Goal: Task Accomplishment & Management: Manage account settings

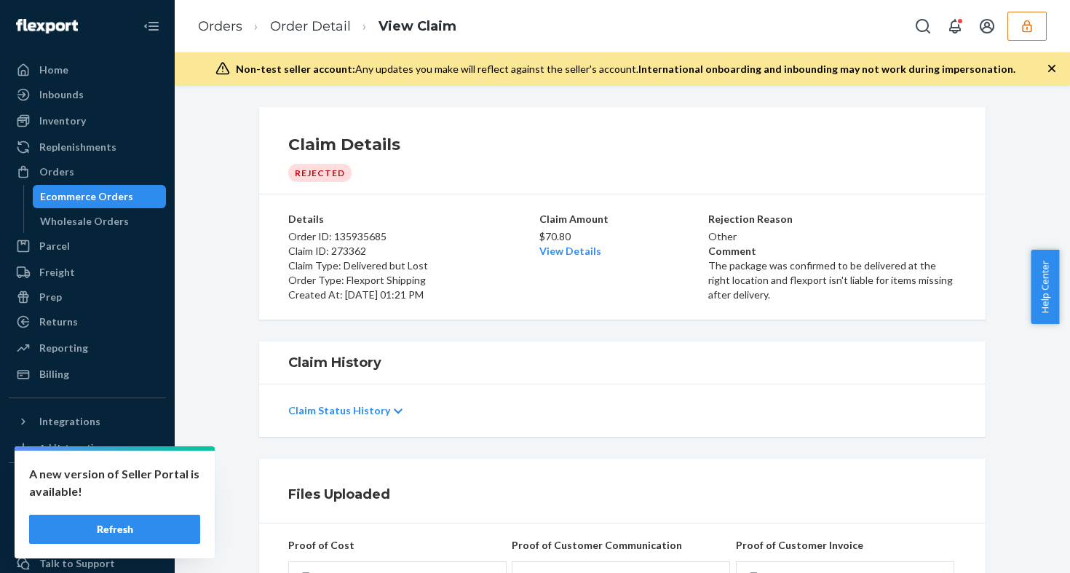
click at [90, 520] on button "Refresh" at bounding box center [114, 529] width 171 height 29
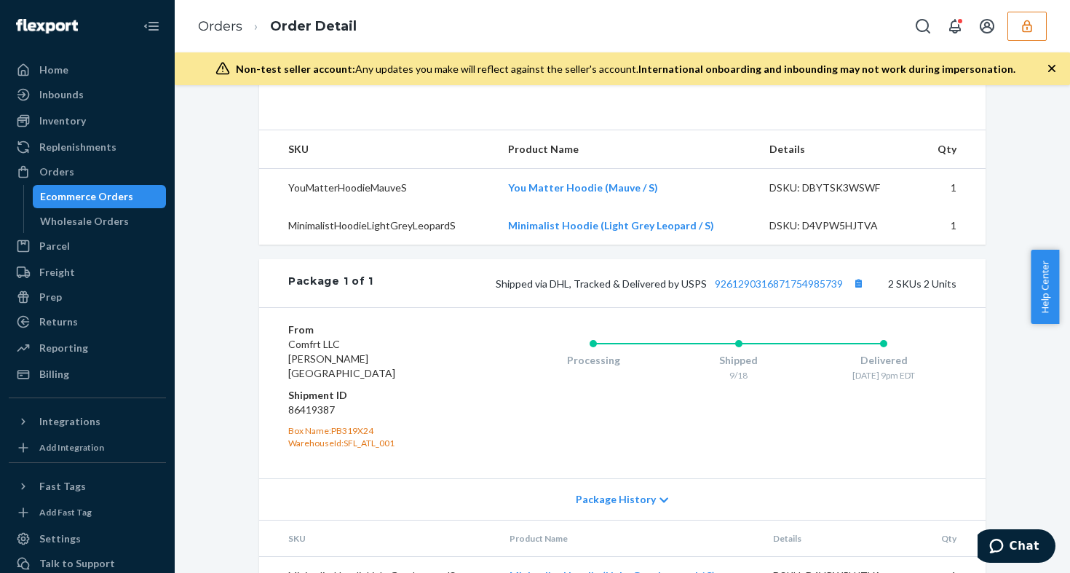
scroll to position [218, 0]
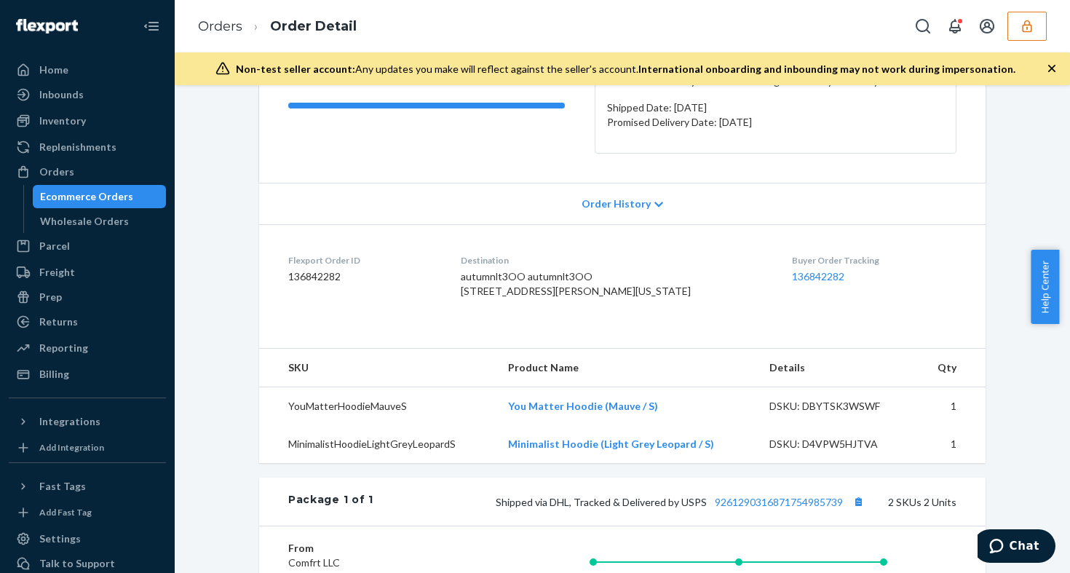
click at [873, 176] on div "Delivered All packages delivered to recipient Claim Submitted We have received …" at bounding box center [622, 88] width 727 height 190
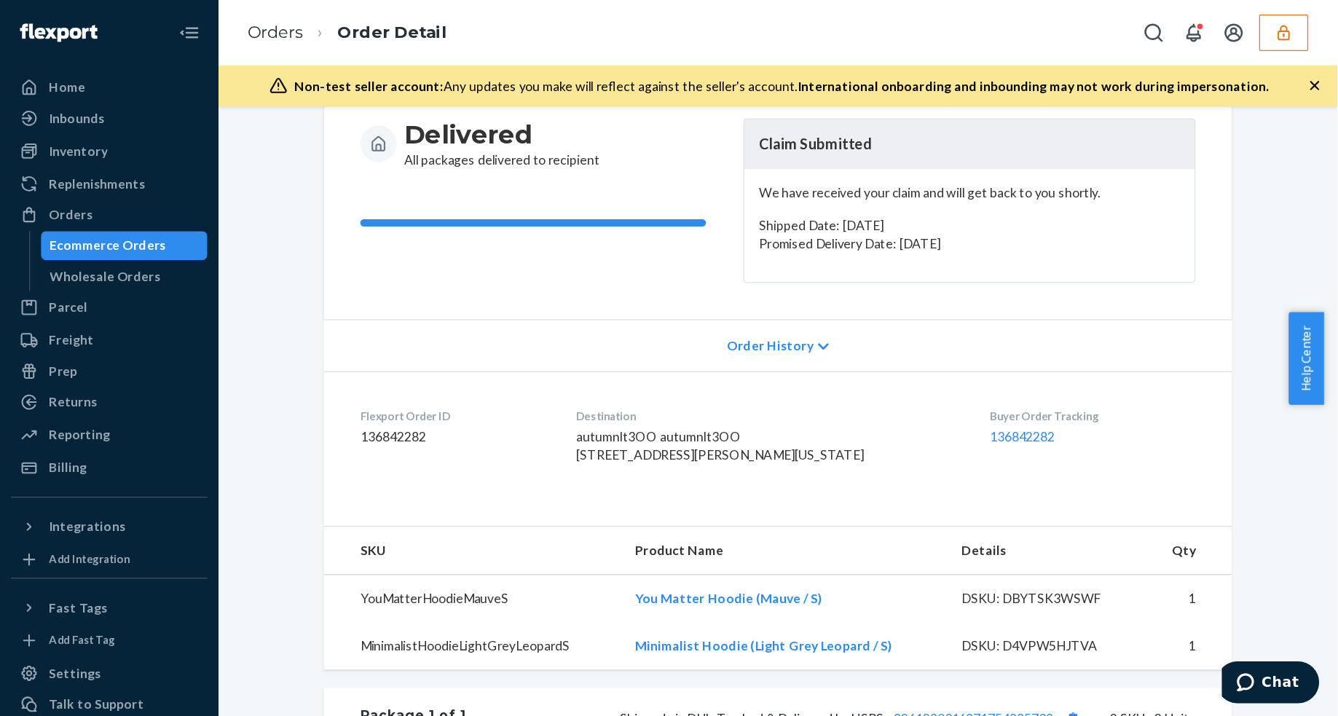
scroll to position [0, 0]
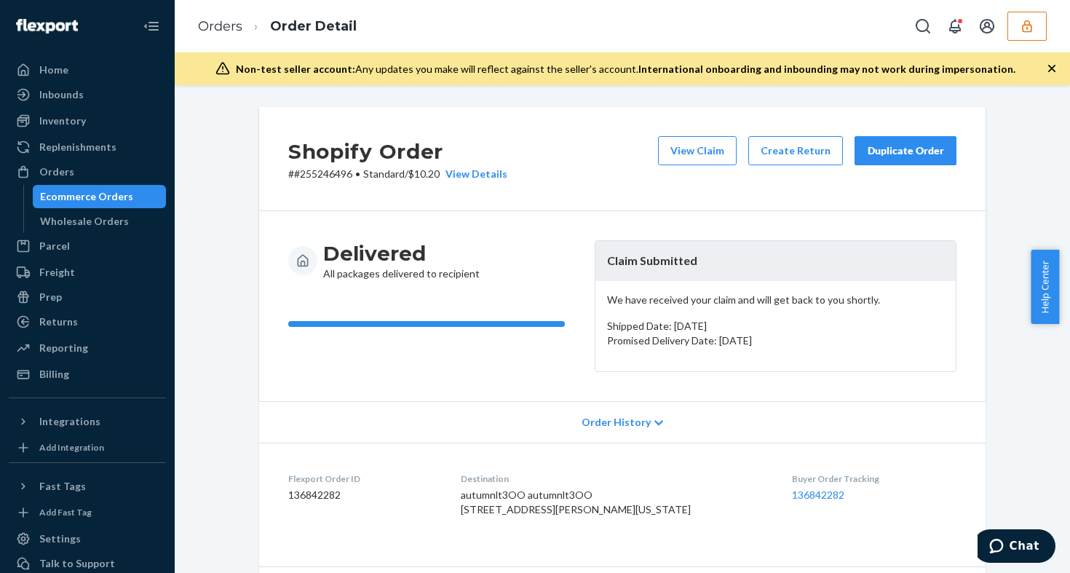
click at [957, 252] on div "Delivered All packages delivered to recipient Claim Submitted We have received …" at bounding box center [622, 306] width 727 height 190
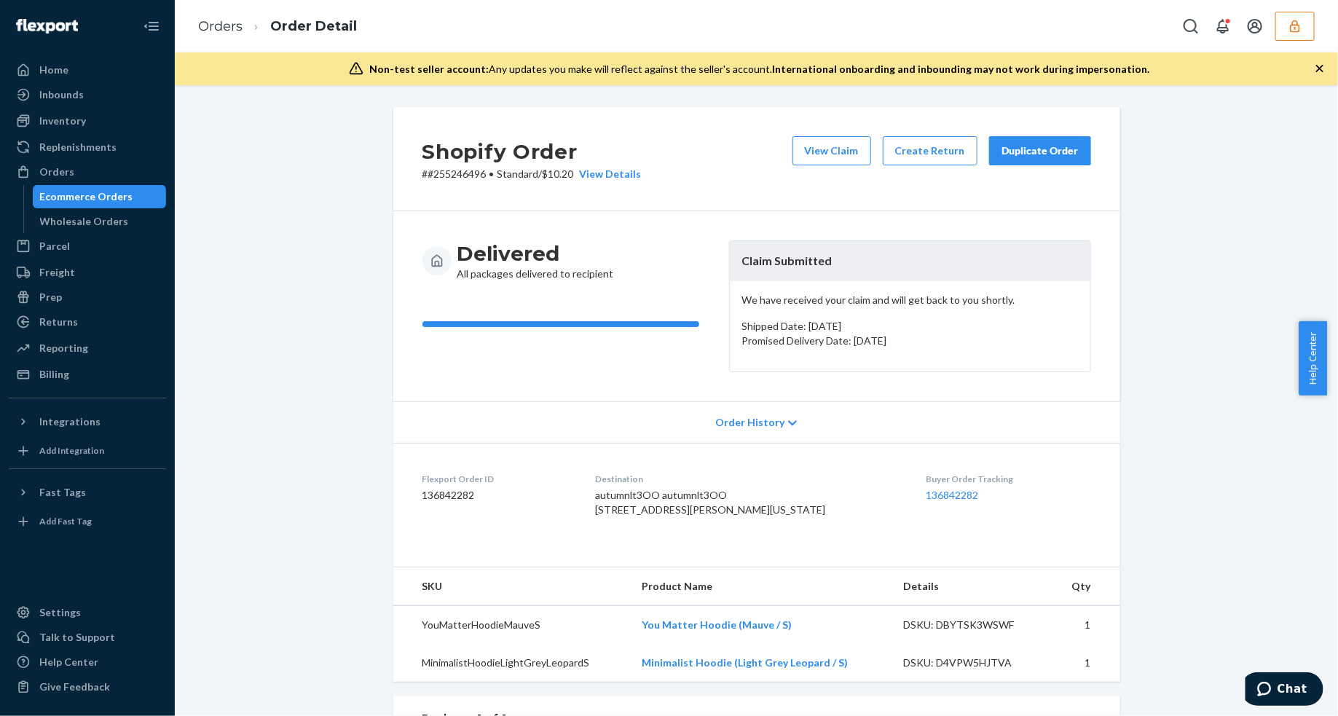
drag, startPoint x: 1049, startPoint y: 1, endPoint x: 302, endPoint y: 292, distance: 801.6
click at [299, 291] on div "Shopify Order # #255246496 • Standard / $10.20 View Details View Claim Create R…" at bounding box center [756, 597] width 1141 height 980
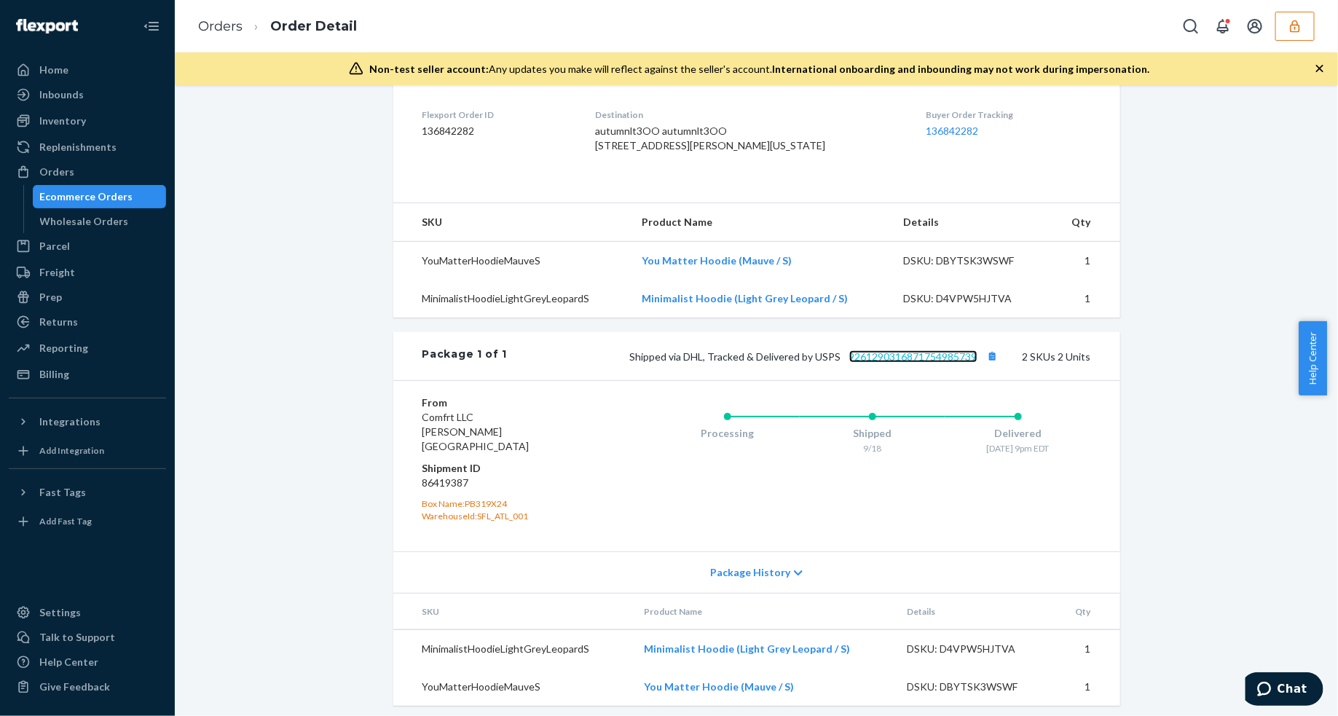
click at [909, 363] on link "9261290316871754985739" at bounding box center [913, 356] width 128 height 12
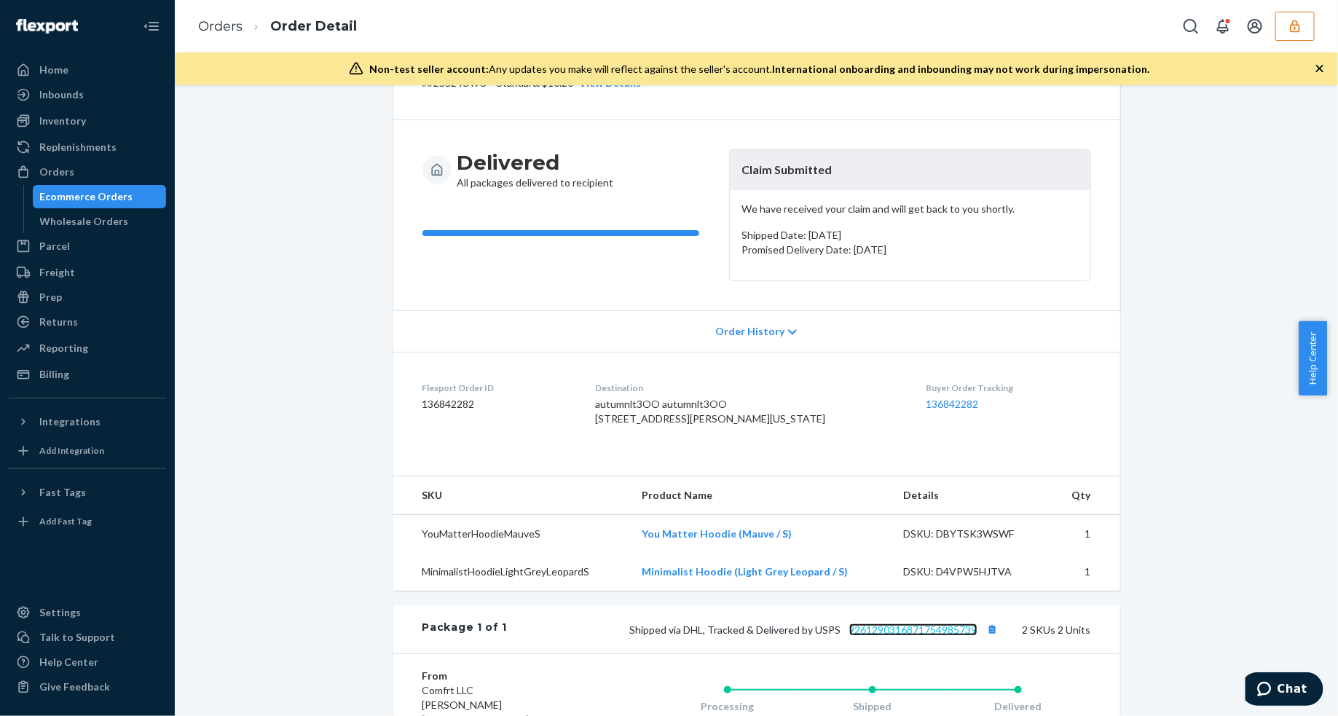
scroll to position [0, 0]
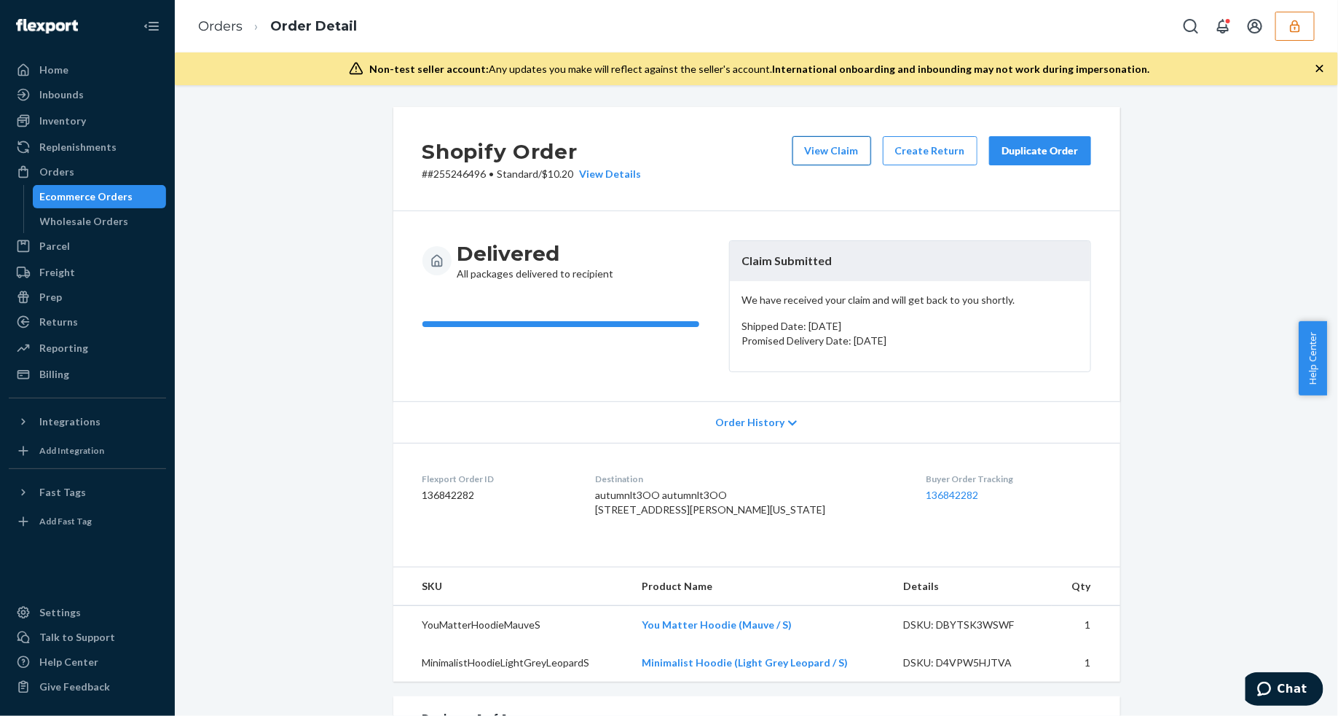
click at [829, 158] on button "View Claim" at bounding box center [831, 150] width 79 height 29
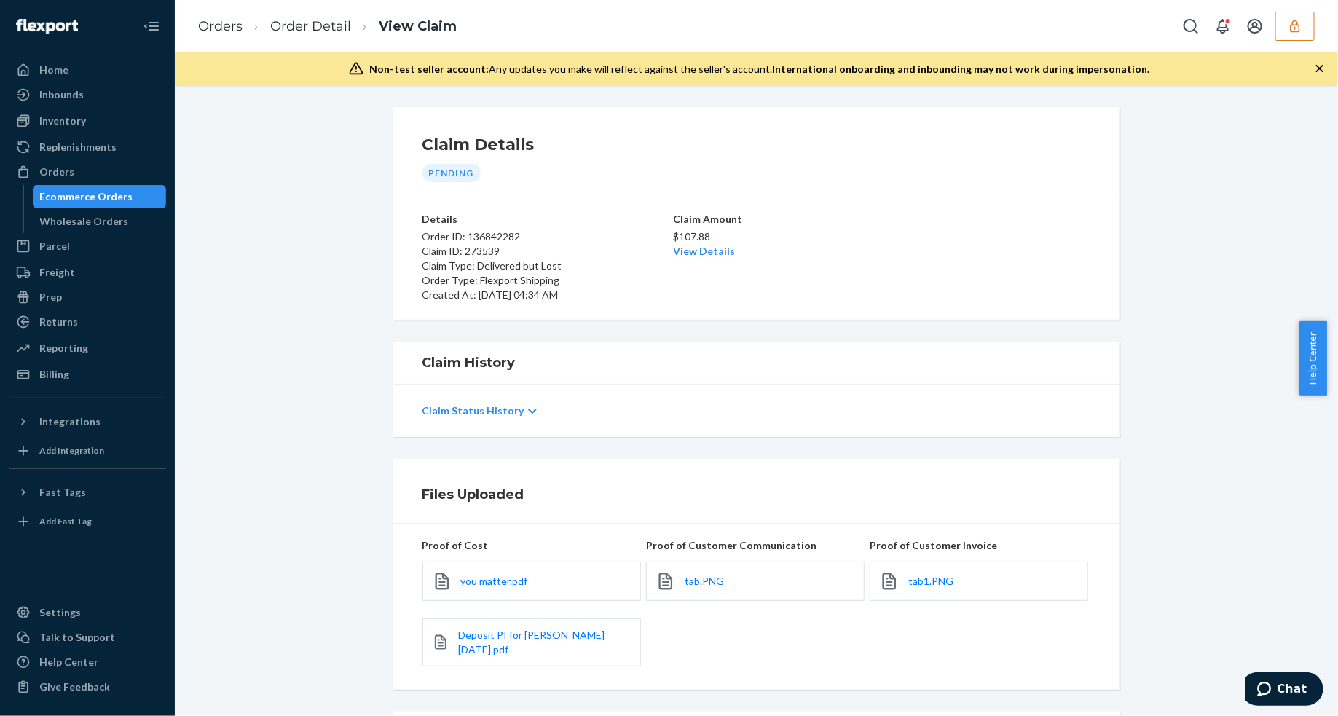
scroll to position [146, 0]
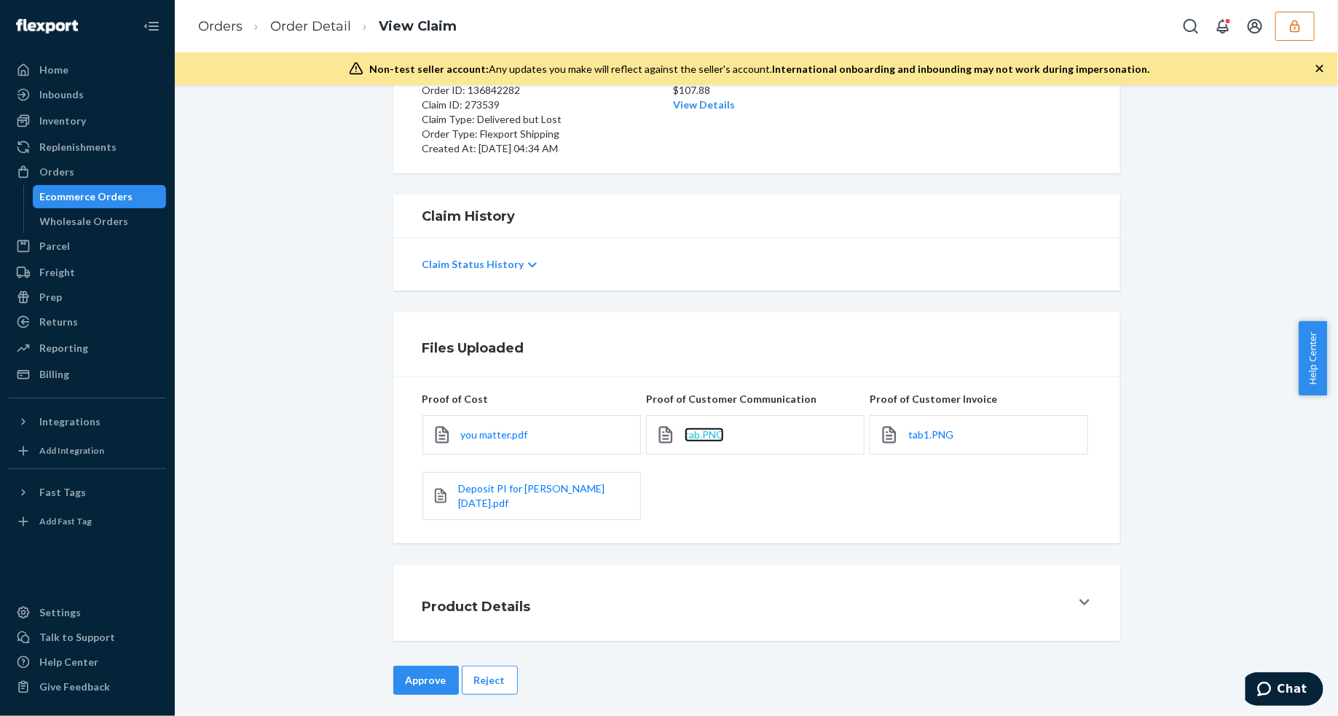
click at [707, 435] on span "tab.PNG" at bounding box center [703, 434] width 39 height 12
click at [484, 572] on button "Reject" at bounding box center [490, 680] width 56 height 29
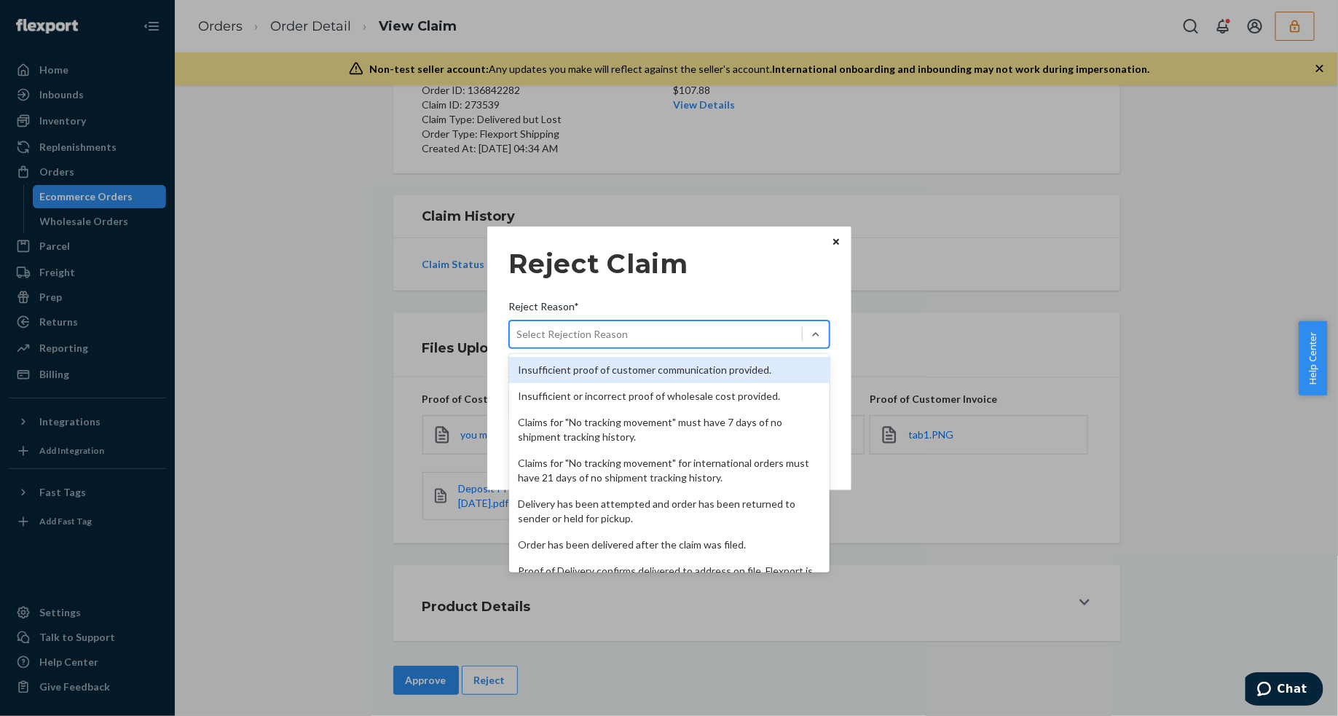
click at [718, 323] on div "Select Rejection Reason" at bounding box center [656, 334] width 292 height 23
click at [518, 327] on input "Reject Reason* option Insufficient proof of customer communication provided. fo…" at bounding box center [517, 334] width 1 height 15
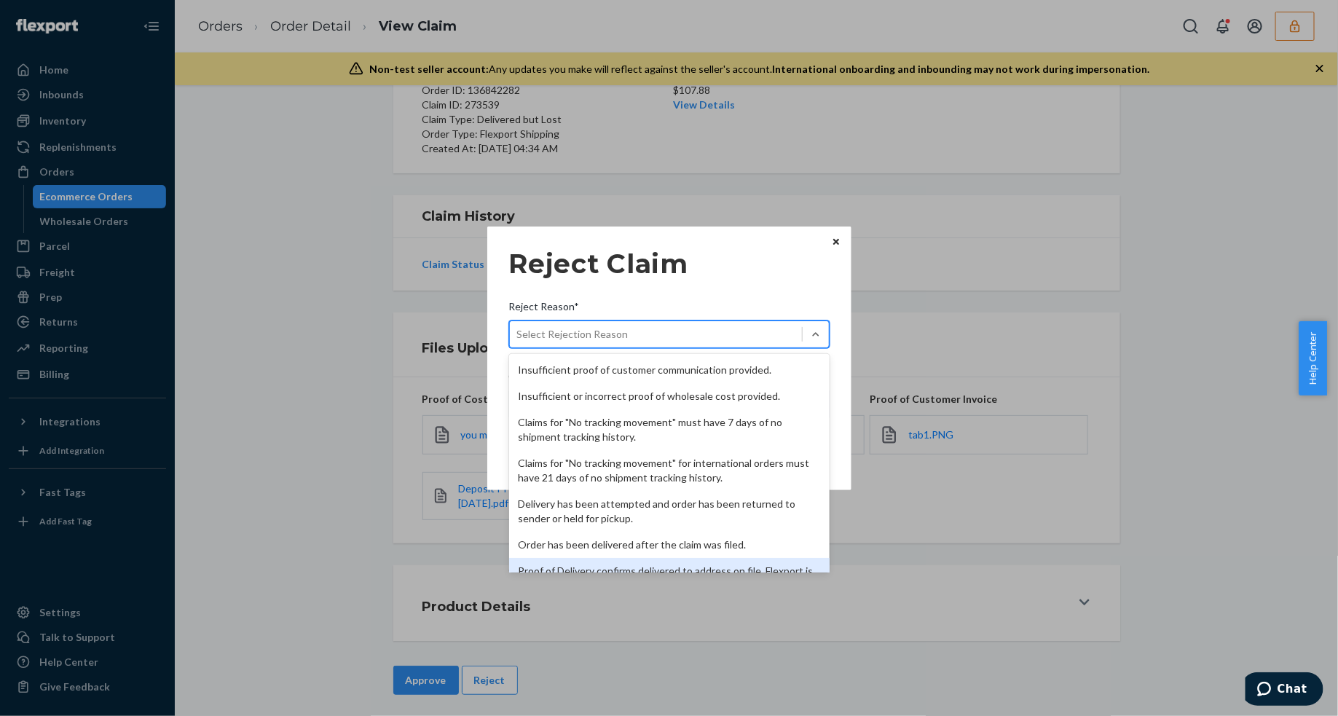
scroll to position [189, 0]
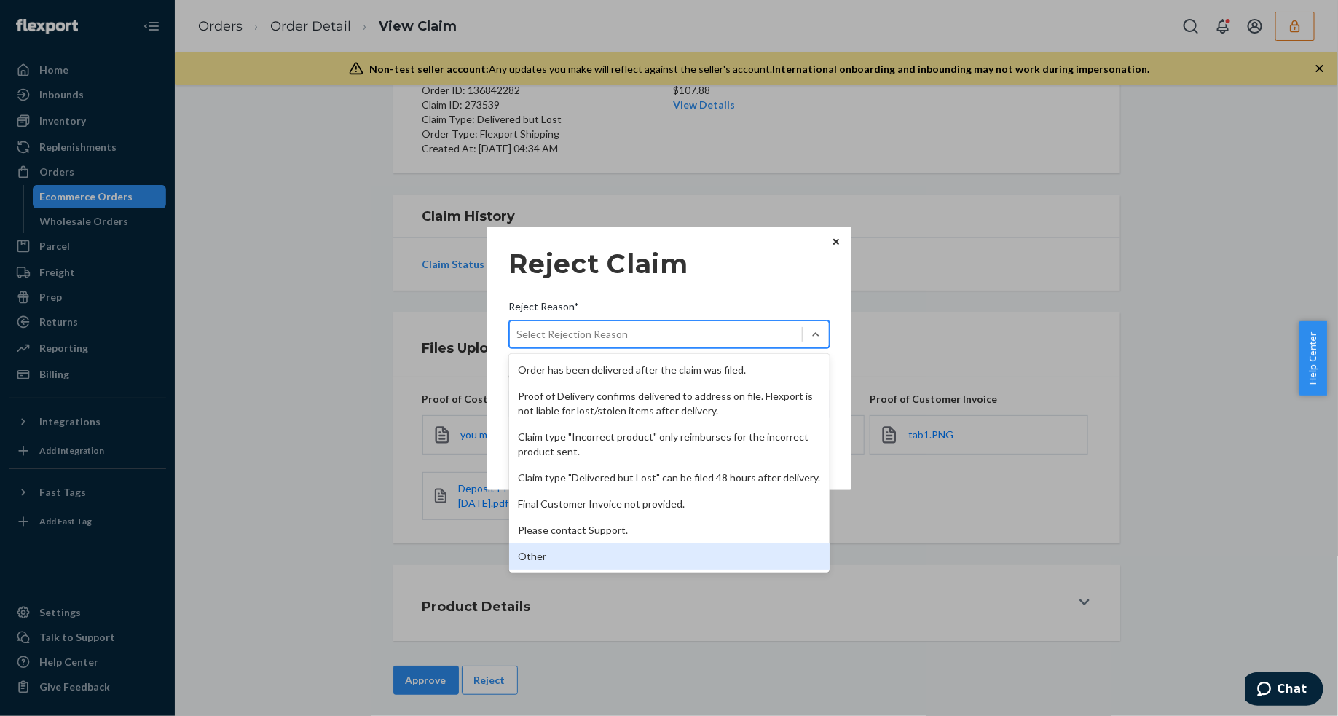
click at [573, 555] on div "Other" at bounding box center [669, 556] width 320 height 26
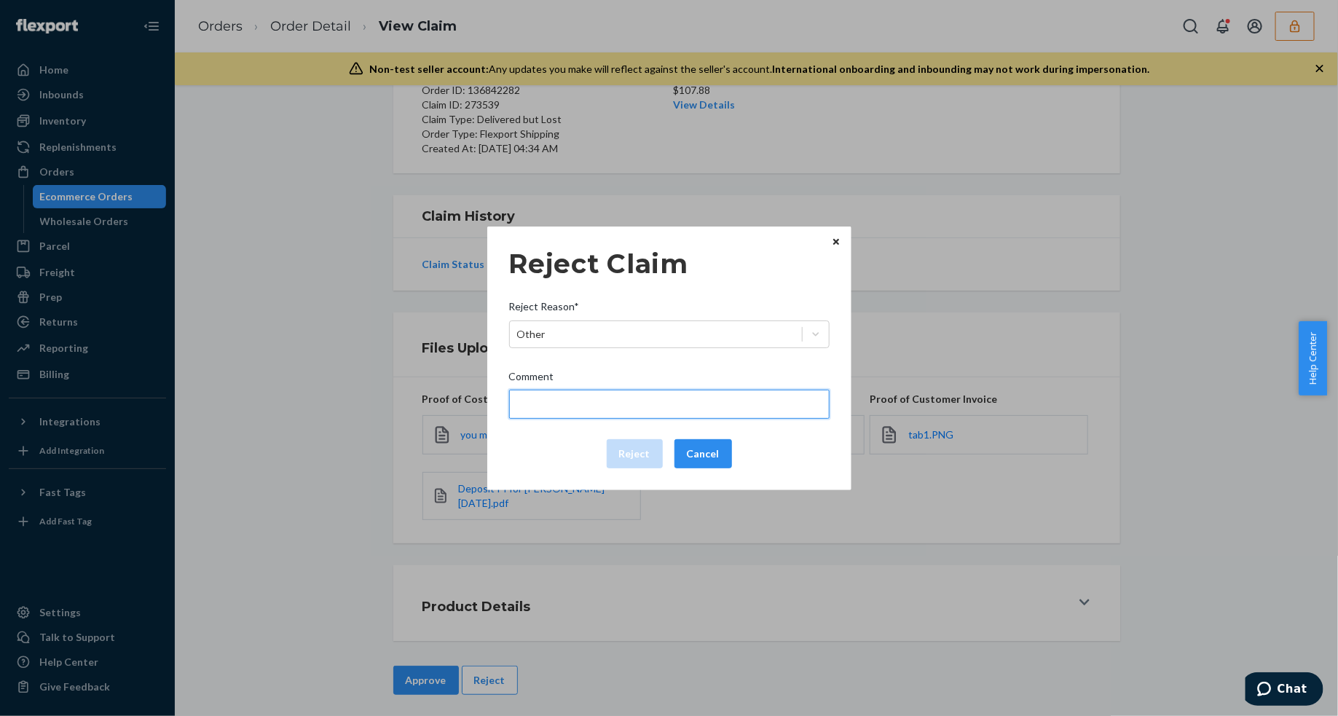
click at [596, 402] on input "Comment" at bounding box center [669, 404] width 320 height 29
type input "The package was confirmed to be delivered at the right location and Flexport is…"
click at [605, 406] on input "The package was confirmed to be delivered at the right location and Flexport is…" at bounding box center [669, 404] width 320 height 29
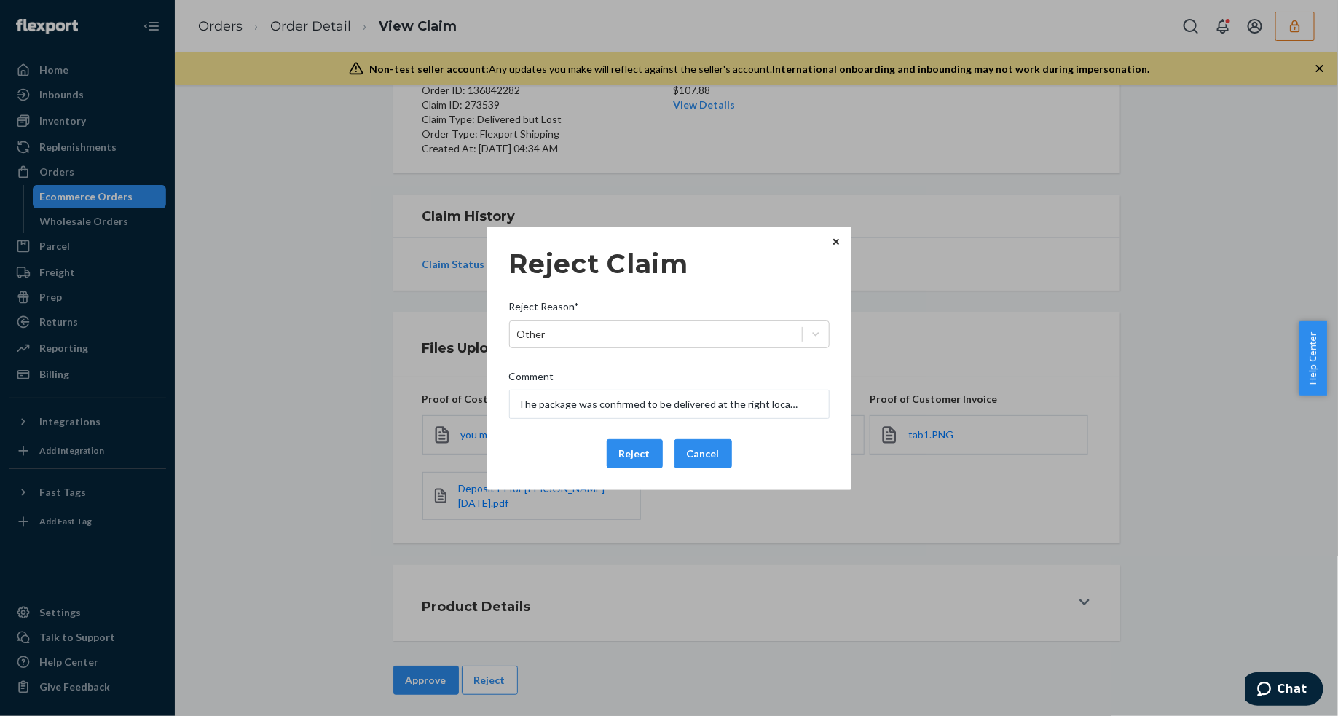
click at [568, 443] on div "Reject Cancel" at bounding box center [669, 453] width 332 height 29
click at [642, 455] on button "Reject" at bounding box center [635, 453] width 56 height 29
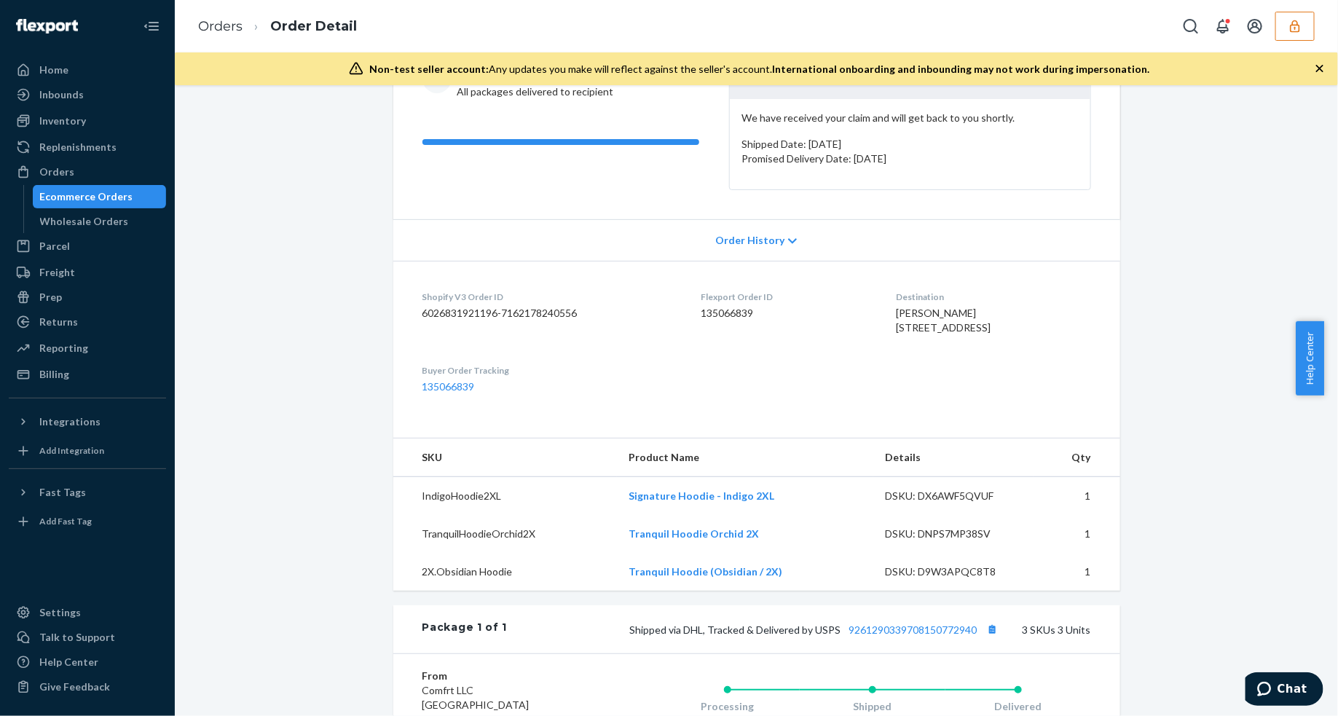
scroll to position [273, 0]
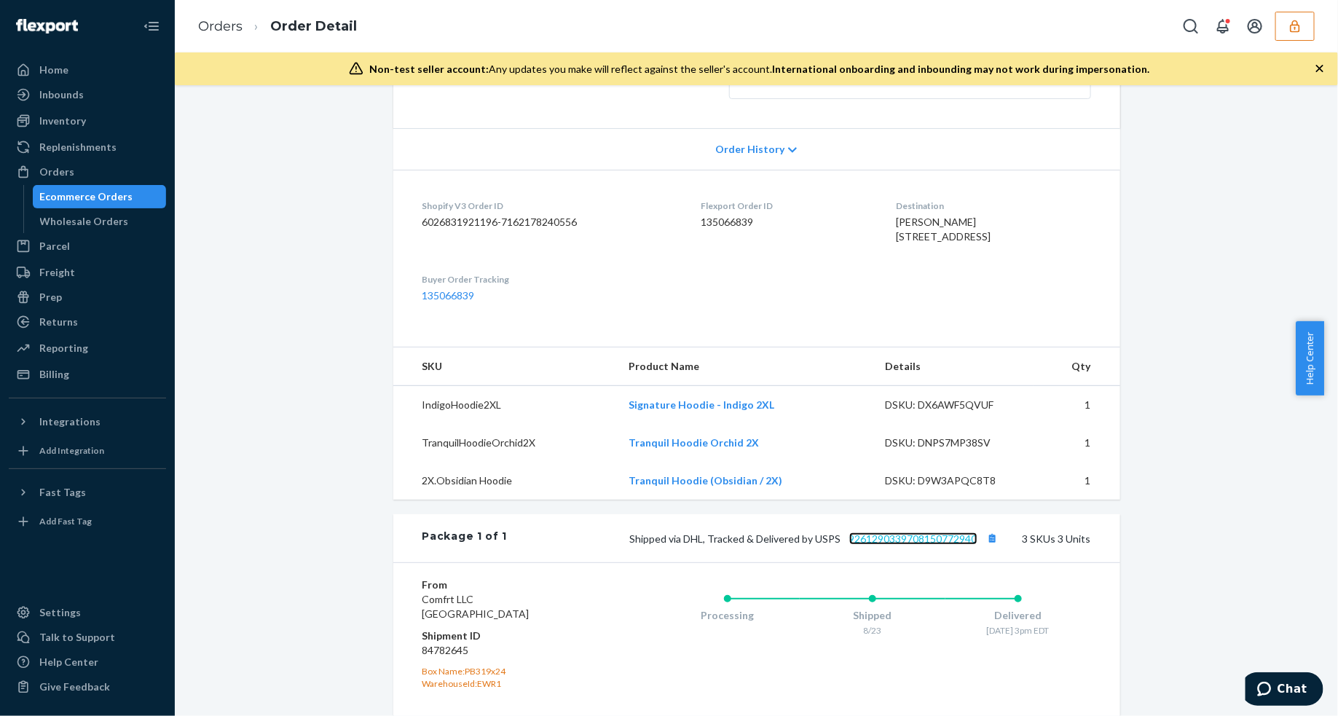
click at [901, 545] on link "9261290339708150772940" at bounding box center [913, 538] width 128 height 12
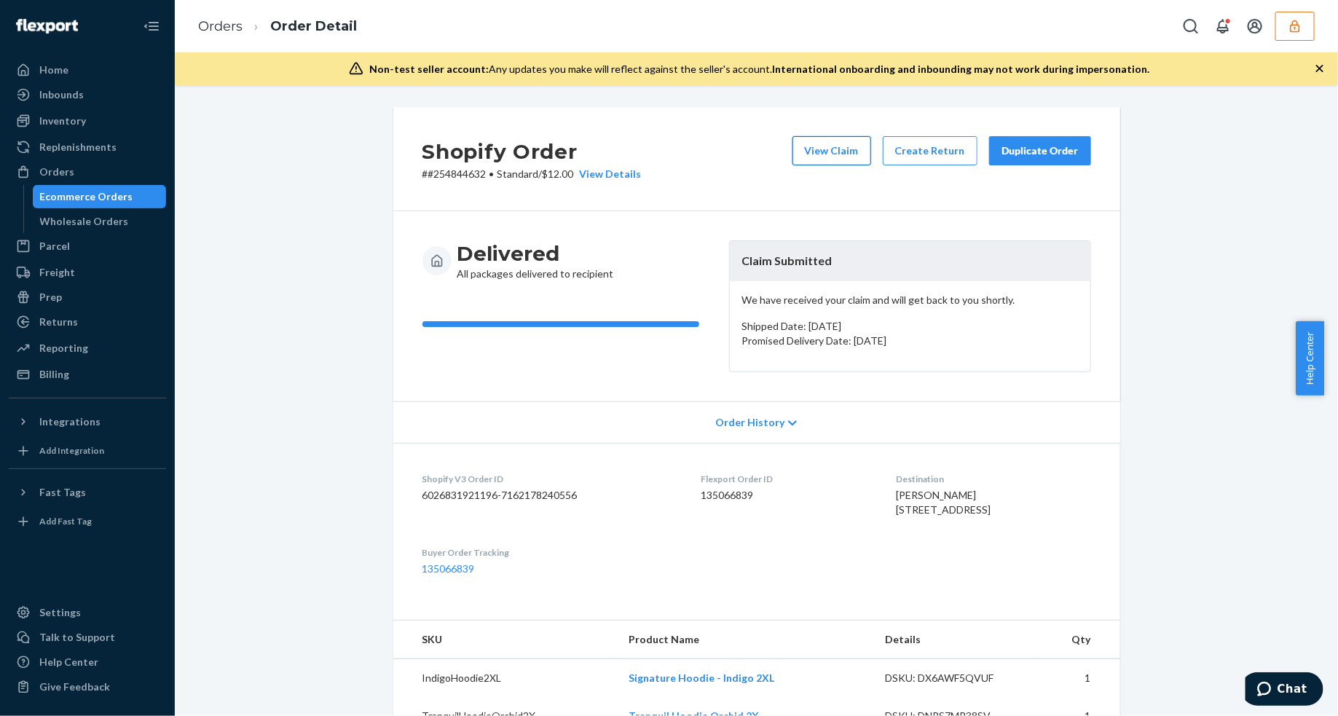
click at [824, 144] on button "View Claim" at bounding box center [831, 150] width 79 height 29
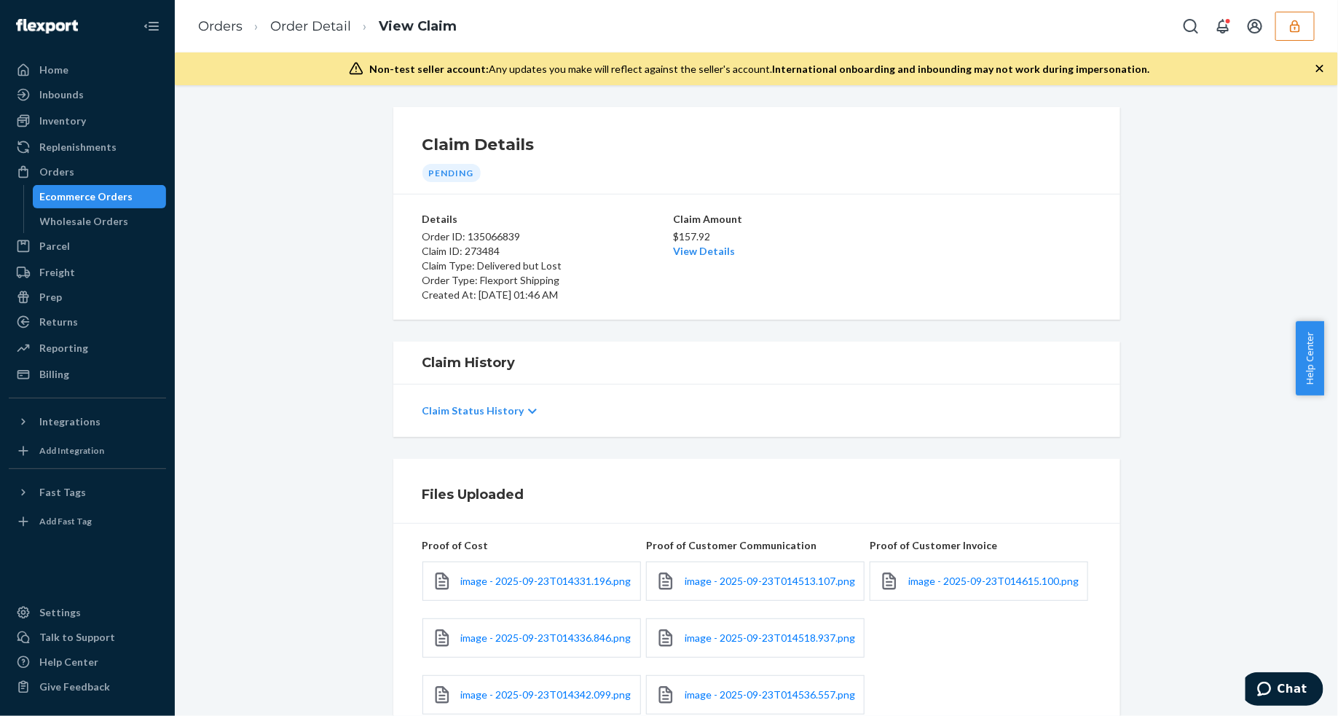
scroll to position [182, 0]
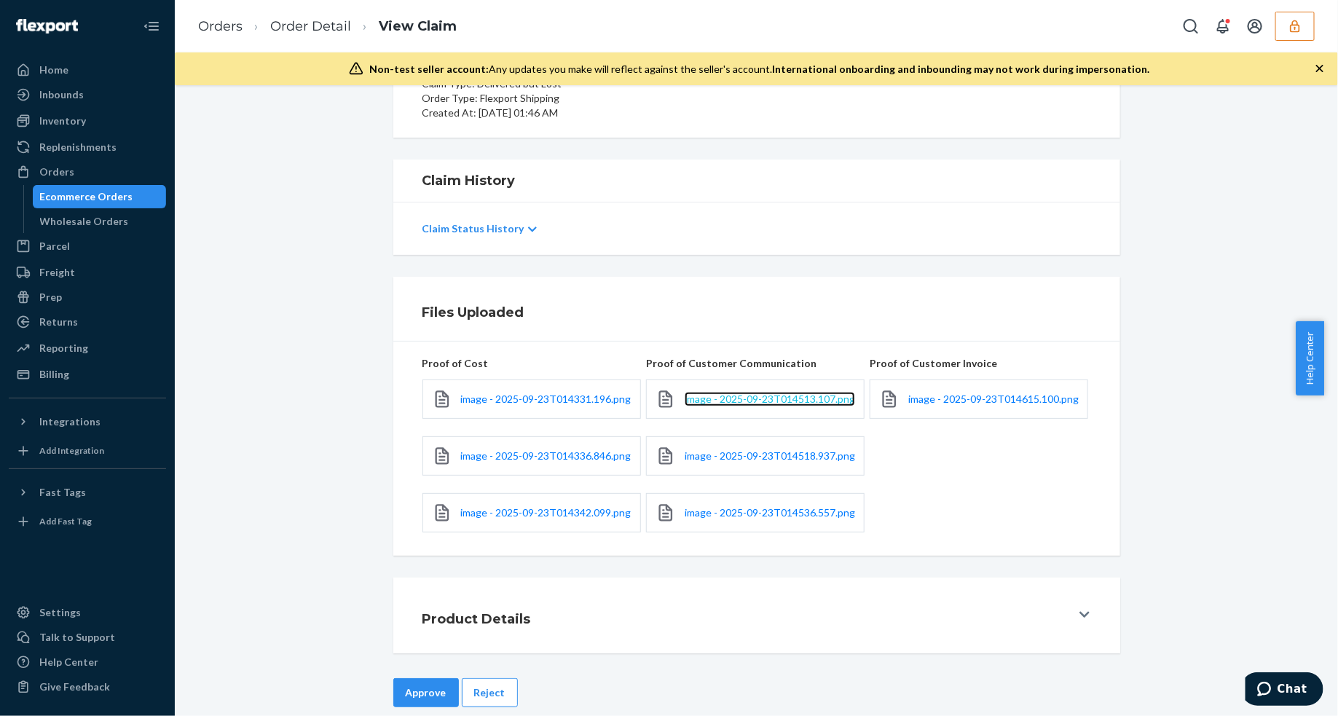
click at [719, 404] on span "image - 2025-09-23T014513.107.png" at bounding box center [769, 398] width 170 height 12
click at [756, 457] on span "image - 2025-09-23T014518.937.png" at bounding box center [769, 455] width 170 height 12
click at [780, 513] on span "image - 2025-09-23T014536.557.png" at bounding box center [769, 512] width 170 height 12
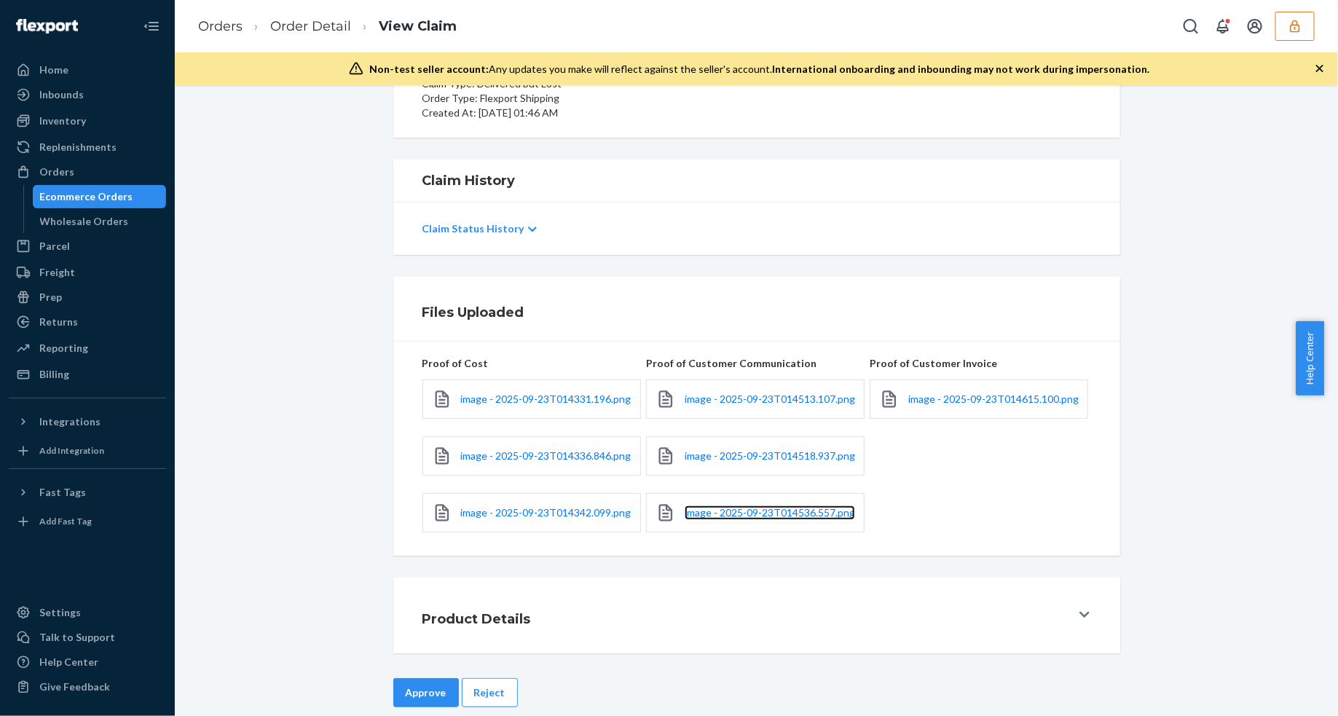
scroll to position [204, 0]
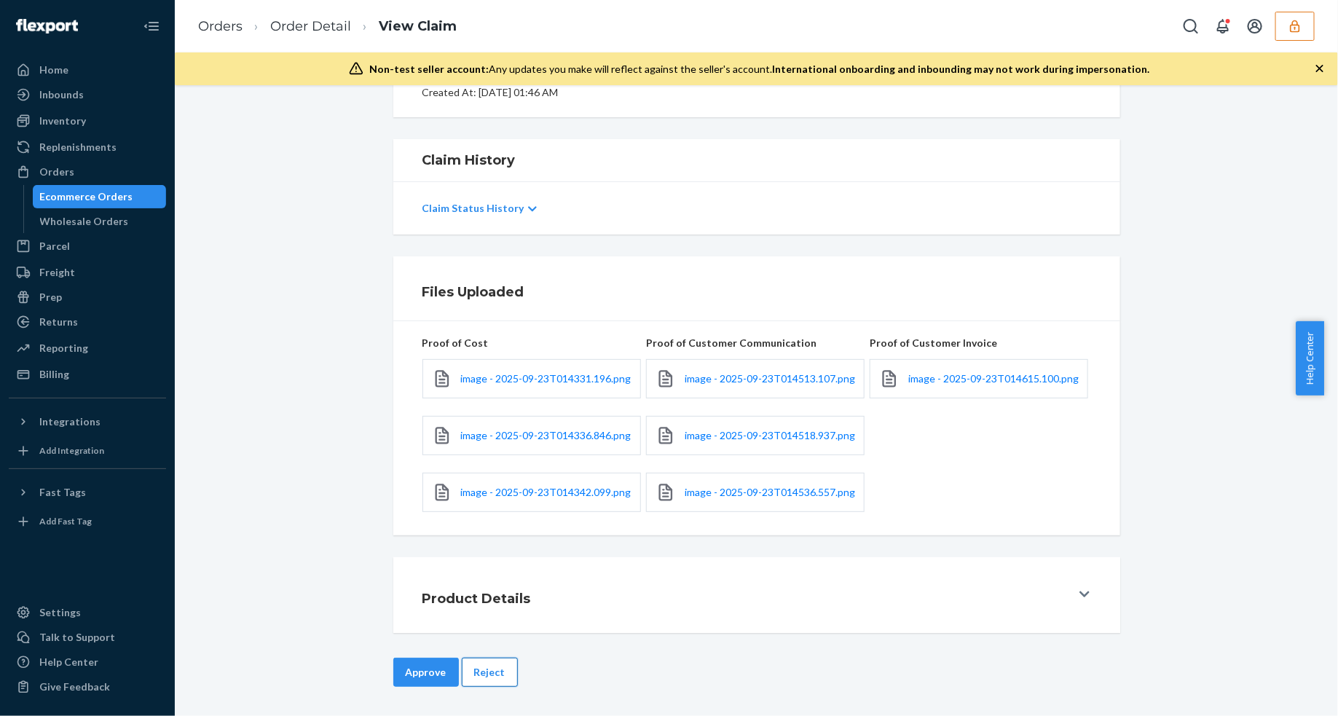
click at [489, 664] on button "Reject" at bounding box center [490, 671] width 56 height 29
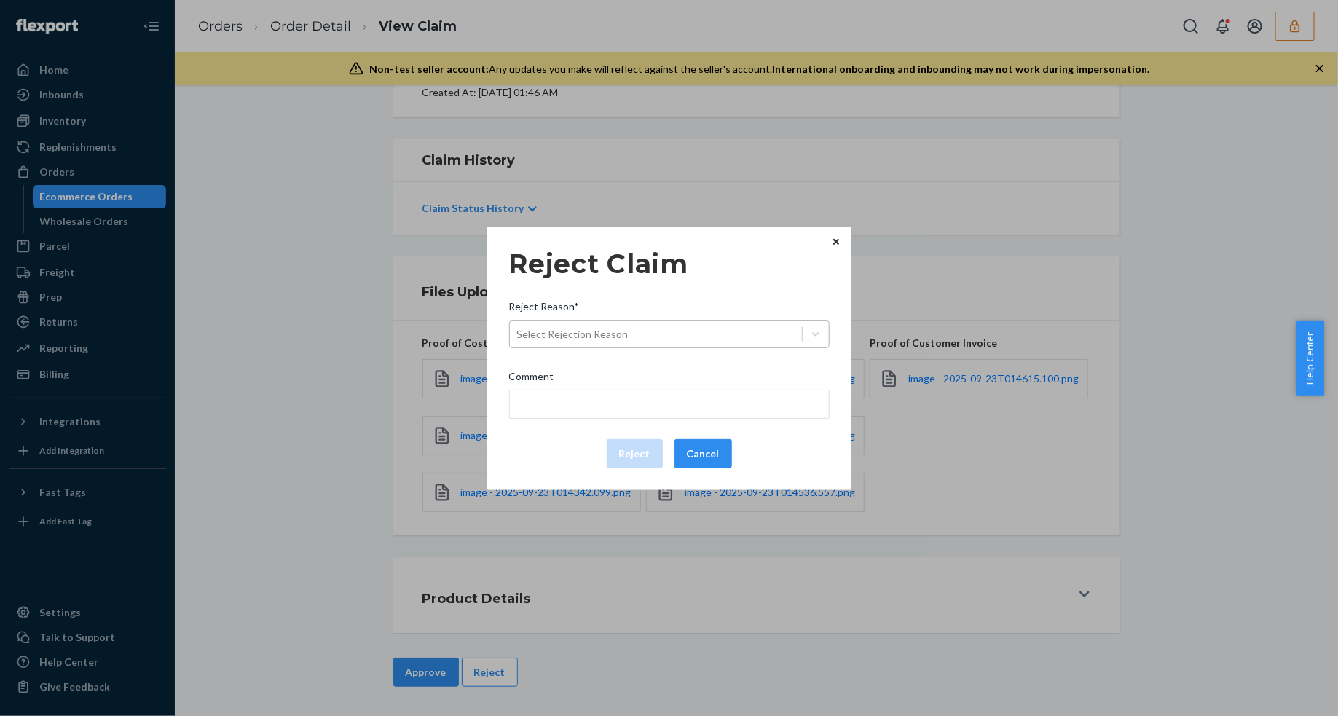
click at [693, 339] on div "Select Rejection Reason" at bounding box center [656, 334] width 292 height 23
click at [518, 339] on input "Reject Reason* Select Rejection Reason" at bounding box center [517, 334] width 1 height 15
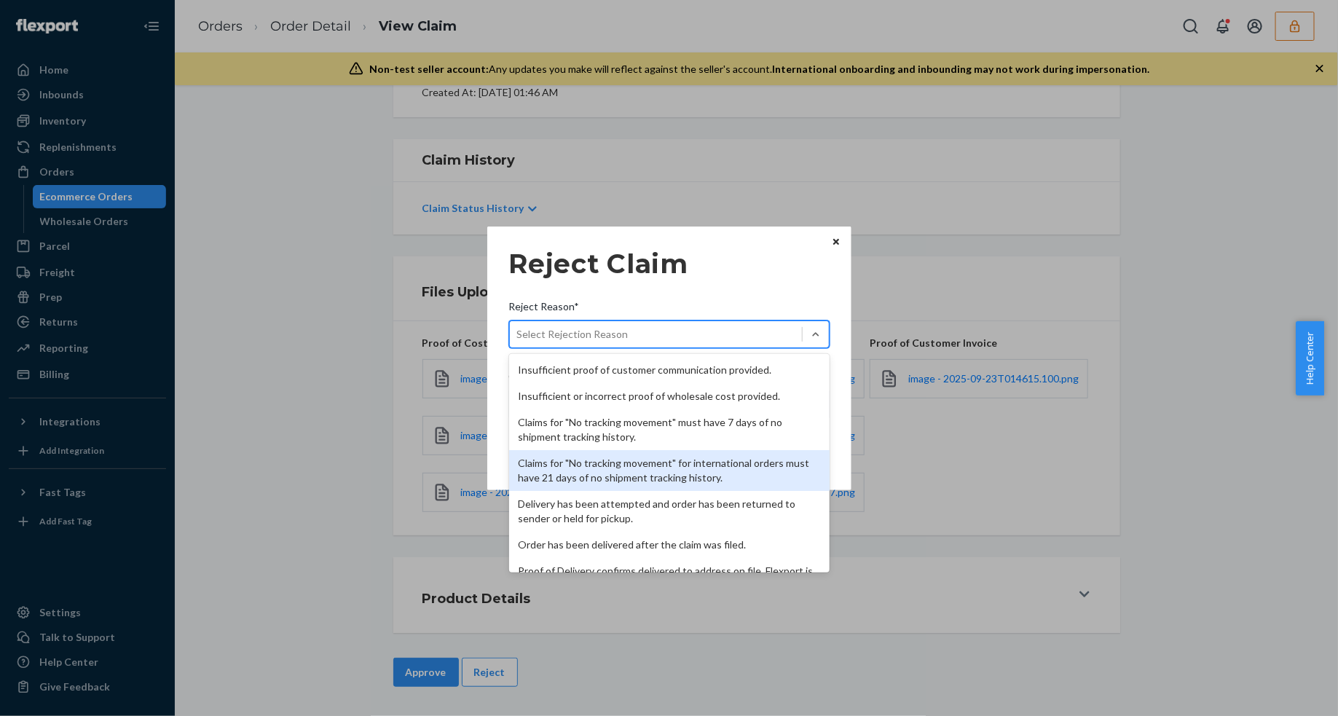
scroll to position [189, 0]
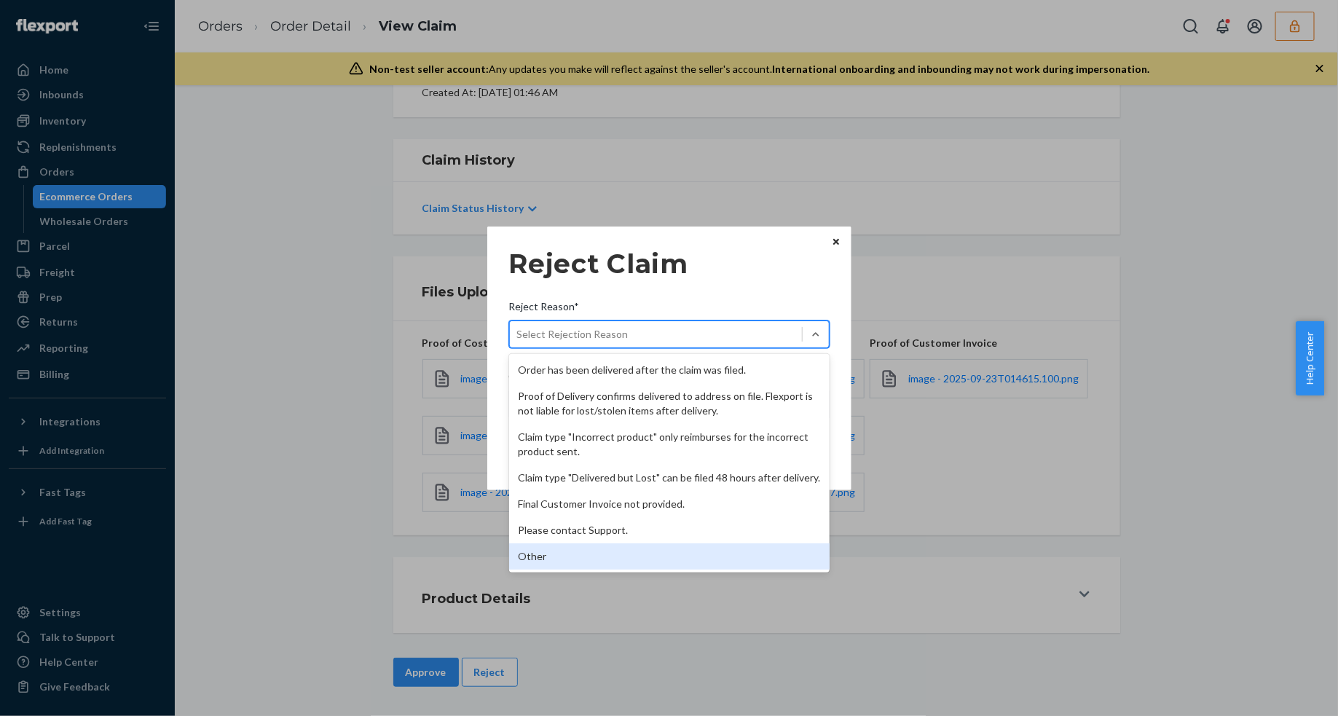
click at [584, 561] on div "Other" at bounding box center [669, 556] width 320 height 26
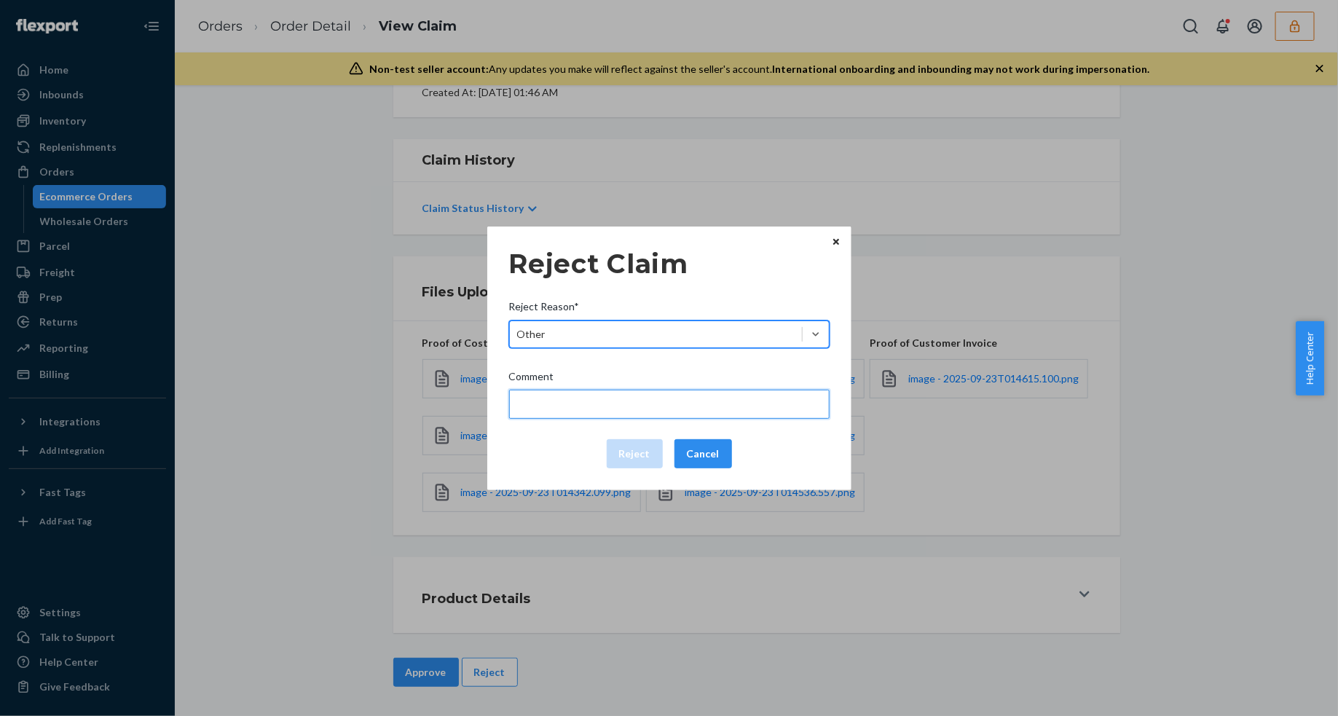
click at [590, 406] on input "Comment" at bounding box center [669, 404] width 320 height 29
type input "The package was confirmed to be delivered at the right location and Flexport is…"
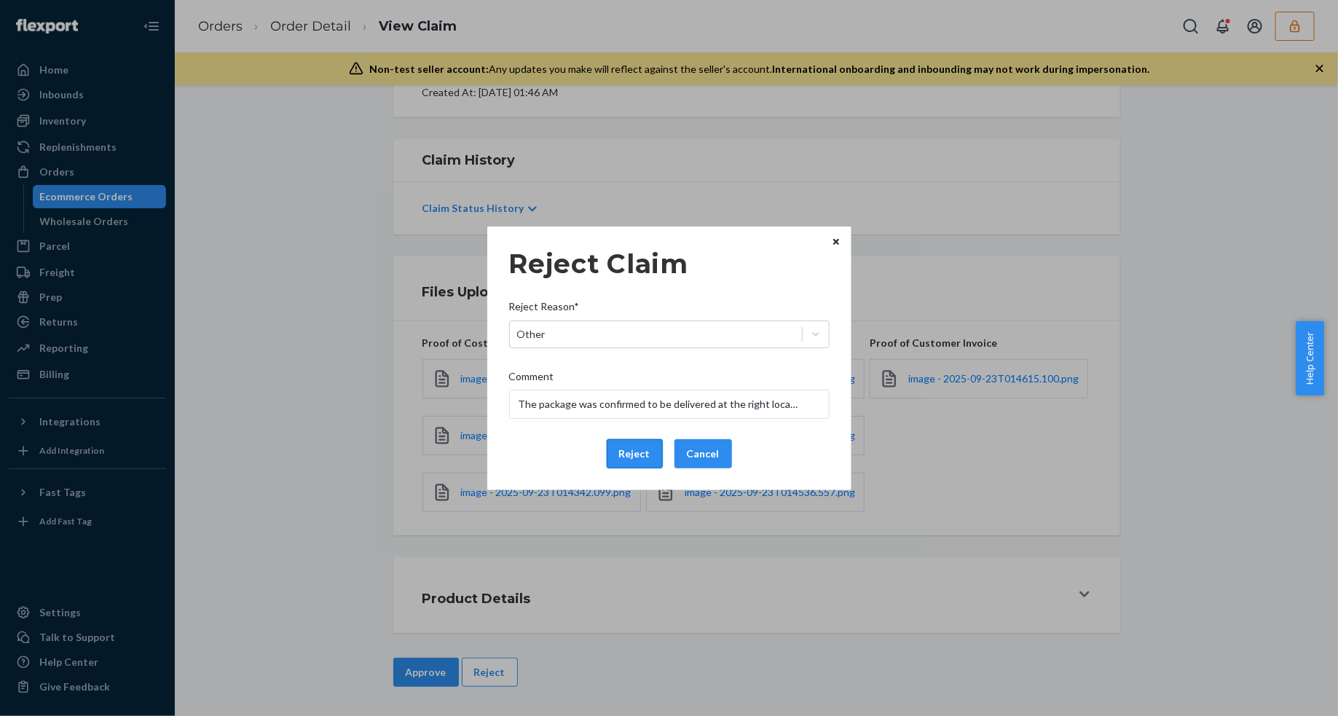
click at [612, 457] on button "Reject" at bounding box center [635, 453] width 56 height 29
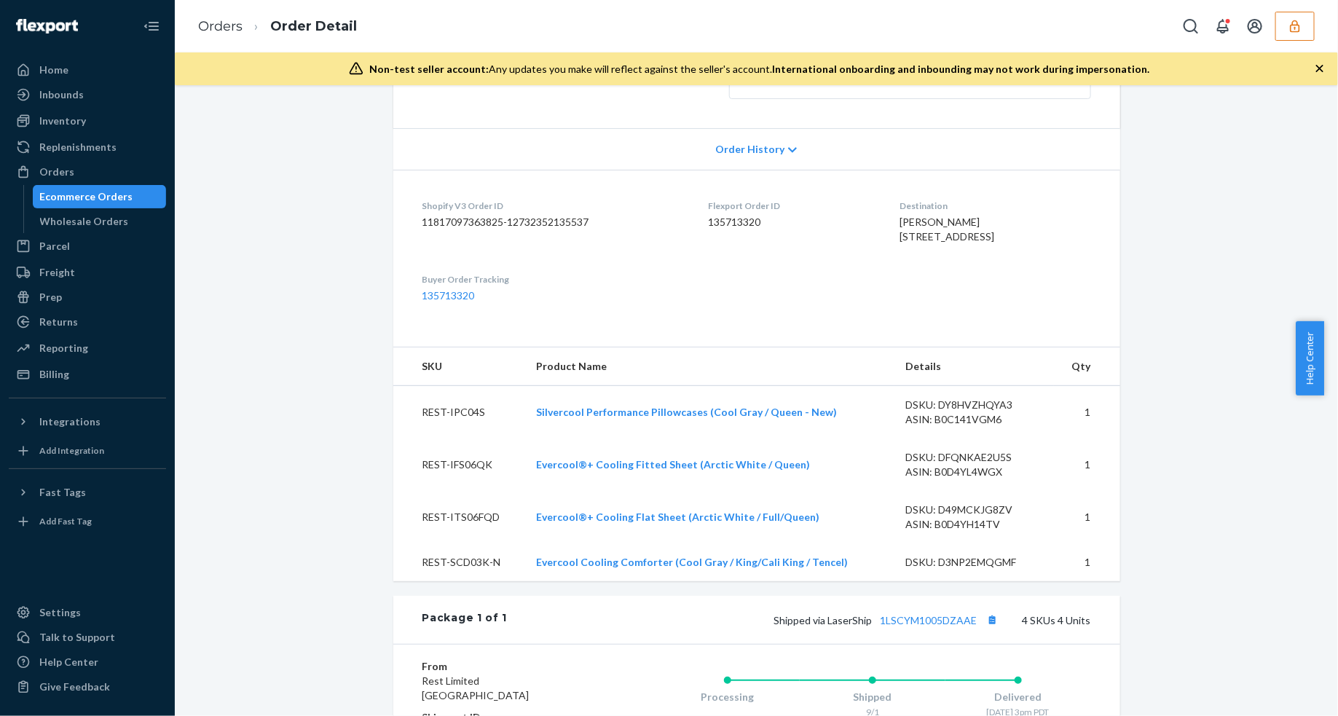
scroll to position [546, 0]
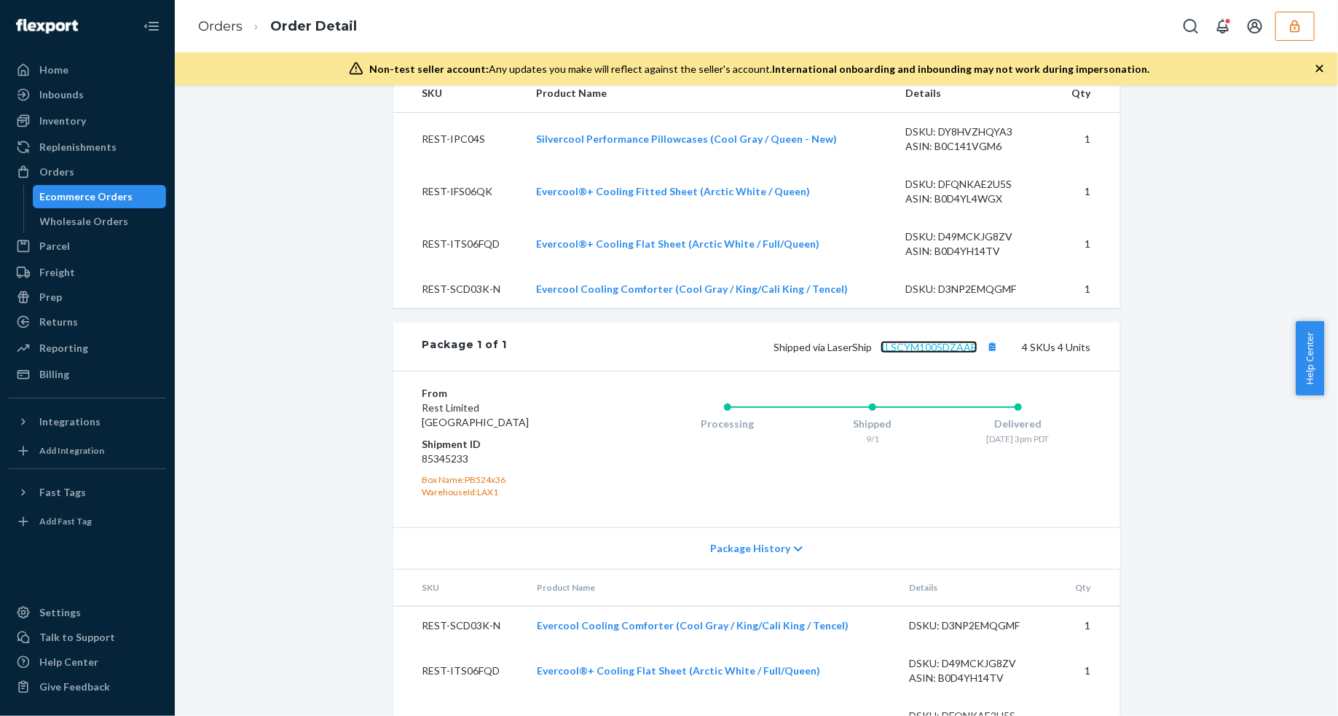
click at [936, 353] on link "1LSCYM1005DZAAE" at bounding box center [928, 347] width 97 height 12
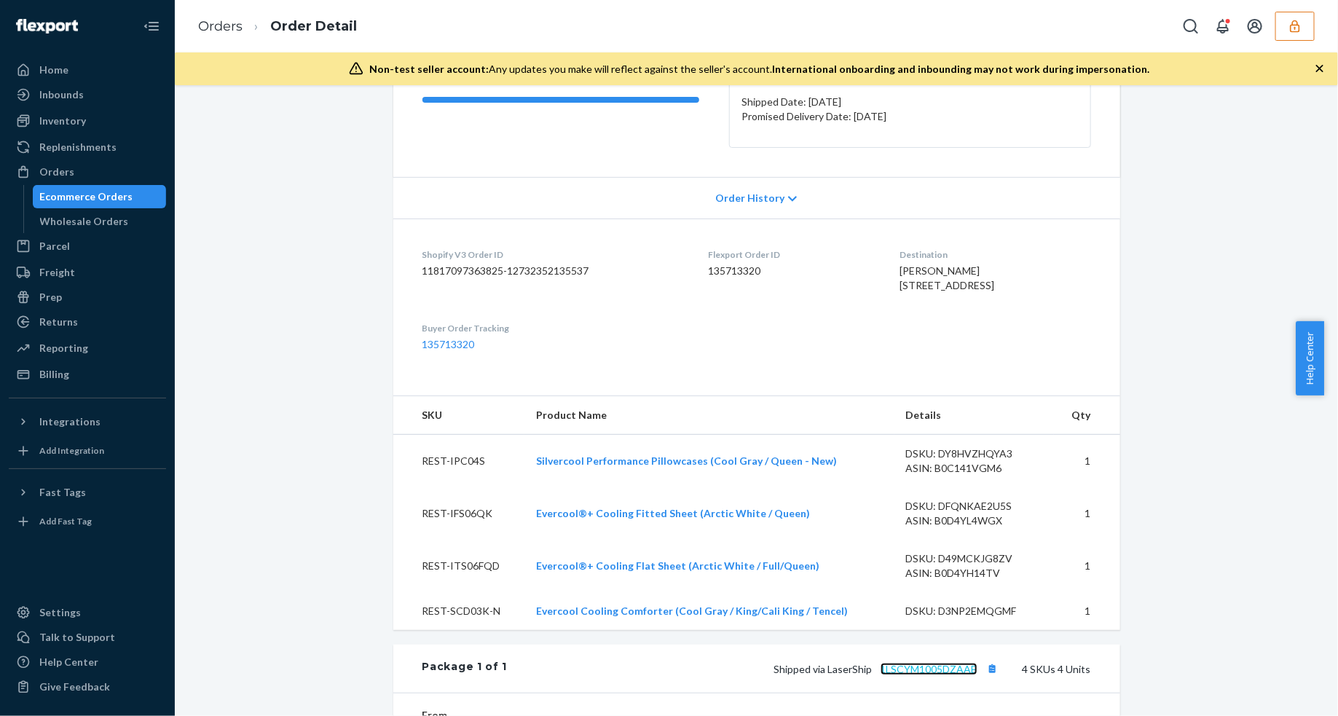
scroll to position [0, 0]
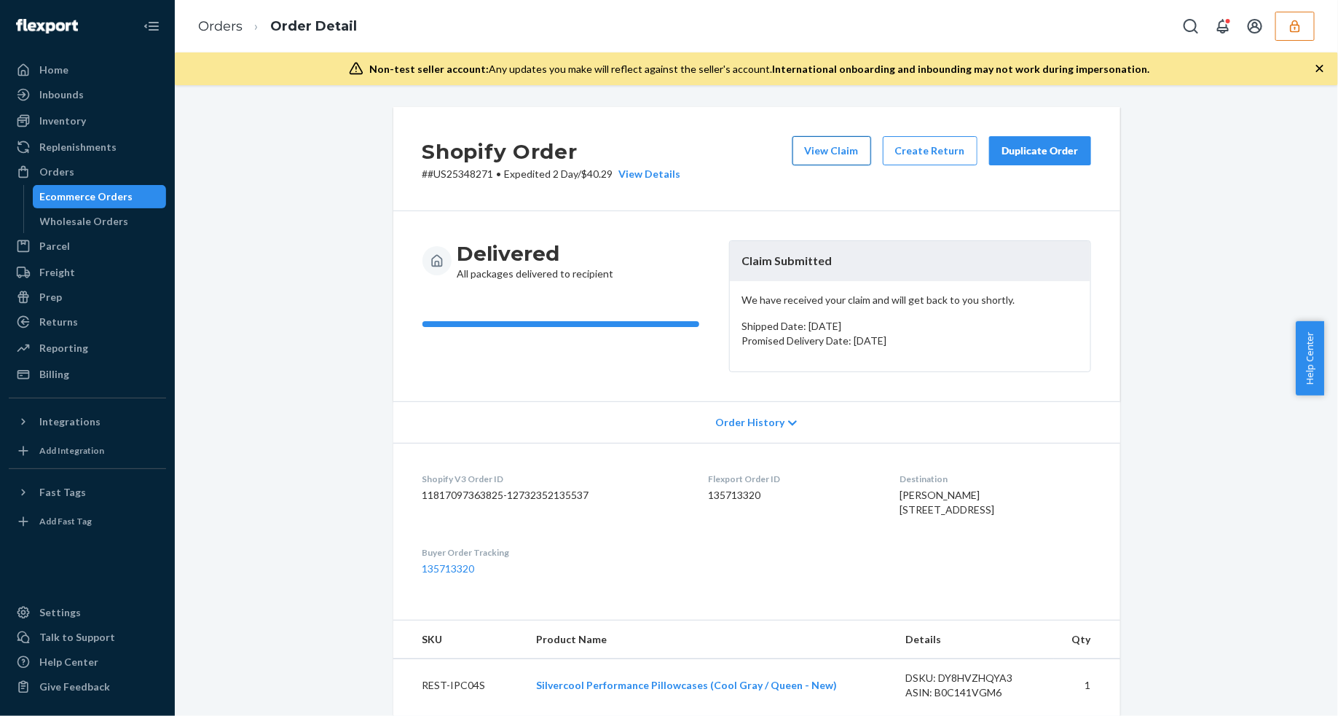
click at [817, 151] on button "View Claim" at bounding box center [831, 150] width 79 height 29
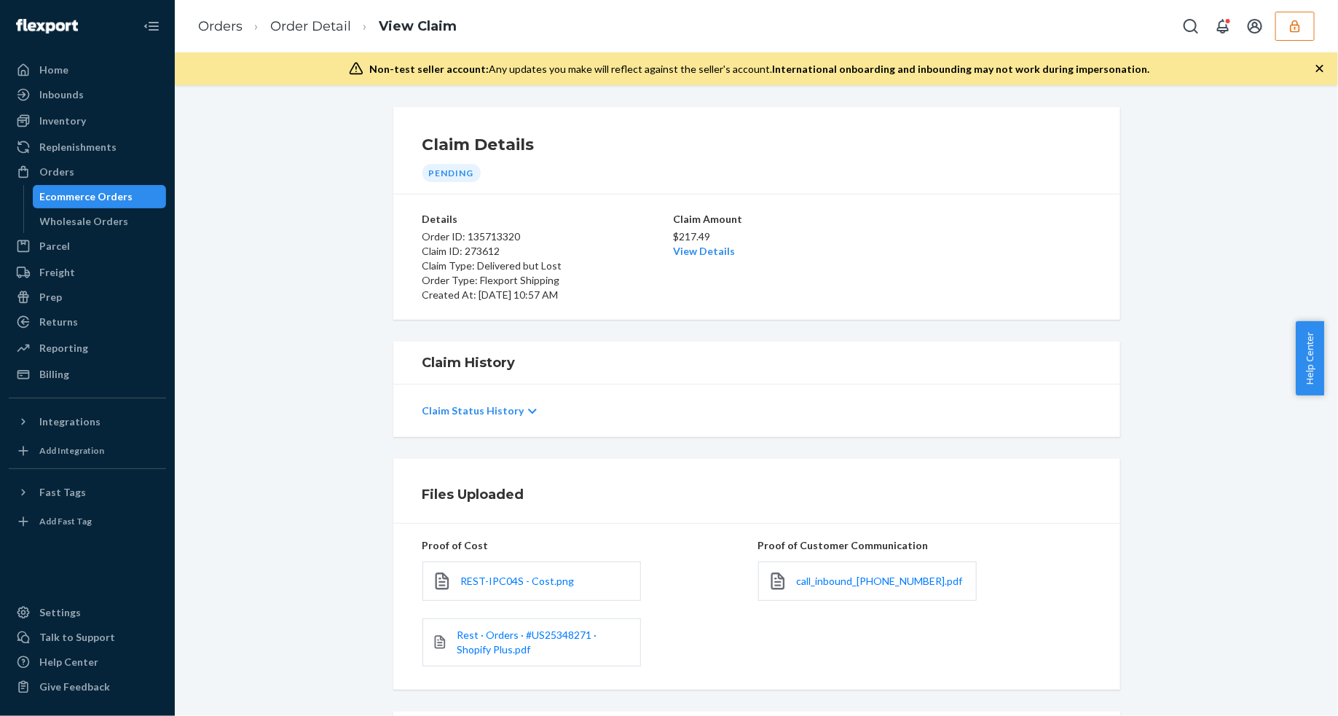
scroll to position [155, 0]
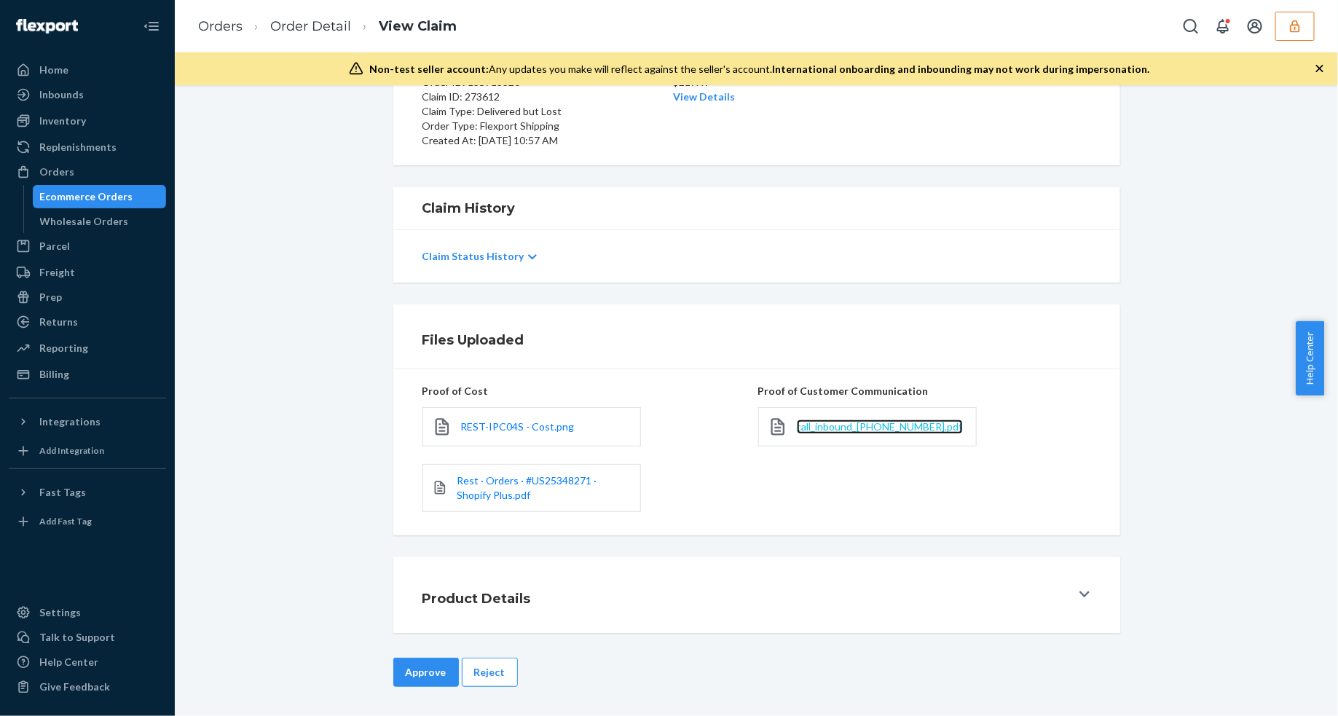
click at [842, 427] on span "call_inbound_3085028570.pdf" at bounding box center [880, 426] width 166 height 12
click at [486, 671] on button "Reject" at bounding box center [490, 671] width 56 height 29
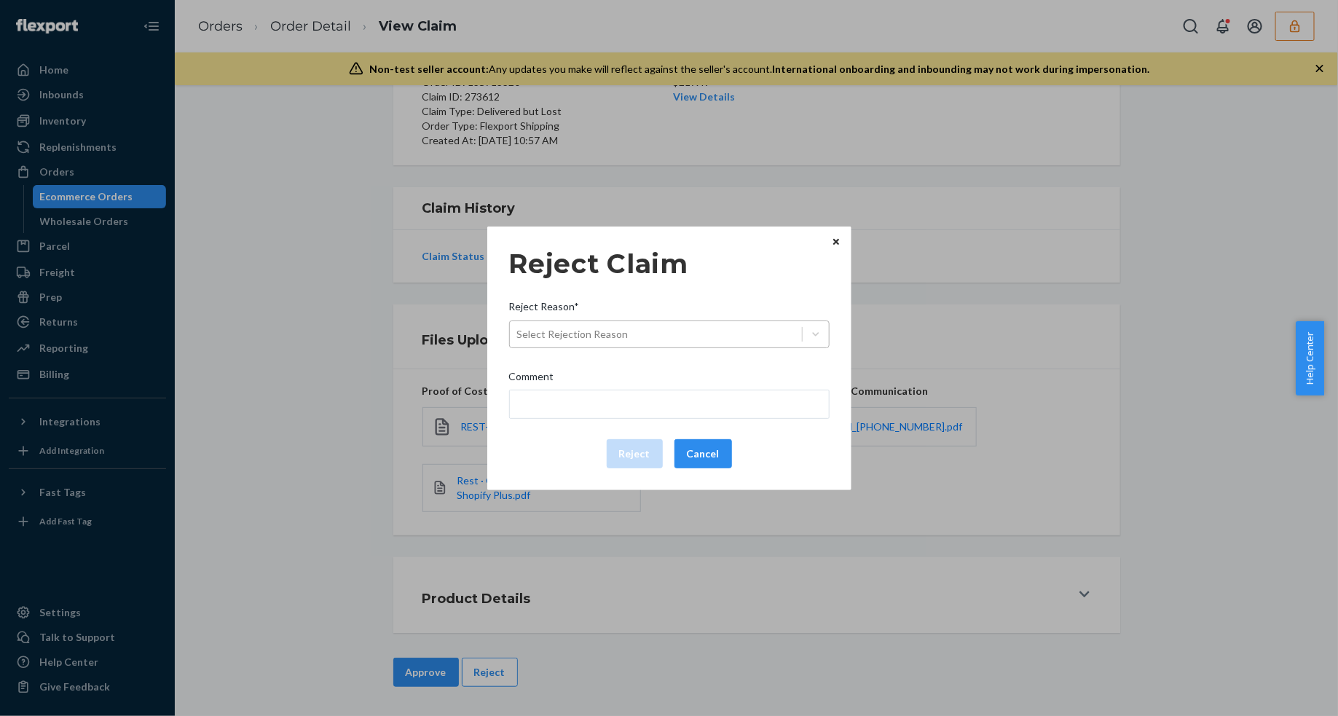
click at [727, 341] on div "Select Rejection Reason" at bounding box center [656, 334] width 292 height 23
click at [518, 341] on input "Reject Reason* Select Rejection Reason" at bounding box center [517, 334] width 1 height 15
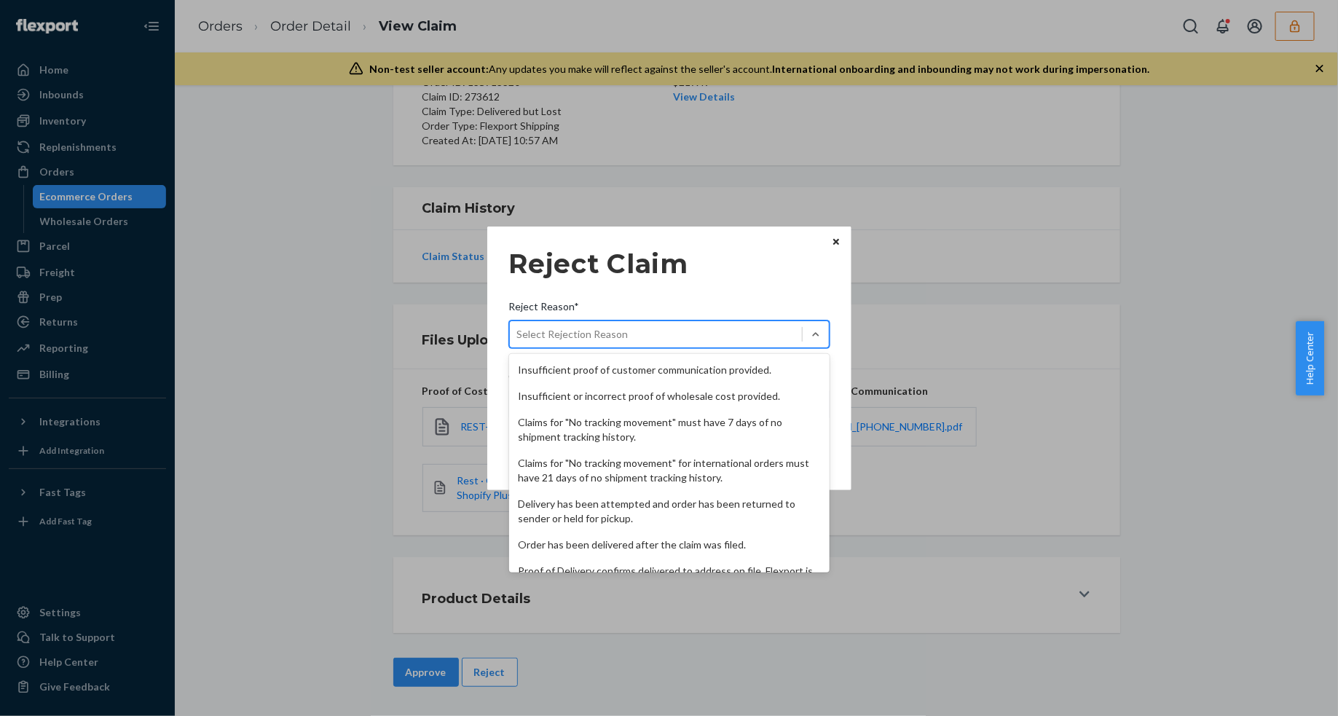
scroll to position [189, 0]
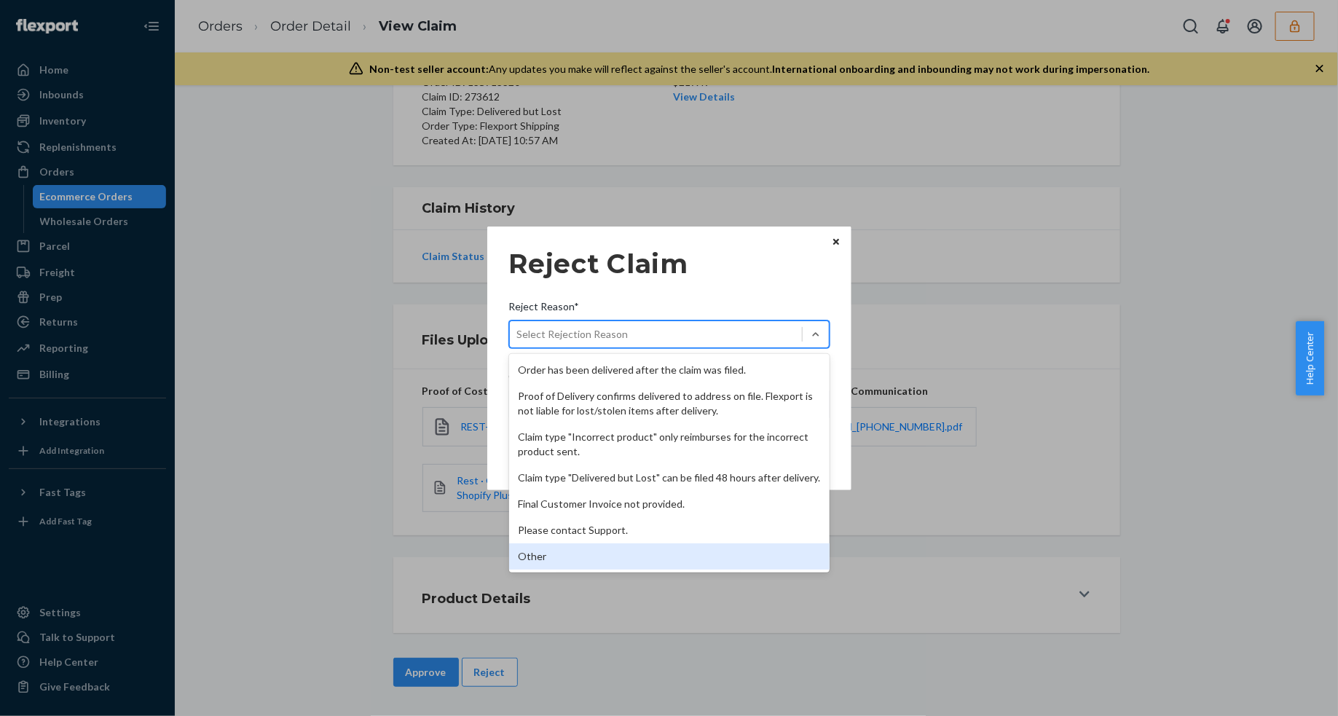
click at [565, 555] on div "Other" at bounding box center [669, 556] width 320 height 26
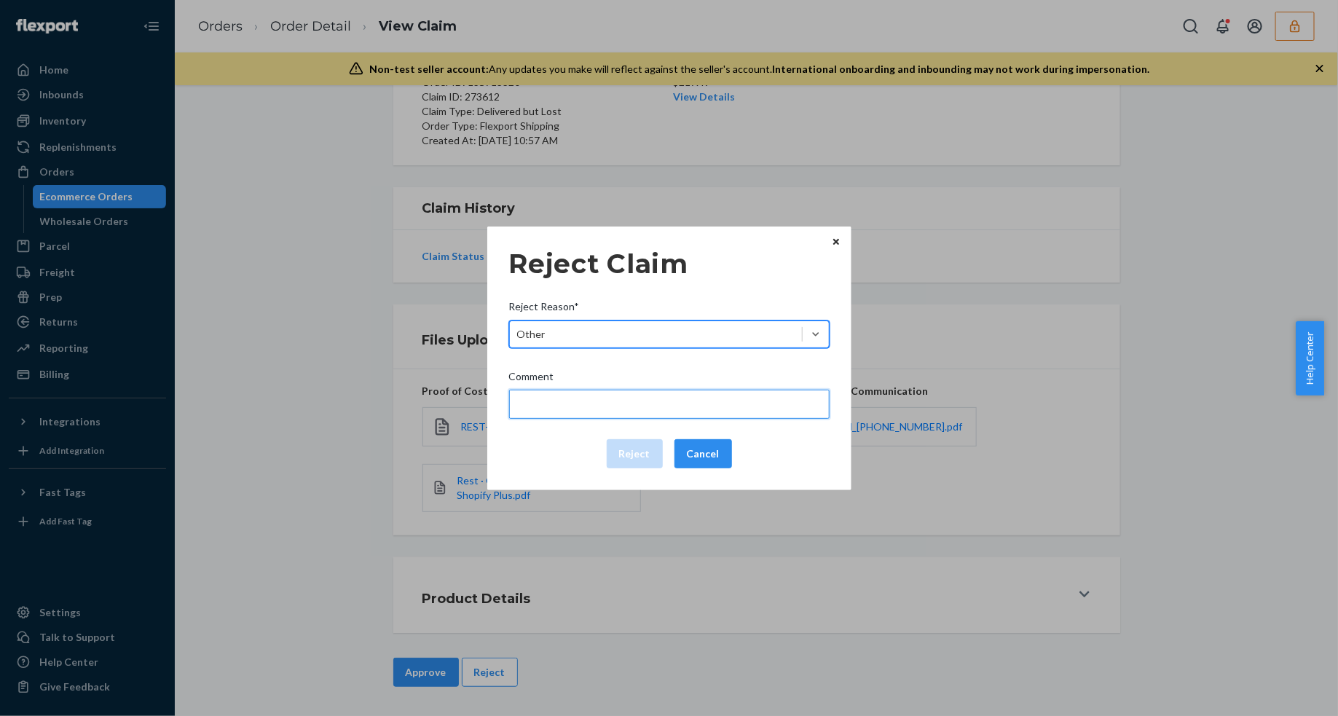
click at [580, 410] on input "Comment" at bounding box center [669, 404] width 320 height 29
type input "The package was confirmed to be delivered at the right location and Flexport is…"
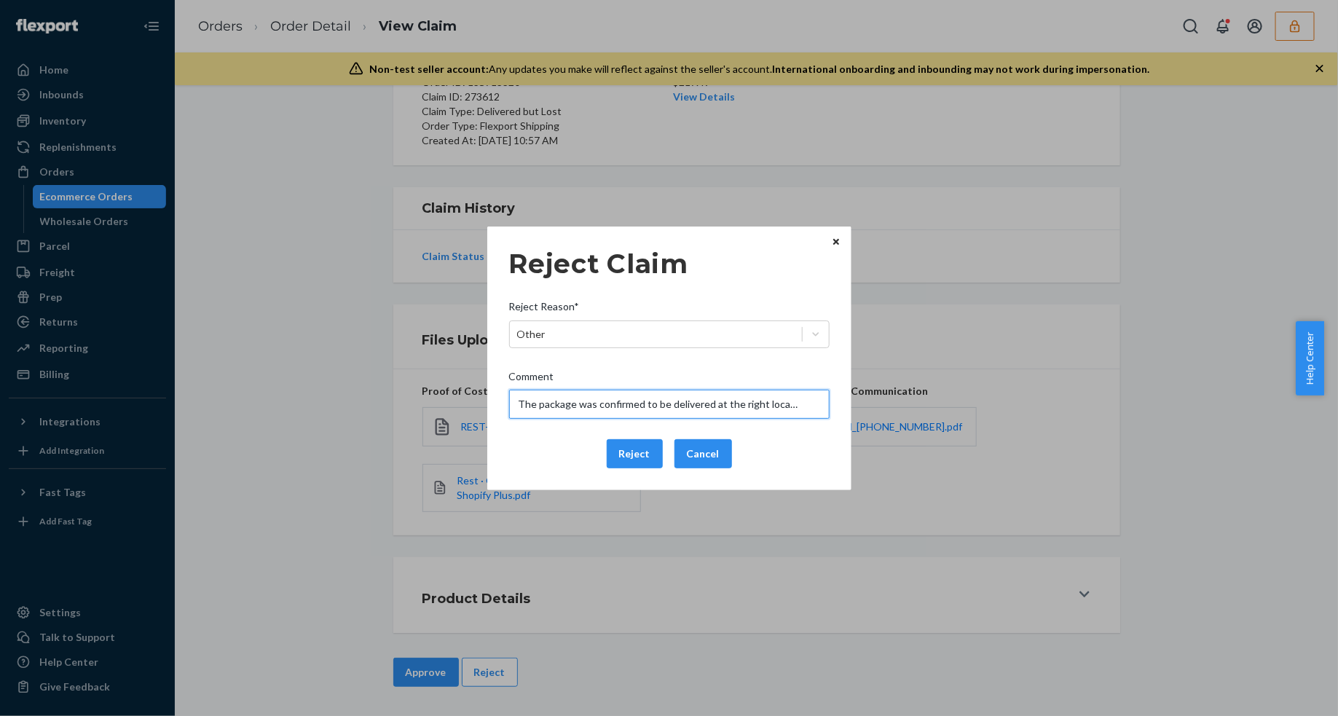
click at [593, 405] on input "The package was confirmed to be delivered at the right location and Flexport is…" at bounding box center [669, 404] width 320 height 29
click at [561, 449] on div "Reject Cancel" at bounding box center [669, 453] width 332 height 29
click at [623, 454] on button "Reject" at bounding box center [635, 453] width 56 height 29
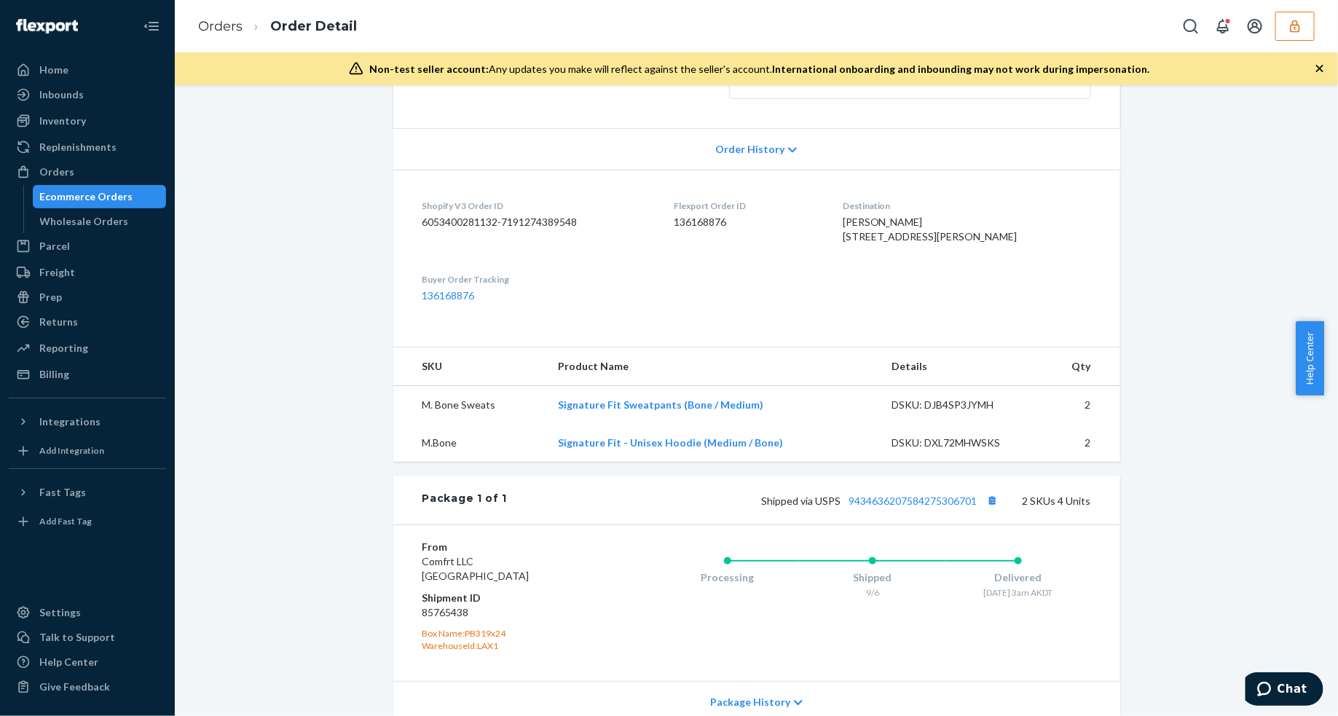
scroll to position [441, 0]
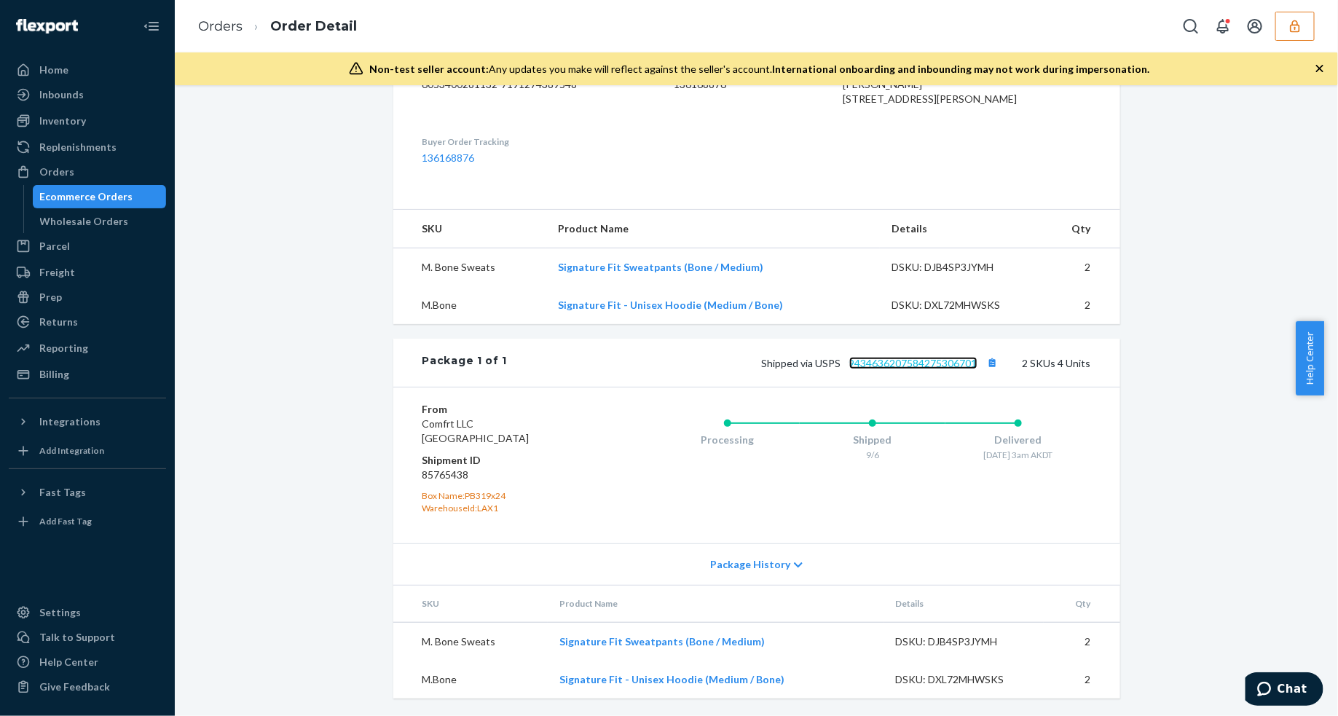
click at [898, 363] on link "9434636207584275306701" at bounding box center [913, 363] width 128 height 12
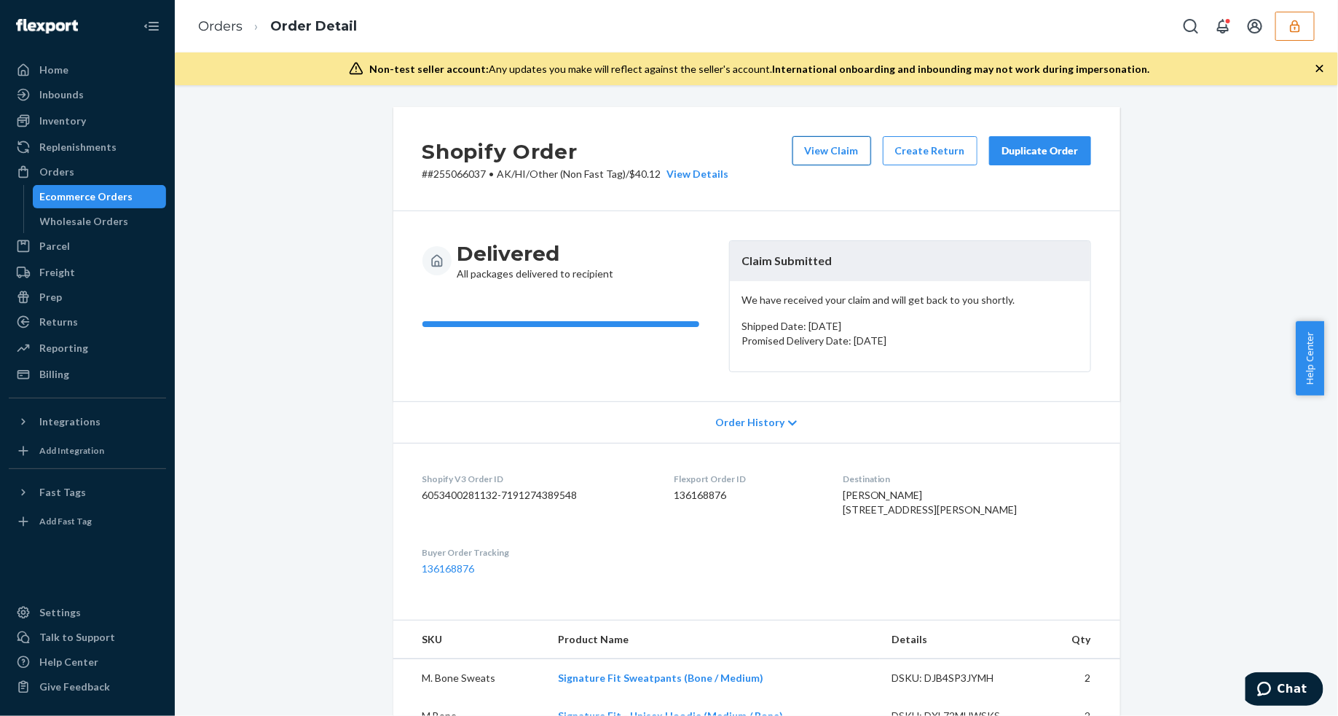
click at [839, 147] on button "View Claim" at bounding box center [831, 150] width 79 height 29
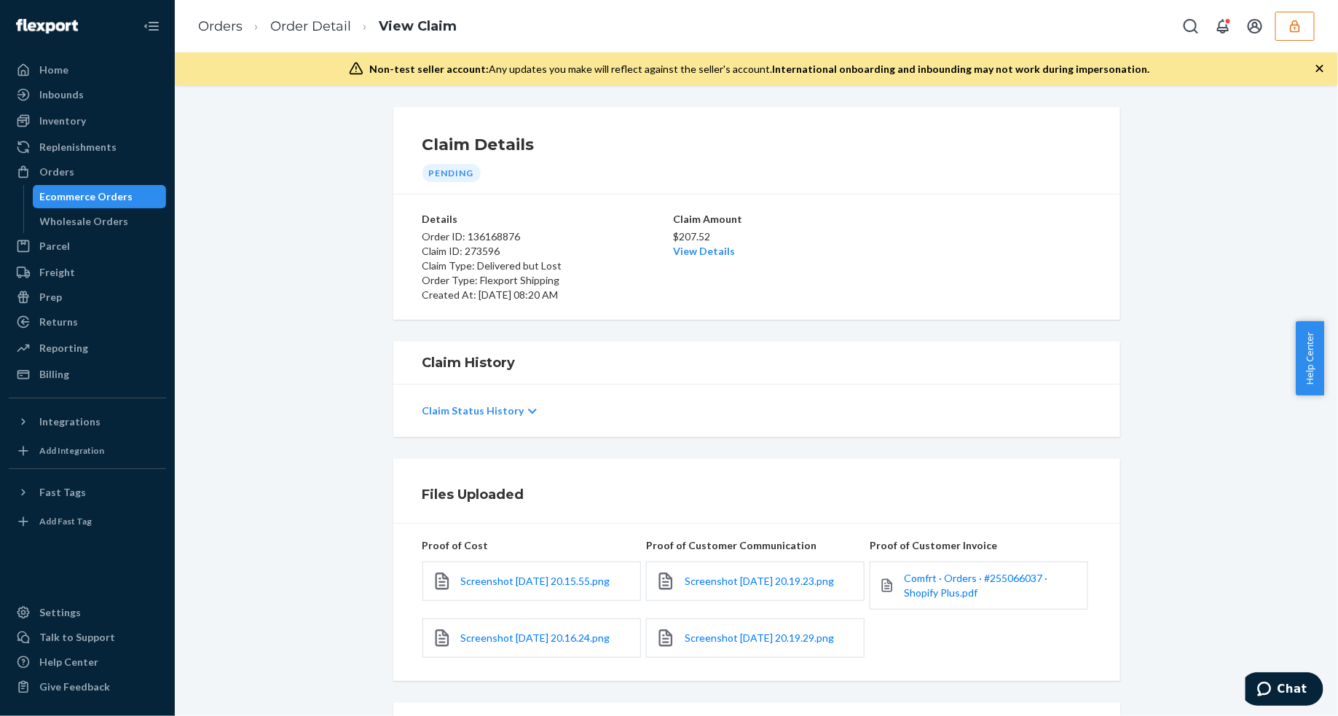
scroll to position [164, 0]
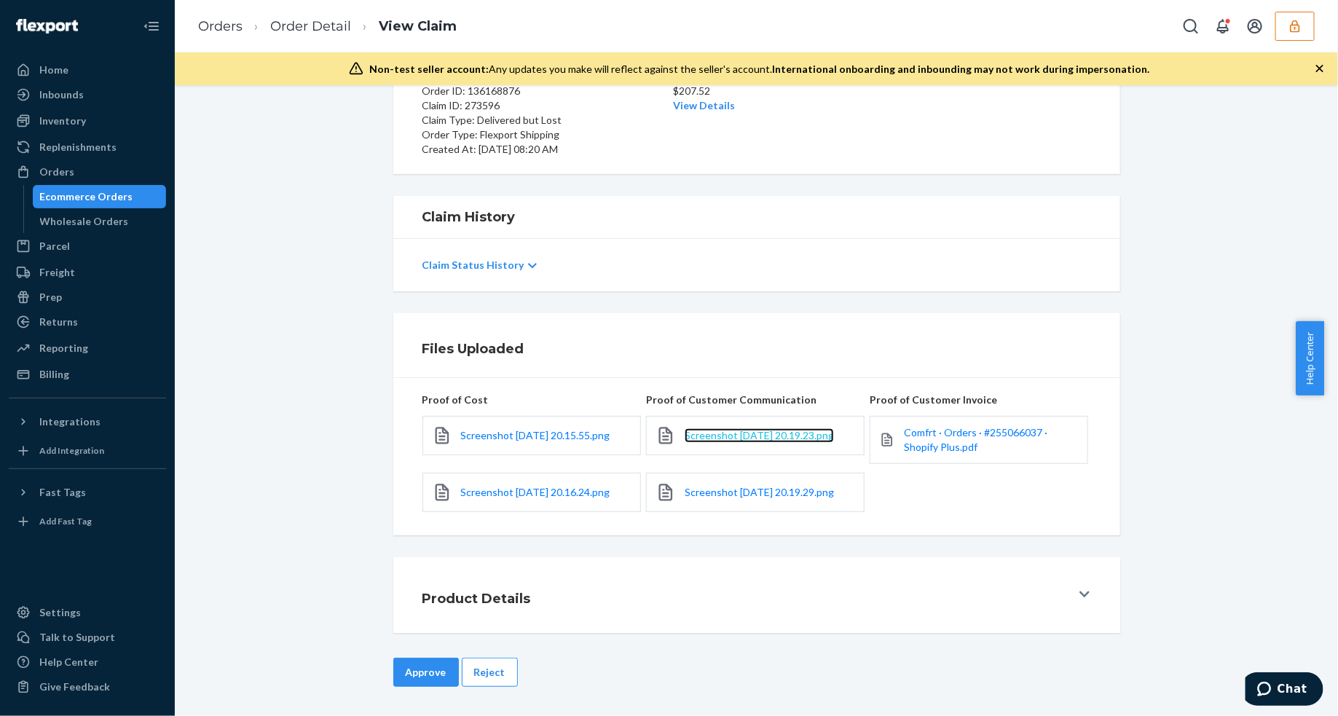
click at [715, 429] on span "Screenshot [DATE] 20.19.23.png" at bounding box center [758, 435] width 149 height 12
click at [711, 497] on span "Screenshot [DATE] 20.19.29.png" at bounding box center [758, 492] width 149 height 12
click at [474, 674] on button "Reject" at bounding box center [490, 671] width 56 height 29
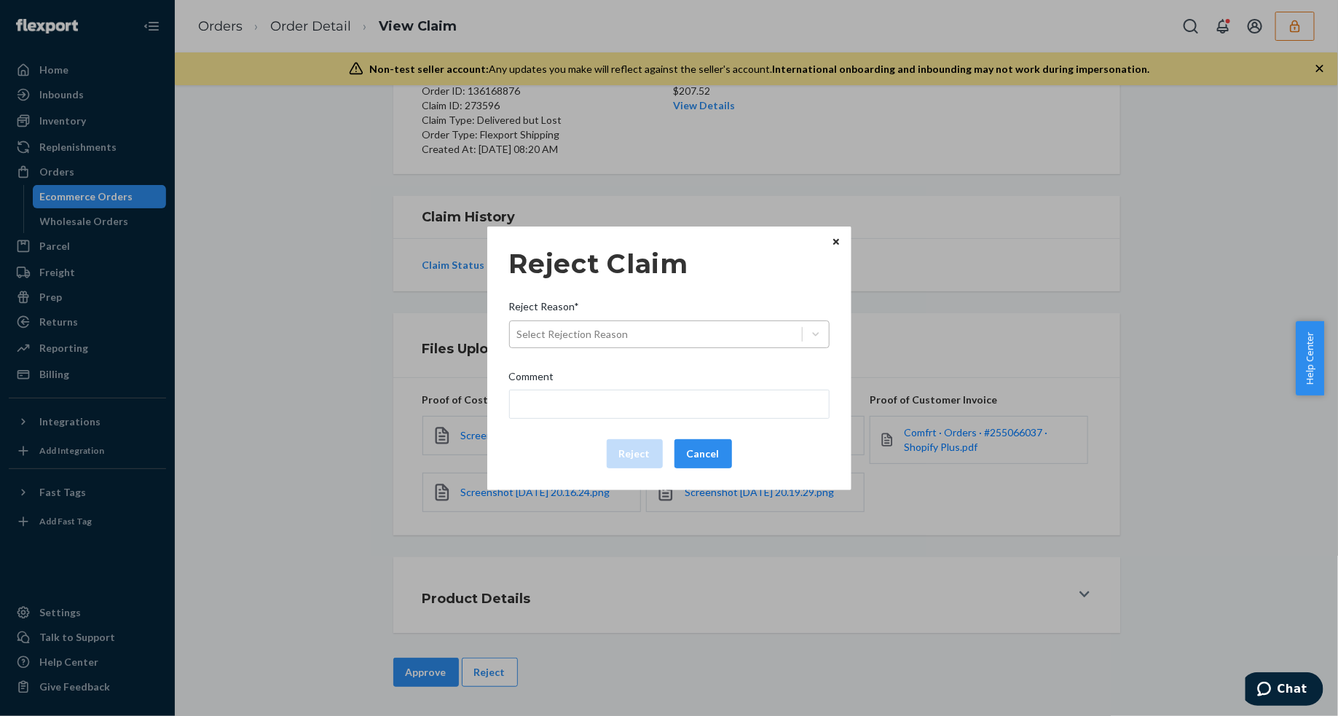
click at [671, 328] on div "Select Rejection Reason" at bounding box center [656, 334] width 292 height 23
click at [518, 328] on input "Reject Reason* Select Rejection Reason" at bounding box center [517, 334] width 1 height 15
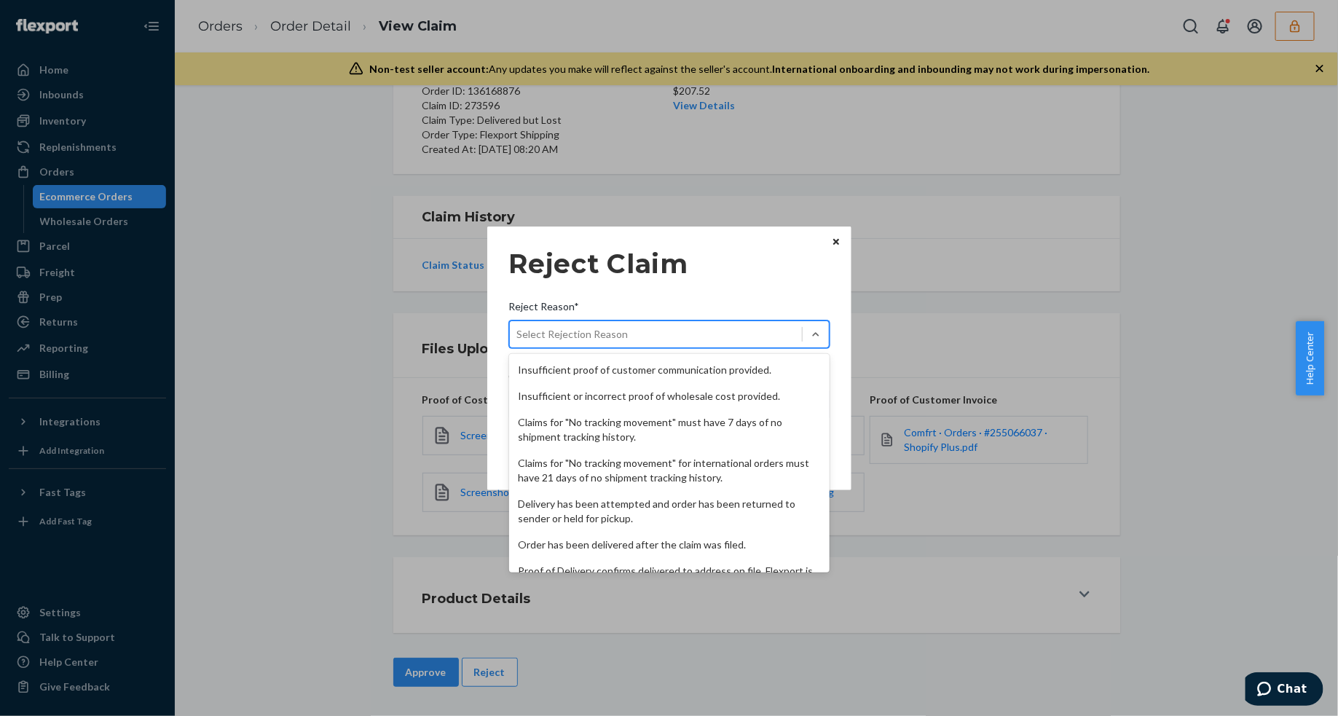
scroll to position [189, 0]
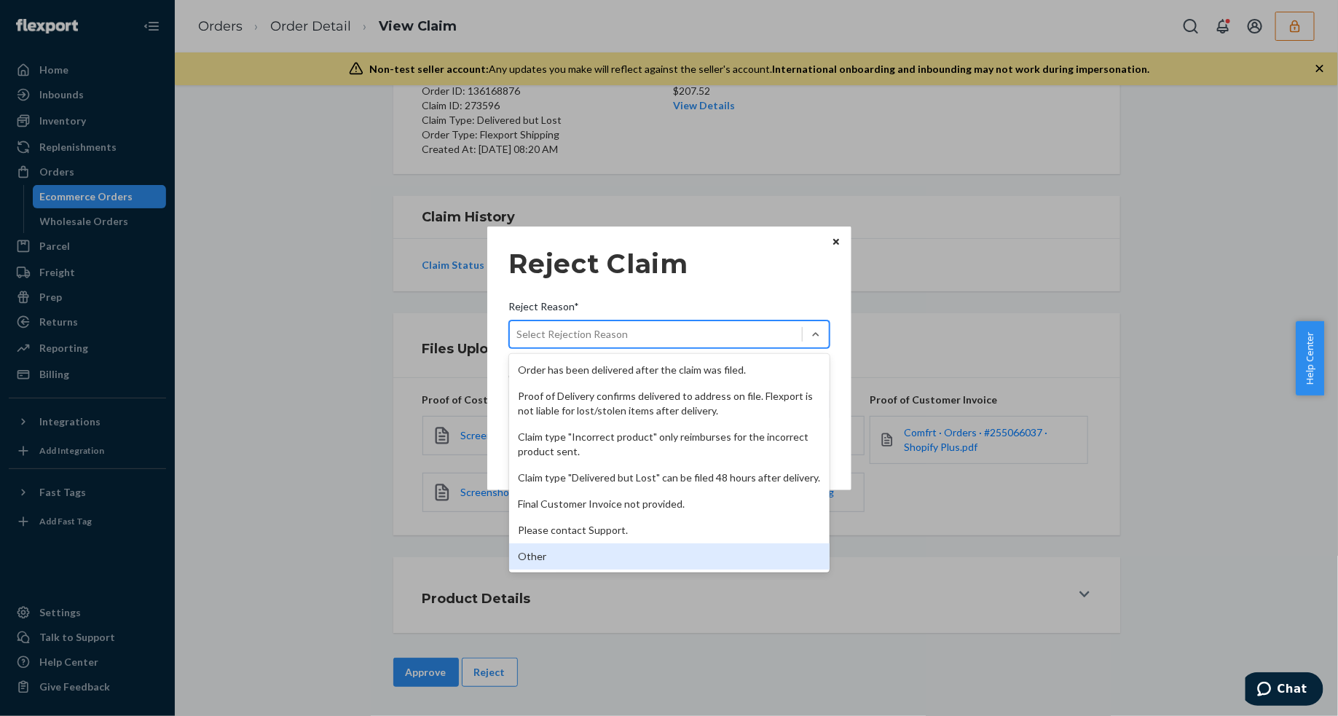
click at [558, 550] on div "Other" at bounding box center [669, 556] width 320 height 26
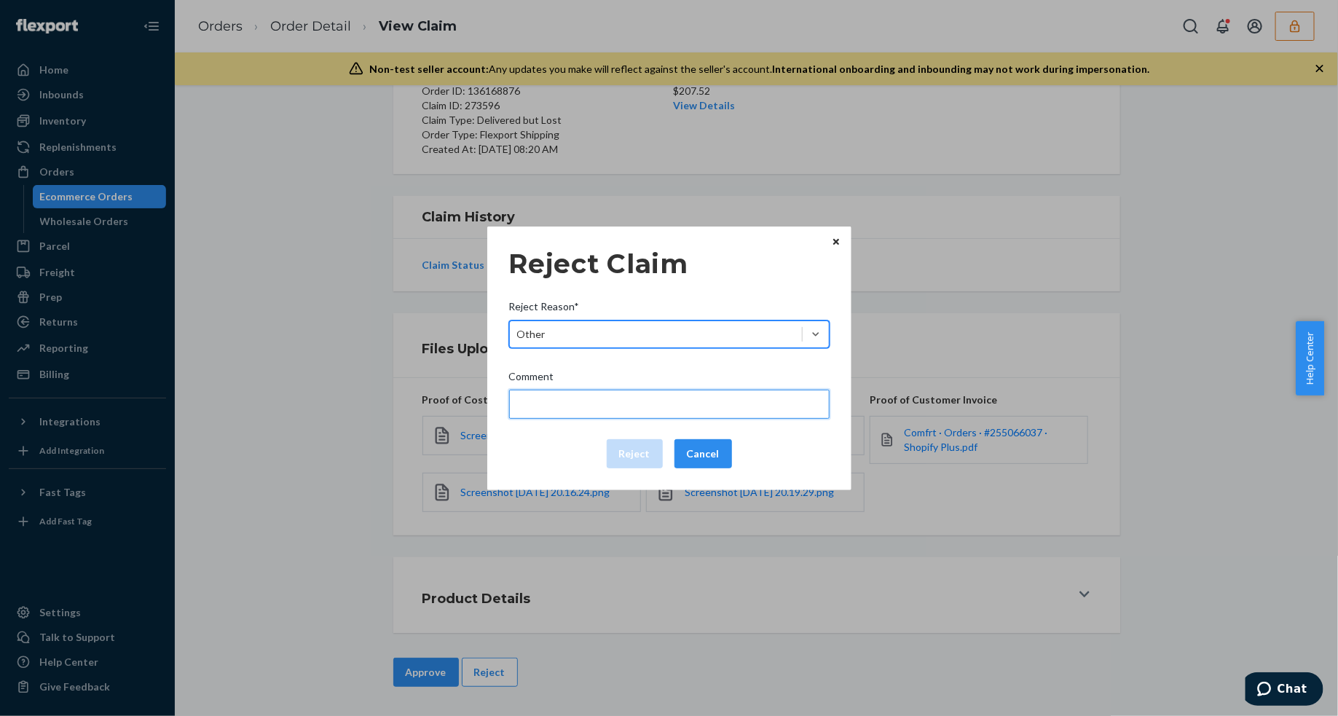
click at [576, 398] on input "Comment" at bounding box center [669, 404] width 320 height 29
type input "The package was confirmed to be delivered at the right location and Flexport is…"
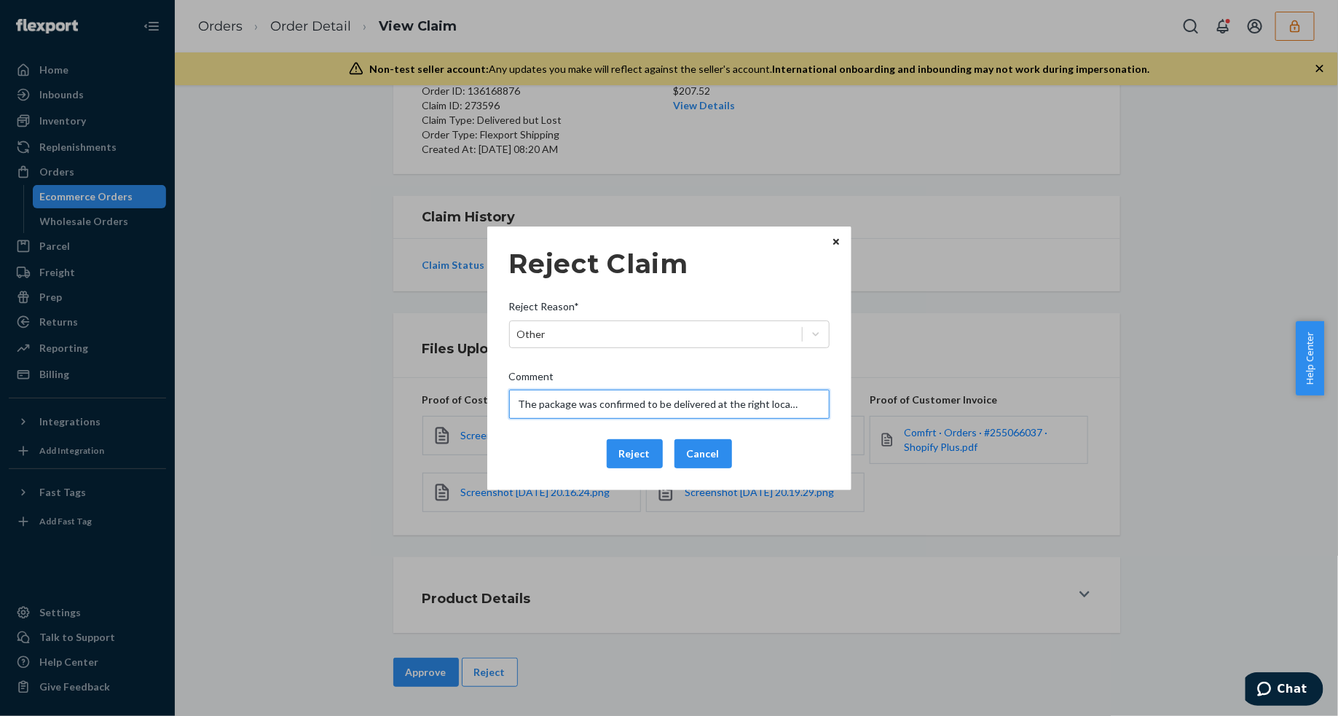
click at [627, 399] on input "The package was confirmed to be delivered at the right location and Flexport is…" at bounding box center [669, 404] width 320 height 29
click at [554, 451] on div "Reject Cancel" at bounding box center [669, 453] width 332 height 29
click at [616, 463] on button "Reject" at bounding box center [635, 453] width 56 height 29
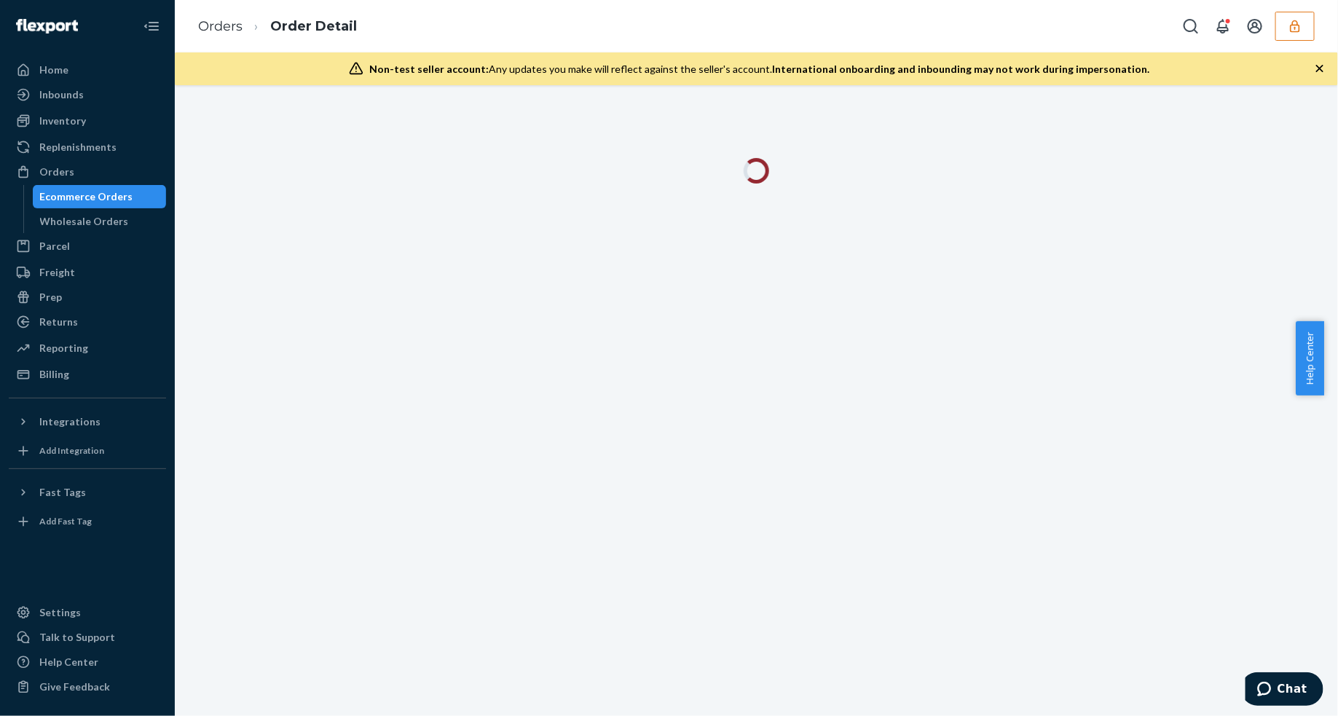
click at [1316, 67] on icon "button" at bounding box center [1319, 68] width 15 height 15
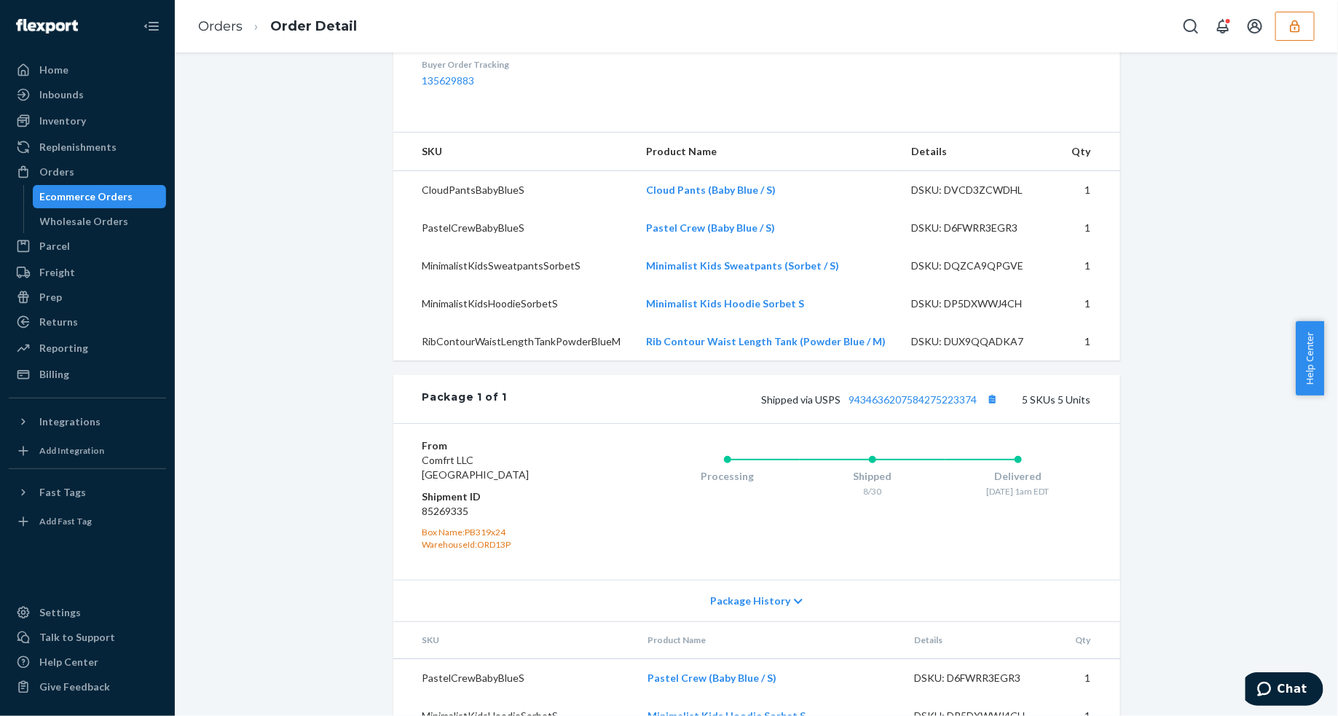
scroll to position [635, 0]
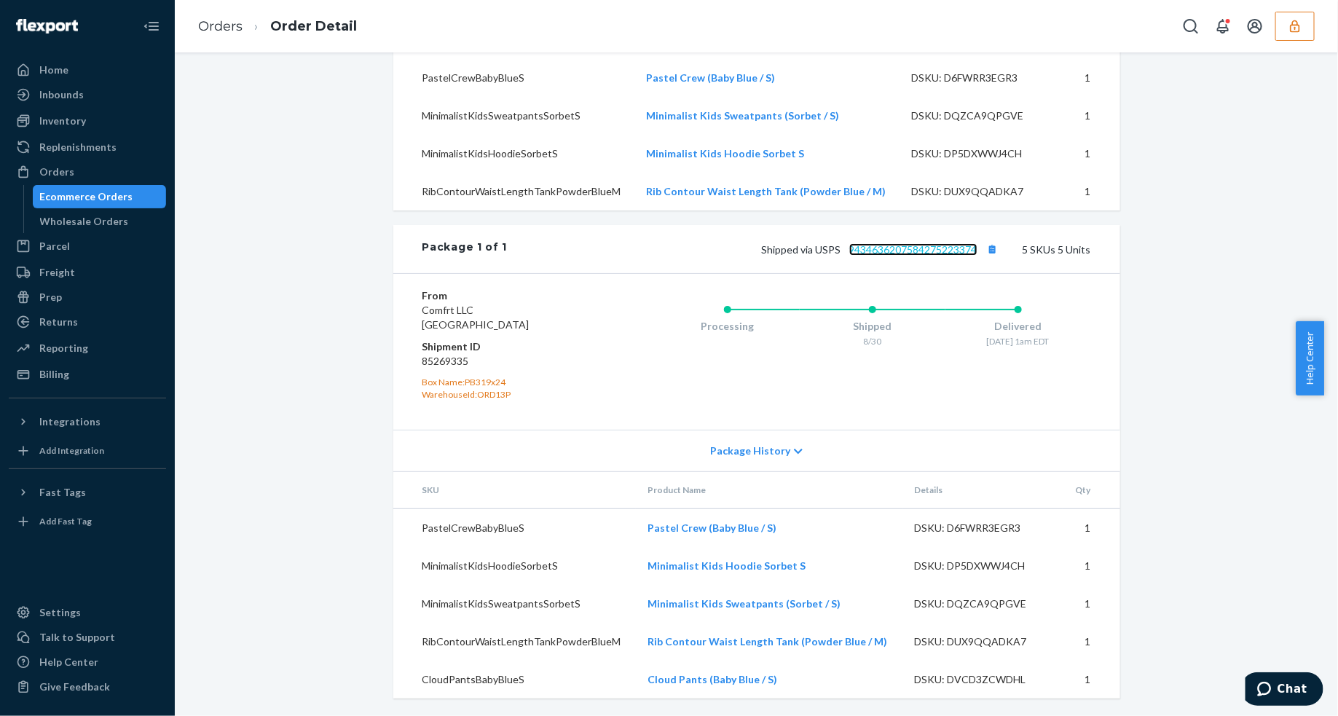
click at [890, 253] on link "9434636207584275223374" at bounding box center [913, 249] width 128 height 12
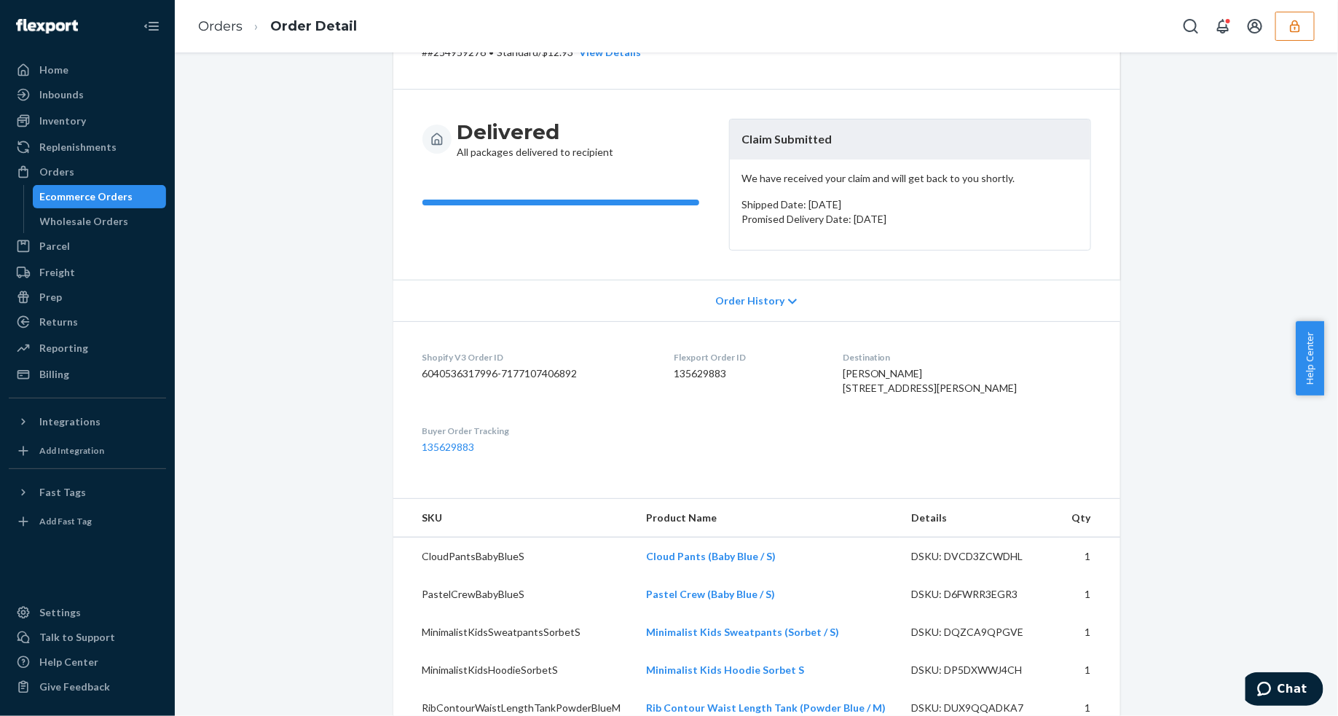
scroll to position [0, 0]
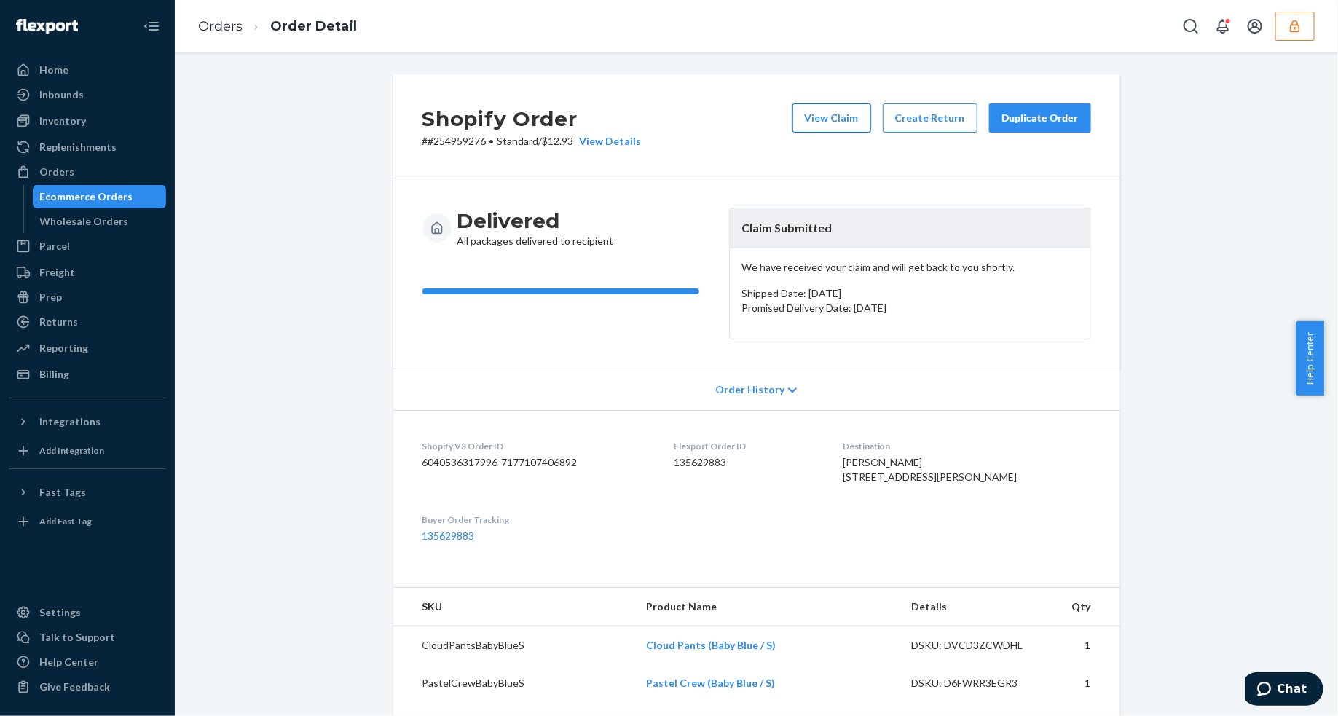
click at [839, 117] on button "View Claim" at bounding box center [831, 117] width 79 height 29
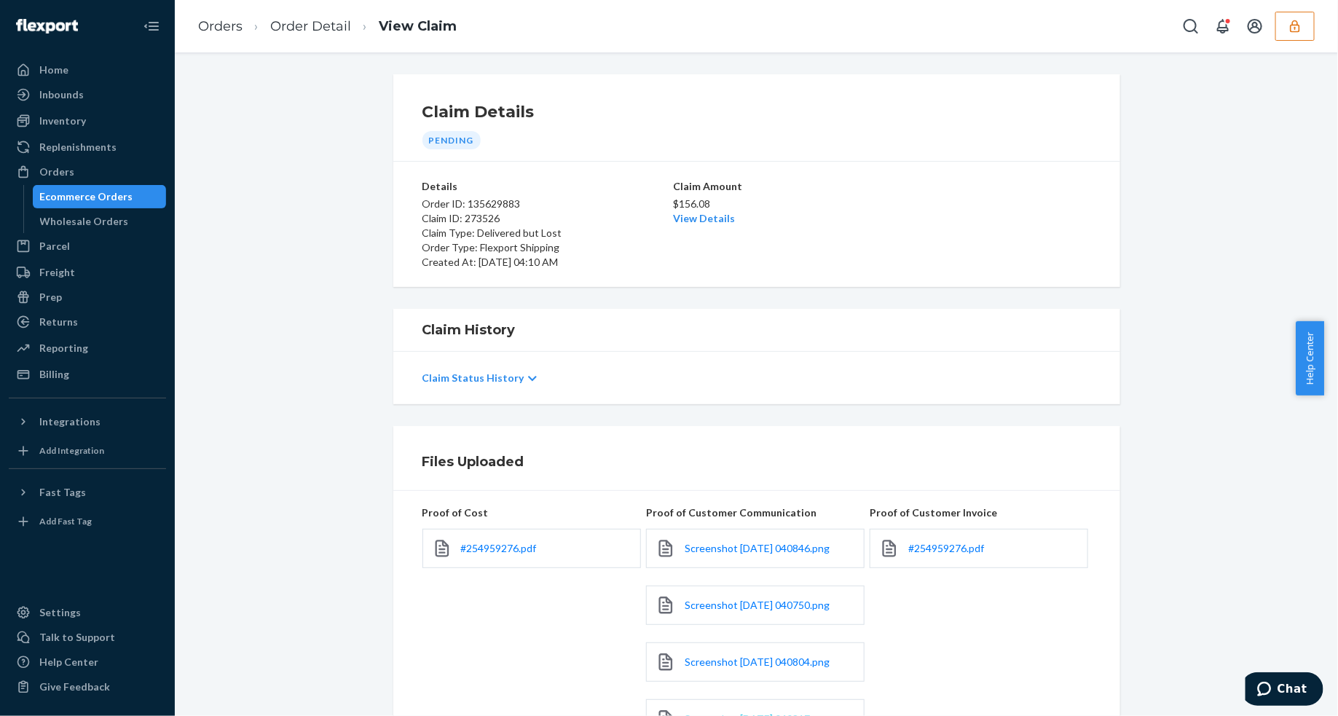
scroll to position [182, 0]
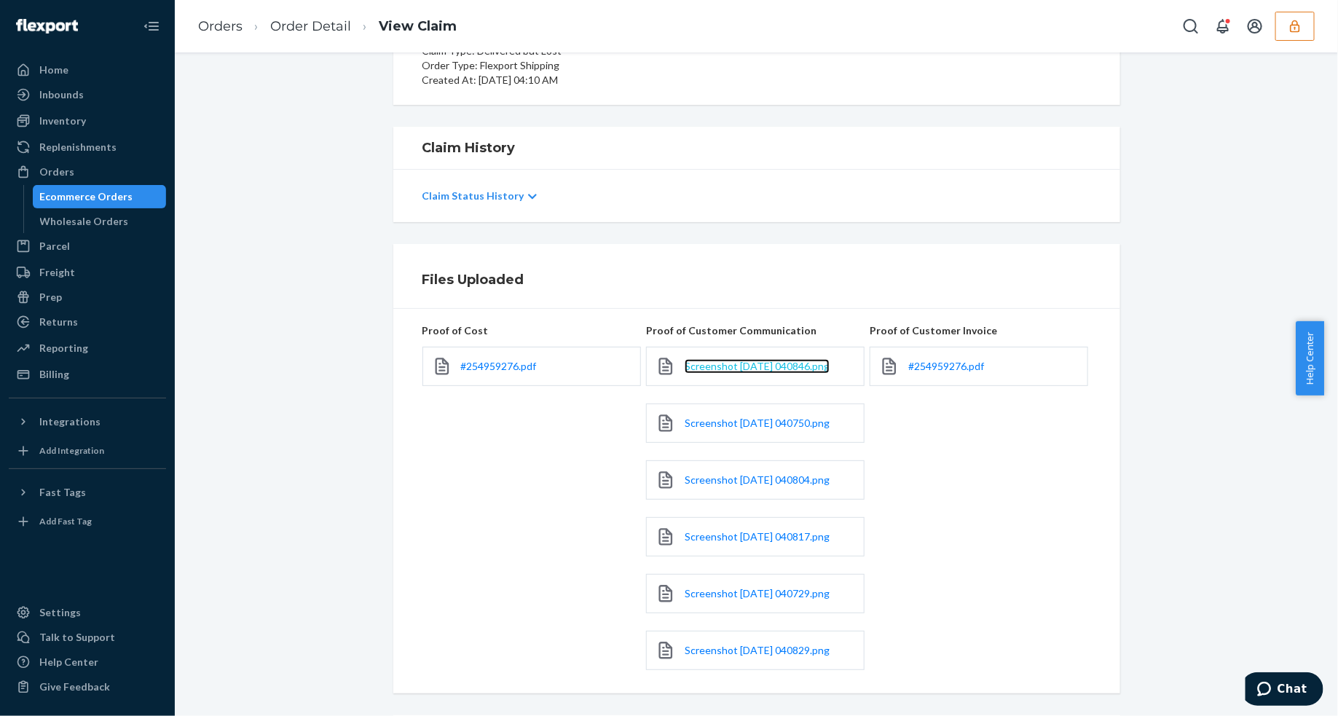
click at [732, 366] on span "Screenshot 2025-09-23 040846.png" at bounding box center [756, 366] width 145 height 12
click at [751, 422] on span "Screenshot 2025-09-23 040750.png" at bounding box center [756, 422] width 145 height 12
click at [715, 475] on span "Screenshot 2025-09-23 040804.png" at bounding box center [756, 479] width 145 height 12
click at [765, 540] on span "Screenshot 2025-09-23 040817.png" at bounding box center [756, 536] width 145 height 12
click at [749, 592] on span "Screenshot 2025-09-23 040729.png" at bounding box center [756, 593] width 145 height 12
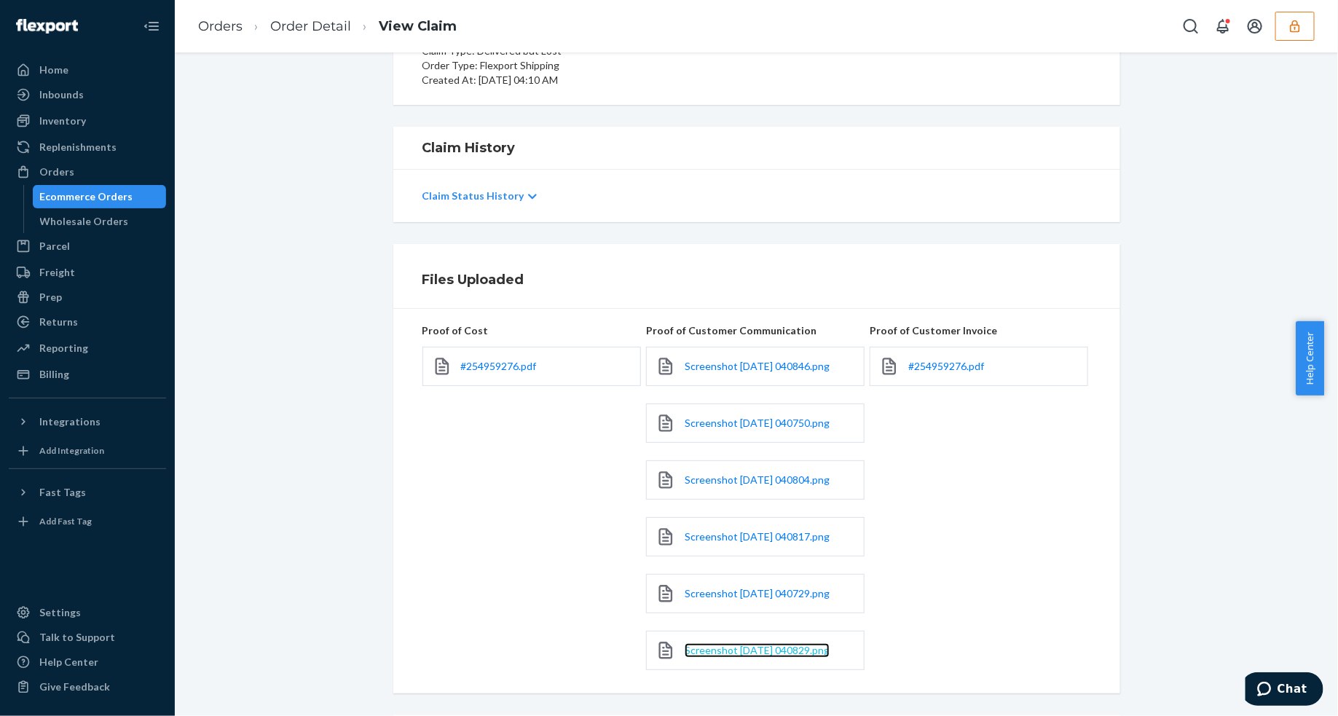
click at [756, 648] on span "Screenshot 2025-09-23 040829.png" at bounding box center [756, 650] width 145 height 12
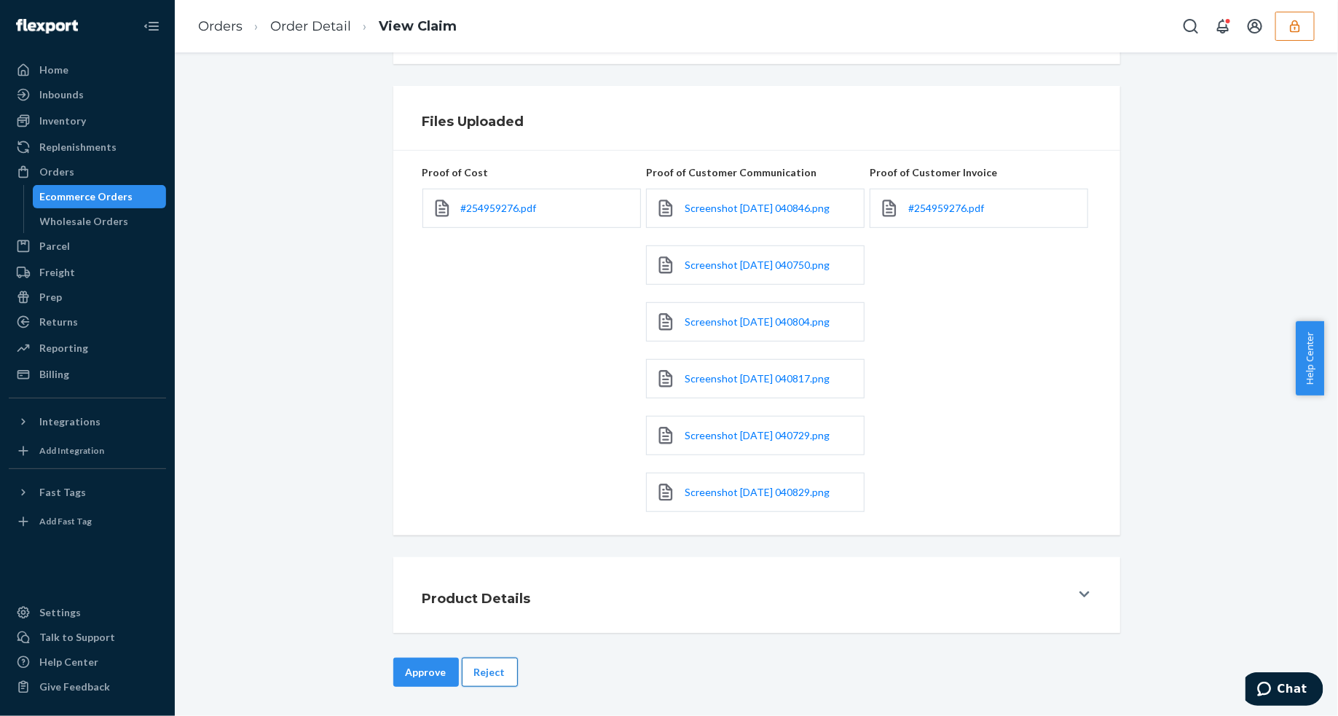
click at [493, 682] on button "Reject" at bounding box center [490, 671] width 56 height 29
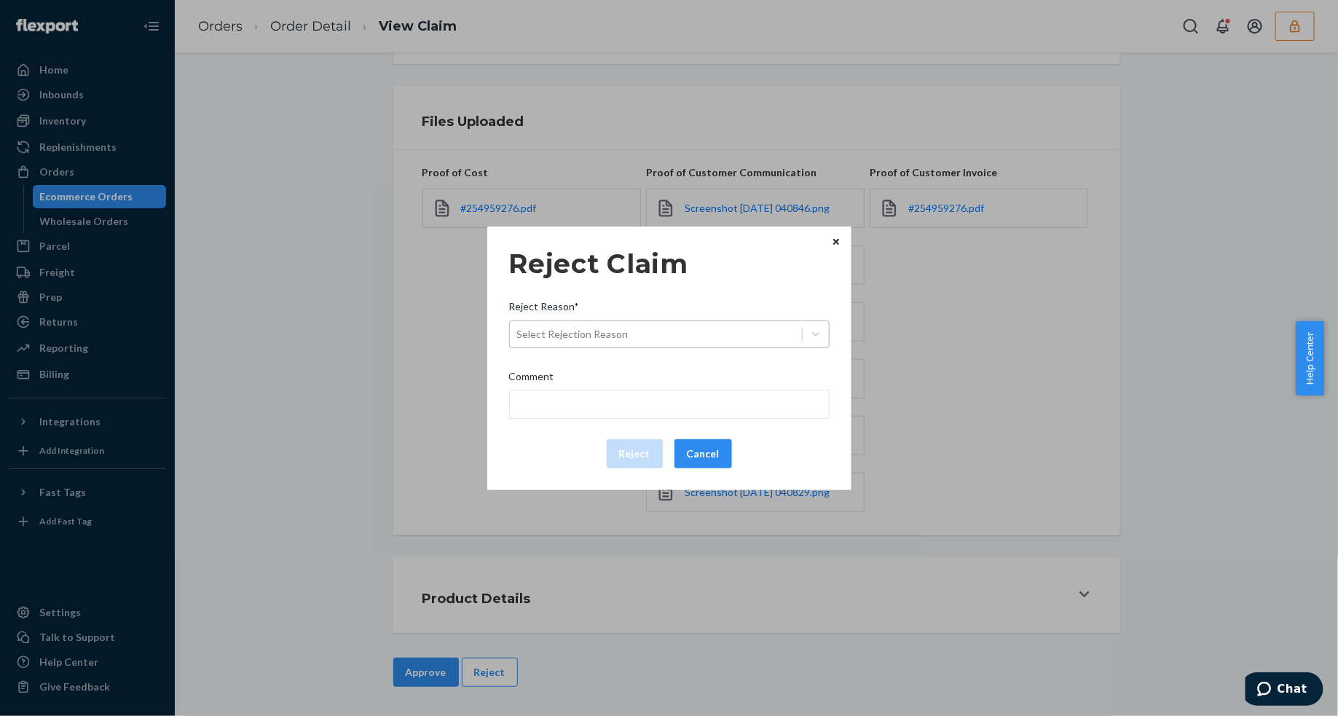
click at [630, 339] on div "Select Rejection Reason" at bounding box center [656, 334] width 292 height 23
click at [518, 339] on input "Reject Reason* Select Rejection Reason" at bounding box center [517, 334] width 1 height 15
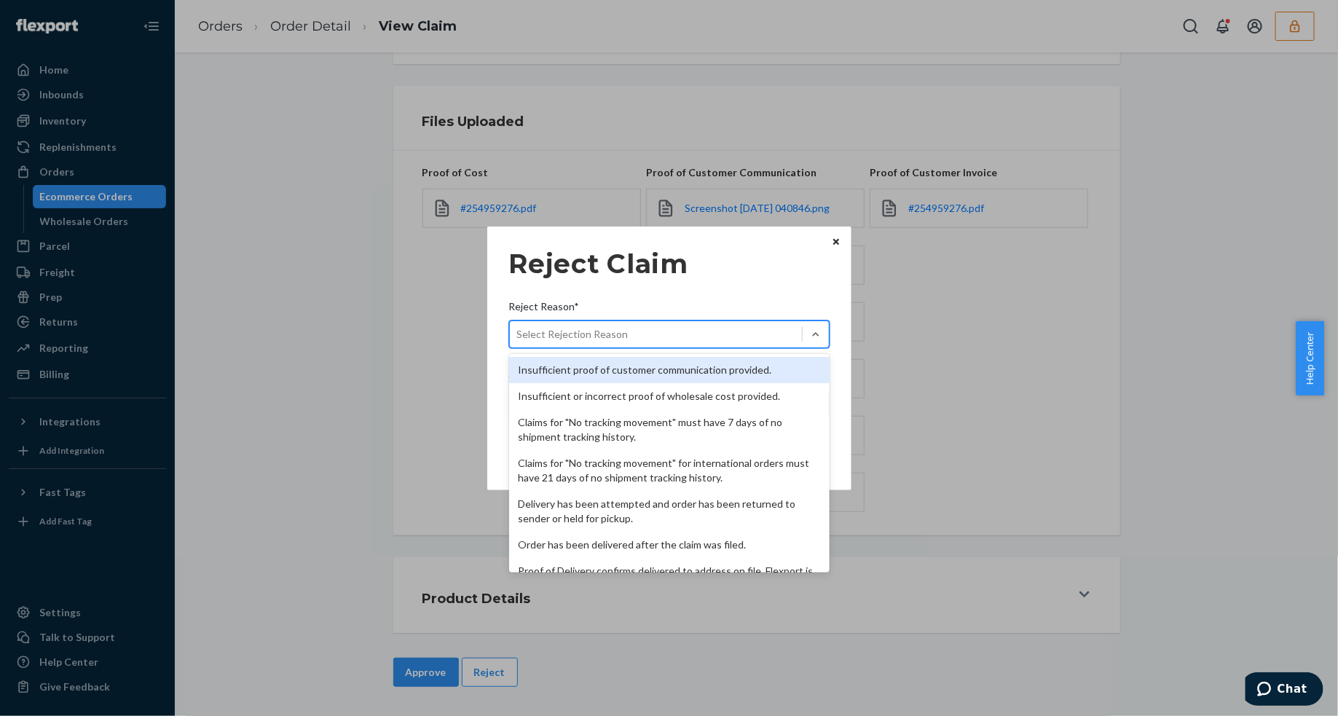
scroll to position [189, 0]
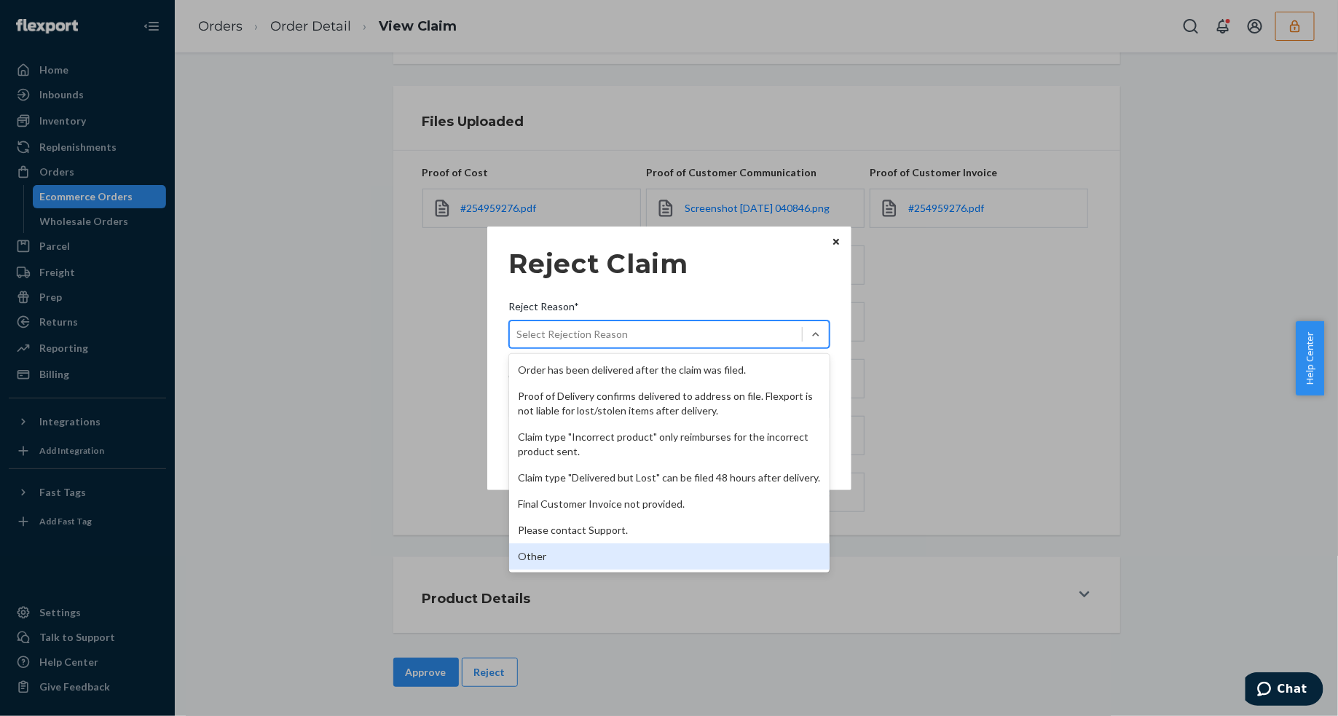
click at [566, 559] on div "Other" at bounding box center [669, 556] width 320 height 26
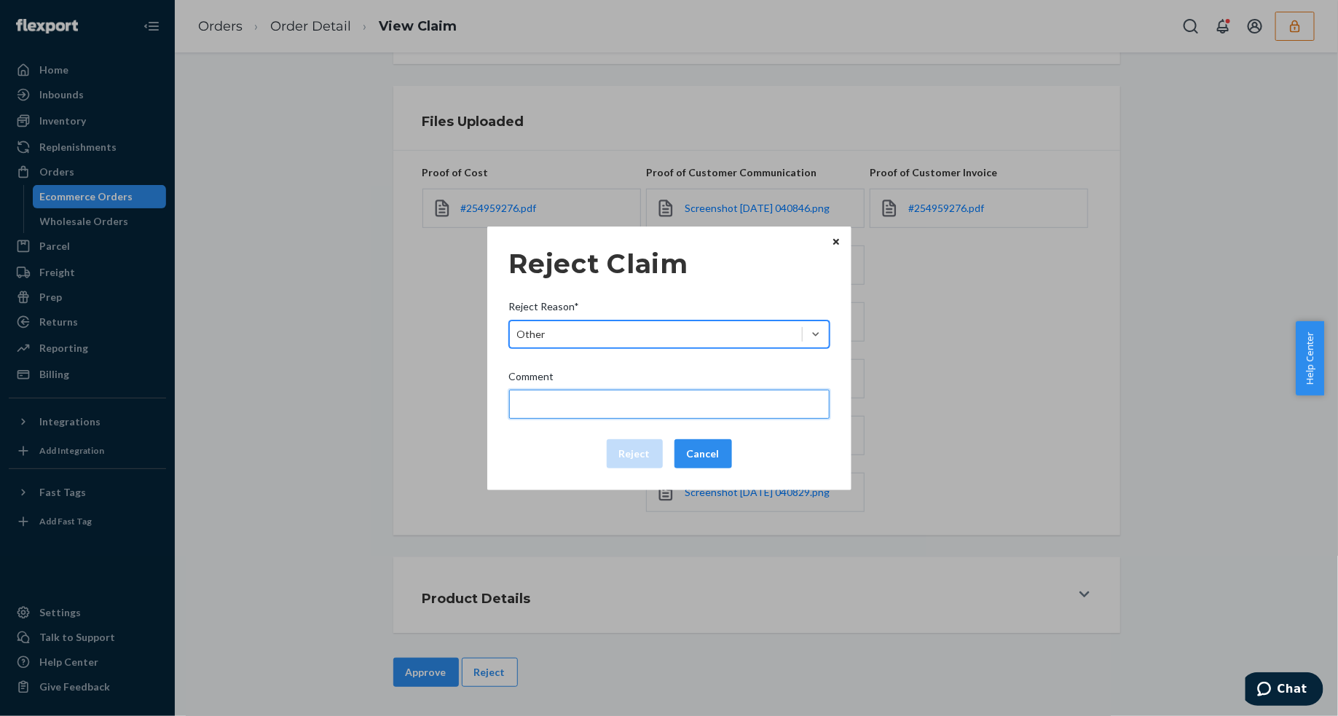
click at [563, 397] on input "Comment" at bounding box center [669, 404] width 320 height 29
type input "The package was confirmed to be delivered at the right location and Flexport is…"
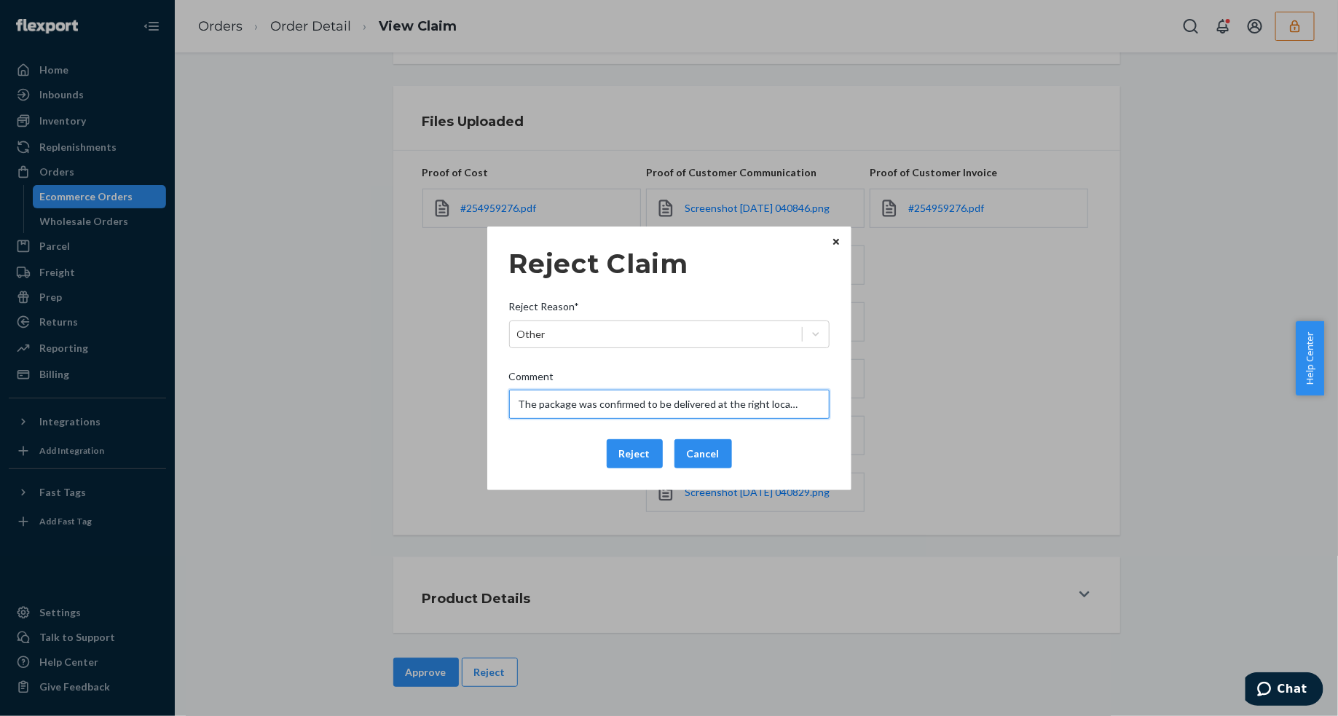
click at [574, 403] on input "The package was confirmed to be delivered at the right location and Flexport is…" at bounding box center [669, 404] width 320 height 29
click at [551, 448] on div "Reject Cancel" at bounding box center [669, 453] width 332 height 29
click at [628, 449] on button "Reject" at bounding box center [635, 453] width 56 height 29
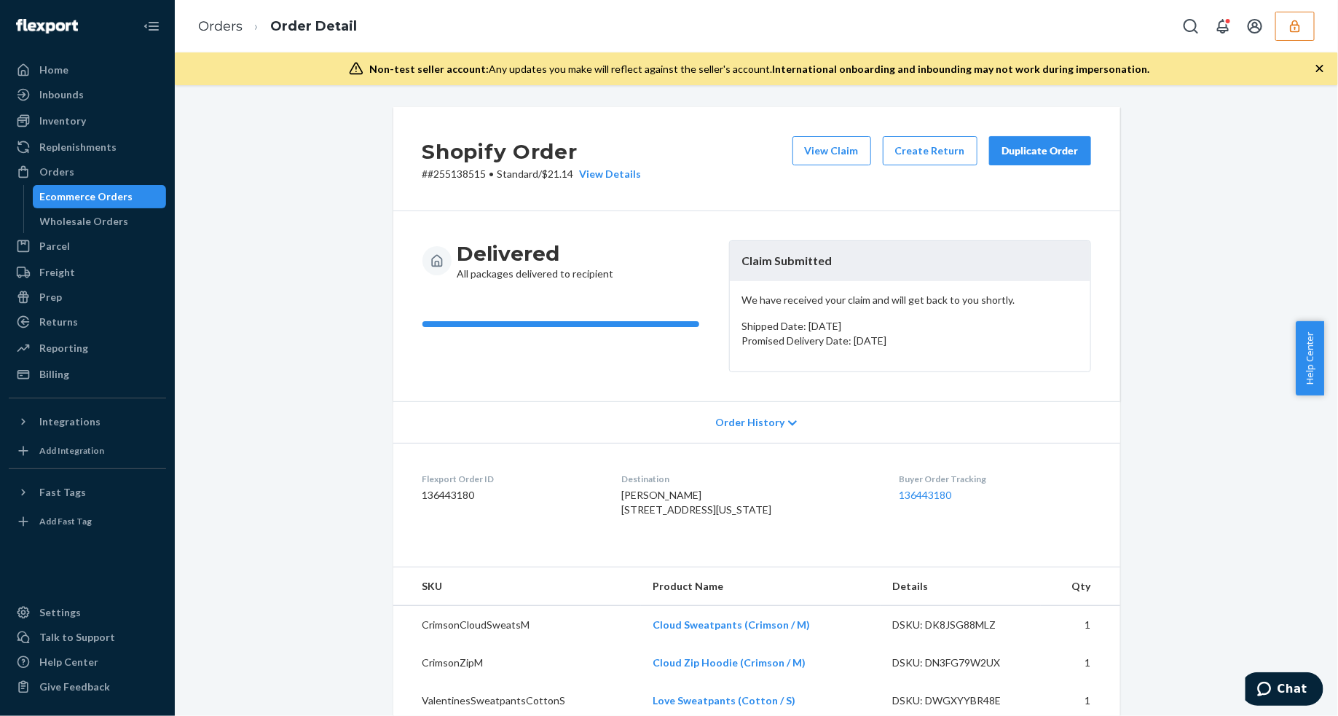
scroll to position [455, 0]
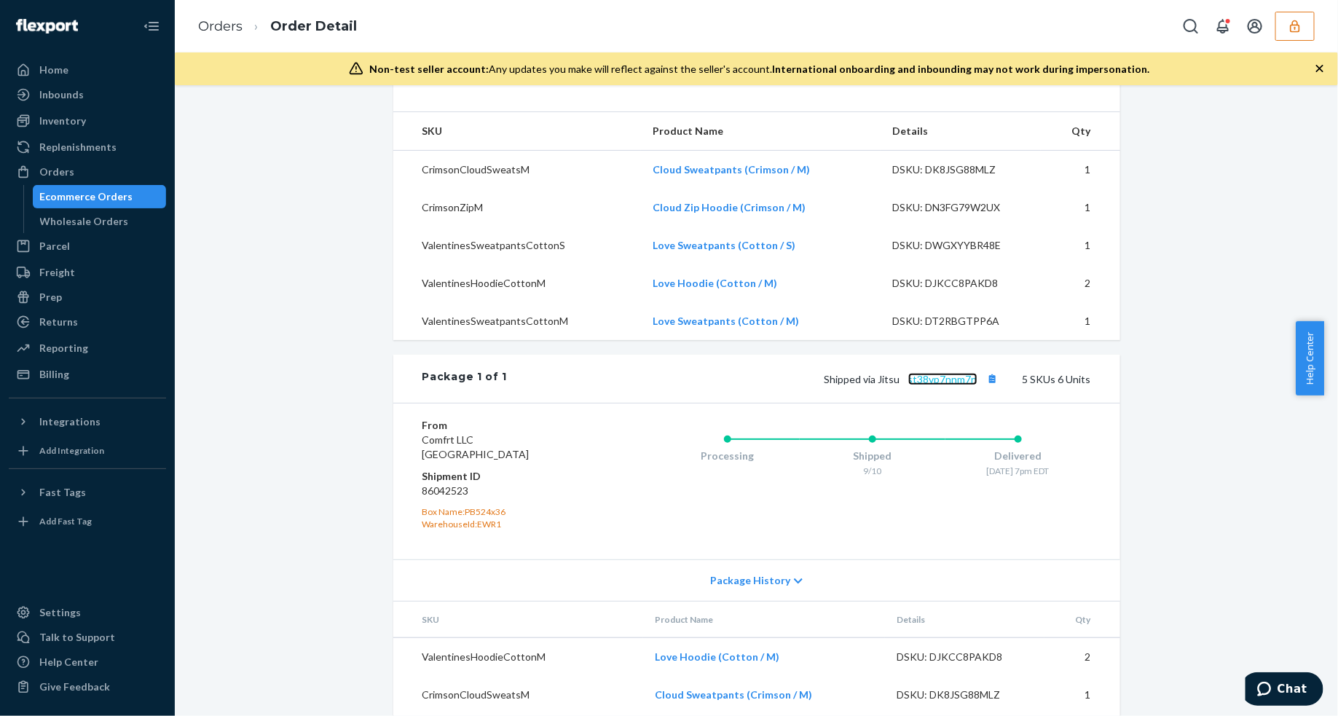
click at [940, 385] on link "st38vp7nnm7n" at bounding box center [942, 379] width 69 height 12
click at [989, 388] on button "Copy tracking number" at bounding box center [992, 378] width 19 height 19
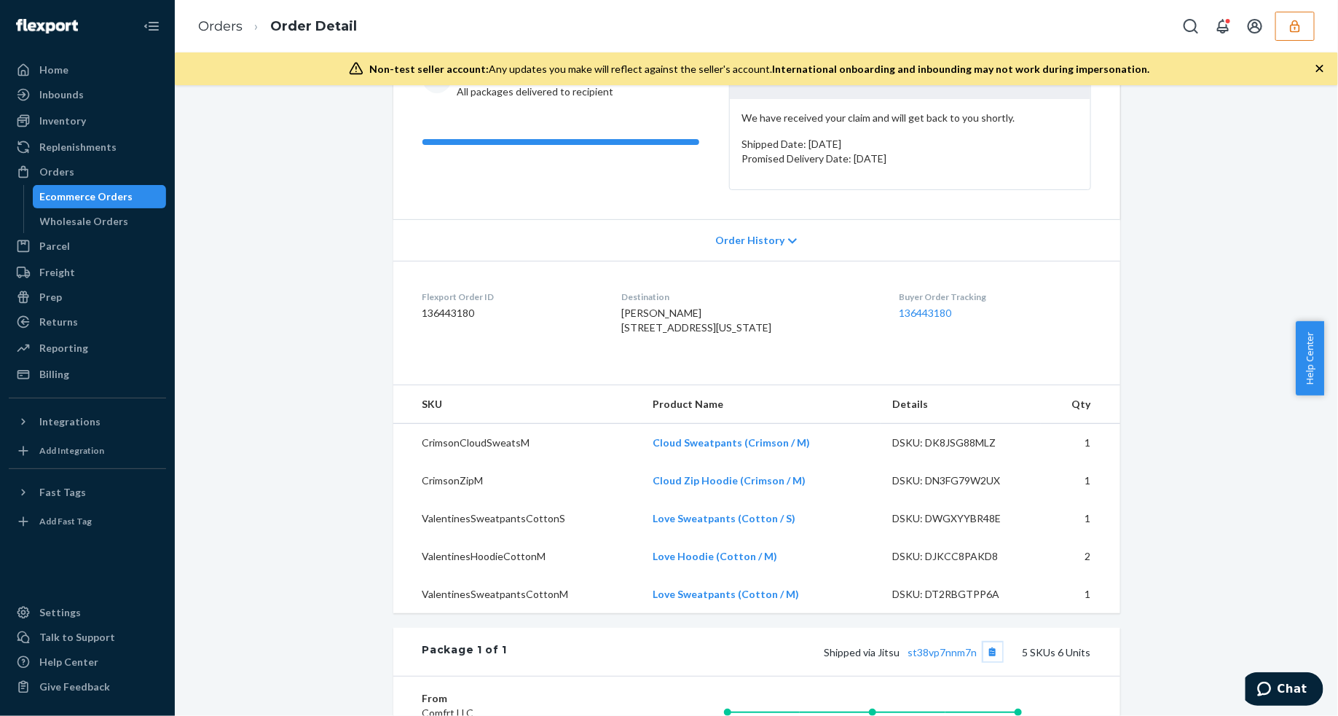
scroll to position [0, 0]
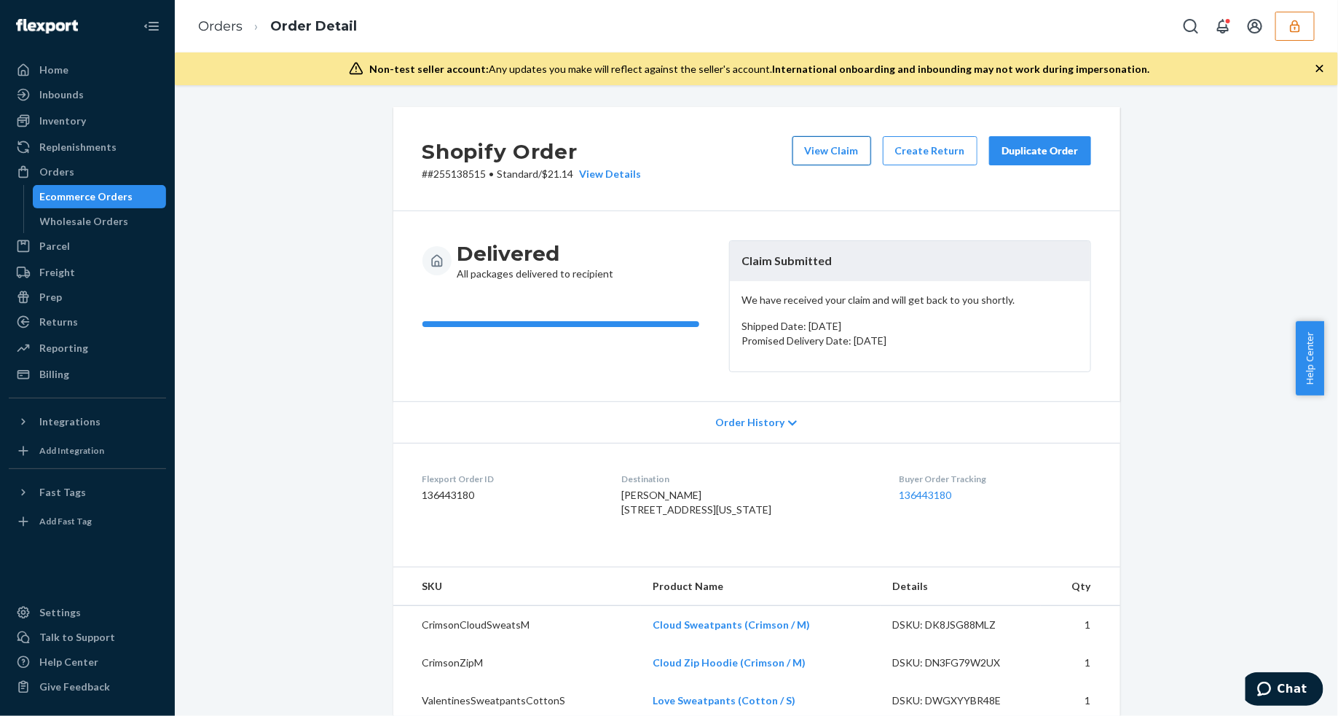
click at [846, 146] on button "View Claim" at bounding box center [831, 150] width 79 height 29
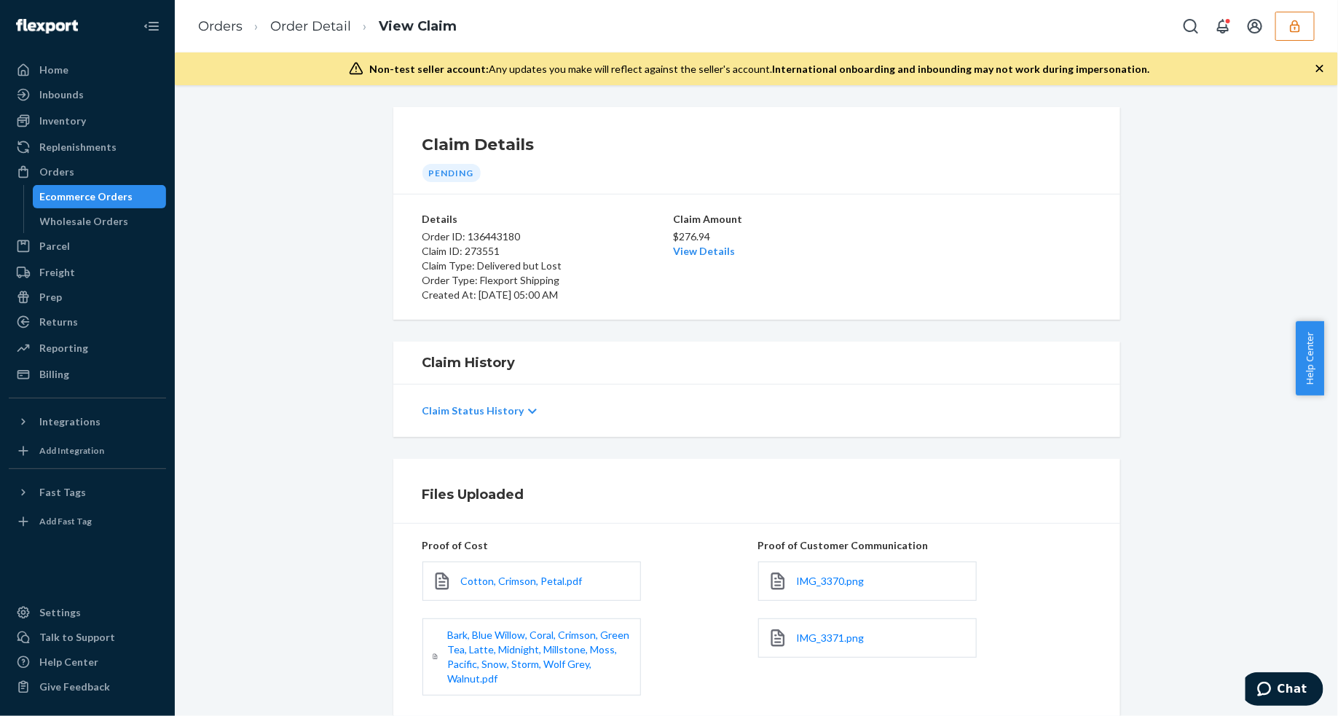
scroll to position [184, 0]
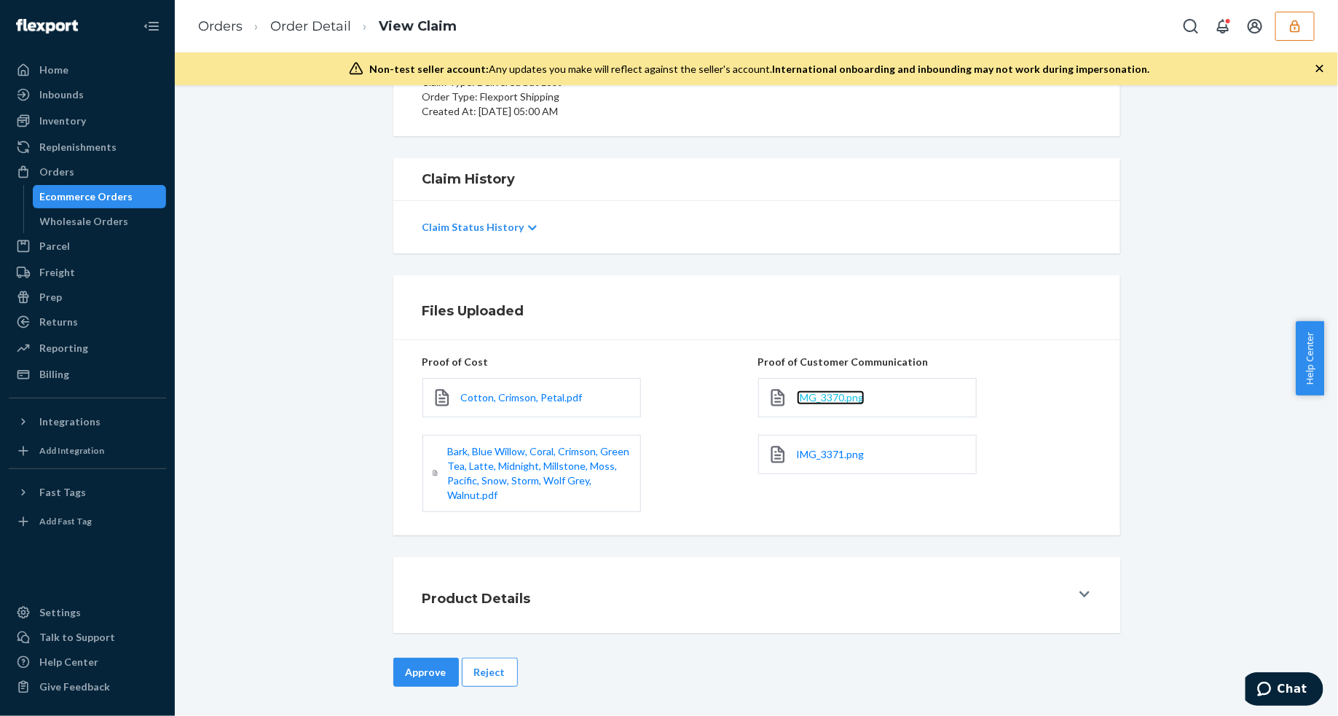
click at [829, 401] on span "IMG_3370.png" at bounding box center [831, 397] width 68 height 12
click at [809, 454] on span "IMG_3371.png" at bounding box center [831, 454] width 68 height 12
click at [478, 675] on button "Reject" at bounding box center [490, 671] width 56 height 29
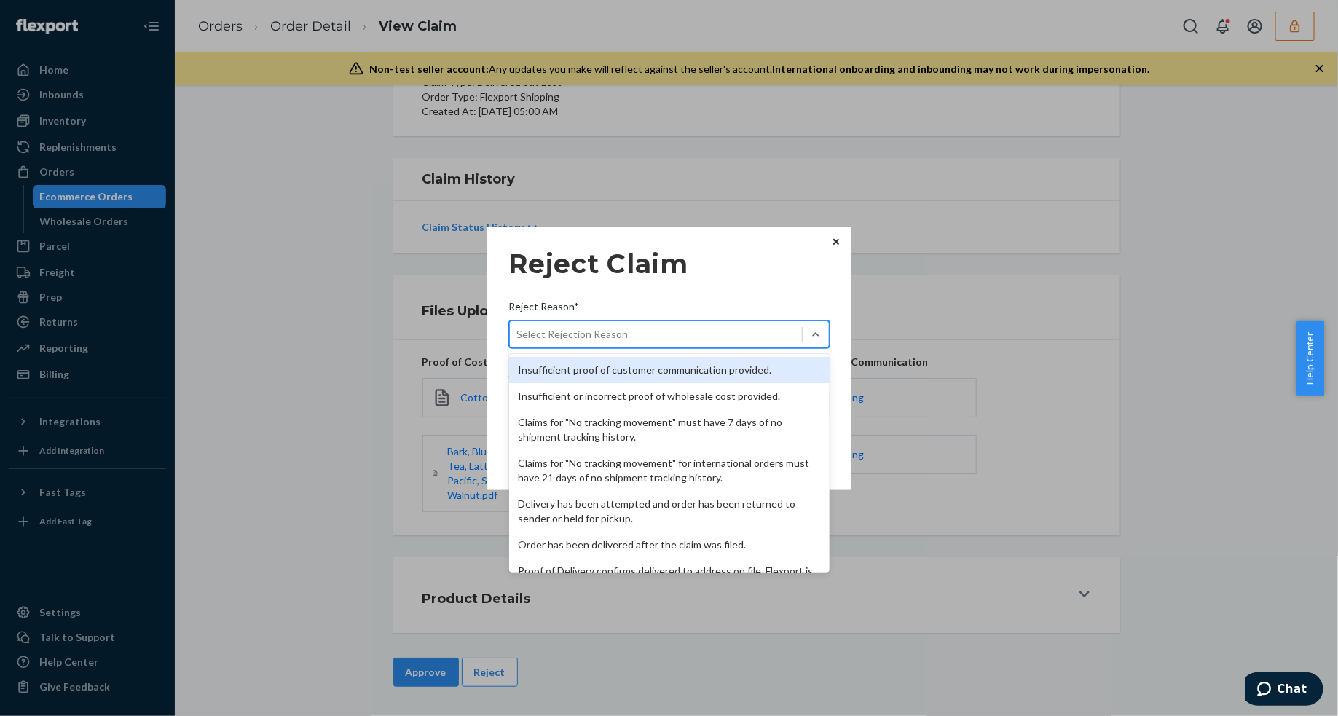
click at [692, 333] on div "Select Rejection Reason" at bounding box center [656, 334] width 292 height 23
click at [518, 333] on input "Reject Reason* option Insufficient proof of customer communication provided. fo…" at bounding box center [517, 334] width 1 height 15
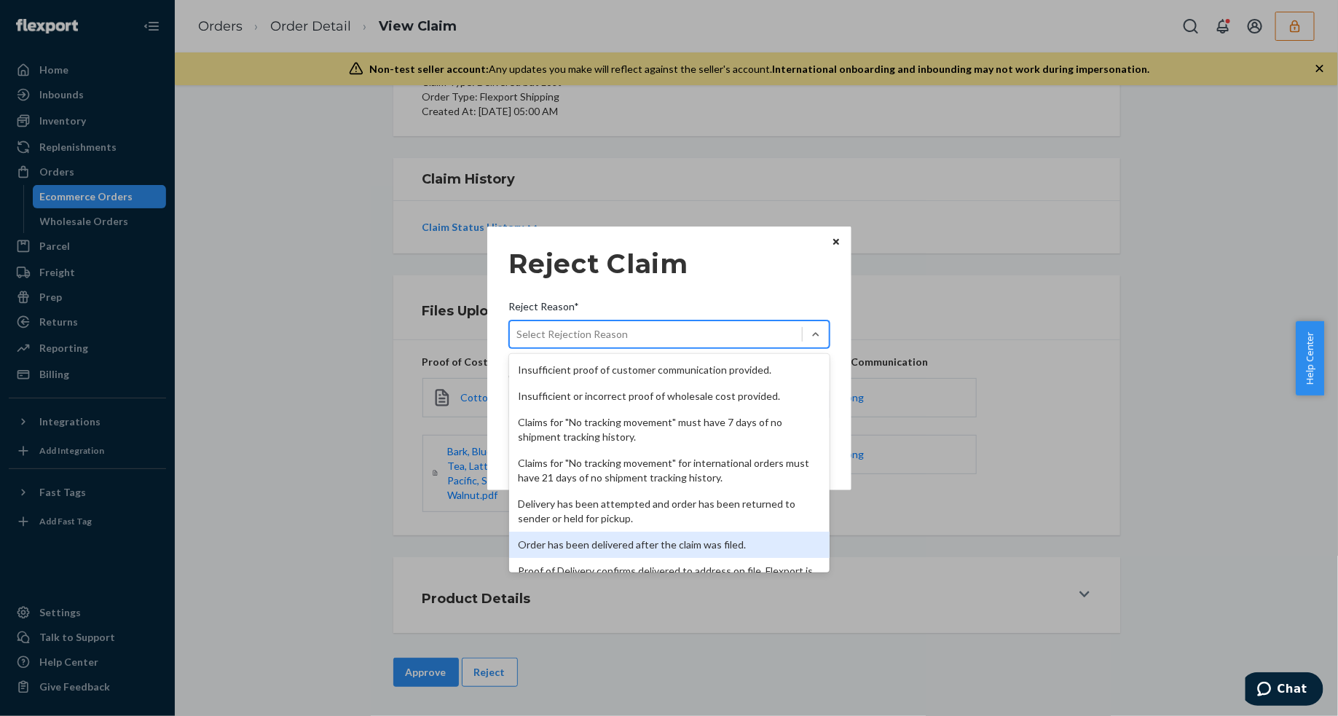
scroll to position [189, 0]
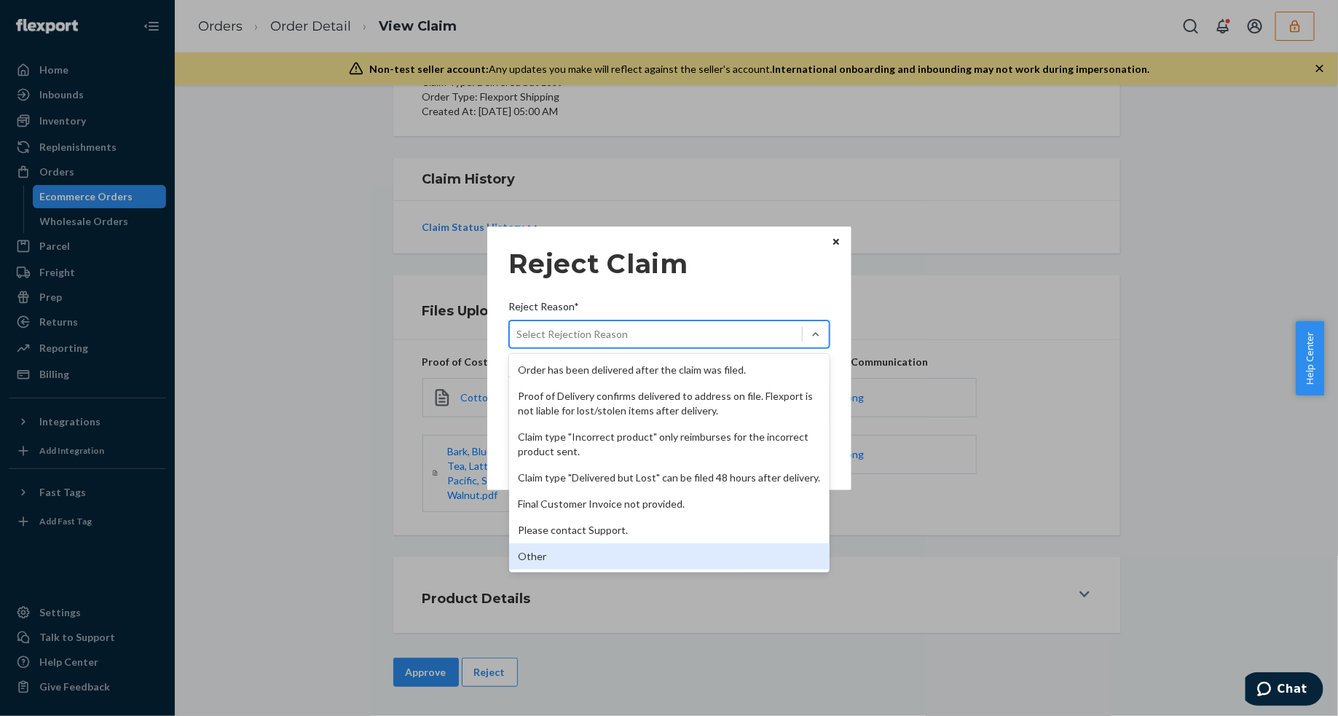
click at [551, 564] on div "Other" at bounding box center [669, 556] width 320 height 26
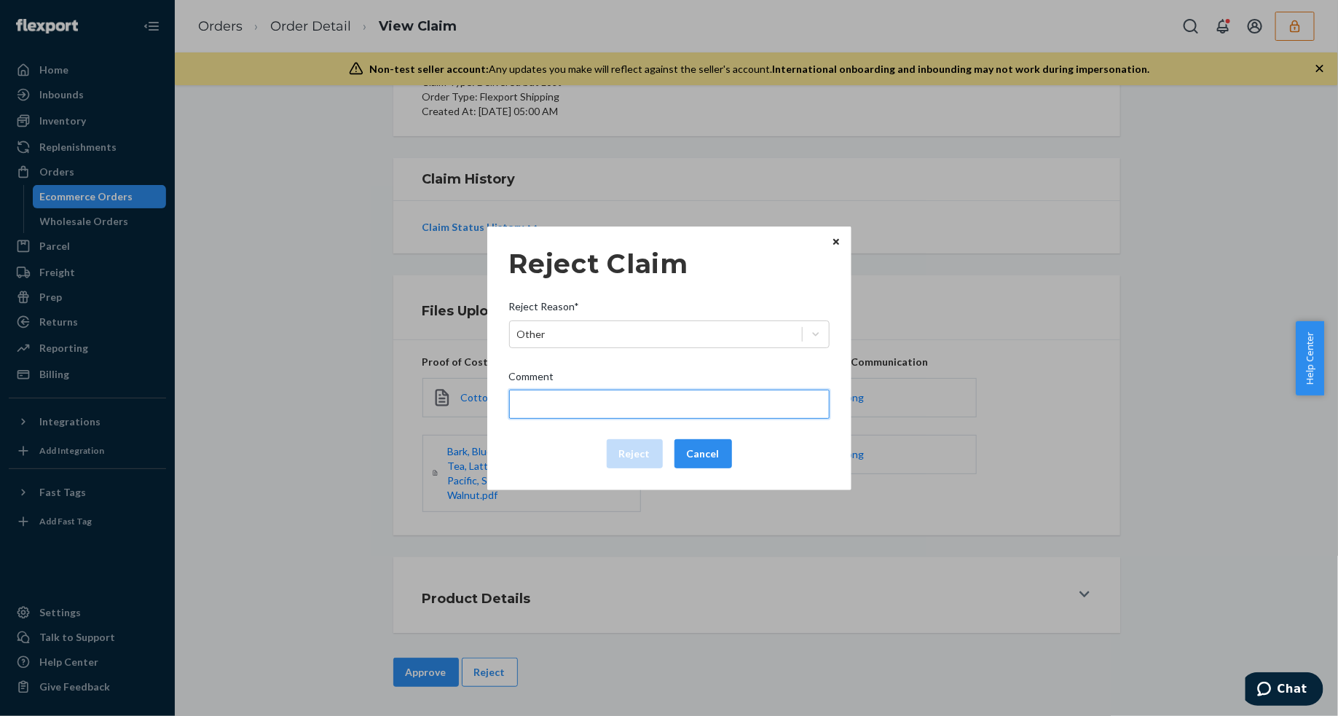
click at [606, 408] on input "Comment" at bounding box center [669, 404] width 320 height 29
type input "The package was confirmed to be delivered at the right location and Flexport is…"
click at [621, 400] on input "The package was confirmed to be delivered at the right location and Flexport is…" at bounding box center [669, 404] width 320 height 29
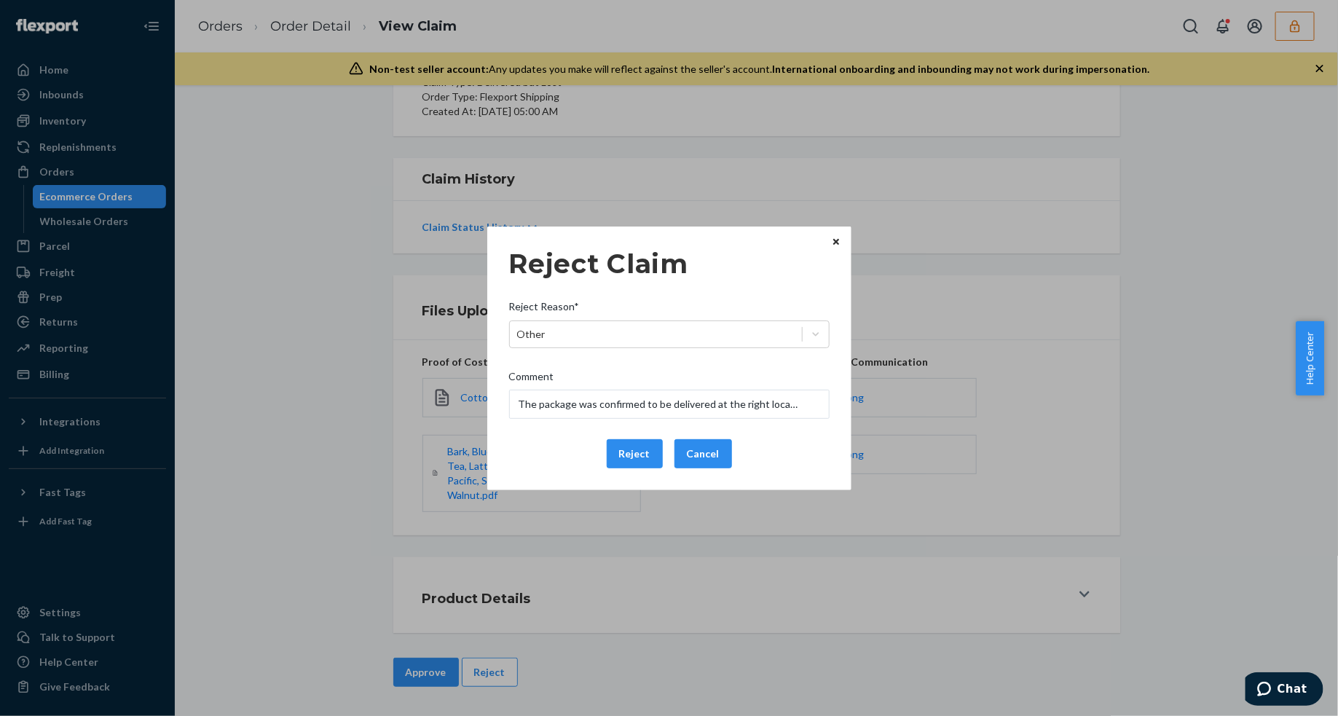
click at [545, 451] on div "Reject Cancel" at bounding box center [669, 453] width 332 height 29
click at [635, 455] on button "Reject" at bounding box center [635, 453] width 56 height 29
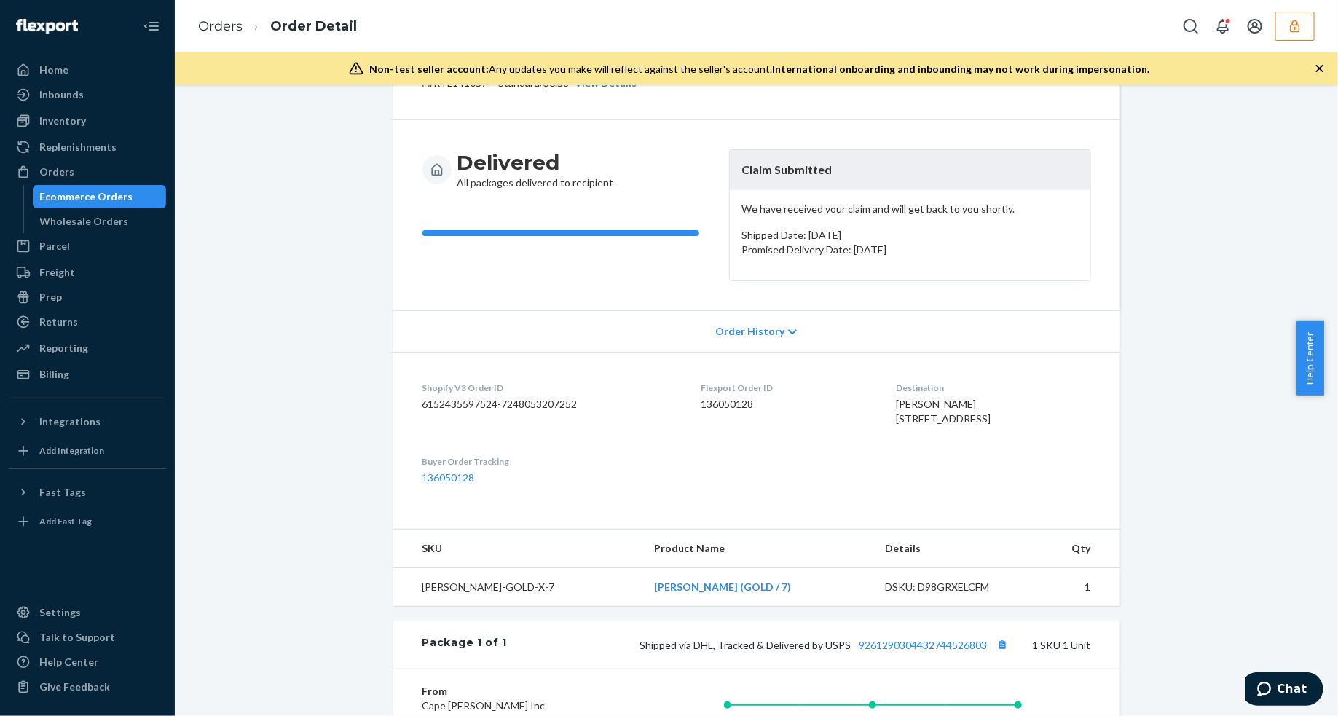
scroll to position [365, 0]
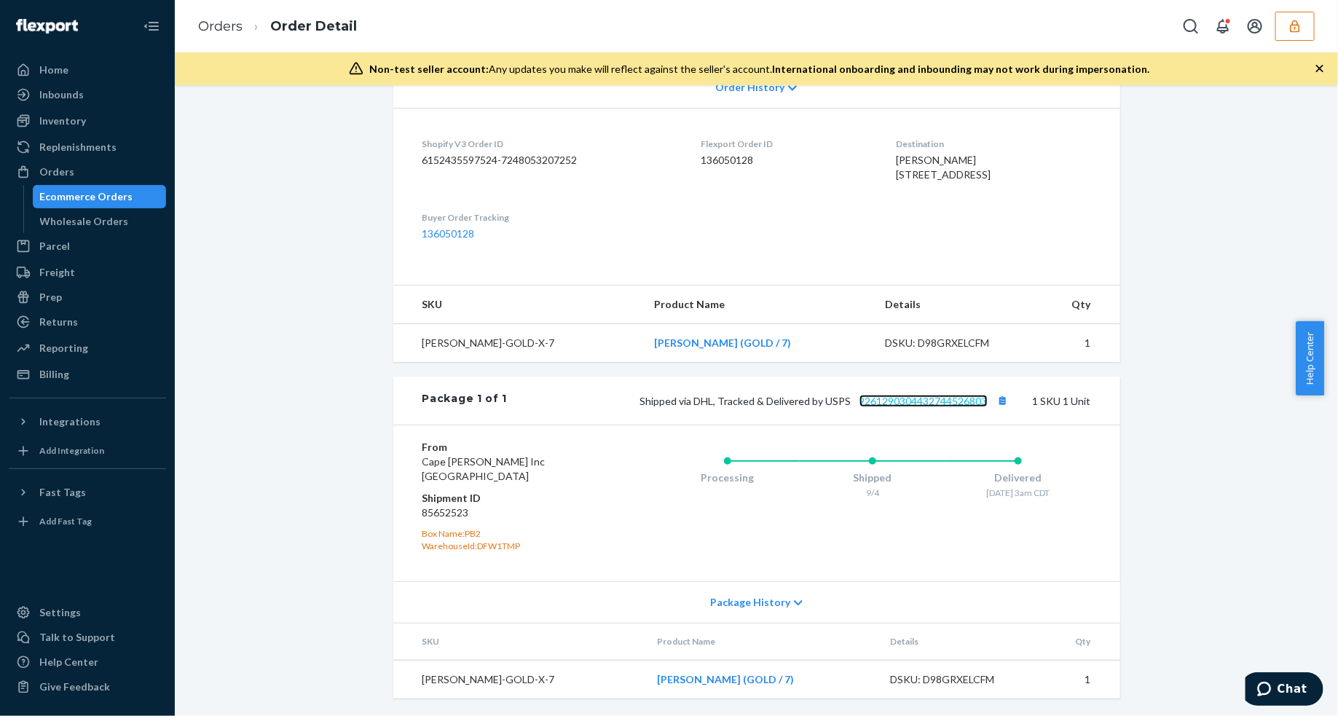
click at [916, 398] on link "9261290304432744526803" at bounding box center [923, 401] width 128 height 12
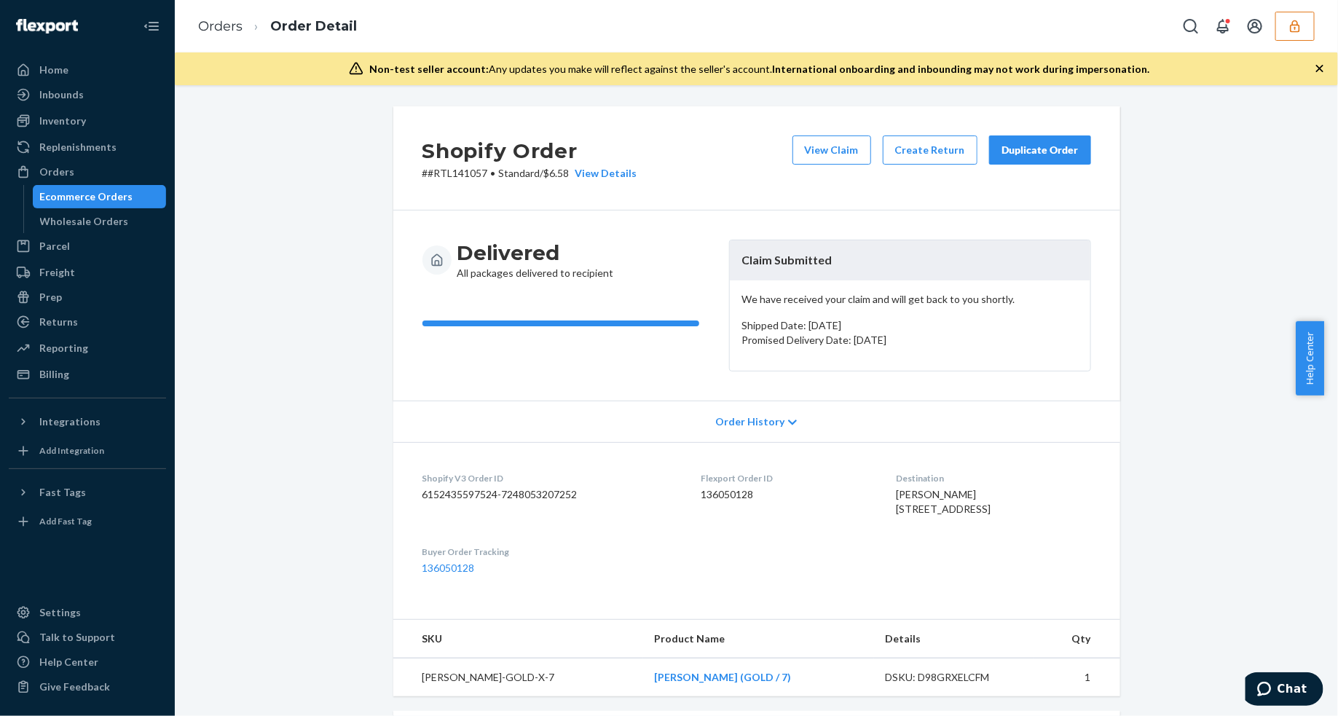
scroll to position [0, 0]
click at [813, 155] on button "View Claim" at bounding box center [831, 150] width 79 height 29
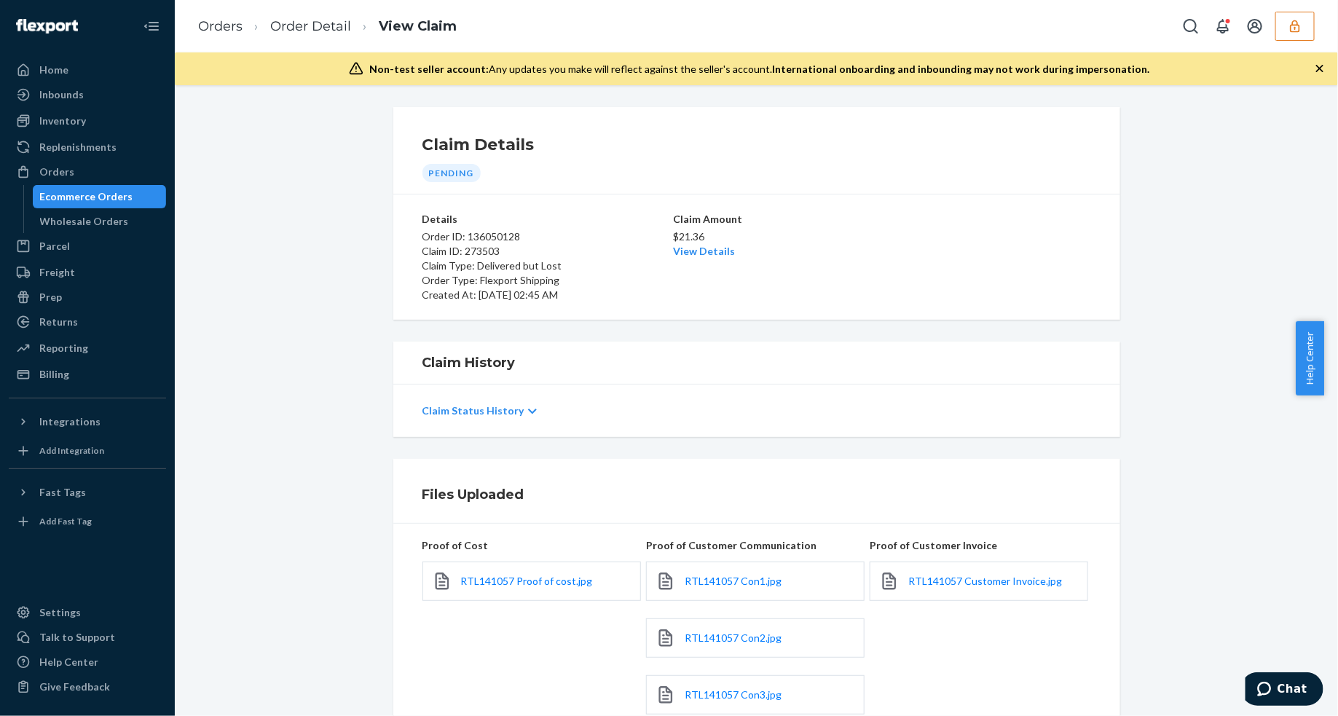
scroll to position [182, 0]
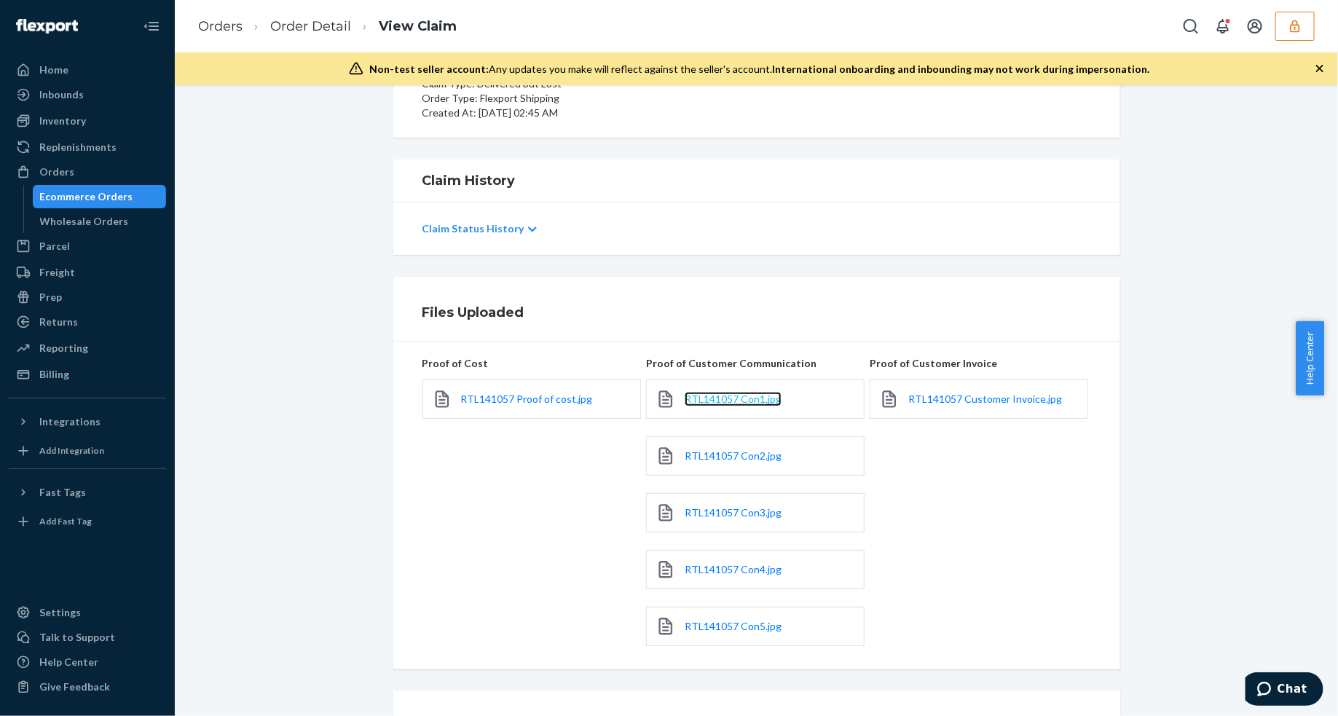
click at [704, 397] on span "RTL141057 Con1.jpg" at bounding box center [732, 398] width 97 height 12
click at [705, 462] on span "RTL141057 Con2.jpg" at bounding box center [732, 455] width 97 height 12
click at [706, 515] on span "RTL141057 Con3.jpg" at bounding box center [732, 512] width 97 height 12
click at [703, 569] on span "RTL141057 Con4.jpg" at bounding box center [732, 569] width 97 height 12
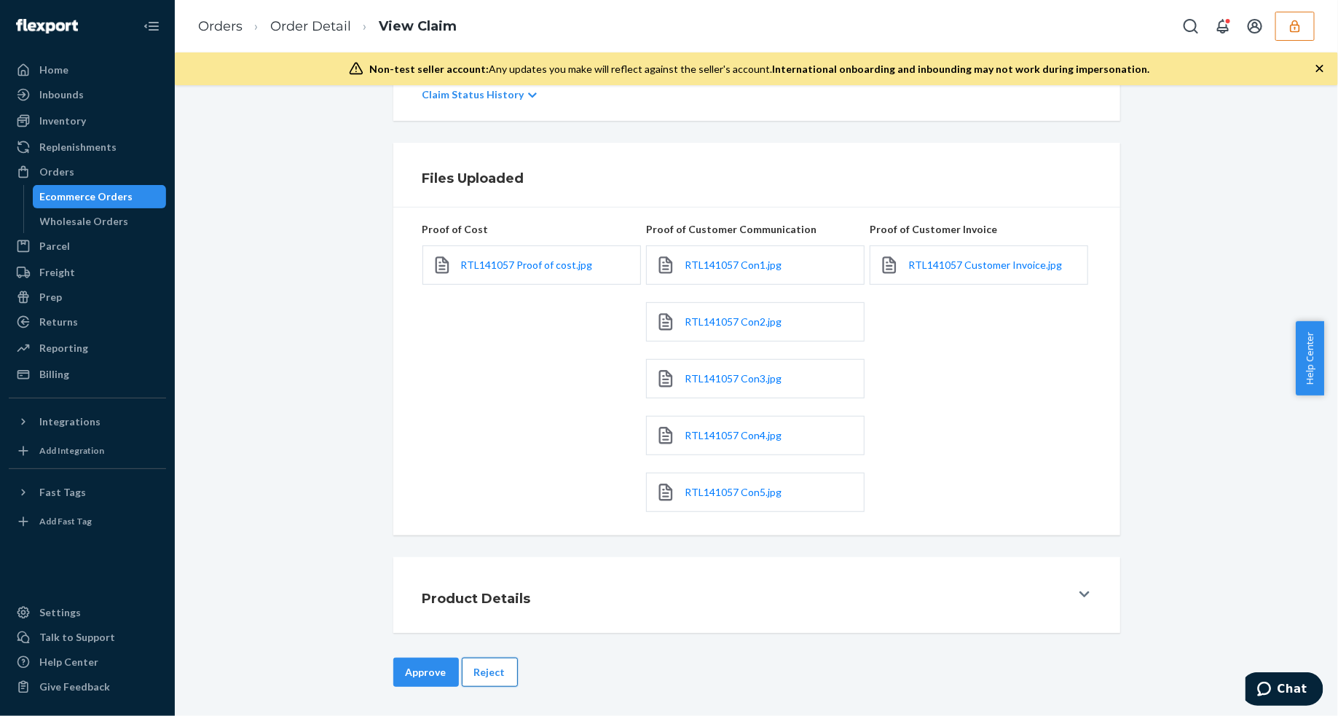
click at [479, 674] on button "Reject" at bounding box center [490, 671] width 56 height 29
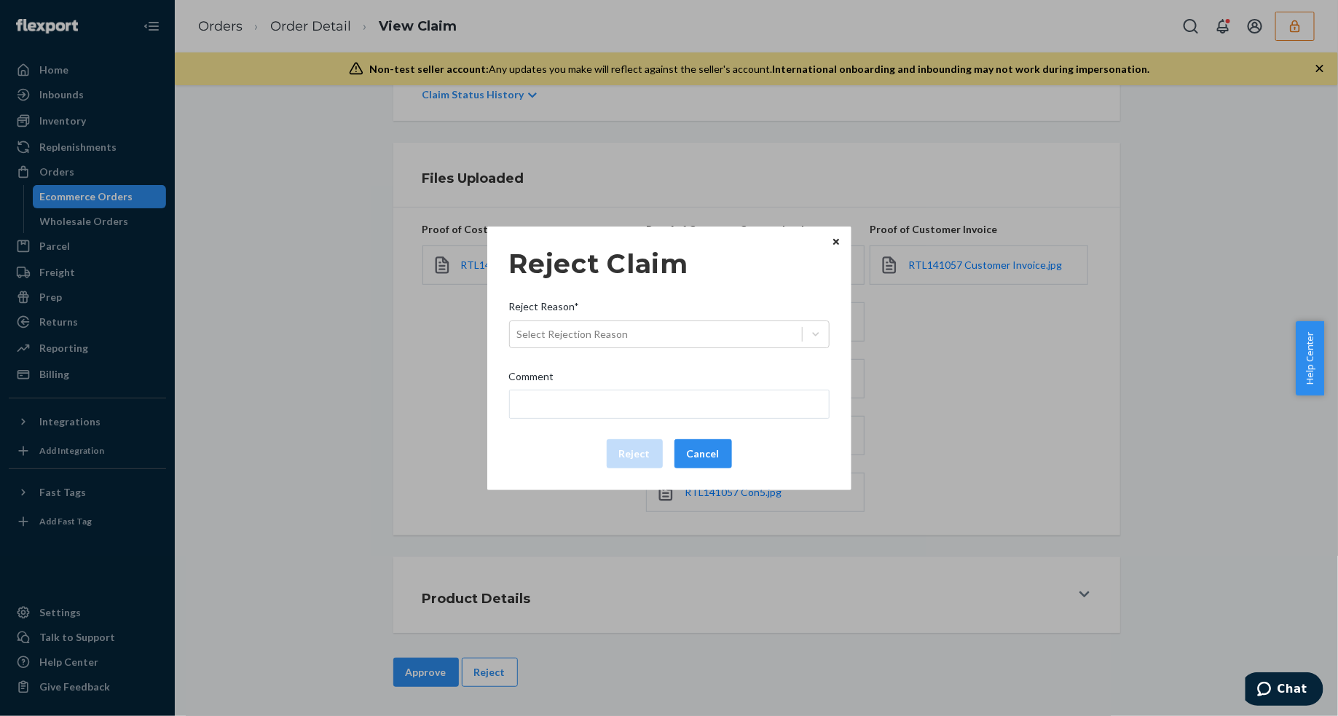
click at [674, 315] on div "Reject Reason*" at bounding box center [669, 309] width 320 height 20
click at [518, 327] on input "Reject Reason* Select Rejection Reason" at bounding box center [517, 334] width 1 height 15
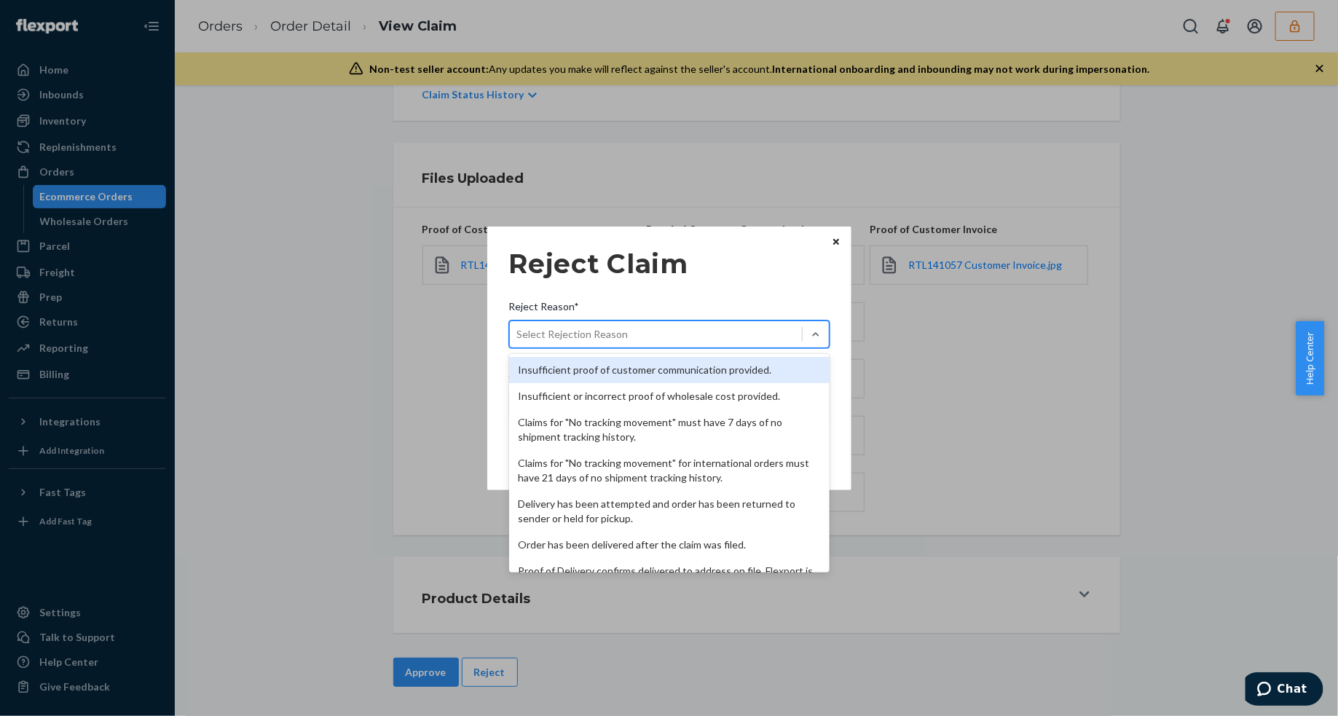
click at [695, 329] on div "Select Rejection Reason" at bounding box center [656, 334] width 292 height 23
click at [518, 329] on input "Reject Reason* option Insufficient proof of customer communication provided. fo…" at bounding box center [517, 334] width 1 height 15
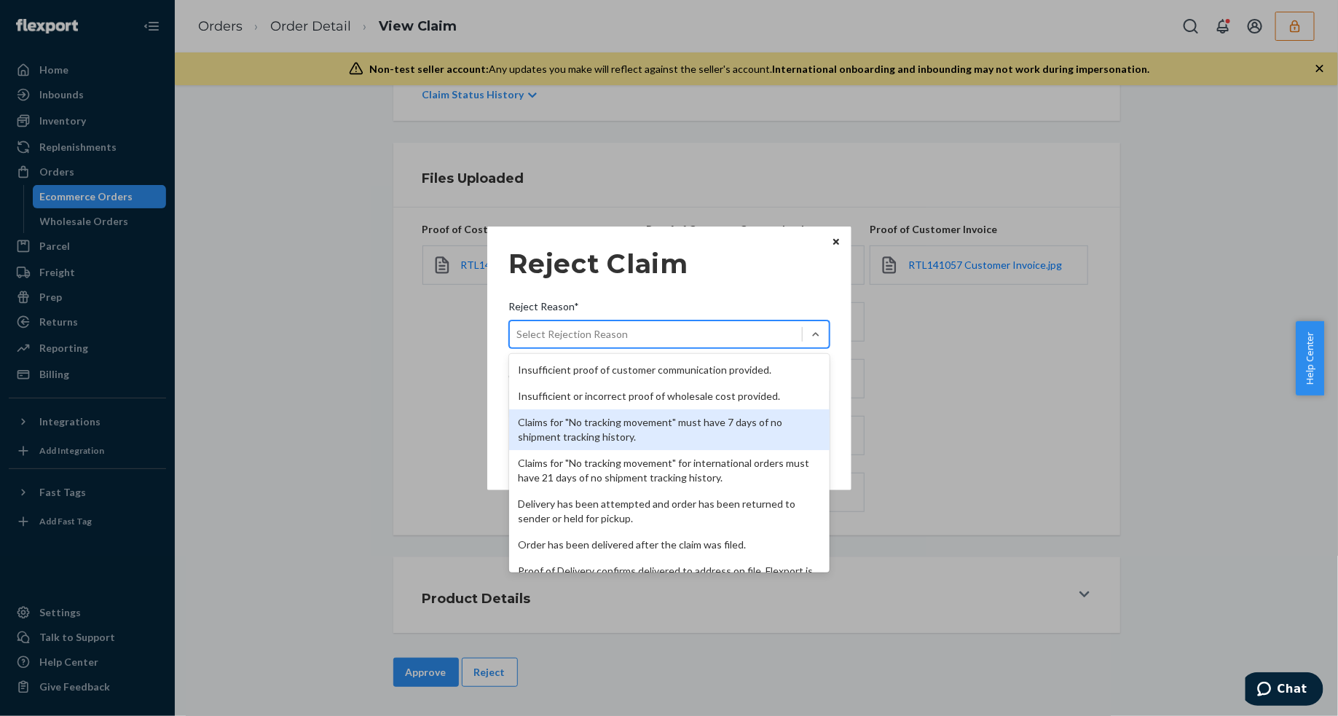
scroll to position [189, 0]
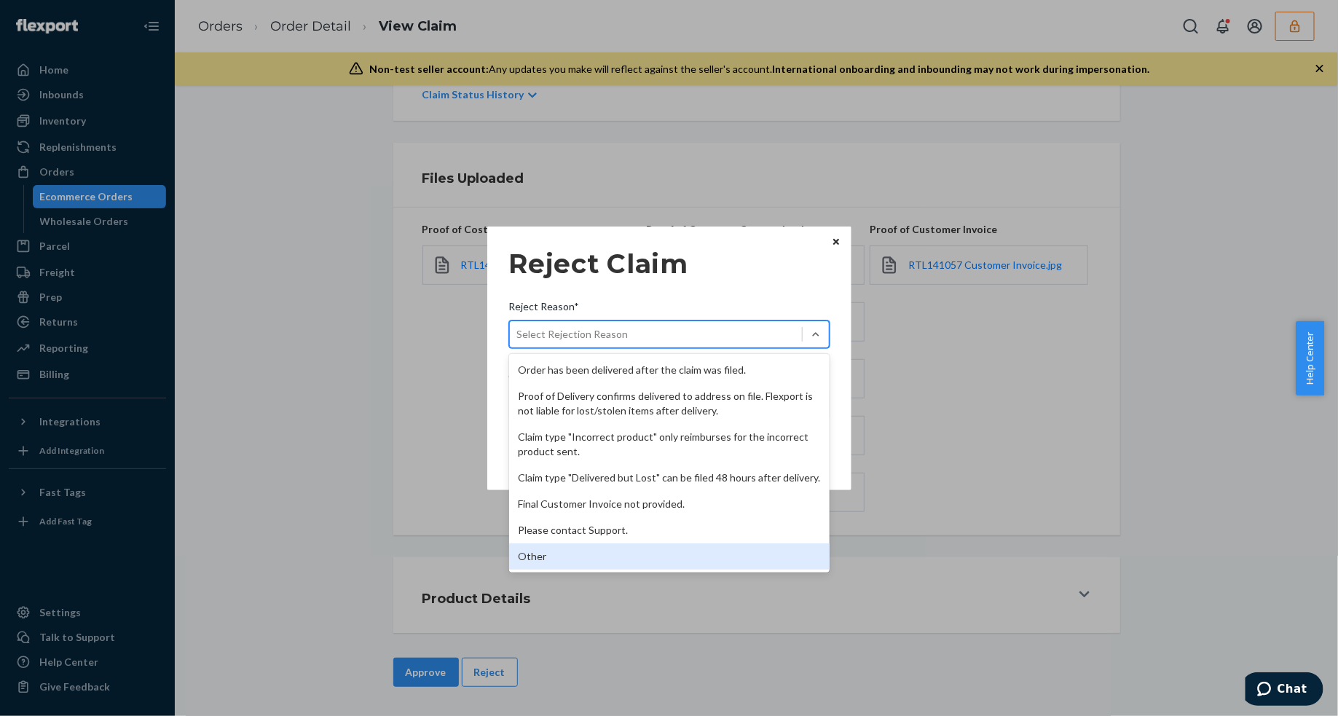
click at [546, 557] on div "Other" at bounding box center [669, 556] width 320 height 26
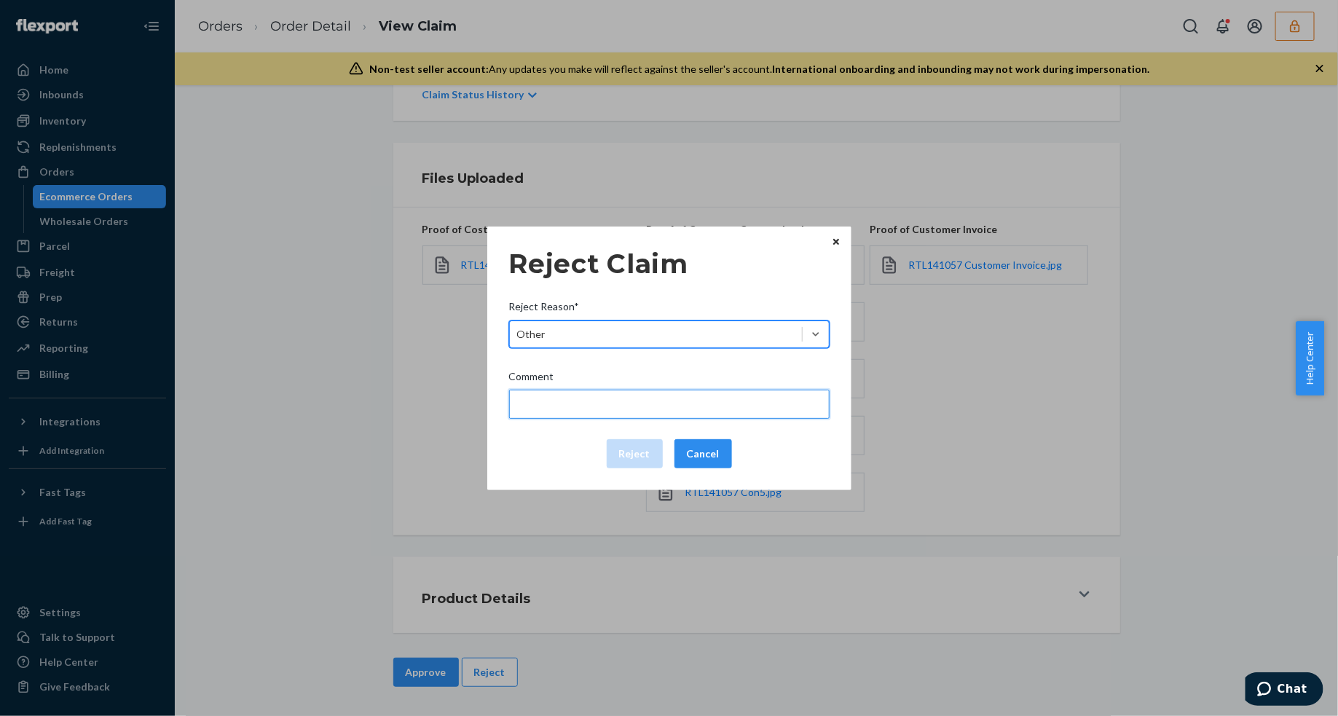
click at [552, 411] on input "Comment" at bounding box center [669, 404] width 320 height 29
type input "The package was confirmed to be delivered at the right location and Flexport is…"
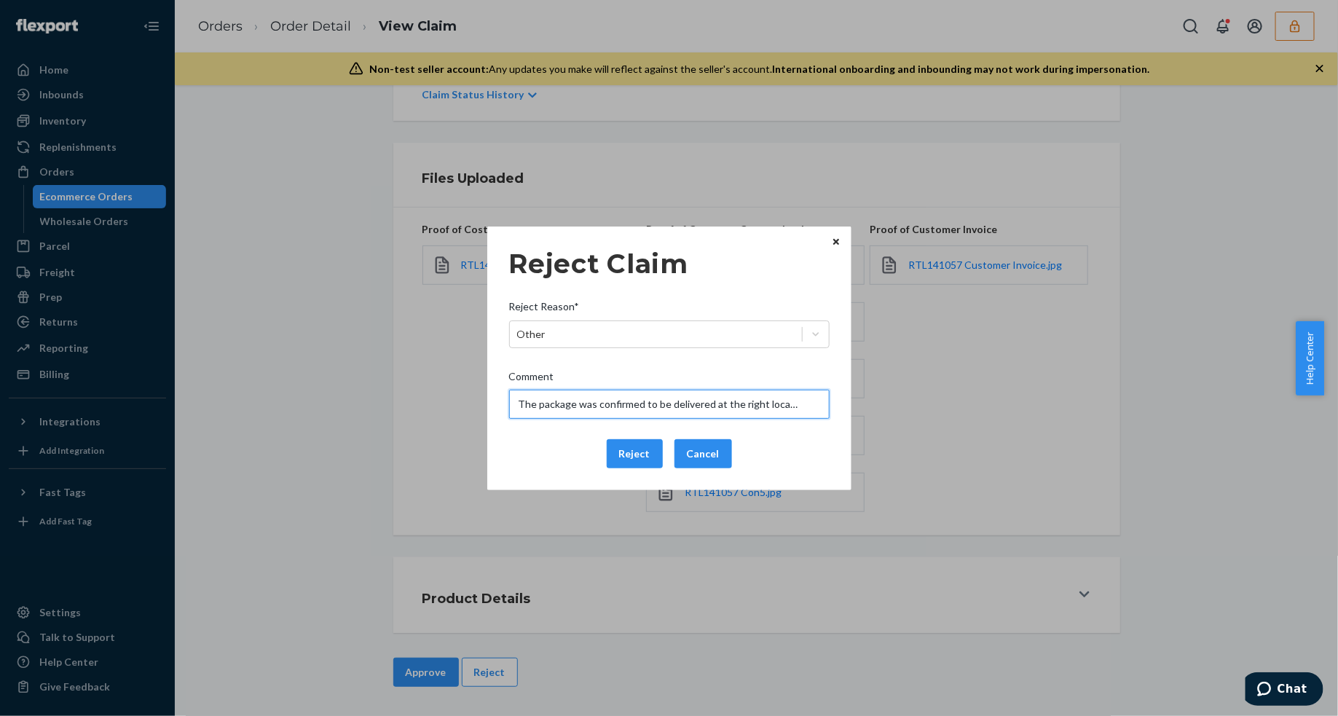
click at [607, 403] on input "The package was confirmed to be delivered at the right location and Flexport is…" at bounding box center [669, 404] width 320 height 29
click at [558, 449] on div "Reject Cancel" at bounding box center [669, 453] width 332 height 29
click at [626, 449] on button "Reject" at bounding box center [635, 453] width 56 height 29
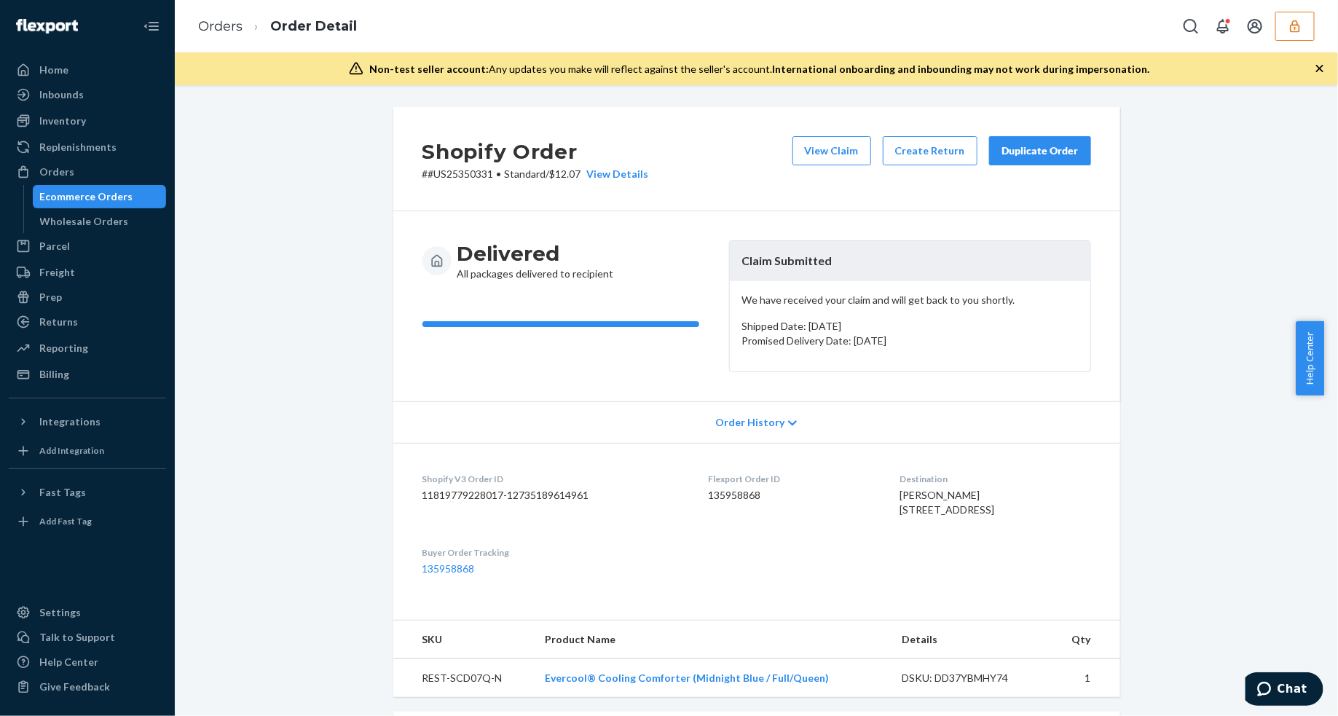
scroll to position [365, 0]
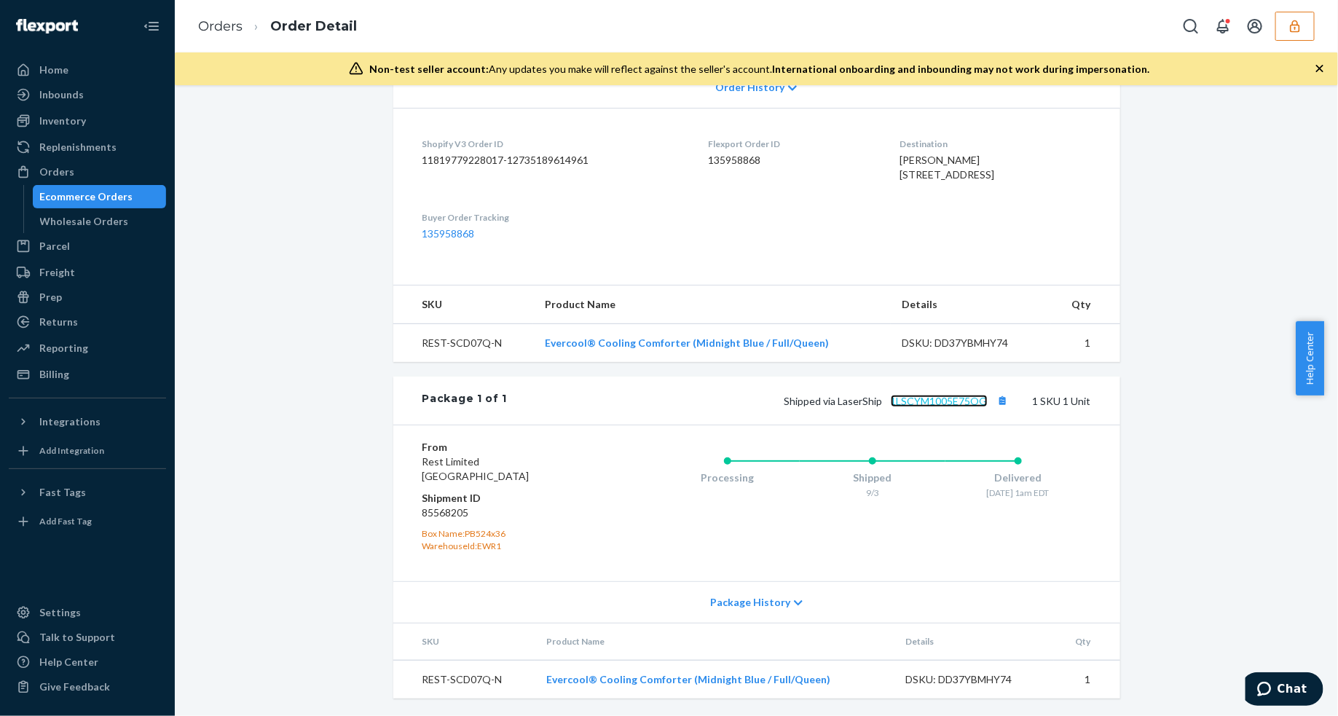
click at [937, 401] on link "1LSCYM1005E75OG" at bounding box center [938, 401] width 97 height 12
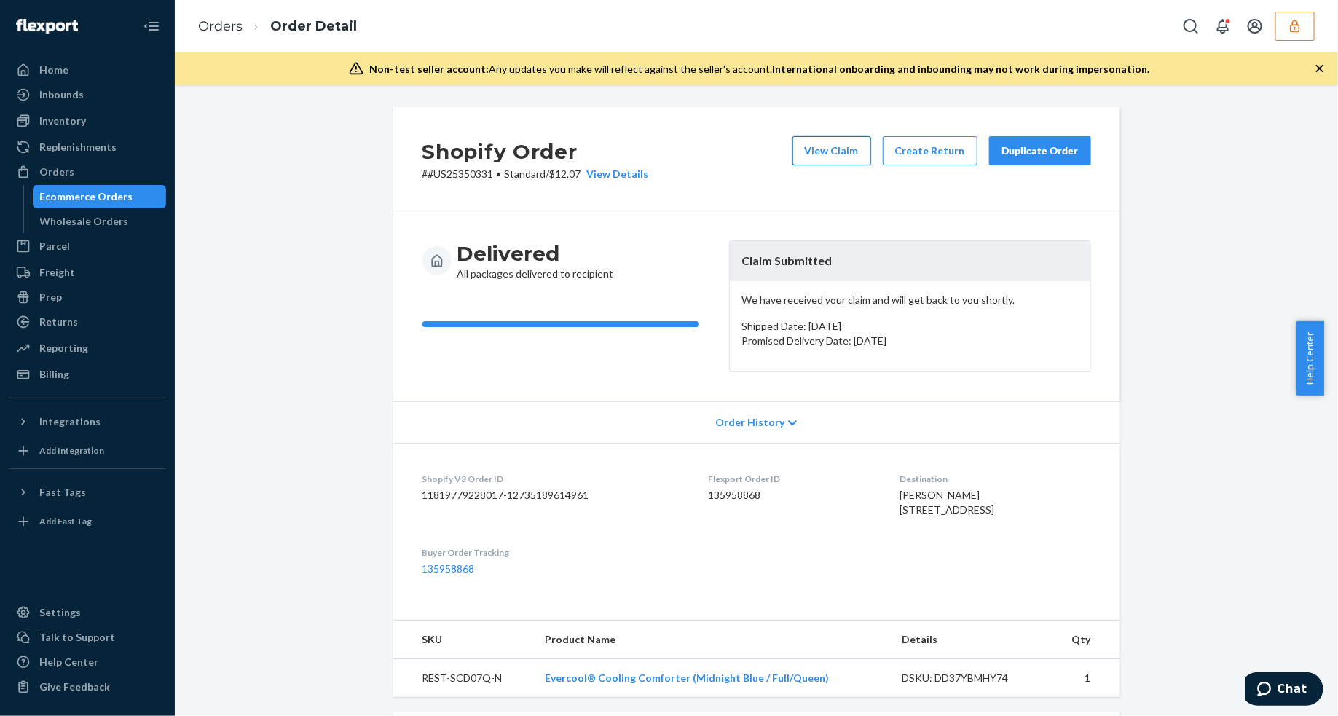
click at [834, 161] on button "View Claim" at bounding box center [831, 150] width 79 height 29
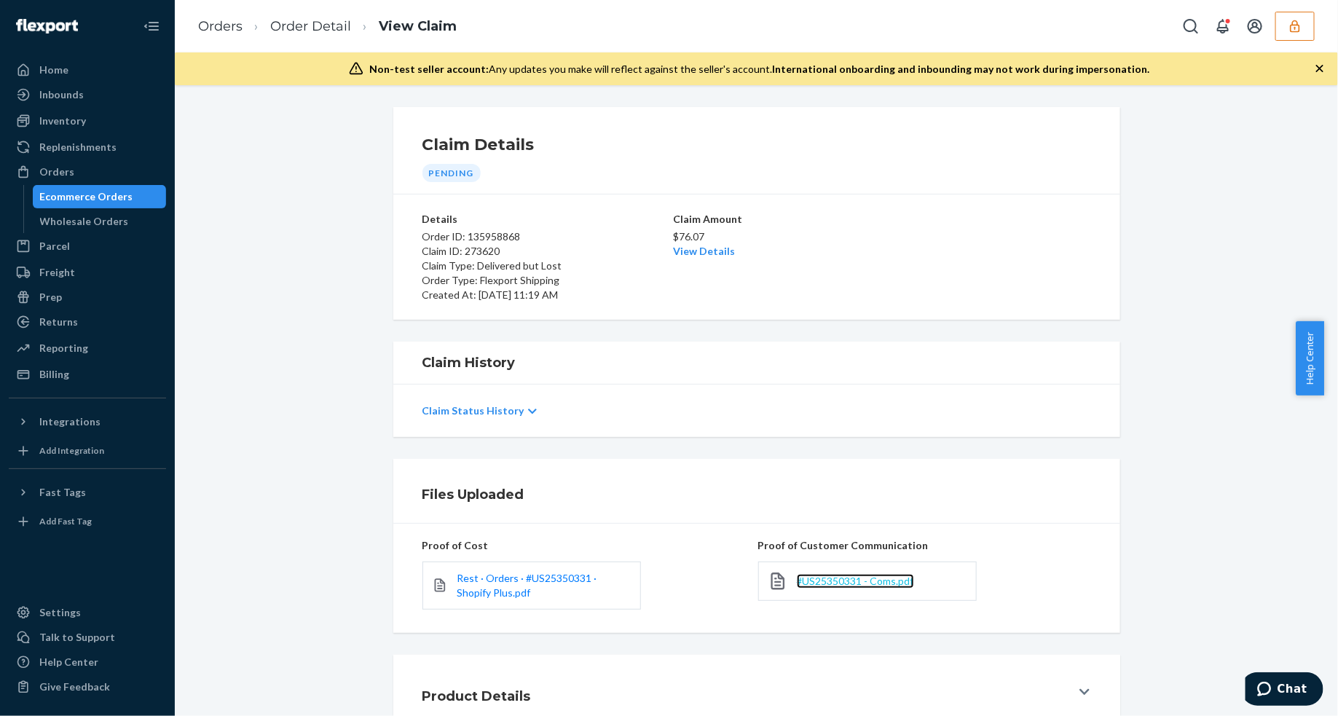
click at [827, 576] on span "#US25350331 - Coms.pdf" at bounding box center [855, 580] width 117 height 12
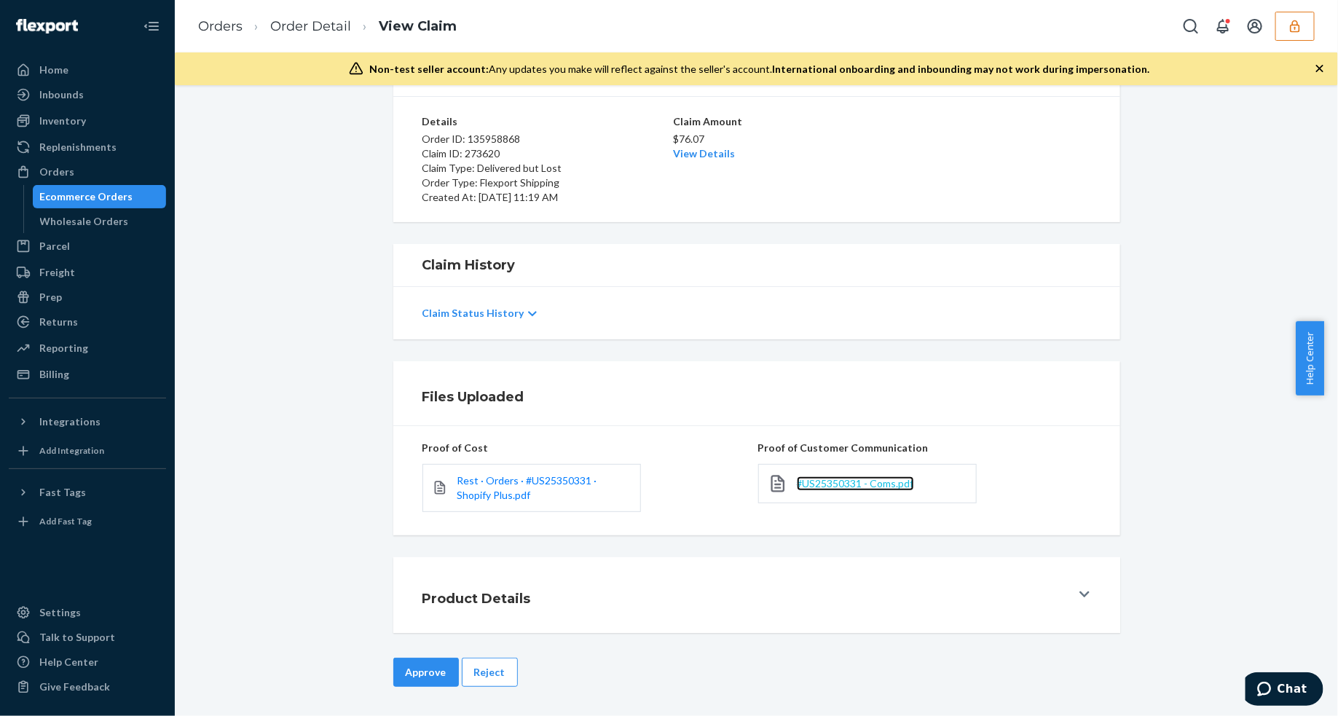
click at [832, 481] on span "#US25350331 - Coms.pdf" at bounding box center [855, 483] width 117 height 12
click at [473, 677] on button "Reject" at bounding box center [490, 671] width 56 height 29
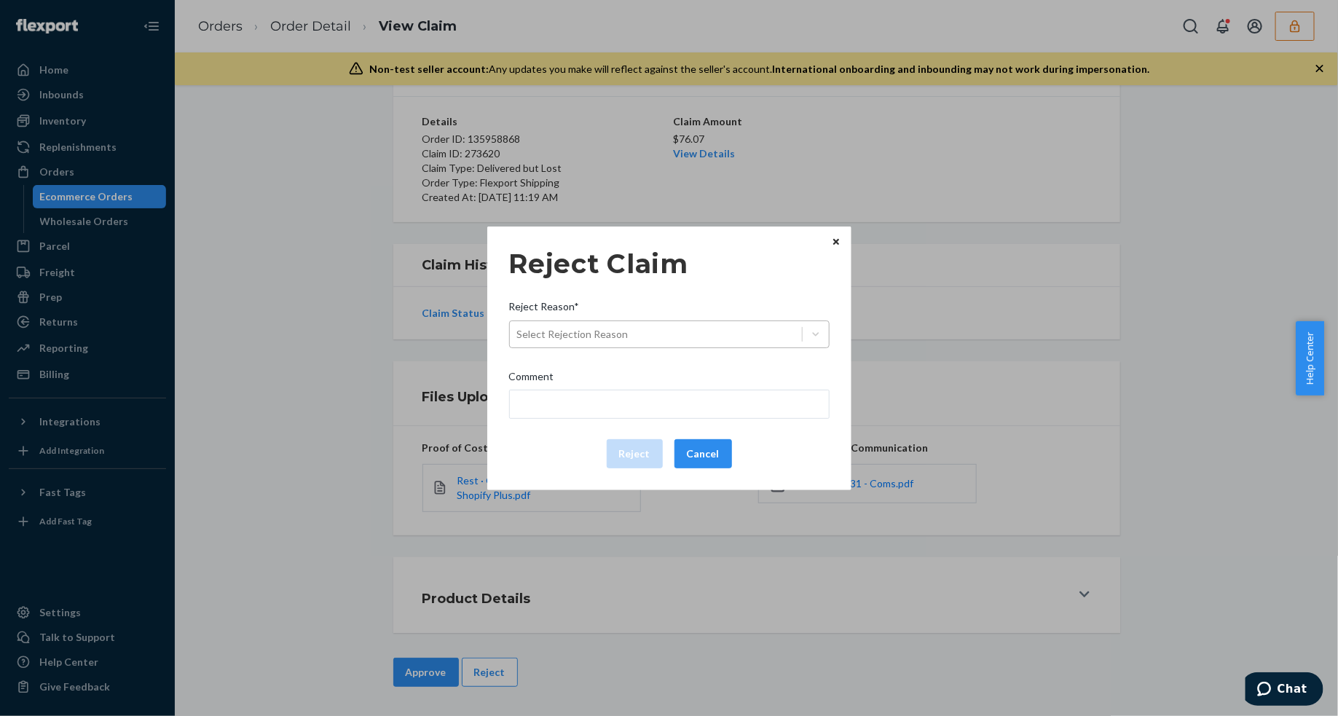
click at [672, 337] on div "Select Rejection Reason" at bounding box center [656, 334] width 292 height 23
click at [518, 337] on input "Reject Reason* Select Rejection Reason" at bounding box center [517, 334] width 1 height 15
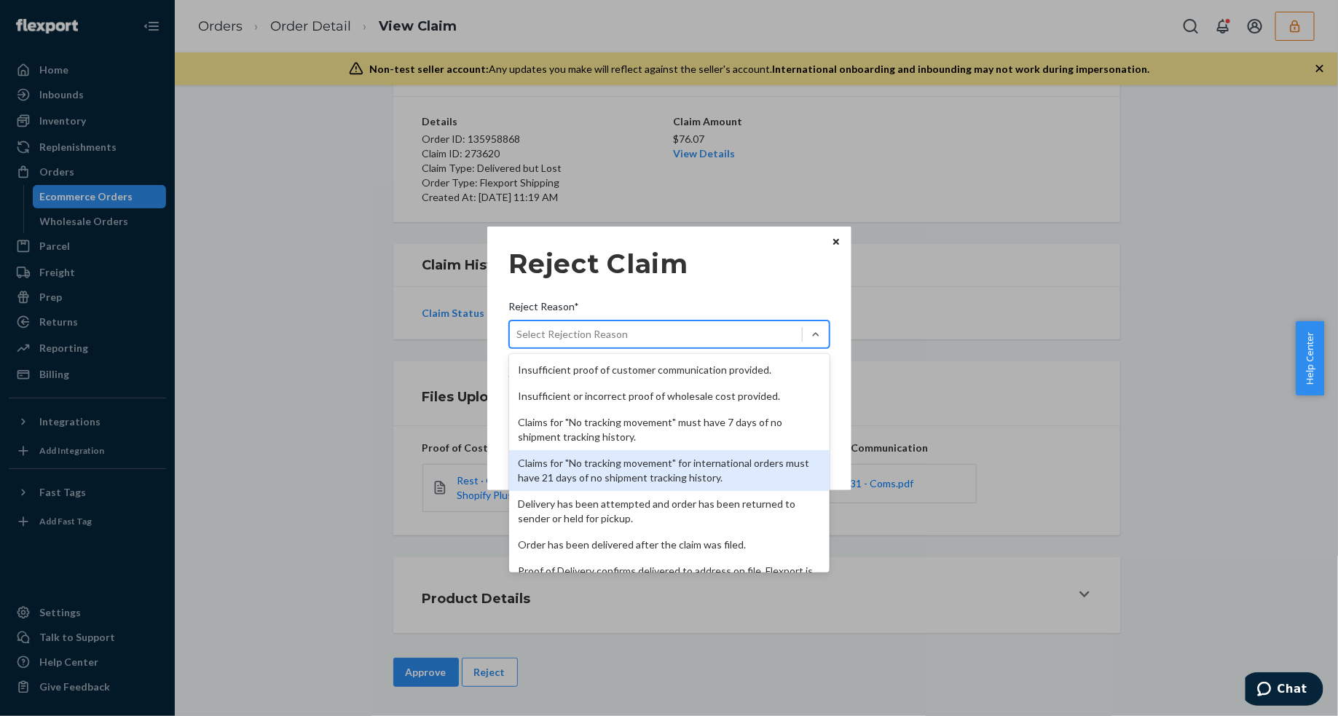
scroll to position [189, 0]
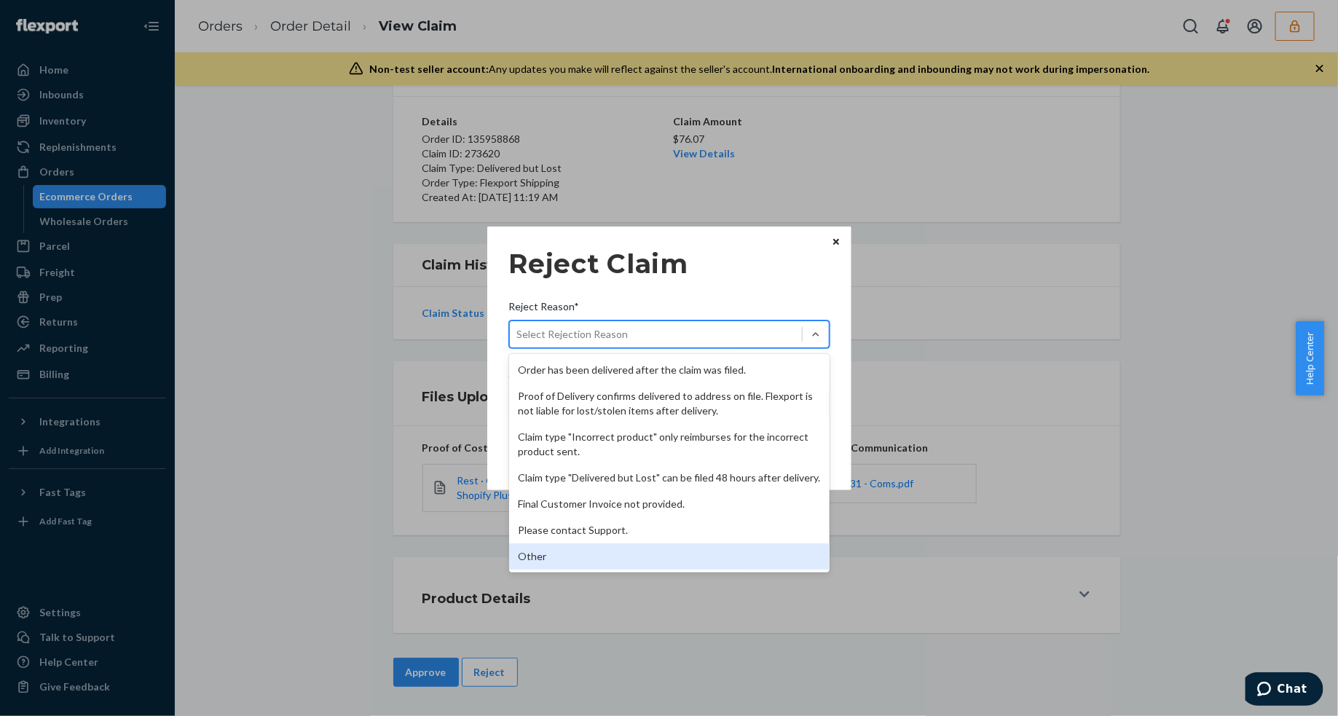
click at [604, 551] on div "Other" at bounding box center [669, 556] width 320 height 26
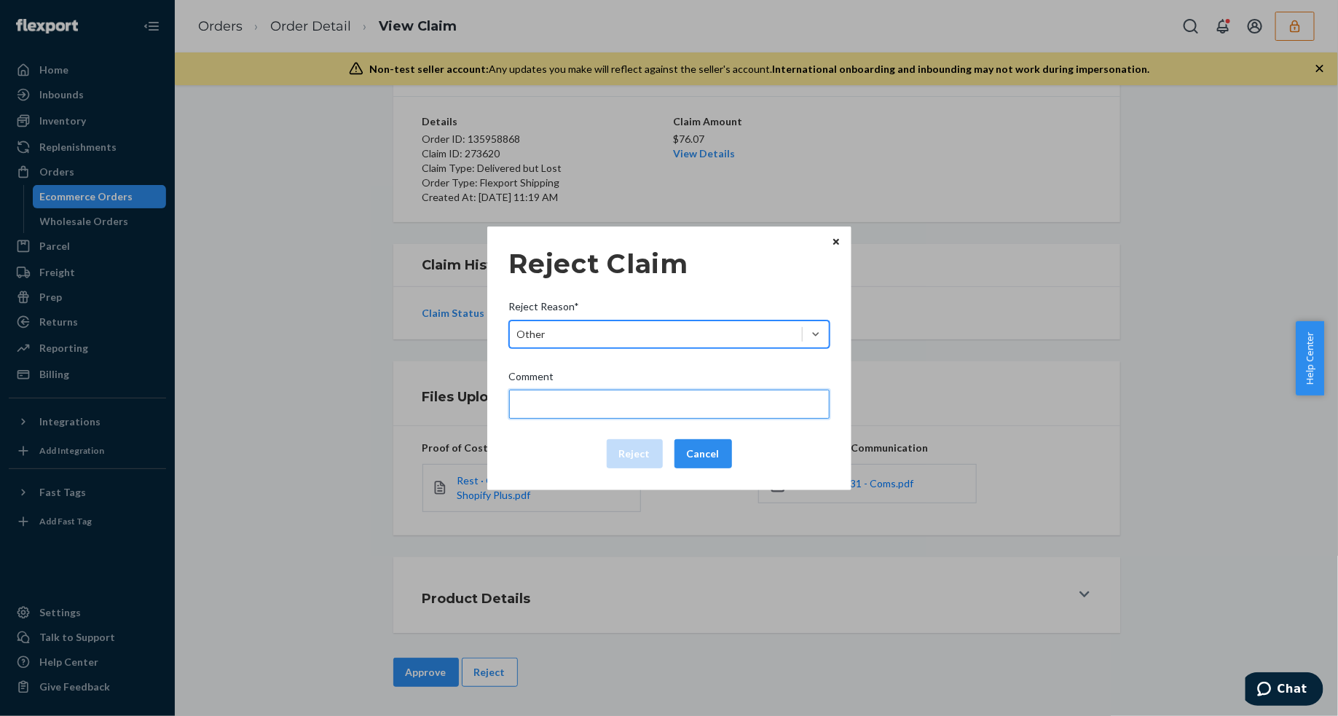
click at [580, 395] on input "Comment" at bounding box center [669, 404] width 320 height 29
type input "The package was confirmed to be delivered at the right location and Flexport is…"
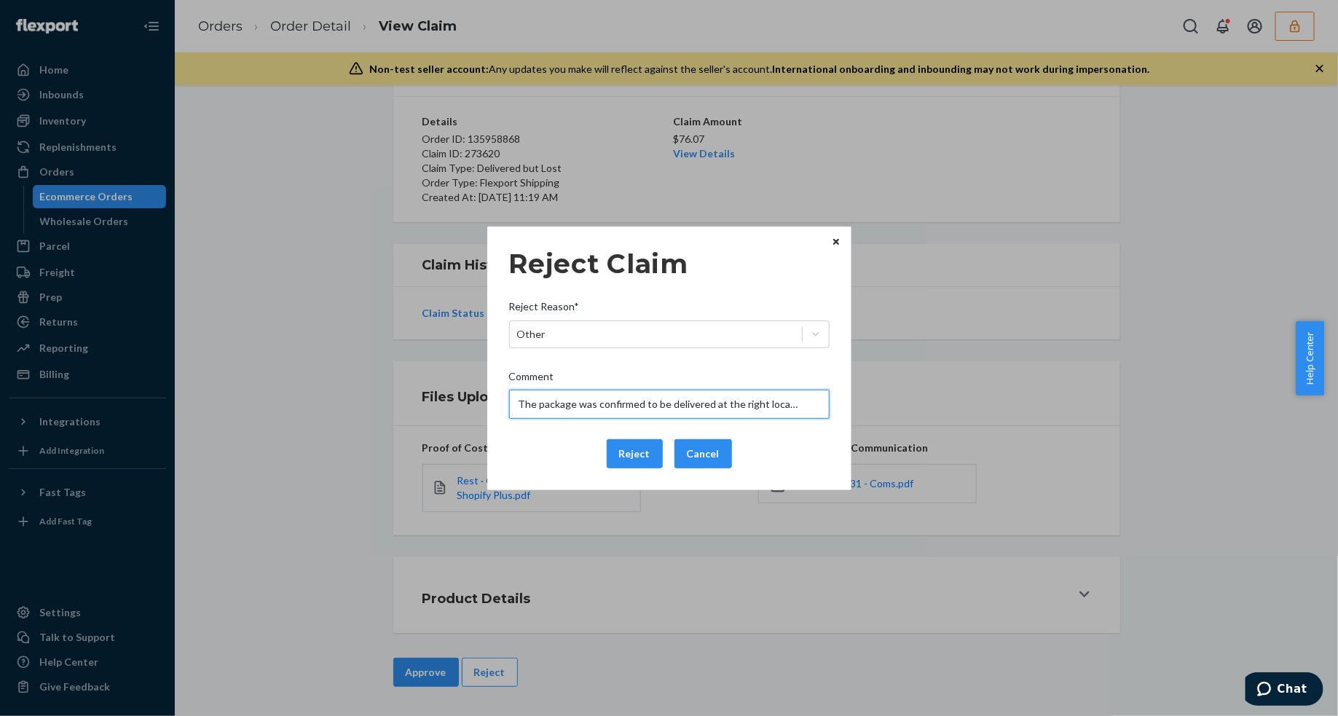
click at [566, 408] on input "The package was confirmed to be delivered at the right location and Flexport is…" at bounding box center [669, 404] width 320 height 29
click at [529, 449] on div "Reject Cancel" at bounding box center [669, 453] width 332 height 29
click at [621, 452] on button "Reject" at bounding box center [635, 453] width 56 height 29
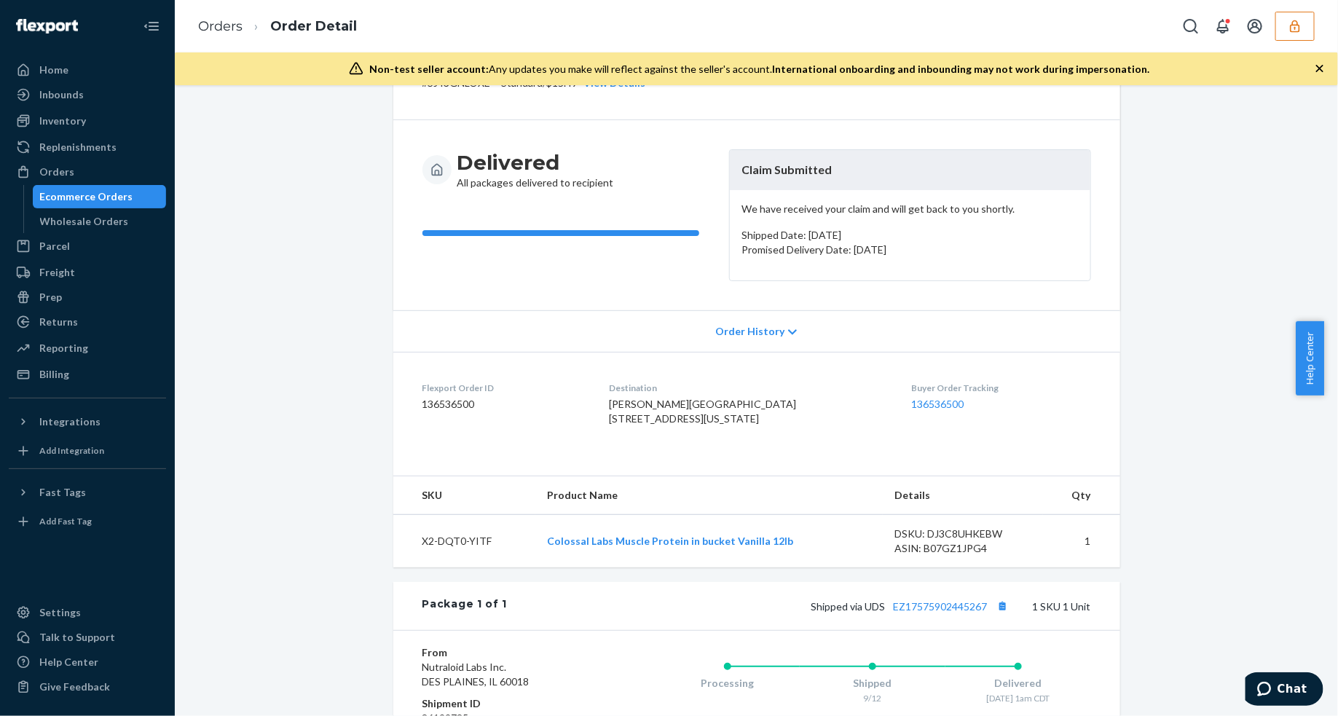
scroll to position [355, 0]
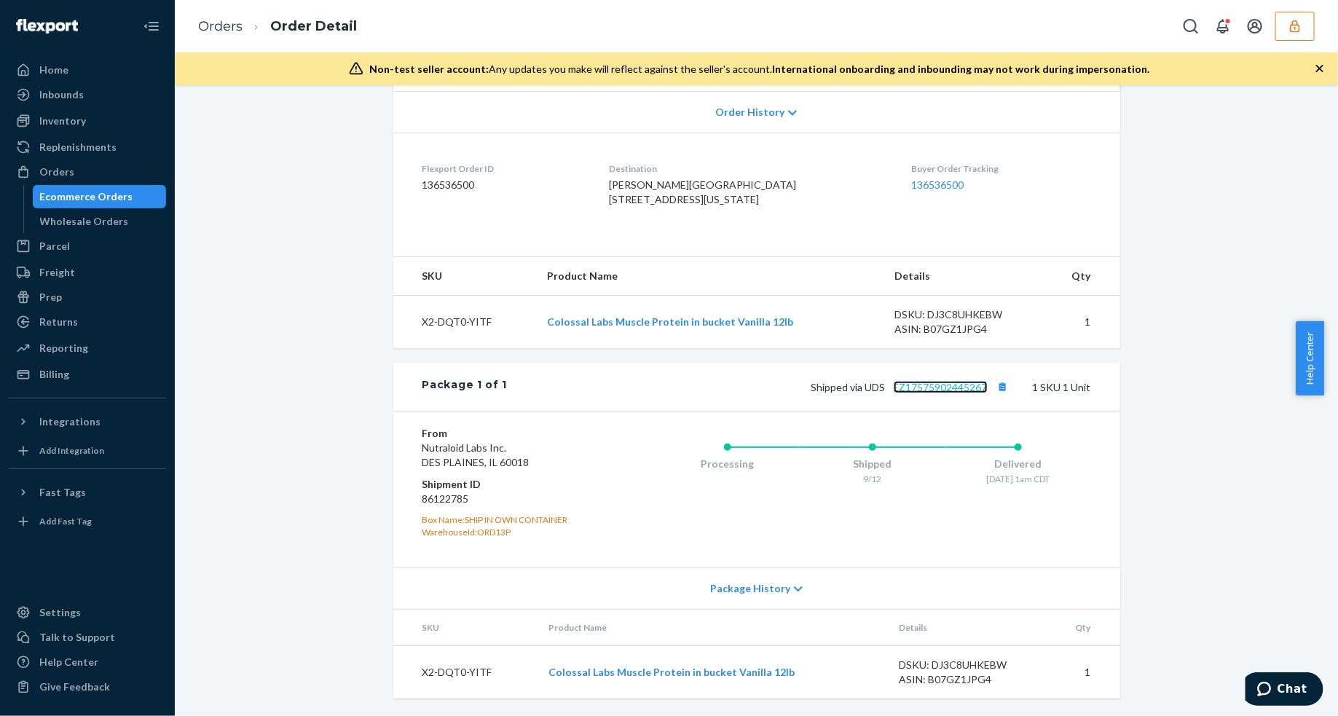
click at [916, 384] on link "EZ17575902445267" at bounding box center [940, 387] width 94 height 12
click at [697, 183] on span "[PERSON_NAME][GEOGRAPHIC_DATA] [STREET_ADDRESS][US_STATE]" at bounding box center [702, 191] width 187 height 27
copy span "60014"
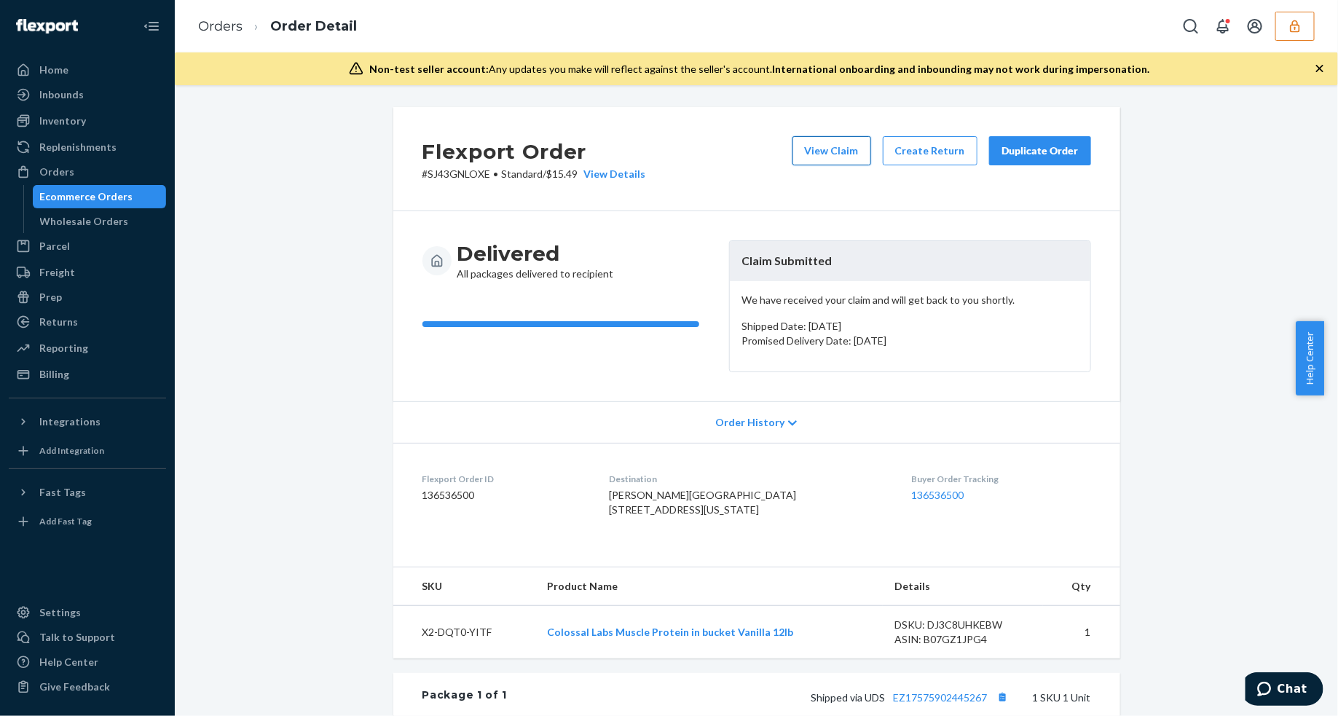
click at [837, 146] on button "View Claim" at bounding box center [831, 150] width 79 height 29
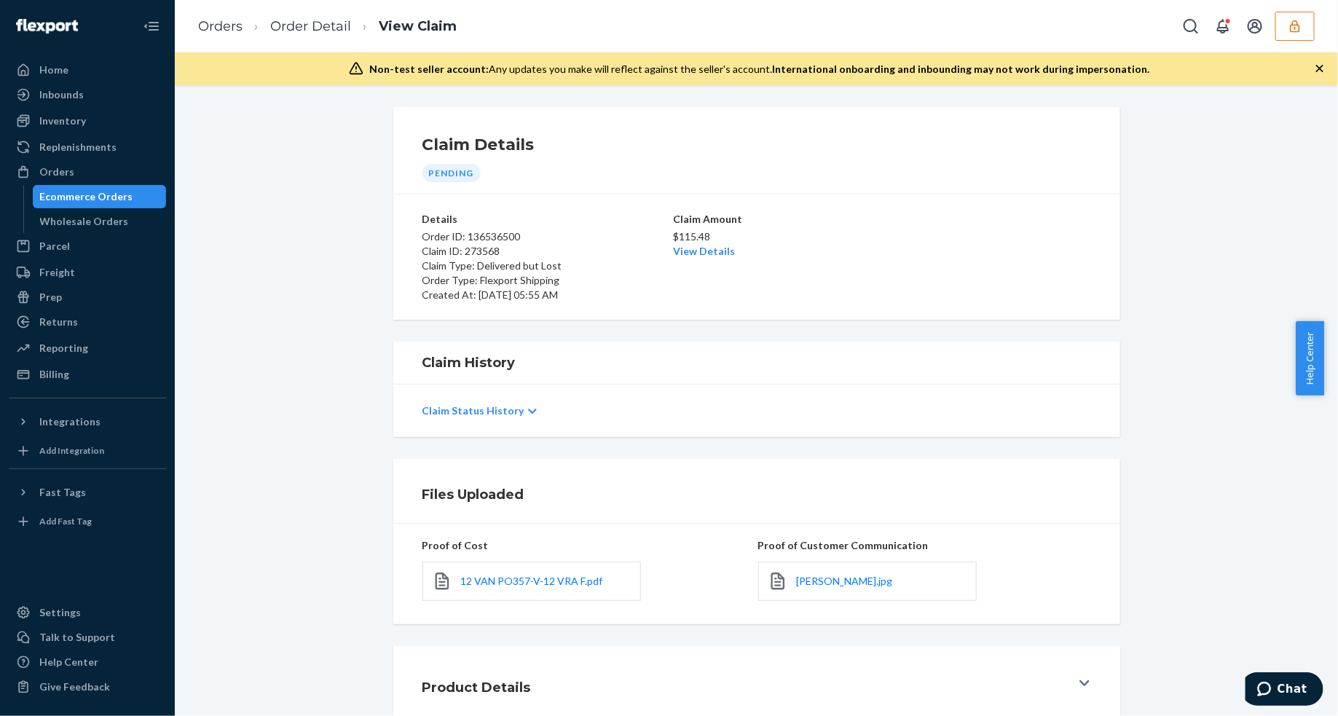
scroll to position [89, 0]
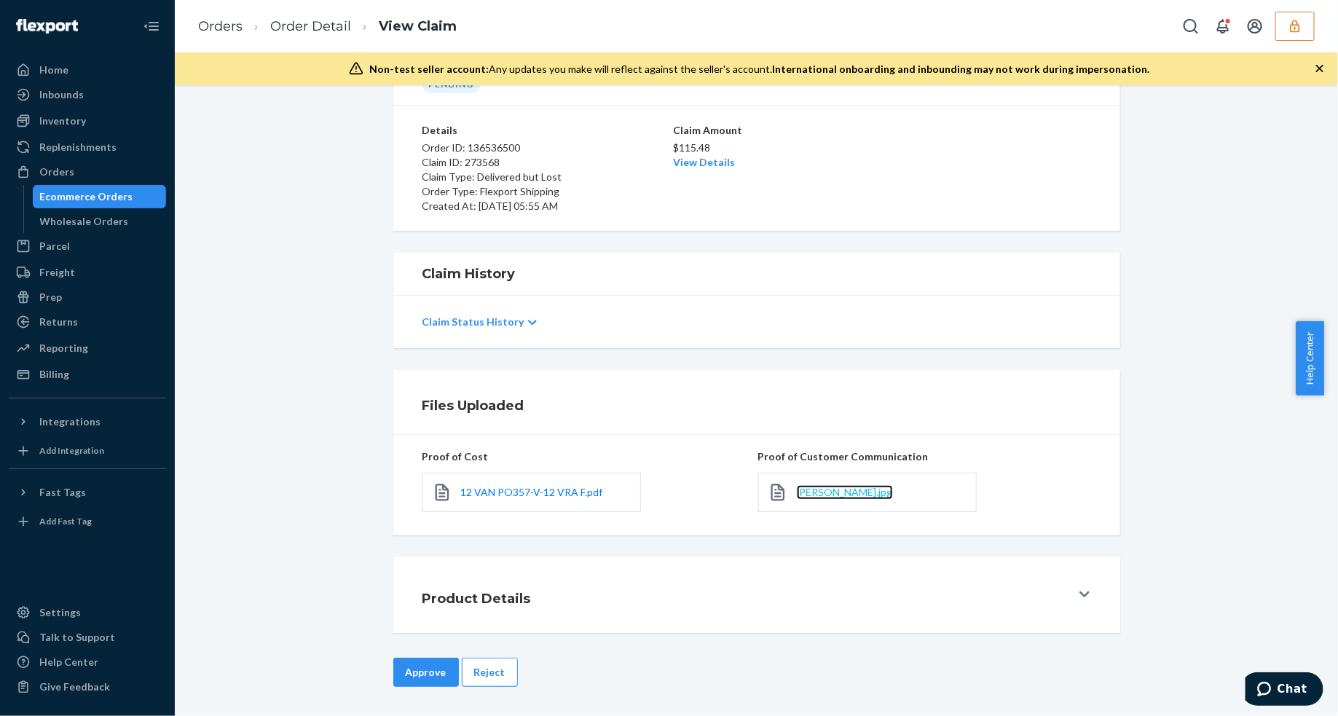
click at [850, 497] on span "[PERSON_NAME].jpg" at bounding box center [845, 492] width 96 height 12
click at [489, 664] on button "Reject" at bounding box center [490, 671] width 56 height 29
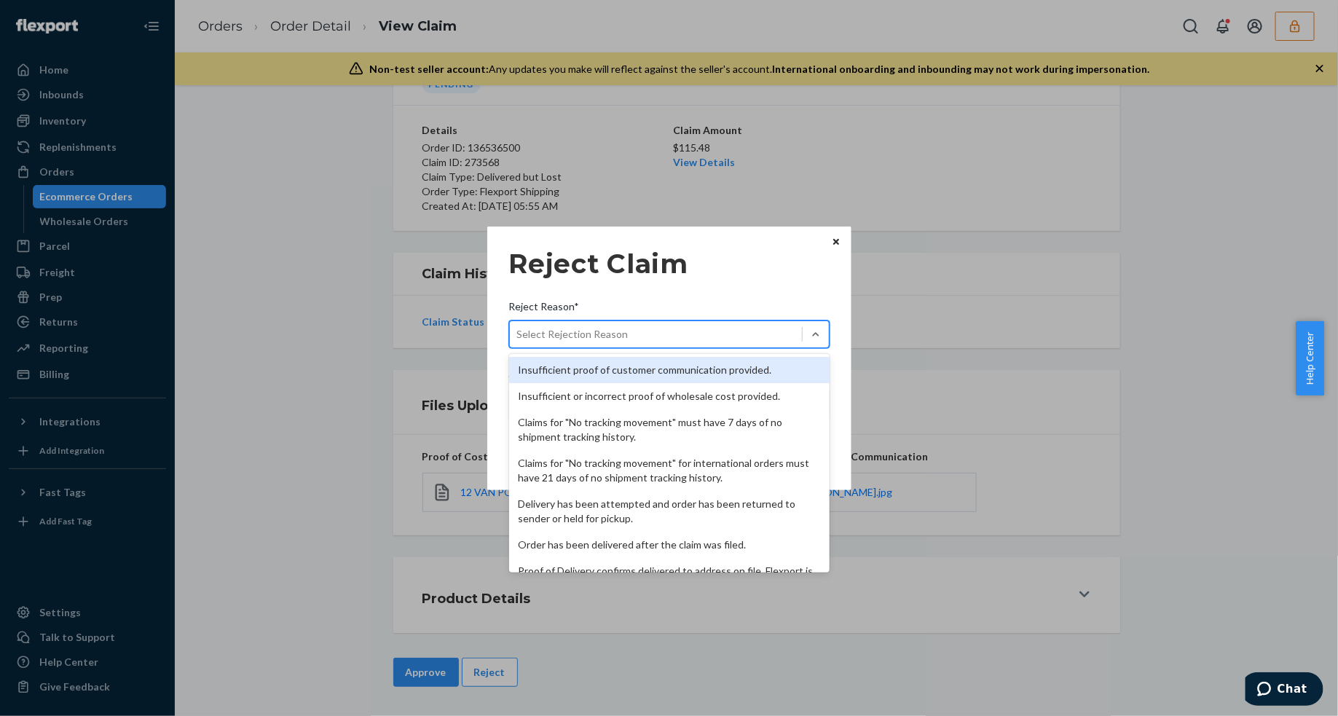
click at [710, 332] on div "Select Rejection Reason" at bounding box center [656, 334] width 292 height 23
click at [518, 332] on input "Reject Reason* option Insufficient proof of customer communication provided. fo…" at bounding box center [517, 334] width 1 height 15
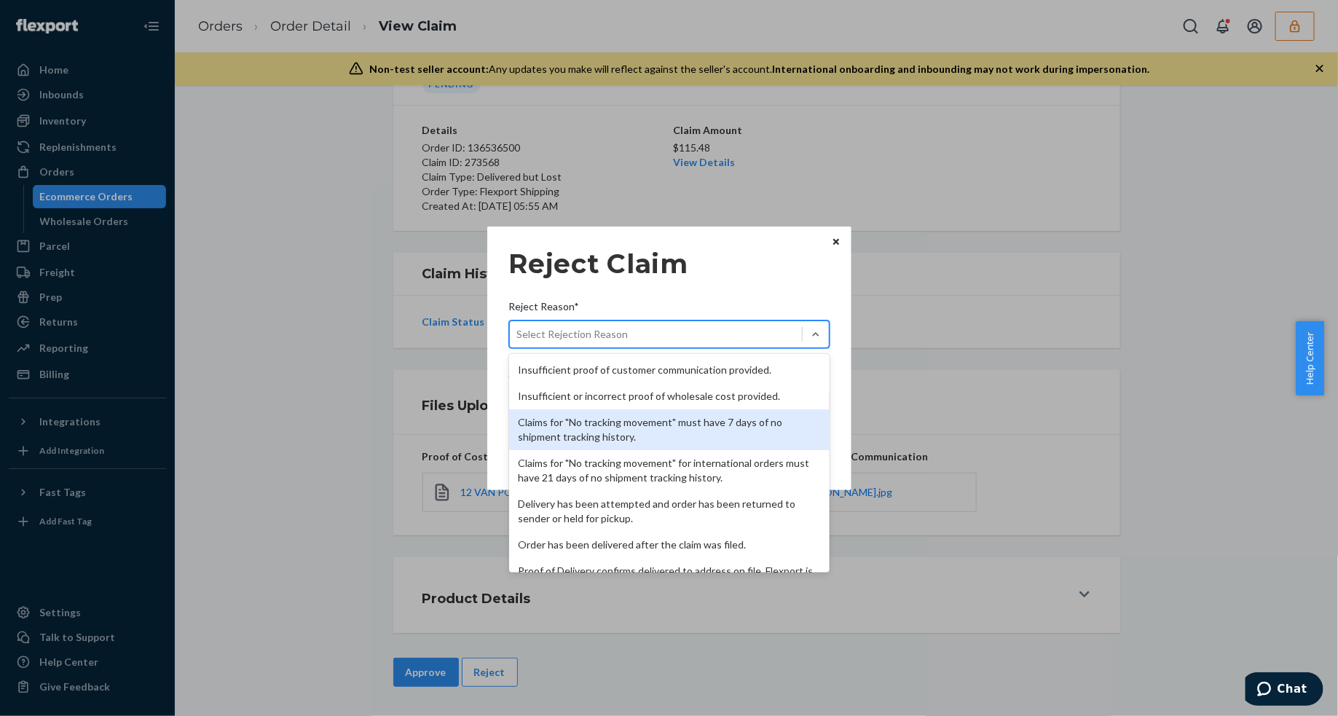
scroll to position [189, 0]
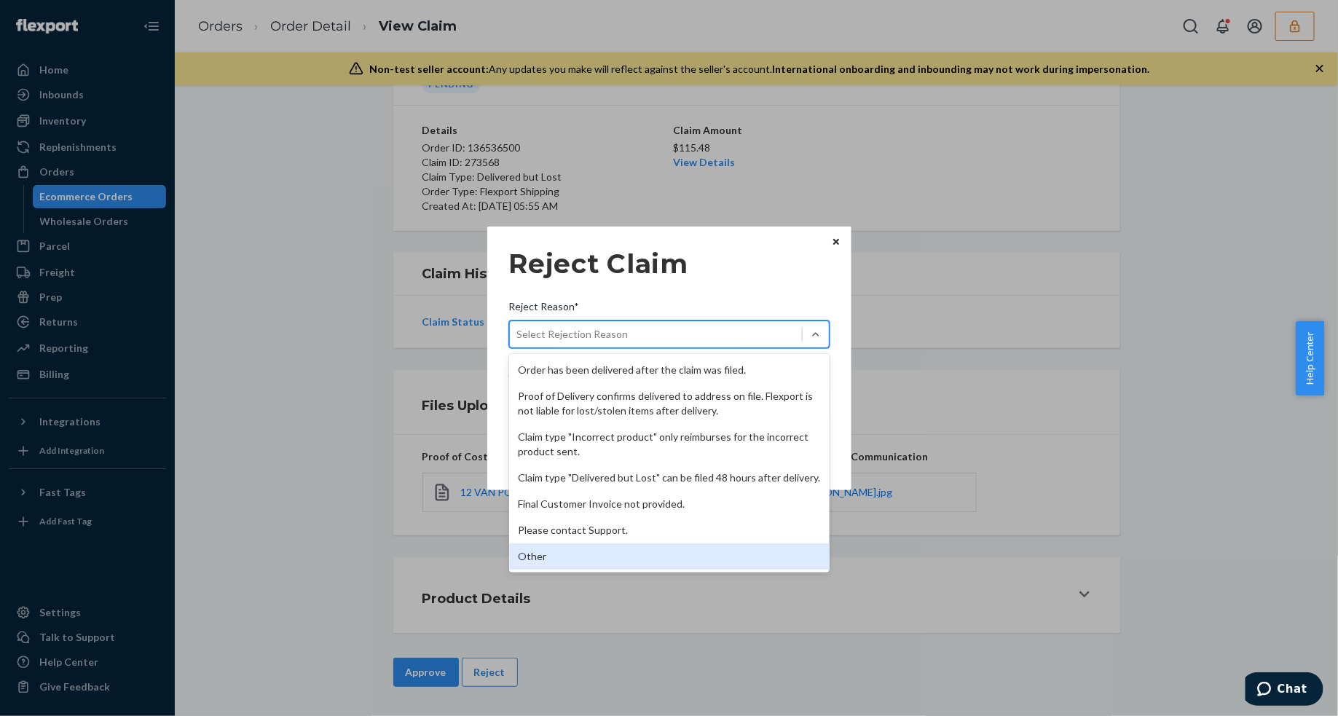
click at [582, 565] on div "Other" at bounding box center [669, 556] width 320 height 26
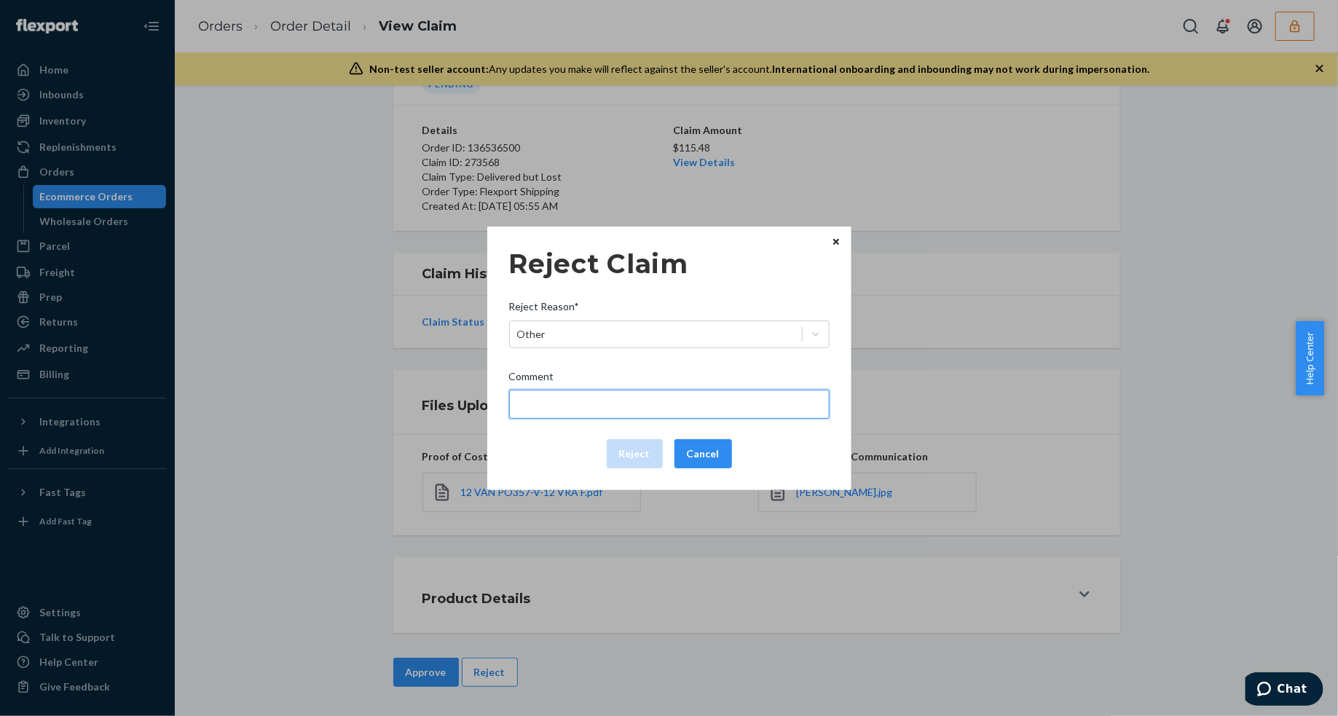
click at [607, 406] on input "Comment" at bounding box center [669, 404] width 320 height 29
type input "The package was confirmed to be delivered at the right location and Flexport is…"
click at [591, 406] on input "The package was confirmed to be delivered at the right location and Flexport is…" at bounding box center [669, 404] width 320 height 29
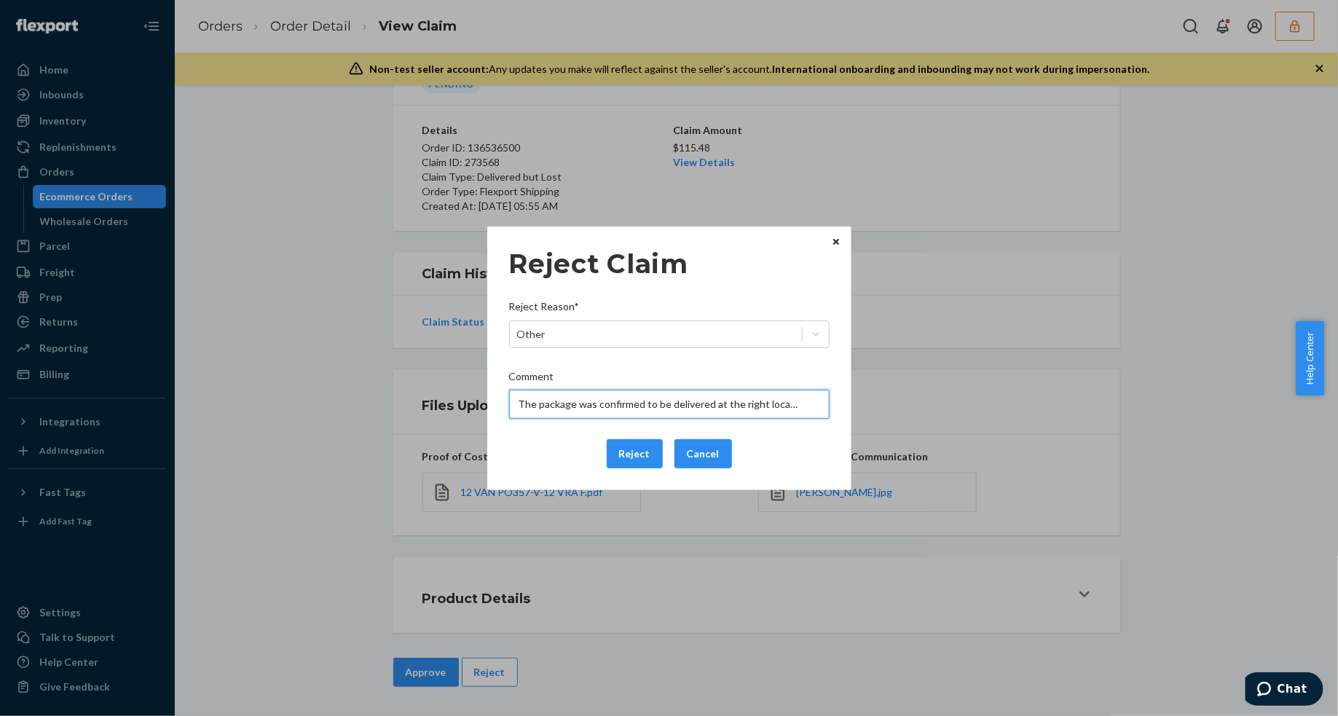
click at [591, 406] on input "The package was confirmed to be delivered at the right location and Flexport is…" at bounding box center [669, 404] width 320 height 29
click at [552, 459] on div "Reject Cancel" at bounding box center [669, 453] width 332 height 29
click at [620, 457] on button "Reject" at bounding box center [635, 453] width 56 height 29
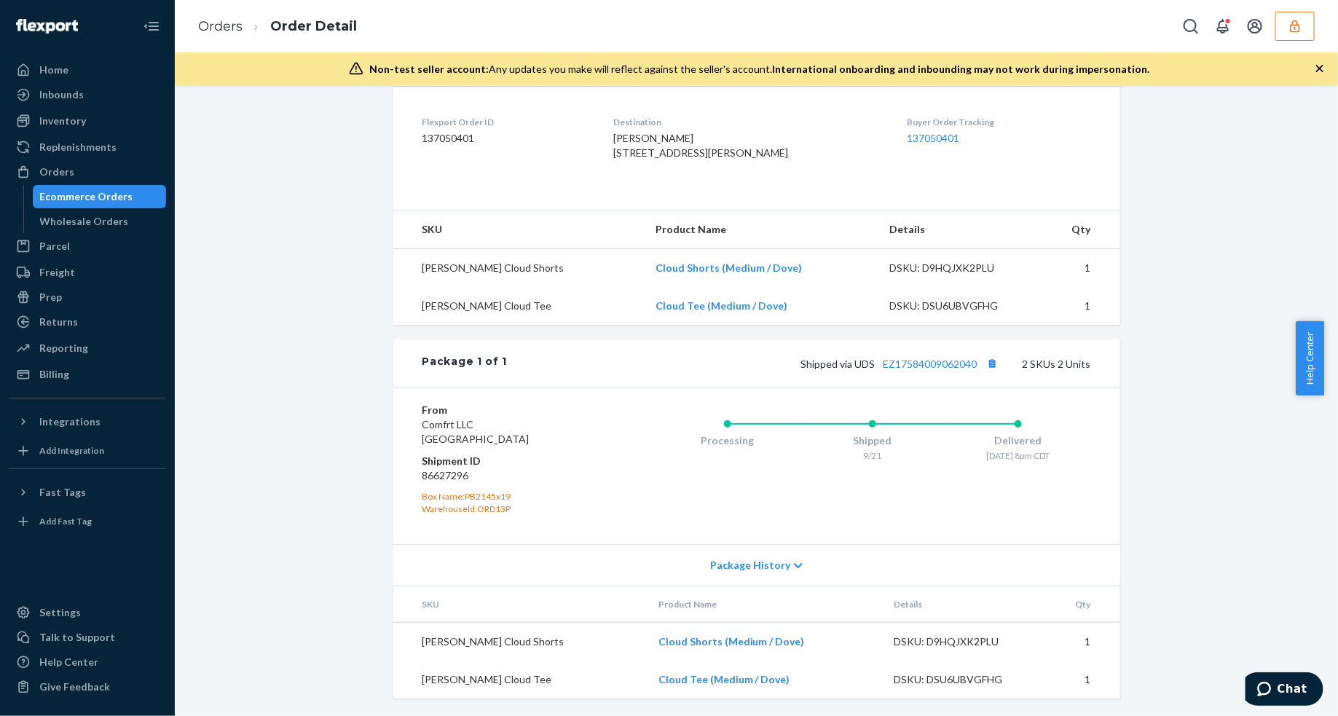
scroll to position [220, 0]
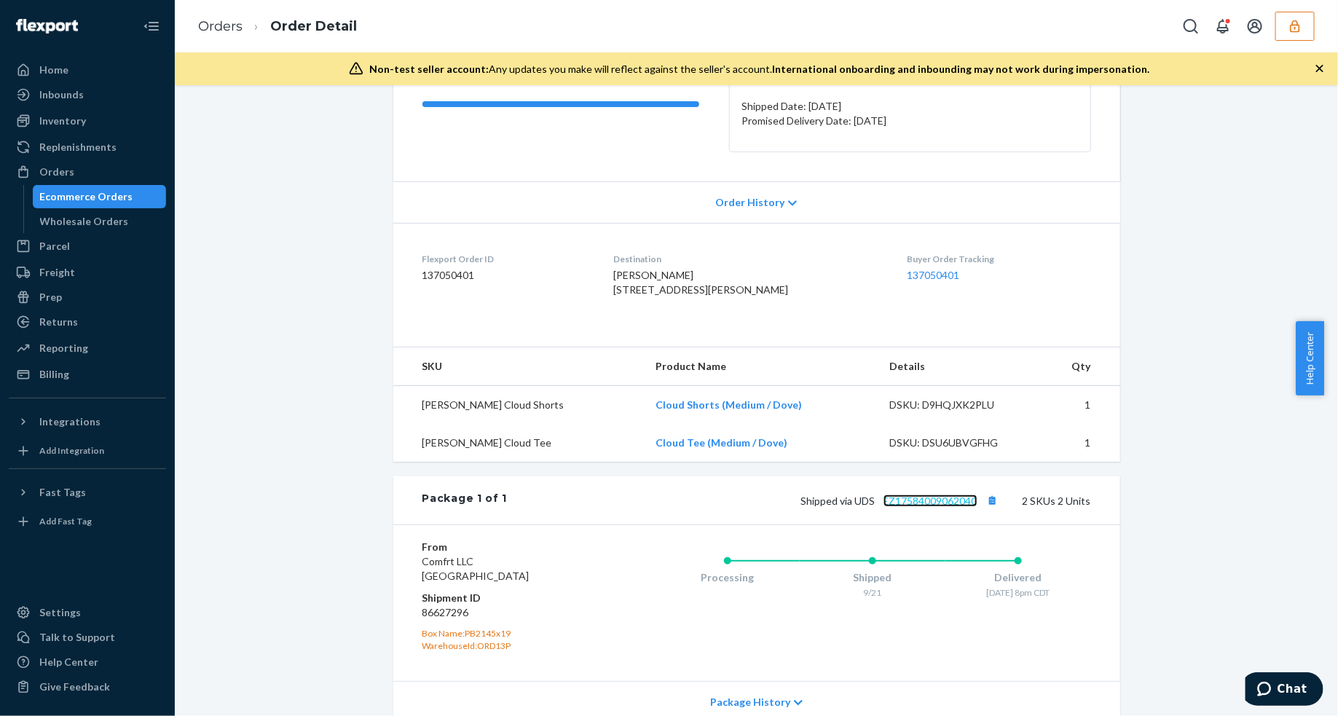
click at [929, 507] on link "EZ17584009062040" at bounding box center [930, 500] width 94 height 12
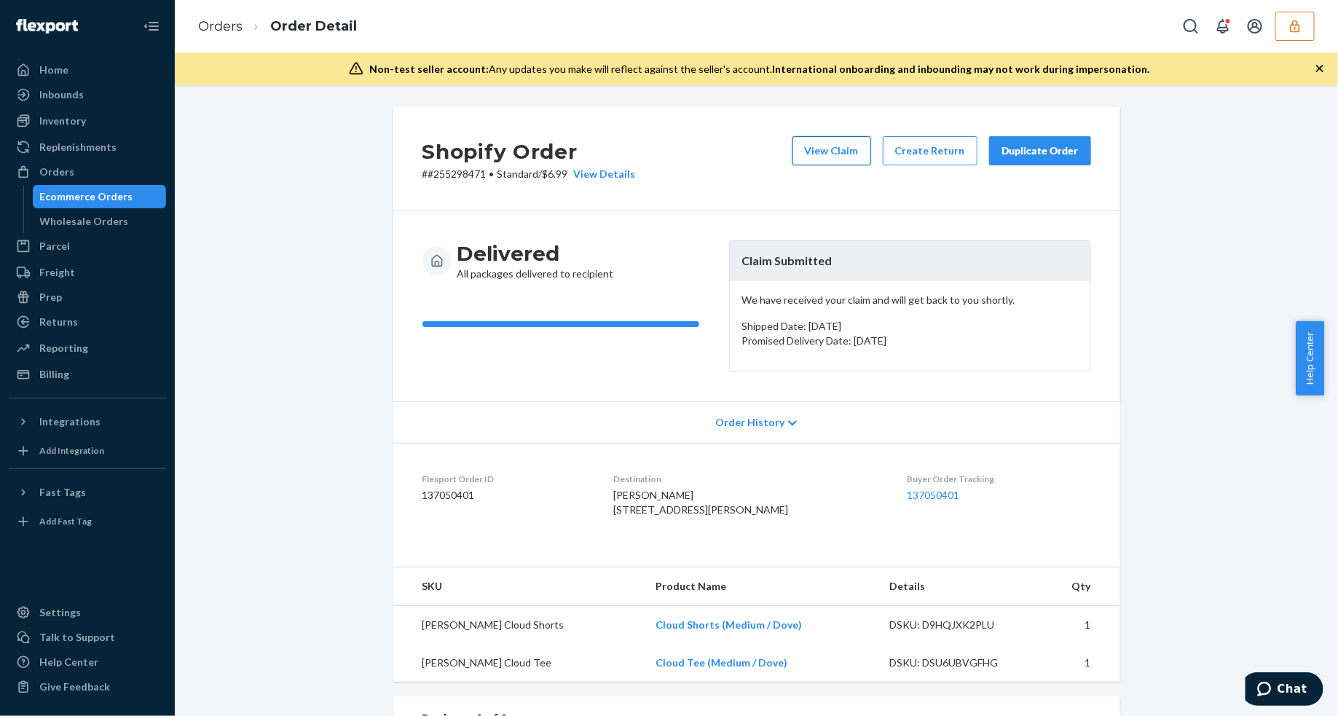
click at [819, 142] on button "View Claim" at bounding box center [831, 150] width 79 height 29
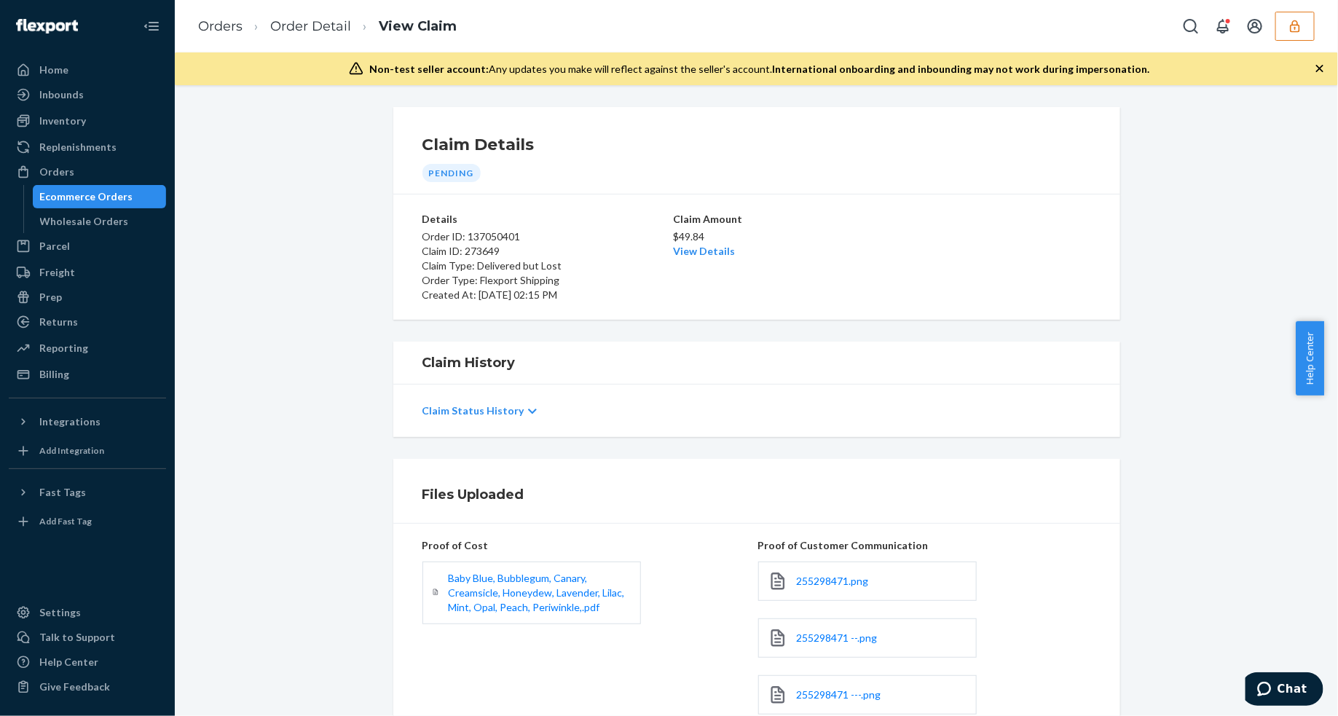
scroll to position [326, 0]
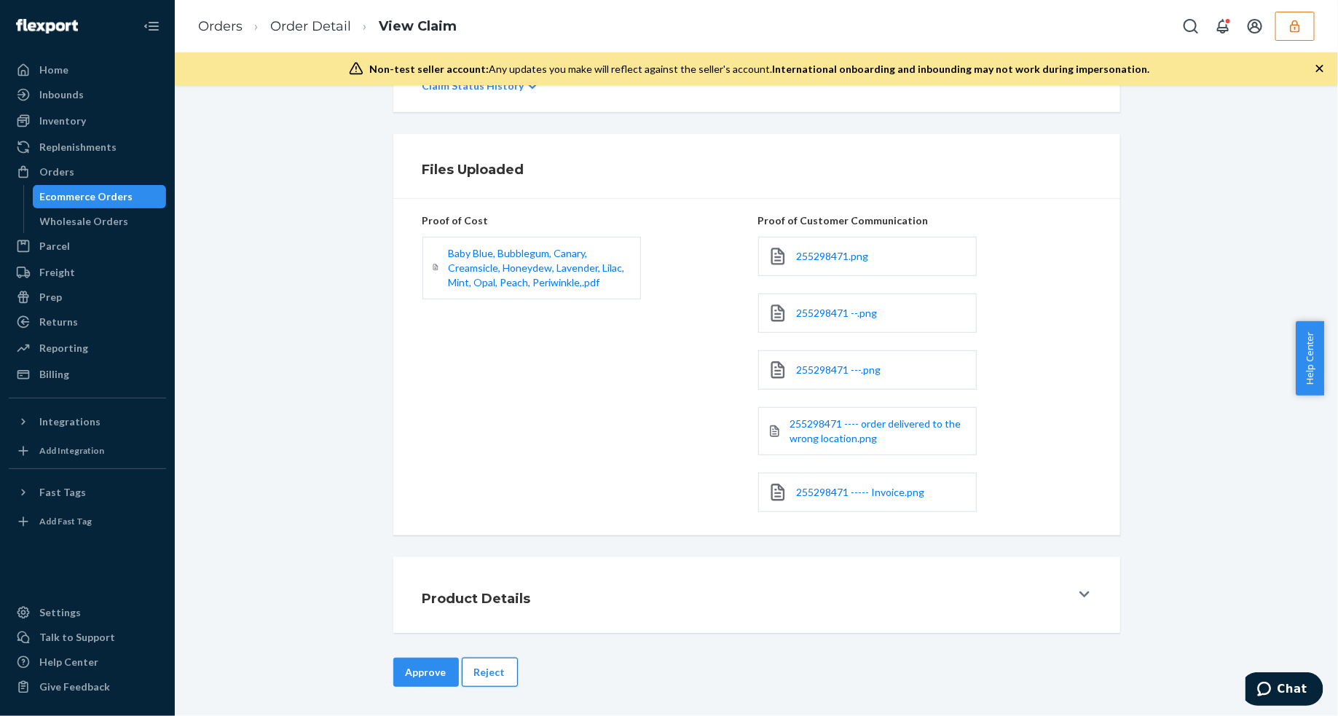
click at [494, 671] on button "Reject" at bounding box center [490, 671] width 56 height 29
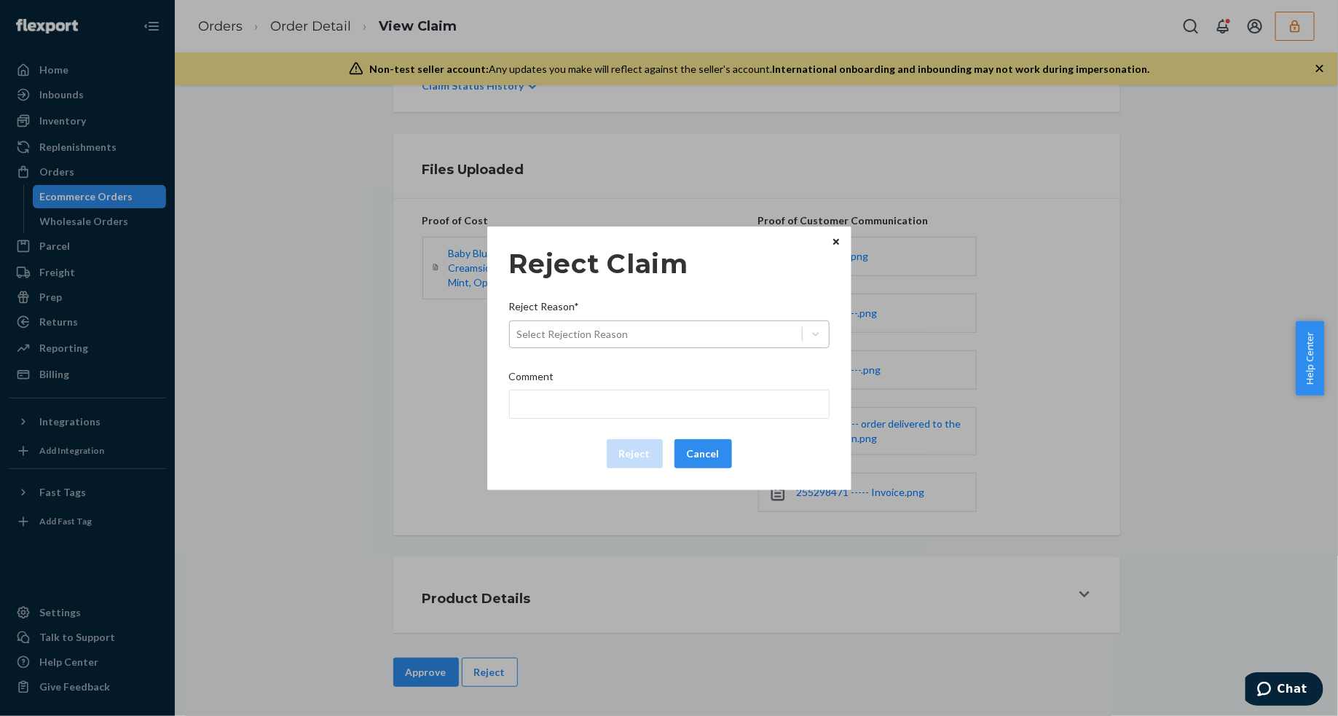
click at [641, 340] on div "Select Rejection Reason" at bounding box center [656, 334] width 292 height 23
click at [518, 340] on input "Reject Reason* Select Rejection Reason" at bounding box center [517, 334] width 1 height 15
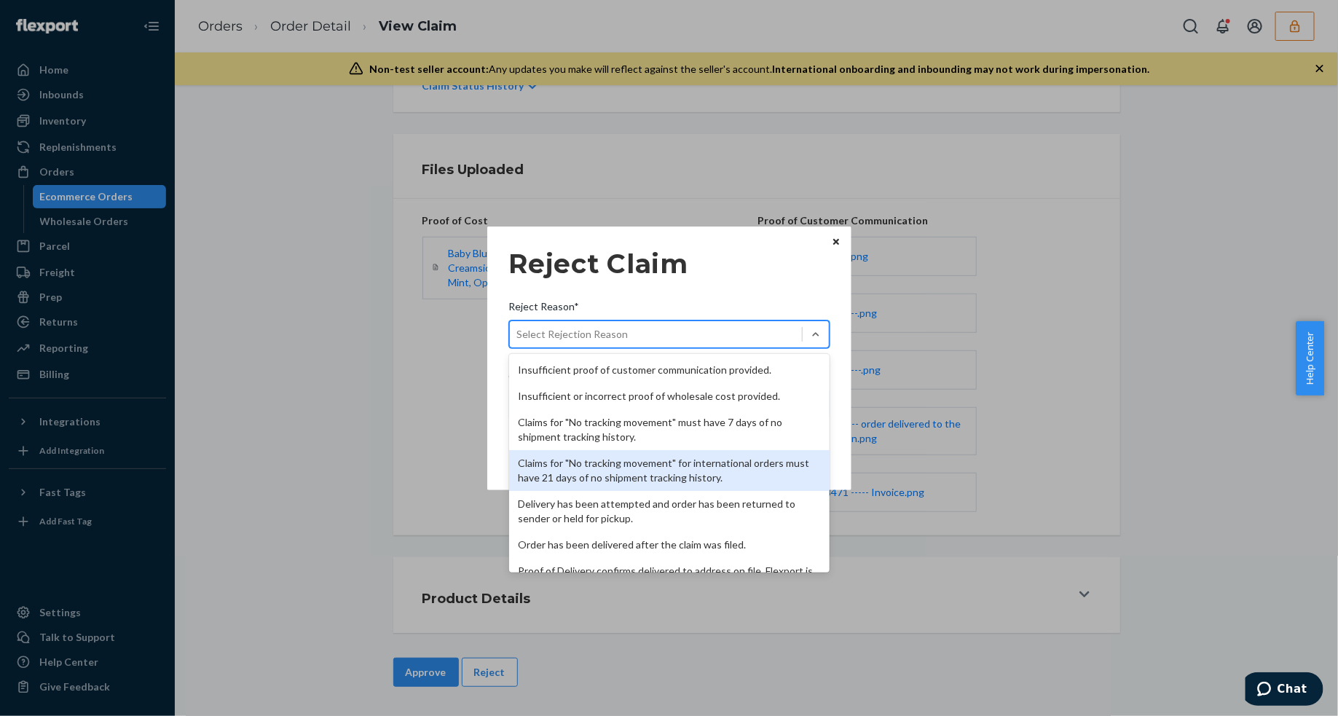
click at [381, 435] on div "Reject Claim Reject Reason* option Claims for "No tracking movement" for intern…" at bounding box center [669, 358] width 1338 height 716
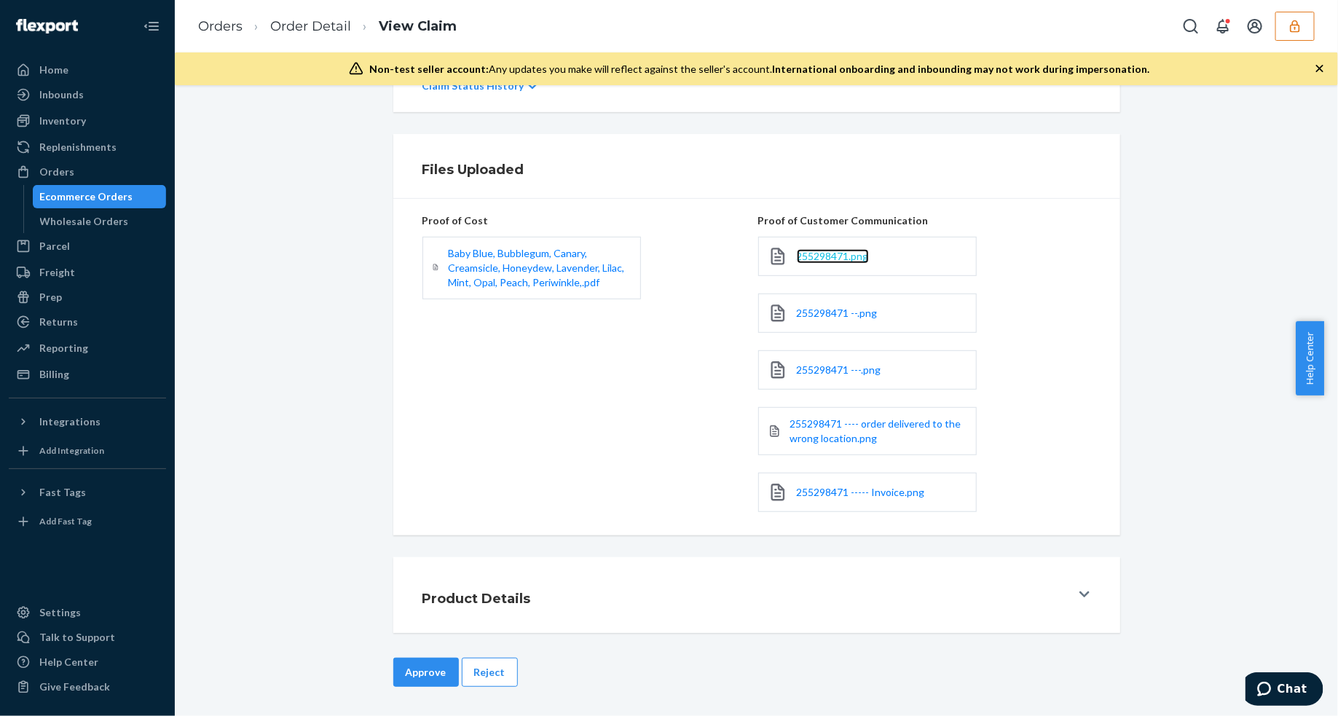
click at [805, 259] on span "255298471.png" at bounding box center [833, 256] width 72 height 12
click at [483, 668] on button "Reject" at bounding box center [490, 671] width 56 height 29
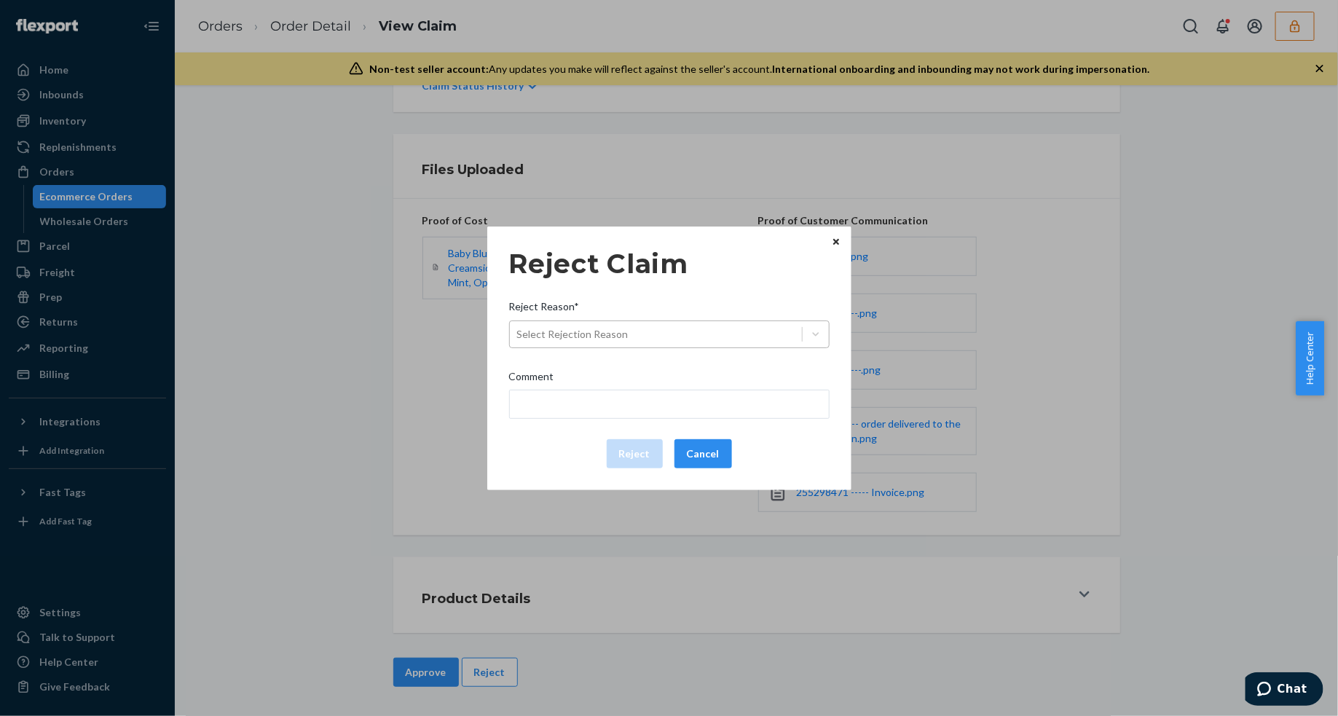
click at [704, 341] on div "Select Rejection Reason" at bounding box center [656, 334] width 292 height 23
click at [518, 341] on input "Reject Reason* Select Rejection Reason" at bounding box center [517, 334] width 1 height 15
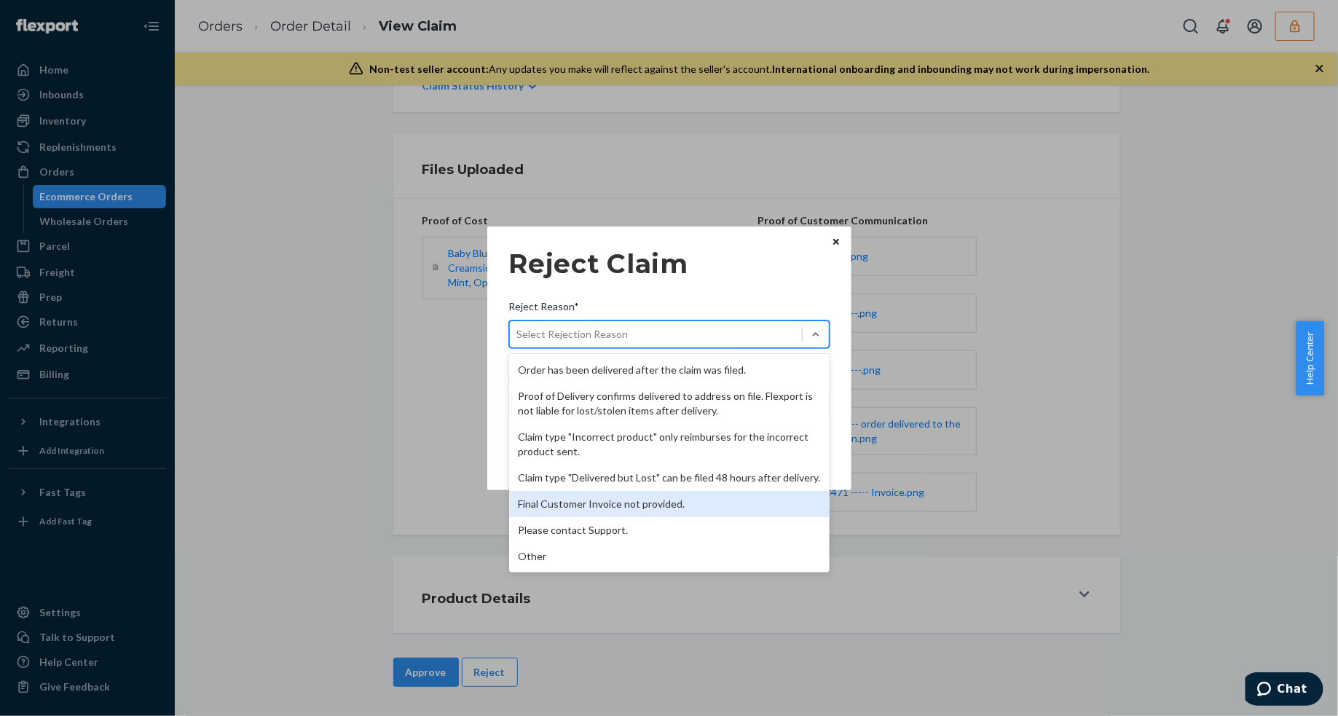
scroll to position [98, 0]
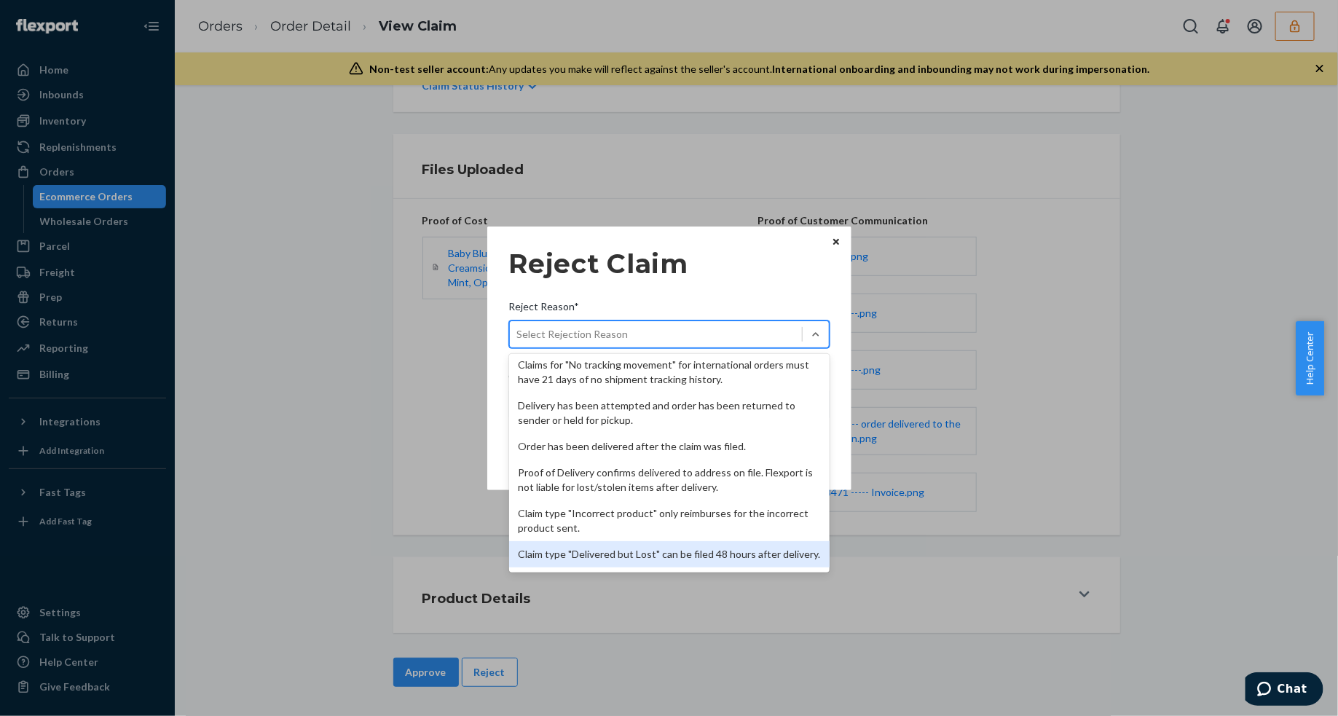
click at [646, 551] on div "Claim type "Delivered but Lost" can be filed 48 hours after delivery." at bounding box center [669, 554] width 320 height 26
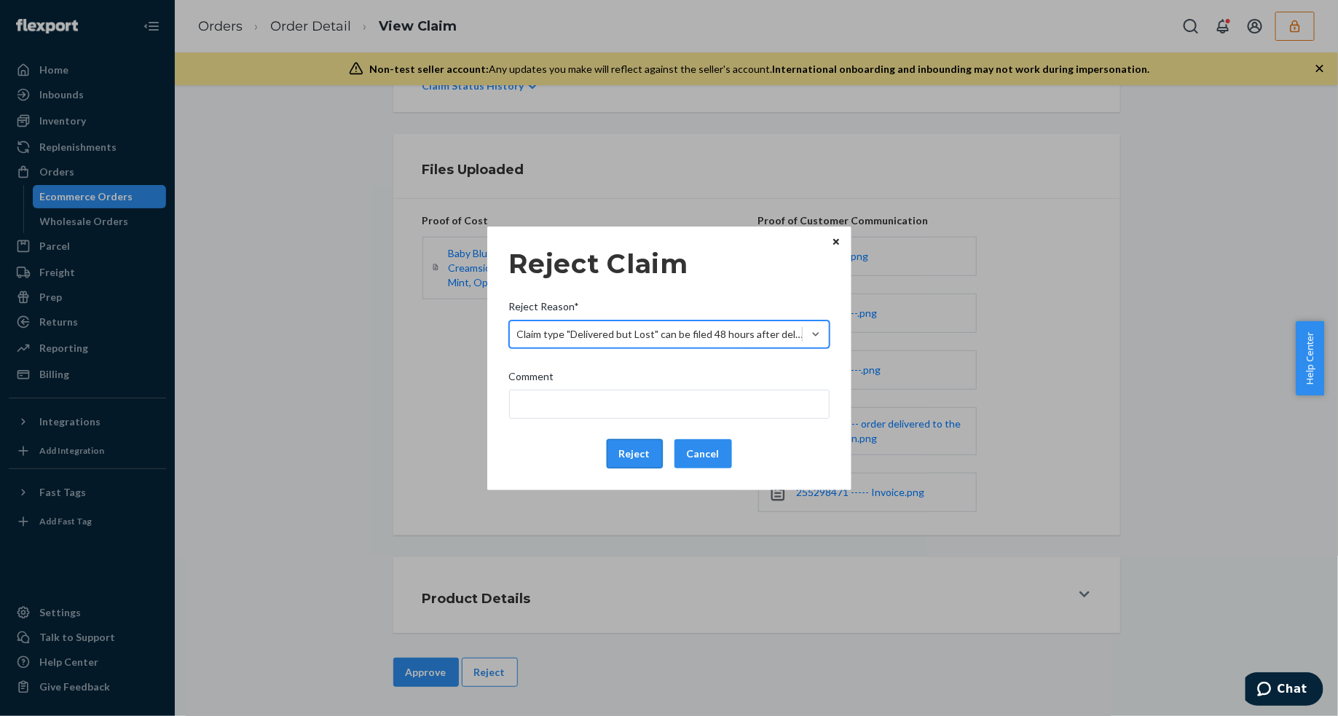
click at [619, 461] on button "Reject" at bounding box center [635, 453] width 56 height 29
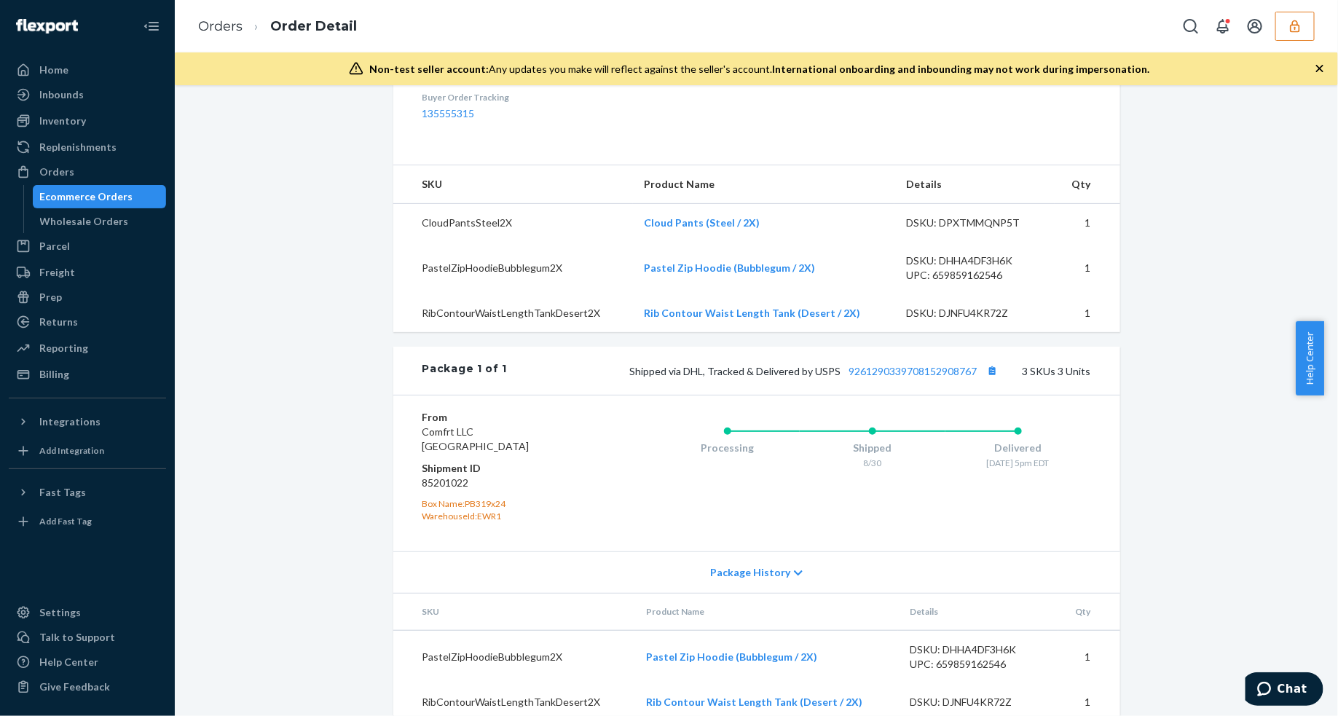
scroll to position [545, 0]
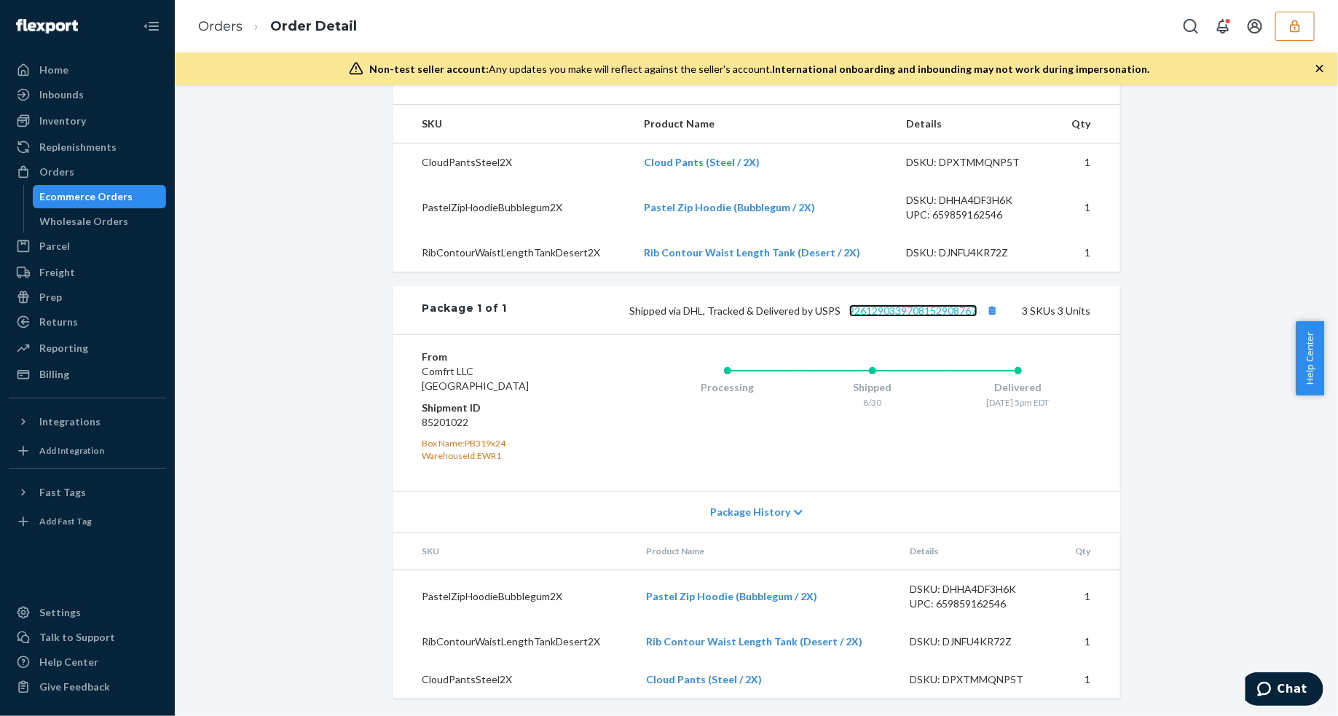
click at [922, 308] on link "9261290339708152908767" at bounding box center [913, 310] width 128 height 12
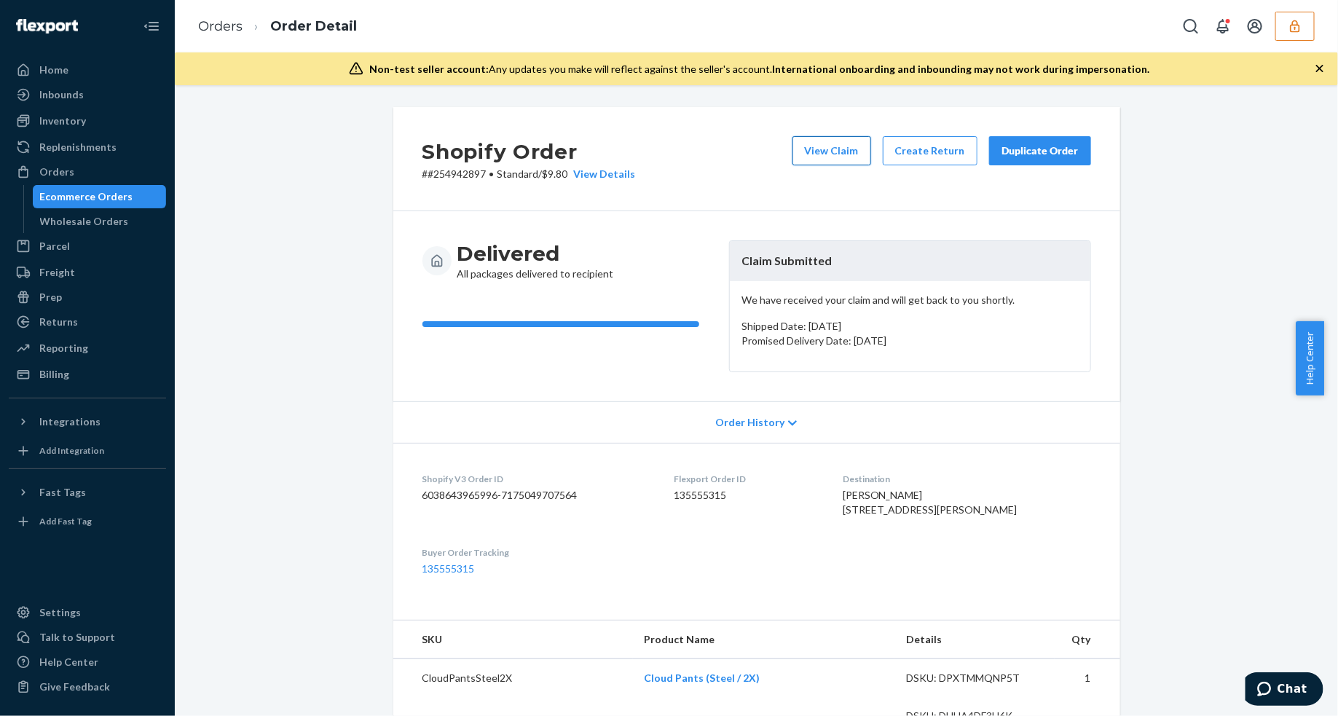
click at [824, 149] on button "View Claim" at bounding box center [831, 150] width 79 height 29
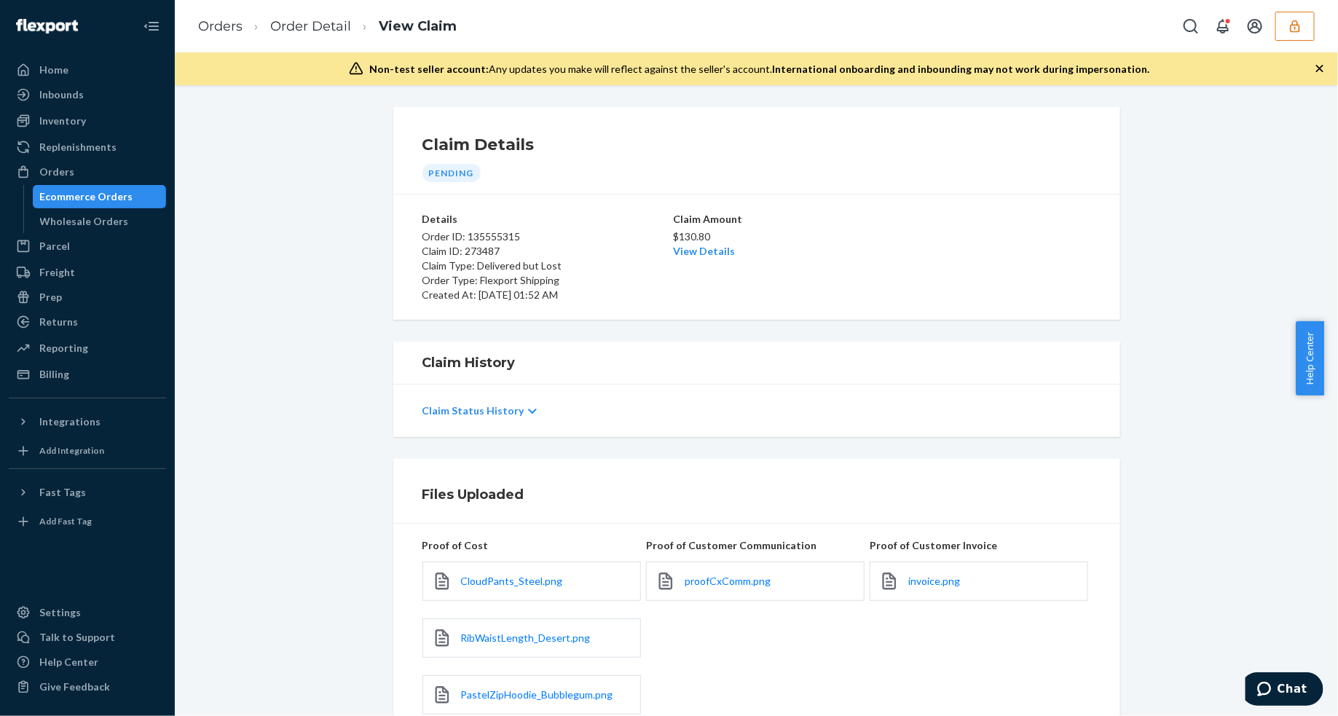
scroll to position [182, 0]
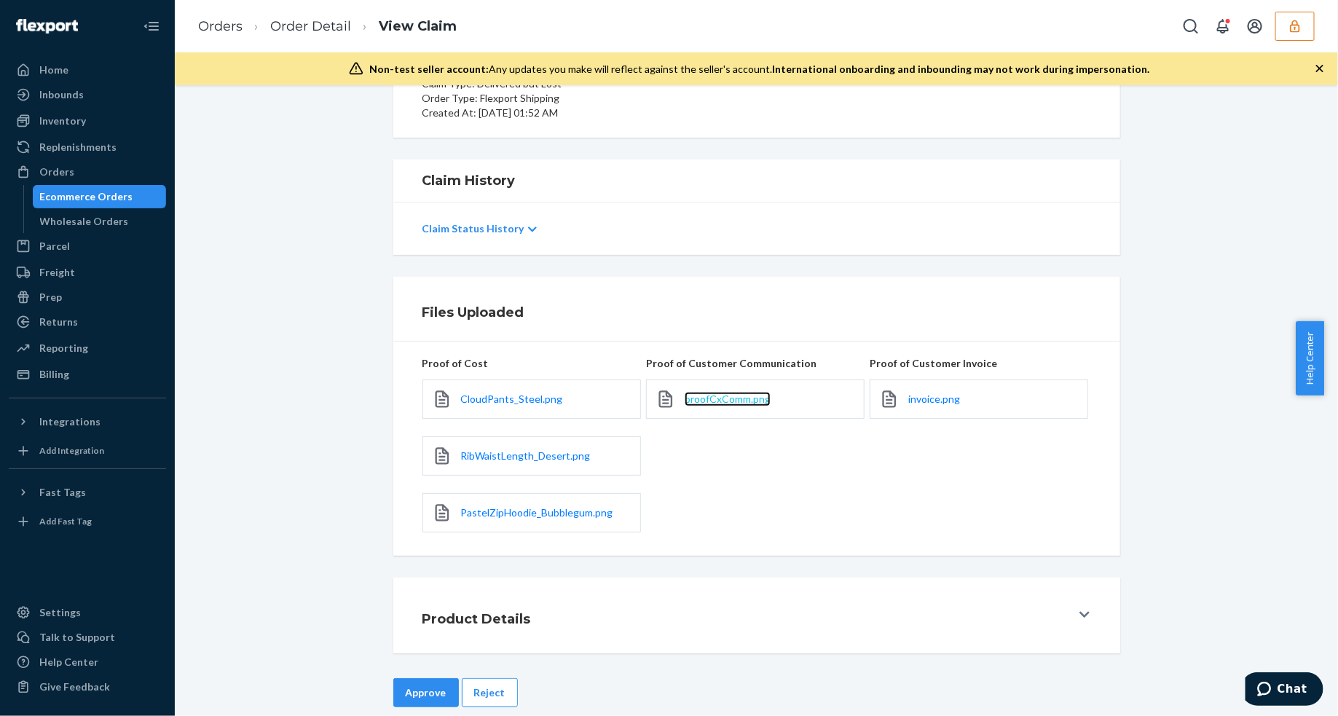
click at [737, 398] on span "proofCxComm.png" at bounding box center [727, 398] width 86 height 12
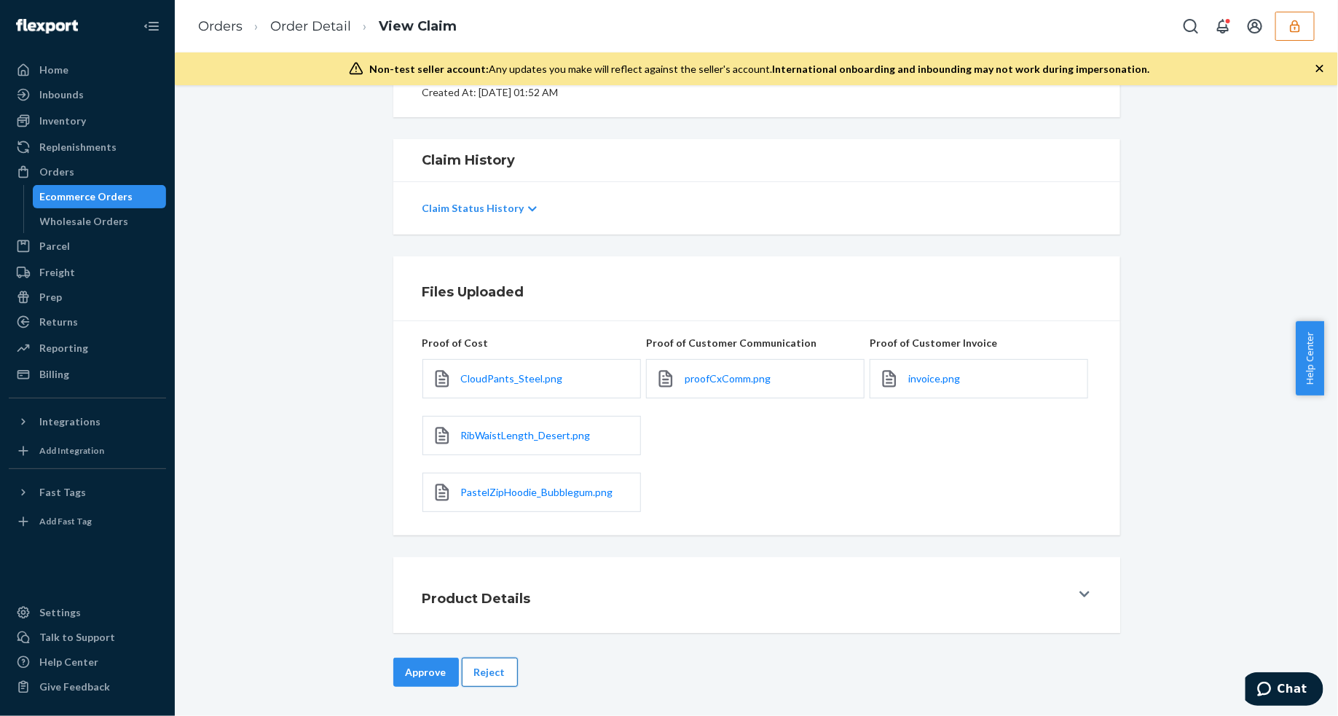
click at [495, 668] on button "Reject" at bounding box center [490, 671] width 56 height 29
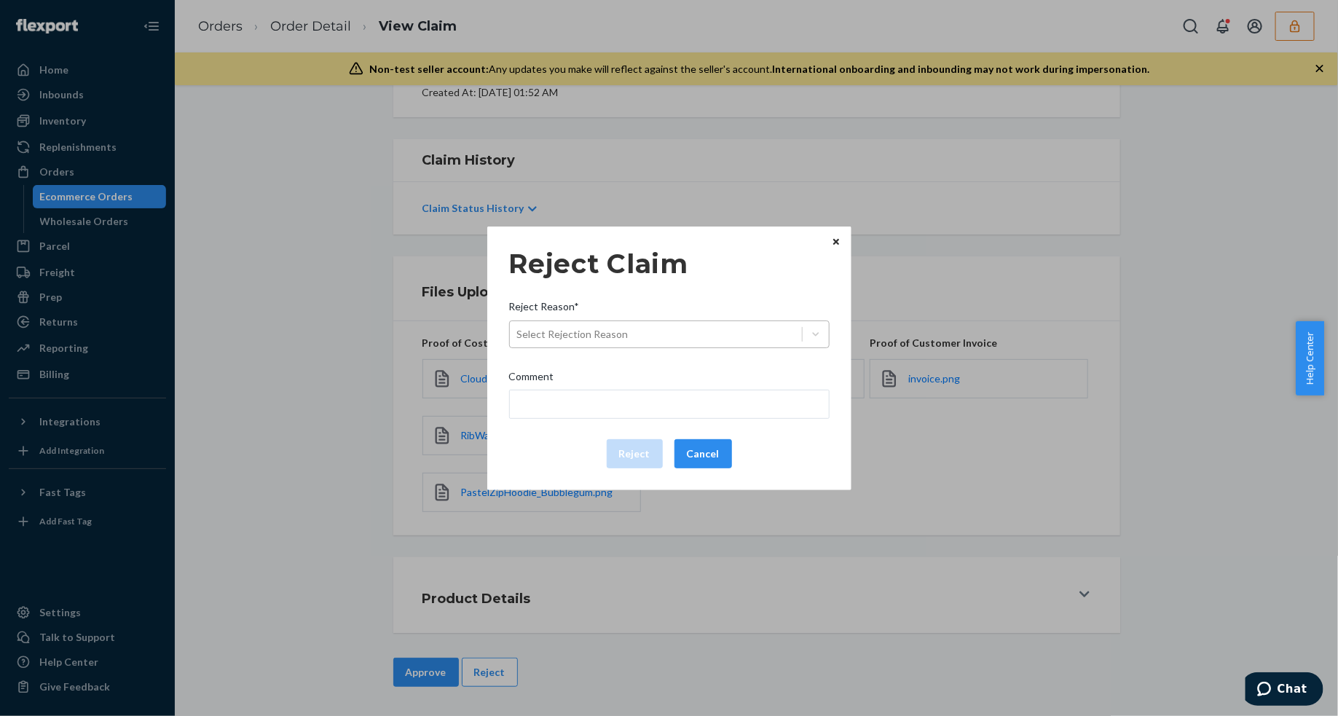
click at [715, 335] on div "Select Rejection Reason" at bounding box center [656, 334] width 292 height 23
click at [518, 335] on input "Reject Reason* Select Rejection Reason" at bounding box center [517, 334] width 1 height 15
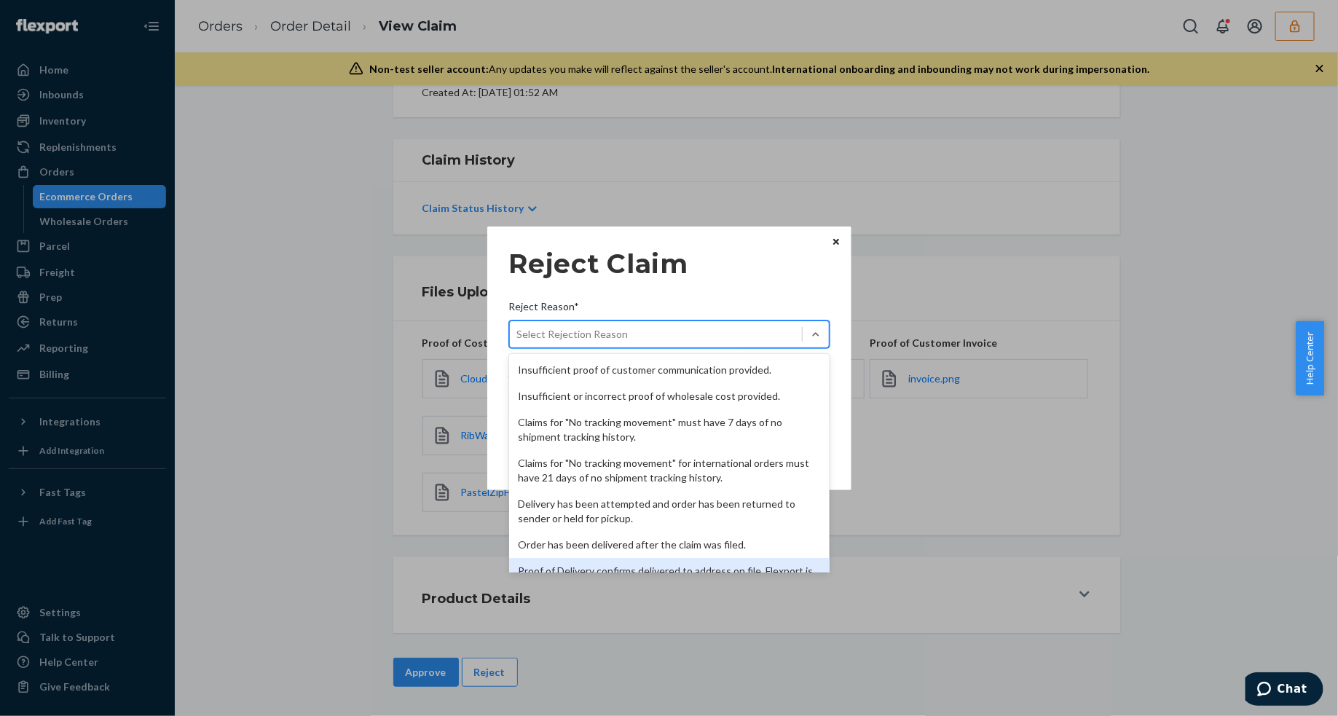
scroll to position [189, 0]
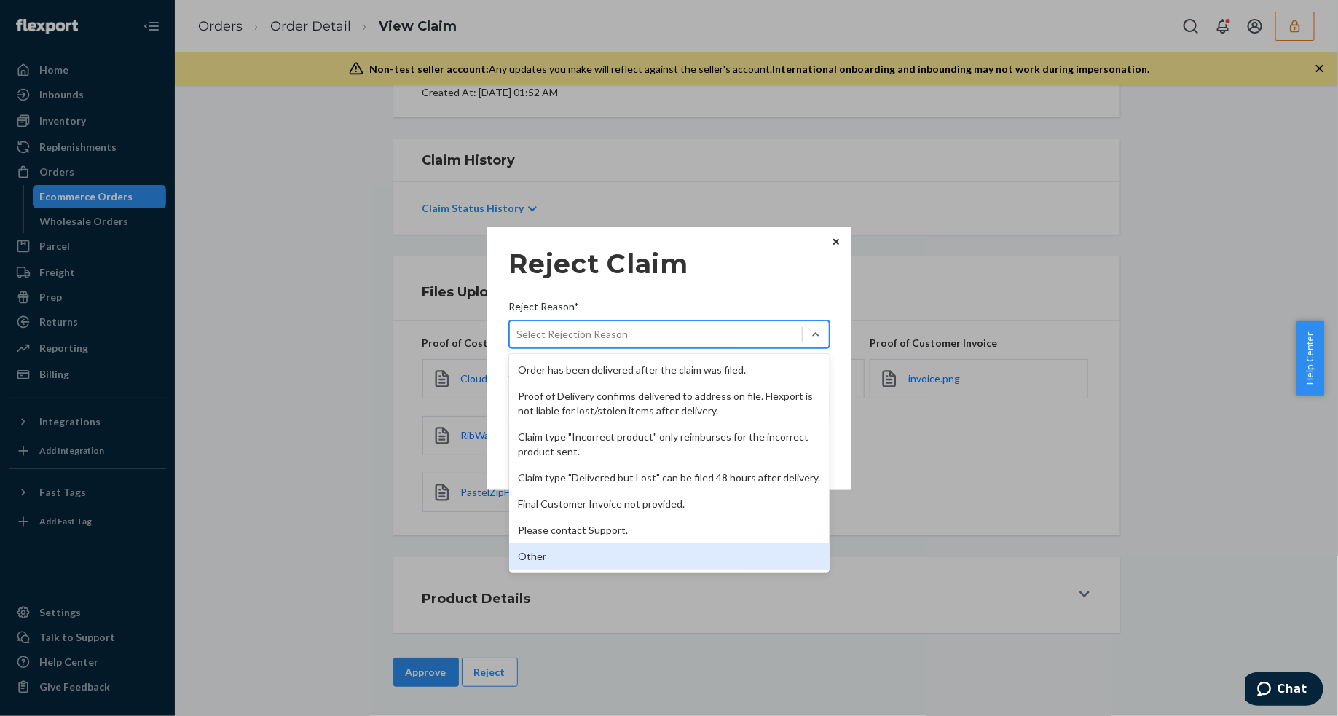
click at [585, 564] on div "Other" at bounding box center [669, 556] width 320 height 26
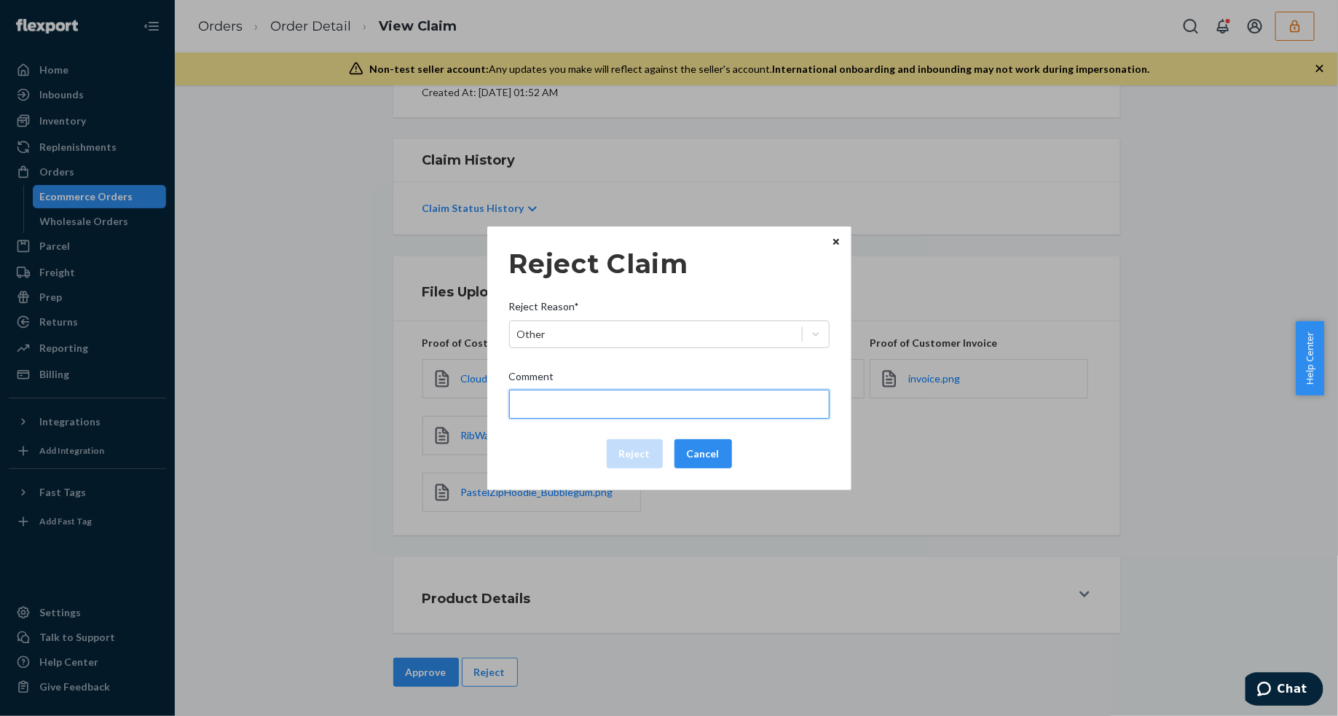
click at [599, 408] on input "Comment" at bounding box center [669, 404] width 320 height 29
type input "The package was confirmed to be delivered at the right location and Flexport is…"
click at [588, 402] on input "The package was confirmed to be delivered at the right location and Flexport is…" at bounding box center [669, 404] width 320 height 29
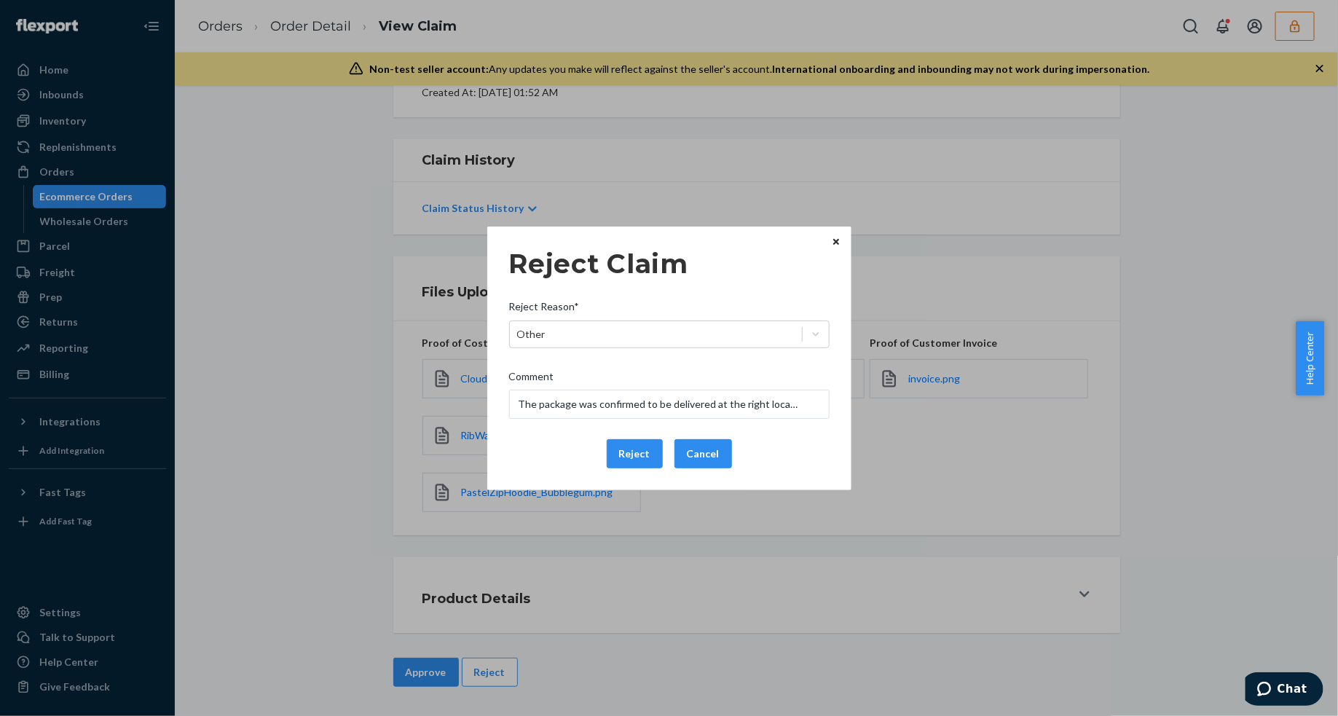
click at [523, 486] on div "Reject Claim Reject Reason* Other Comment The package was confirmed to be deliv…" at bounding box center [669, 358] width 364 height 264
click at [636, 450] on button "Reject" at bounding box center [635, 453] width 56 height 29
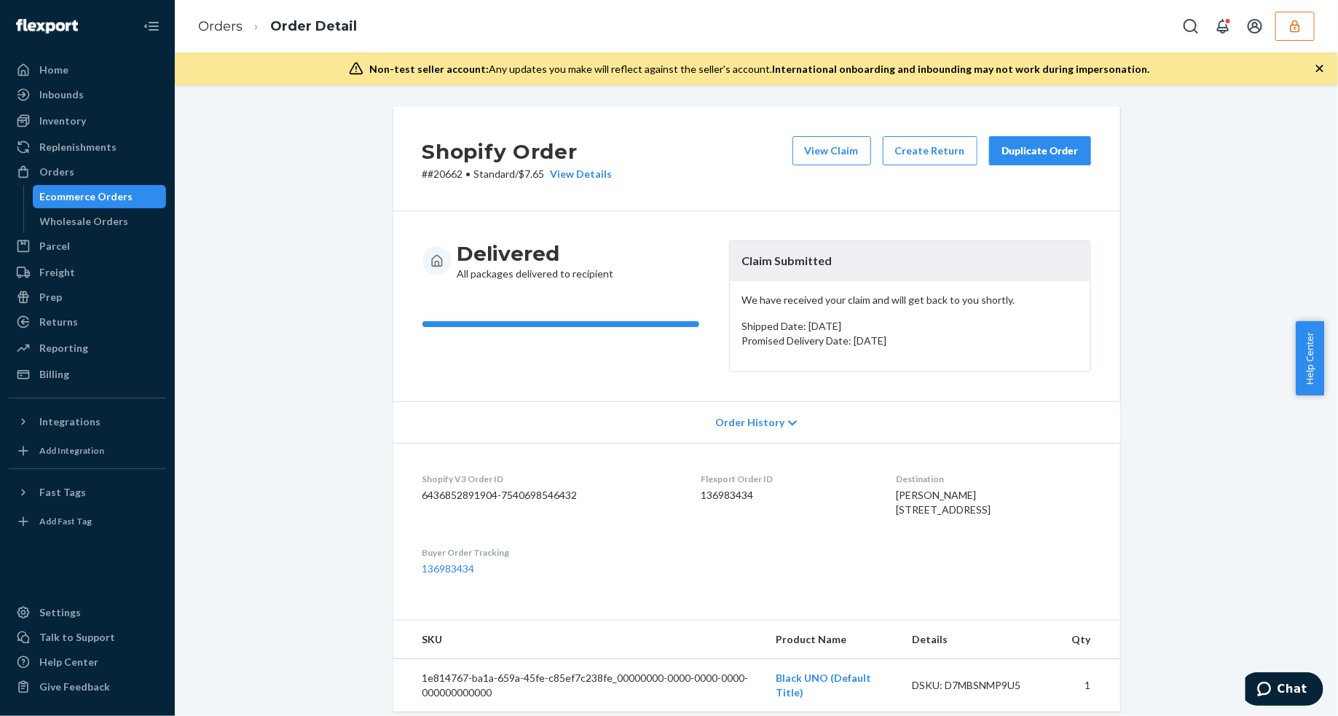
scroll to position [364, 0]
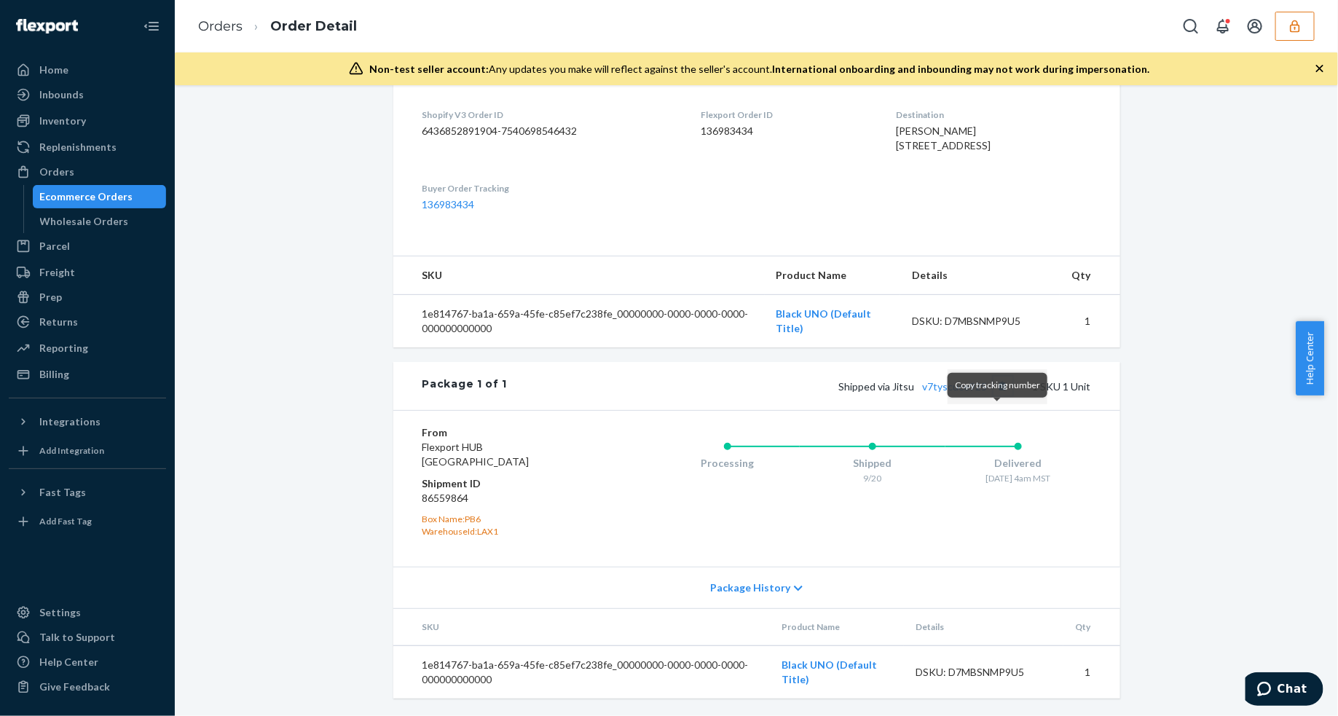
click at [993, 395] on button "Copy tracking number" at bounding box center [1002, 385] width 19 height 19
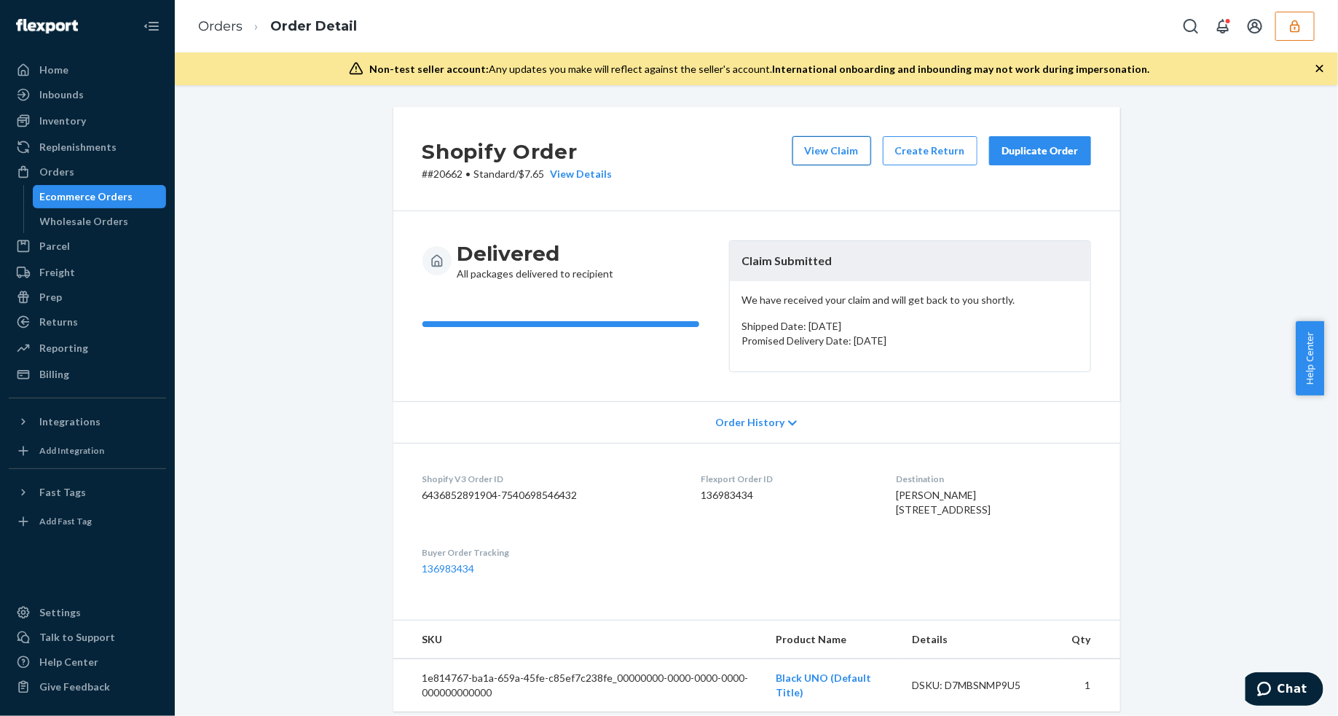
click at [815, 153] on button "View Claim" at bounding box center [831, 150] width 79 height 29
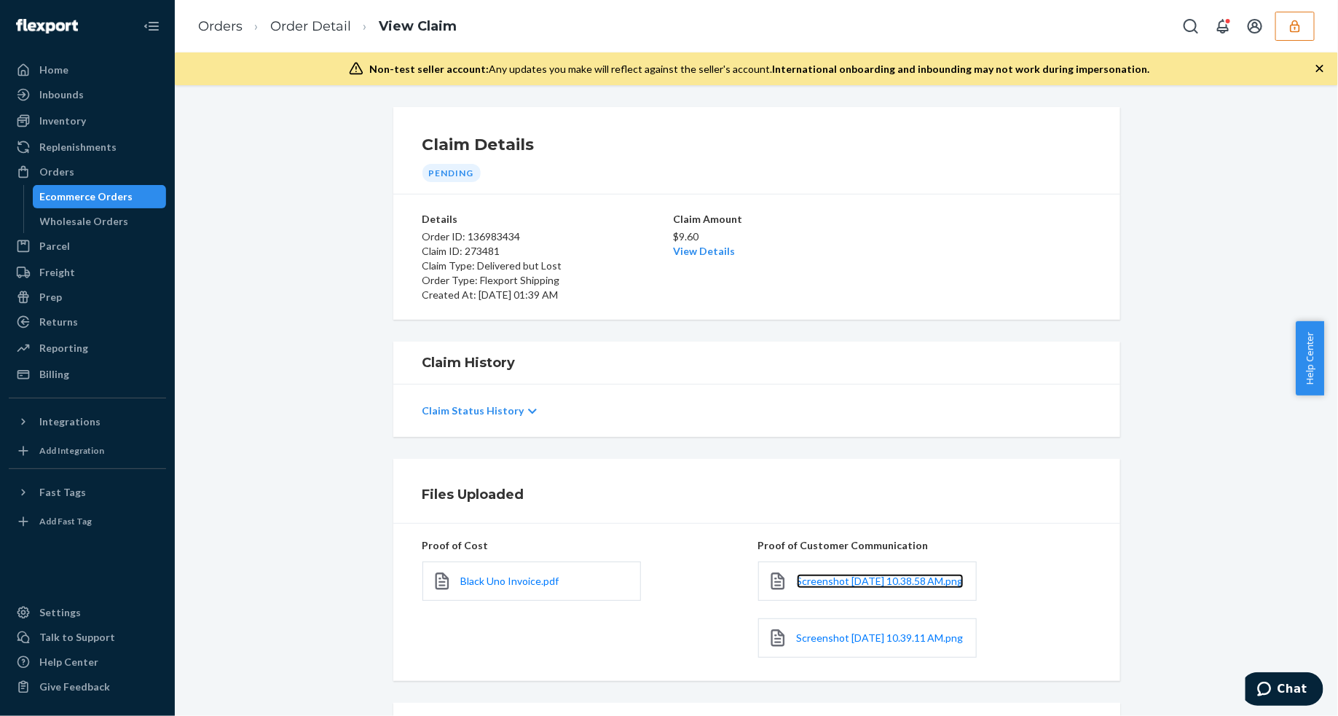
click at [818, 586] on link "Screenshot [DATE] 10.38.58 AM.png" at bounding box center [880, 581] width 167 height 15
click at [828, 644] on span "Screenshot [DATE] 10.39.11 AM.png" at bounding box center [880, 637] width 167 height 12
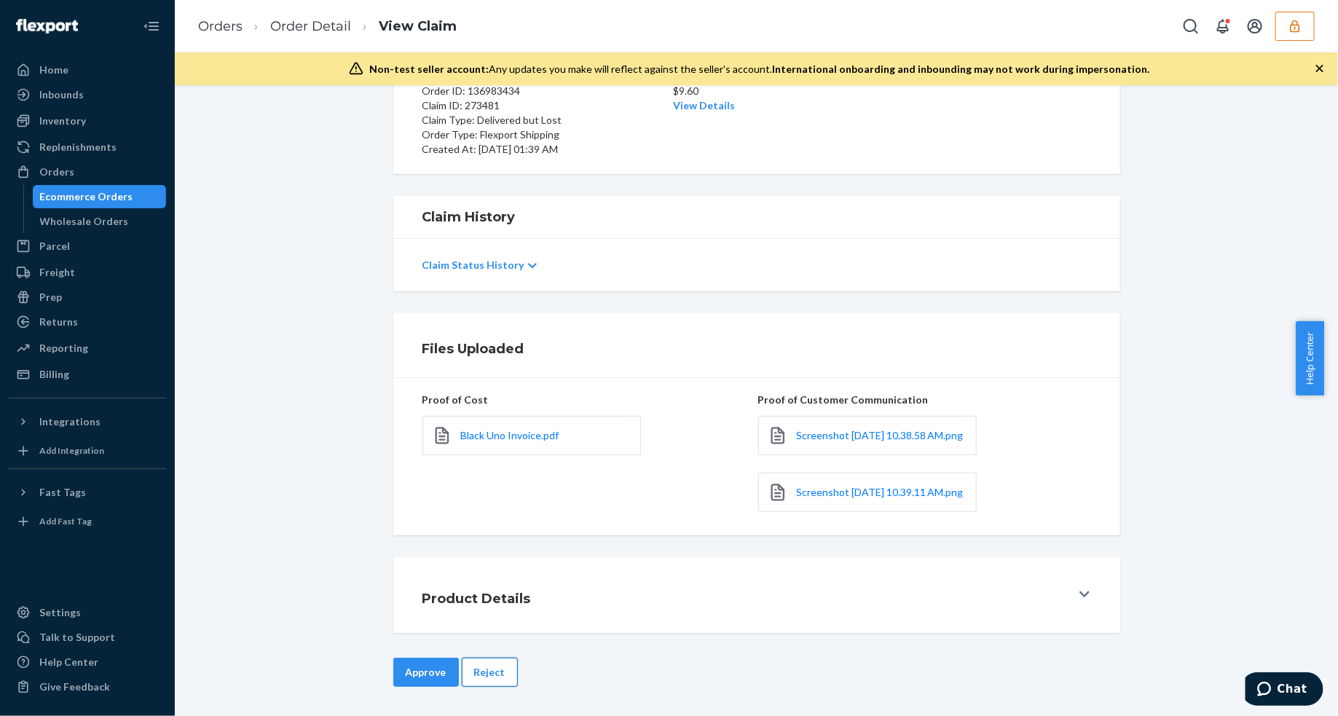
click at [478, 674] on button "Reject" at bounding box center [490, 671] width 56 height 29
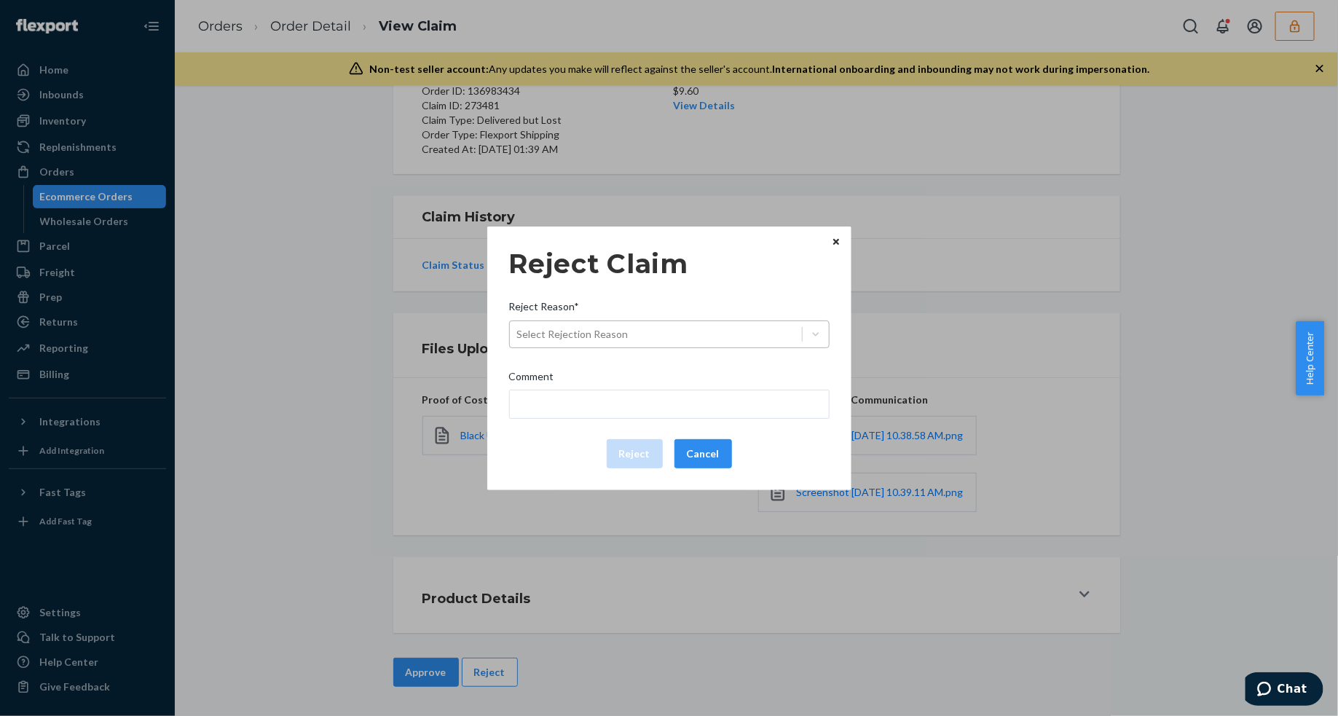
click at [661, 340] on div "Select Rejection Reason" at bounding box center [656, 334] width 292 height 23
click at [518, 340] on input "Reject Reason* Select Rejection Reason" at bounding box center [517, 334] width 1 height 15
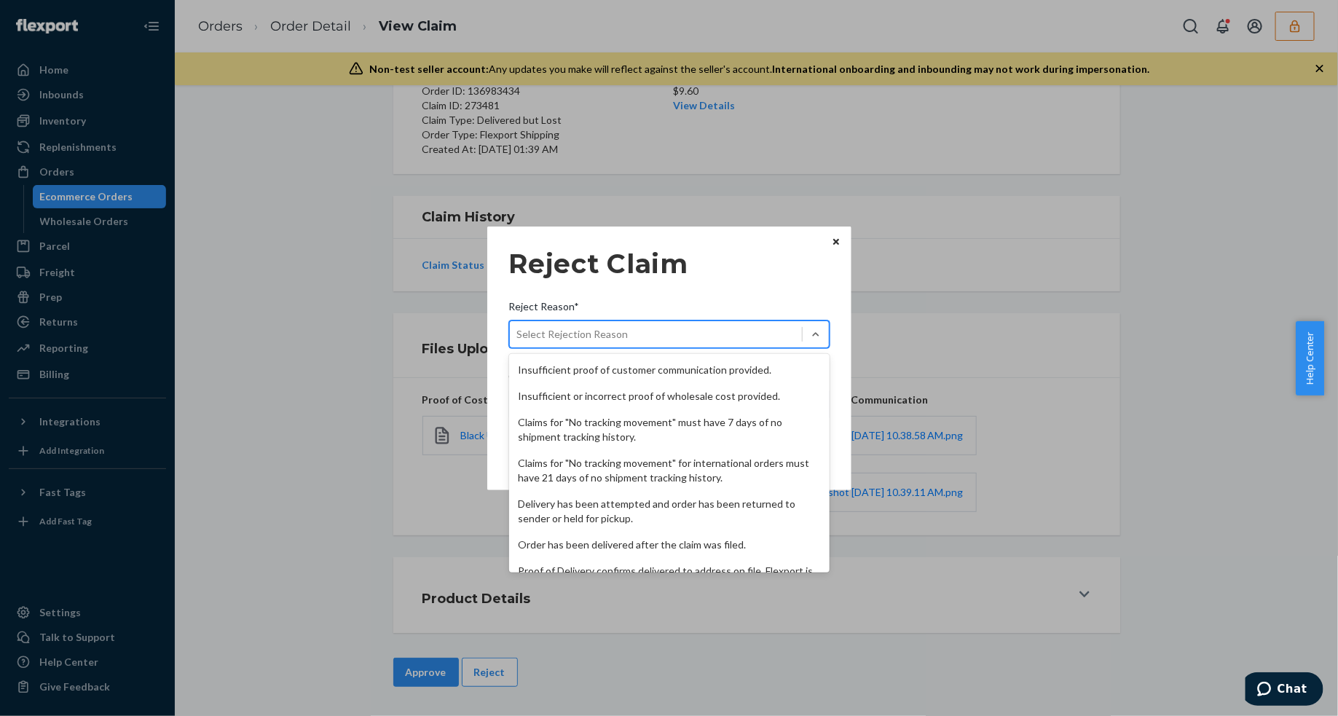
scroll to position [189, 0]
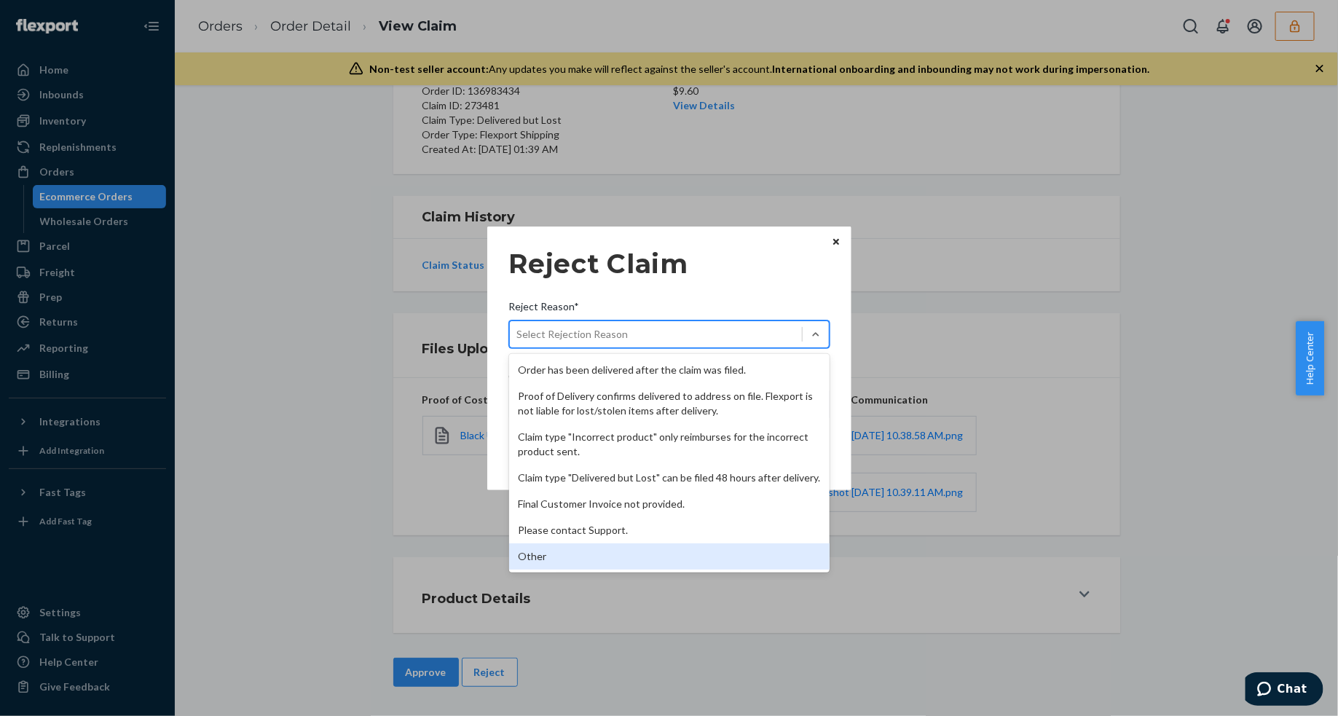
click at [613, 553] on div "Other" at bounding box center [669, 556] width 320 height 26
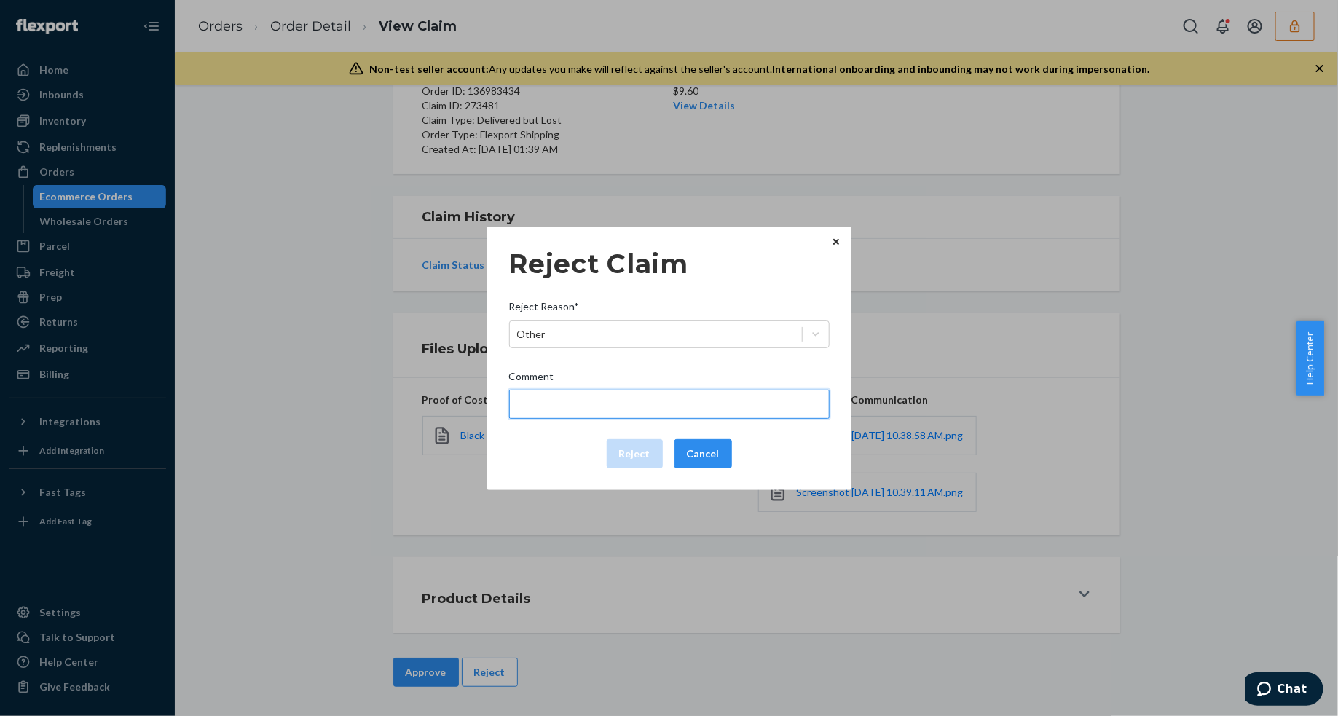
click at [590, 410] on input "Comment" at bounding box center [669, 404] width 320 height 29
type input "The package was confirmed to be delivered at the right location and Flexport is…"
click at [574, 399] on input "The package was confirmed to be delivered at the right location and Flexport is…" at bounding box center [669, 404] width 320 height 29
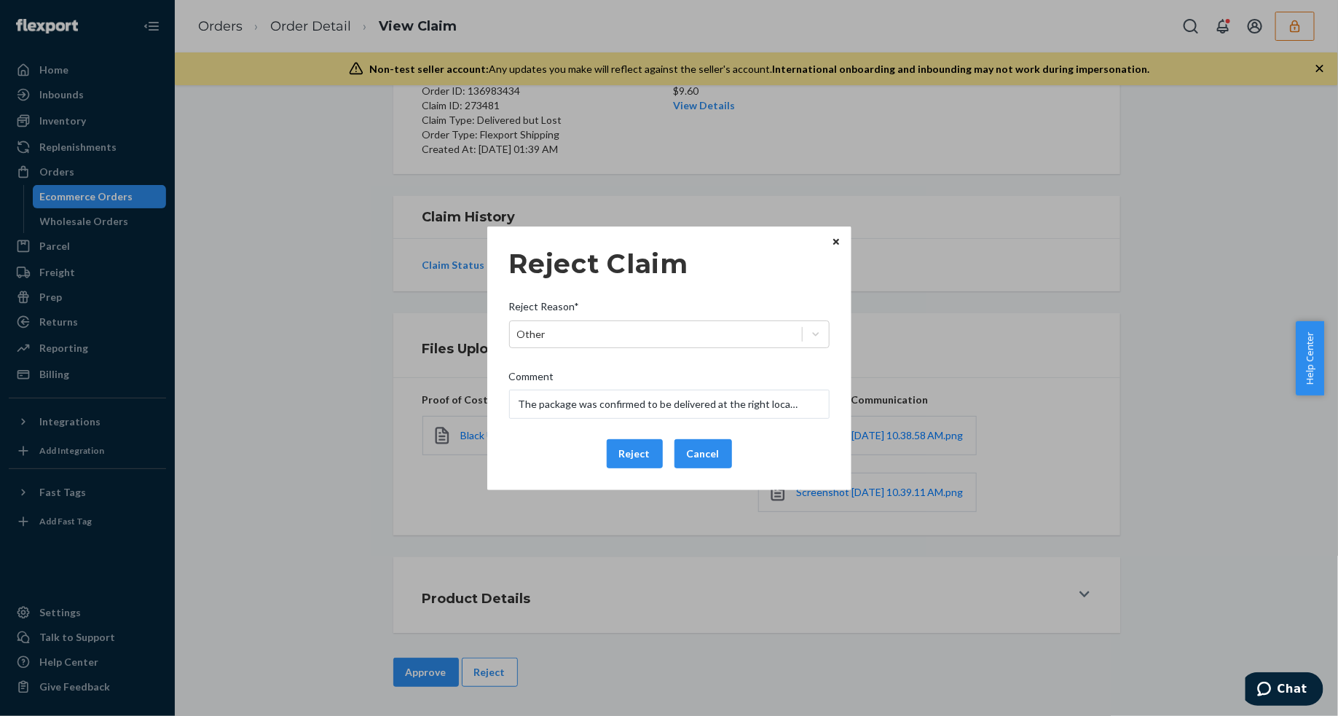
click at [541, 457] on div "Reject Cancel" at bounding box center [669, 453] width 332 height 29
click at [612, 457] on button "Reject" at bounding box center [635, 453] width 56 height 29
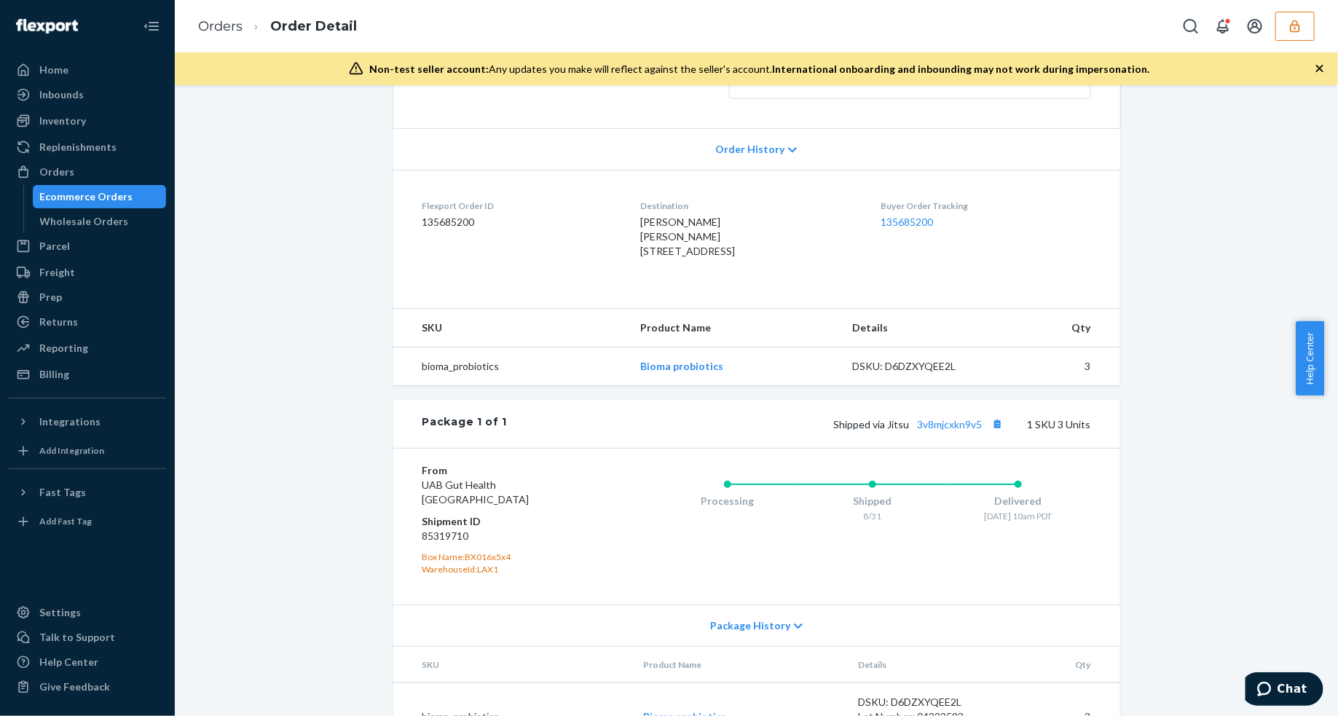
scroll to position [355, 0]
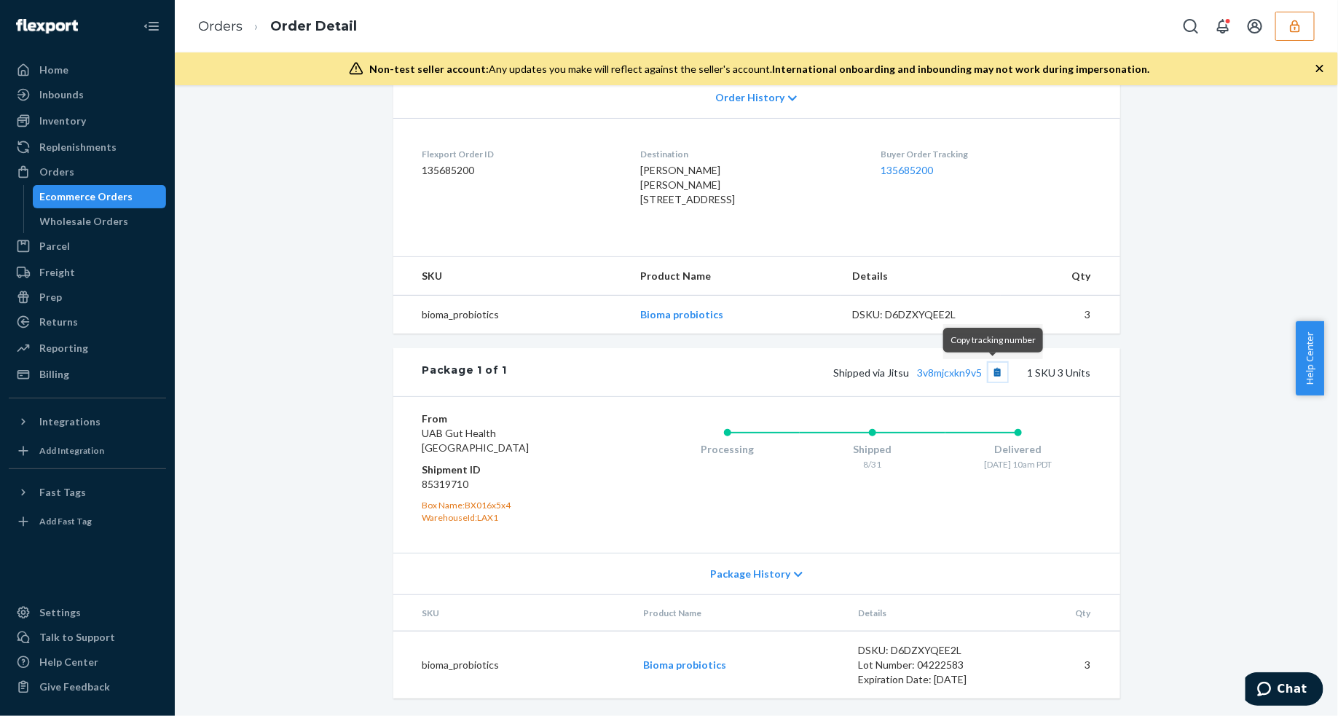
click at [994, 368] on button "Copy tracking number" at bounding box center [997, 372] width 19 height 19
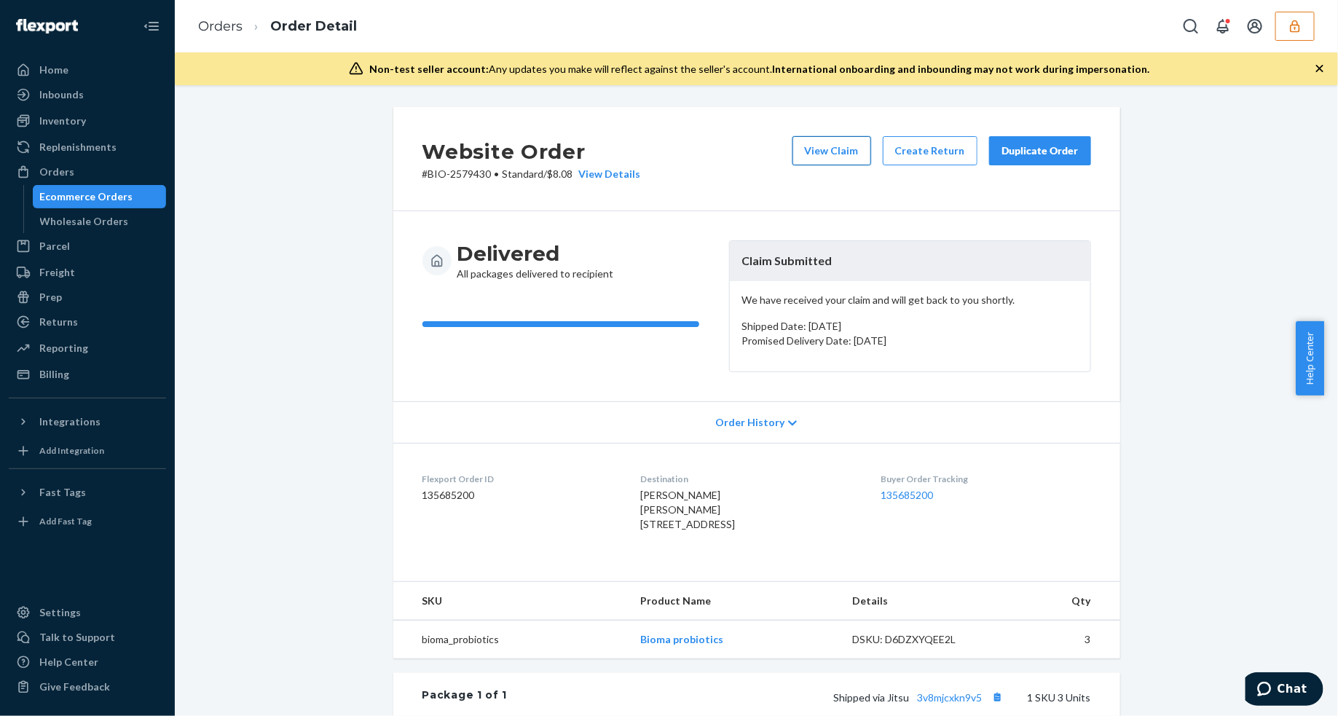
click at [860, 160] on button "View Claim" at bounding box center [831, 150] width 79 height 29
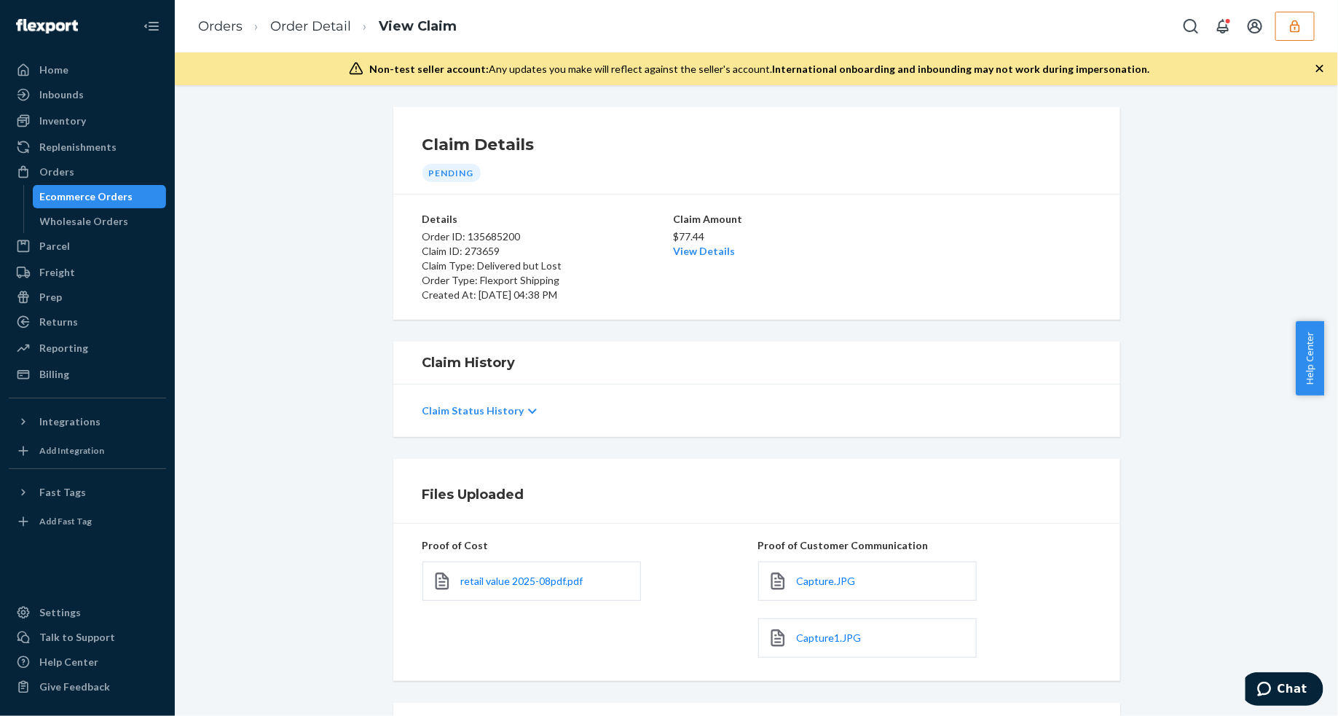
scroll to position [146, 0]
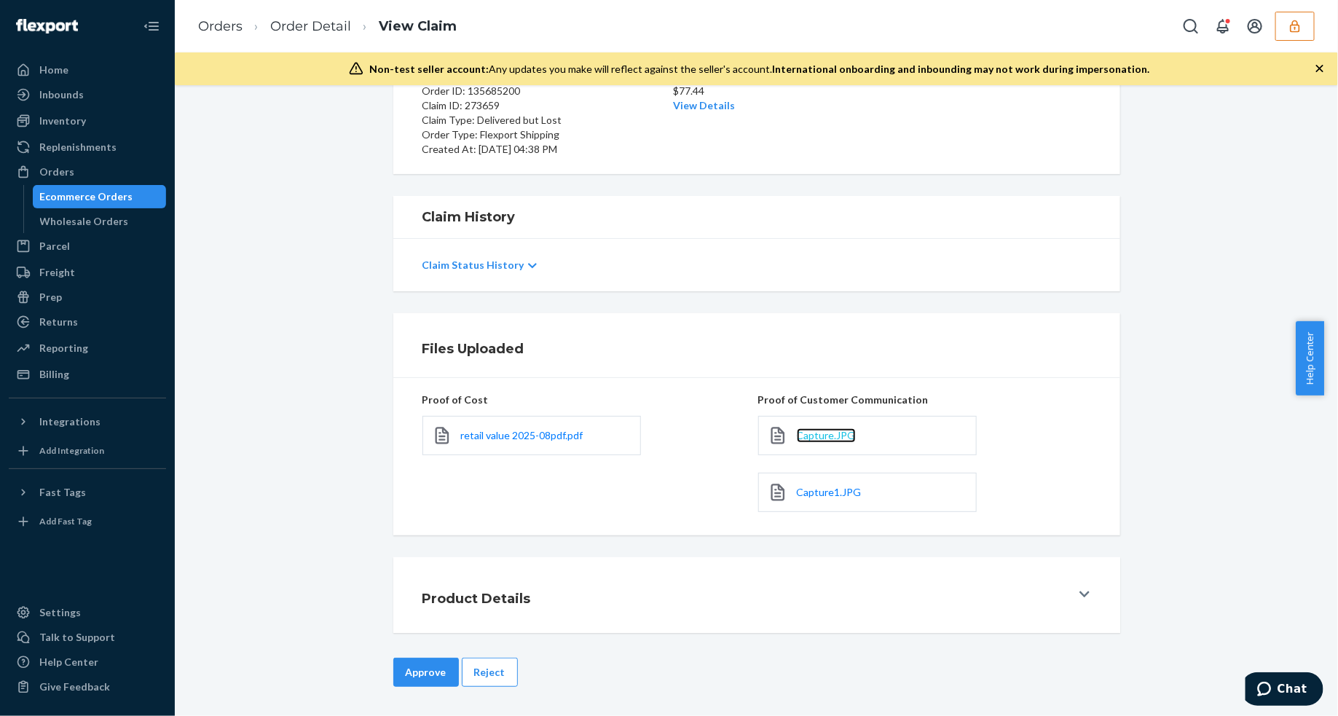
click at [799, 433] on span "Capture.JPG" at bounding box center [826, 435] width 59 height 12
click at [802, 491] on span "Capture1.JPG" at bounding box center [829, 492] width 65 height 12
click at [471, 679] on button "Reject" at bounding box center [490, 671] width 56 height 29
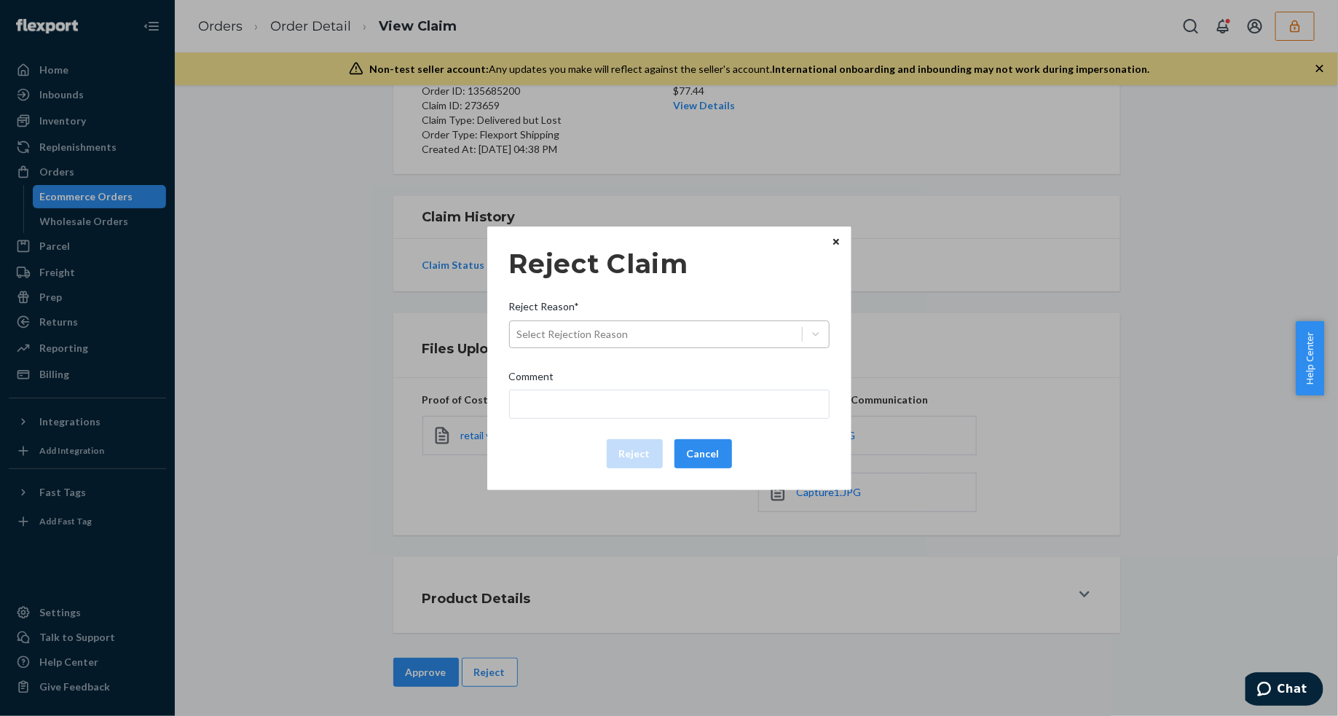
click at [621, 341] on div "Select Rejection Reason" at bounding box center [572, 334] width 111 height 15
click at [518, 341] on input "Reject Reason* Select Rejection Reason" at bounding box center [517, 334] width 1 height 15
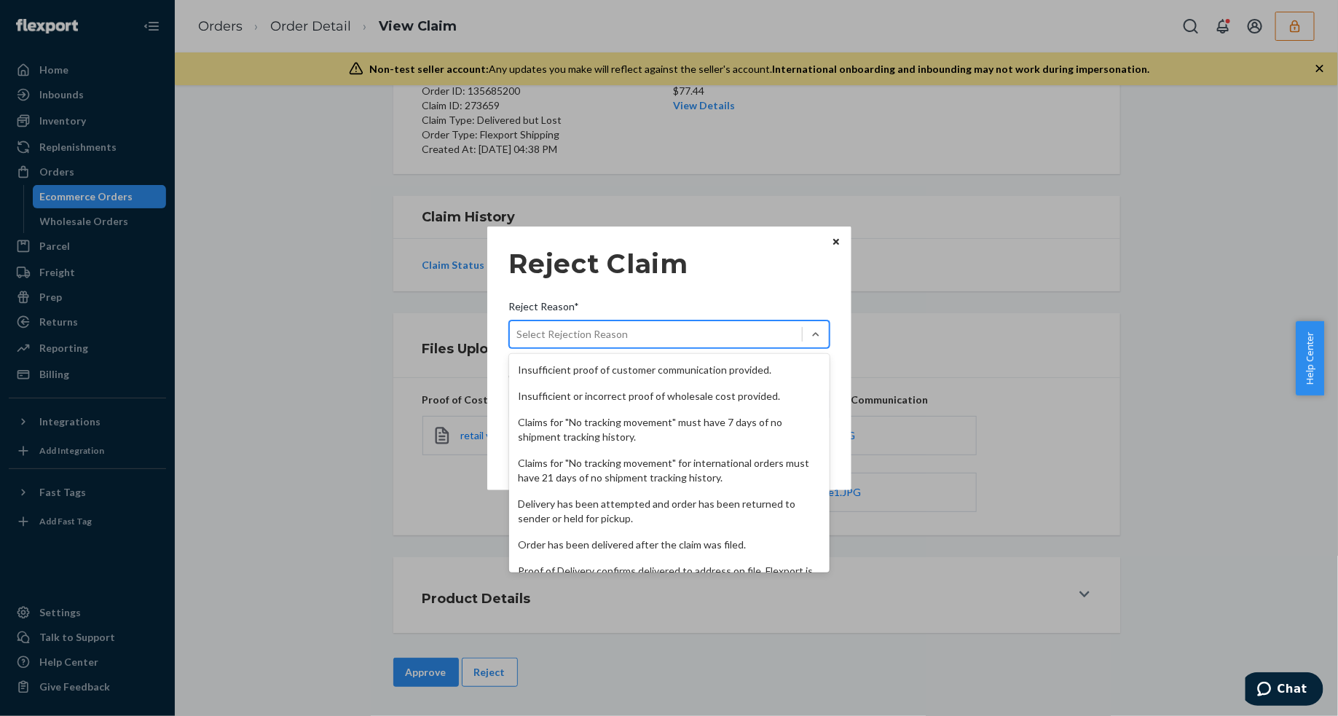
scroll to position [189, 0]
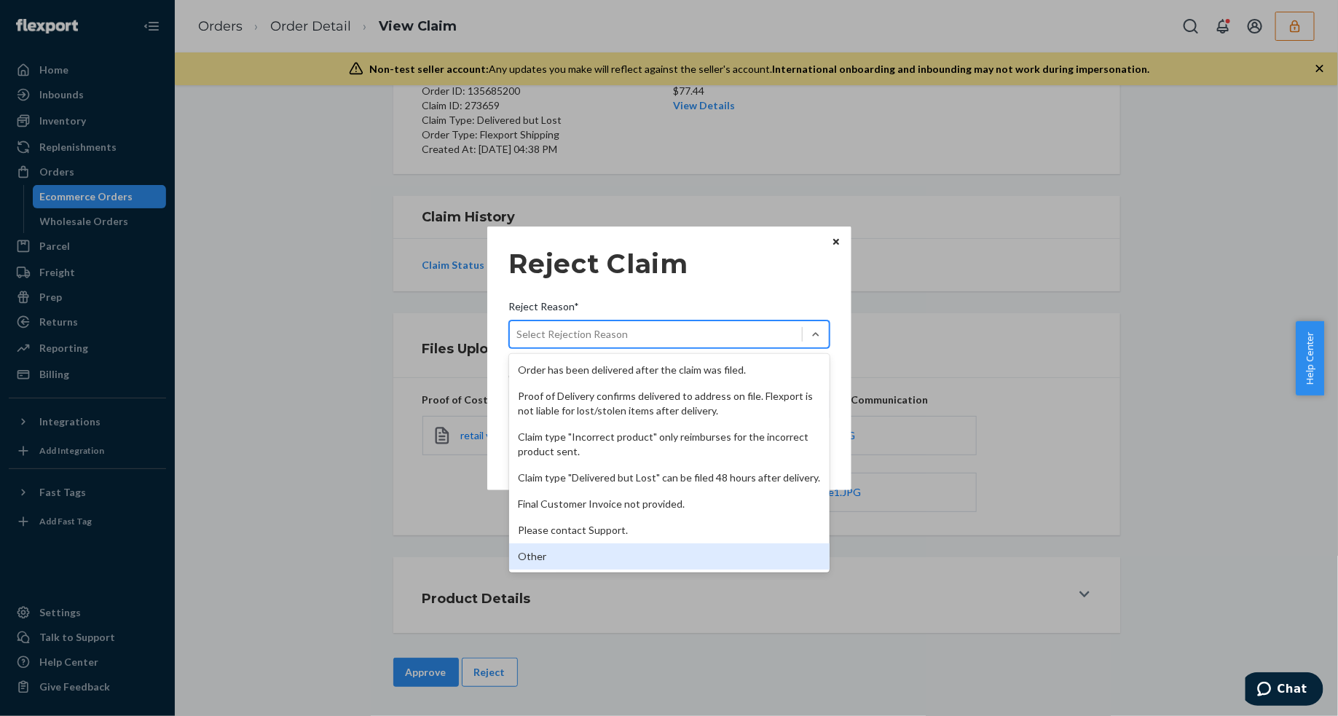
click at [591, 558] on div "Other" at bounding box center [669, 556] width 320 height 26
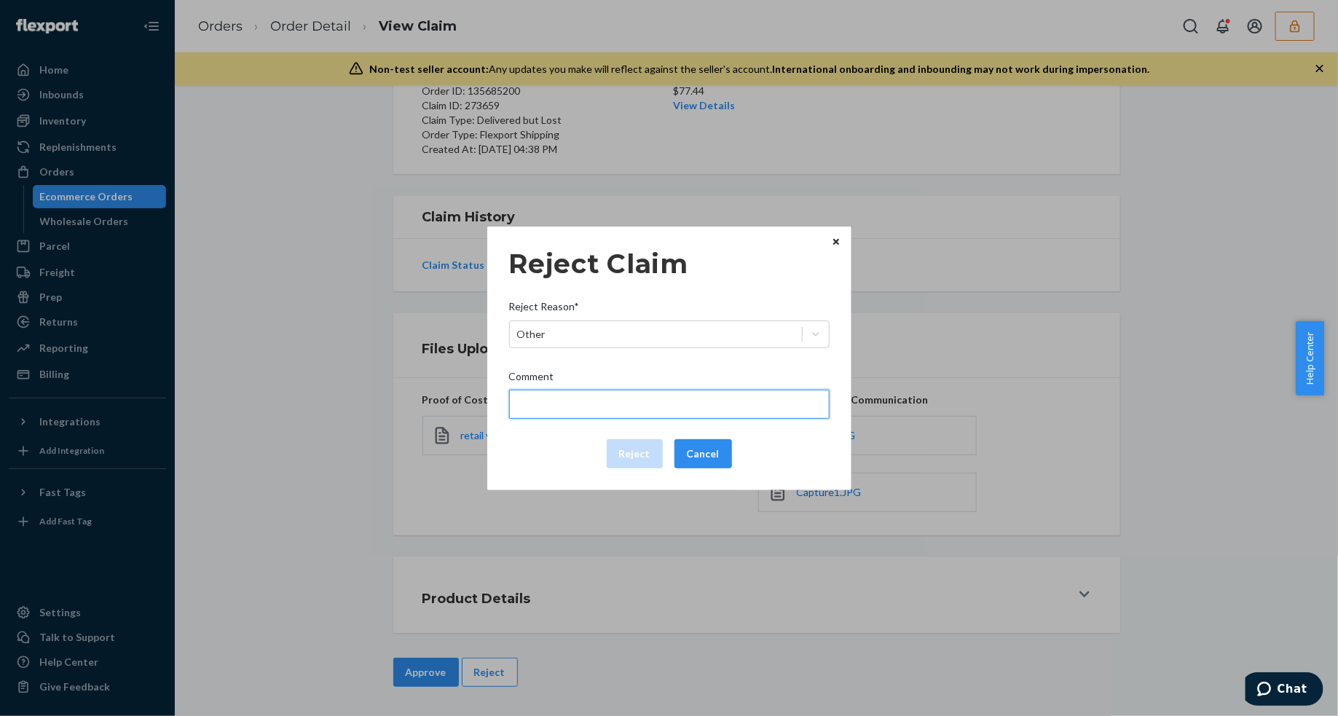
click at [585, 405] on input "Comment" at bounding box center [669, 404] width 320 height 29
type input "The package was confirmed to be delivered at the right location and Flexport is…"
click at [601, 410] on input "The package was confirmed to be delivered at the right location and Flexport is…" at bounding box center [669, 404] width 320 height 29
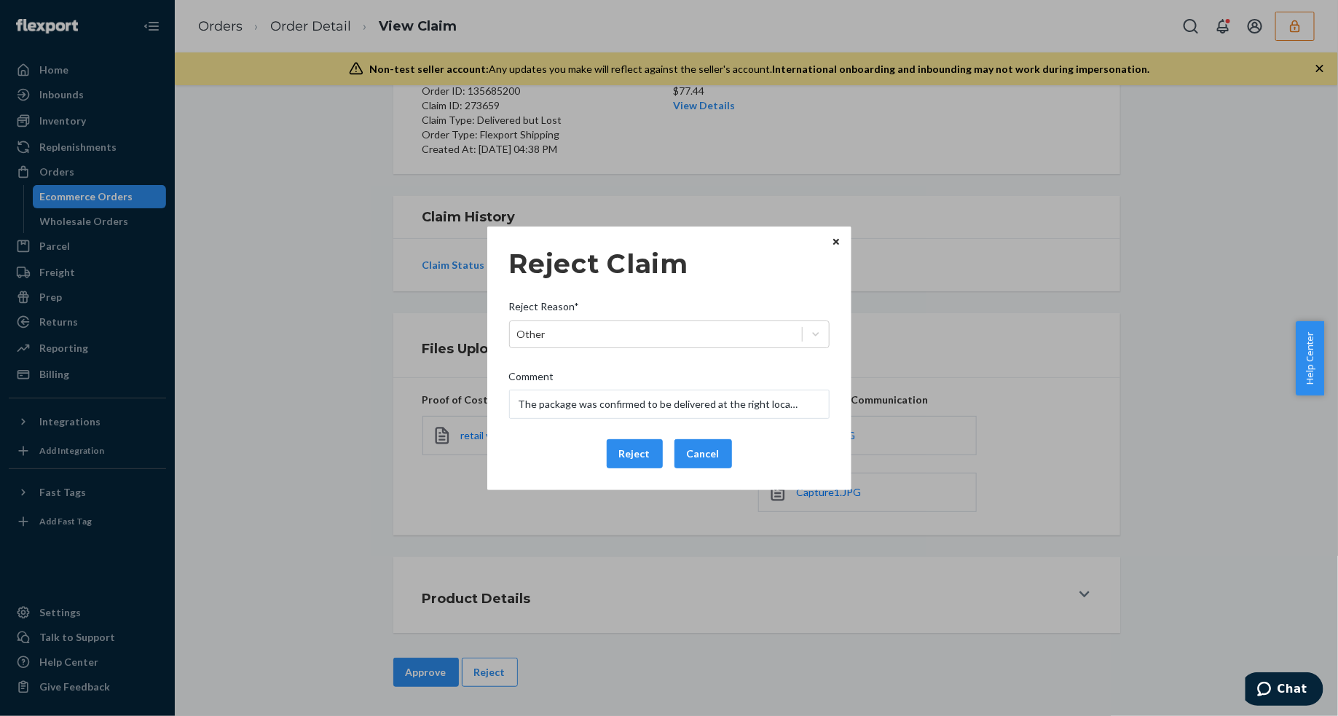
click at [539, 468] on div "Reject Claim Reject Reason* Other Comment The package was confirmed to be deliv…" at bounding box center [669, 358] width 320 height 232
click at [624, 453] on button "Reject" at bounding box center [635, 453] width 56 height 29
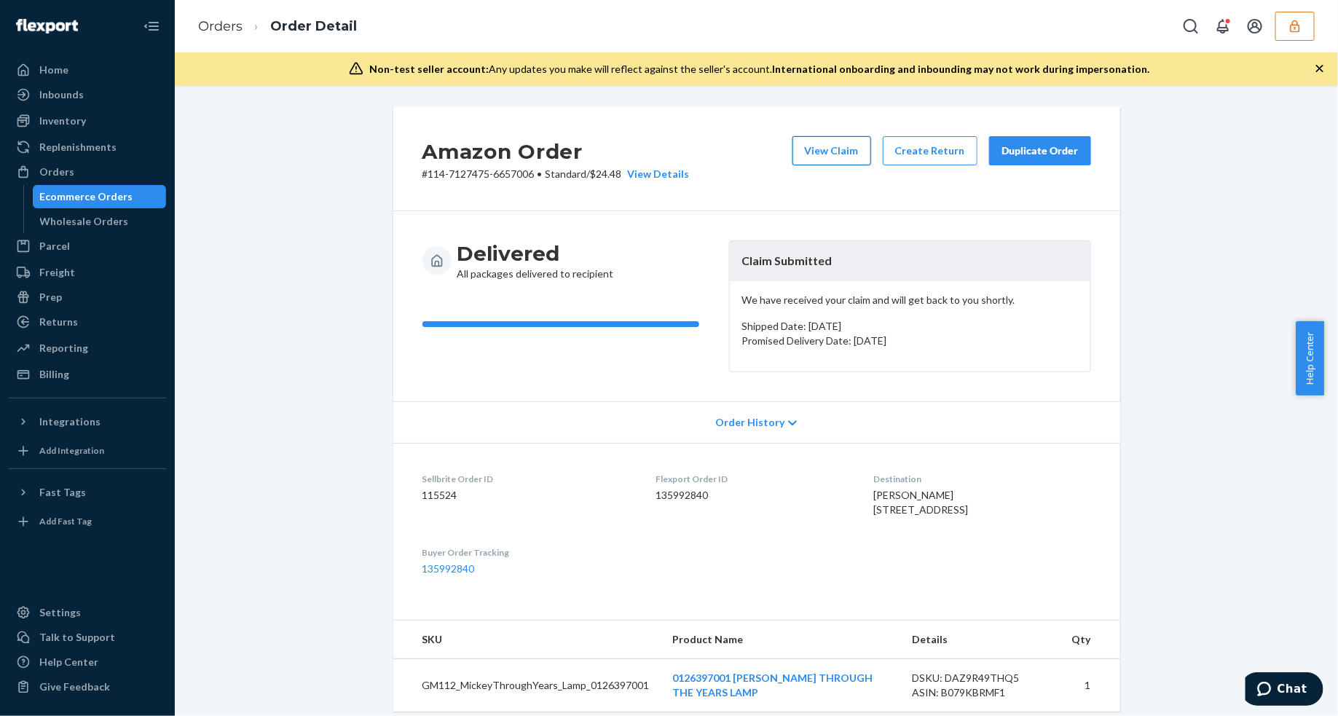
click at [834, 142] on button "View Claim" at bounding box center [831, 150] width 79 height 29
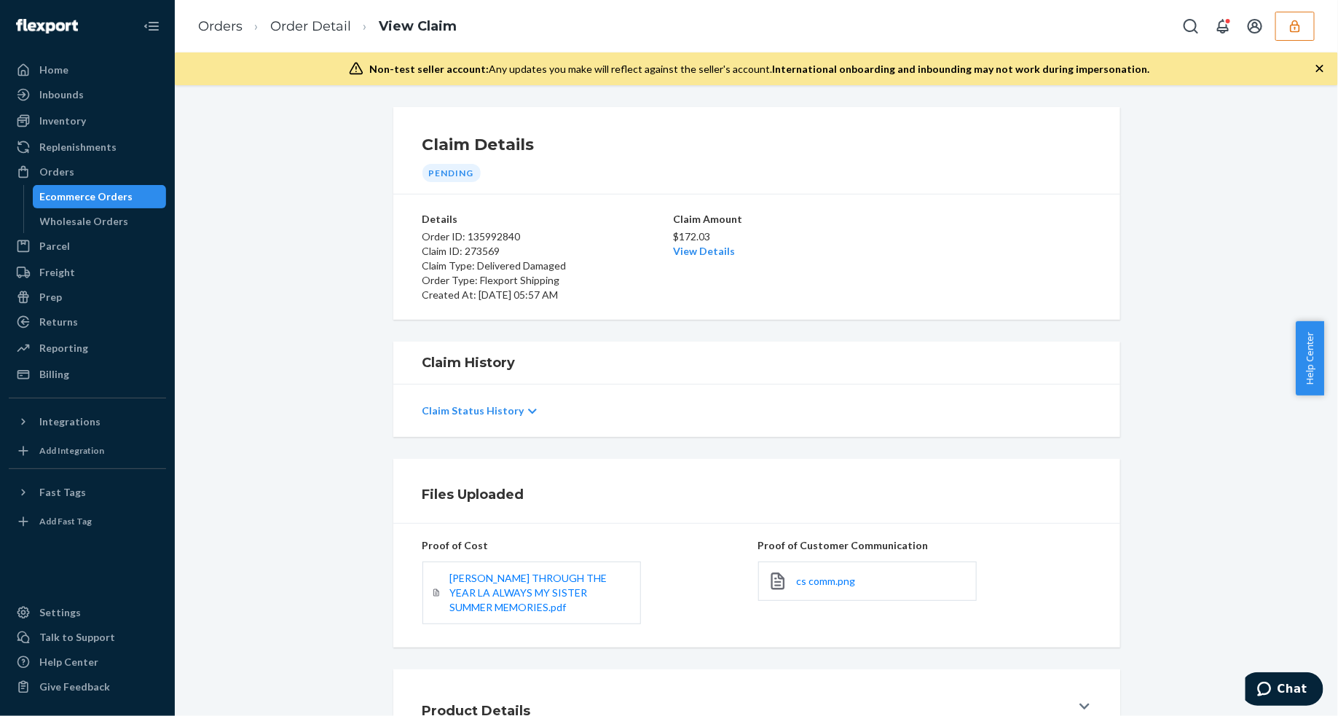
scroll to position [113, 0]
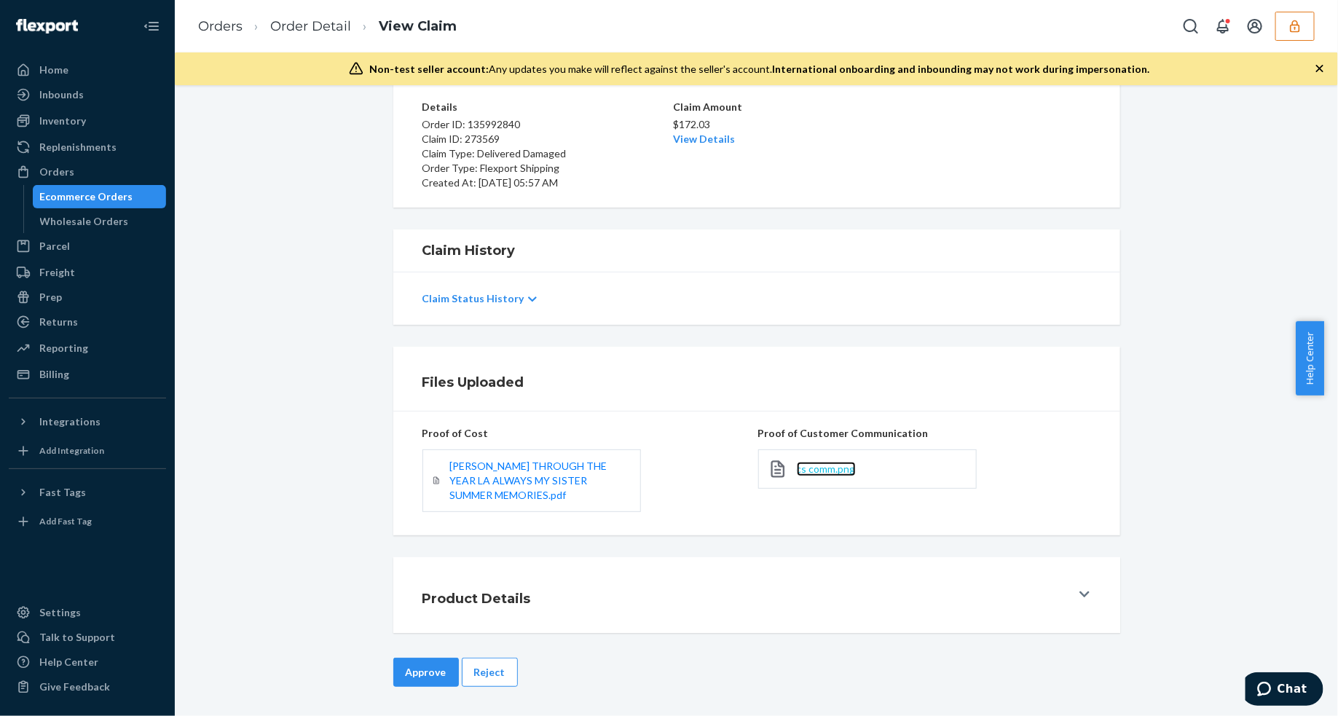
click at [828, 466] on span "cs comm.png" at bounding box center [826, 468] width 59 height 12
click at [497, 661] on button "Reject" at bounding box center [490, 671] width 56 height 29
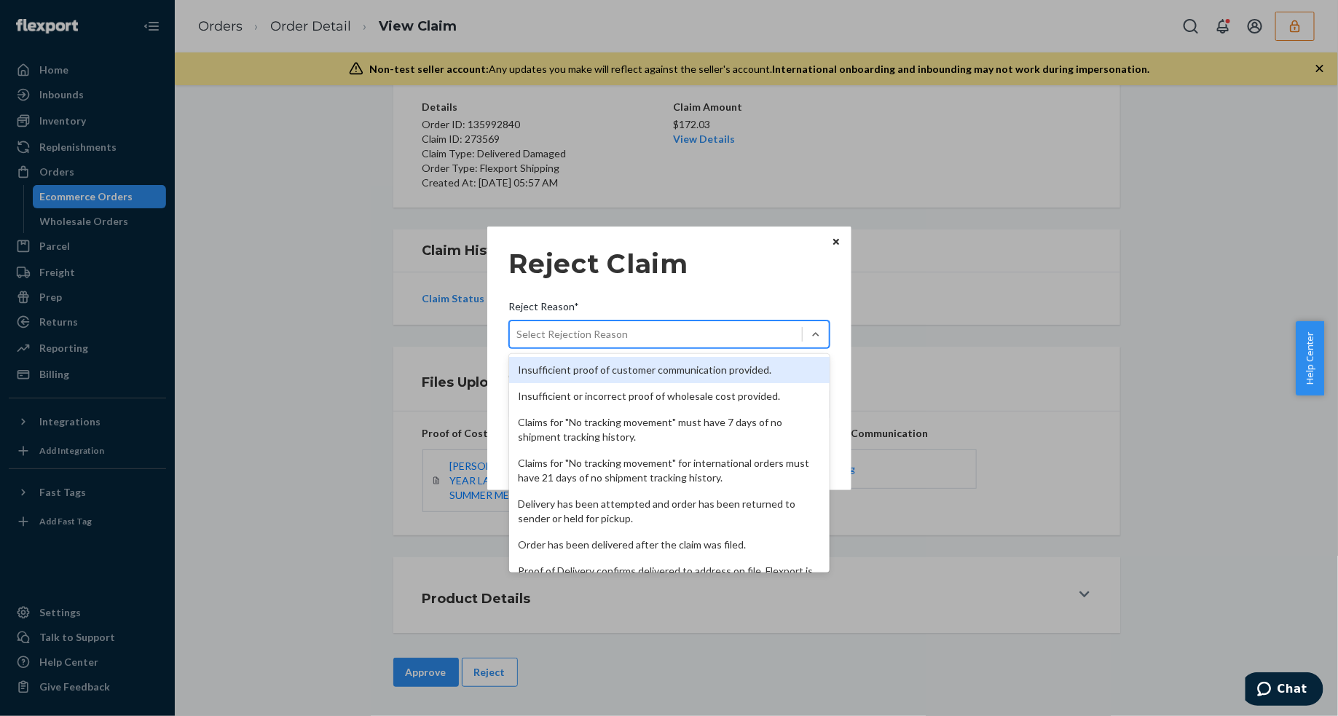
click at [677, 343] on div "Select Rejection Reason" at bounding box center [656, 334] width 292 height 23
click at [518, 341] on input "Reject Reason* option Insufficient proof of customer communication provided. fo…" at bounding box center [517, 334] width 1 height 15
click at [650, 366] on div "Insufficient proof of customer communication provided." at bounding box center [669, 370] width 320 height 26
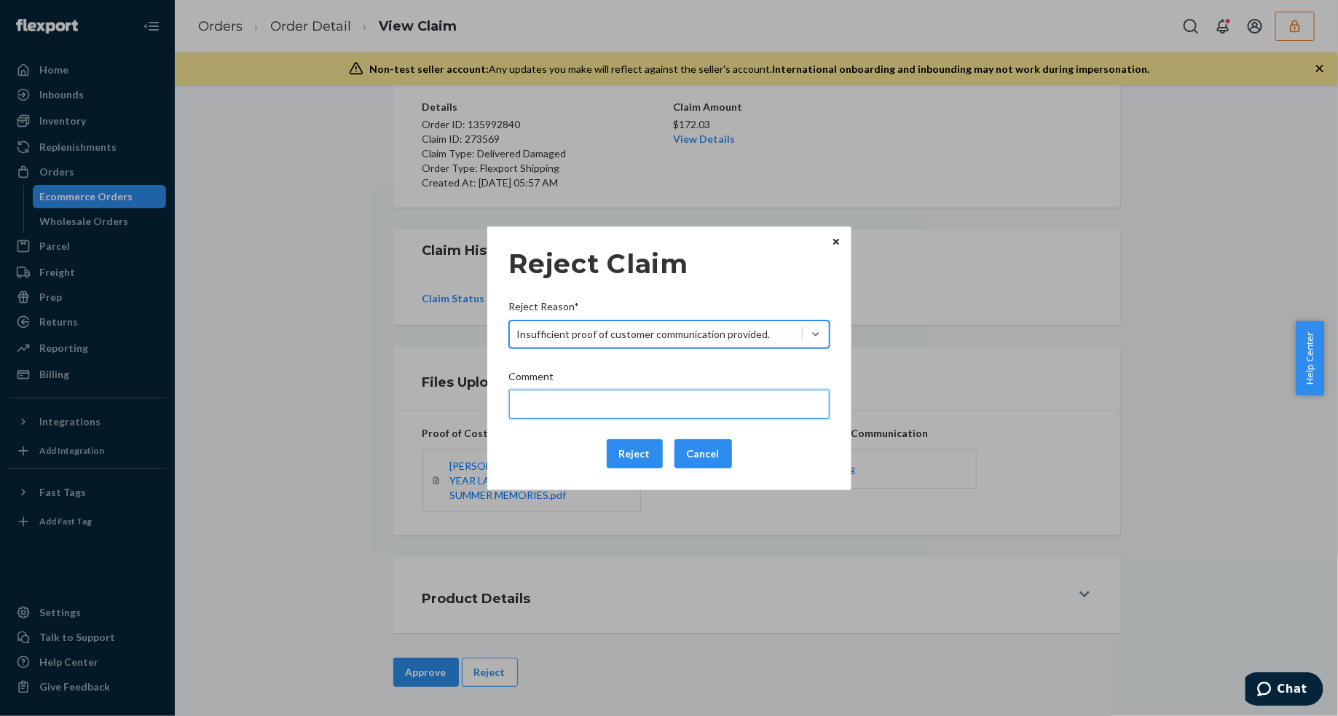
click at [588, 398] on input "Comment" at bounding box center [669, 404] width 320 height 29
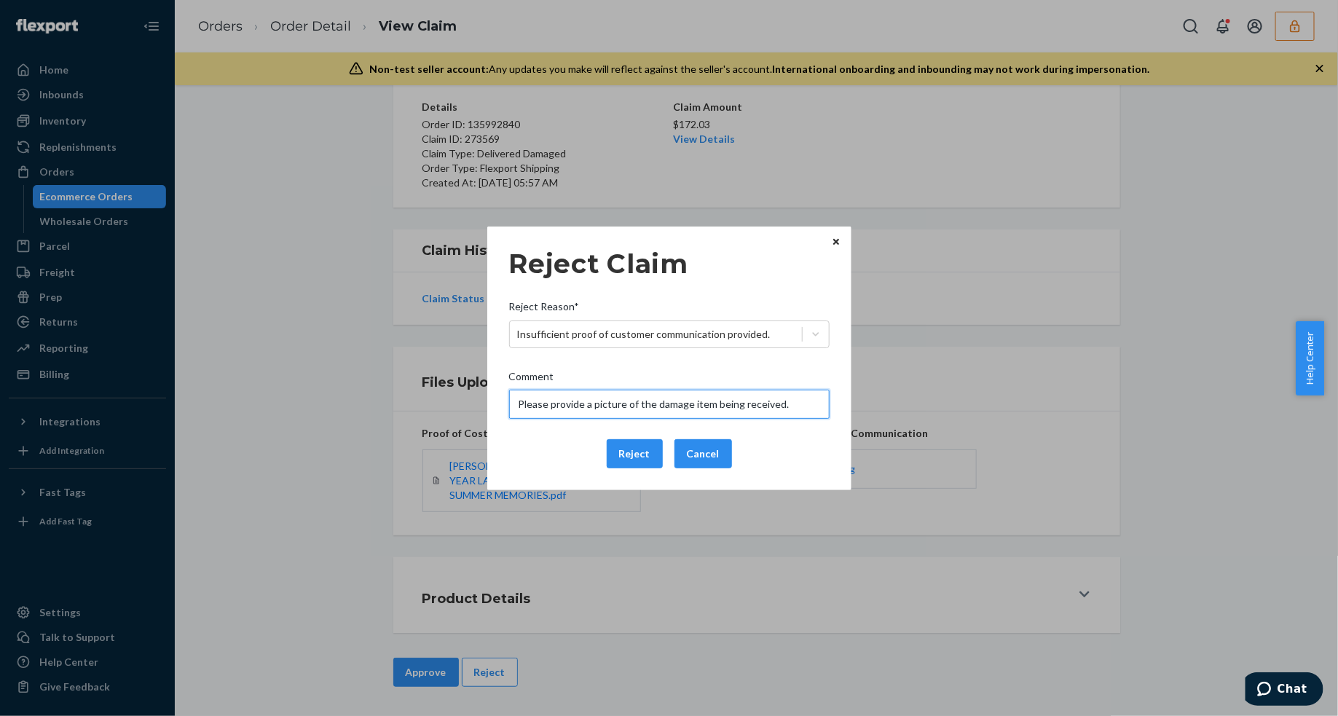
click at [609, 400] on input "Please provide a picture of the damage item being received." at bounding box center [669, 404] width 320 height 29
type input "Please provide a picture of the damage item being received."
click at [535, 424] on div "Reject Claim Reject Reason* Insufficient proof of customer communication provid…" at bounding box center [669, 358] width 320 height 232
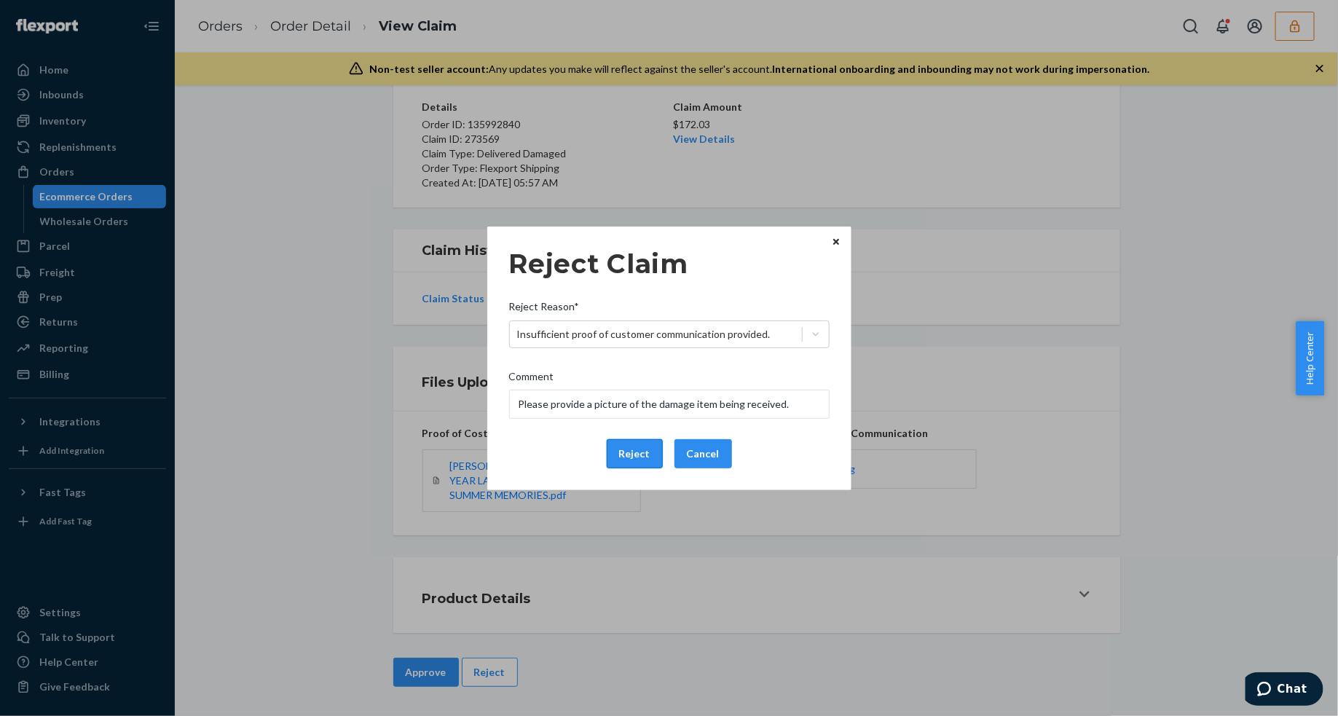
click at [612, 449] on button "Reject" at bounding box center [635, 453] width 56 height 29
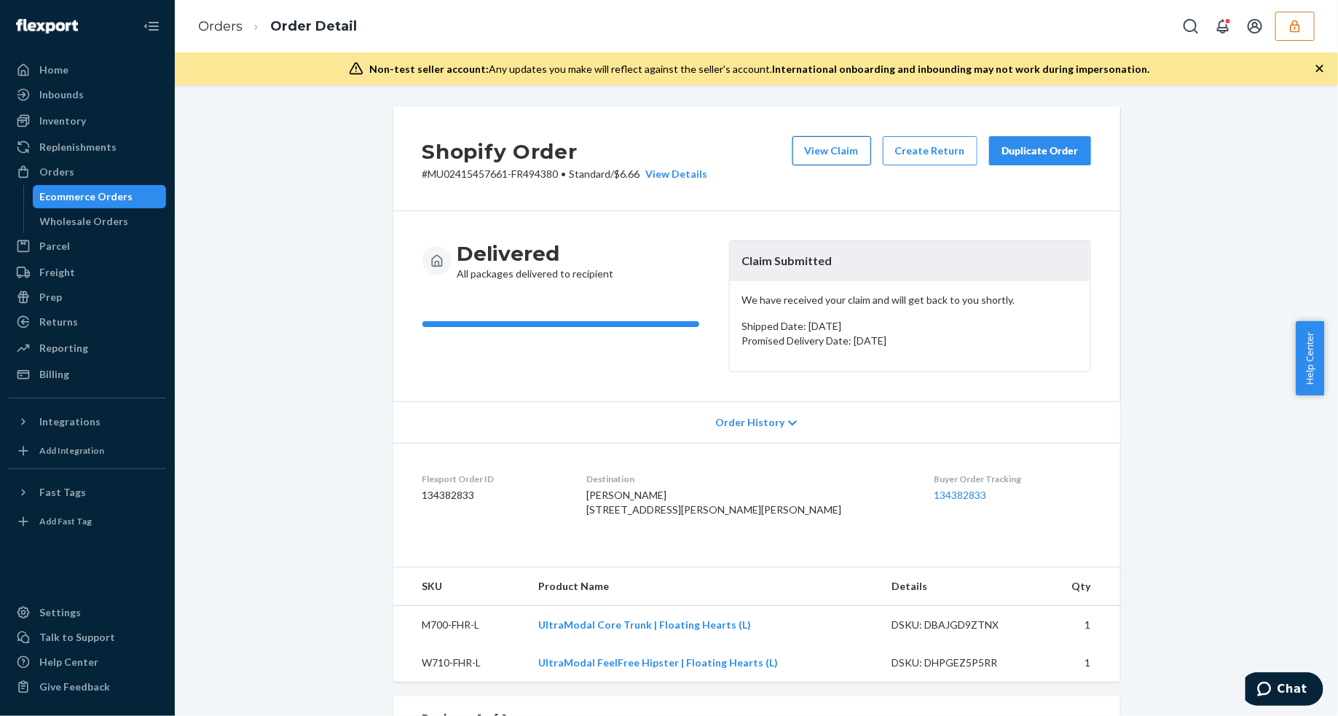
click at [831, 149] on button "View Claim" at bounding box center [831, 150] width 79 height 29
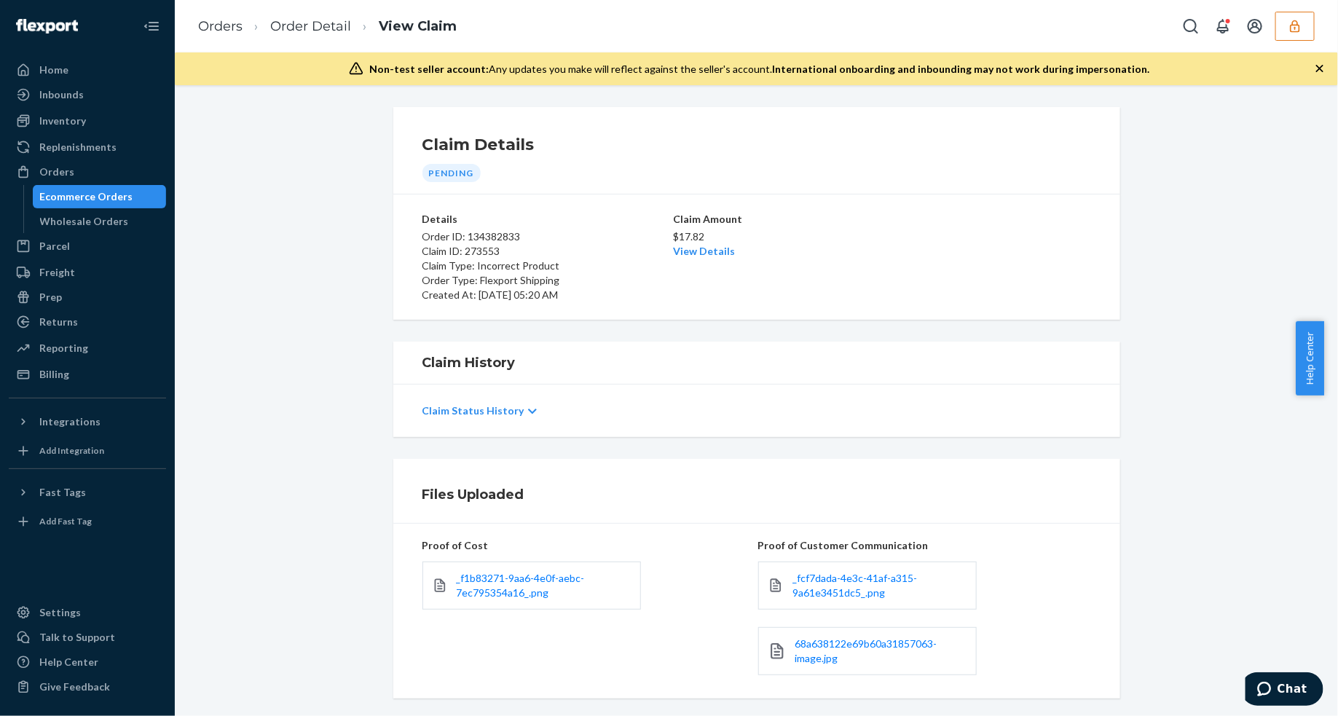
scroll to position [164, 0]
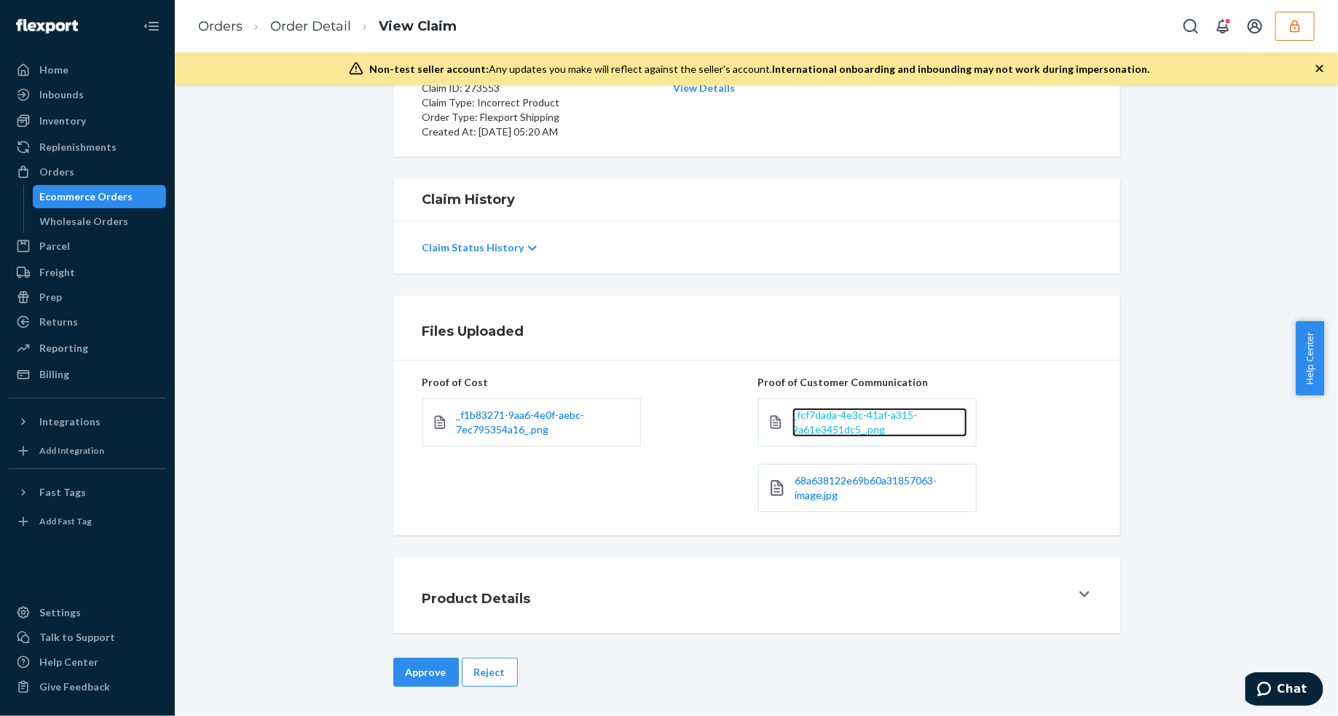
click at [839, 432] on span "_fcf7dada-4e3c-41af-a315-9a61e3451dc5_.png" at bounding box center [854, 421] width 125 height 27
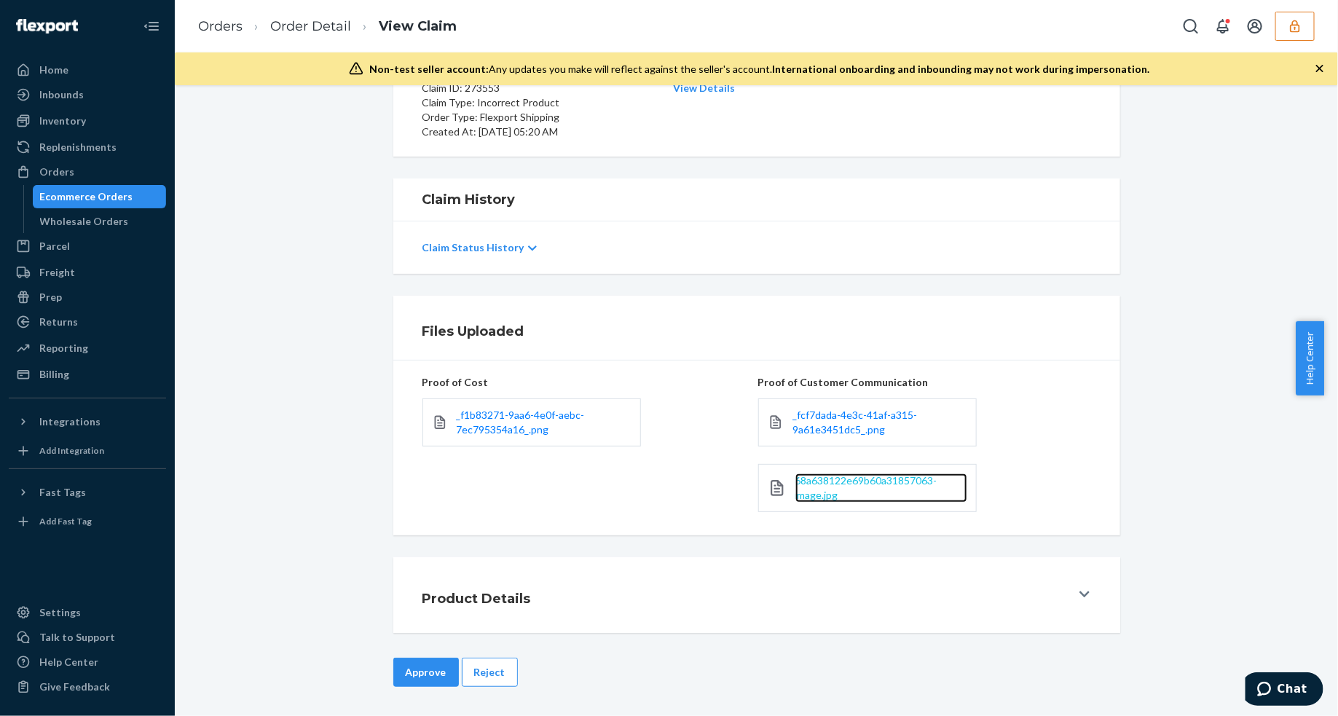
click at [860, 486] on span "68a638122e69b60a31857063-image.jpg" at bounding box center [866, 487] width 142 height 27
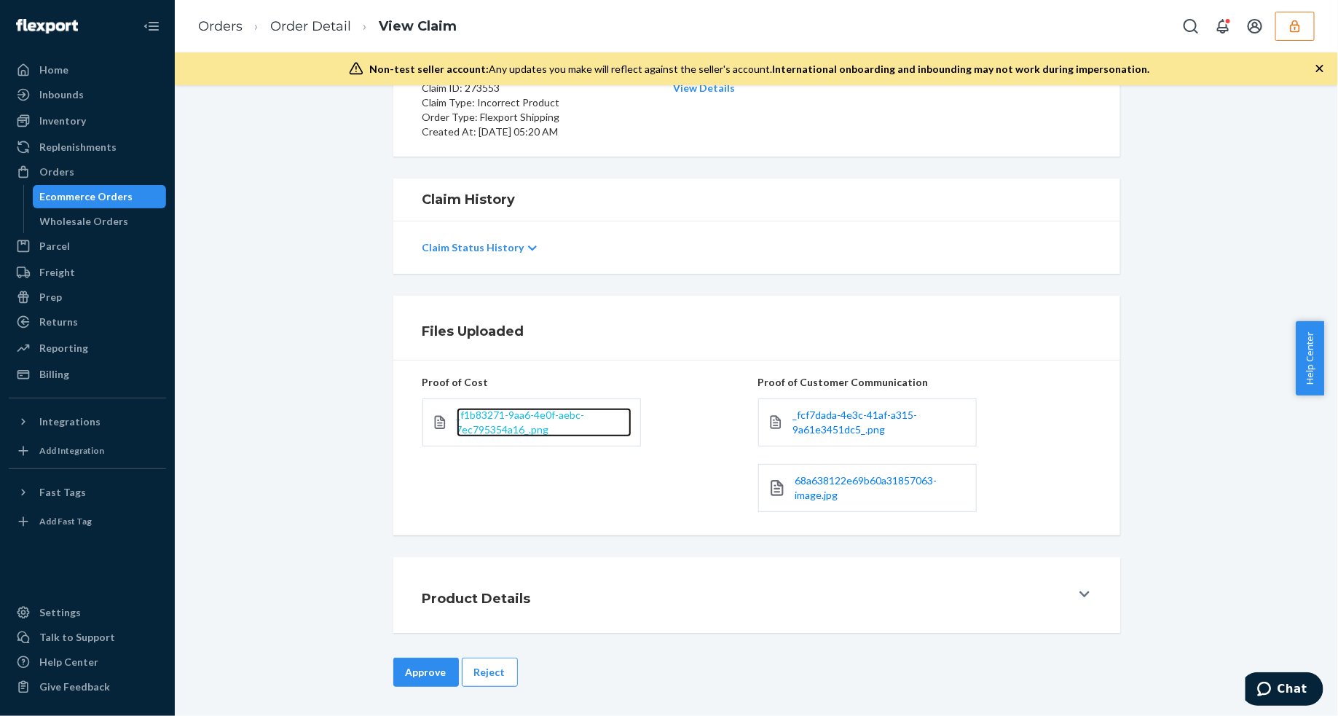
click at [510, 427] on span "_f1b83271-9aa6-4e0f-aebc-7ec795354a16_.png" at bounding box center [521, 421] width 128 height 27
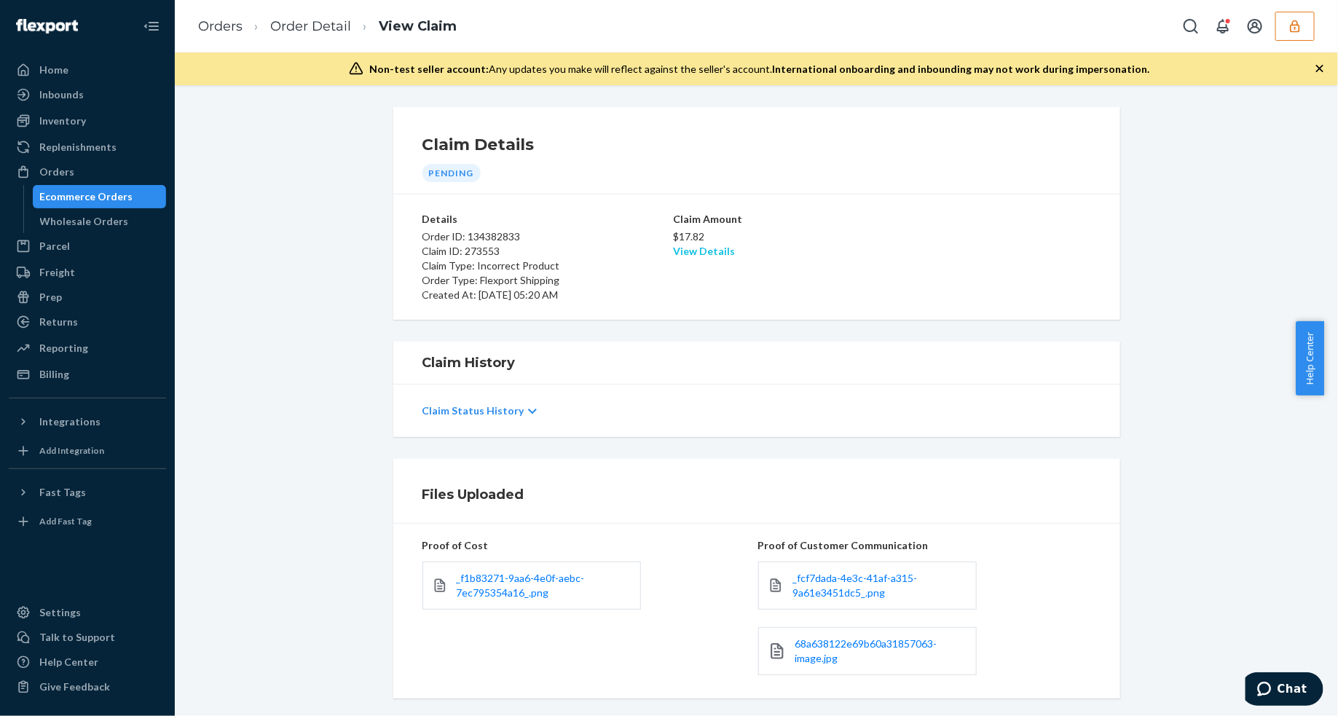
click at [685, 248] on link "View Details" at bounding box center [705, 251] width 62 height 12
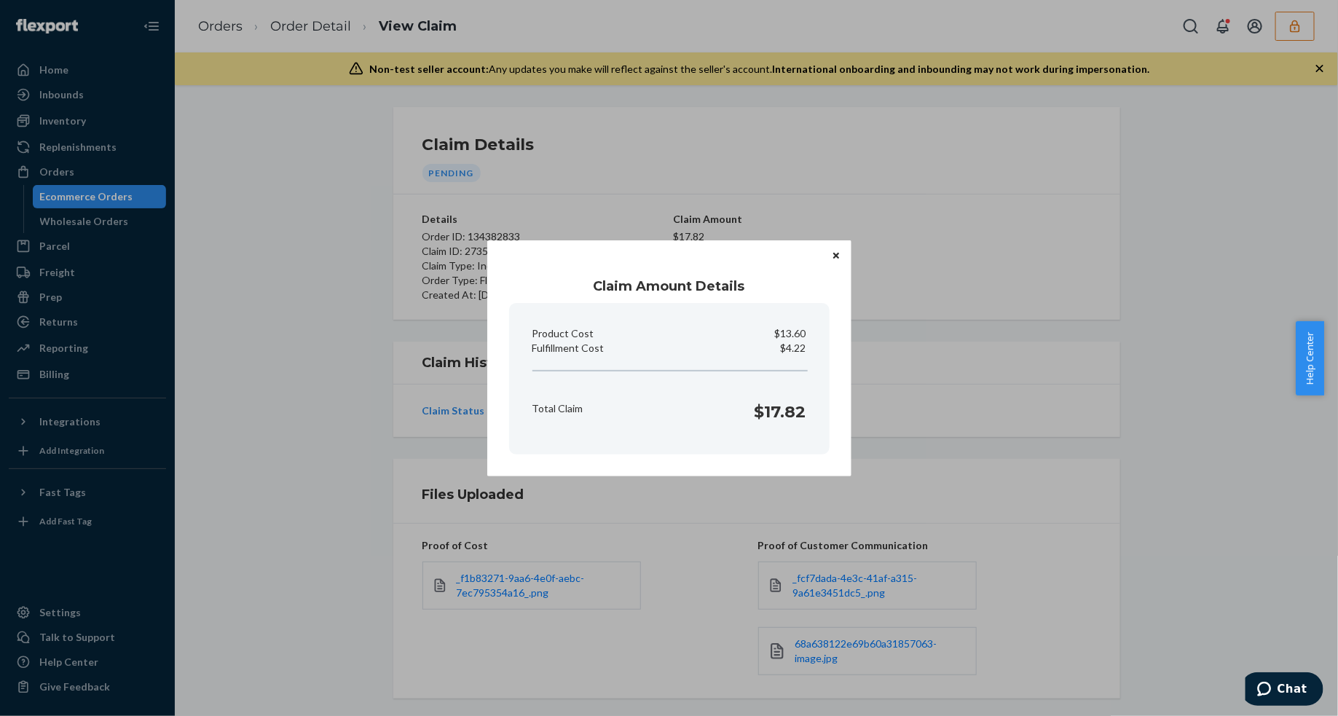
click at [837, 253] on icon "Close" at bounding box center [836, 256] width 6 height 6
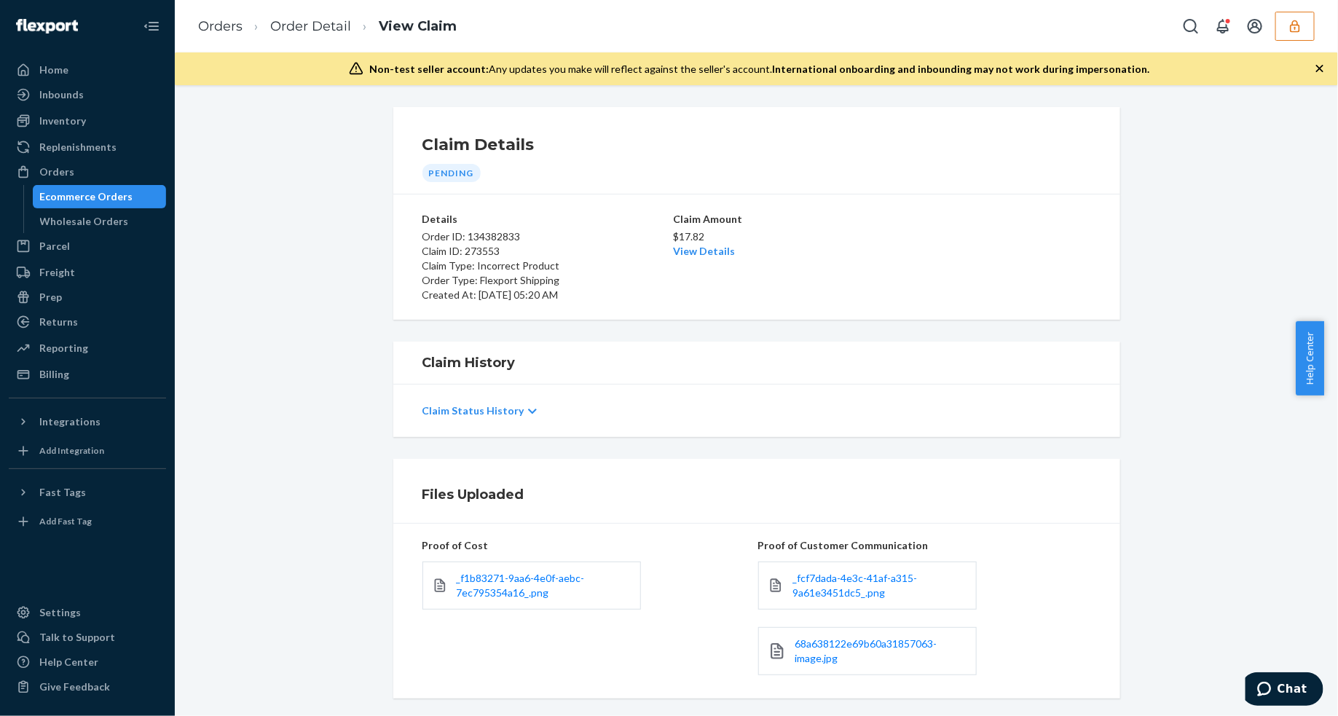
scroll to position [164, 0]
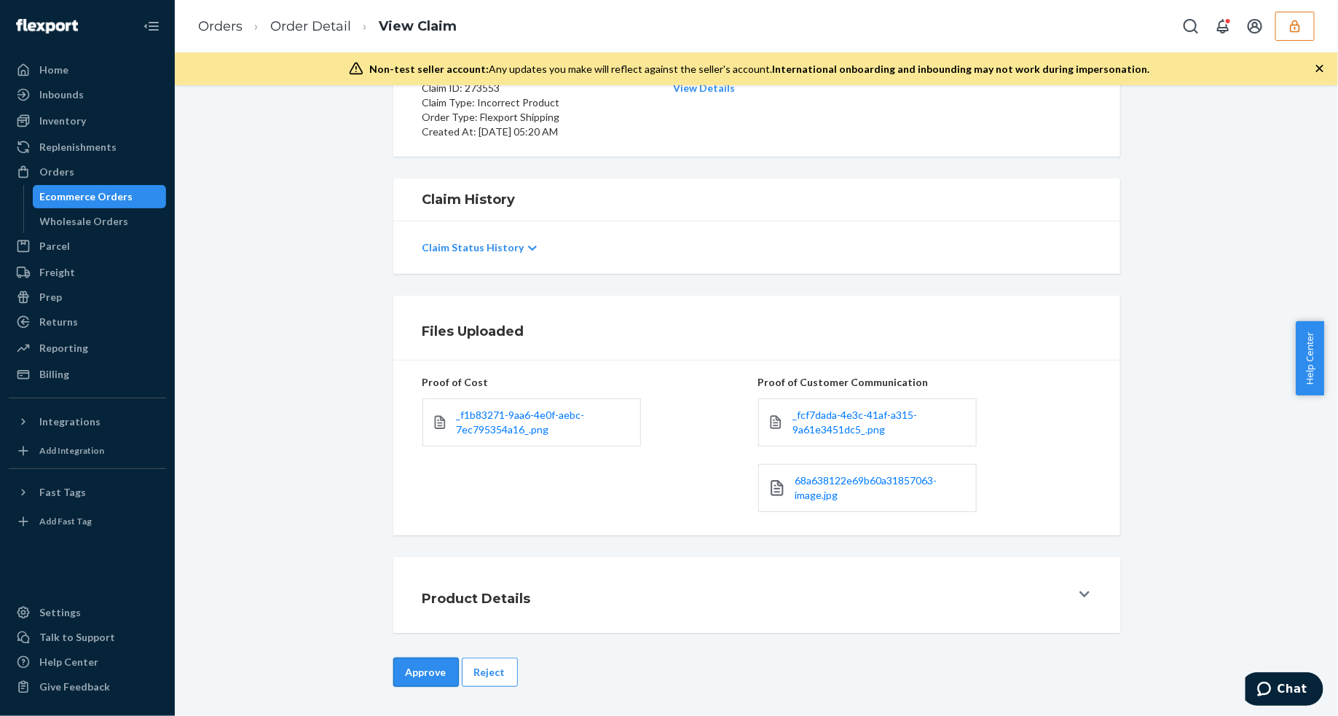
click at [408, 667] on button "Approve" at bounding box center [426, 671] width 66 height 29
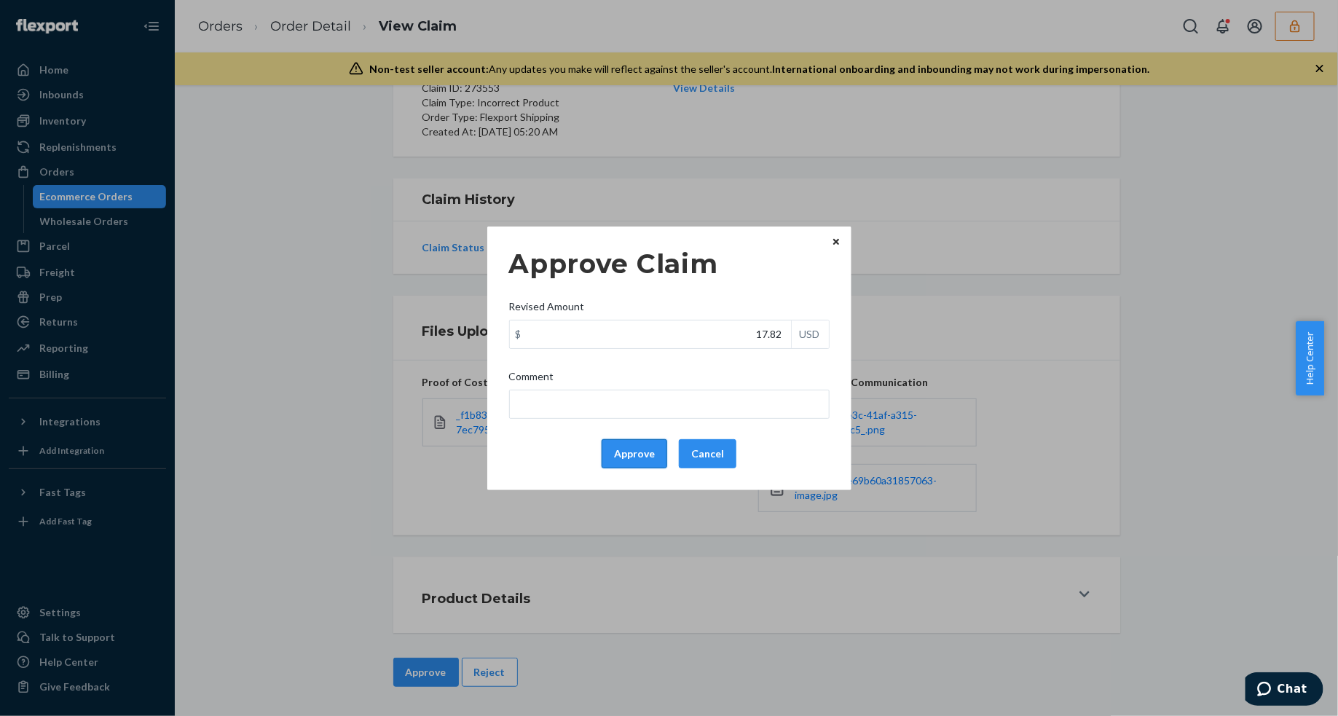
click at [612, 455] on button "Approve" at bounding box center [634, 453] width 66 height 29
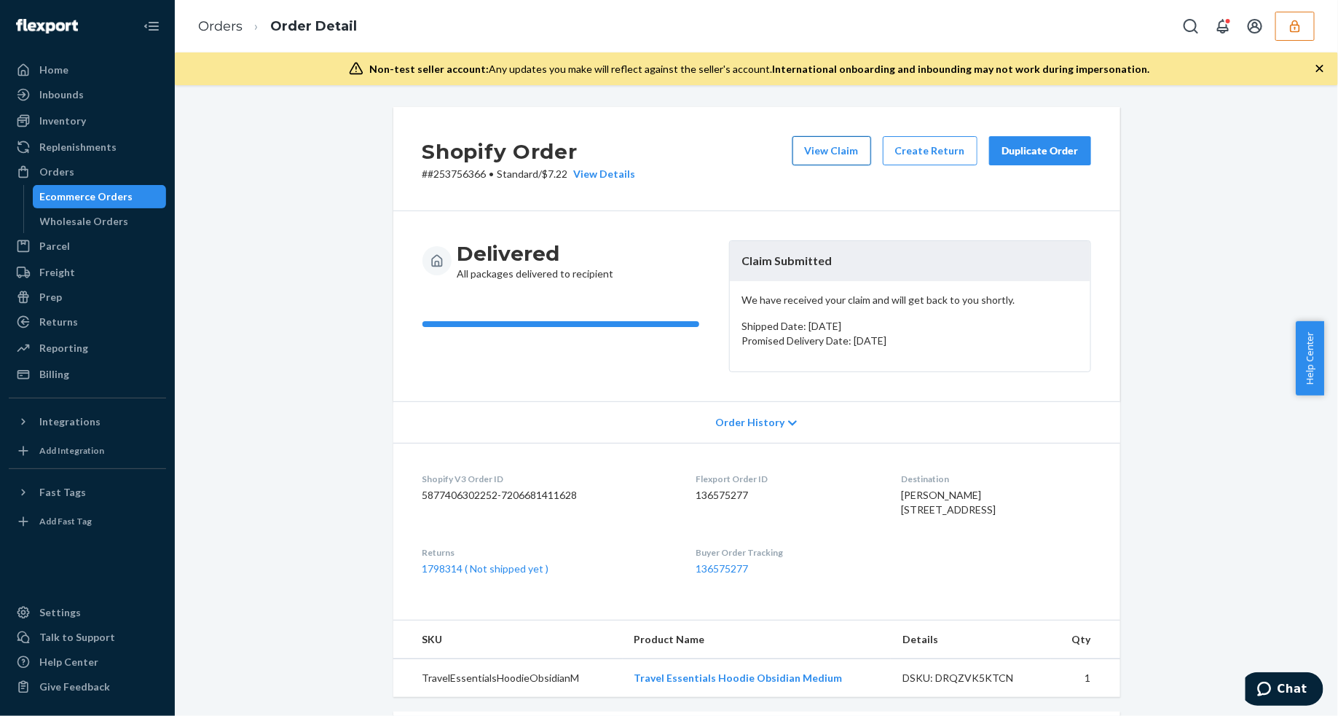
click at [820, 161] on button "View Claim" at bounding box center [831, 150] width 79 height 29
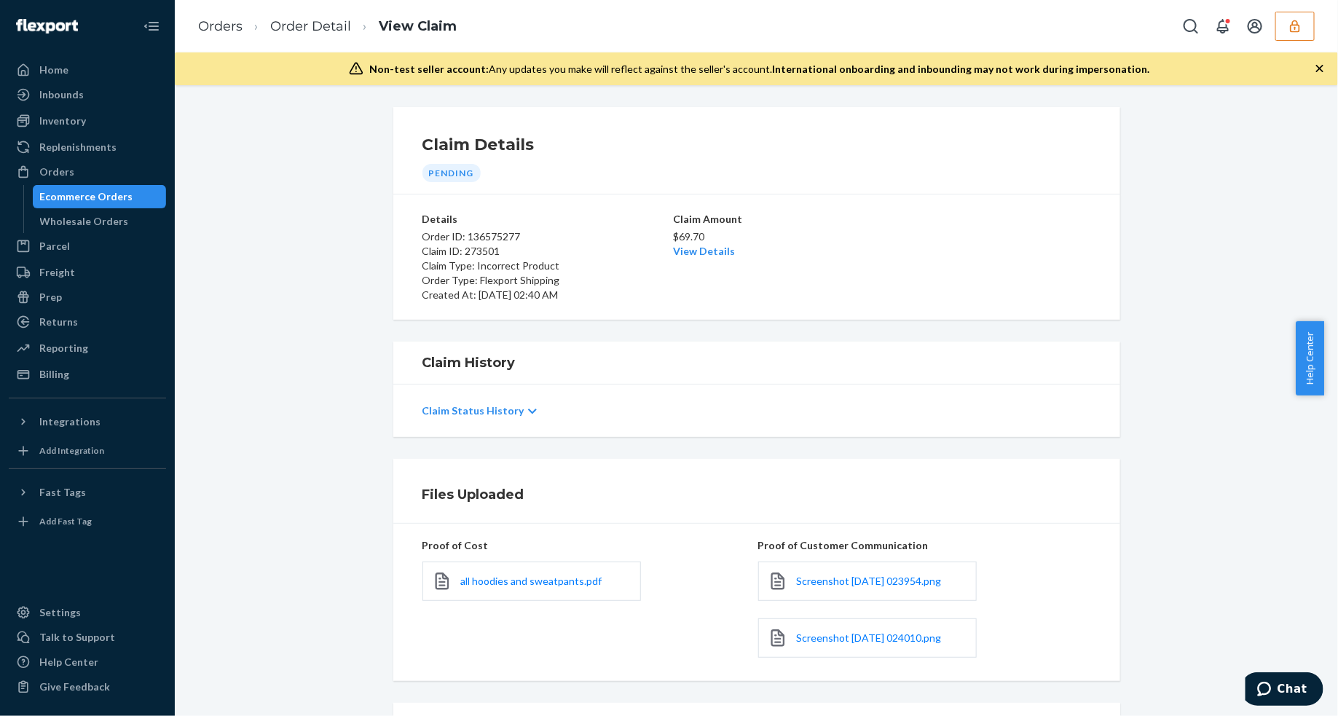
scroll to position [146, 0]
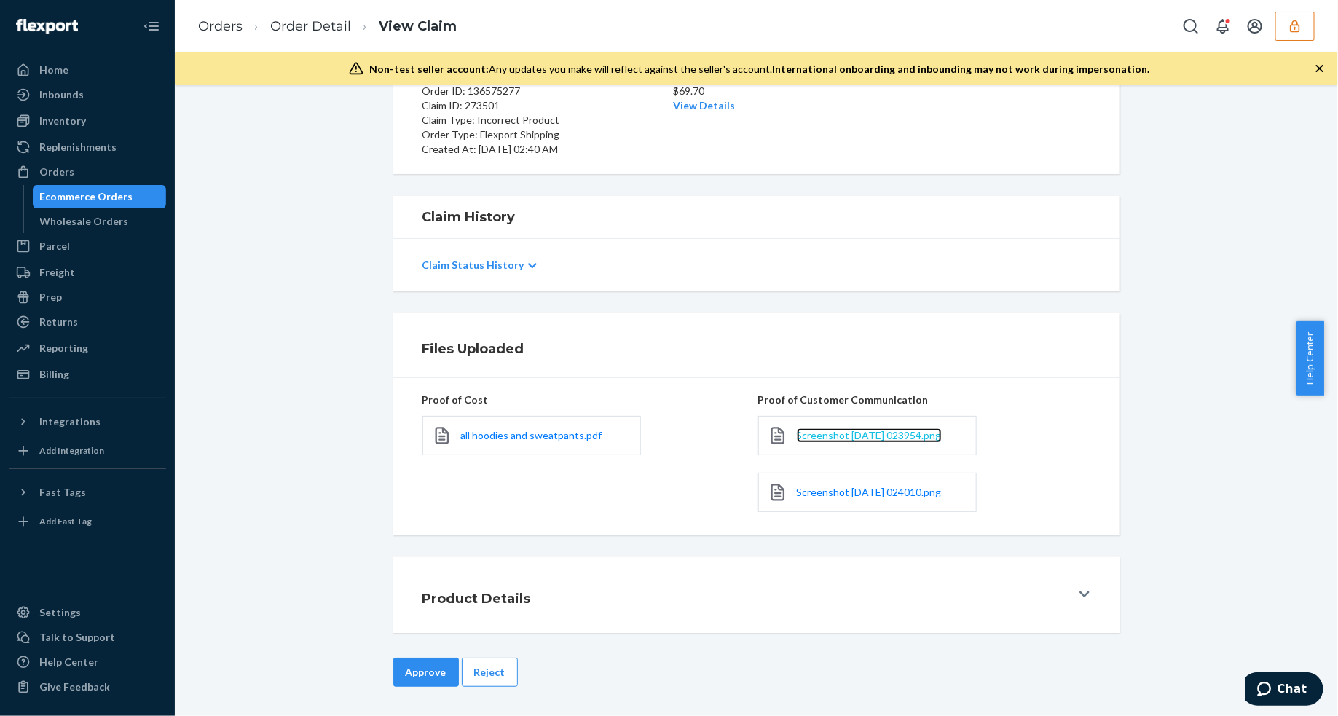
click at [842, 438] on span "Screenshot [DATE] 023954.png" at bounding box center [869, 435] width 145 height 12
click at [831, 492] on span "Screenshot [DATE] 024010.png" at bounding box center [869, 492] width 145 height 12
click at [544, 434] on span "all hoodies and sweatpants.pdf" at bounding box center [531, 435] width 141 height 12
click at [300, 22] on link "Order Detail" at bounding box center [310, 26] width 81 height 16
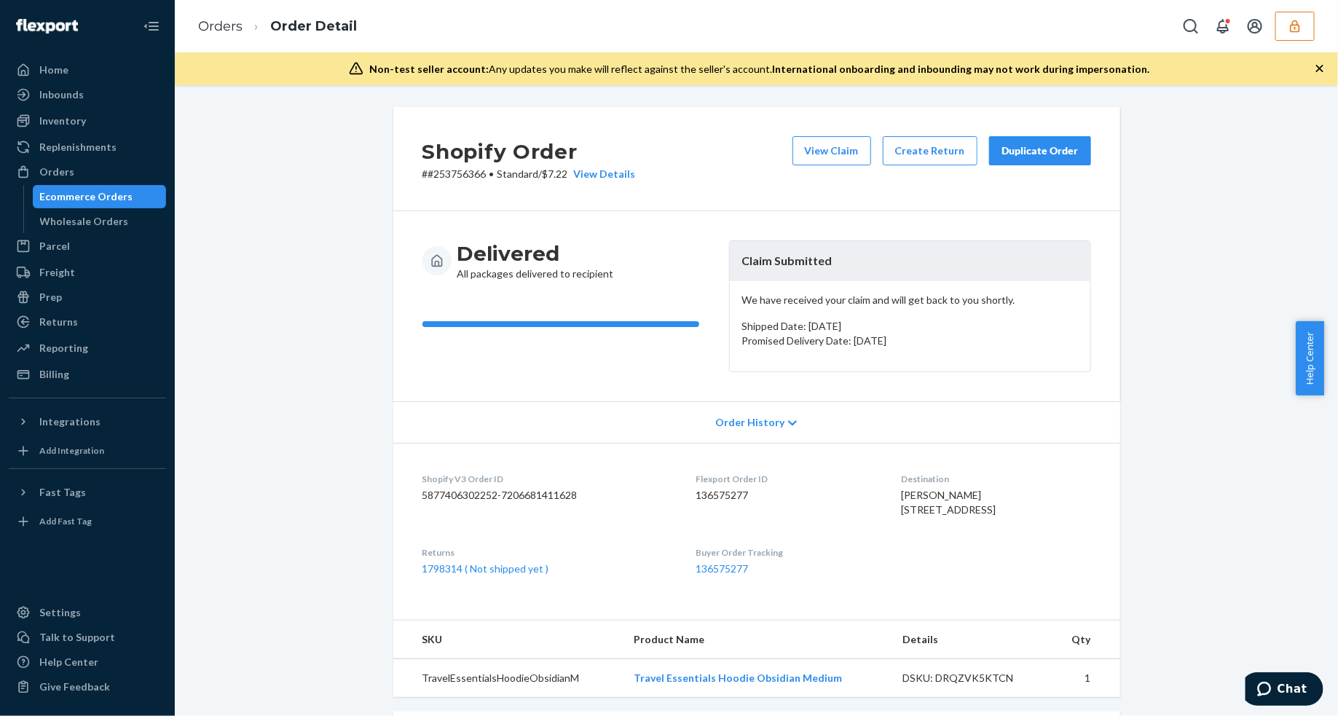
scroll to position [273, 0]
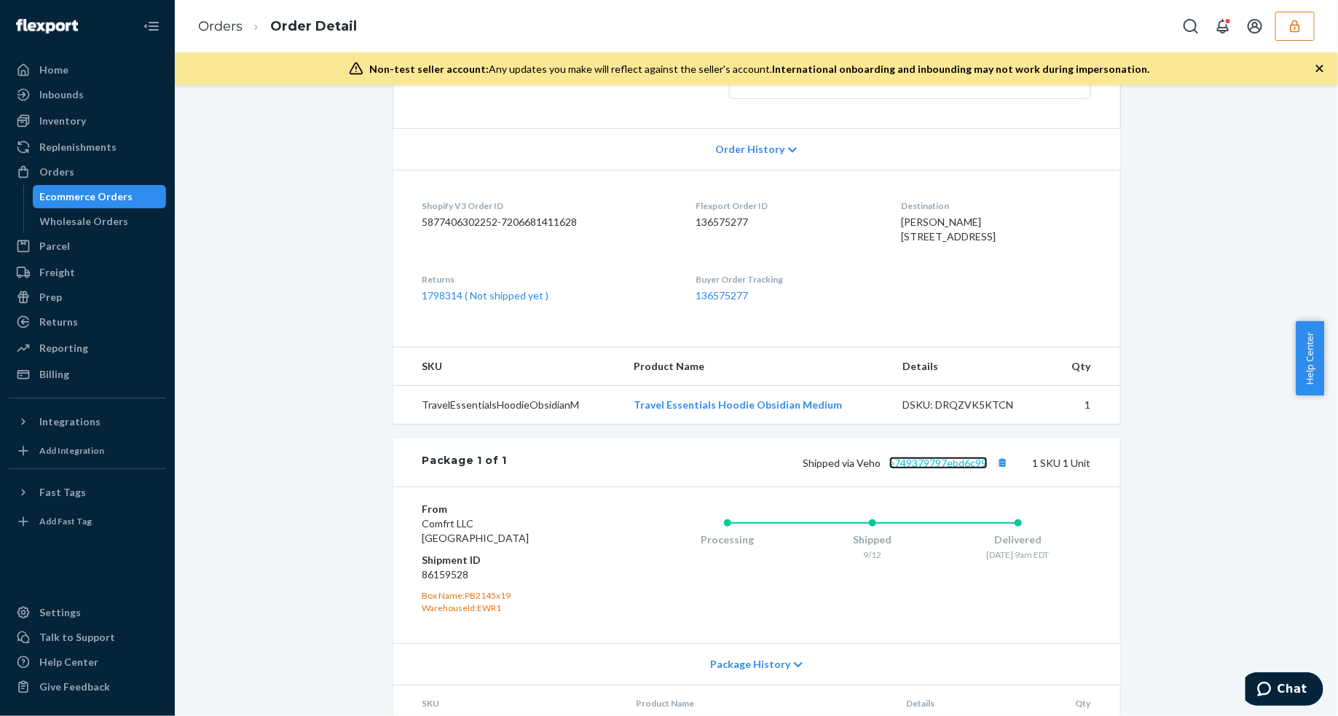
click at [910, 469] on link "e749379797ebd6c99" at bounding box center [938, 463] width 98 height 12
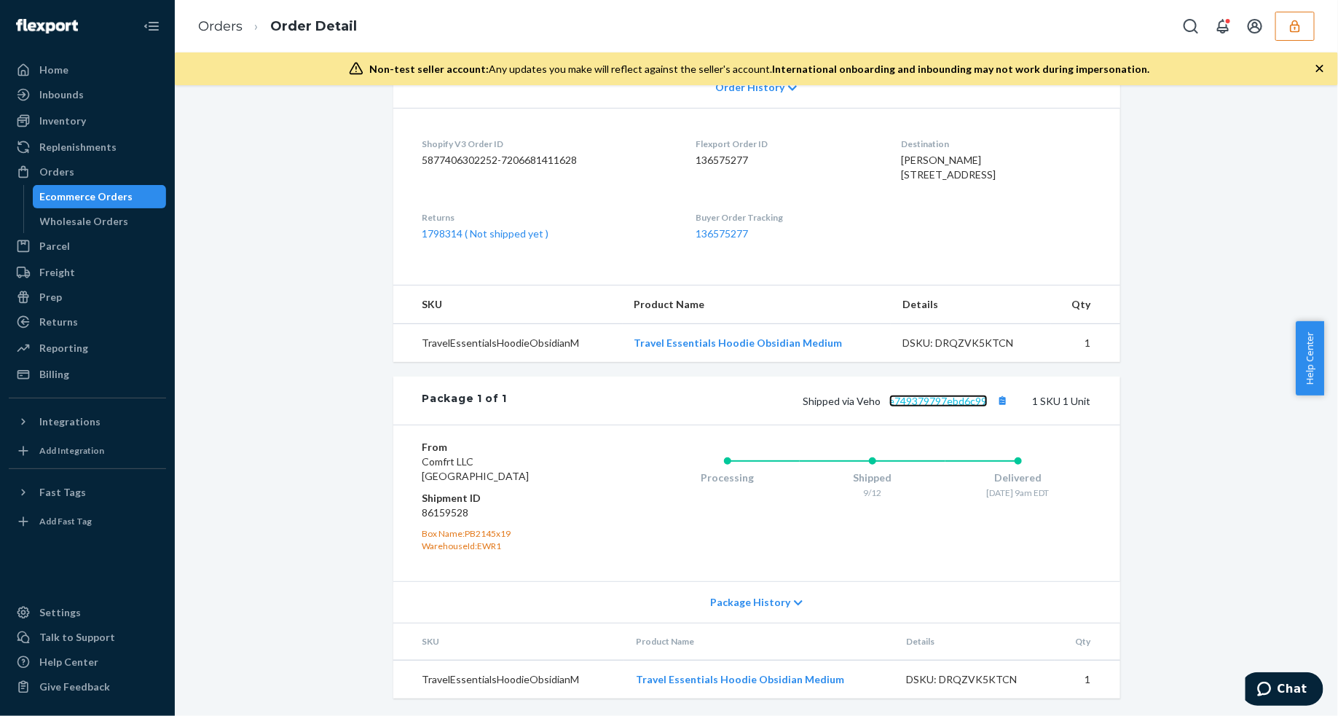
scroll to position [0, 0]
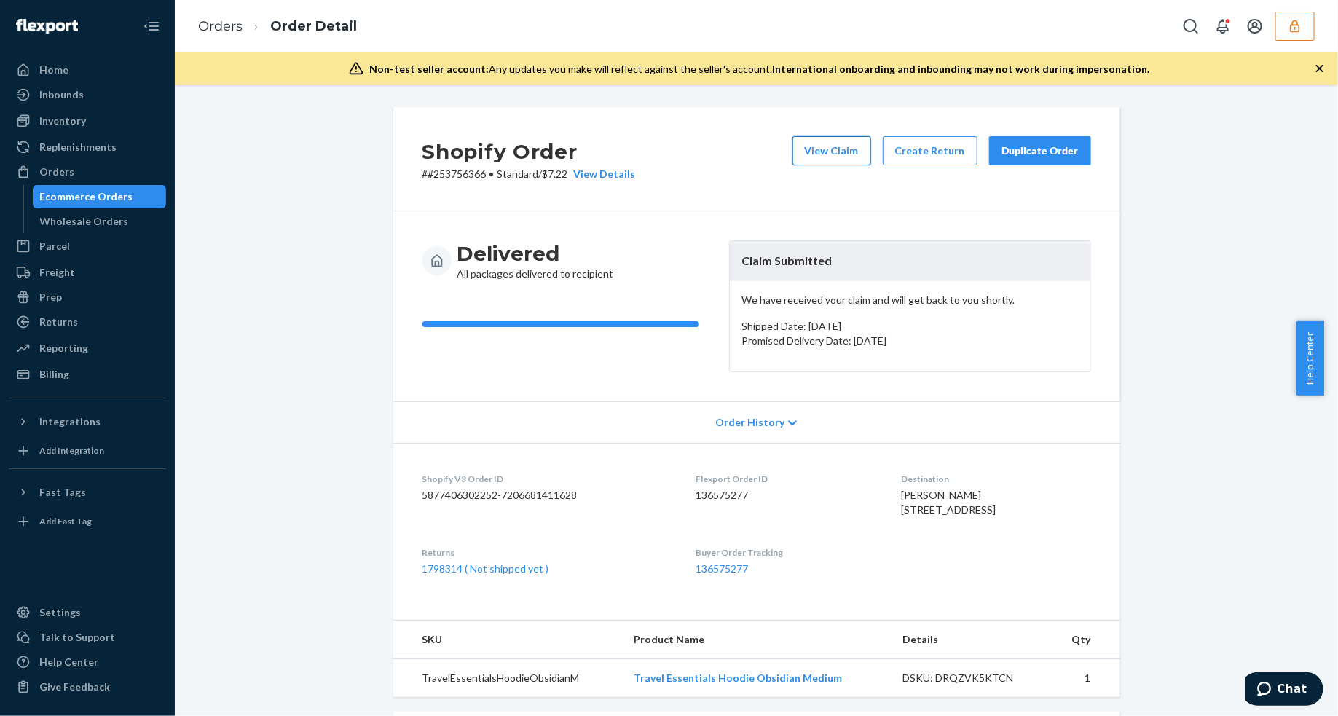
click at [840, 138] on button "View Claim" at bounding box center [831, 150] width 79 height 29
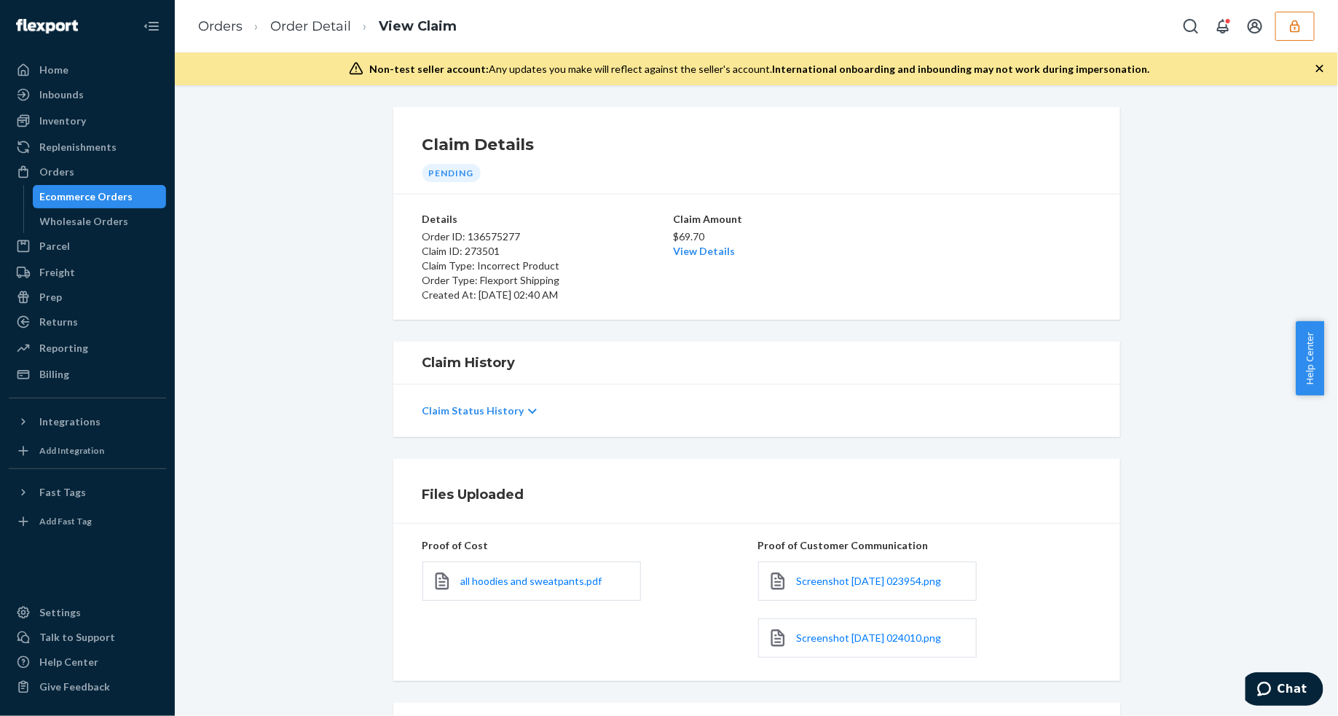
scroll to position [146, 0]
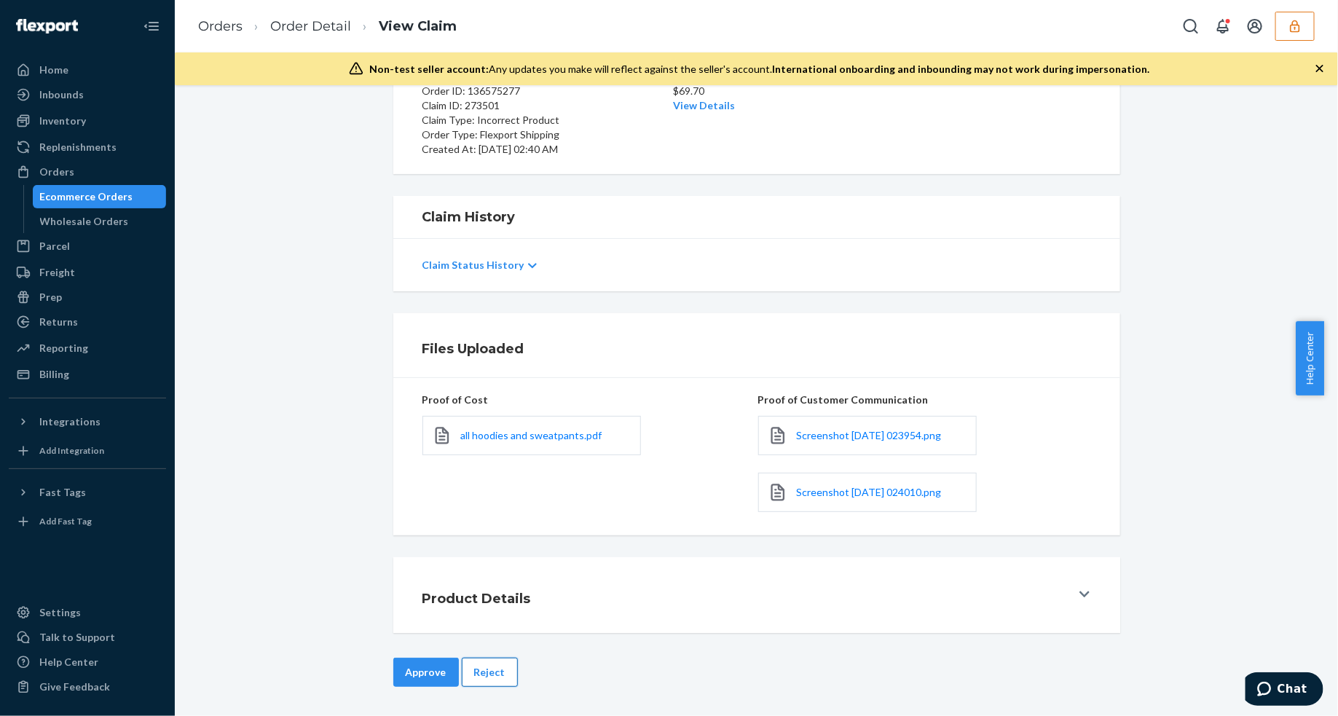
click at [482, 674] on button "Reject" at bounding box center [490, 671] width 56 height 29
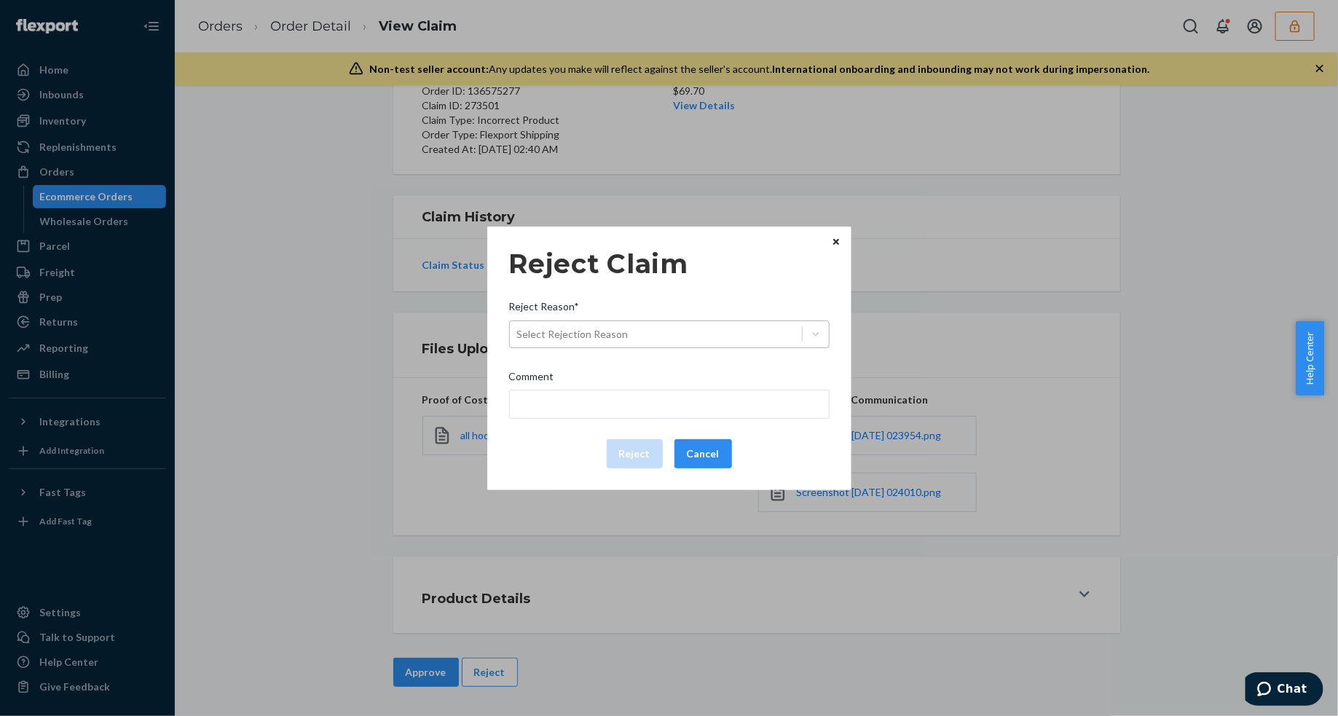
click at [681, 326] on div "Select Rejection Reason" at bounding box center [656, 334] width 292 height 23
click at [518, 327] on input "Reject Reason* Select Rejection Reason" at bounding box center [517, 334] width 1 height 15
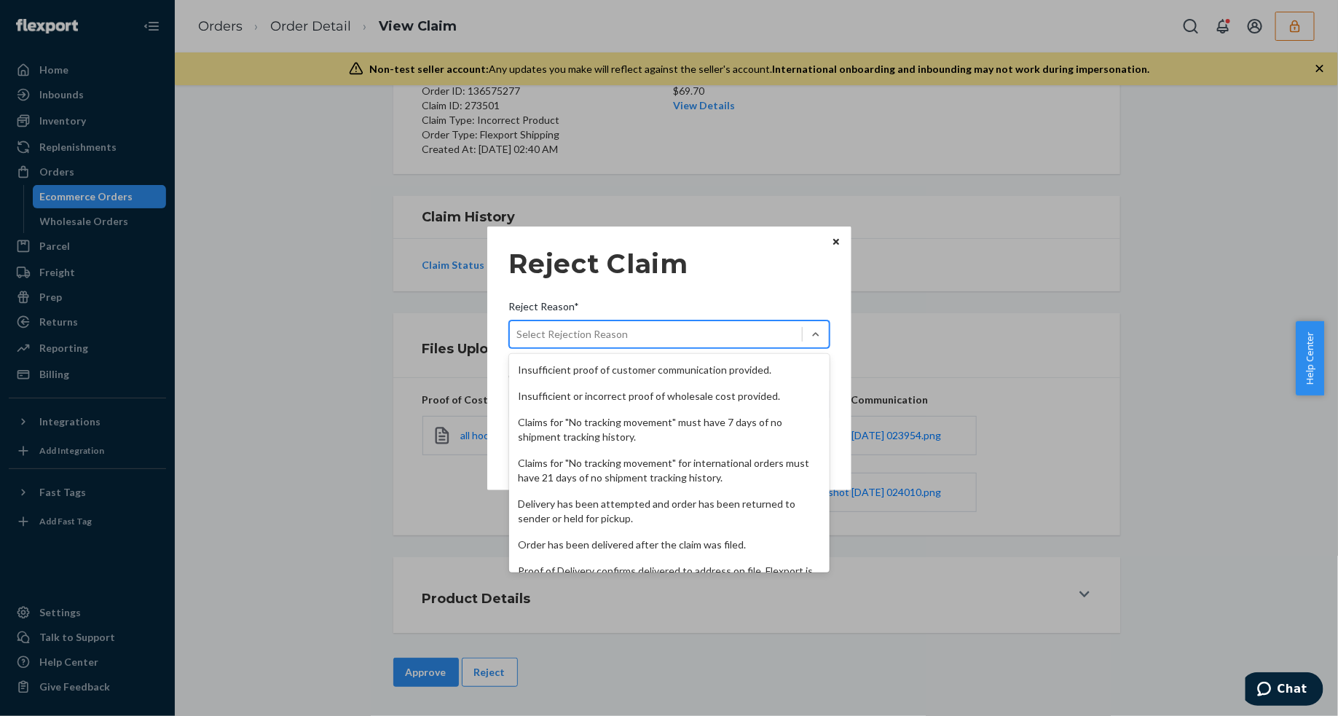
scroll to position [189, 0]
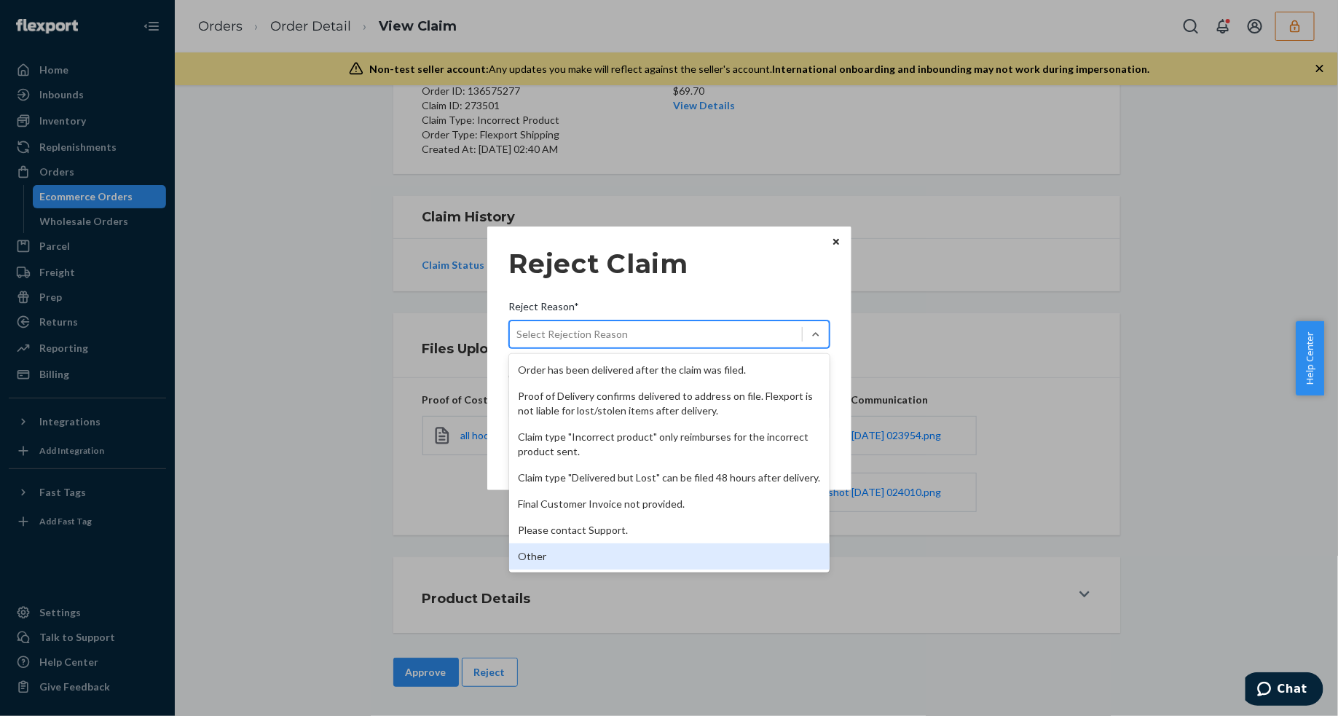
click at [546, 563] on div "Other" at bounding box center [669, 556] width 320 height 26
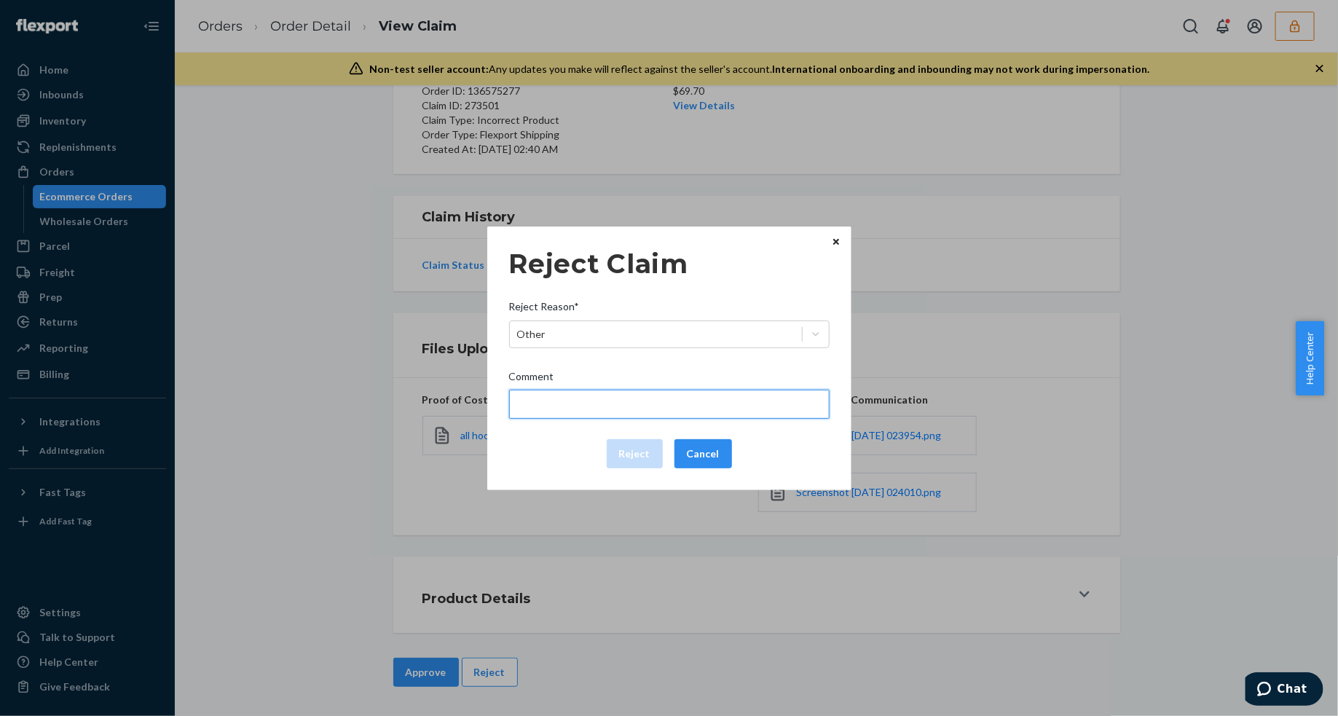
click at [552, 390] on input "Comment" at bounding box center [669, 404] width 320 height 29
type input "The package was confirmed to be delivered at the right location and Flexport is…"
click at [610, 400] on input "The package was confirmed to be delivered at the right location and Flexport is…" at bounding box center [669, 404] width 320 height 29
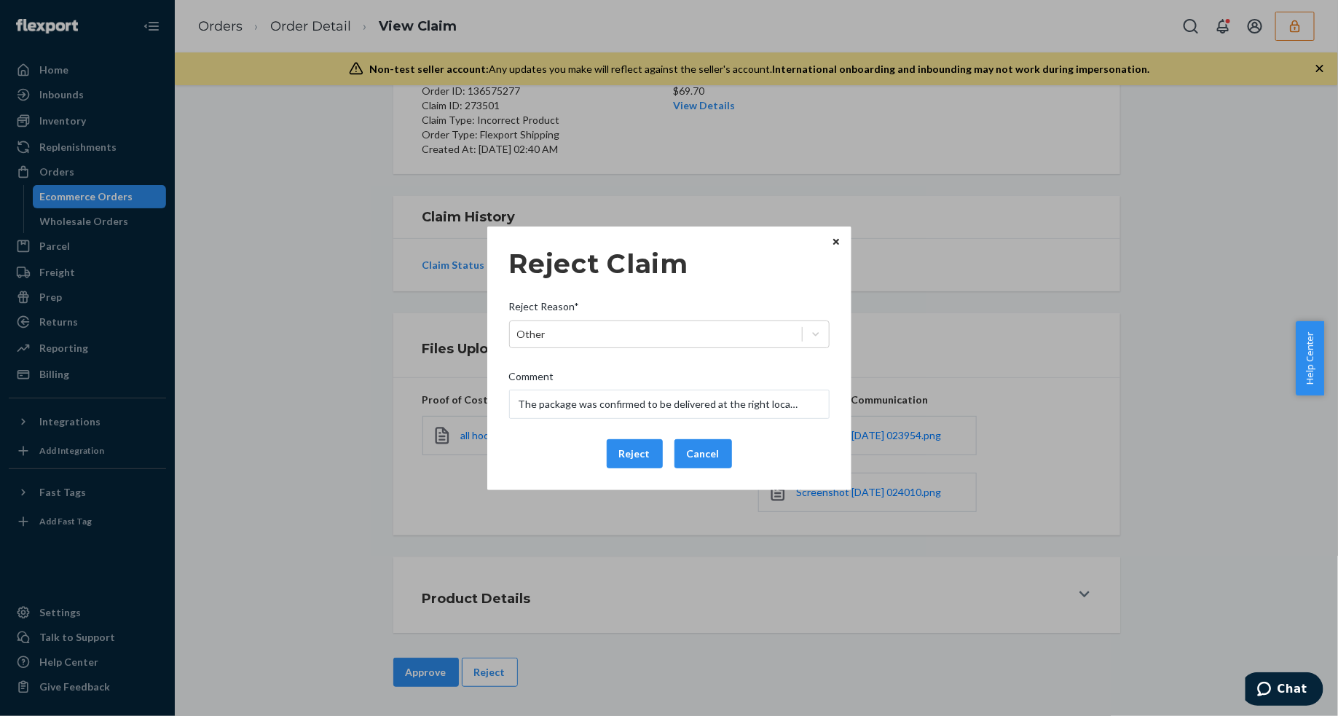
click at [551, 452] on div "Reject Cancel" at bounding box center [669, 453] width 332 height 29
click at [620, 451] on button "Reject" at bounding box center [635, 453] width 56 height 29
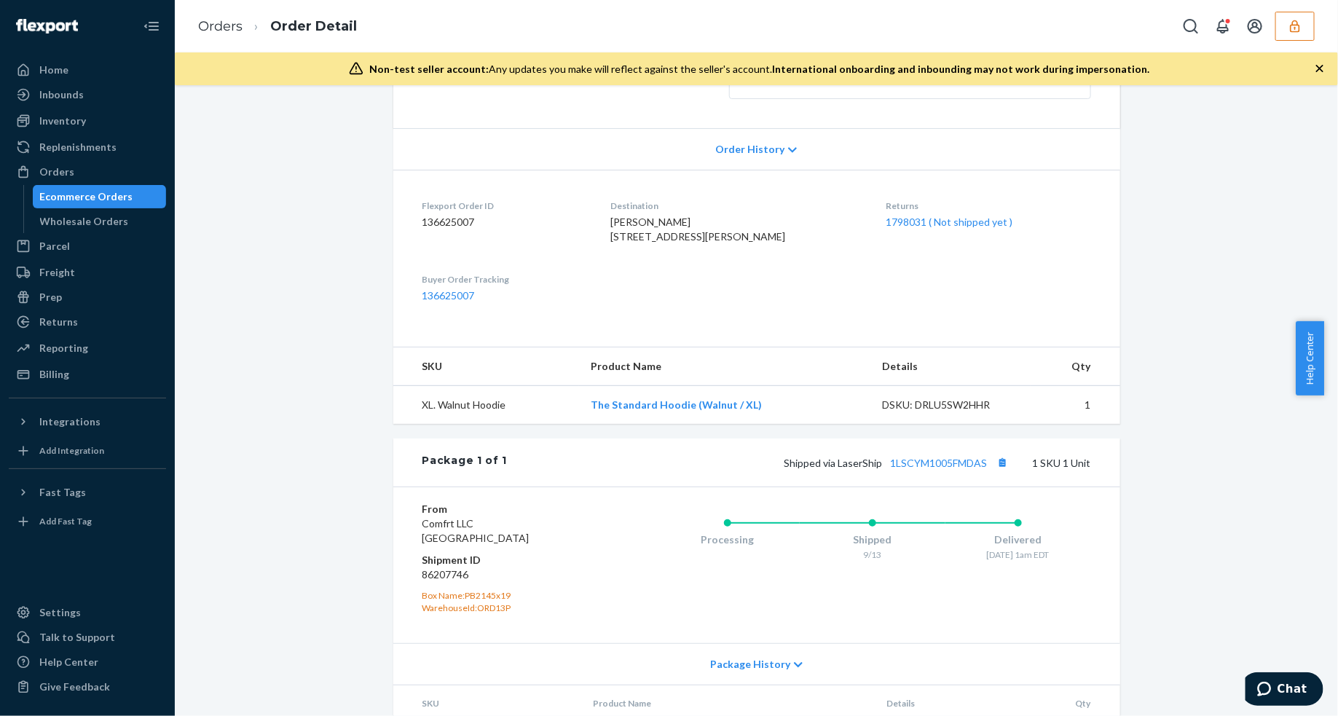
scroll to position [365, 0]
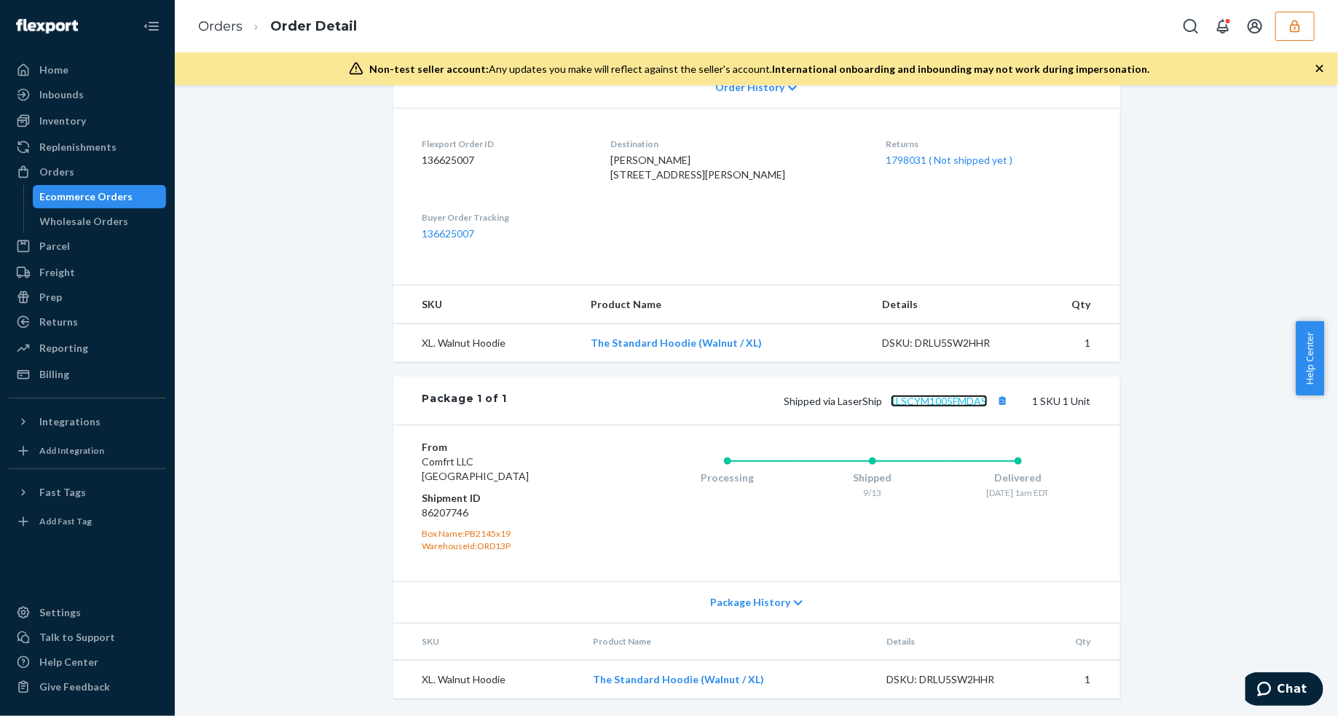
click at [930, 405] on link "1LSCYM1005FMDAS" at bounding box center [938, 401] width 97 height 12
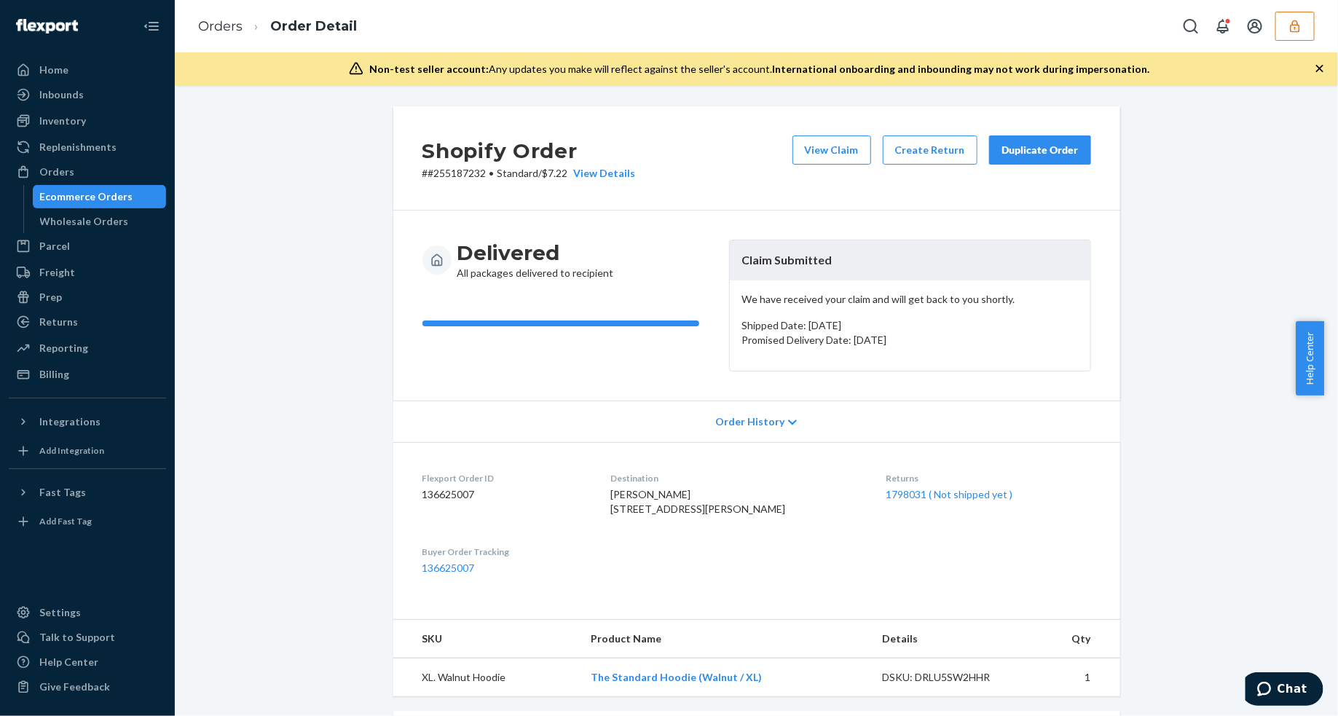
scroll to position [0, 0]
click at [834, 149] on button "View Claim" at bounding box center [831, 150] width 79 height 29
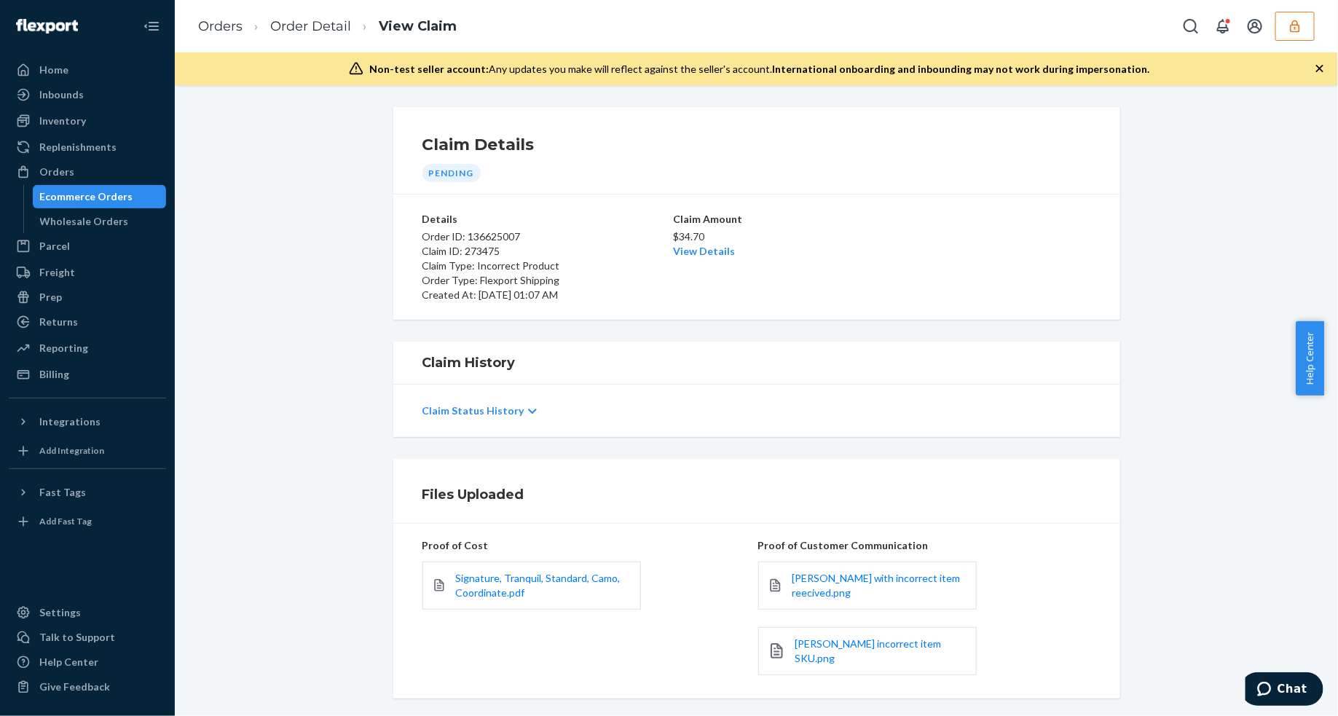
scroll to position [155, 0]
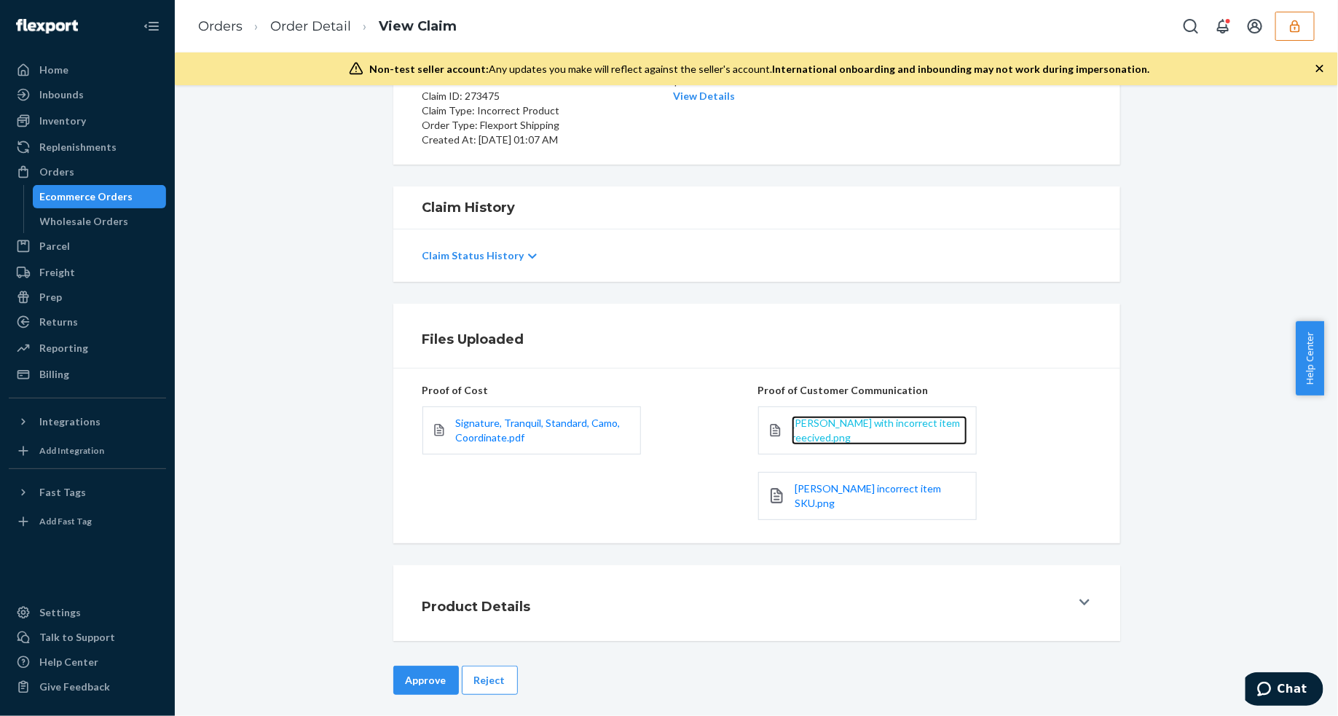
click at [817, 427] on span "Josh Gardner with incorrect item reecived.png" at bounding box center [875, 429] width 169 height 27
click at [878, 492] on span "Josh Gardner incorrect item SKU.png" at bounding box center [867, 495] width 146 height 27
click at [559, 430] on link "Signature, Tranquil, Standard, Camo, Coordinate.pdf" at bounding box center [542, 430] width 175 height 29
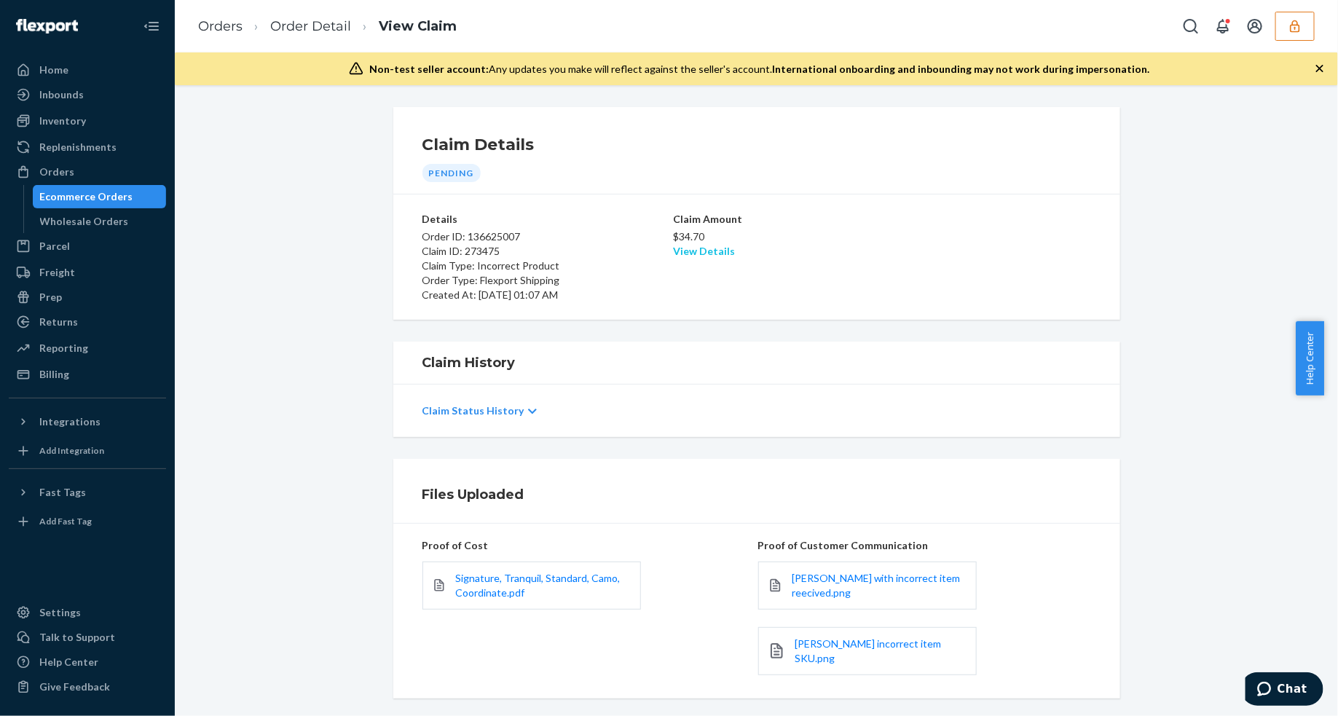
click at [707, 245] on link "View Details" at bounding box center [705, 251] width 62 height 12
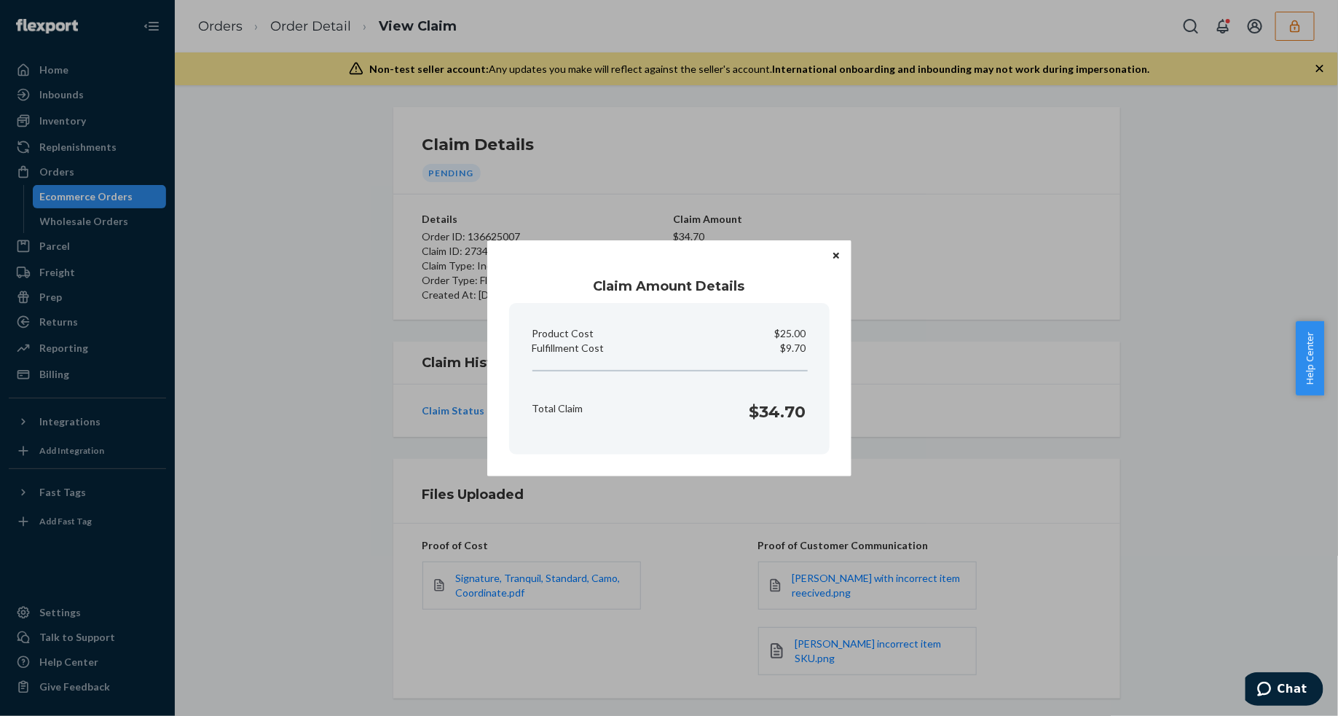
click at [791, 344] on p "$9.70" at bounding box center [793, 348] width 25 height 15
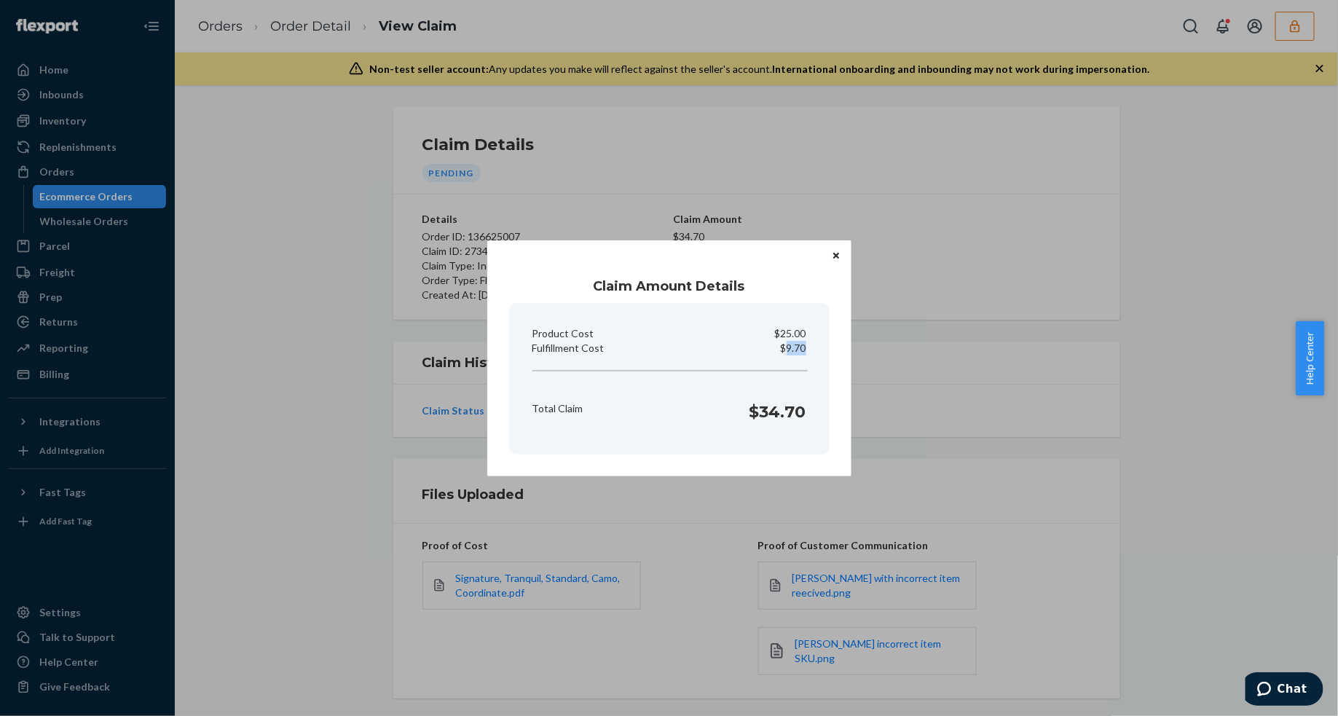
click at [791, 344] on p "$9.70" at bounding box center [793, 348] width 25 height 15
copy p "Fulfillment Cost"
click at [830, 257] on button "Close" at bounding box center [836, 256] width 15 height 16
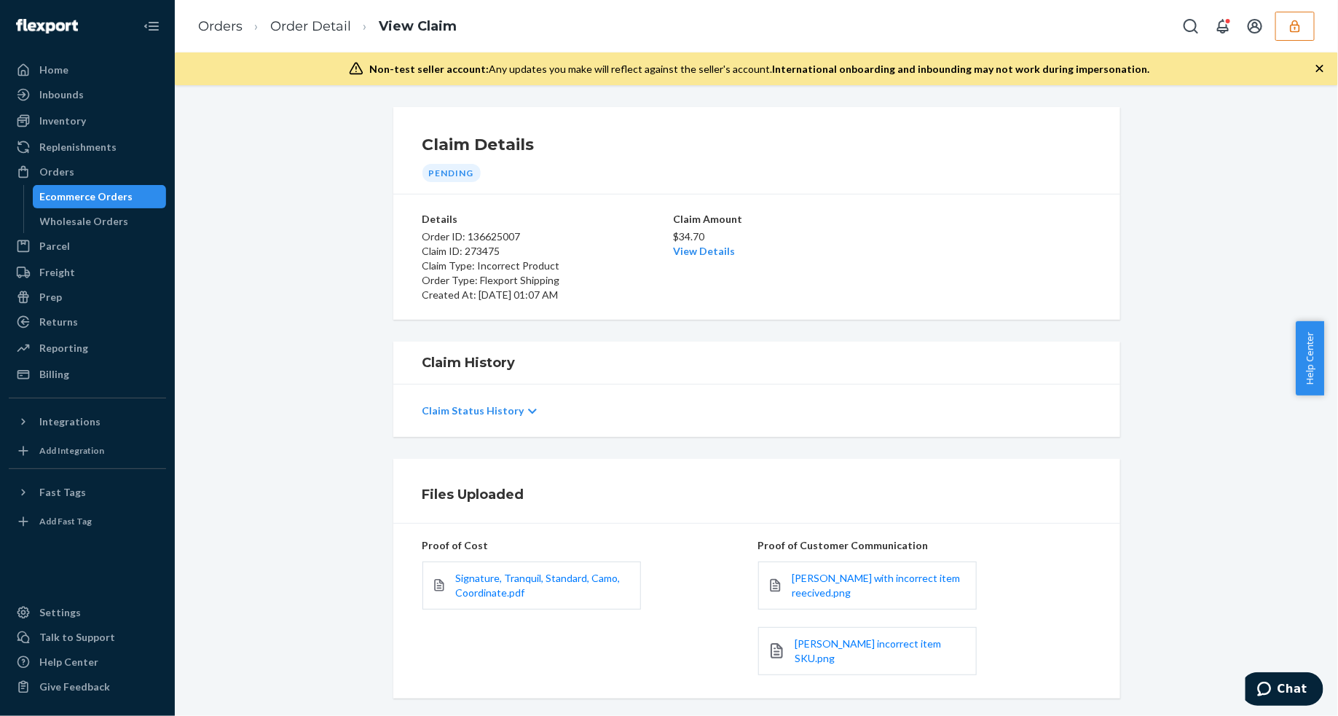
scroll to position [155, 0]
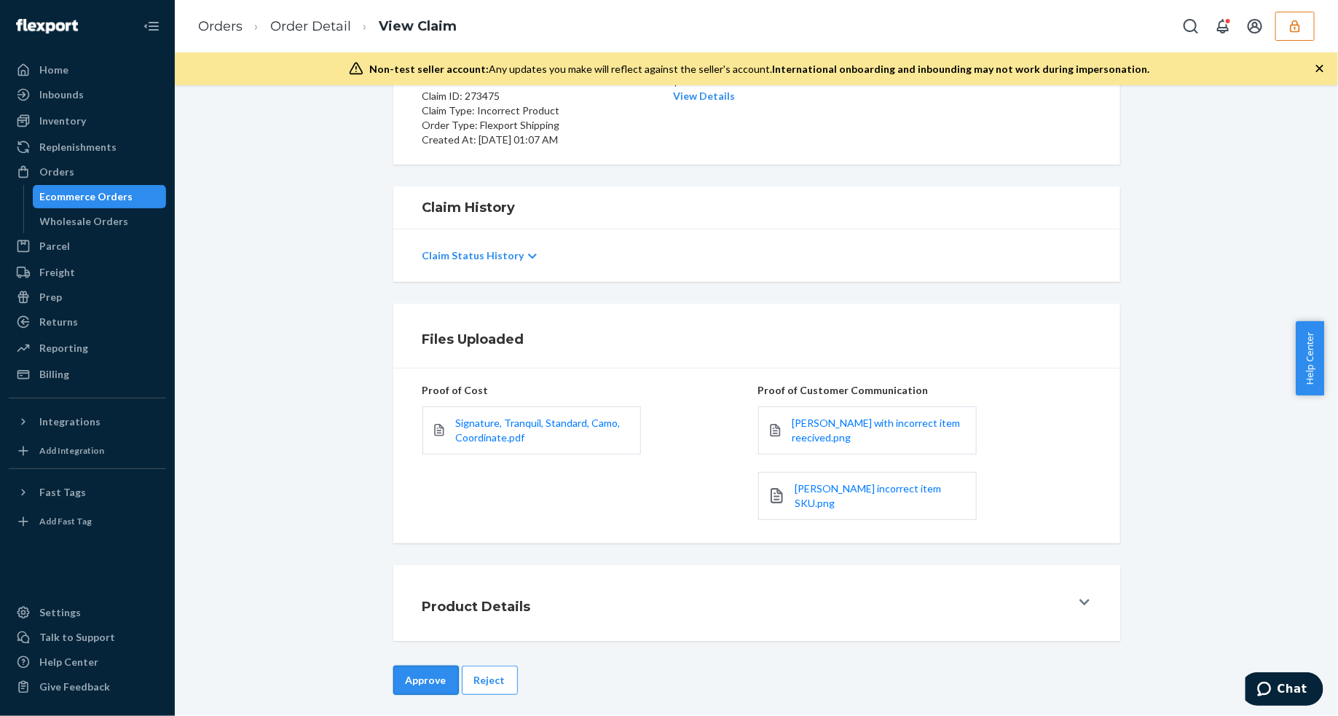
click at [410, 671] on button "Approve" at bounding box center [426, 680] width 66 height 29
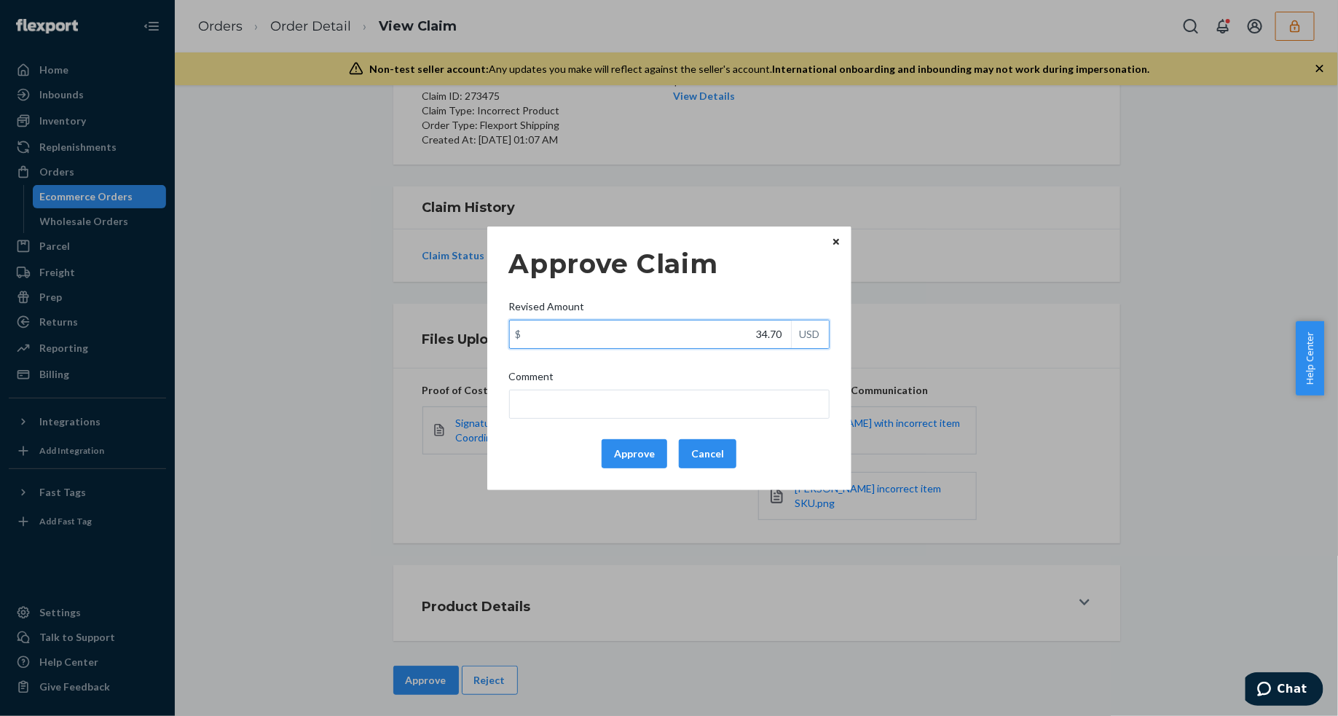
click at [740, 336] on input "34.70" at bounding box center [650, 334] width 281 height 28
type input "19.70"
click at [654, 456] on button "Approve" at bounding box center [634, 453] width 66 height 29
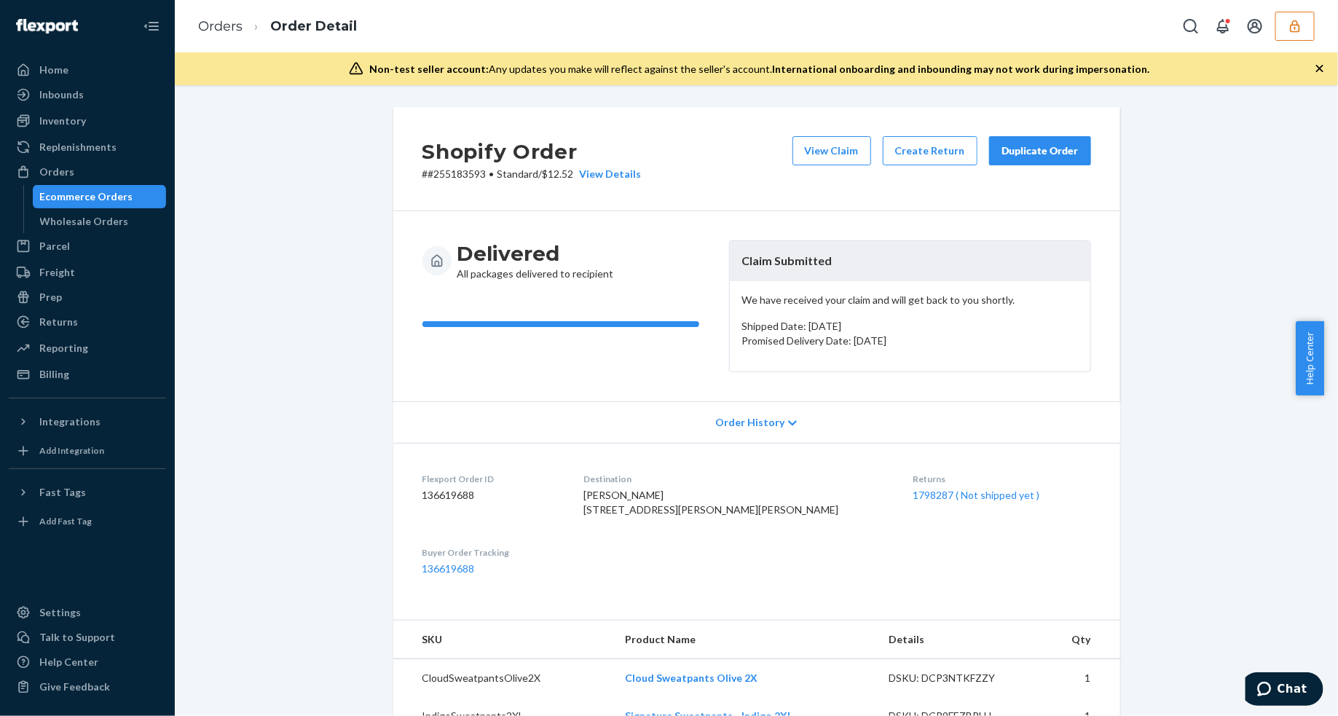
click at [1319, 68] on icon "button" at bounding box center [1319, 68] width 7 height 7
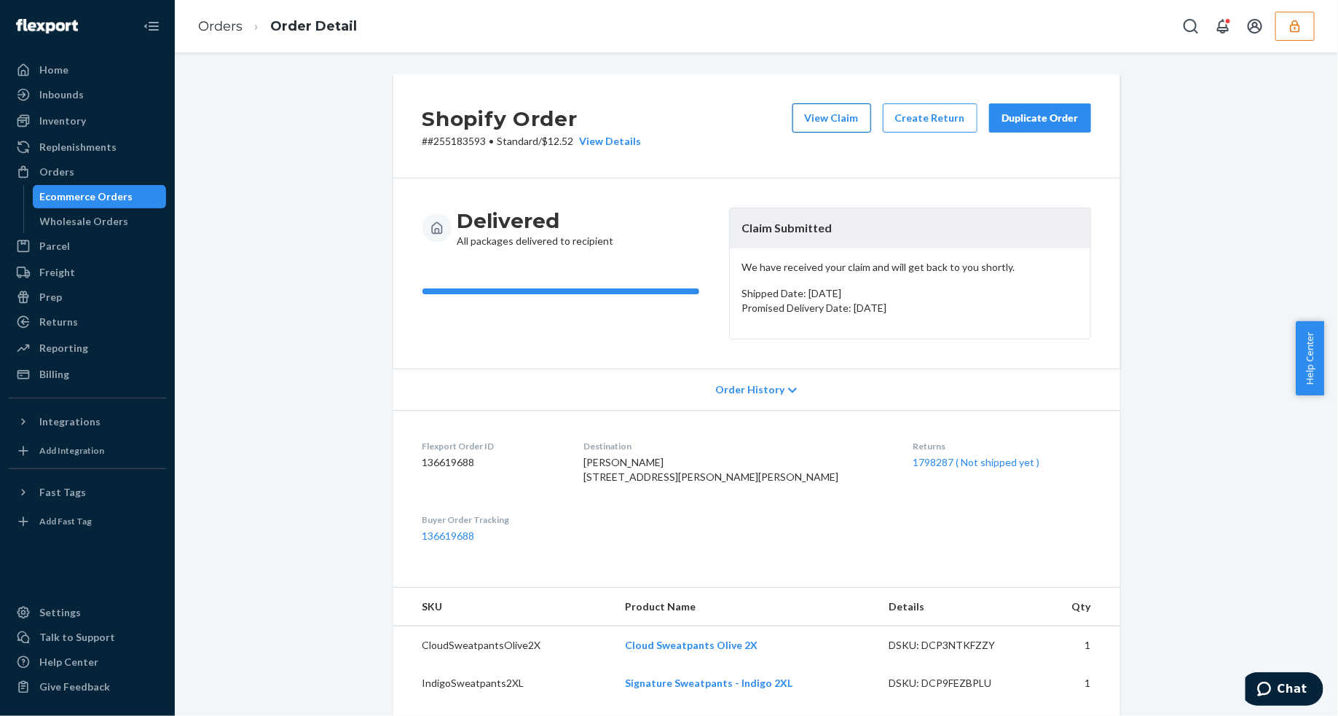
click at [836, 116] on button "View Claim" at bounding box center [831, 117] width 79 height 29
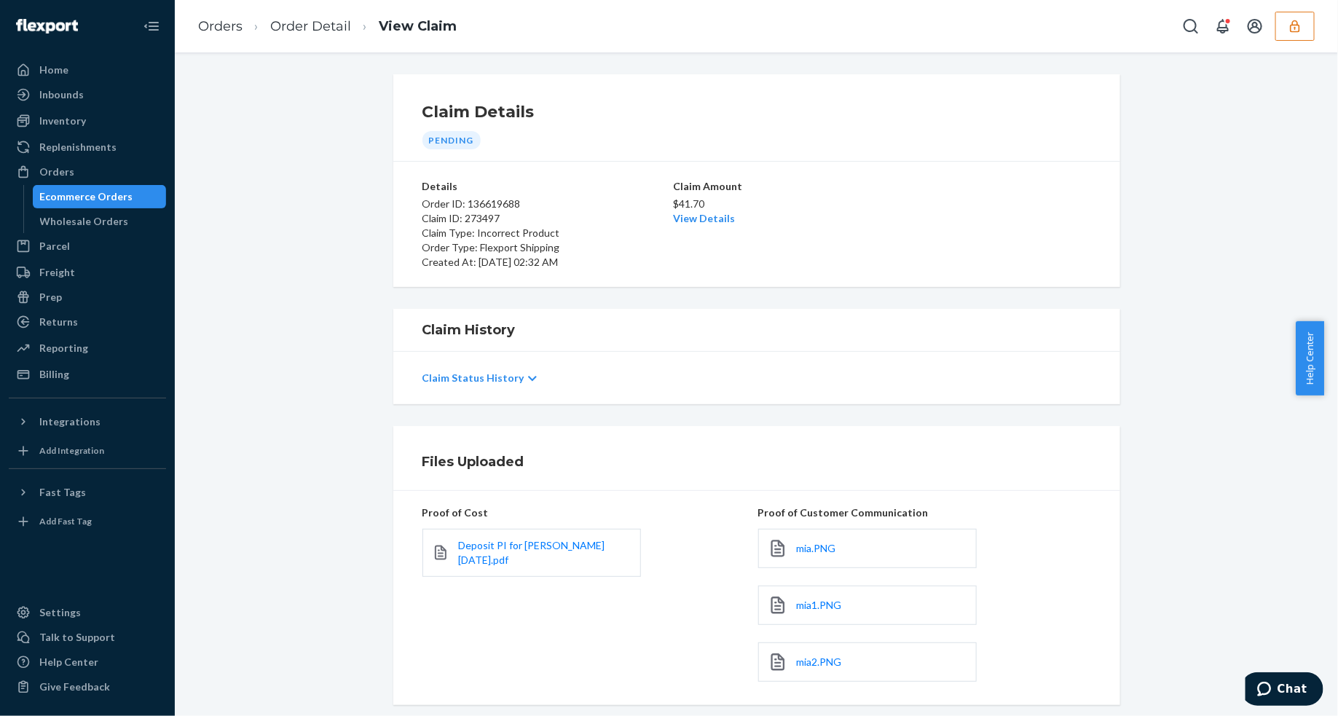
scroll to position [171, 0]
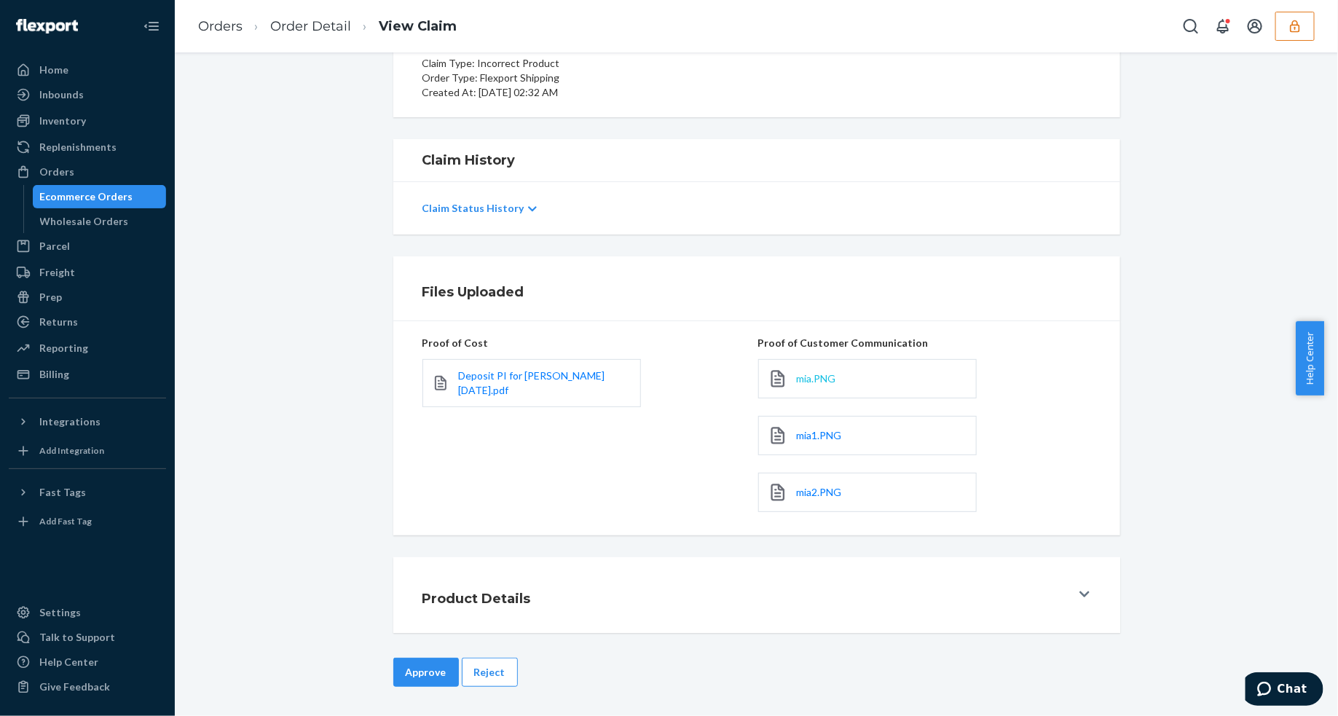
click at [806, 377] on span "mia.PNG" at bounding box center [816, 378] width 39 height 12
click at [797, 437] on span "mia1.PNG" at bounding box center [819, 435] width 45 height 12
click at [797, 376] on span "mia.PNG" at bounding box center [816, 378] width 39 height 12
click at [810, 494] on span "mia2.PNG" at bounding box center [819, 492] width 45 height 12
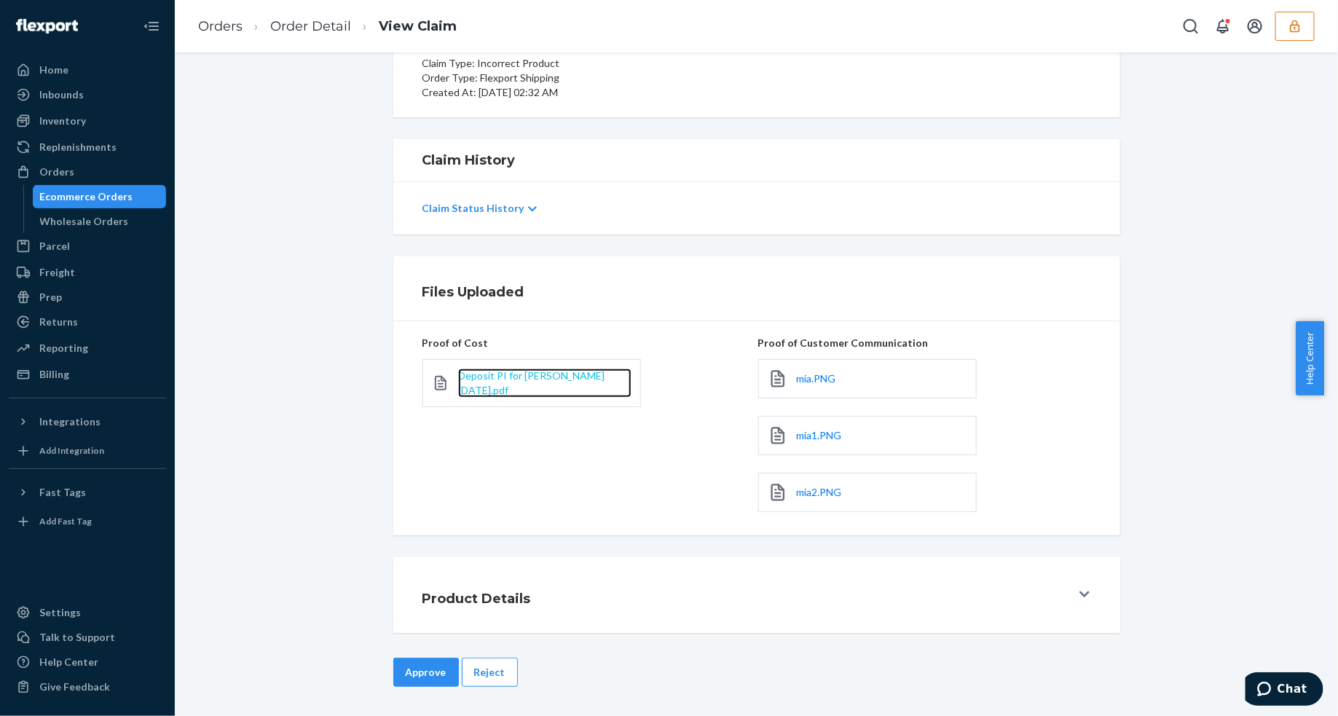
click at [502, 369] on span "Deposit PI for [PERSON_NAME] [DATE].pdf" at bounding box center [531, 382] width 146 height 27
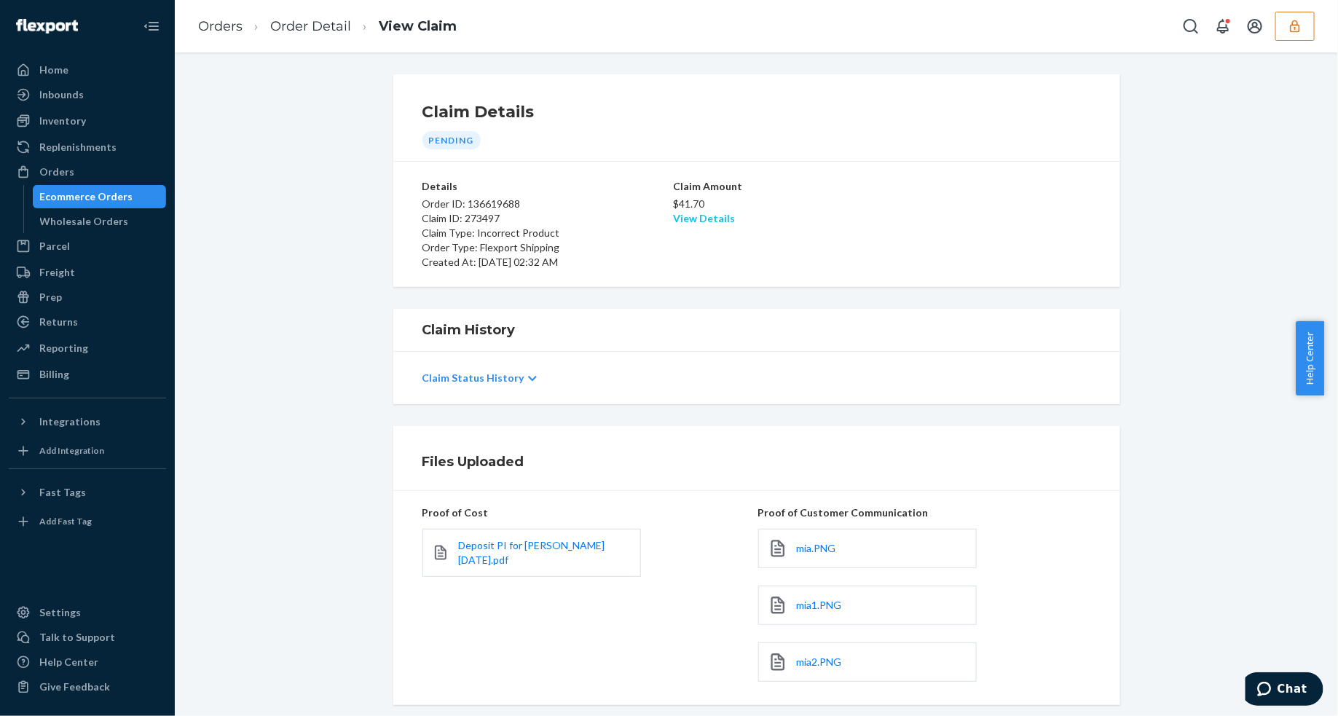
click at [698, 223] on link "View Details" at bounding box center [705, 218] width 62 height 12
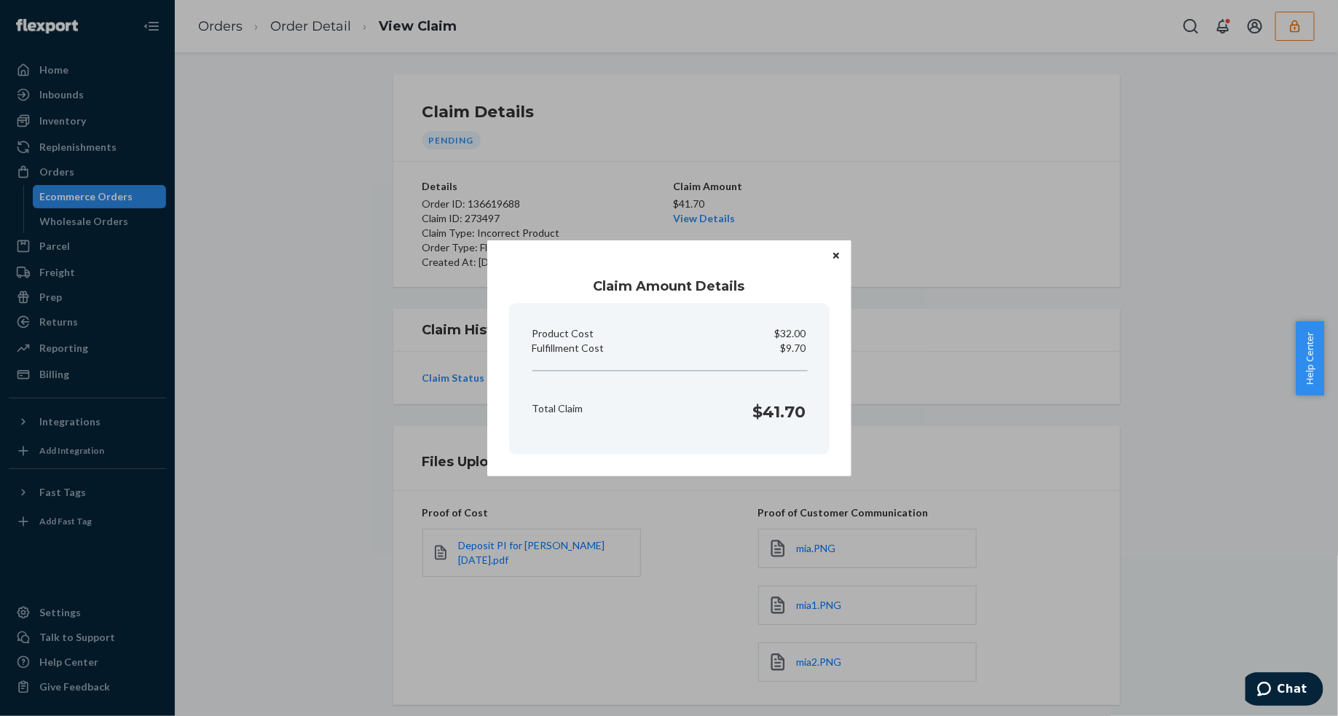
click at [795, 348] on p "$9.70" at bounding box center [793, 348] width 25 height 15
copy p "Fulfillment Cost"
click at [834, 251] on icon "Close" at bounding box center [836, 255] width 6 height 9
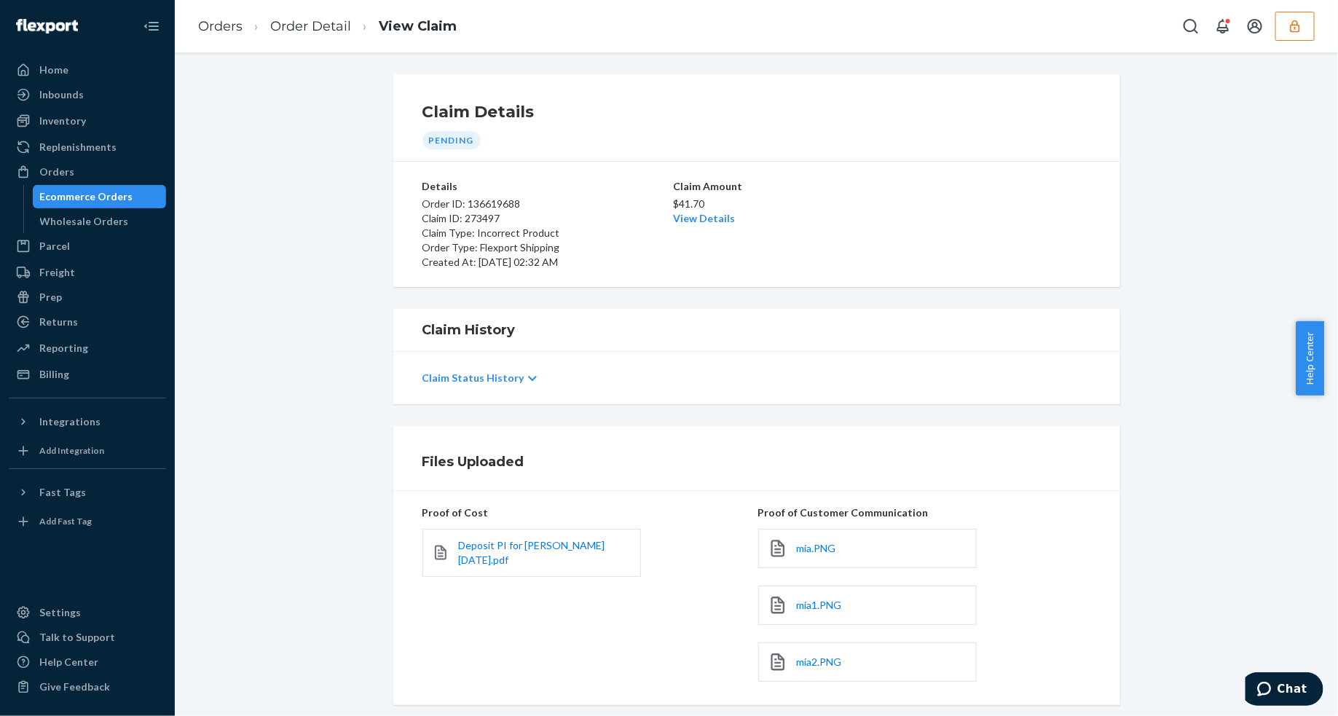
scroll to position [171, 0]
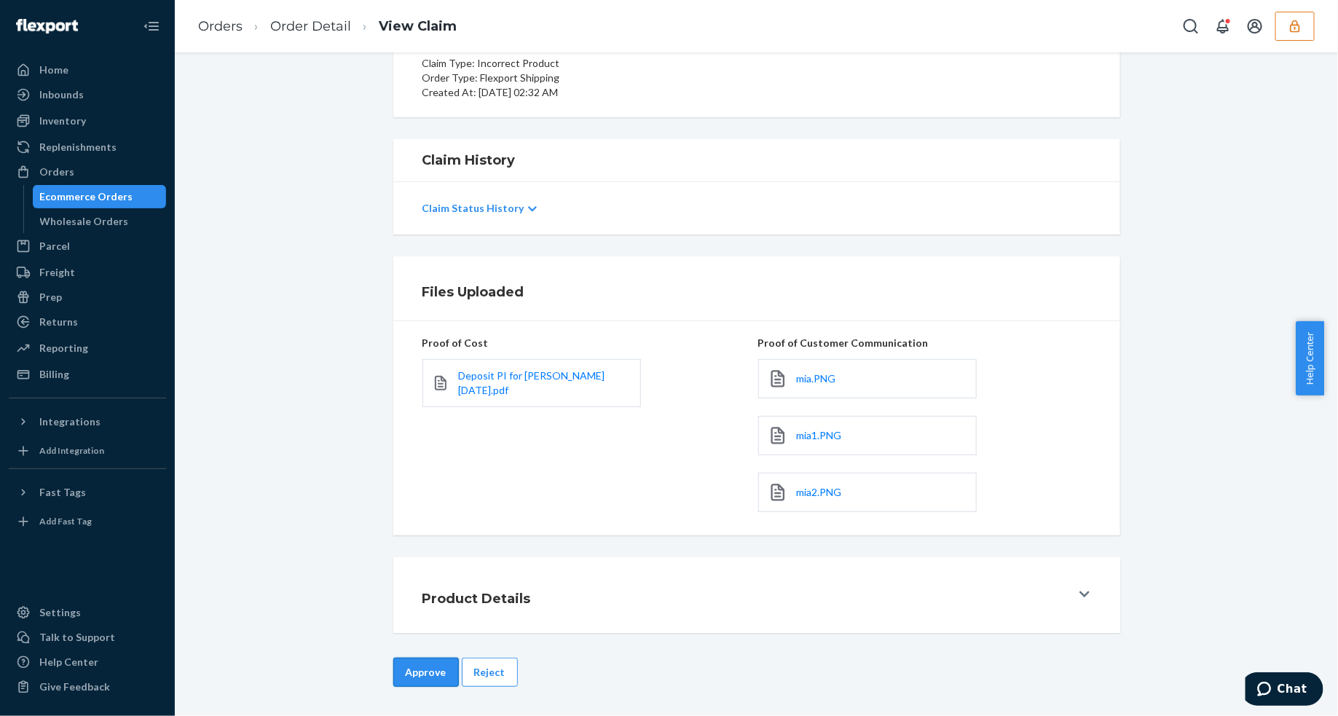
click at [417, 661] on button "Approve" at bounding box center [426, 671] width 66 height 29
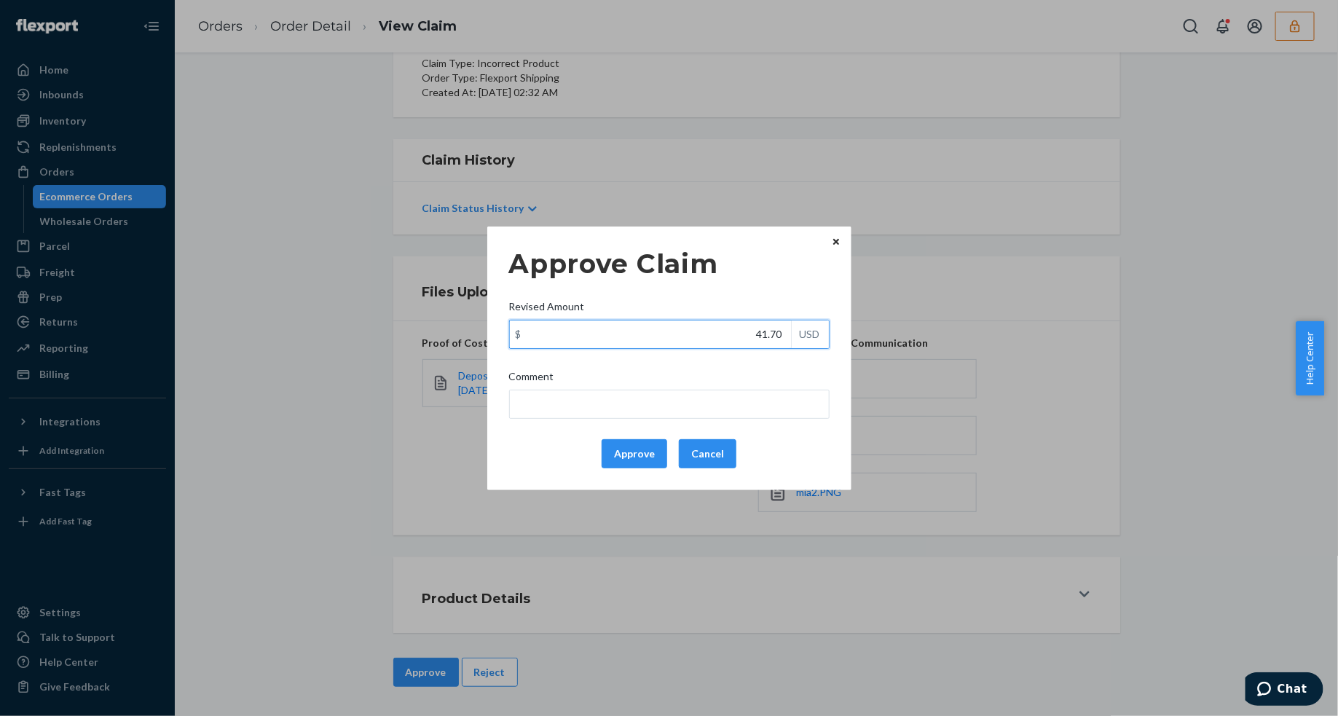
click at [700, 331] on input "41.70" at bounding box center [650, 334] width 281 height 28
type input "21.30"
click at [621, 449] on button "Approve" at bounding box center [634, 453] width 66 height 29
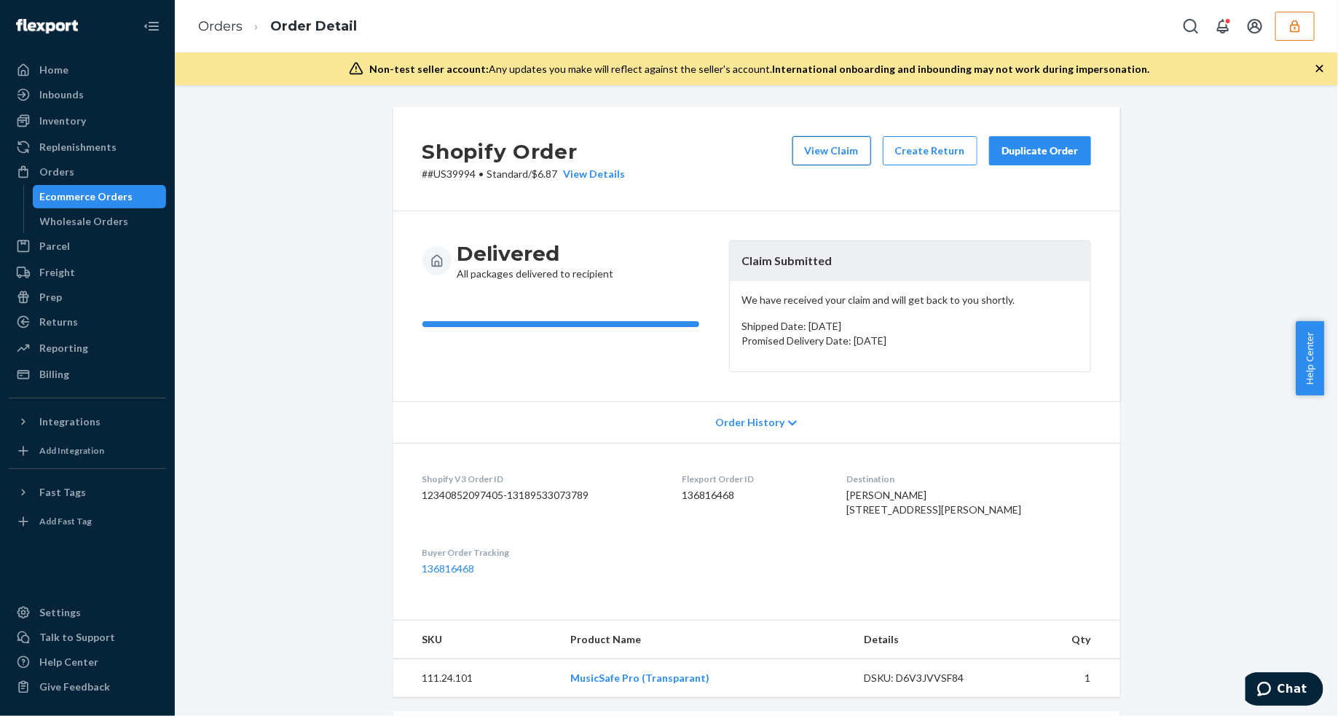
click at [850, 149] on button "View Claim" at bounding box center [831, 150] width 79 height 29
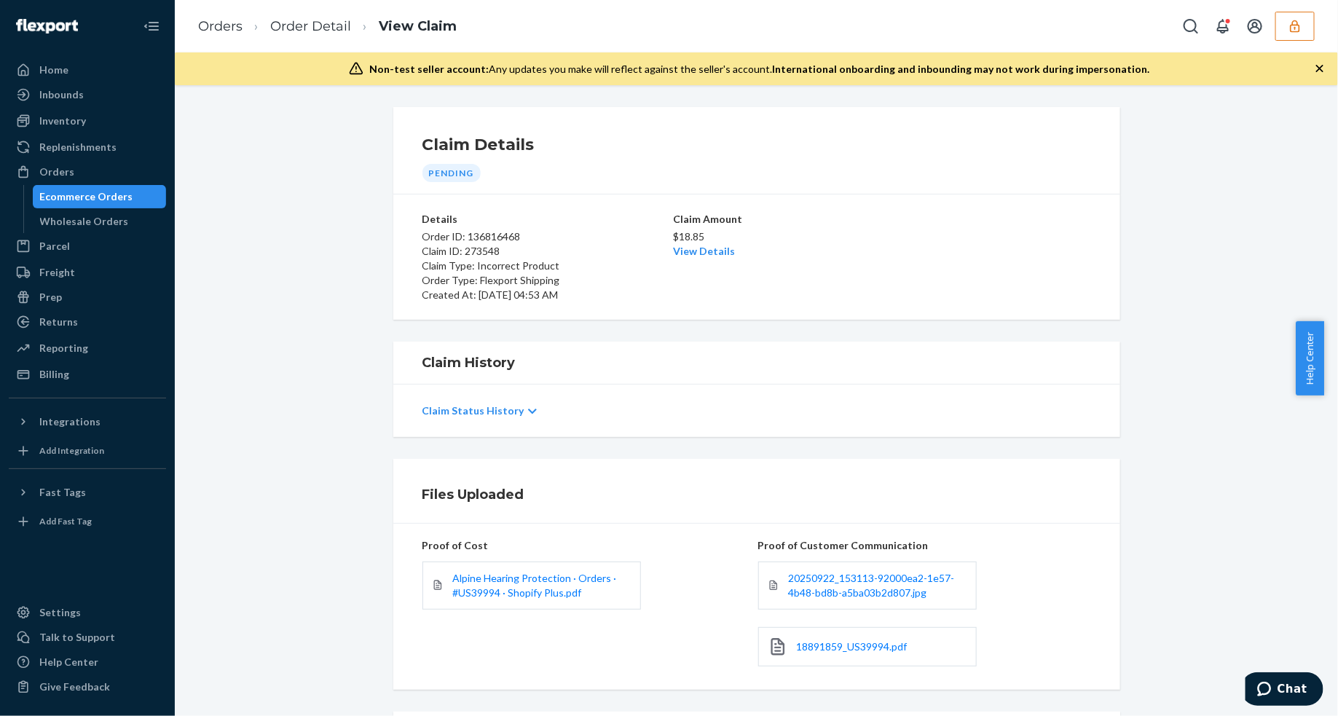
scroll to position [91, 0]
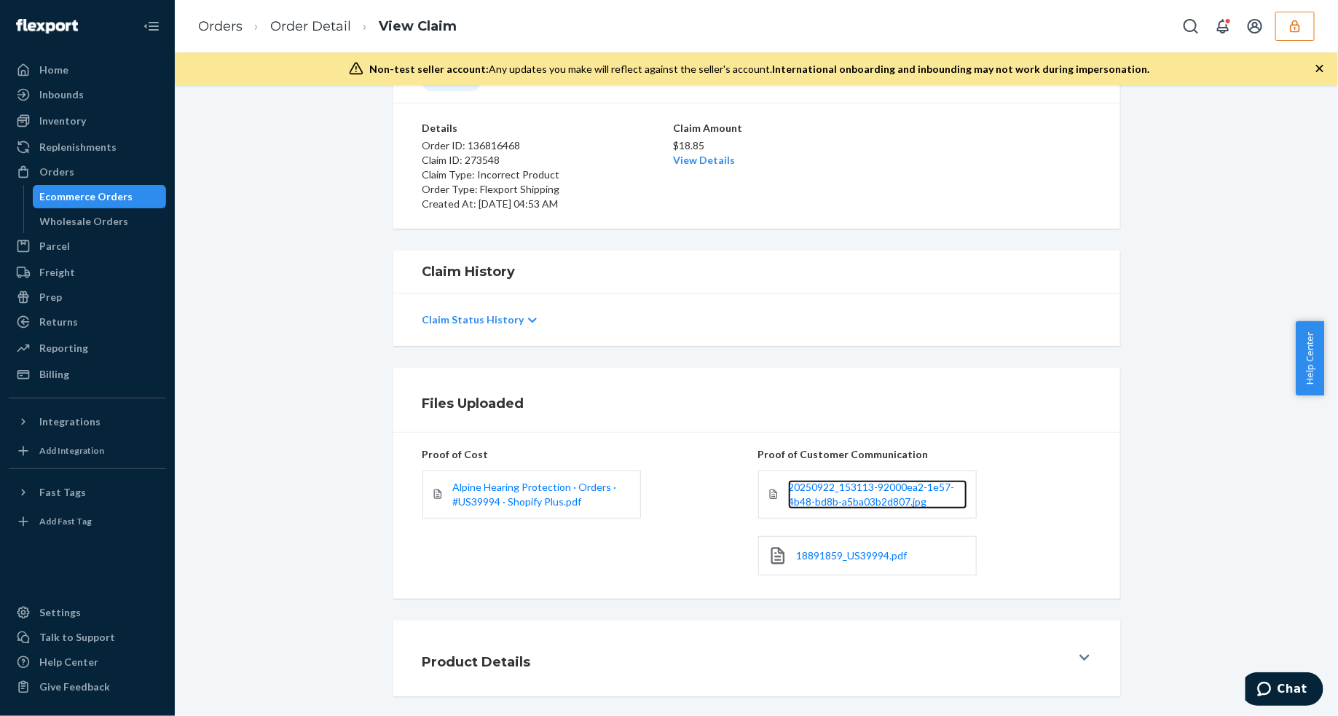
click at [852, 495] on link "20250922_153113-92000ea2-1e57-4b48-bd8b-a5ba03b2d807.jpg" at bounding box center [877, 494] width 179 height 29
click at [852, 561] on span "18891859_US39994.pdf" at bounding box center [852, 555] width 111 height 12
click at [311, 29] on link "Order Detail" at bounding box center [310, 26] width 81 height 16
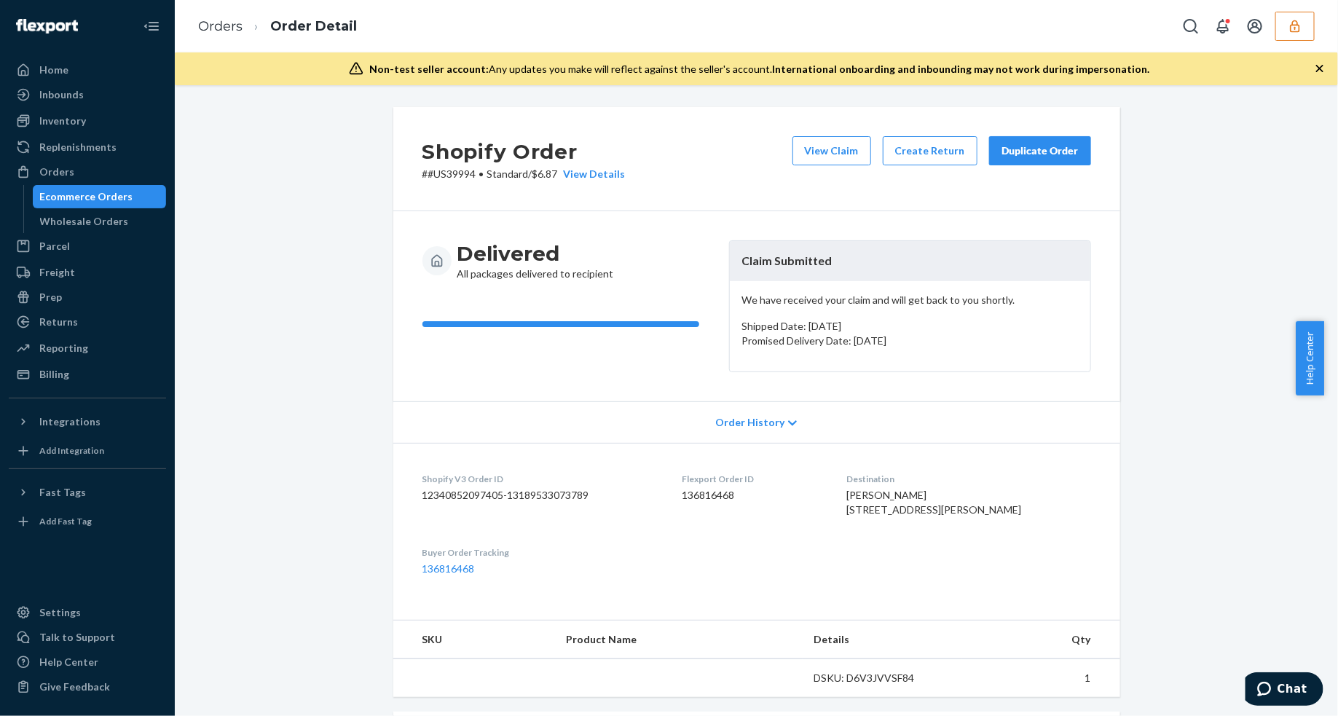
click at [1320, 69] on icon "button" at bounding box center [1319, 68] width 7 height 7
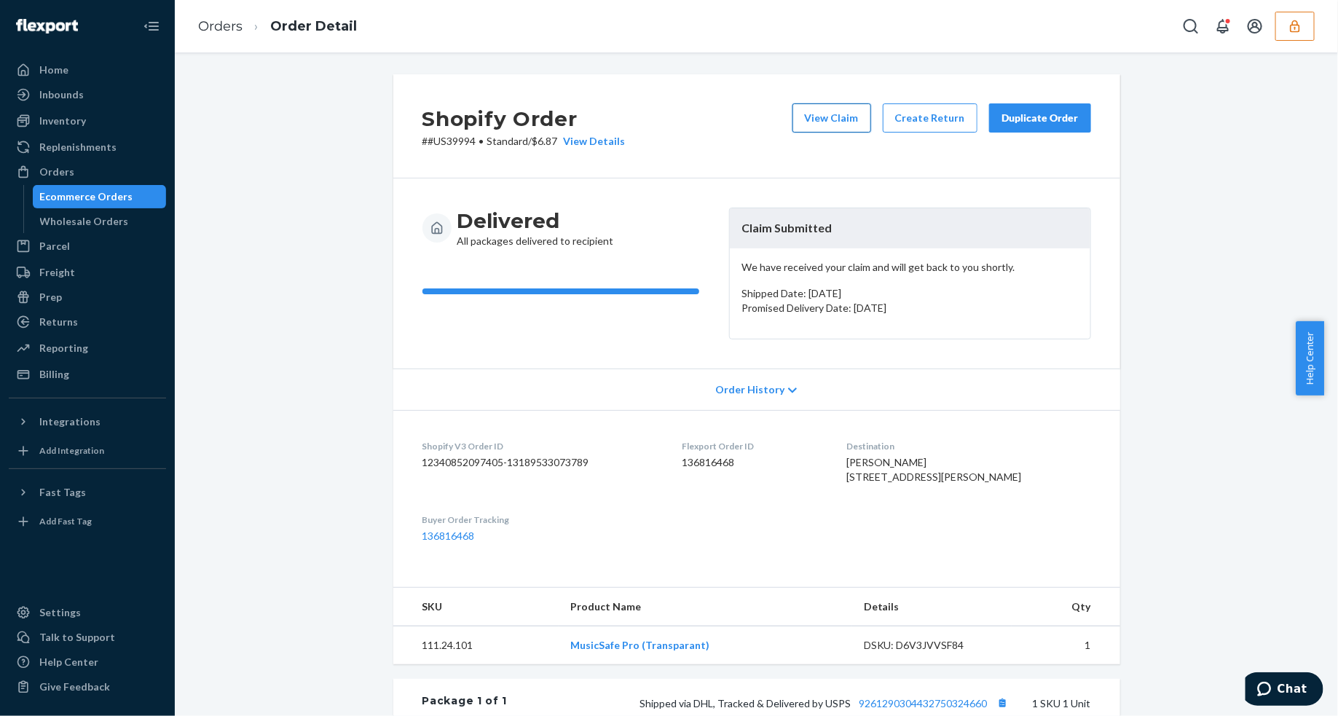
click at [840, 128] on button "View Claim" at bounding box center [831, 117] width 79 height 29
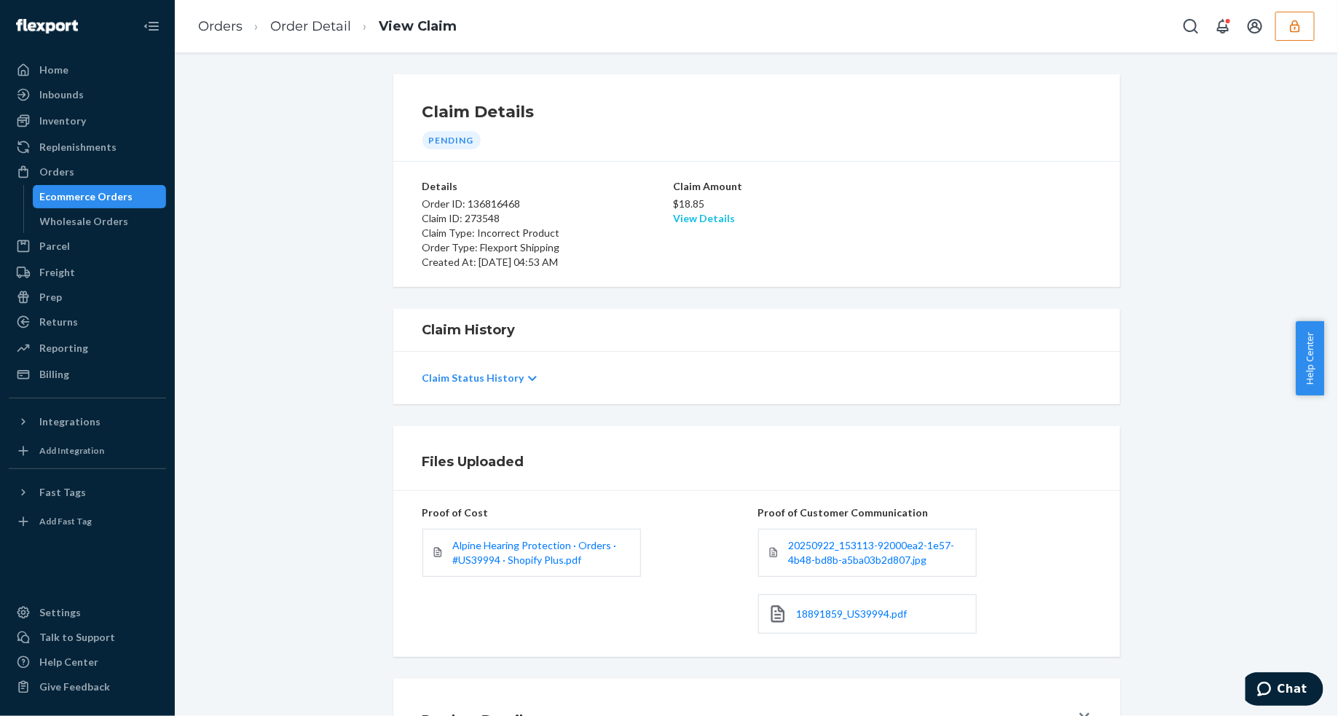
click at [683, 220] on link "View Details" at bounding box center [705, 218] width 62 height 12
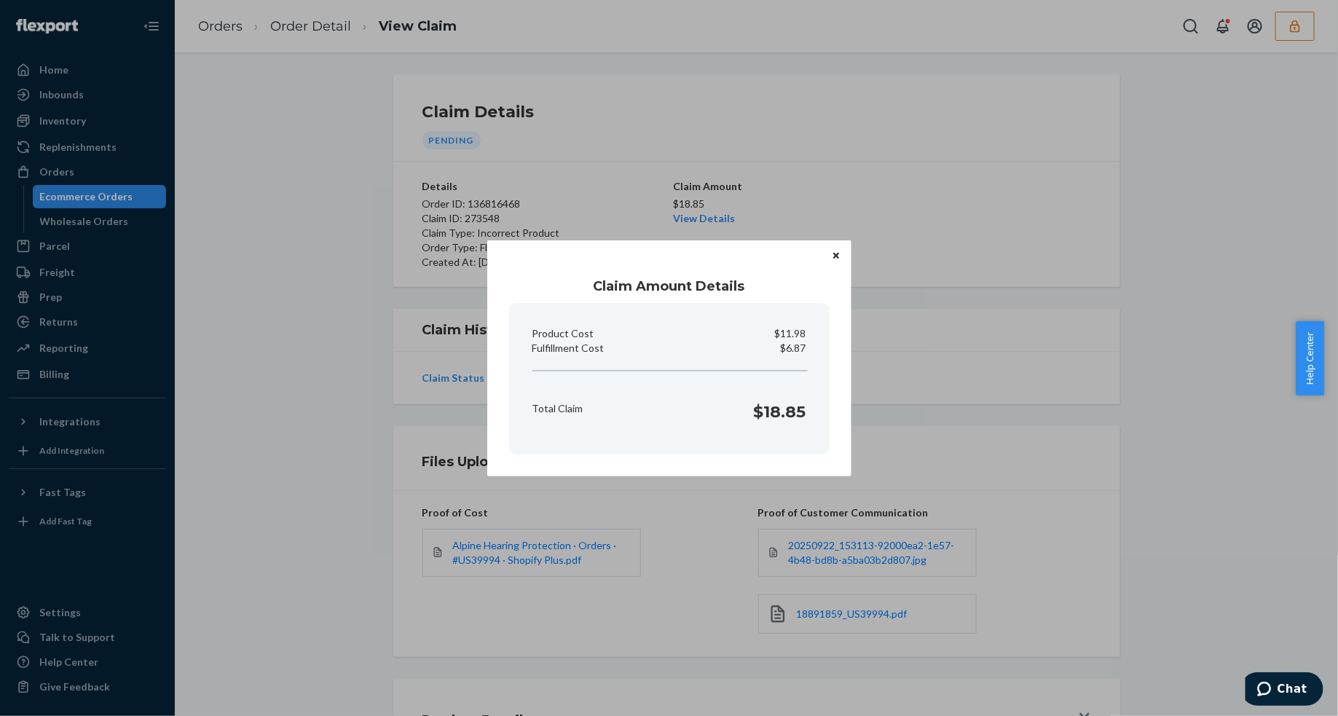
click at [791, 351] on p "$6.87" at bounding box center [793, 348] width 25 height 15
copy p "Fulfillment Cost"
click at [840, 252] on button "Close" at bounding box center [836, 256] width 15 height 16
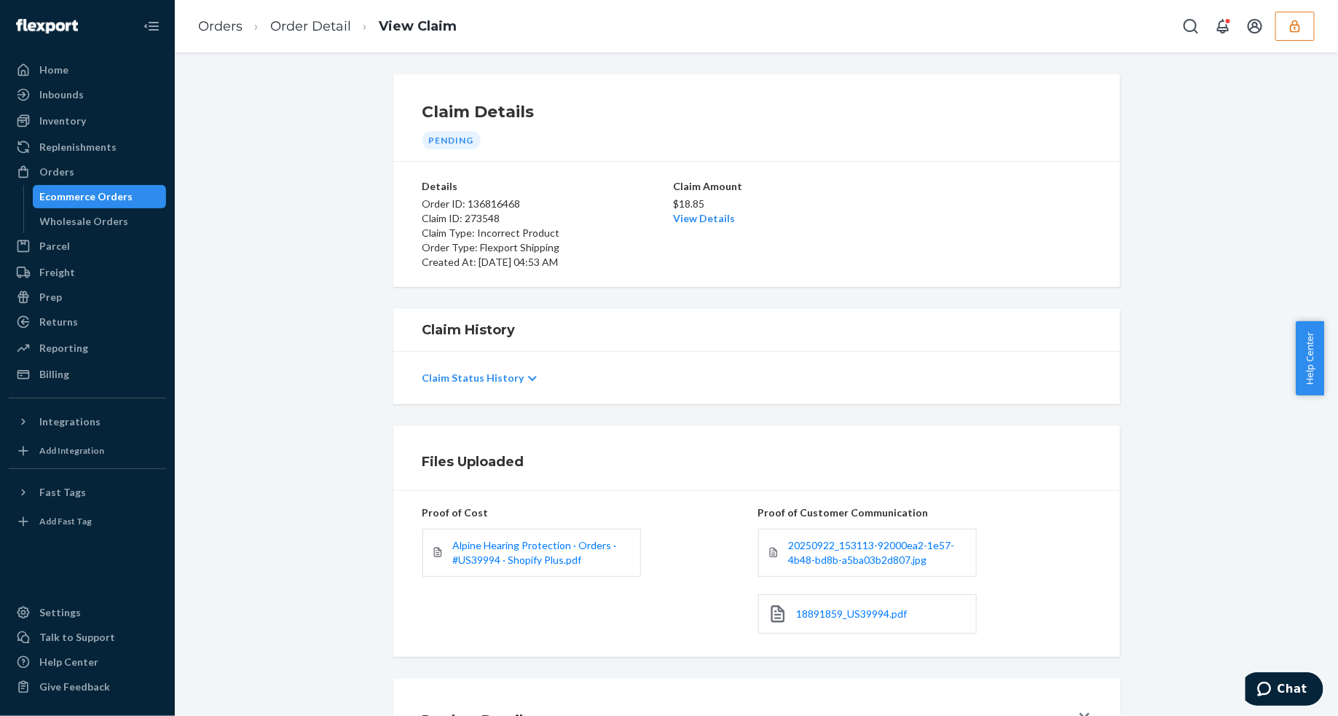
scroll to position [122, 0]
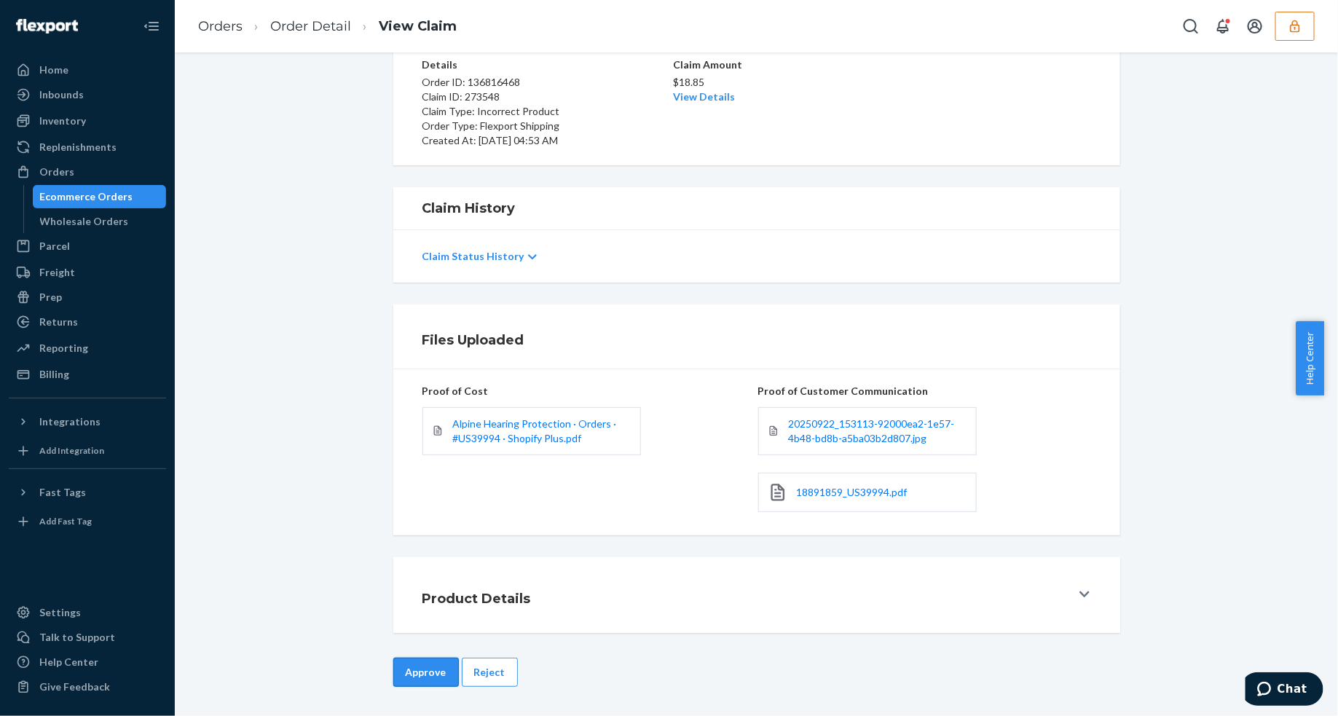
click at [421, 672] on button "Approve" at bounding box center [426, 671] width 66 height 29
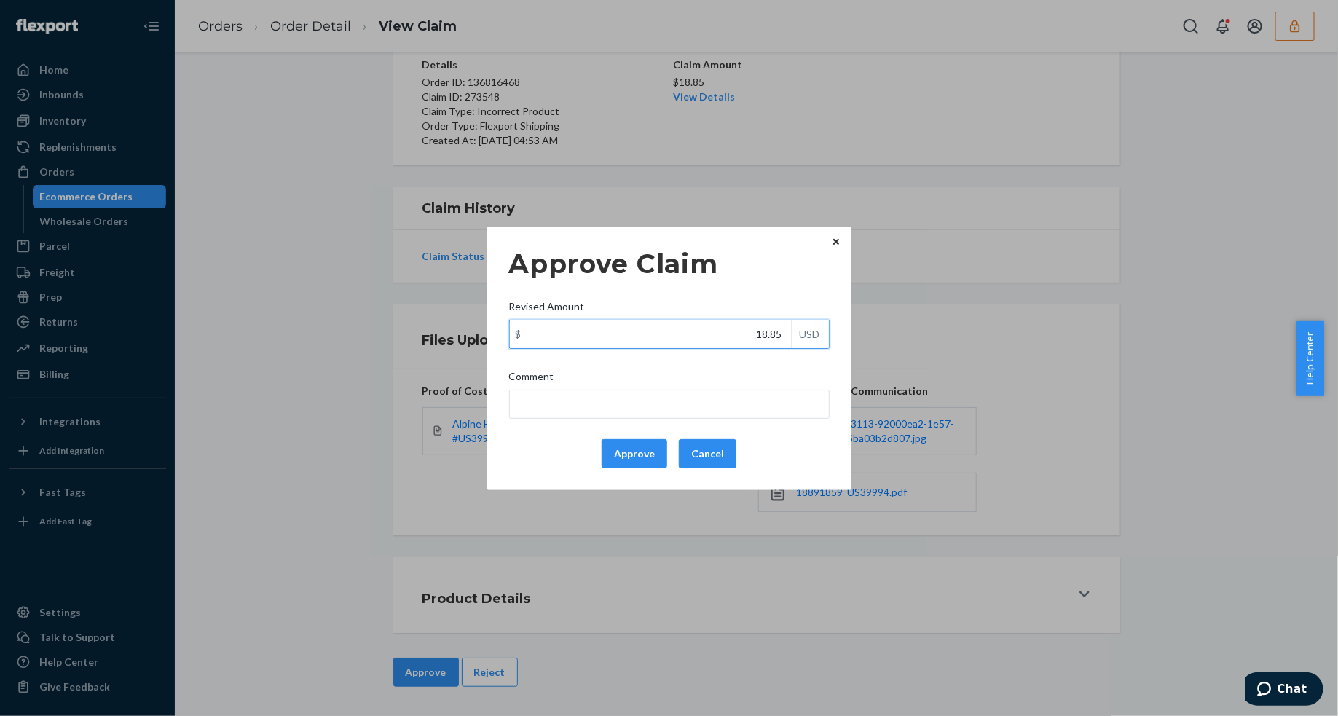
click at [684, 331] on input "18.85" at bounding box center [650, 334] width 281 height 28
paste input "6.87"
type input "6.87"
click at [608, 451] on button "Approve" at bounding box center [634, 453] width 66 height 29
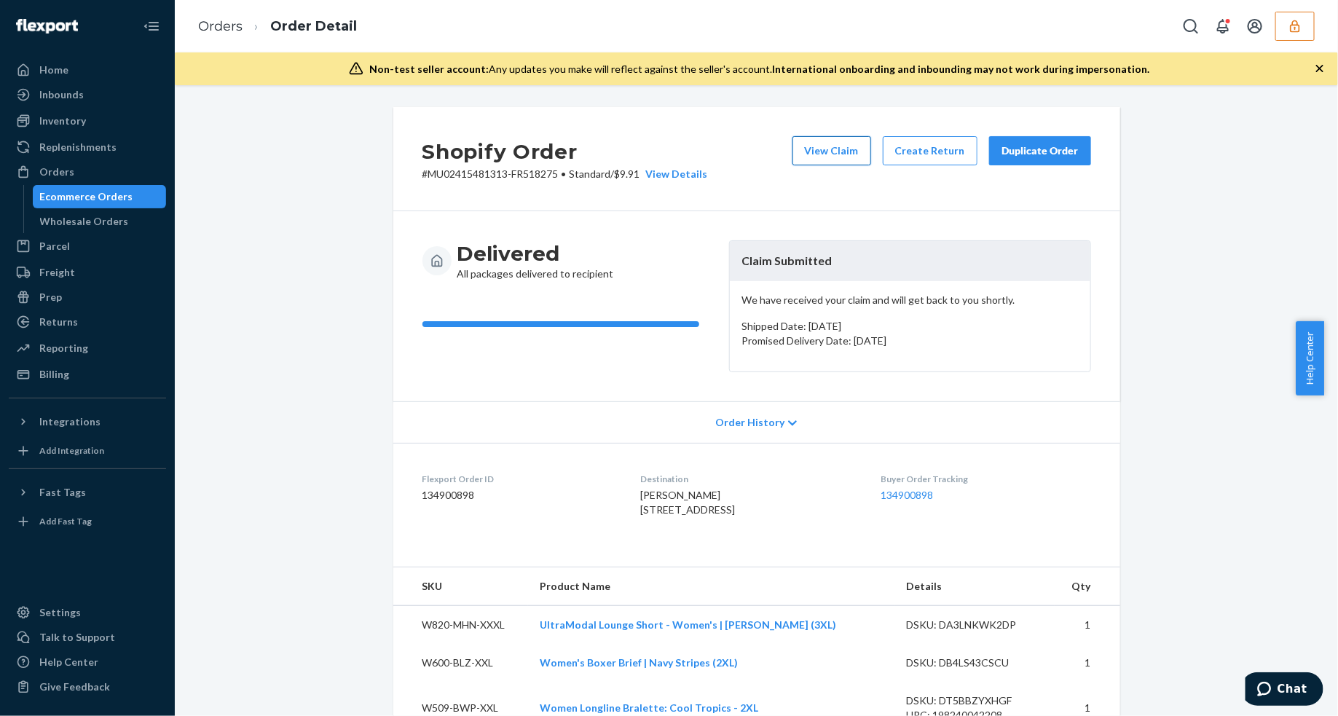
click at [818, 160] on button "View Claim" at bounding box center [831, 150] width 79 height 29
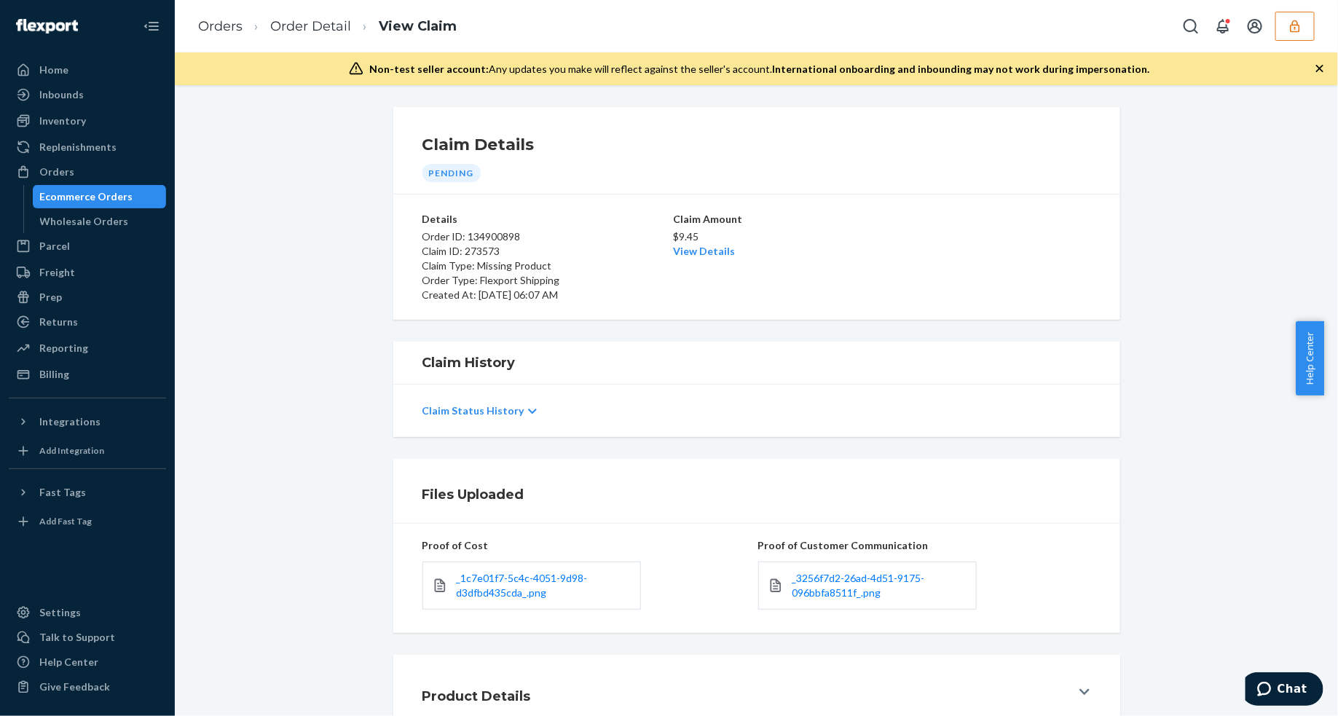
click at [845, 585] on link "_3256f7d2-26ad-4d51-9175-096bbfa8511f_.png" at bounding box center [879, 585] width 175 height 29
click at [845, 579] on span "_3256f7d2-26ad-4d51-9175-096bbfa8511f_.png" at bounding box center [858, 585] width 133 height 27
click at [486, 576] on span "_1c7e01f7-5c4c-4051-9d98-d3dfbd435cda_.png" at bounding box center [522, 585] width 131 height 27
click at [679, 252] on link "View Details" at bounding box center [705, 251] width 62 height 12
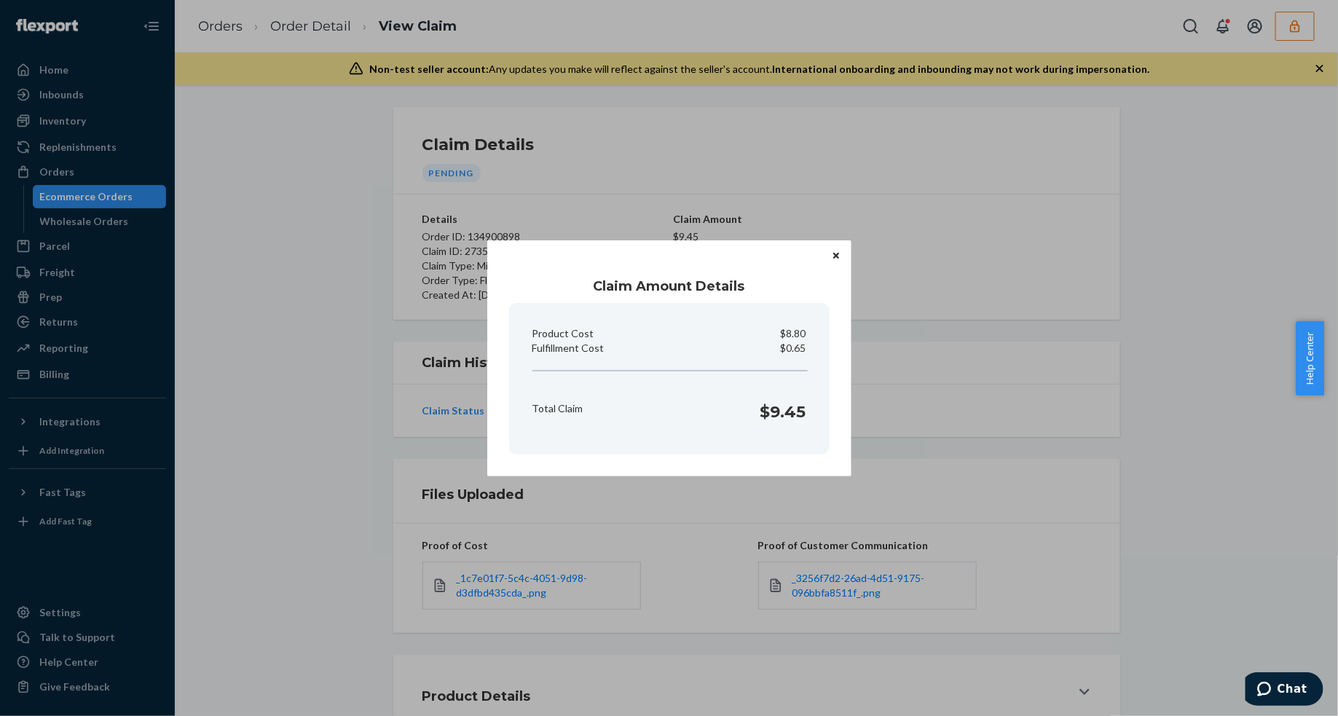
click at [836, 256] on icon "Close" at bounding box center [836, 256] width 6 height 6
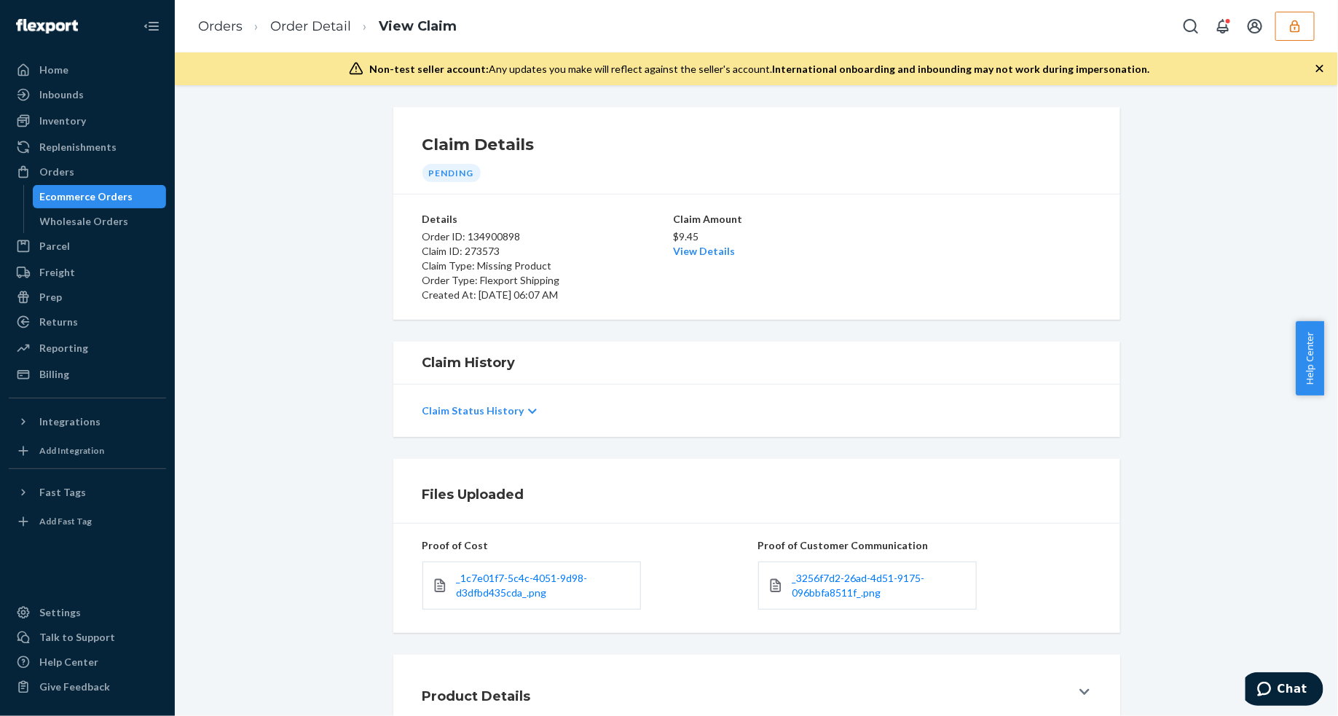
scroll to position [98, 0]
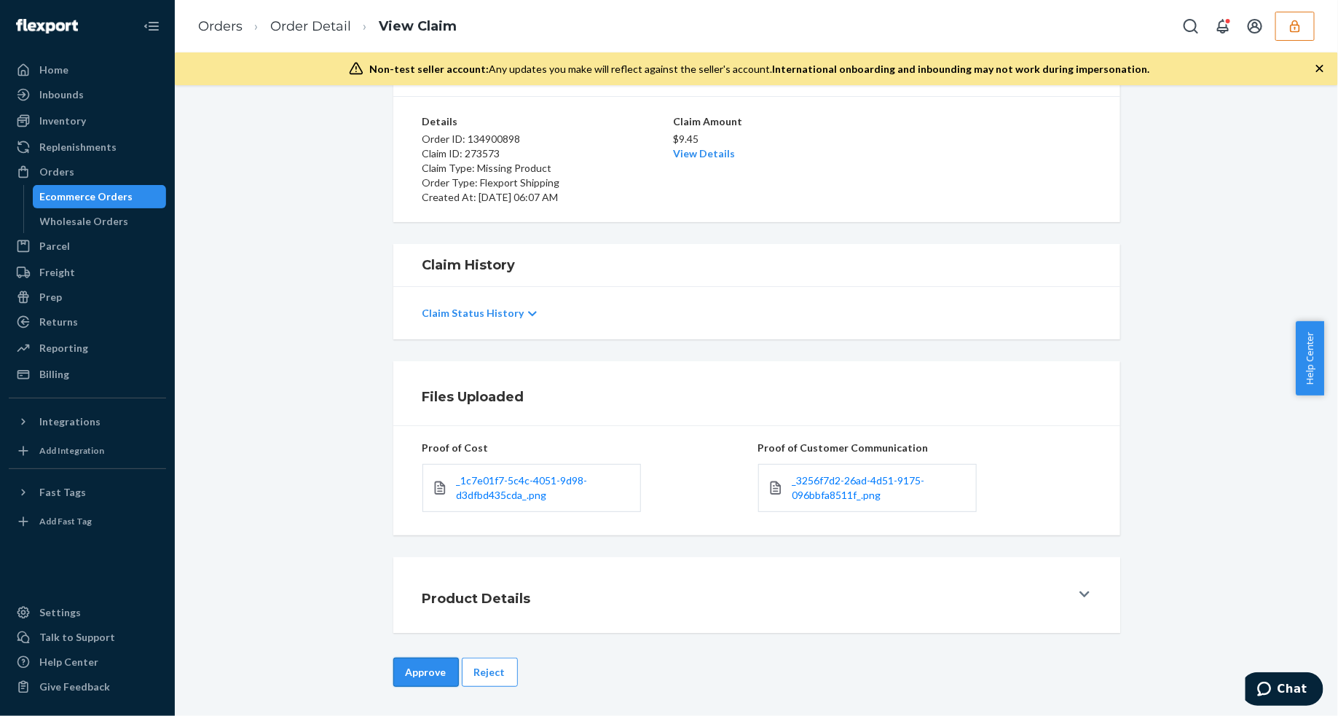
click at [437, 674] on button "Approve" at bounding box center [426, 671] width 66 height 29
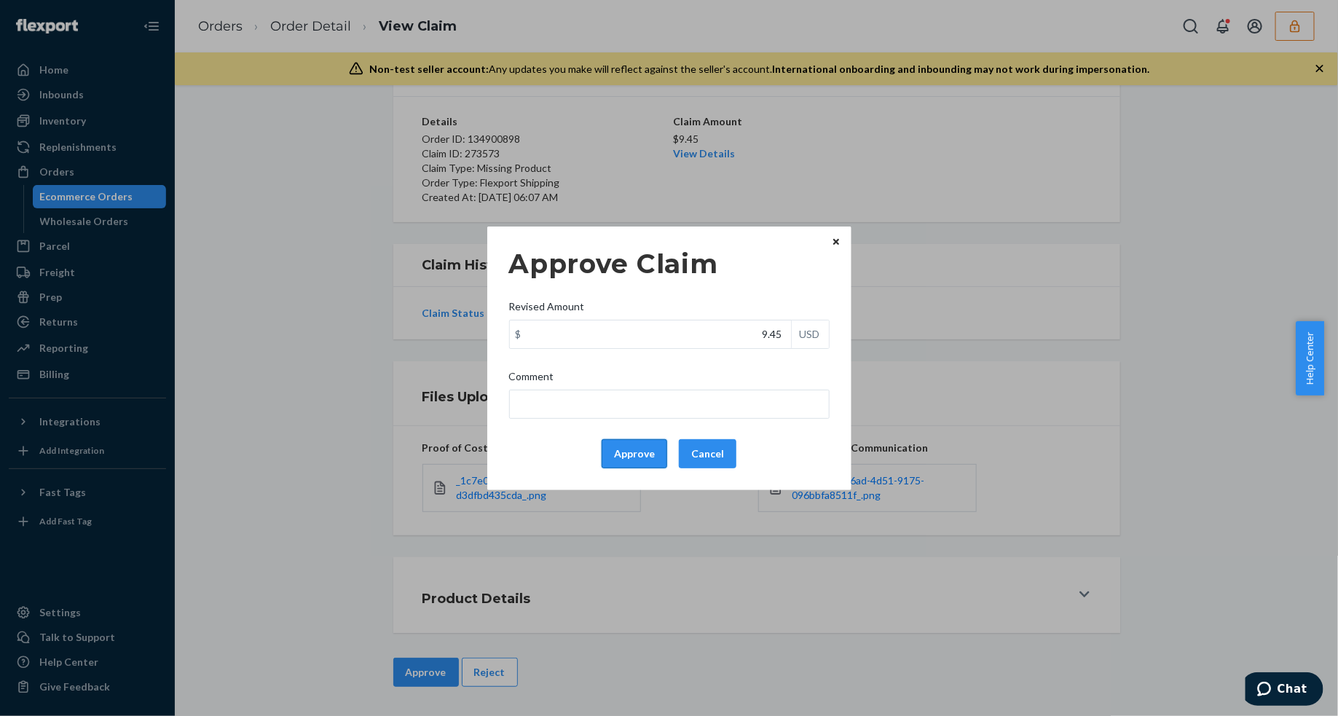
click at [625, 462] on button "Approve" at bounding box center [634, 453] width 66 height 29
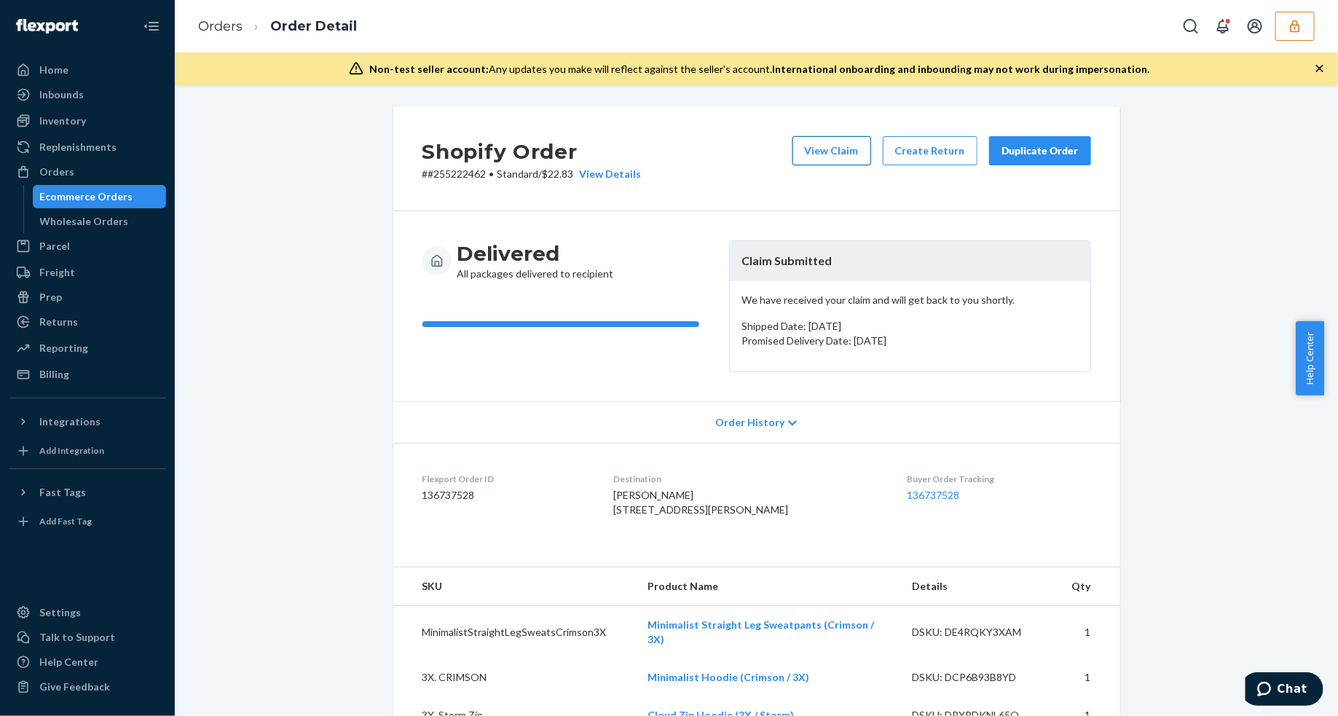
click at [832, 159] on button "View Claim" at bounding box center [831, 150] width 79 height 29
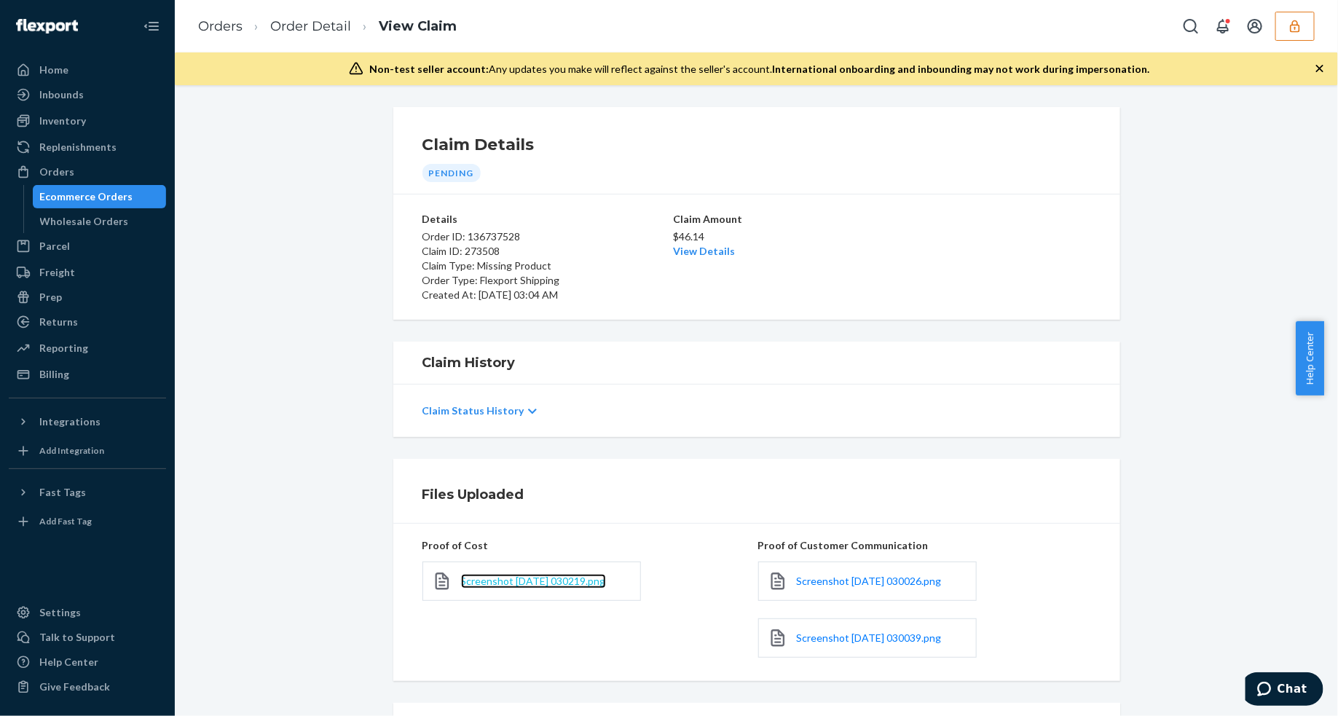
click at [599, 587] on span "Screenshot 2025-09-23 030219.png" at bounding box center [533, 580] width 145 height 12
click at [874, 582] on span "Screenshot 2025-09-23 030026.png" at bounding box center [869, 580] width 145 height 12
click at [309, 25] on link "Order Detail" at bounding box center [310, 26] width 81 height 16
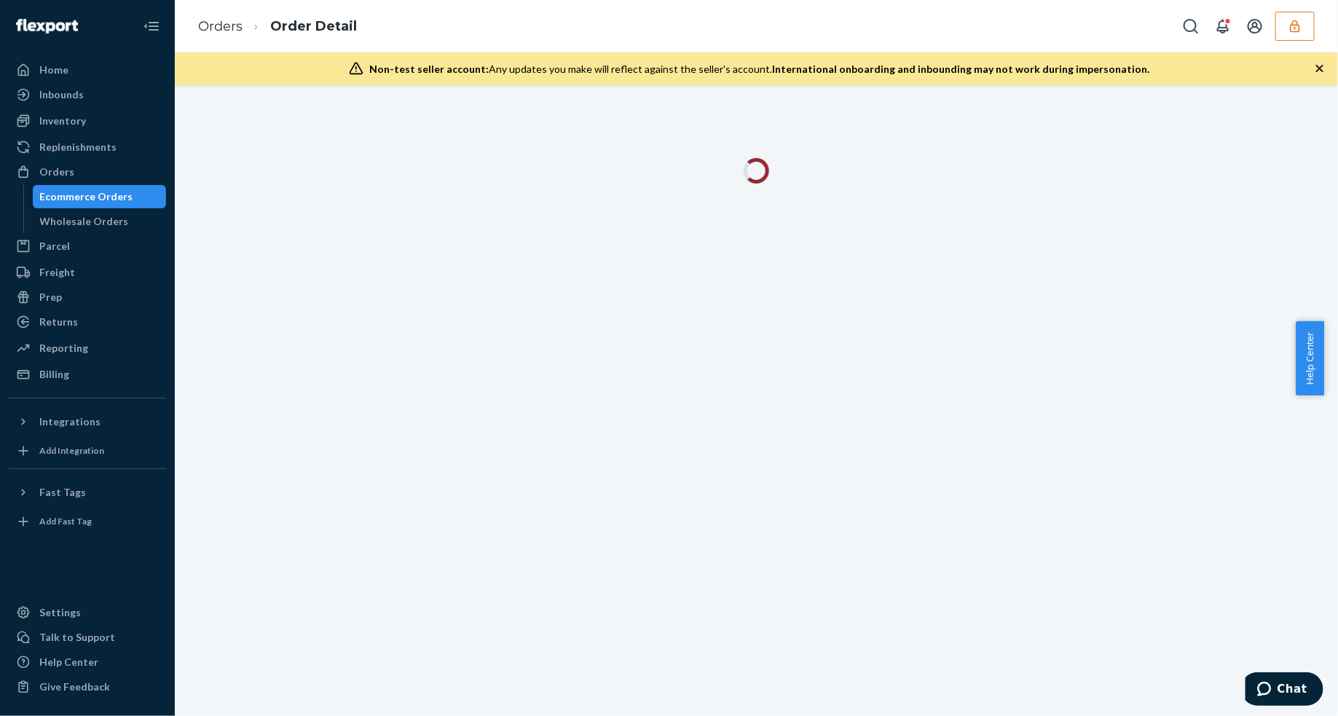
click at [1319, 68] on icon "button" at bounding box center [1319, 68] width 7 height 7
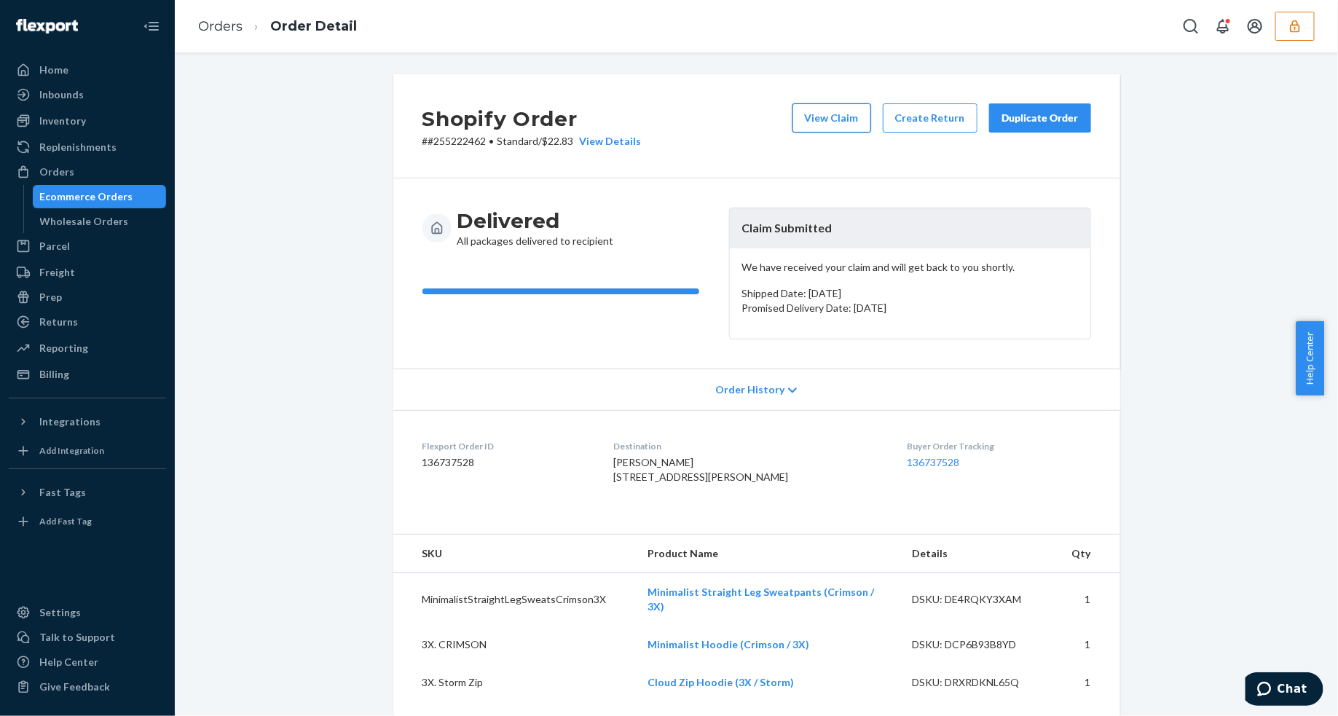
click at [842, 122] on button "View Claim" at bounding box center [831, 117] width 79 height 29
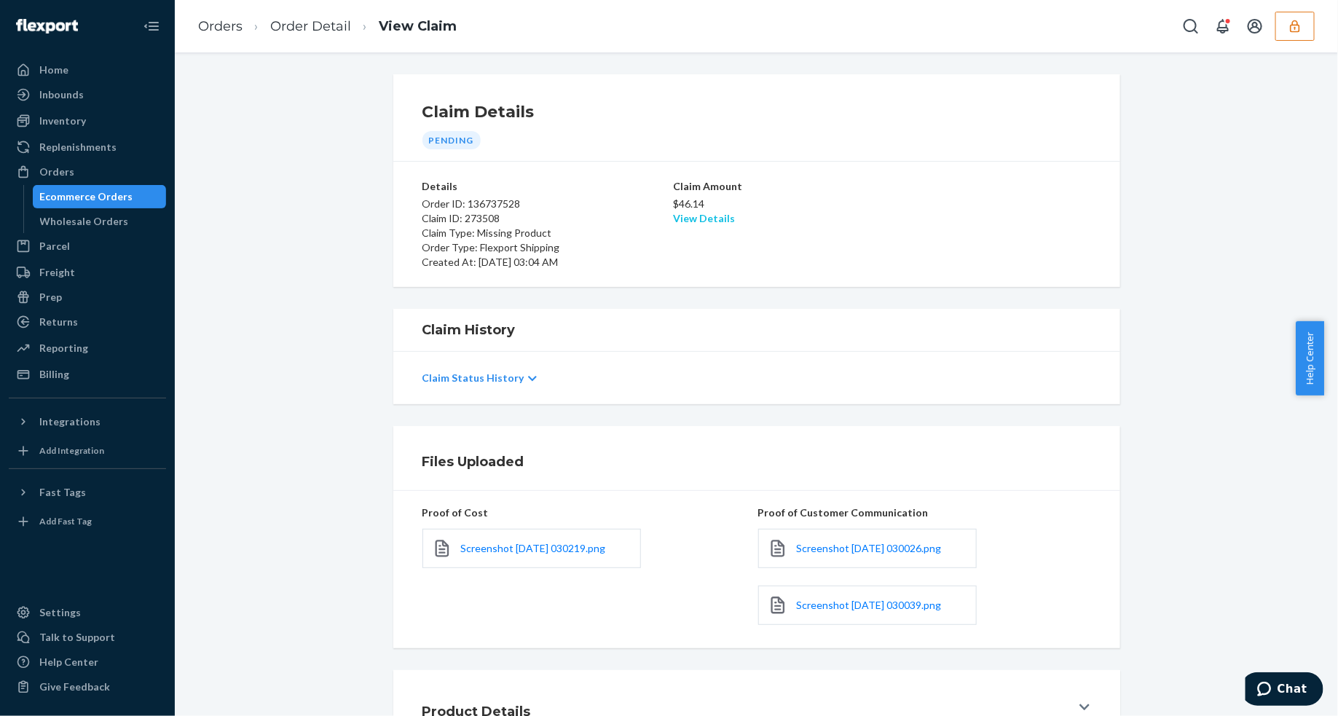
click at [683, 213] on link "View Details" at bounding box center [705, 218] width 62 height 12
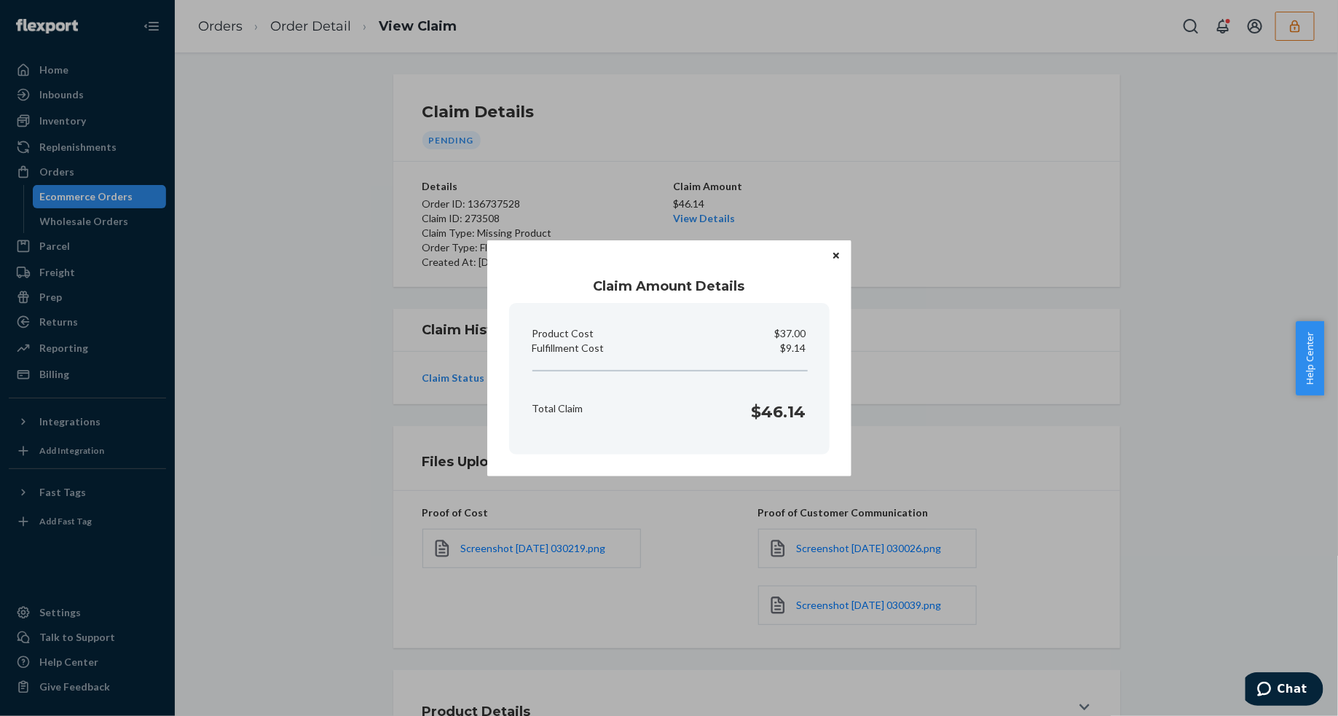
click at [801, 343] on p "$9.14" at bounding box center [793, 348] width 25 height 15
copy p "Fulfillment Cost"
click at [840, 258] on button "Close" at bounding box center [836, 256] width 15 height 16
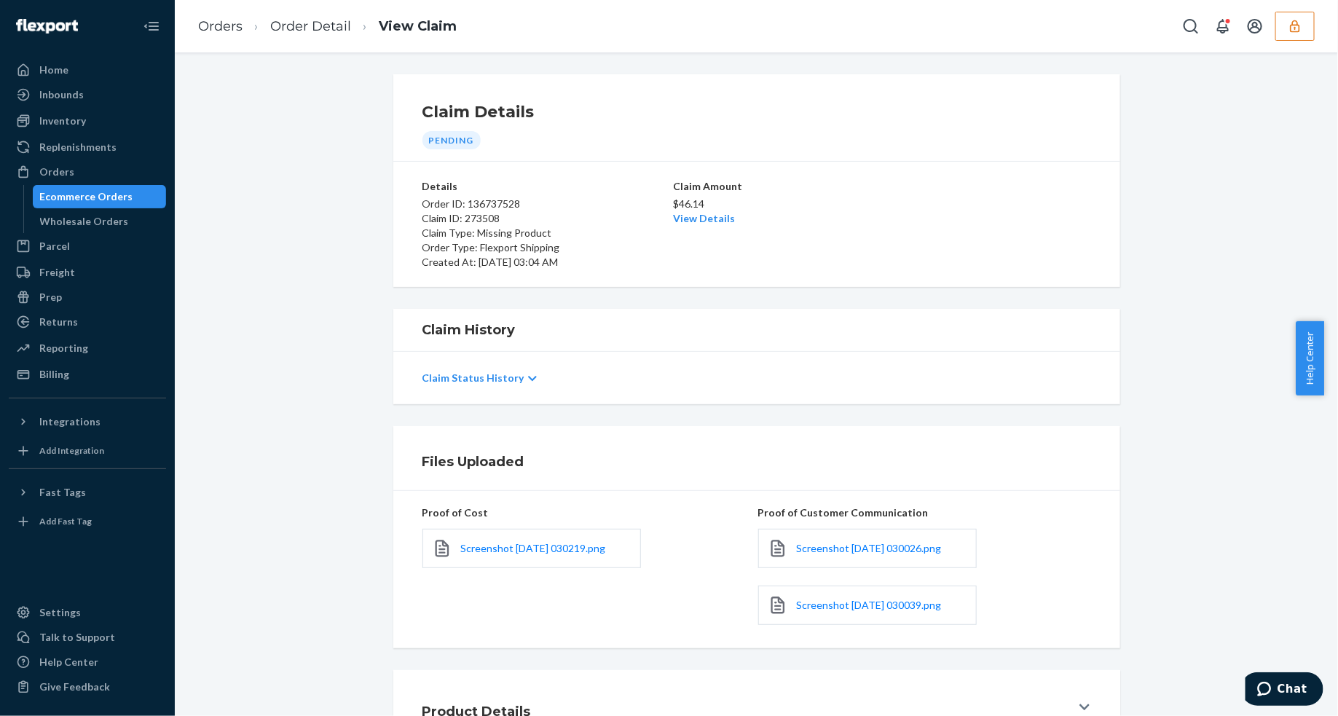
scroll to position [114, 0]
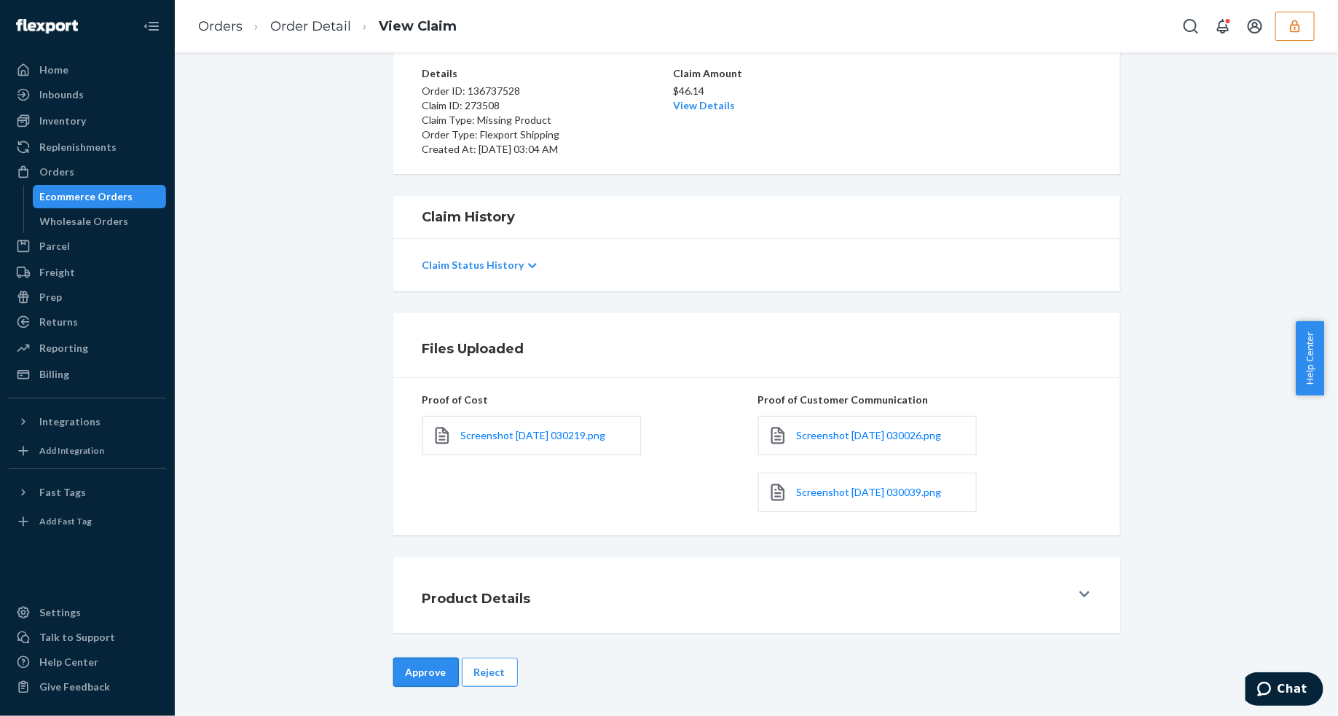
click at [404, 682] on button "Approve" at bounding box center [426, 671] width 66 height 29
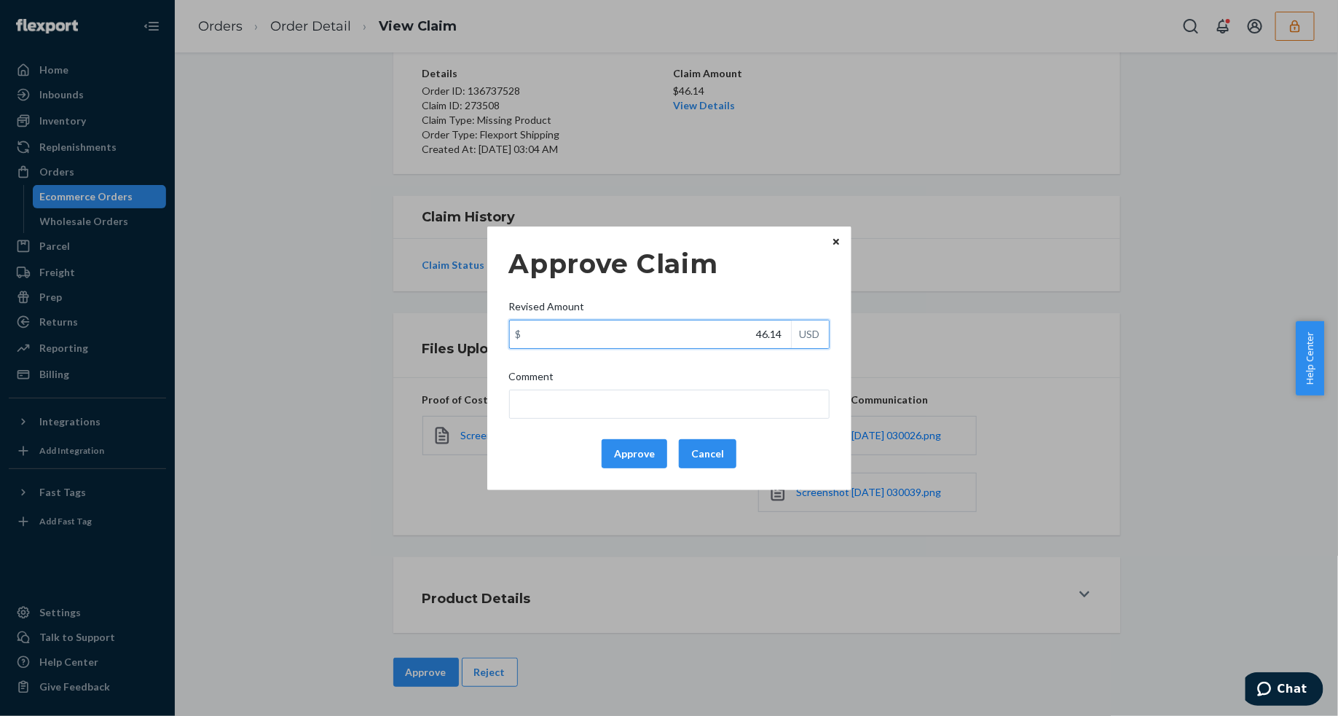
click at [734, 337] on input "46.14" at bounding box center [650, 334] width 281 height 28
type input "32.74"
click at [631, 455] on button "Approve" at bounding box center [634, 453] width 66 height 29
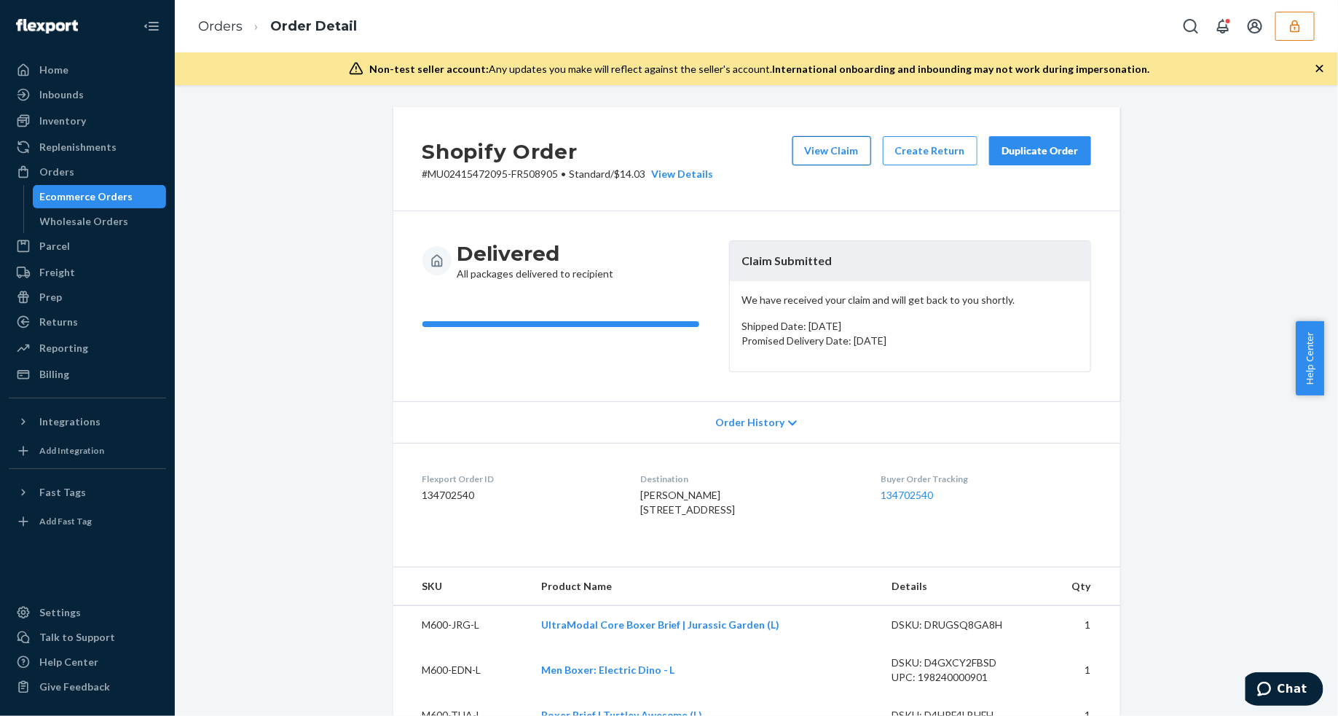
click at [825, 157] on button "View Claim" at bounding box center [831, 150] width 79 height 29
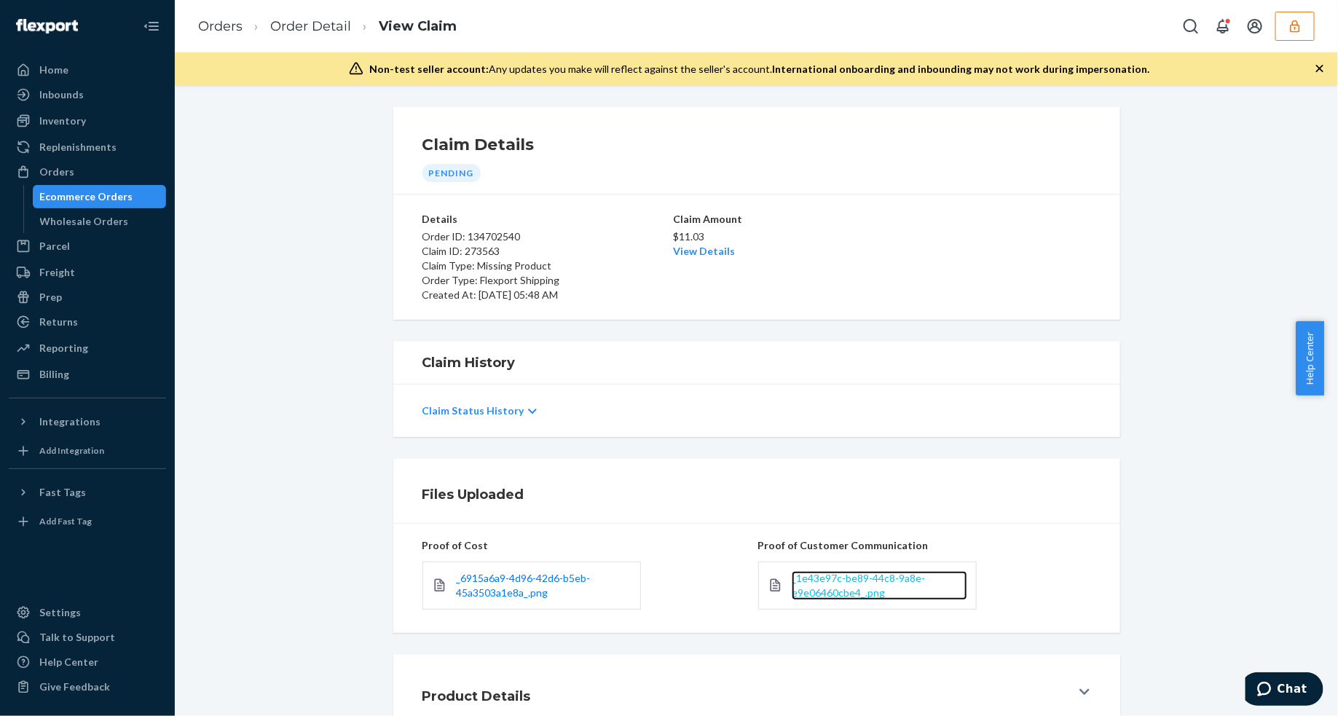
click at [850, 583] on span "_1e43e97c-be89-44c8-9a8e-e9e06460cbe4_.png" at bounding box center [857, 585] width 133 height 27
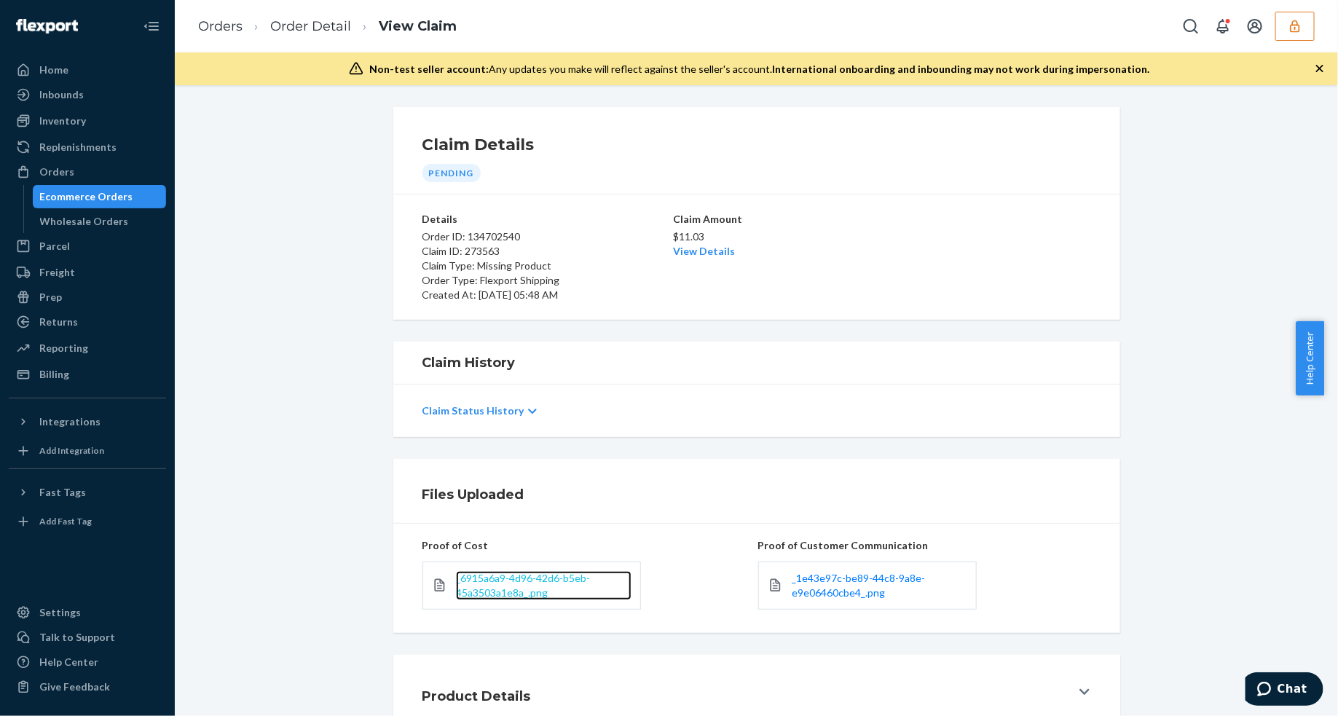
click at [508, 577] on span "_6915a6a9-4d96-42d6-b5eb-45a3503a1e8a_.png" at bounding box center [523, 585] width 134 height 27
click at [696, 253] on link "View Details" at bounding box center [705, 251] width 62 height 12
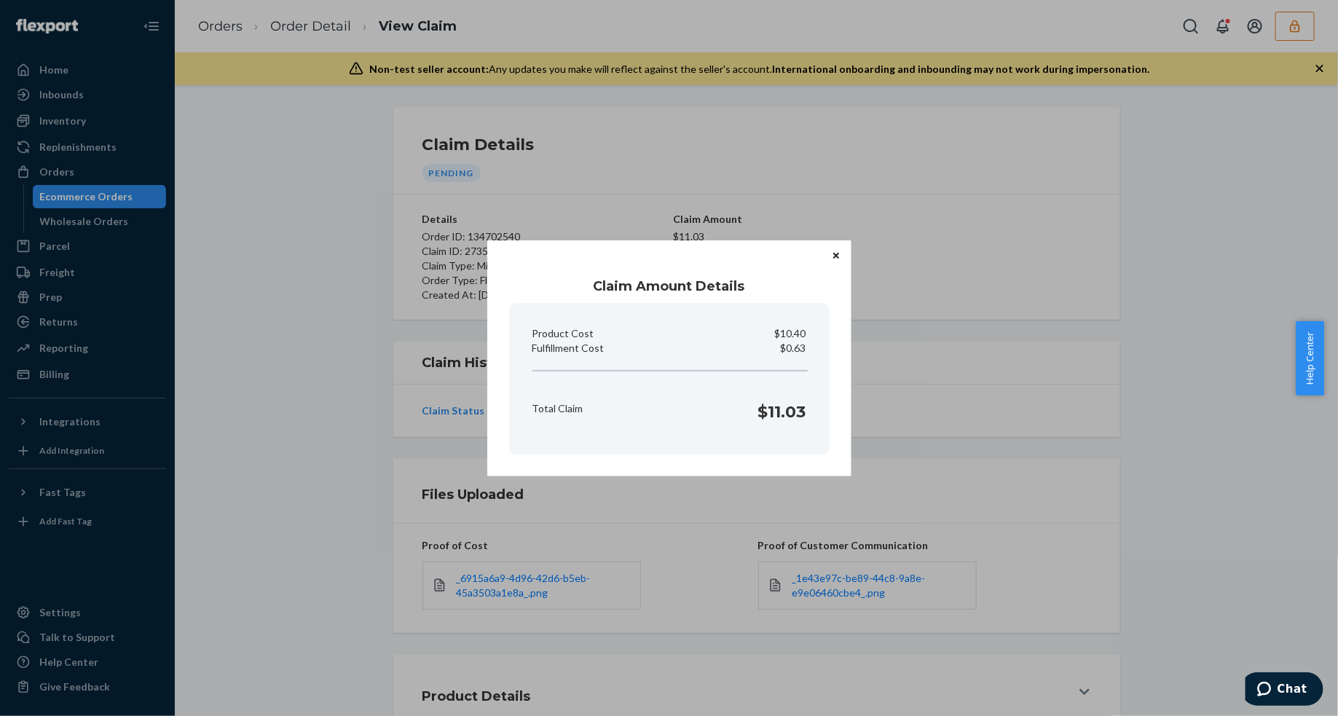
click at [834, 258] on icon "Close" at bounding box center [836, 256] width 6 height 6
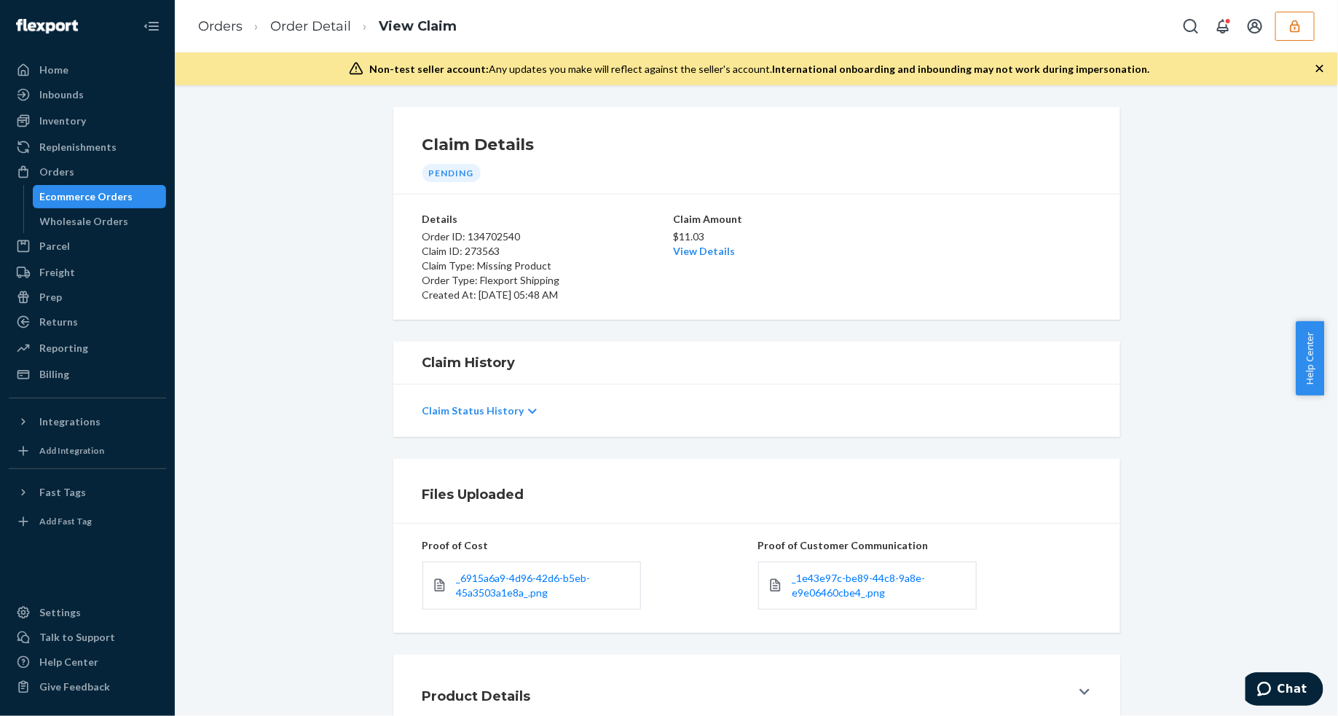
scroll to position [98, 0]
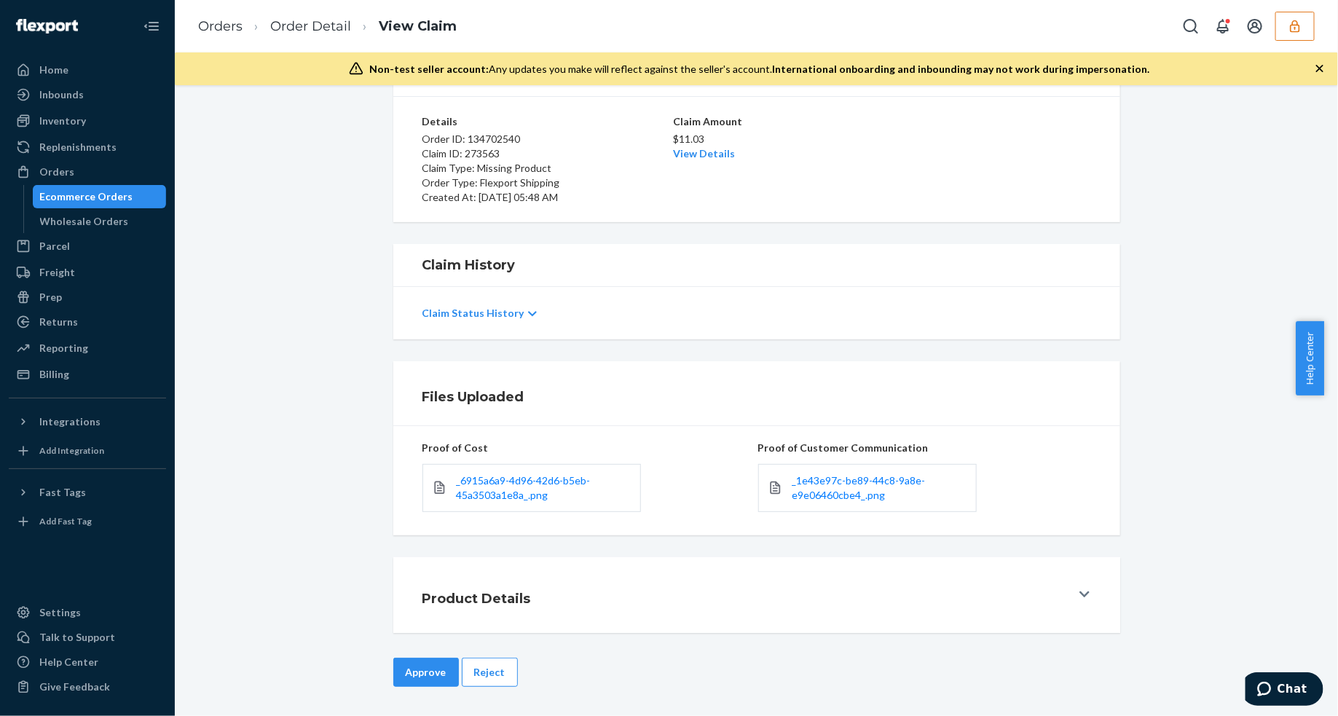
click at [423, 674] on button "Approve" at bounding box center [426, 671] width 66 height 29
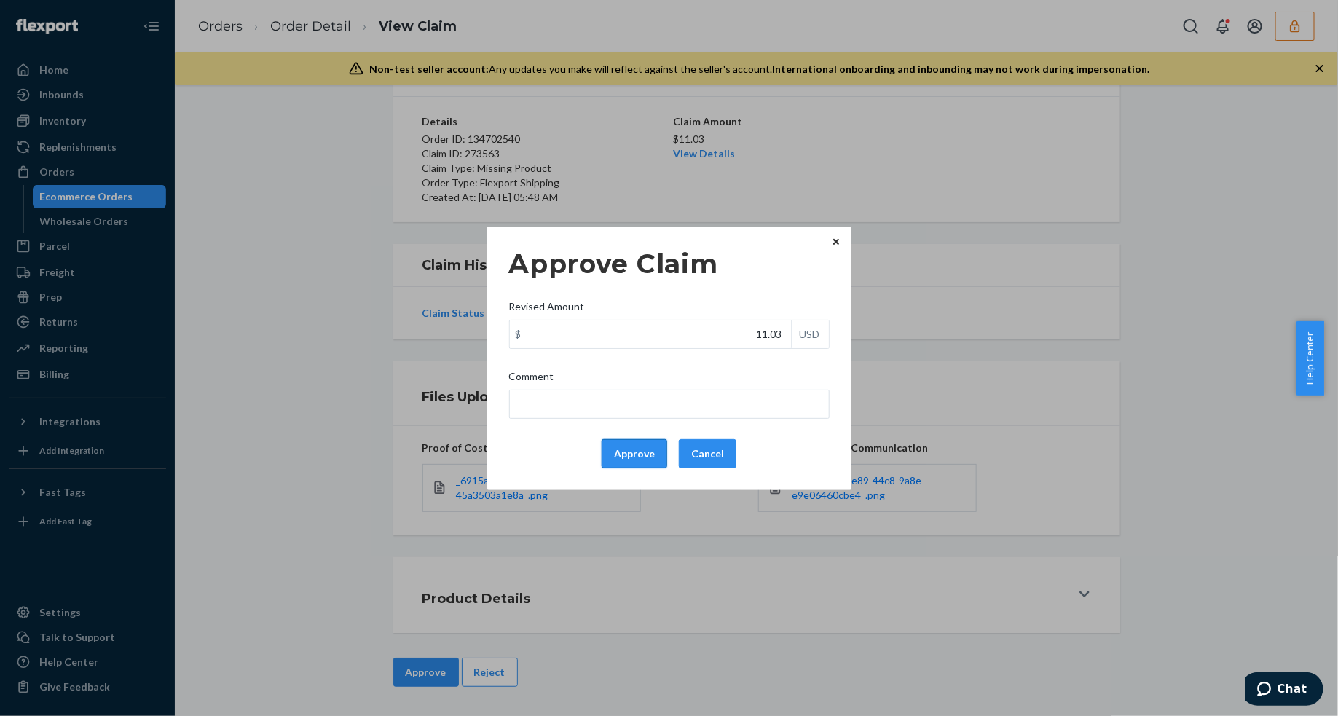
click at [631, 454] on button "Approve" at bounding box center [634, 453] width 66 height 29
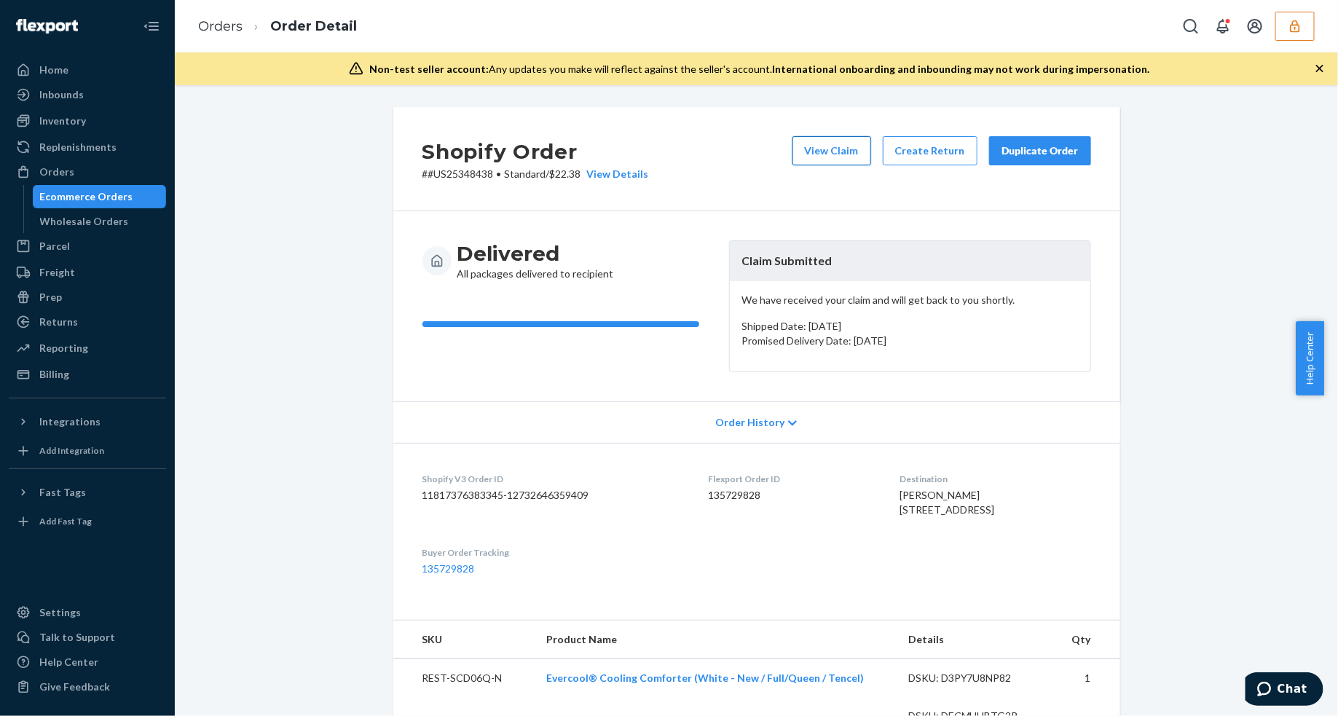
click at [850, 155] on button "View Claim" at bounding box center [831, 150] width 79 height 29
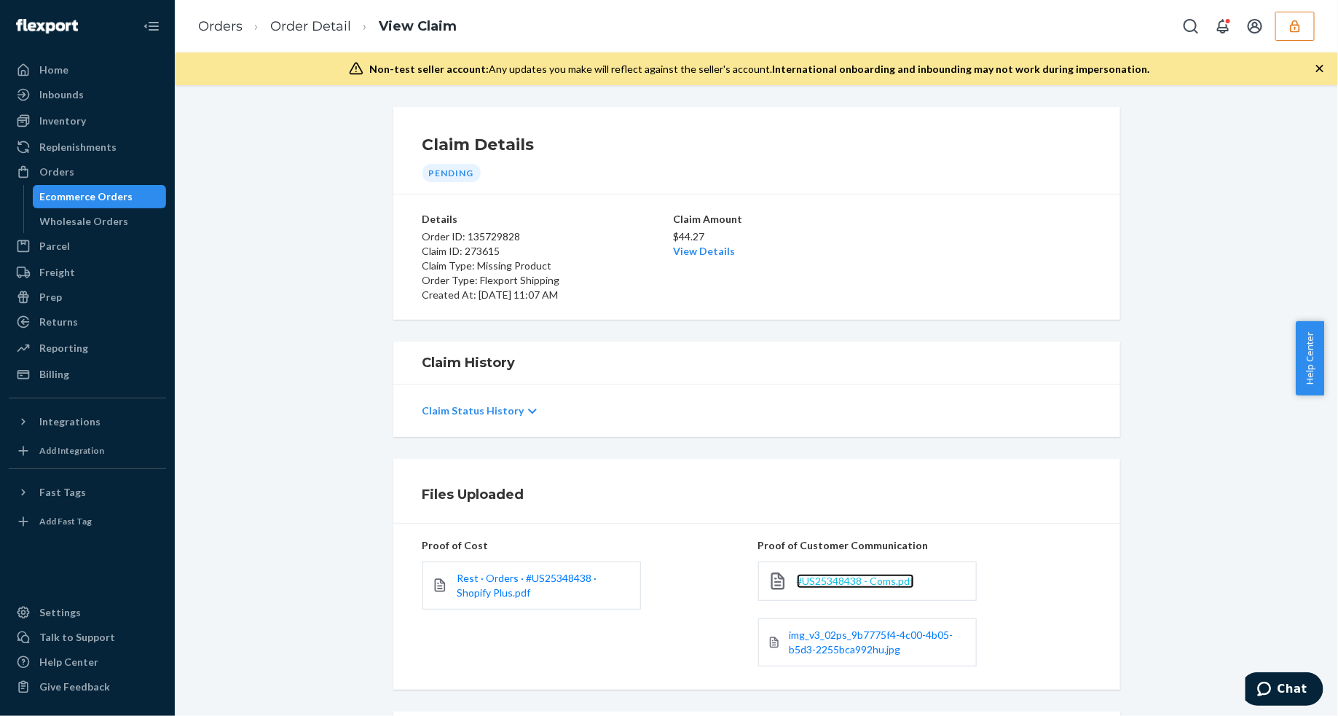
click at [825, 579] on span "#US25348438 - Coms.pdf" at bounding box center [855, 580] width 117 height 12
click at [828, 639] on span "img_v3_02ps_9b7775f4-4c00-4b05-b5d3-2255bca992hu.jpg" at bounding box center [871, 641] width 164 height 27
click at [518, 586] on link "Rest · Orders · #US25348438 · Shopify Plus.pdf" at bounding box center [544, 585] width 174 height 29
click at [289, 25] on link "Order Detail" at bounding box center [310, 26] width 81 height 16
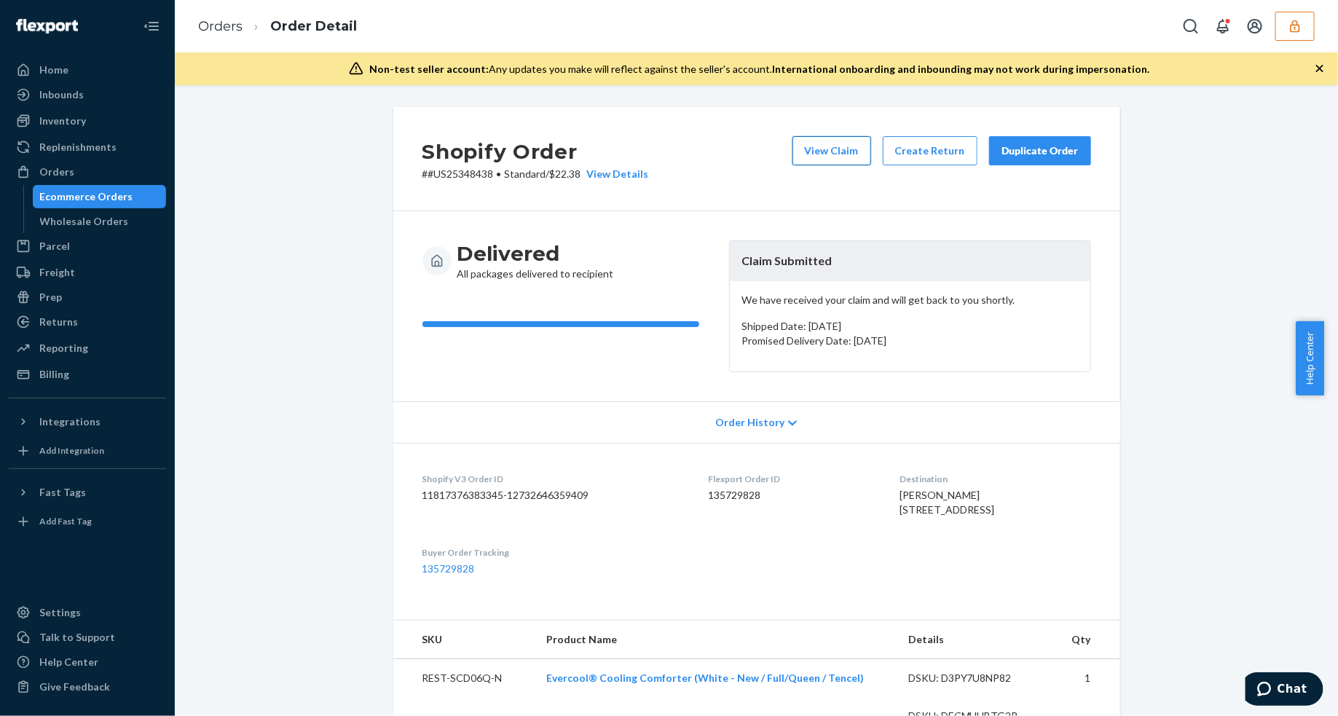
click at [810, 154] on button "View Claim" at bounding box center [831, 150] width 79 height 29
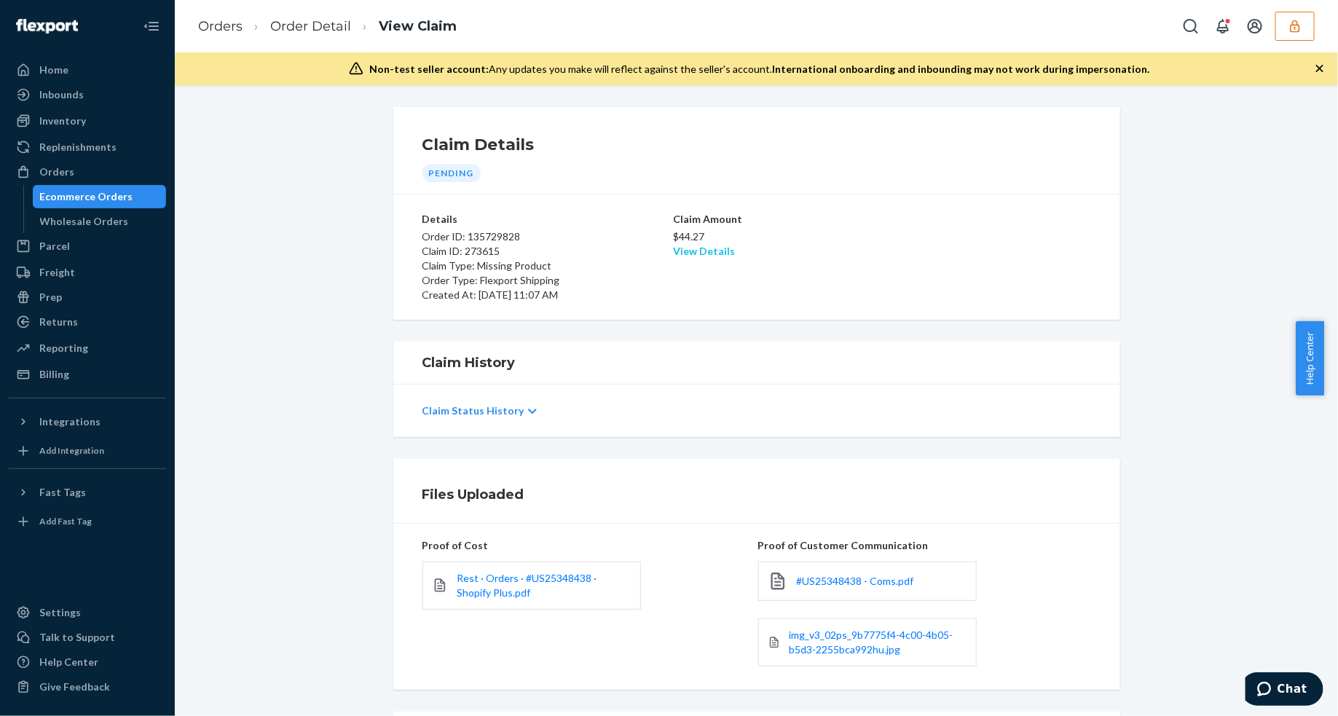
click at [685, 248] on link "View Details" at bounding box center [705, 251] width 62 height 12
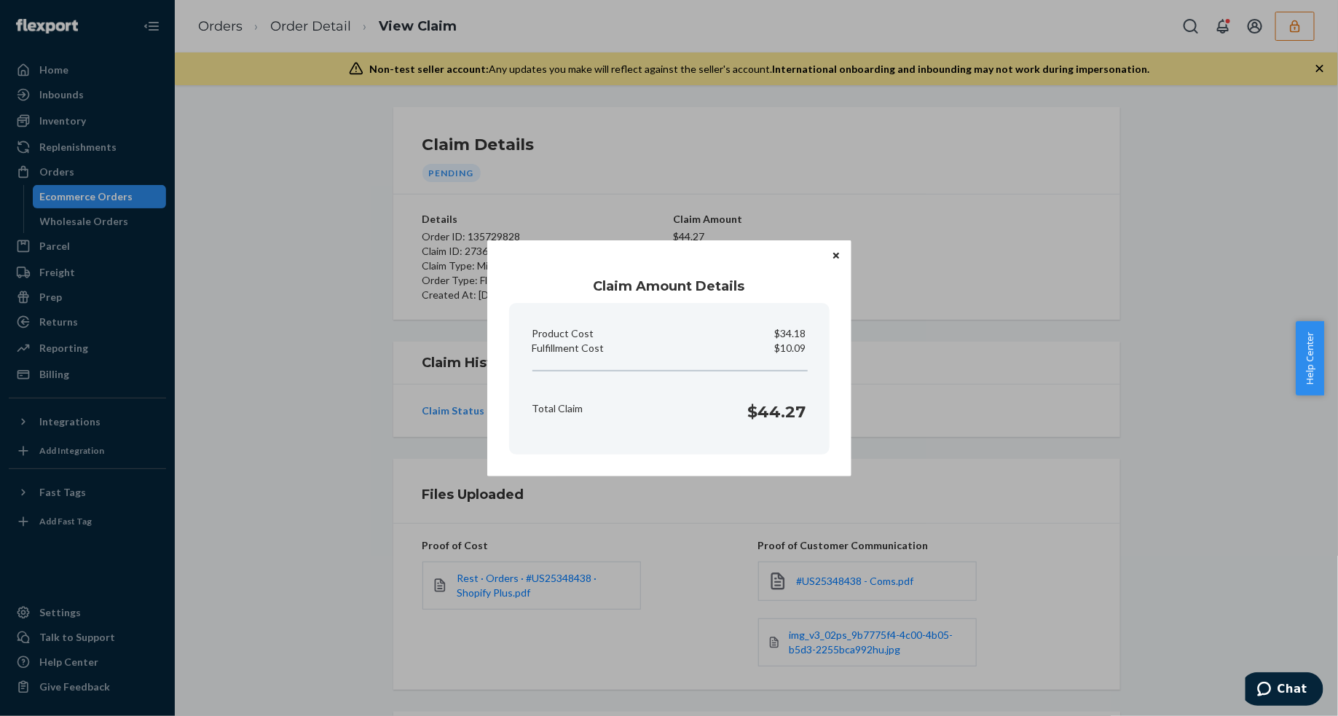
click at [834, 257] on icon "Close" at bounding box center [836, 256] width 6 height 6
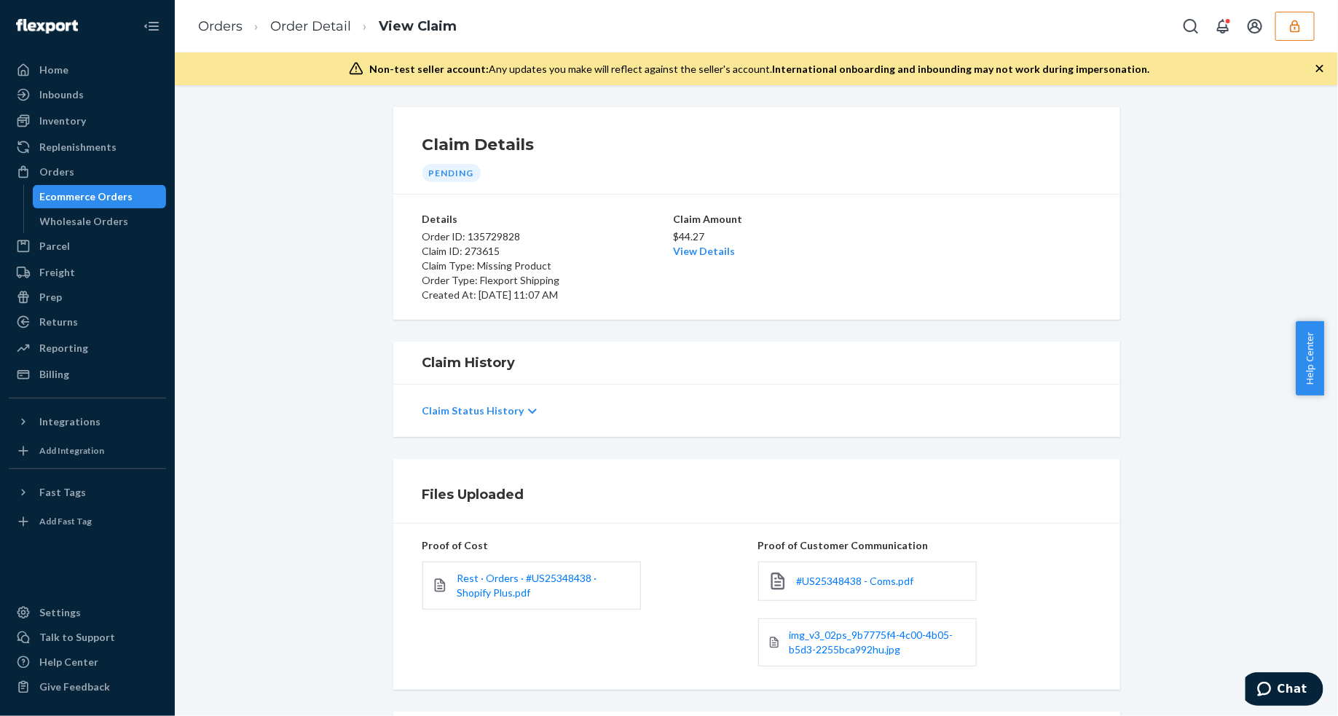
scroll to position [91, 0]
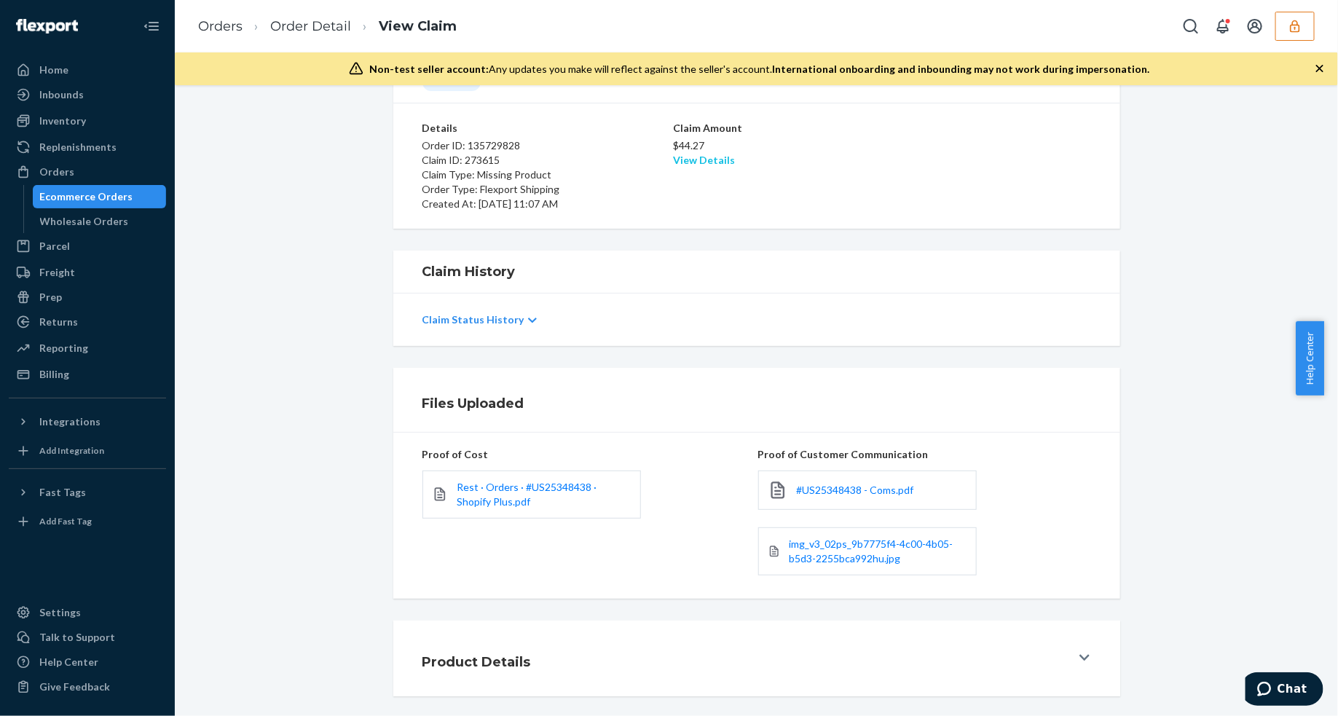
click at [683, 165] on link "View Details" at bounding box center [705, 160] width 62 height 12
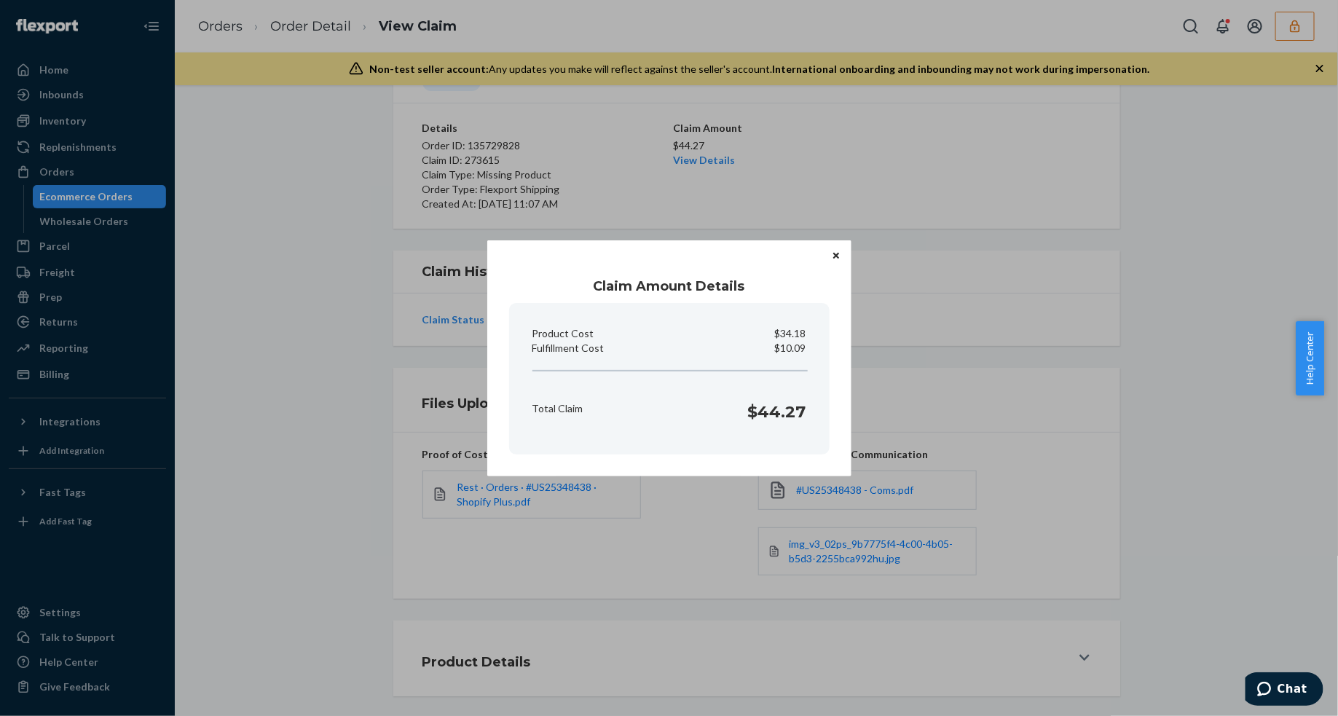
click at [936, 182] on div "Claim Amount Details Product Cost $34.18 Fulfillment Cost $10.09 Total Claim $4…" at bounding box center [669, 358] width 1338 height 716
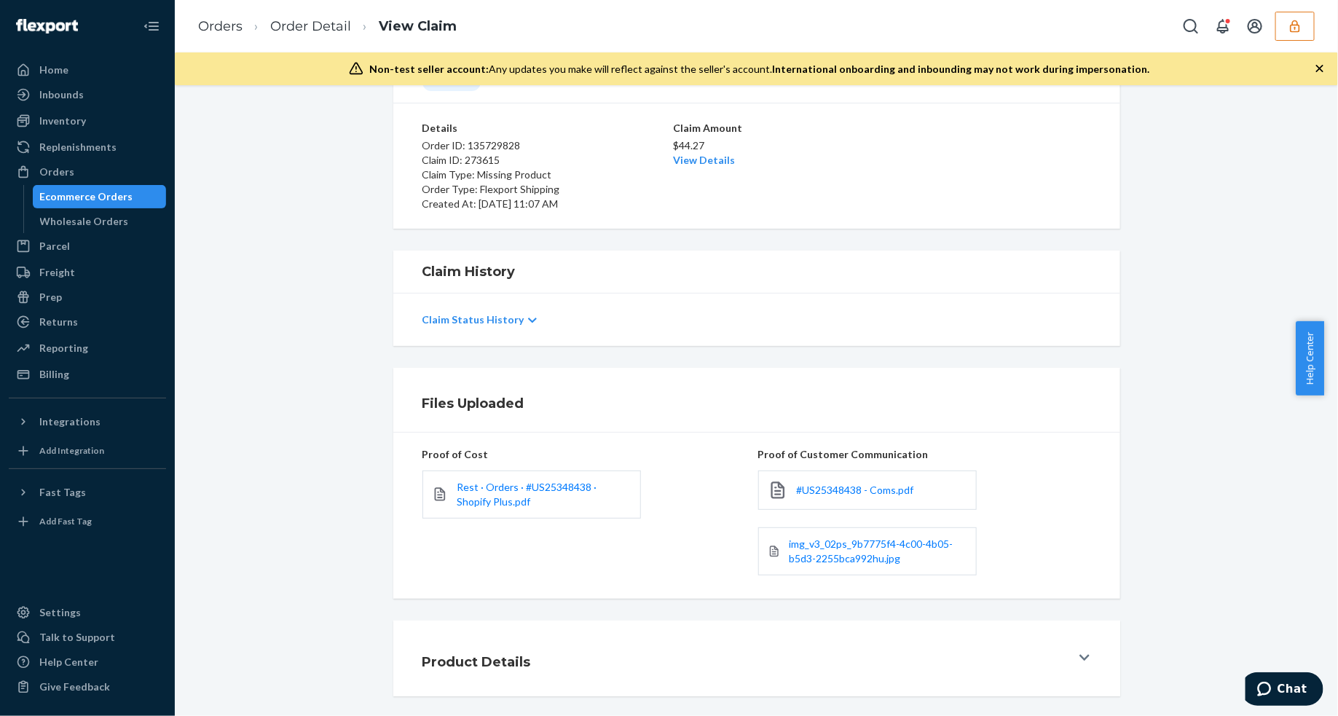
scroll to position [155, 0]
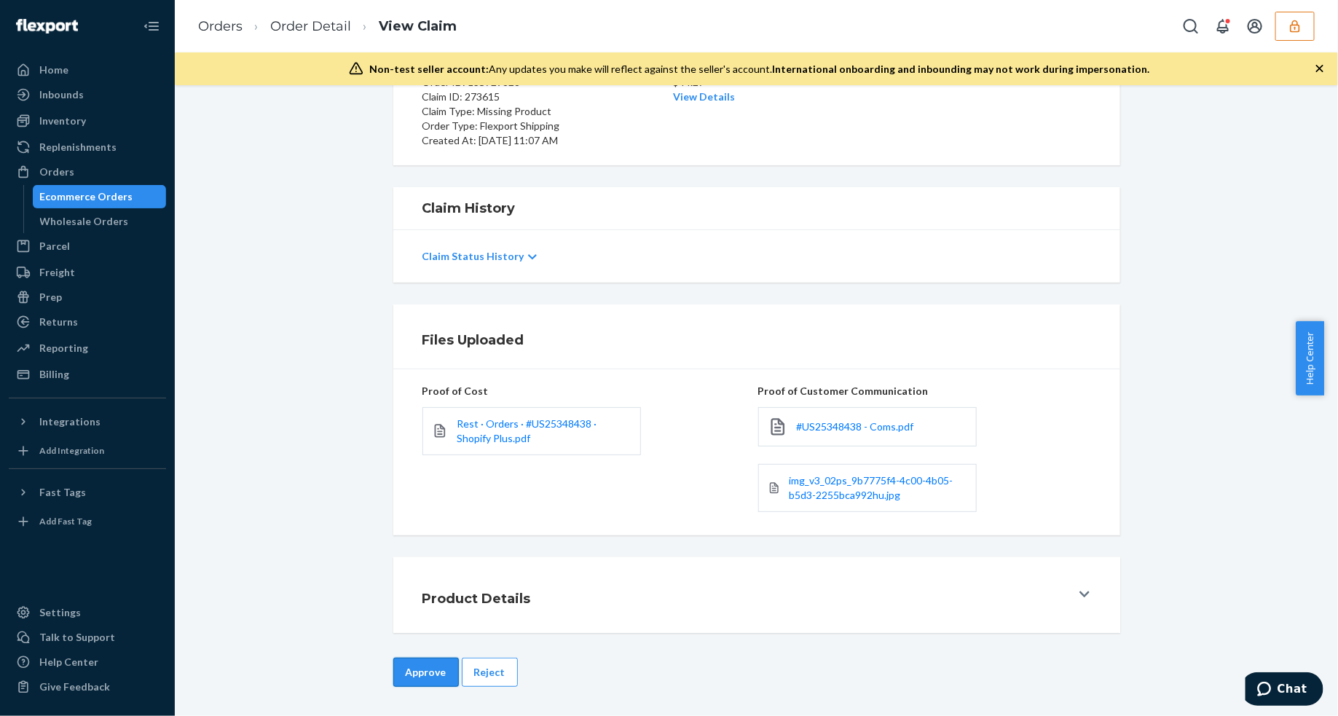
click at [416, 671] on button "Approve" at bounding box center [426, 671] width 66 height 29
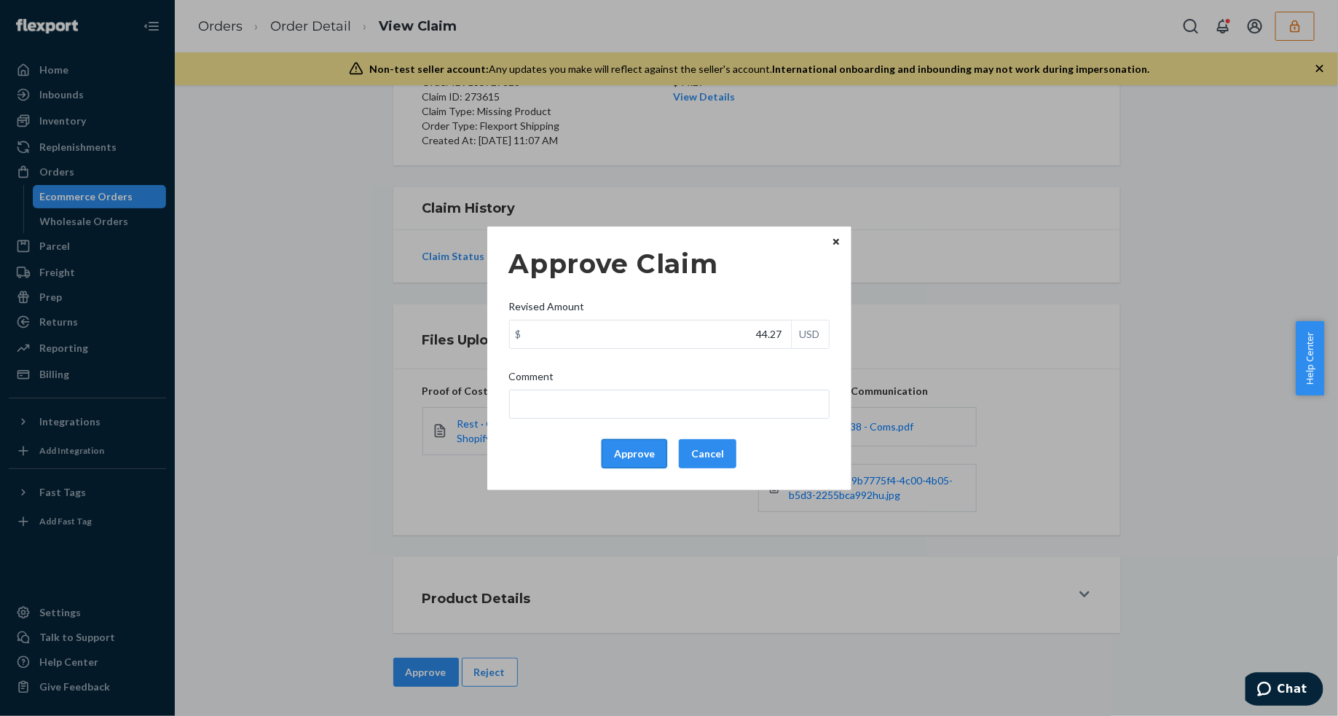
click at [642, 446] on button "Approve" at bounding box center [634, 453] width 66 height 29
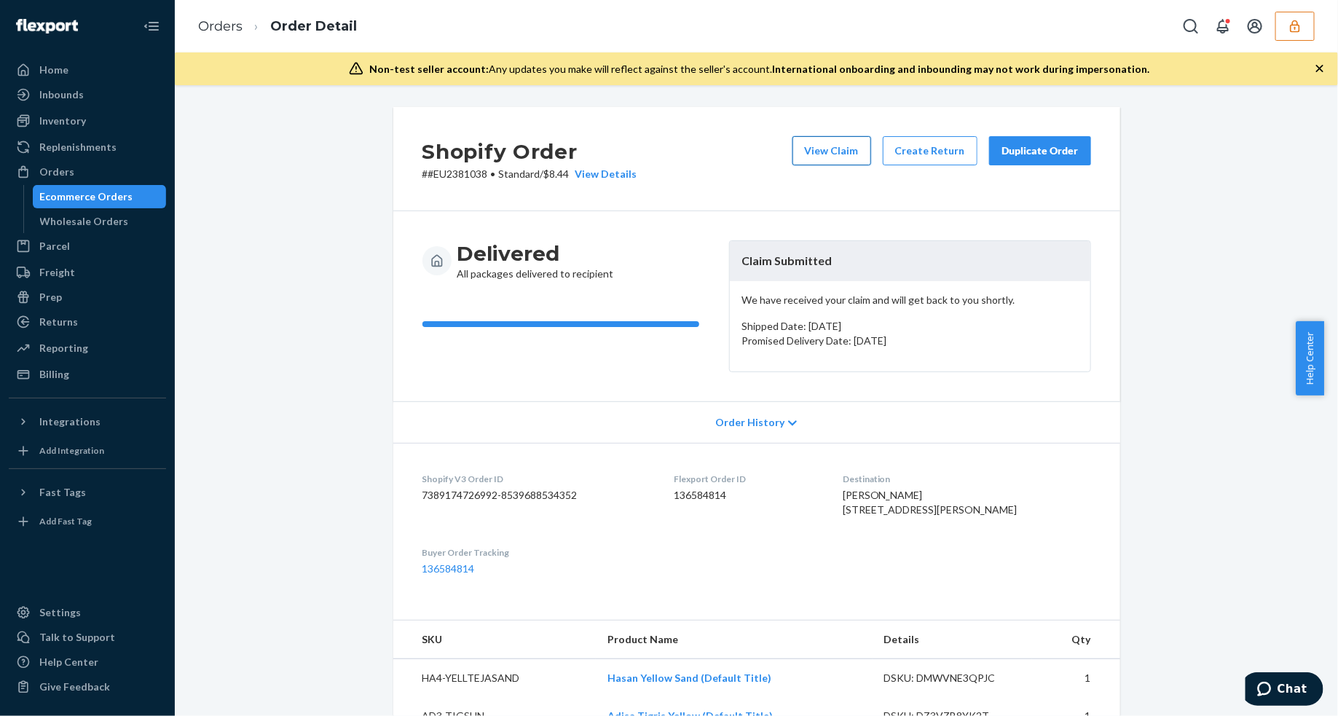
click at [836, 147] on button "View Claim" at bounding box center [831, 150] width 79 height 29
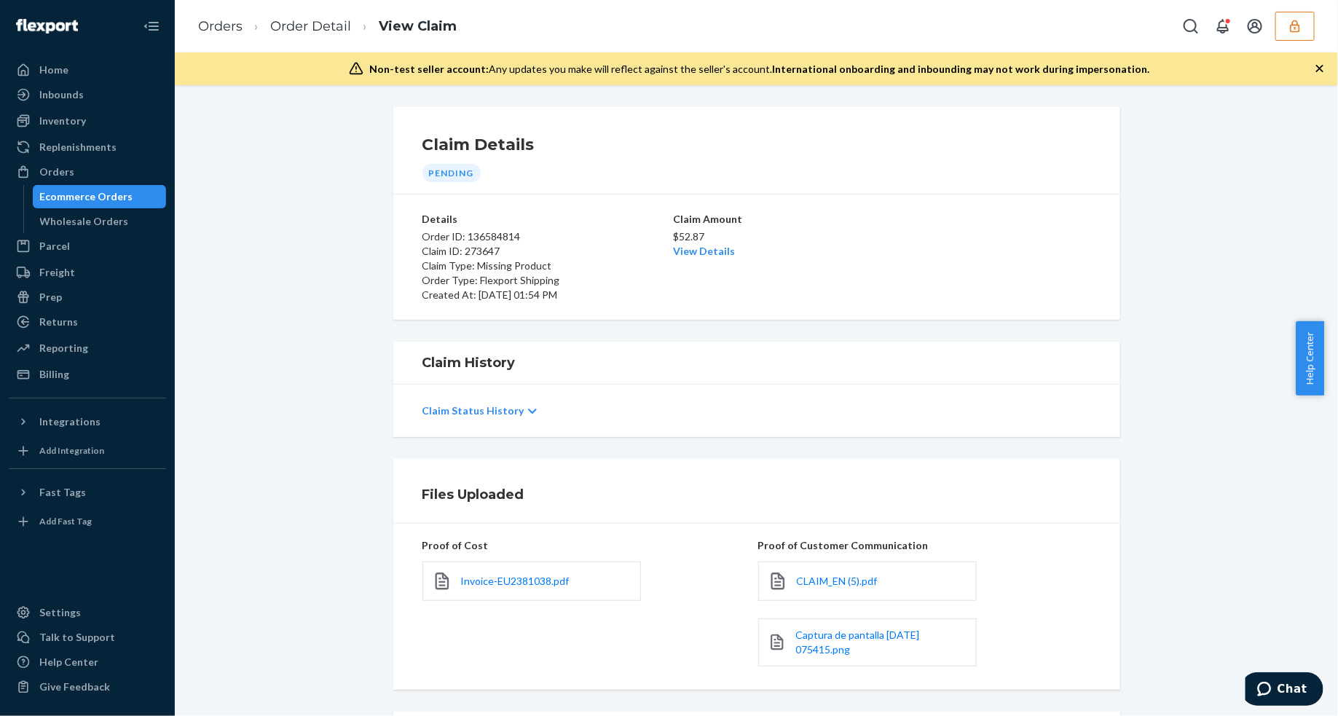
scroll to position [155, 0]
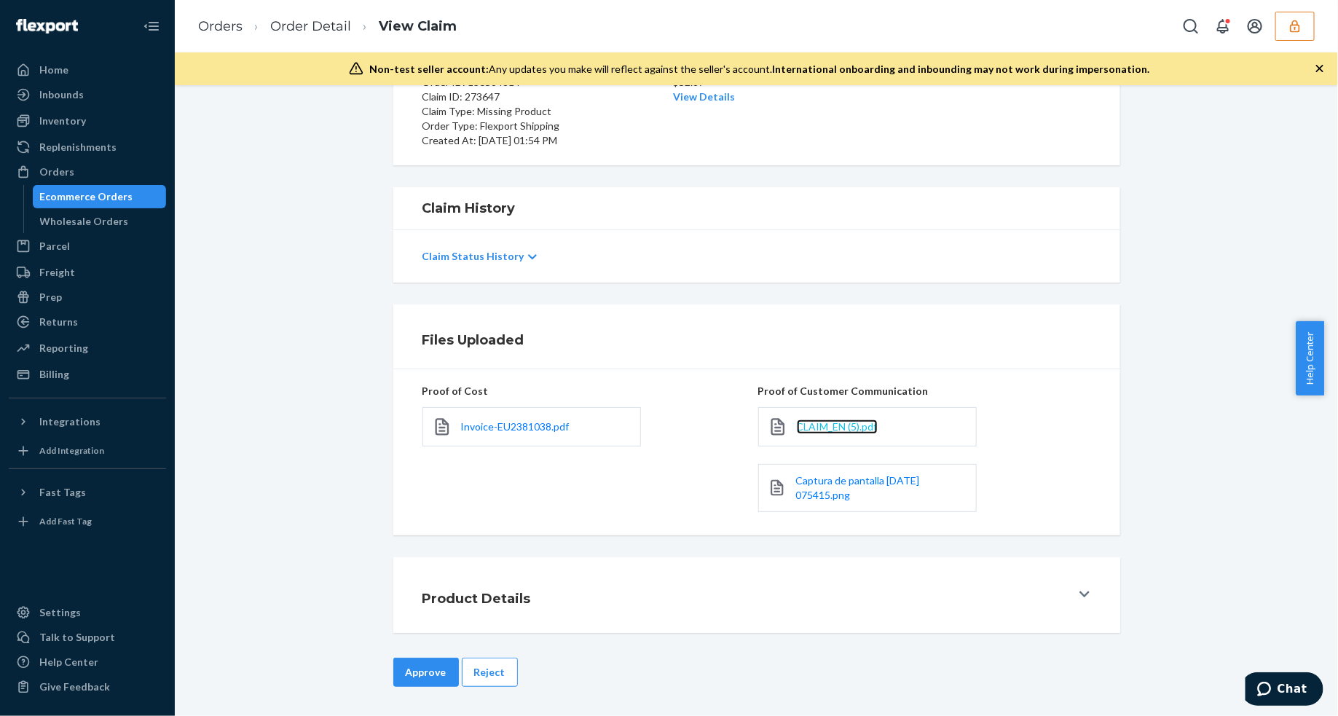
click at [826, 427] on span "CLAIM_EN (5).pdf" at bounding box center [837, 426] width 81 height 12
click at [824, 497] on span "Captura de pantalla [DATE] 075415.png" at bounding box center [857, 487] width 124 height 27
click at [288, 23] on link "Order Detail" at bounding box center [310, 26] width 81 height 16
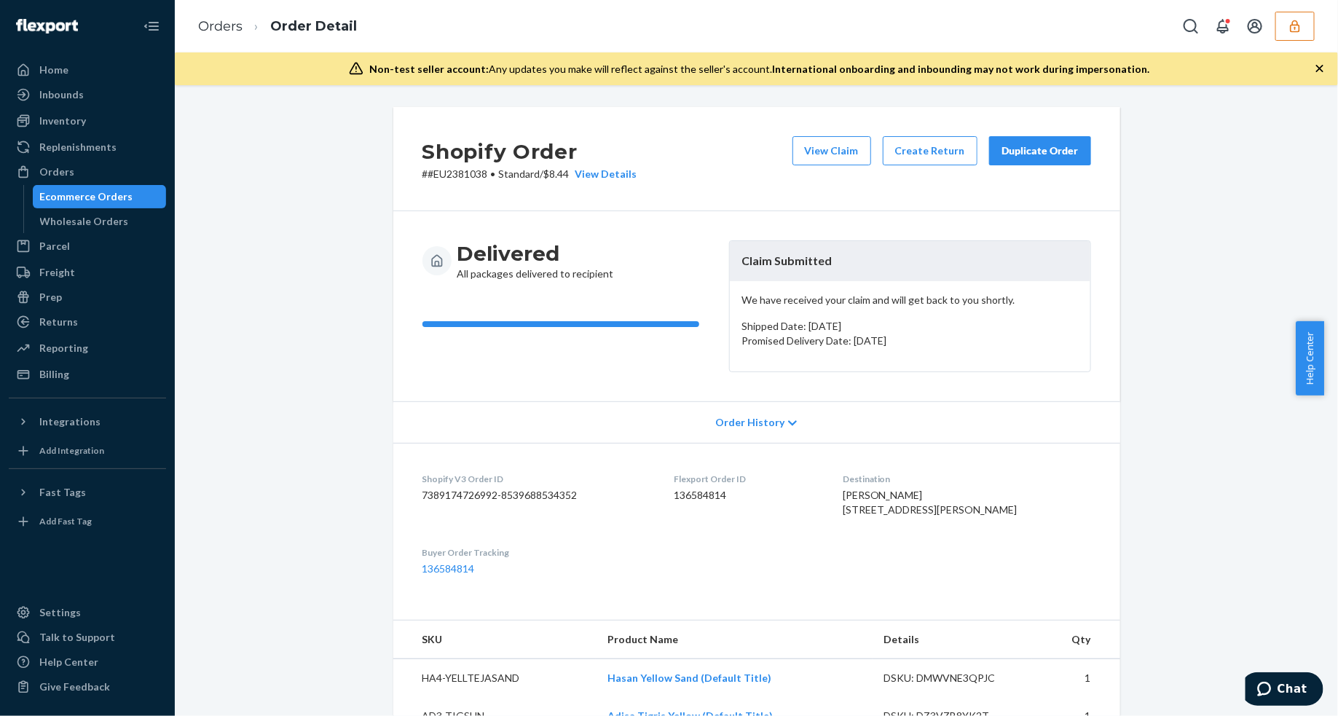
scroll to position [273, 0]
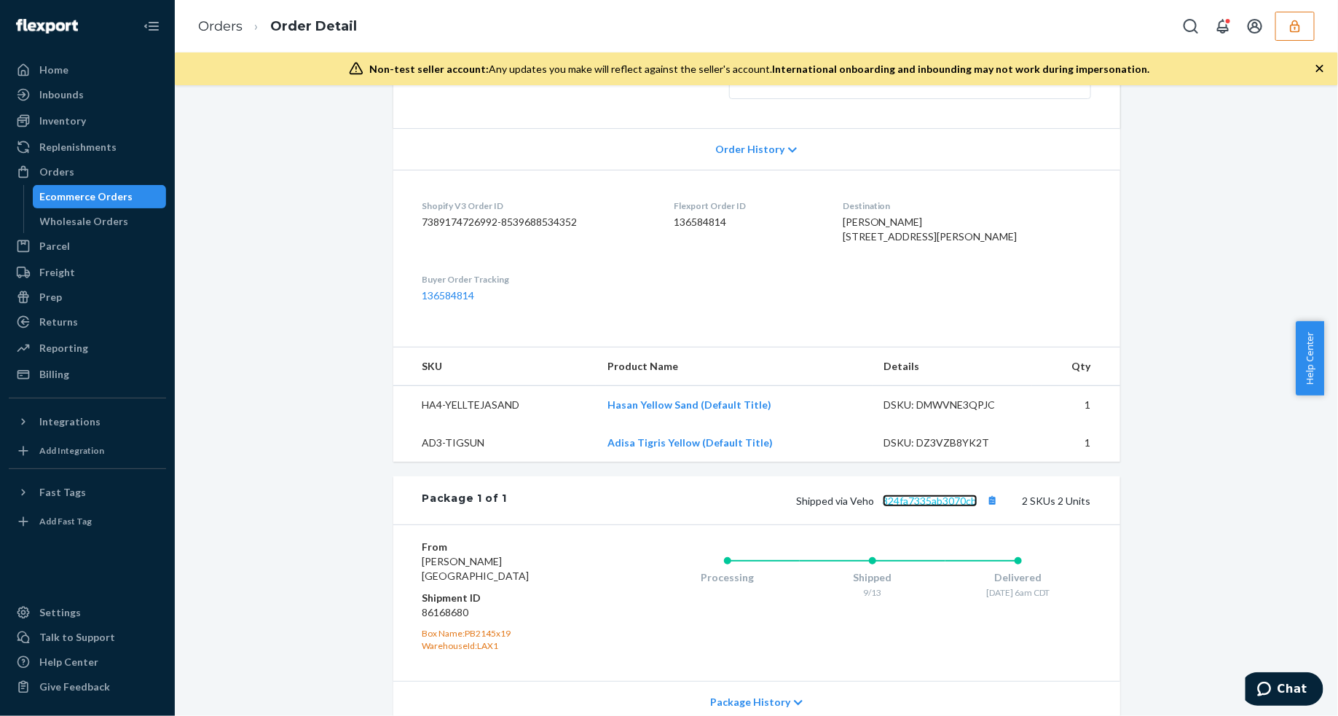
click at [916, 507] on link "324fa7335ab3070cb" at bounding box center [929, 500] width 95 height 12
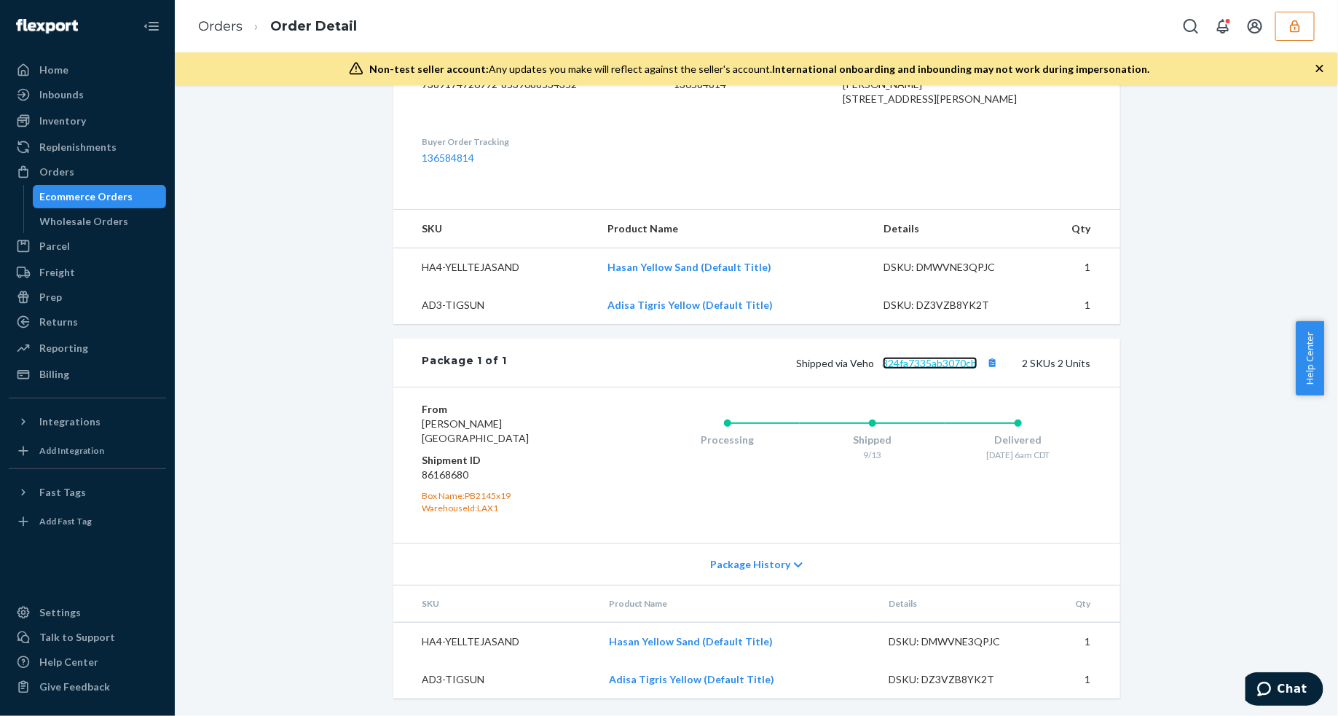
scroll to position [0, 0]
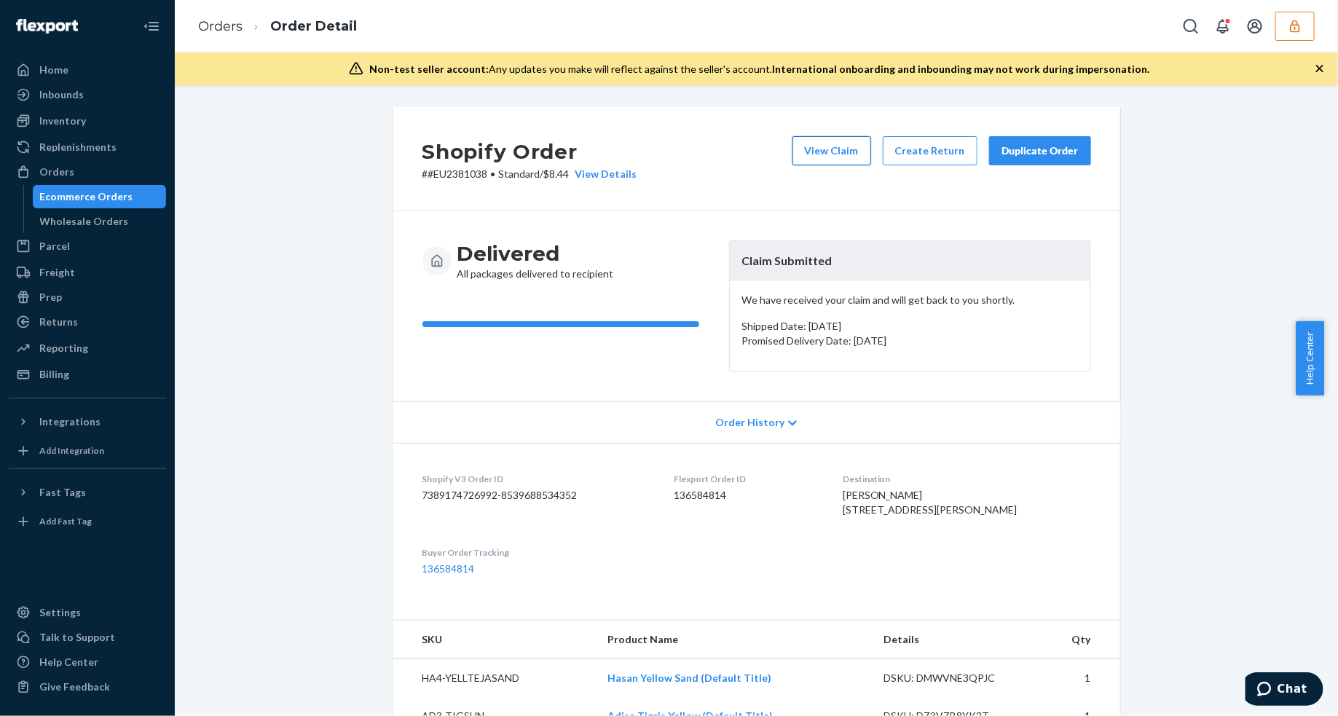
click at [838, 154] on button "View Claim" at bounding box center [831, 150] width 79 height 29
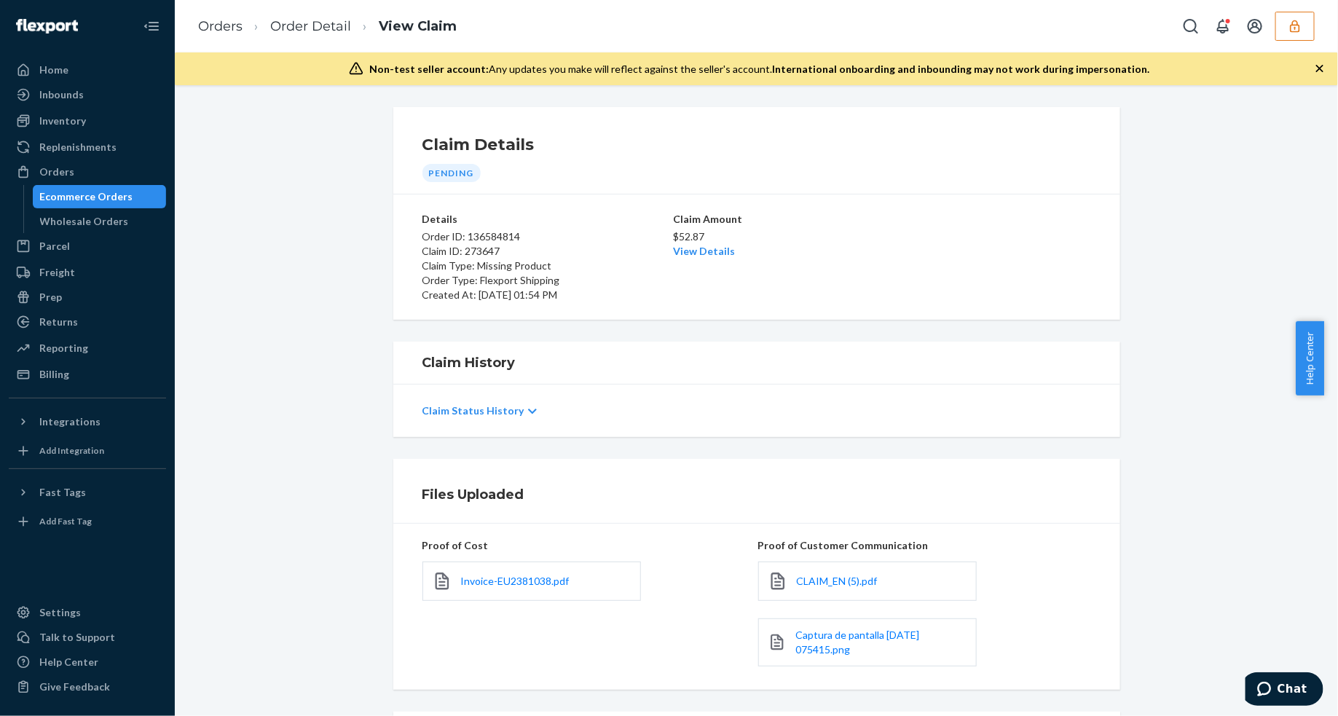
click at [675, 244] on div "$52.87 View Details" at bounding box center [757, 242] width 166 height 32
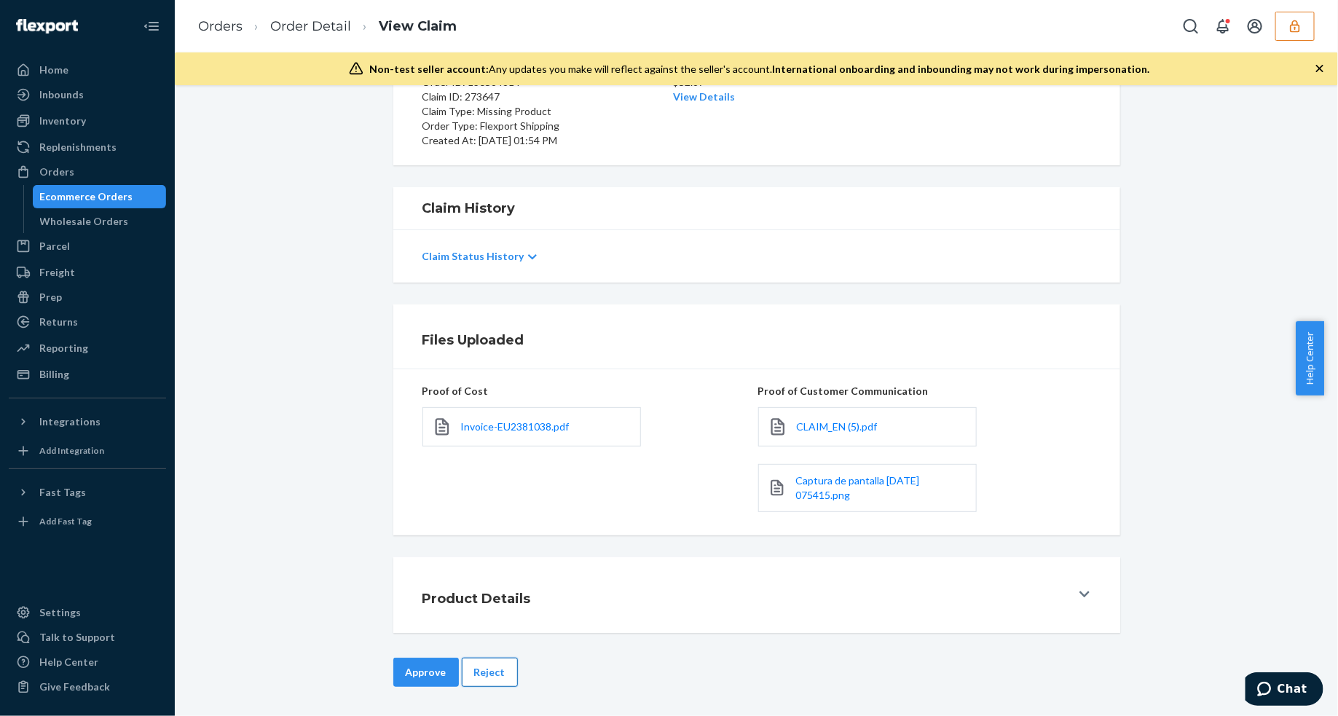
click at [481, 671] on button "Reject" at bounding box center [490, 671] width 56 height 29
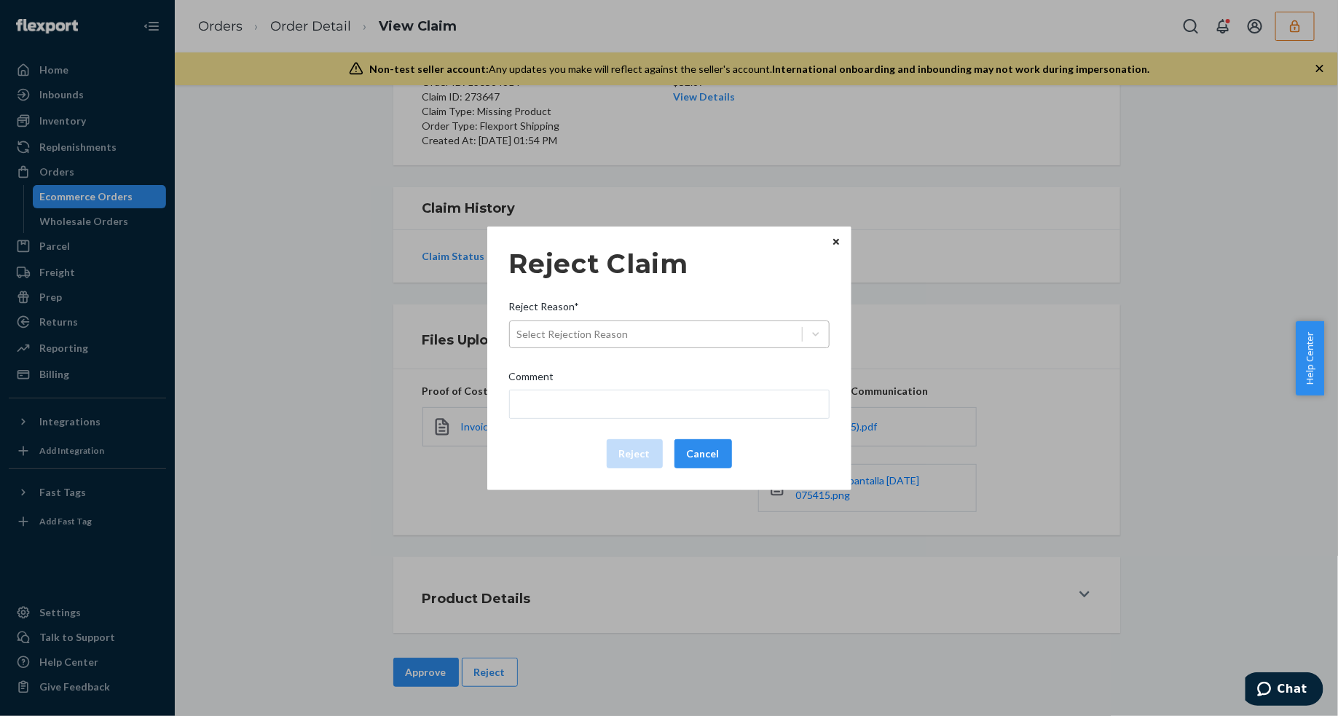
click at [645, 341] on div "Select Rejection Reason" at bounding box center [656, 334] width 292 height 23
click at [518, 341] on input "Reject Reason* Select Rejection Reason" at bounding box center [517, 334] width 1 height 15
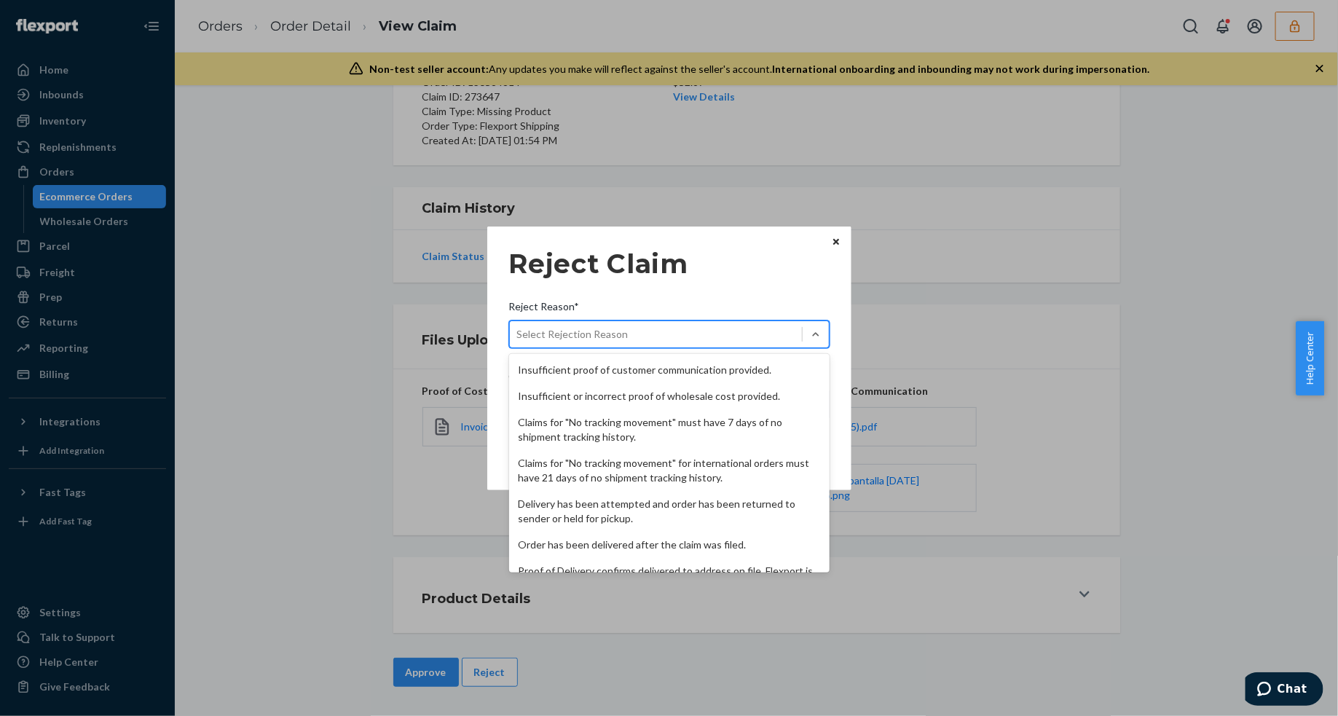
scroll to position [189, 0]
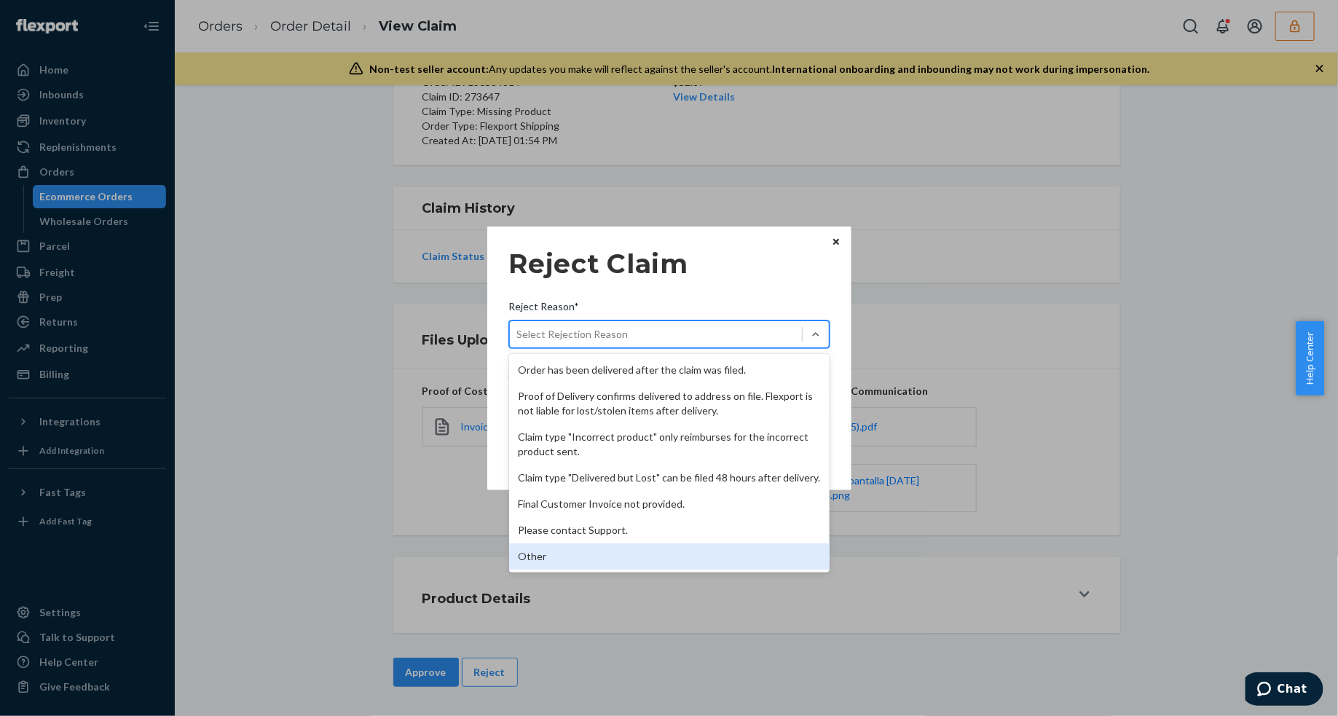
click at [568, 557] on div "Other" at bounding box center [669, 556] width 320 height 26
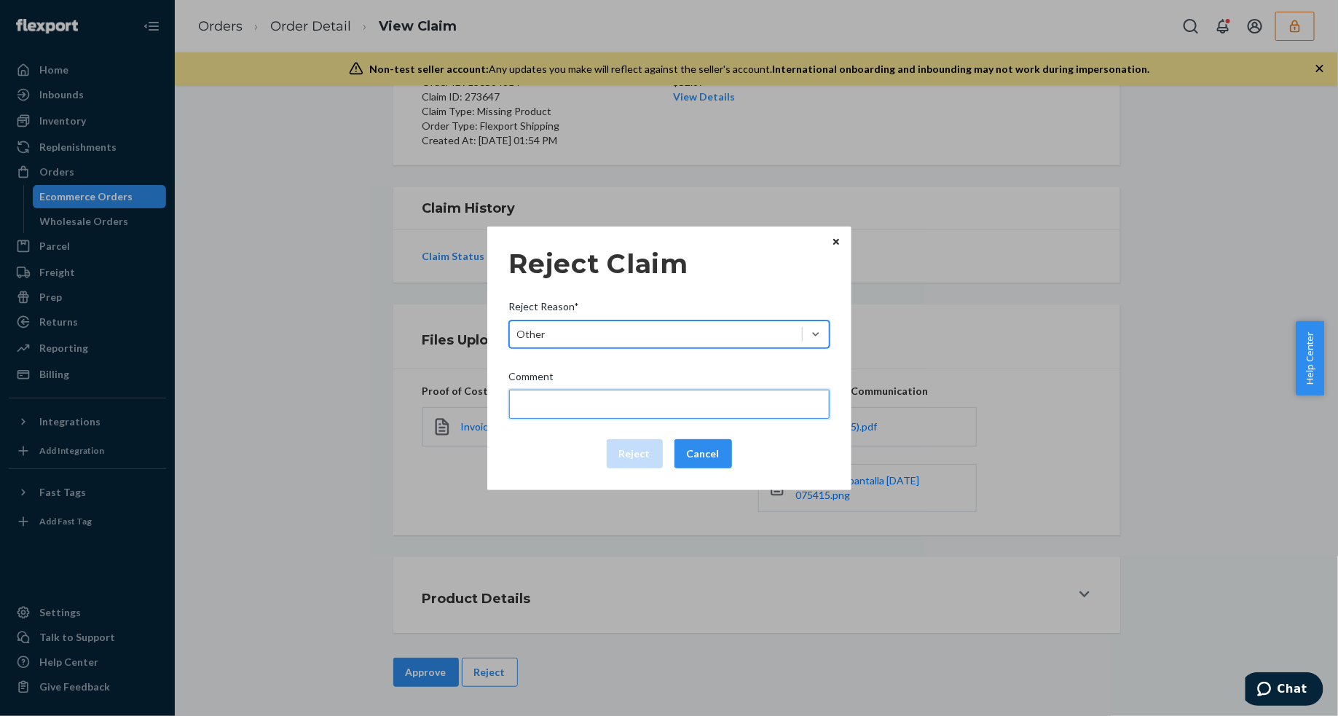
click at [591, 399] on input "Comment" at bounding box center [669, 404] width 320 height 29
type input "The package was confirmed to be delivered at the right location and Flexport is…"
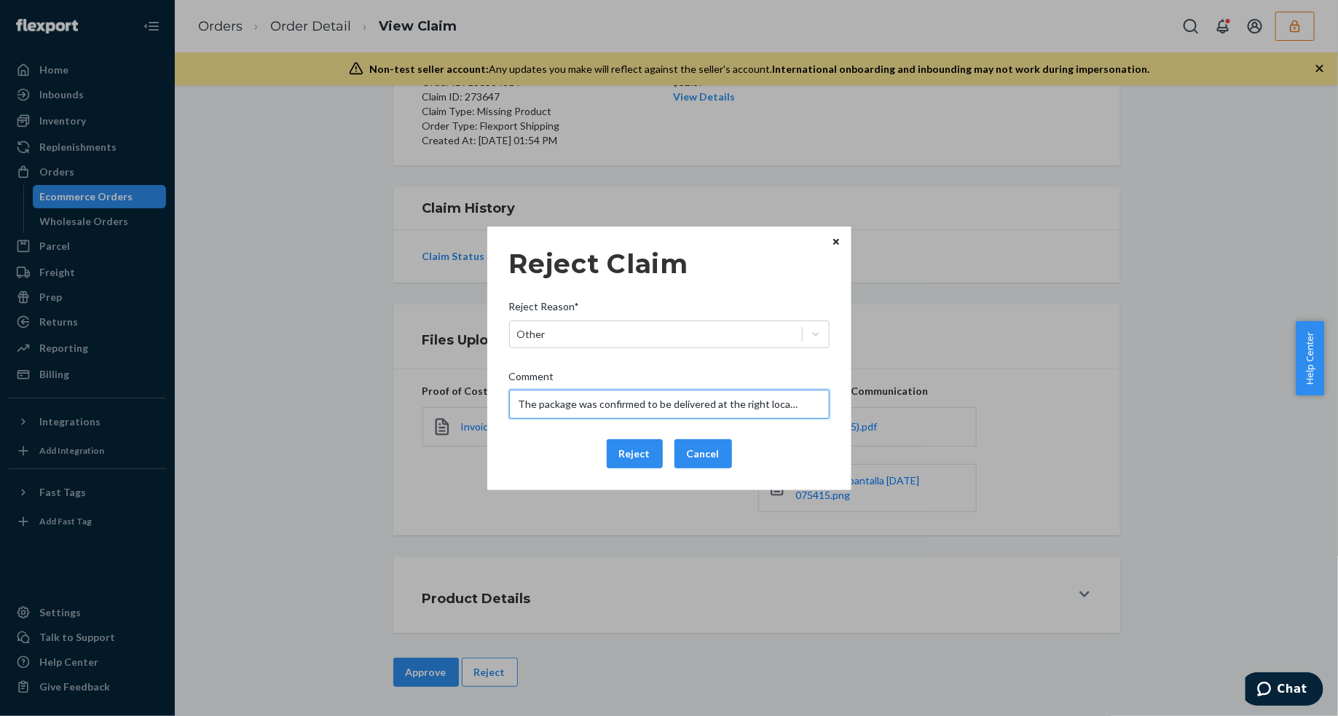
click at [626, 408] on input "The package was confirmed to be delivered at the right location and Flexport is…" at bounding box center [669, 404] width 320 height 29
click at [559, 449] on div "Reject Cancel" at bounding box center [669, 453] width 332 height 29
click at [624, 446] on button "Reject" at bounding box center [635, 453] width 56 height 29
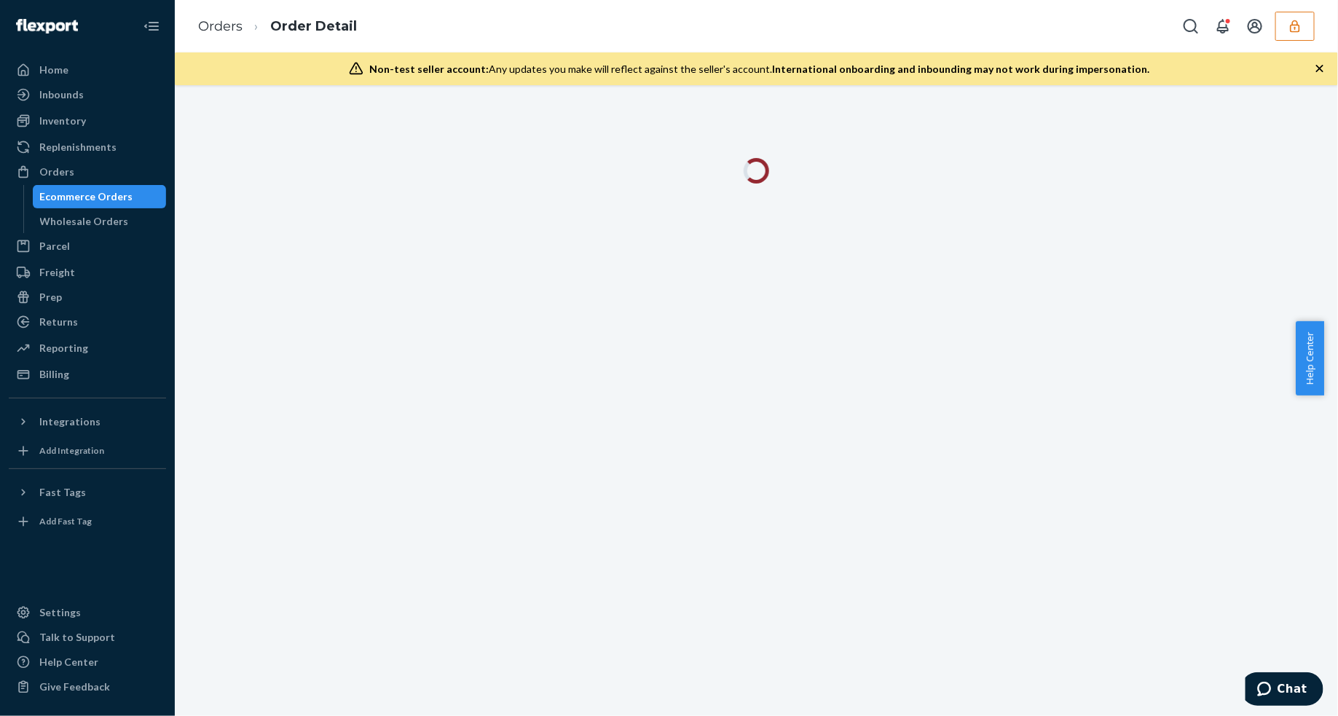
click at [1316, 71] on icon "button" at bounding box center [1319, 68] width 7 height 7
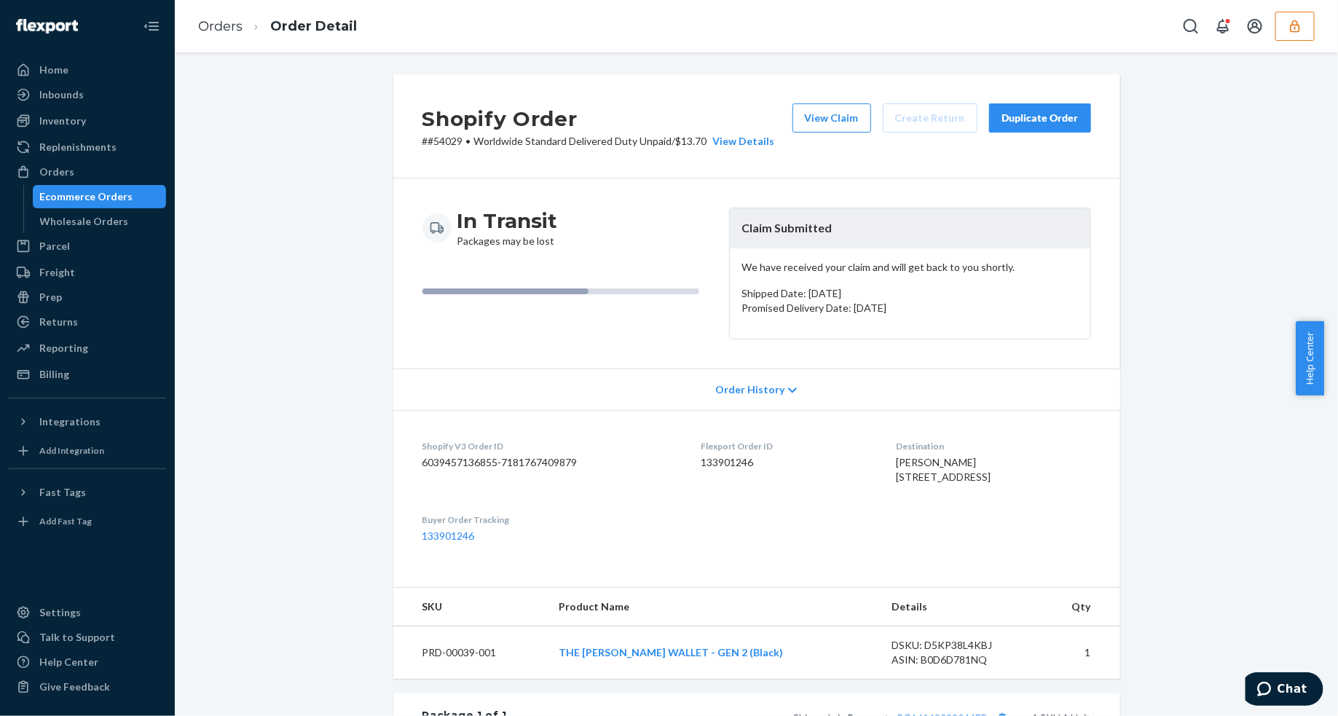
scroll to position [376, 0]
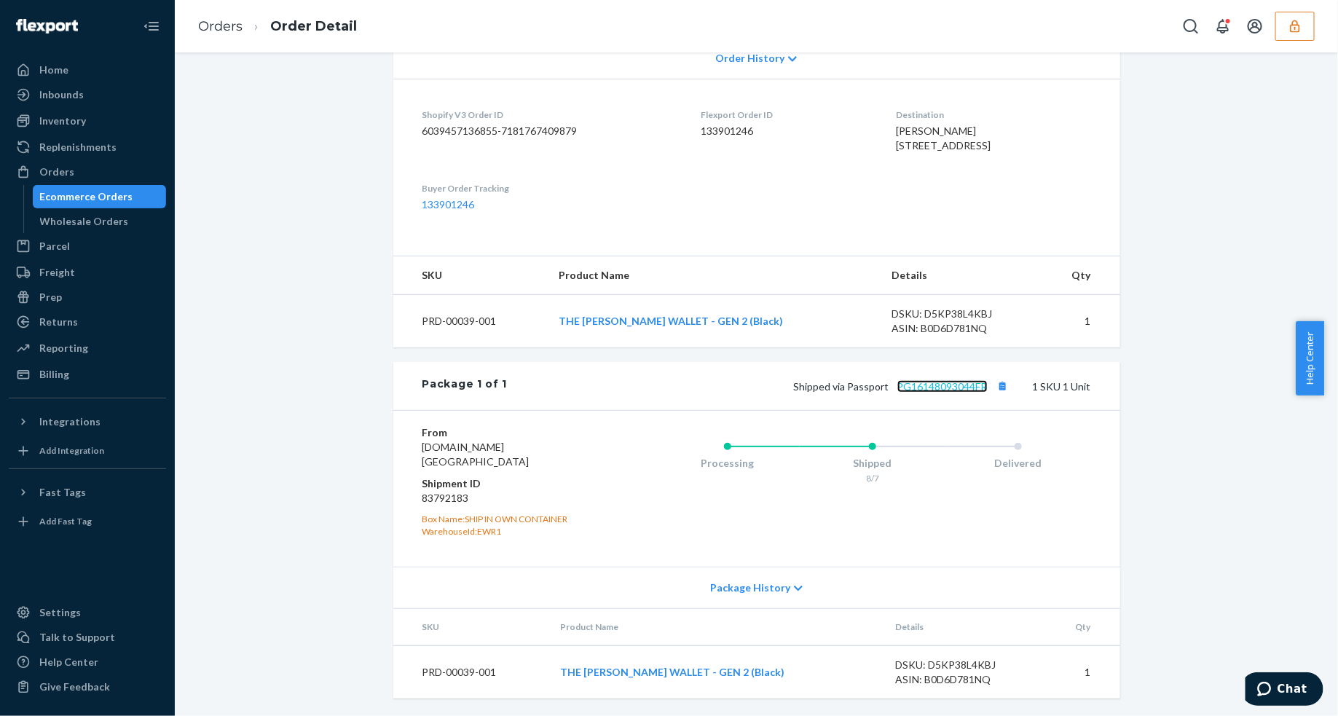
click at [938, 387] on link "PG16148093044FR" at bounding box center [942, 386] width 90 height 12
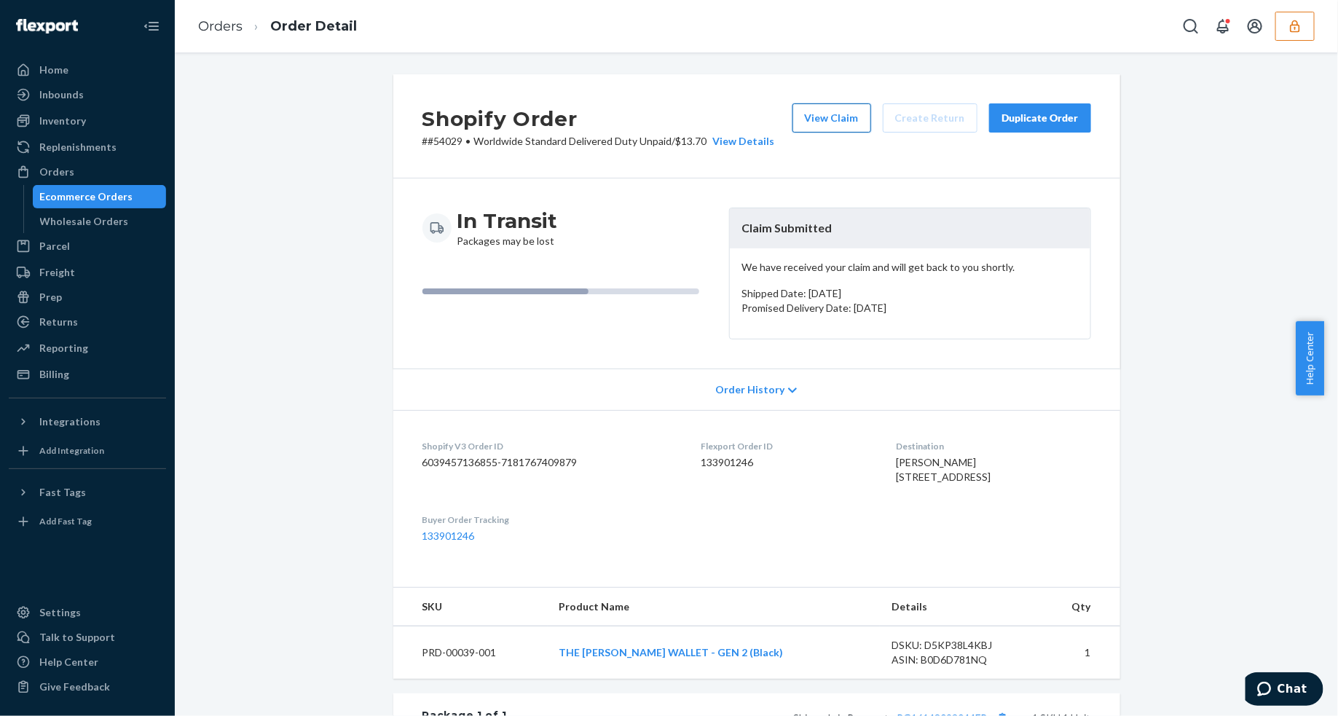
click at [810, 126] on button "View Claim" at bounding box center [831, 117] width 79 height 29
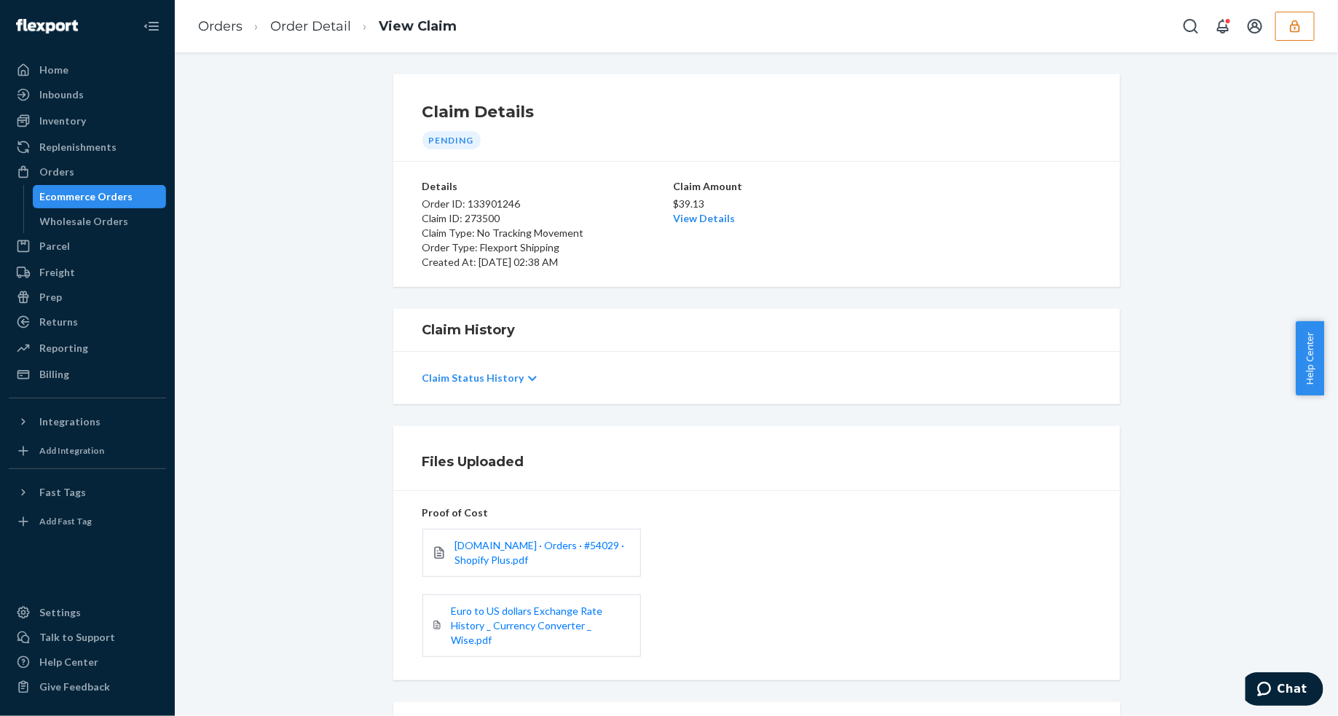
scroll to position [131, 0]
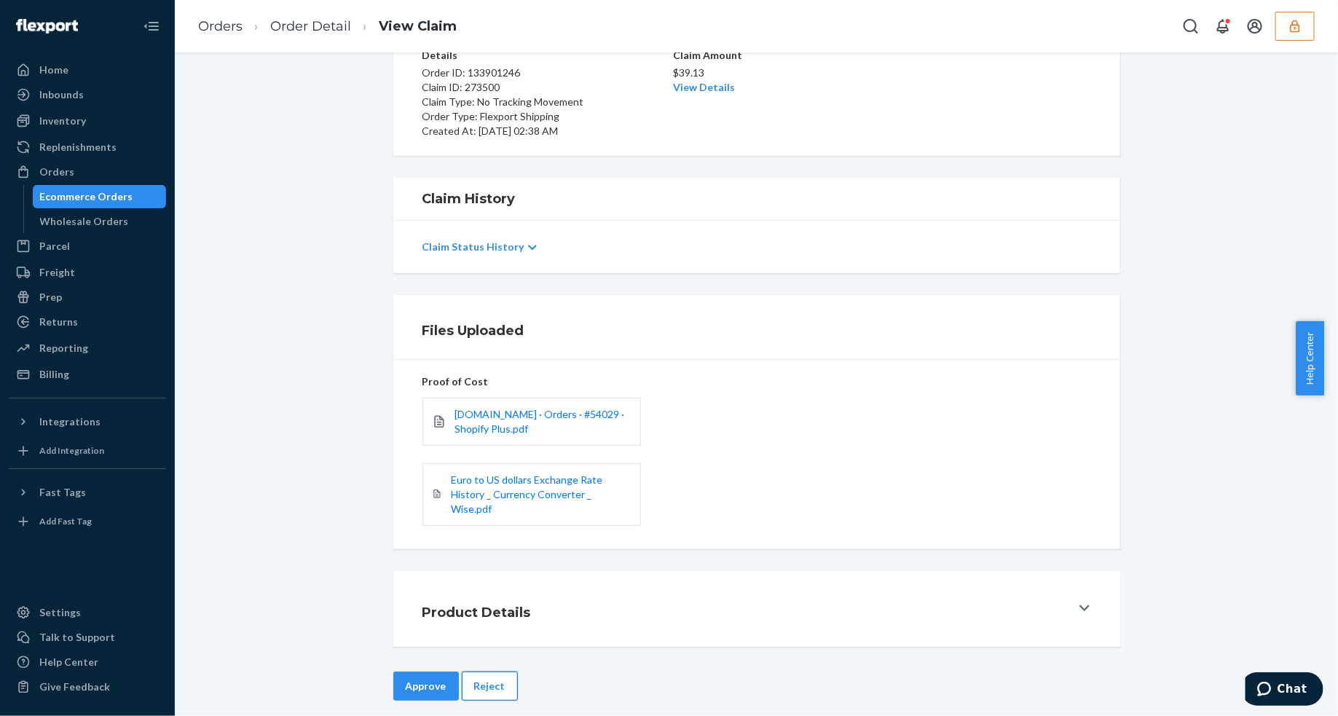
click at [473, 671] on button "Reject" at bounding box center [490, 685] width 56 height 29
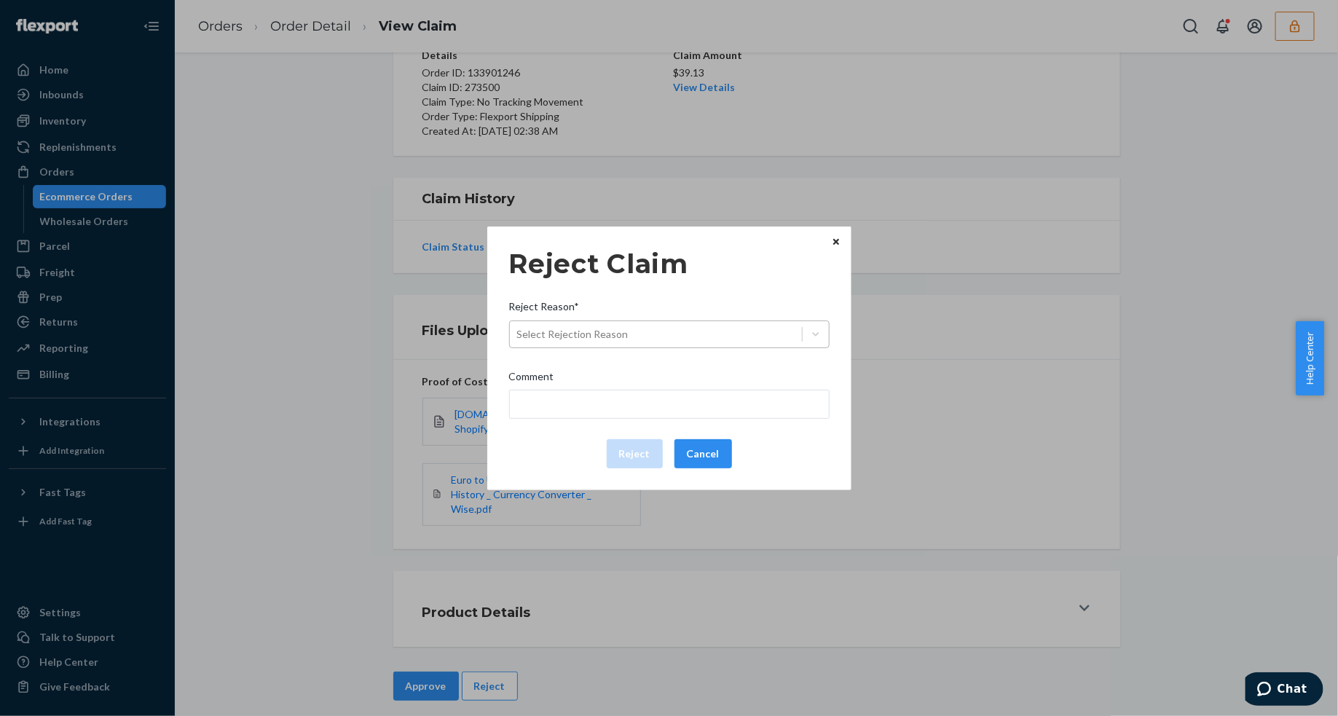
click at [645, 328] on div "Select Rejection Reason" at bounding box center [656, 334] width 292 height 23
click at [518, 328] on input "Reject Reason* Select Rejection Reason" at bounding box center [517, 334] width 1 height 15
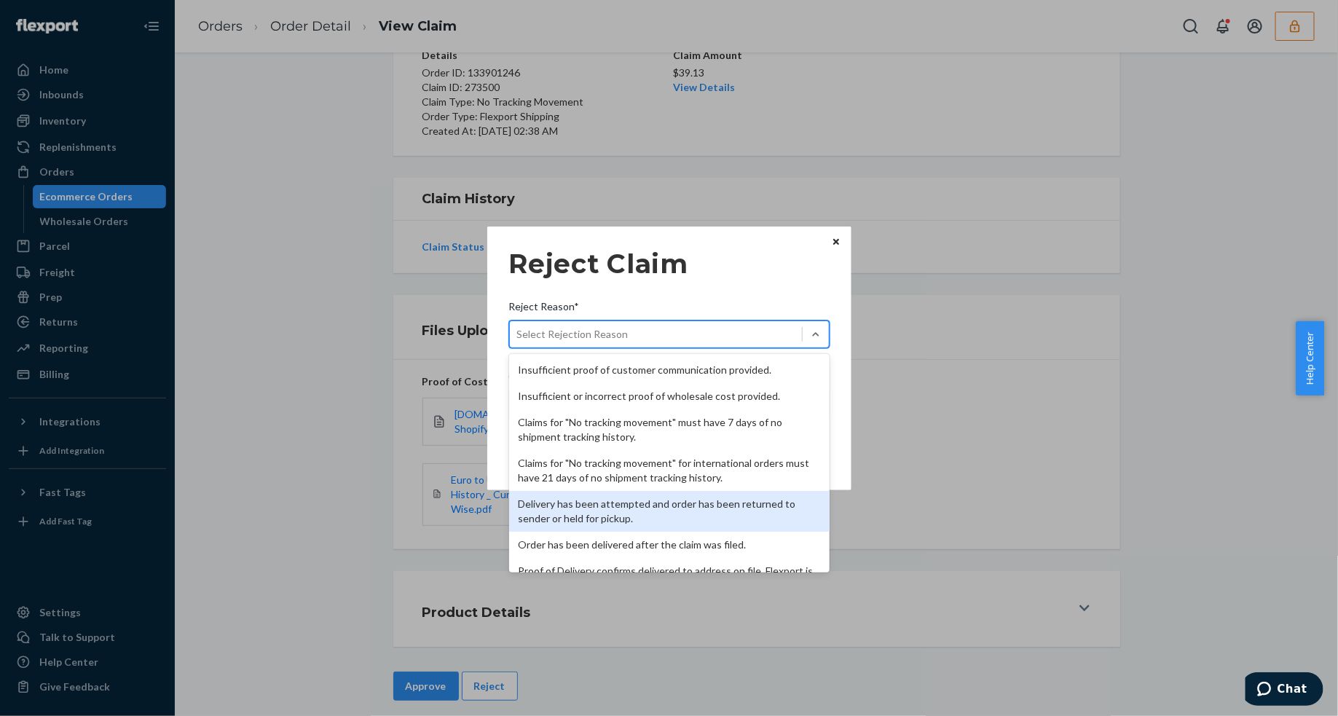
click at [663, 506] on div "Delivery has been attempted and order has been returned to sender or held for p…" at bounding box center [669, 511] width 320 height 41
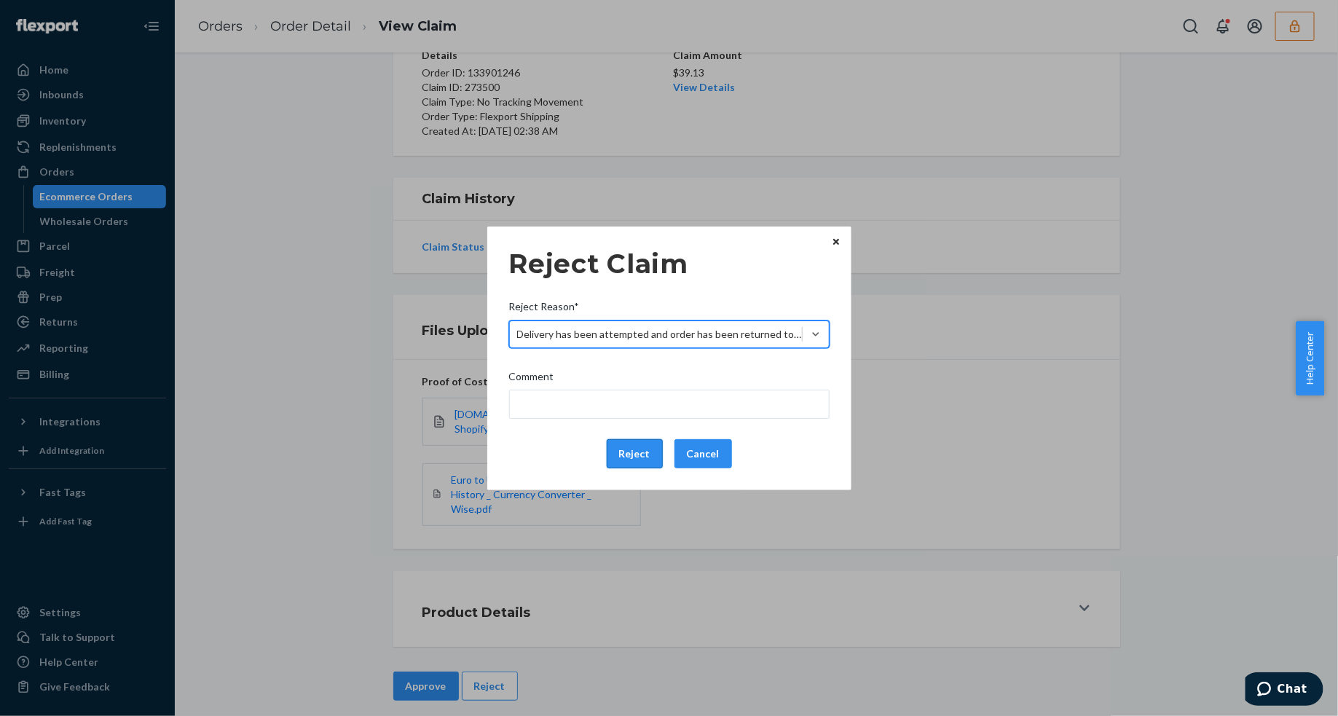
click at [626, 457] on button "Reject" at bounding box center [635, 453] width 56 height 29
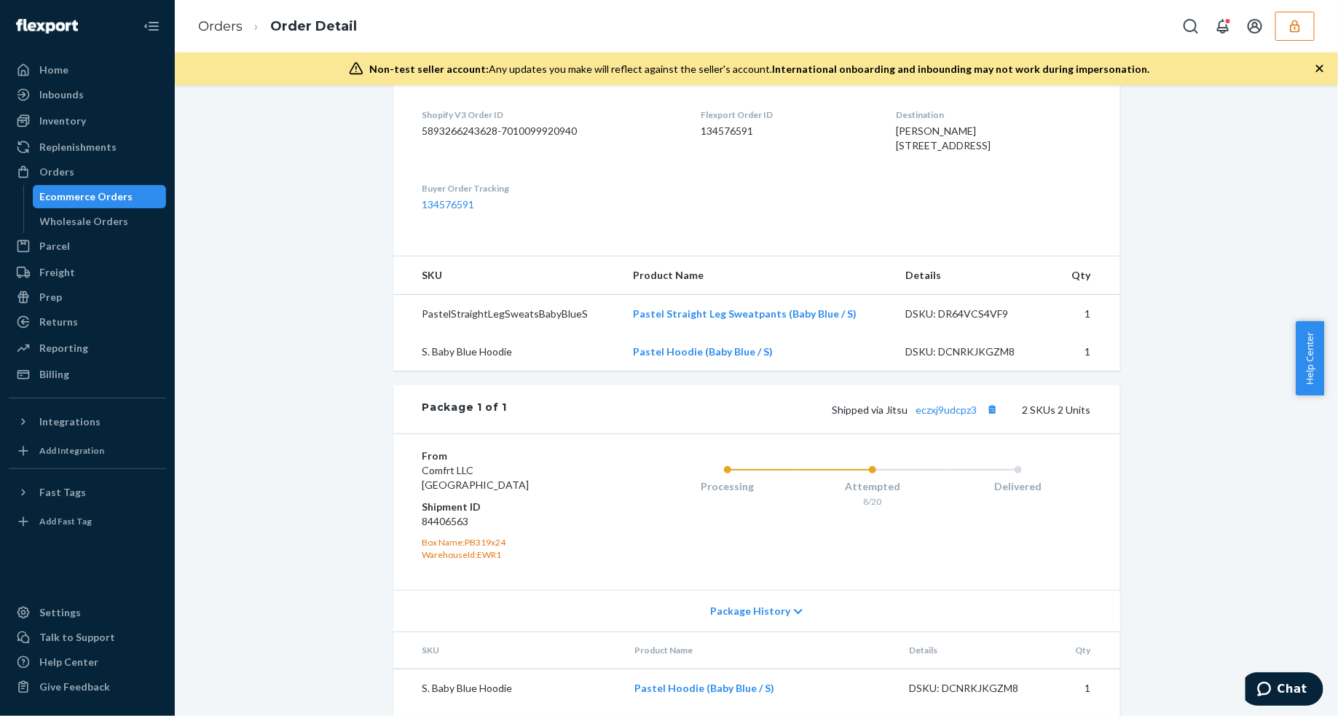
scroll to position [441, 0]
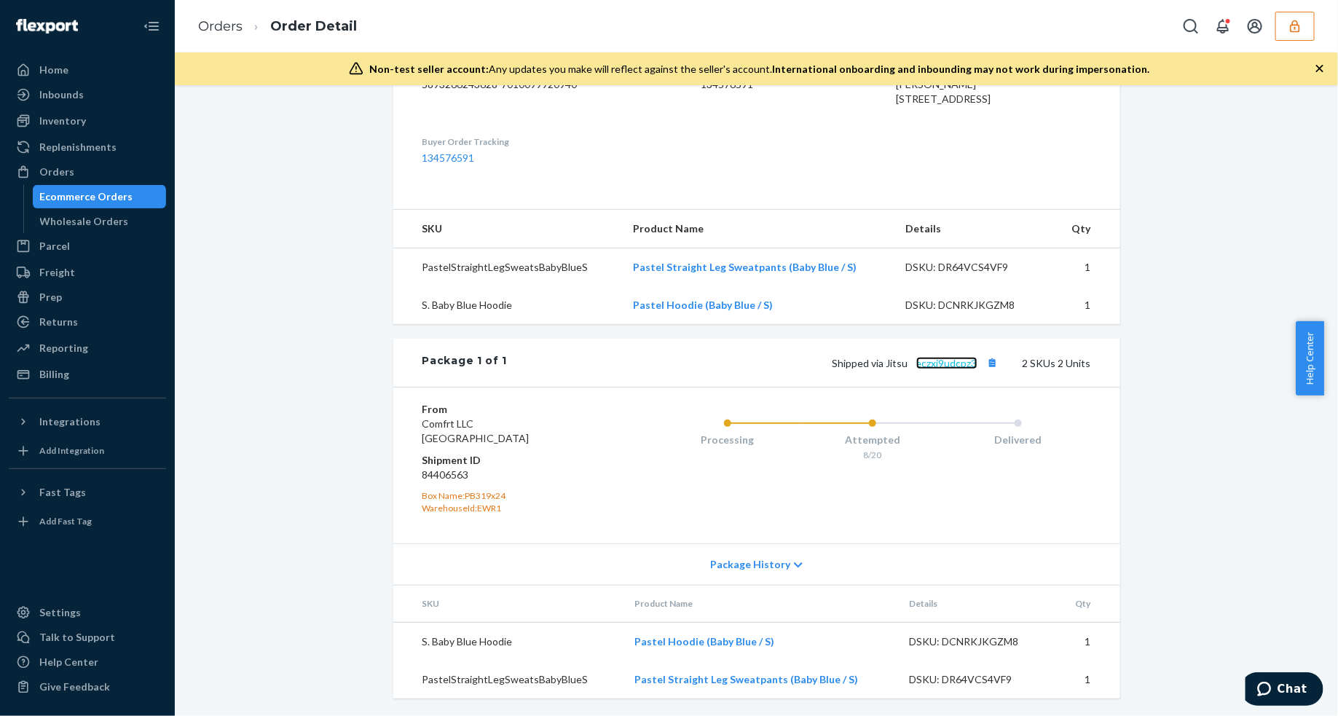
click at [959, 365] on link "eczxj9udcpz3" at bounding box center [946, 363] width 61 height 12
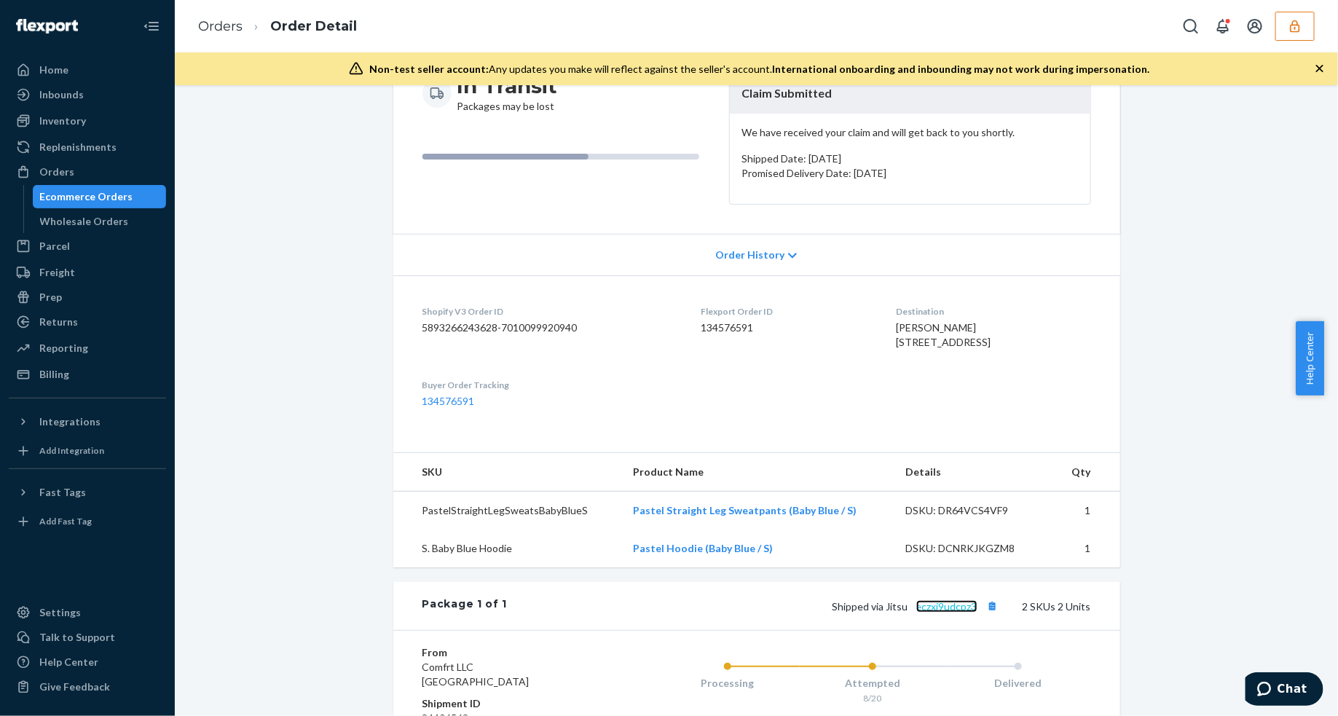
scroll to position [0, 0]
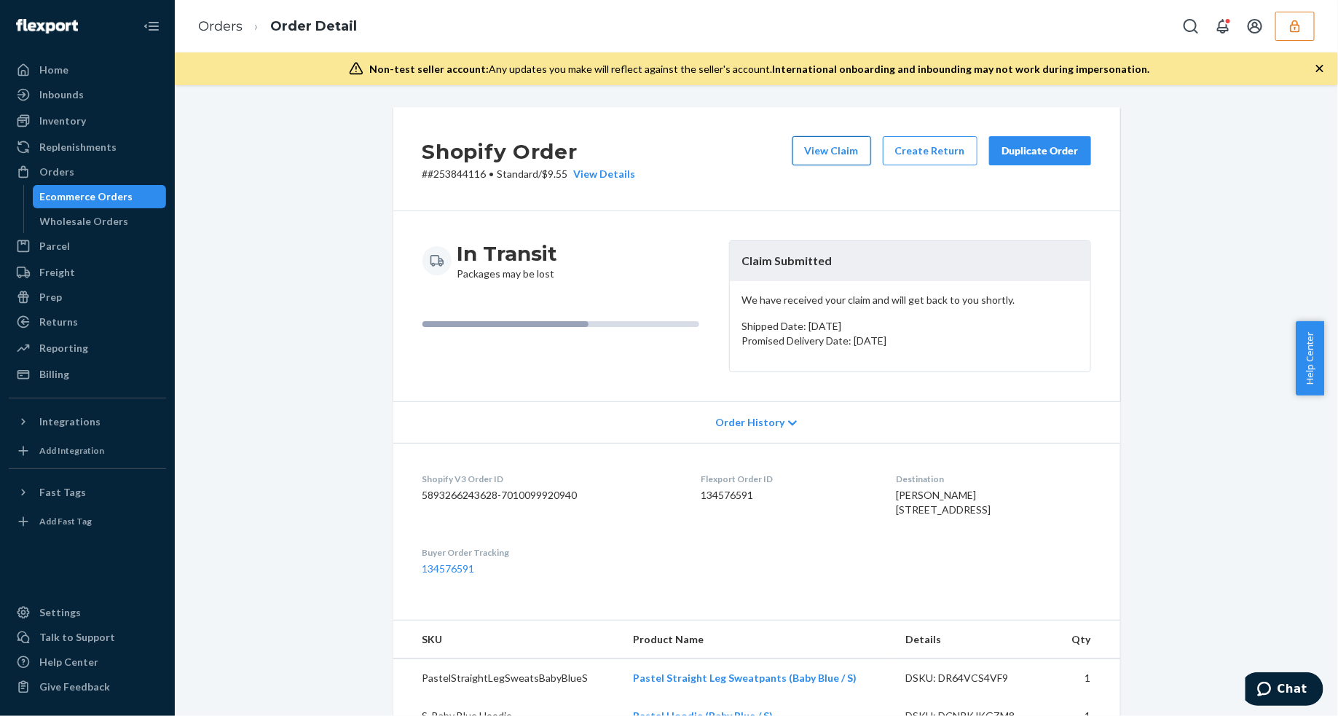
click at [825, 160] on button "View Claim" at bounding box center [831, 150] width 79 height 29
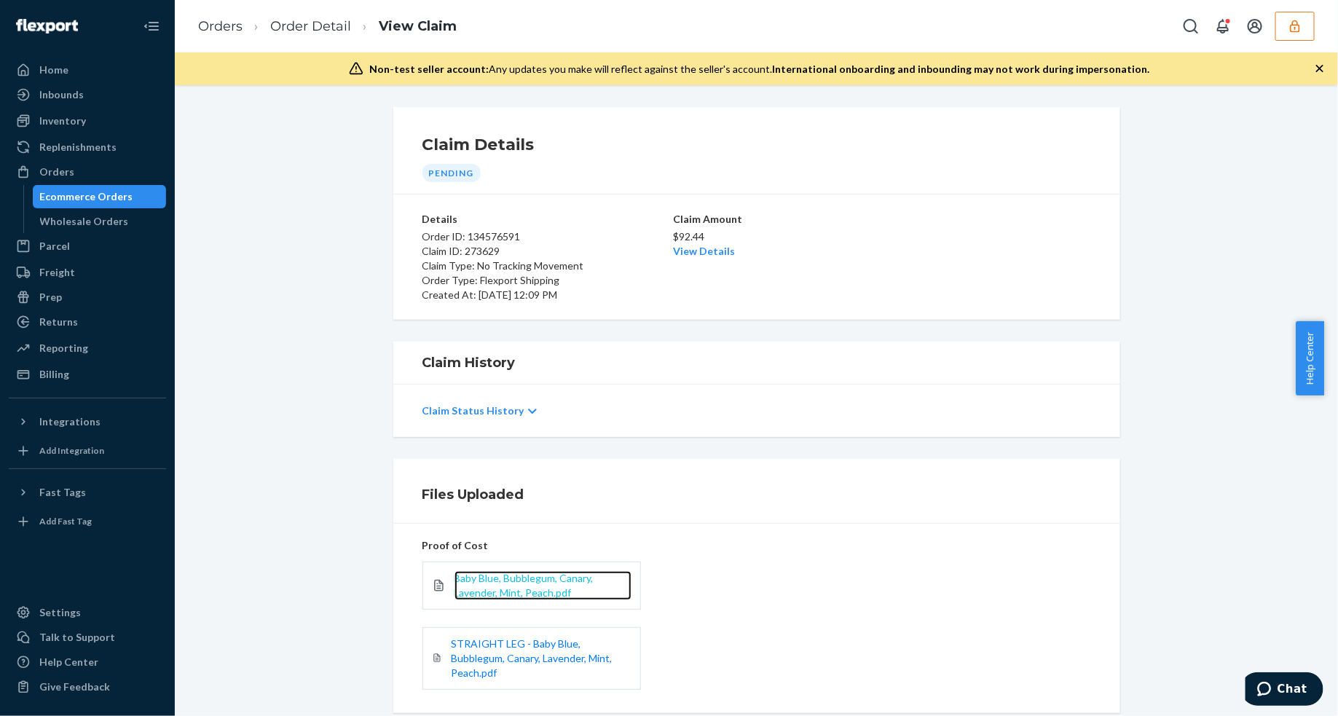
click at [558, 584] on span "Baby Blue, Bubblegum, Canary, Lavender, Mint, Peach.pdf" at bounding box center [523, 585] width 139 height 27
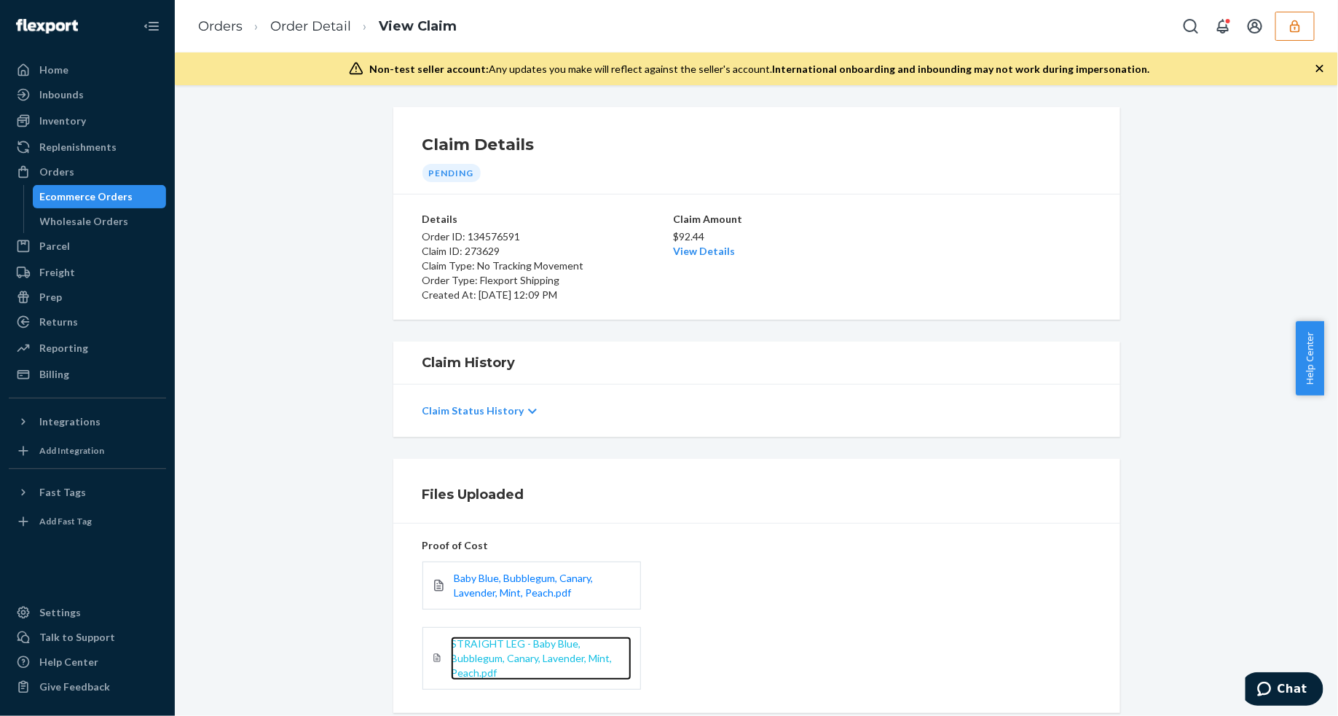
click at [475, 655] on span "STRAIGHT LEG - Baby Blue, Bubblegum, Canary, Lavender, Mint, Peach.pdf" at bounding box center [531, 658] width 161 height 42
click at [283, 27] on link "Order Detail" at bounding box center [310, 26] width 81 height 16
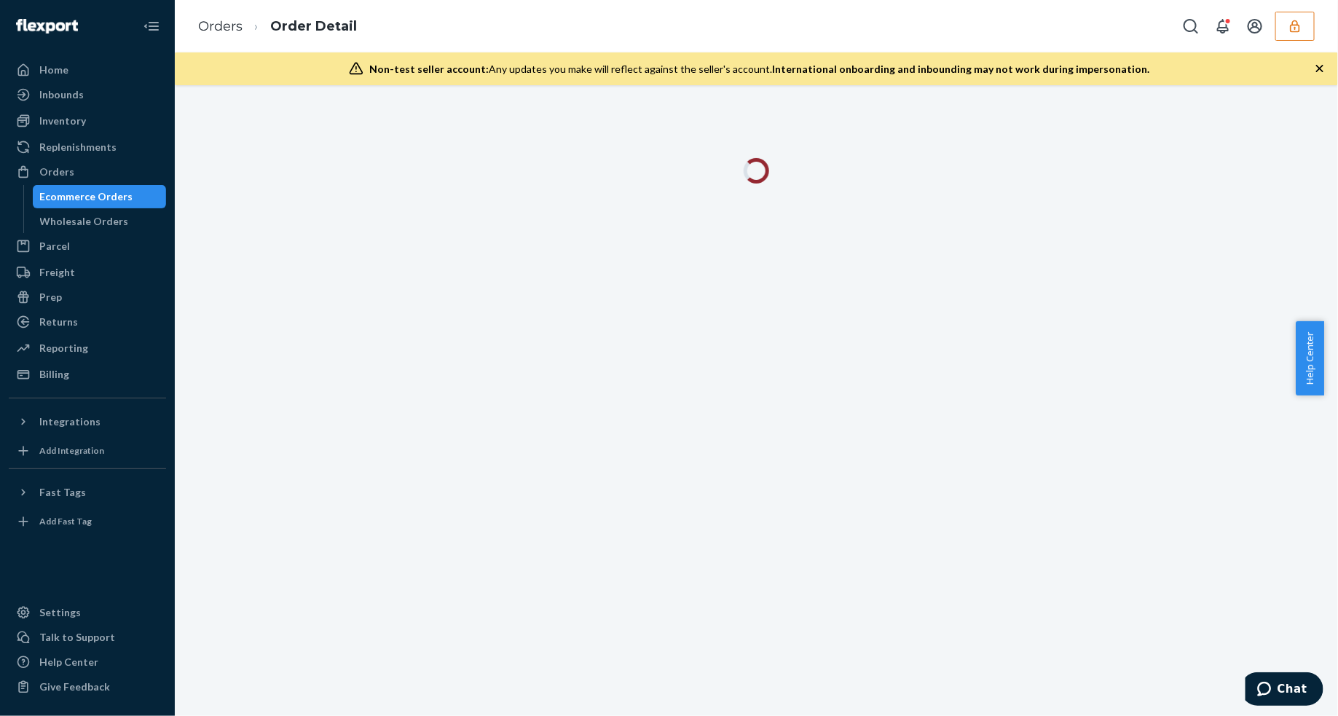
click at [1315, 68] on icon "button" at bounding box center [1319, 68] width 15 height 15
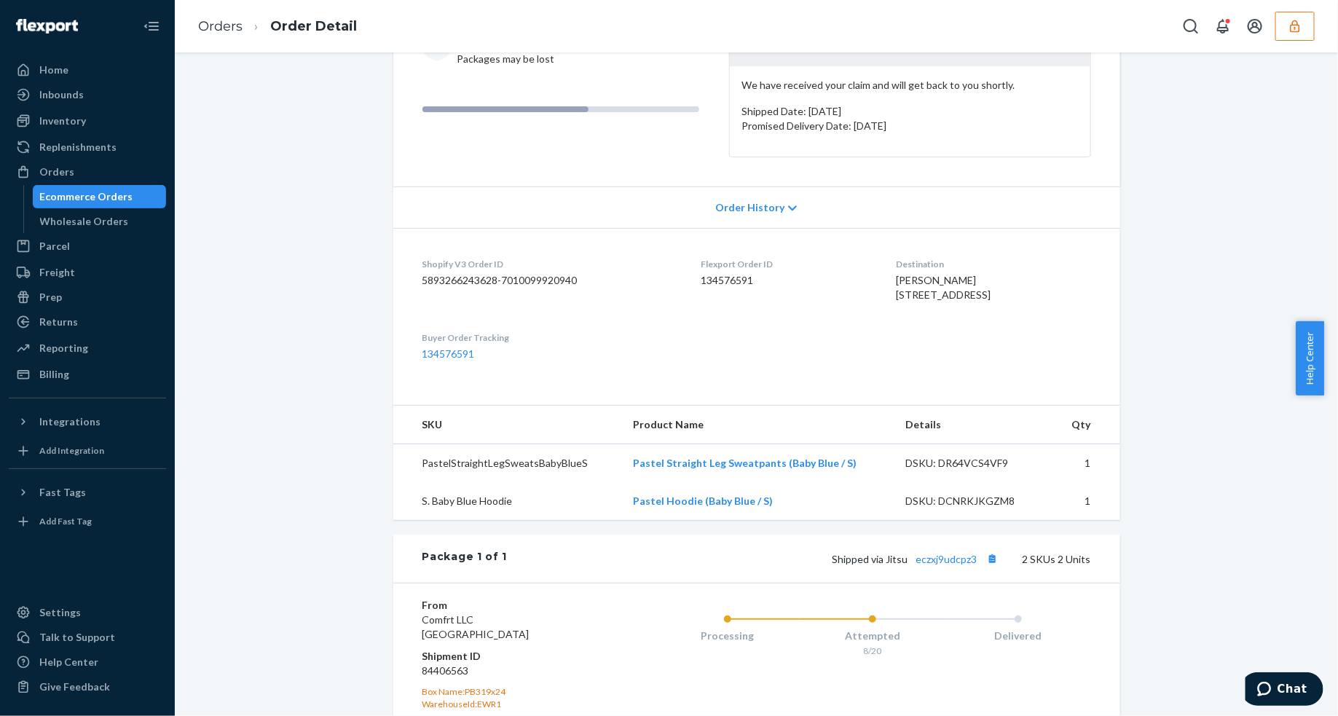
scroll to position [364, 0]
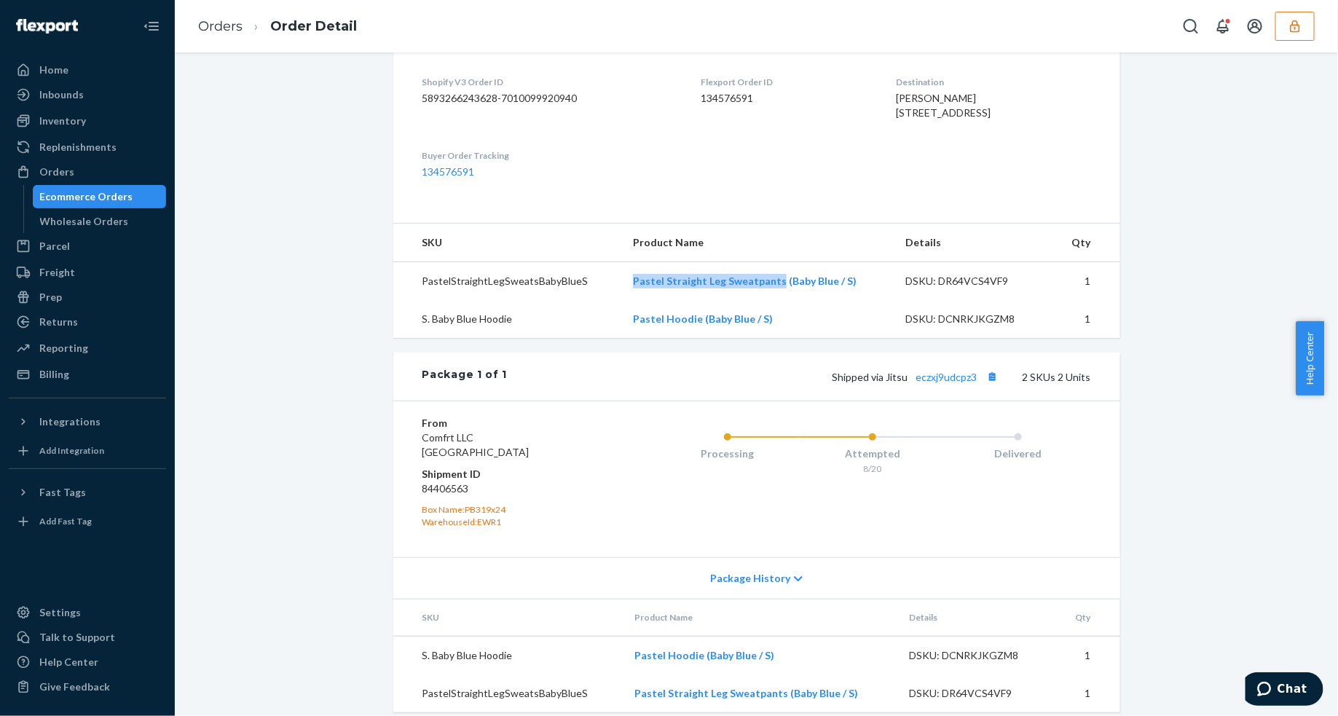
drag, startPoint x: 615, startPoint y: 317, endPoint x: 767, endPoint y: 317, distance: 151.5
click at [767, 301] on tr "PastelStraightLegSweatsBabyBlueS Pastel Straight Leg Sweatpants (Baby Blue / S)…" at bounding box center [756, 281] width 727 height 39
copy tr "Pastel Straight Leg Sweatpants"
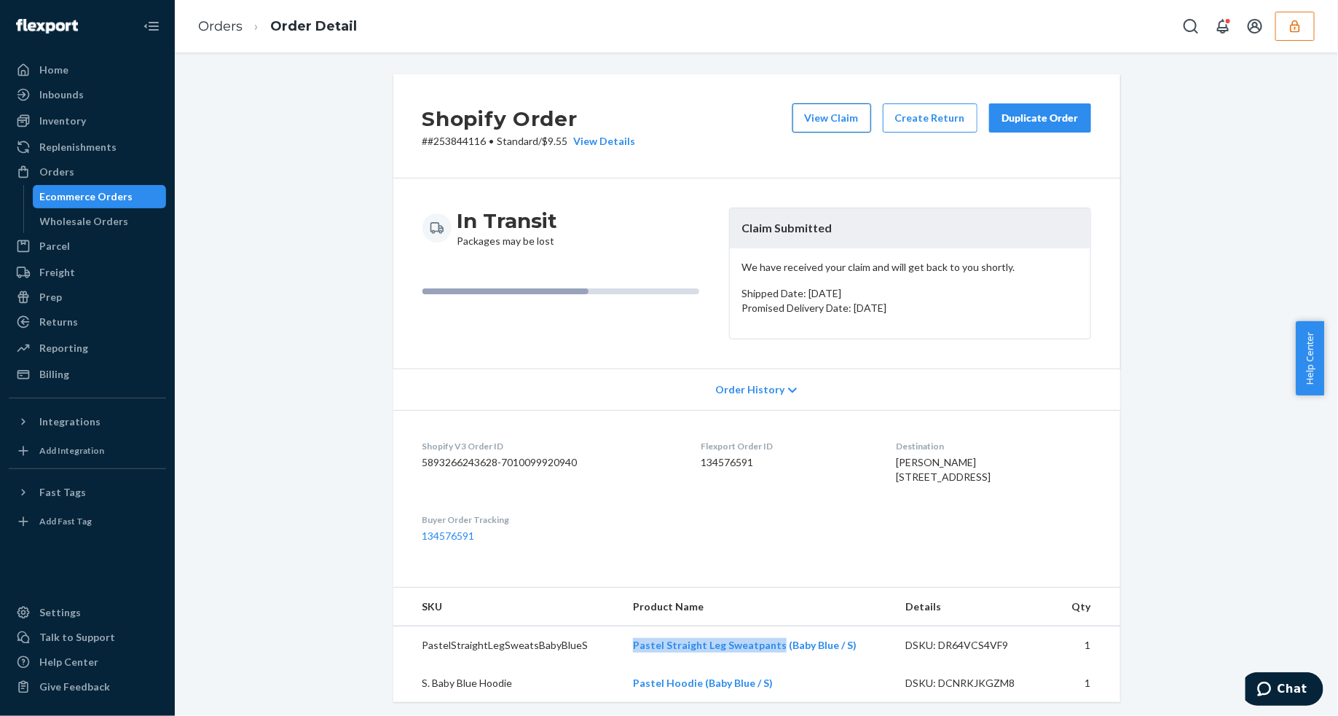
click at [842, 122] on button "View Claim" at bounding box center [831, 117] width 79 height 29
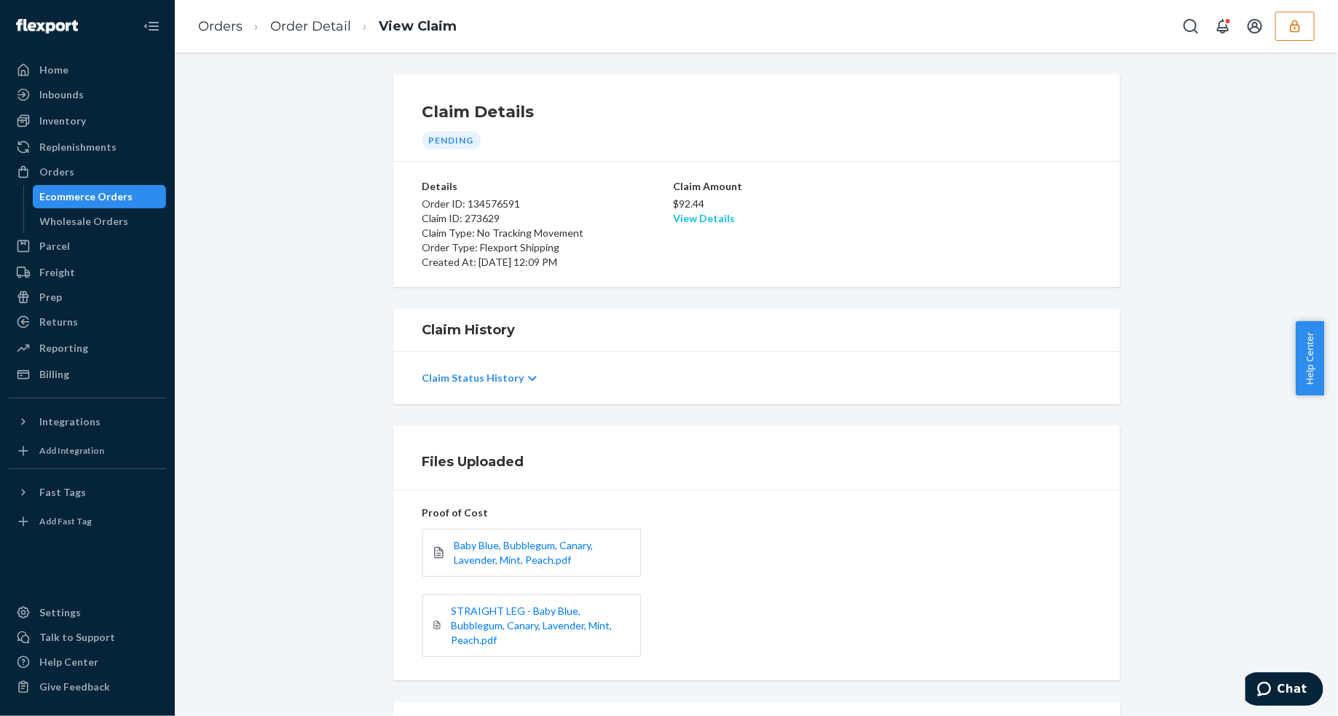
click at [687, 217] on link "View Details" at bounding box center [705, 218] width 62 height 12
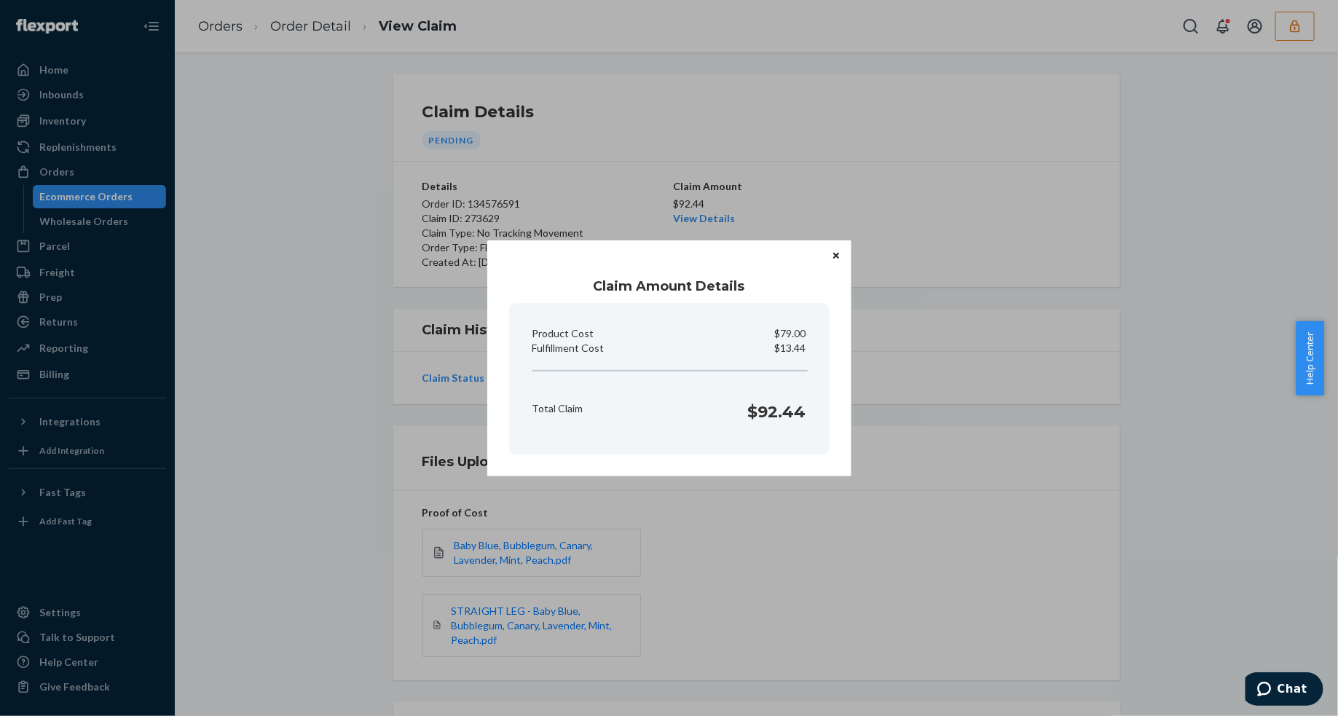
click at [779, 346] on p "$13.44" at bounding box center [790, 348] width 31 height 15
copy p "Fulfillment Cost"
click at [810, 523] on div "Claim Amount Details Product Cost $79.00 Fulfillment Cost $13.44 Total Claim $9…" at bounding box center [669, 358] width 1338 height 716
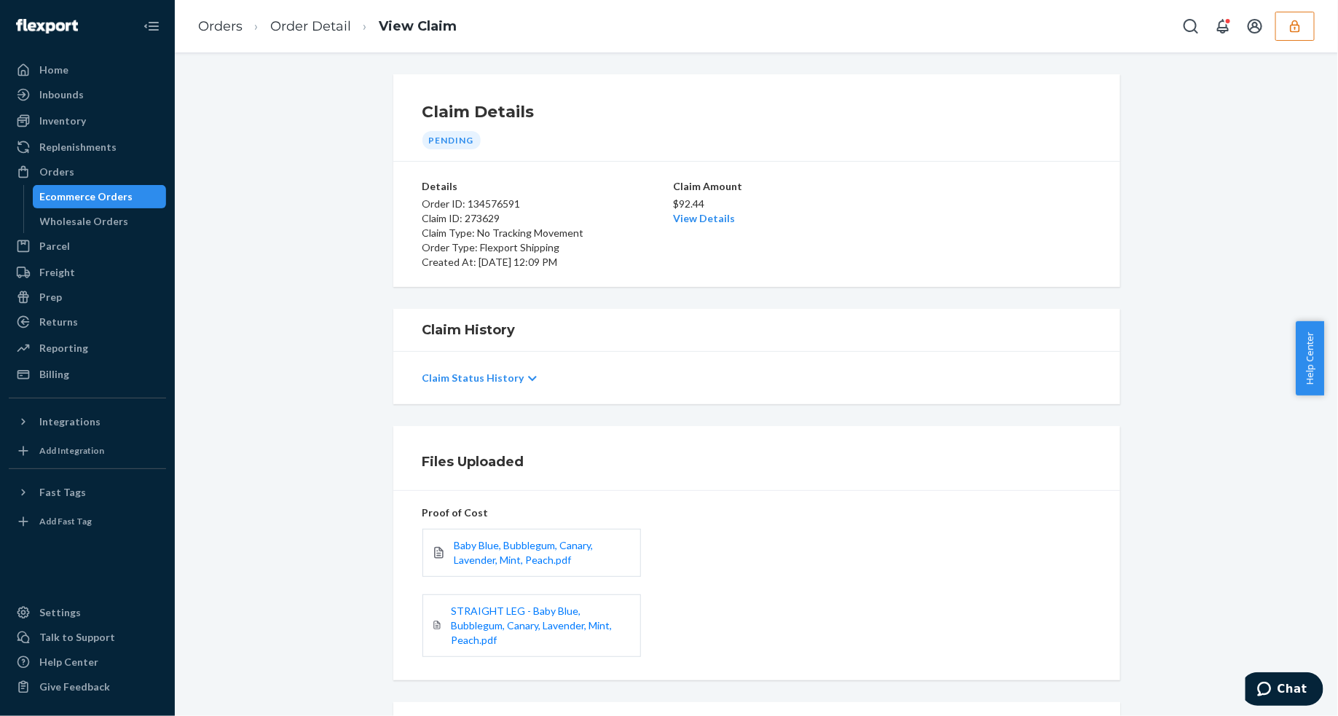
scroll to position [131, 0]
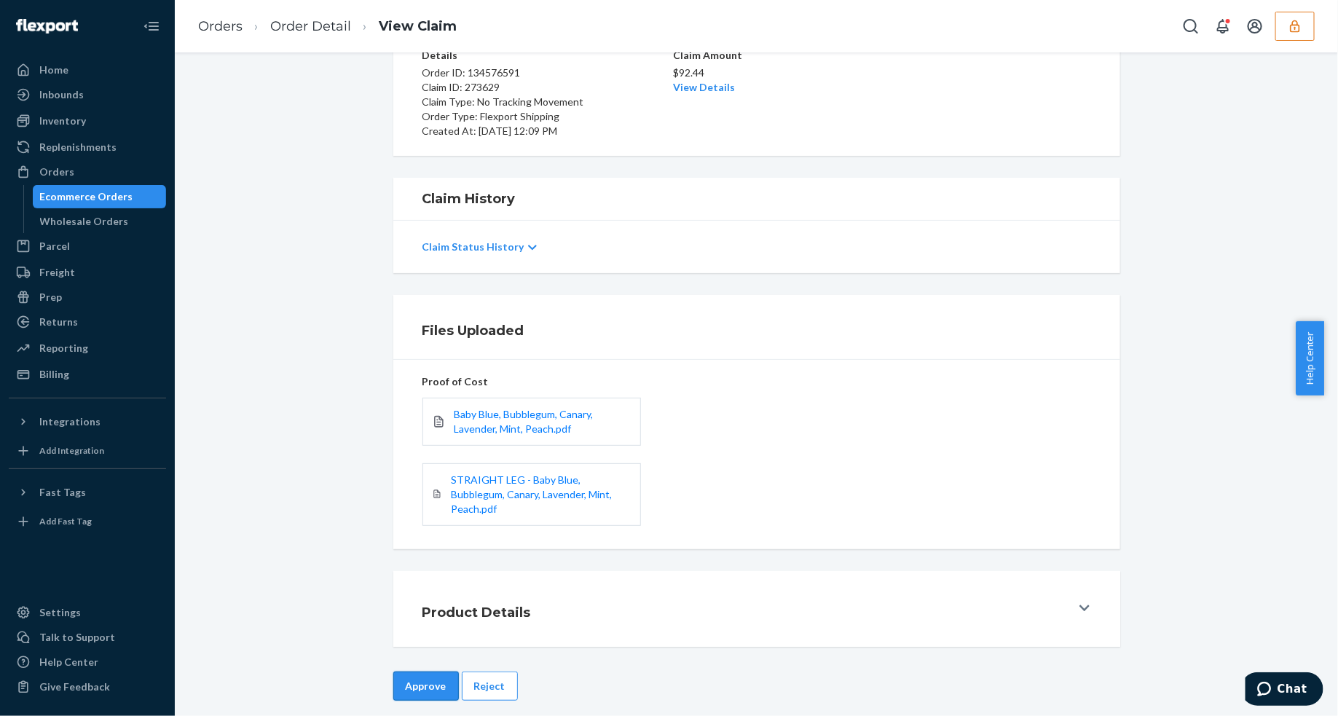
click at [401, 671] on button "Approve" at bounding box center [426, 685] width 66 height 29
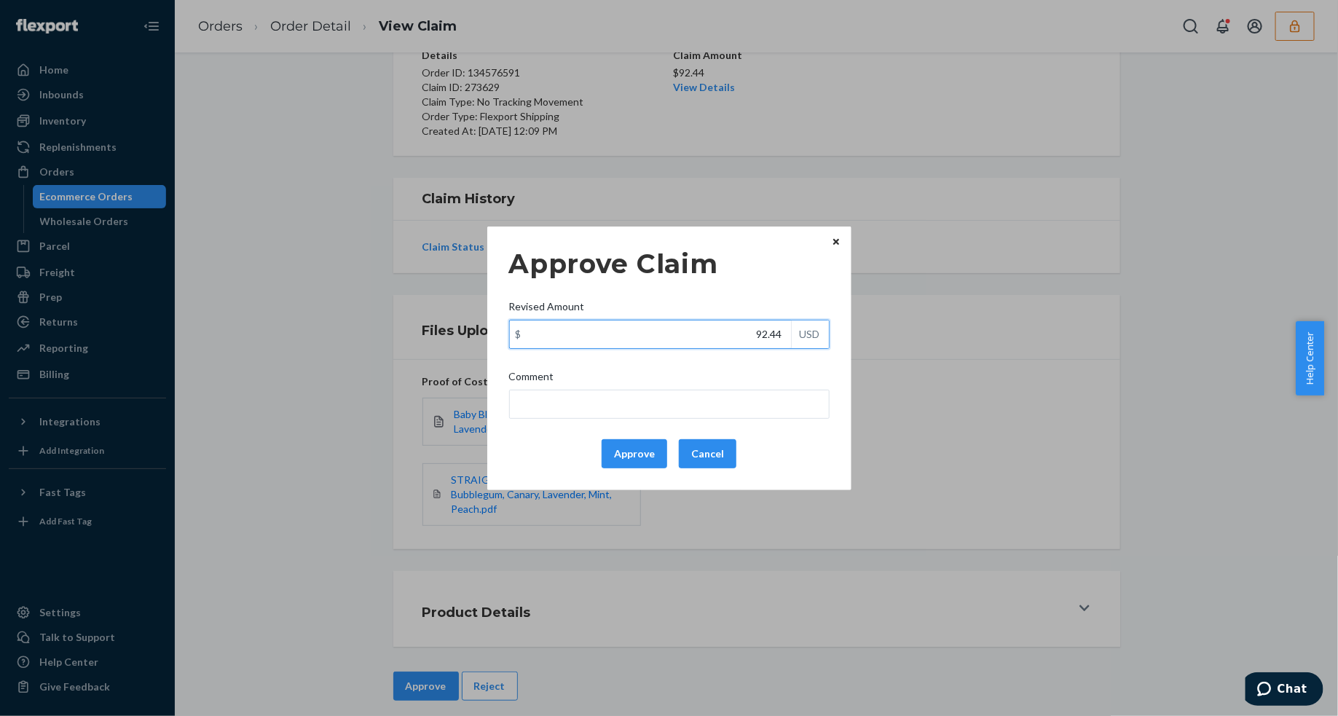
click at [674, 324] on input "92.44" at bounding box center [650, 334] width 281 height 28
type input "59.04"
click at [650, 452] on button "Approve" at bounding box center [634, 453] width 66 height 29
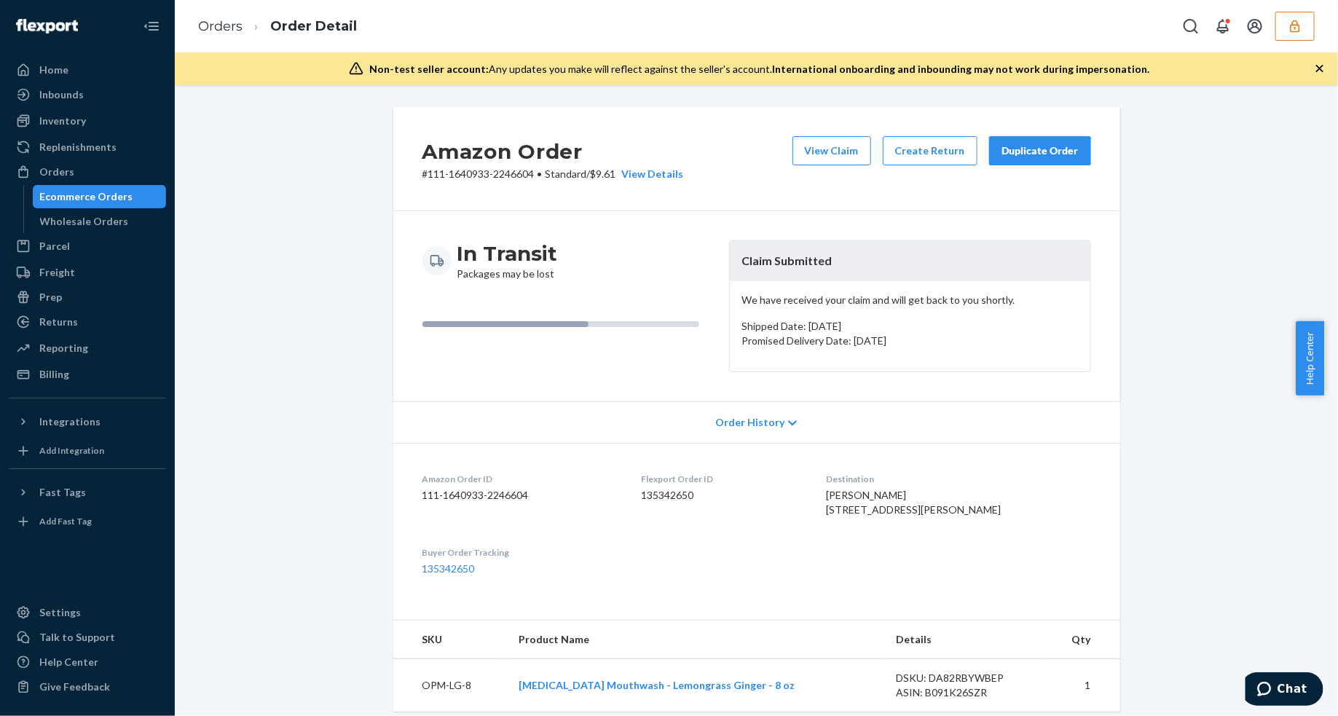
scroll to position [364, 0]
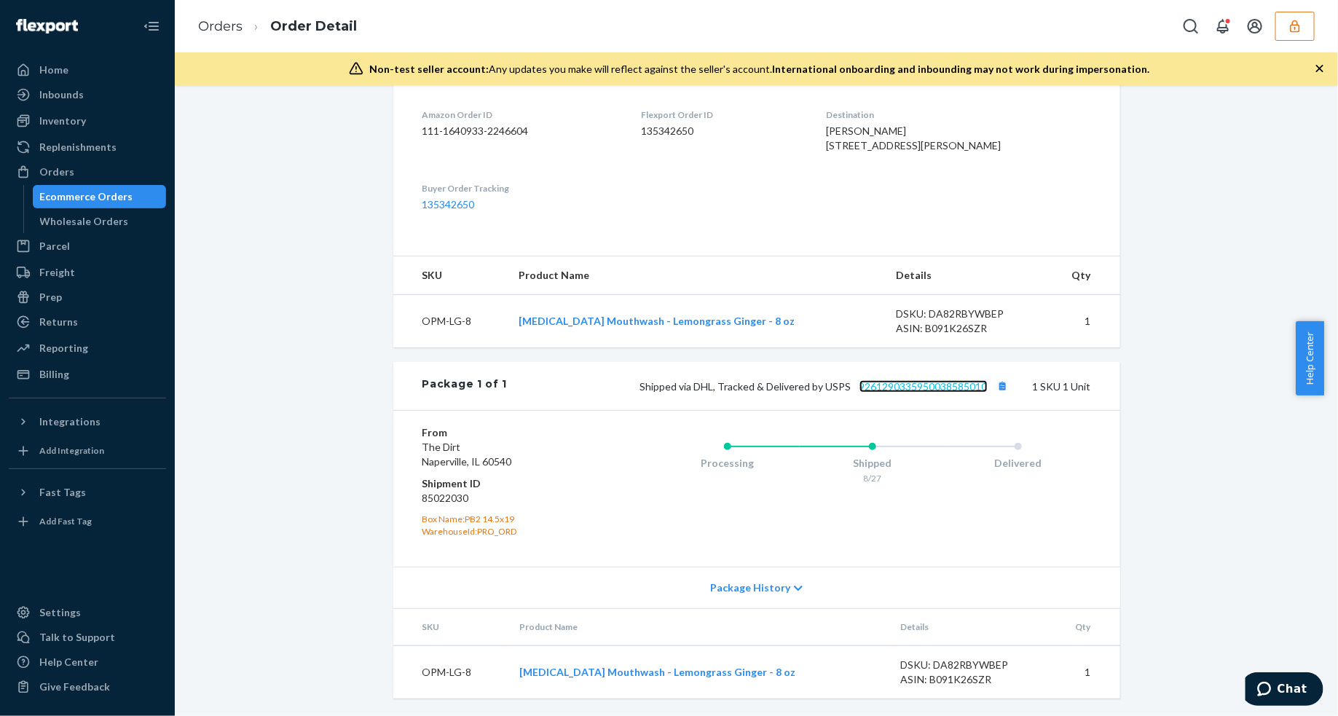
click at [949, 392] on link "9261290335950038585010" at bounding box center [923, 386] width 128 height 12
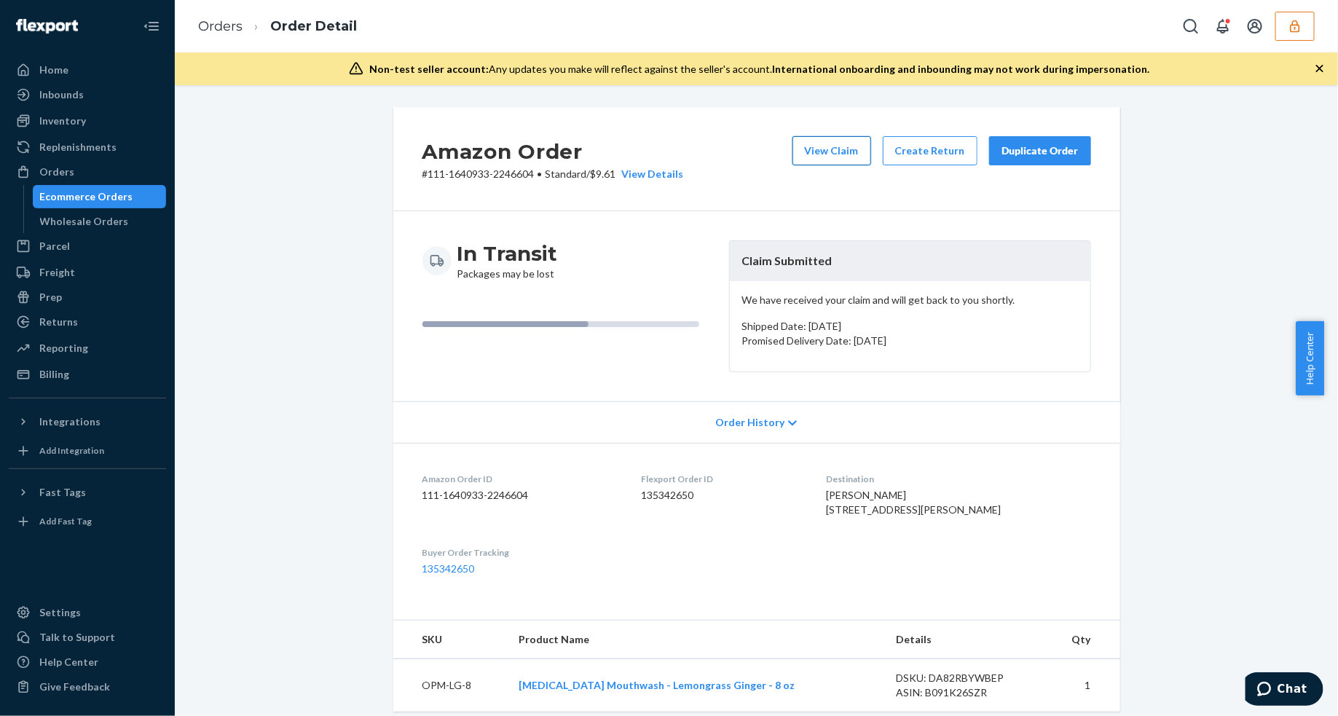
click at [820, 146] on button "View Claim" at bounding box center [831, 150] width 79 height 29
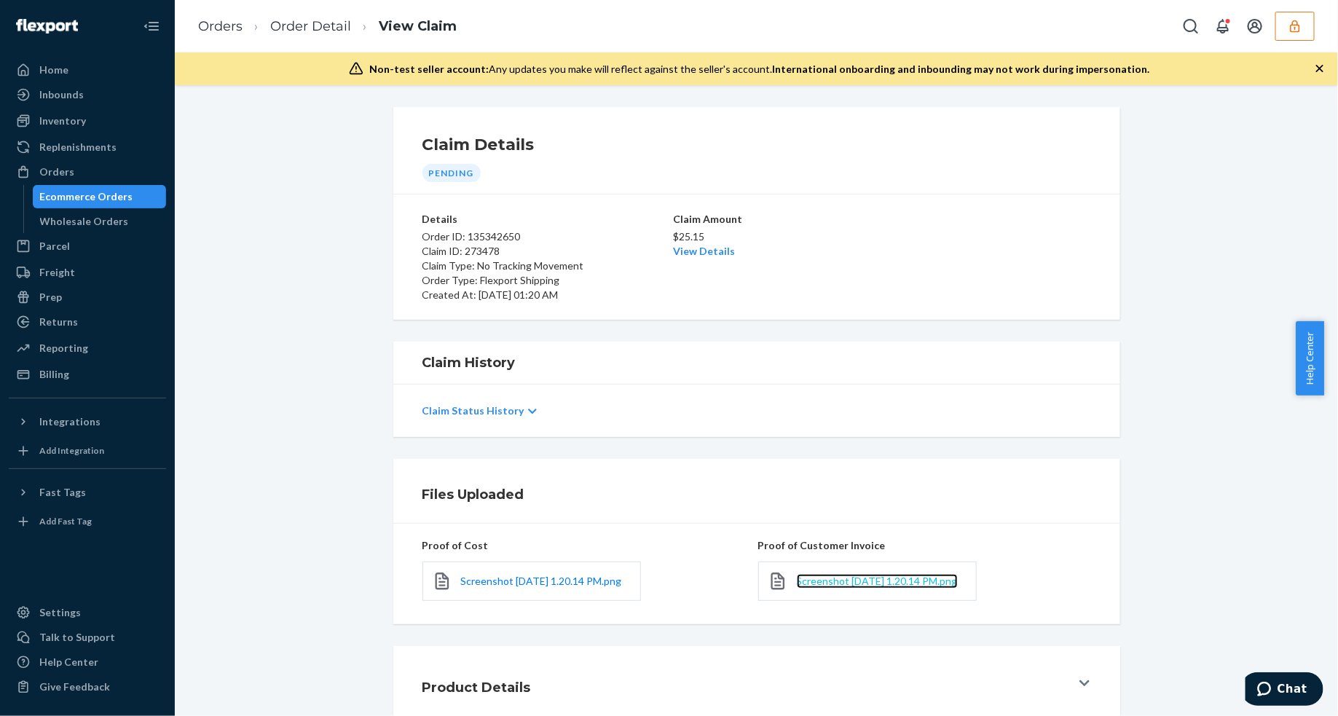
click at [836, 577] on span "Screenshot [DATE] 1.20.14 PM.png" at bounding box center [877, 580] width 161 height 12
click at [716, 249] on link "View Details" at bounding box center [705, 251] width 62 height 12
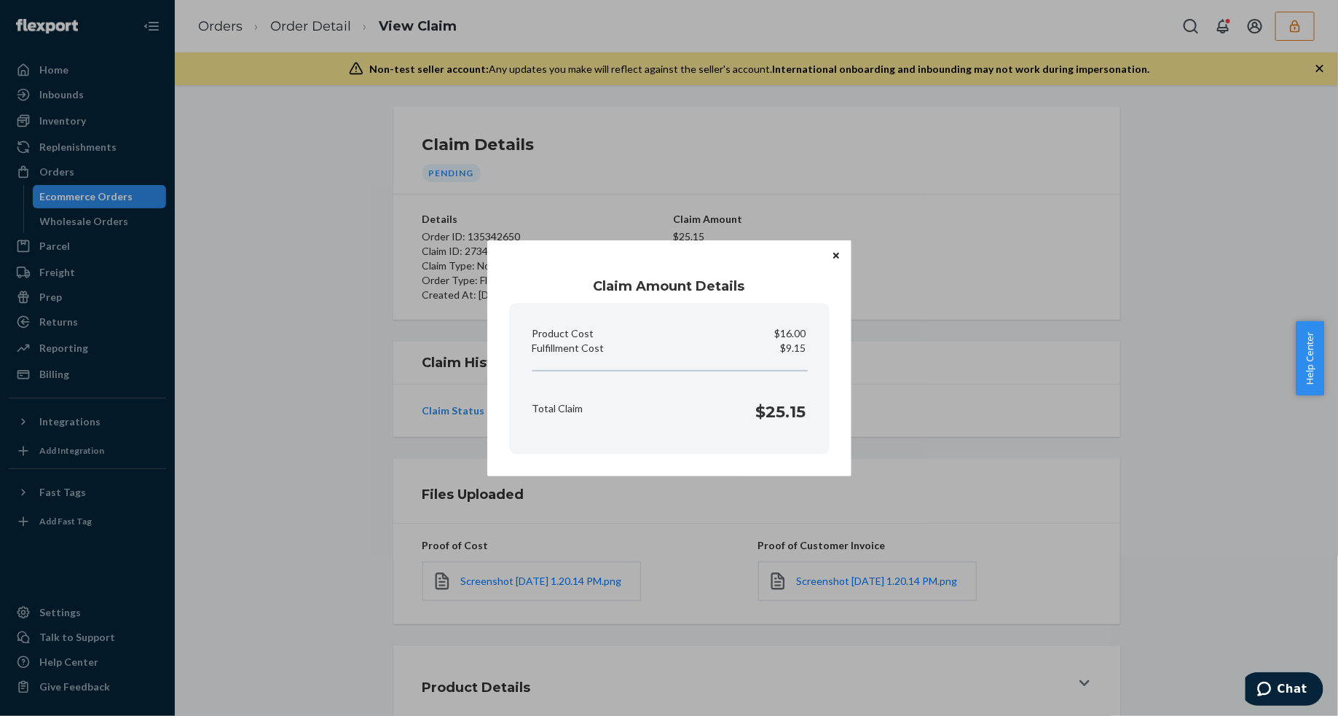
click at [837, 257] on icon "Close" at bounding box center [836, 256] width 6 height 6
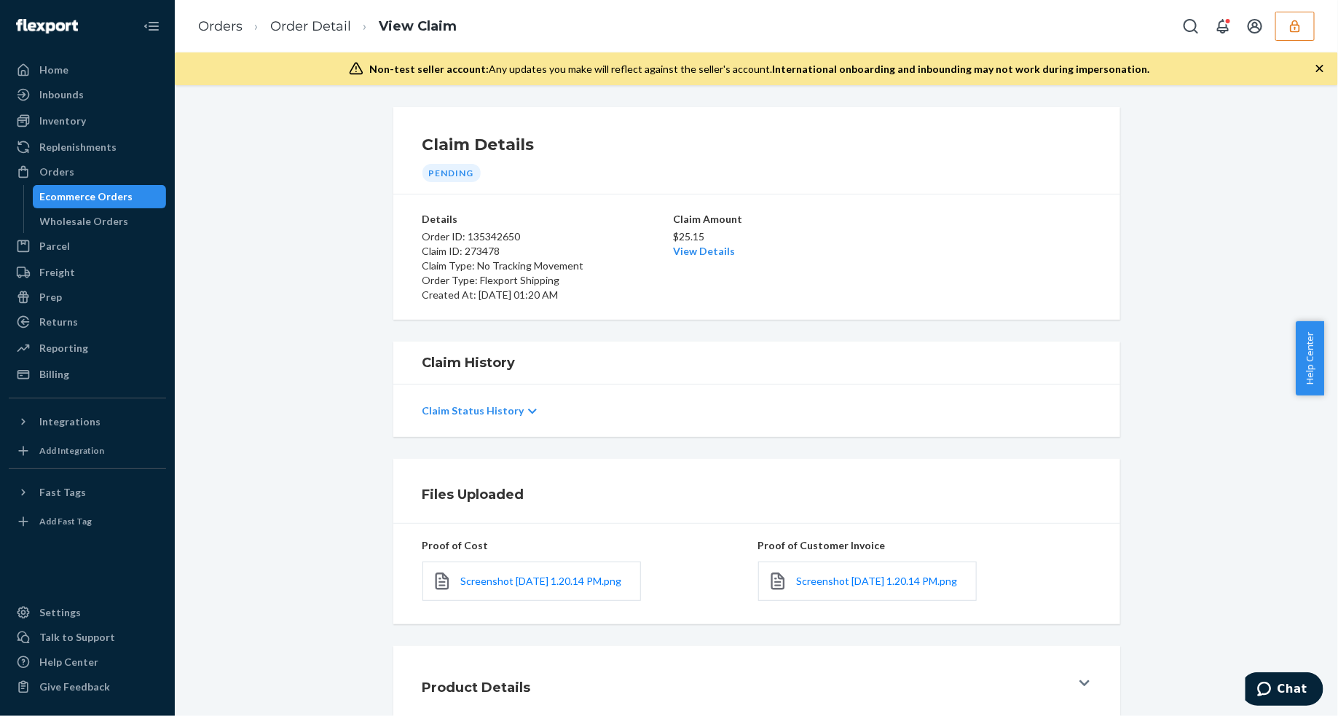
scroll to position [98, 0]
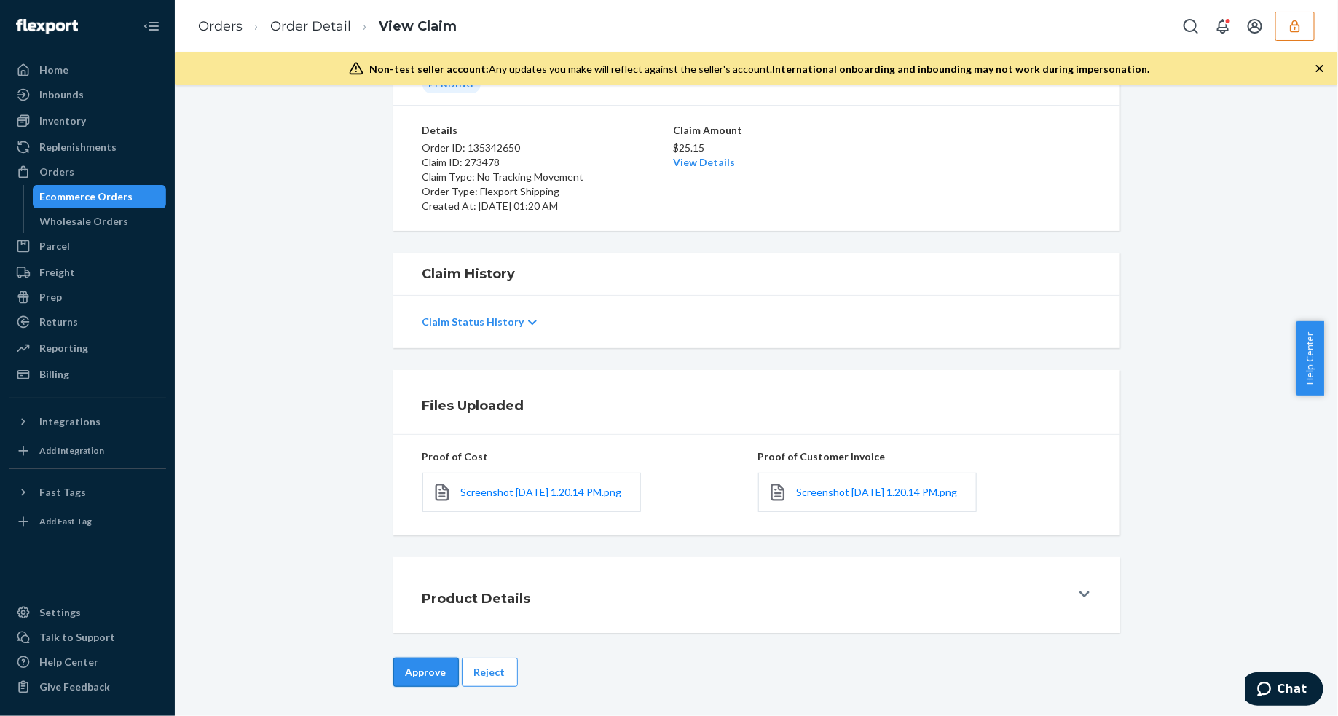
click at [423, 668] on button "Approve" at bounding box center [426, 671] width 66 height 29
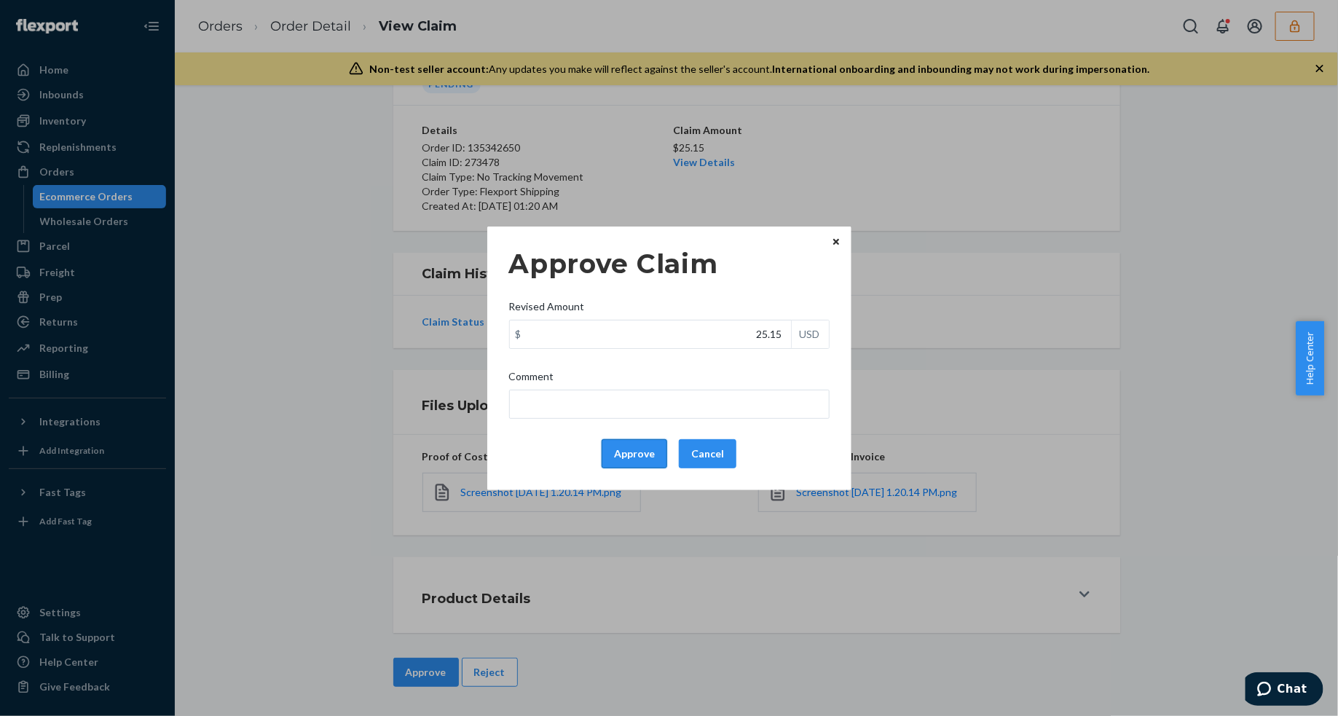
click at [638, 466] on button "Approve" at bounding box center [634, 453] width 66 height 29
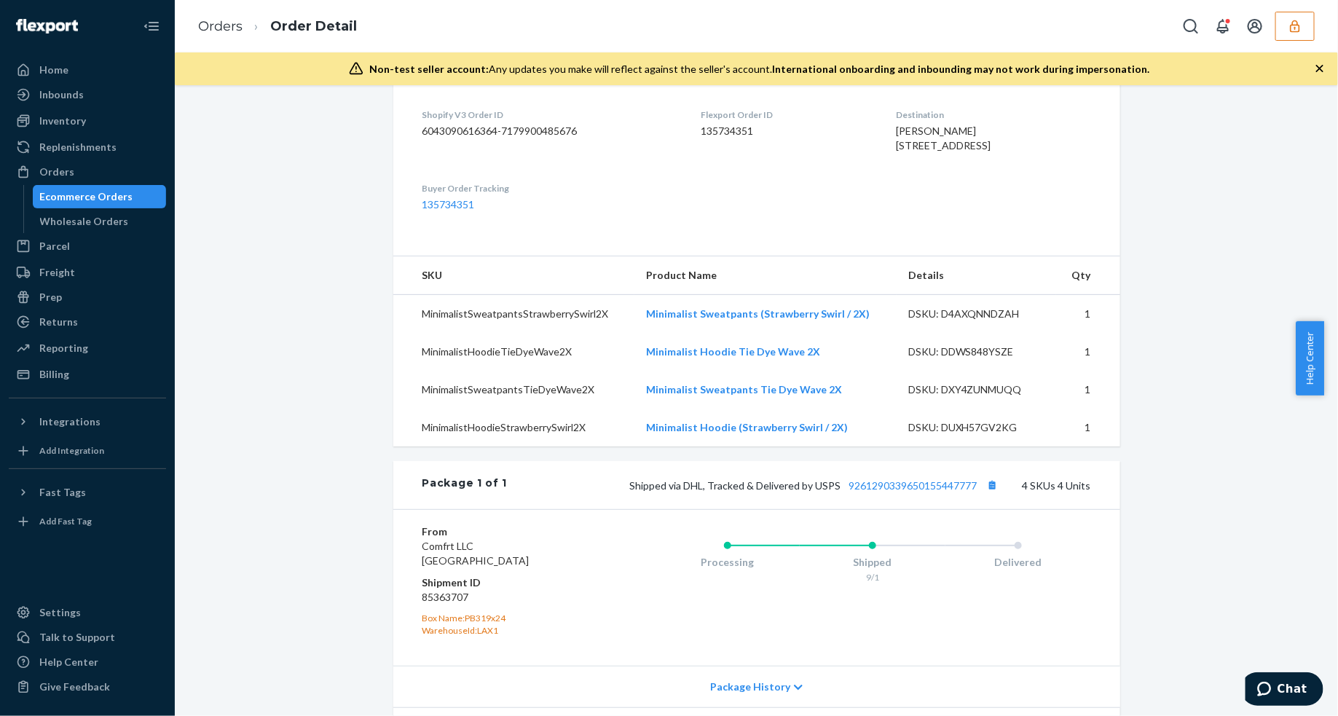
scroll to position [592, 0]
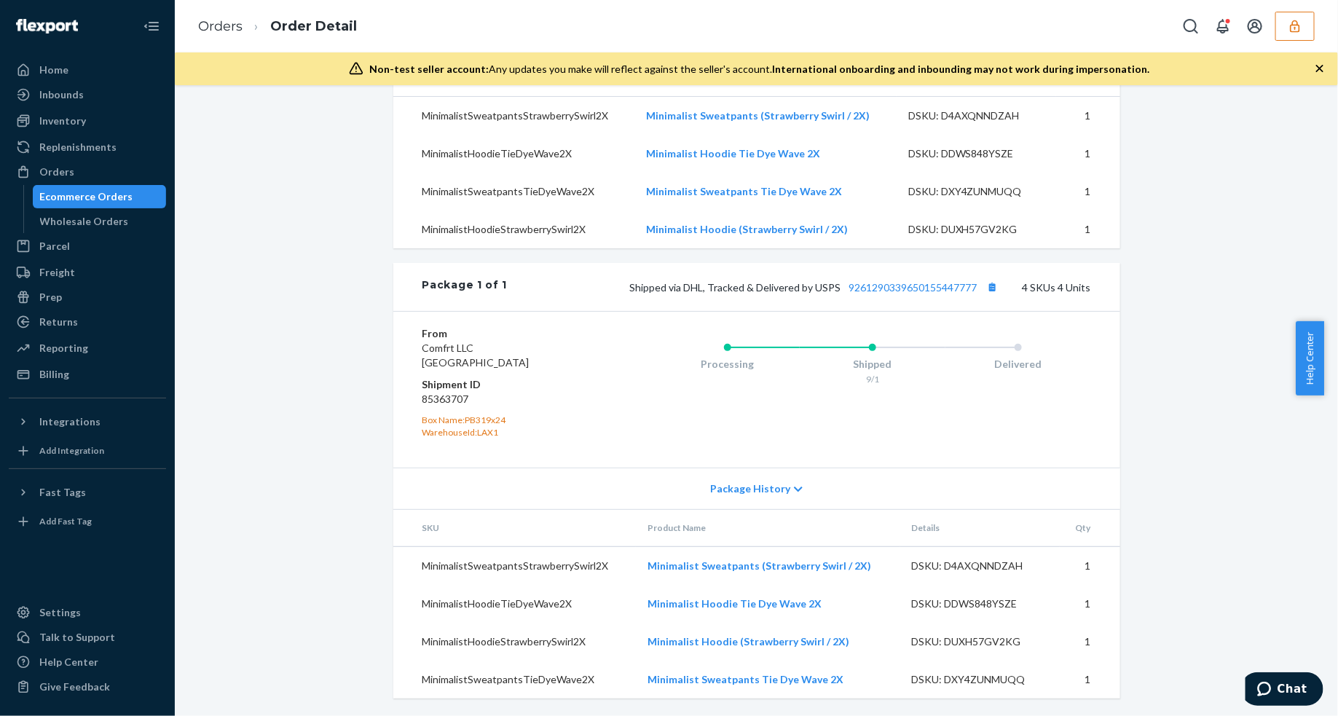
click at [897, 280] on div "Shipped via DHL, Tracked & Delivered by USPS 9261290339650155447777 4 SKUs 4 Un…" at bounding box center [798, 286] width 583 height 19
click at [925, 295] on div "Shipped via DHL, Tracked & Delivered by USPS 9261290339650155447777 4 SKUs 4 Un…" at bounding box center [798, 286] width 583 height 19
click at [925, 293] on div "Shipped via DHL, Tracked & Delivered by USPS 9261290339650155447777 4 SKUs 4 Un…" at bounding box center [798, 286] width 583 height 19
click at [926, 289] on link "9261290339650155447777" at bounding box center [913, 287] width 128 height 12
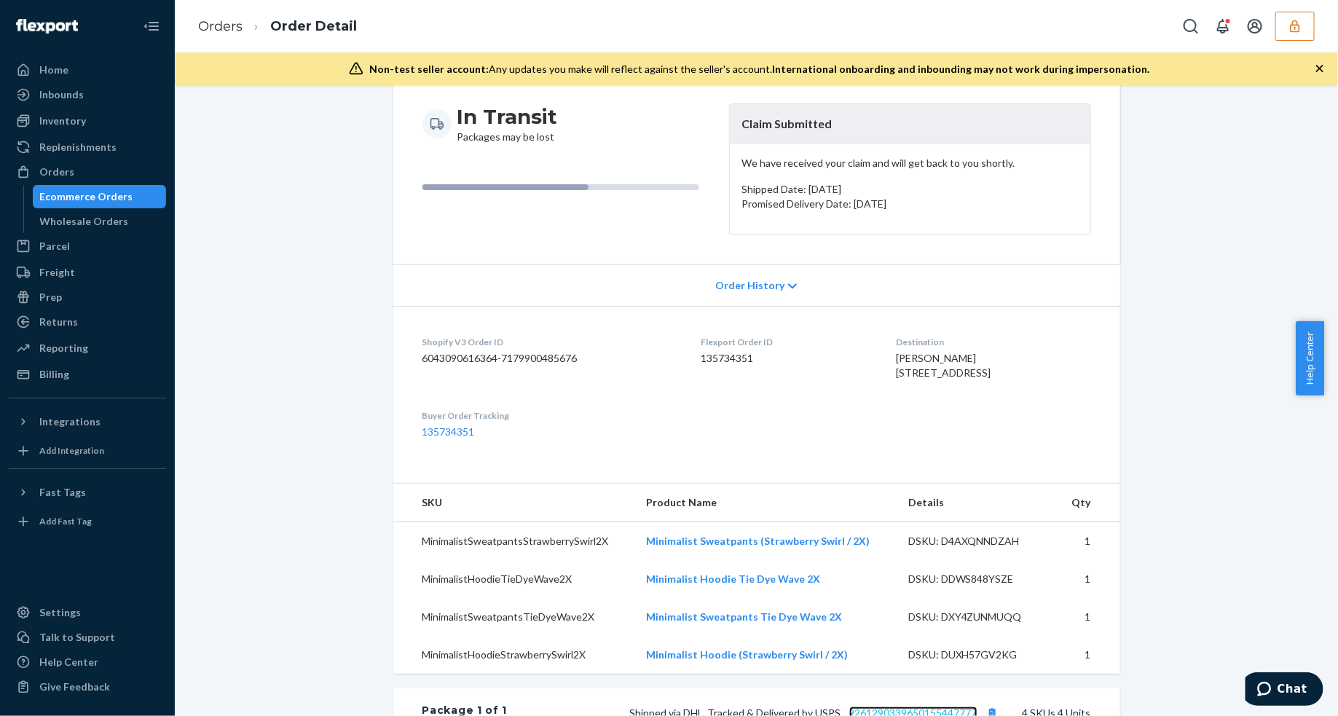
scroll to position [0, 0]
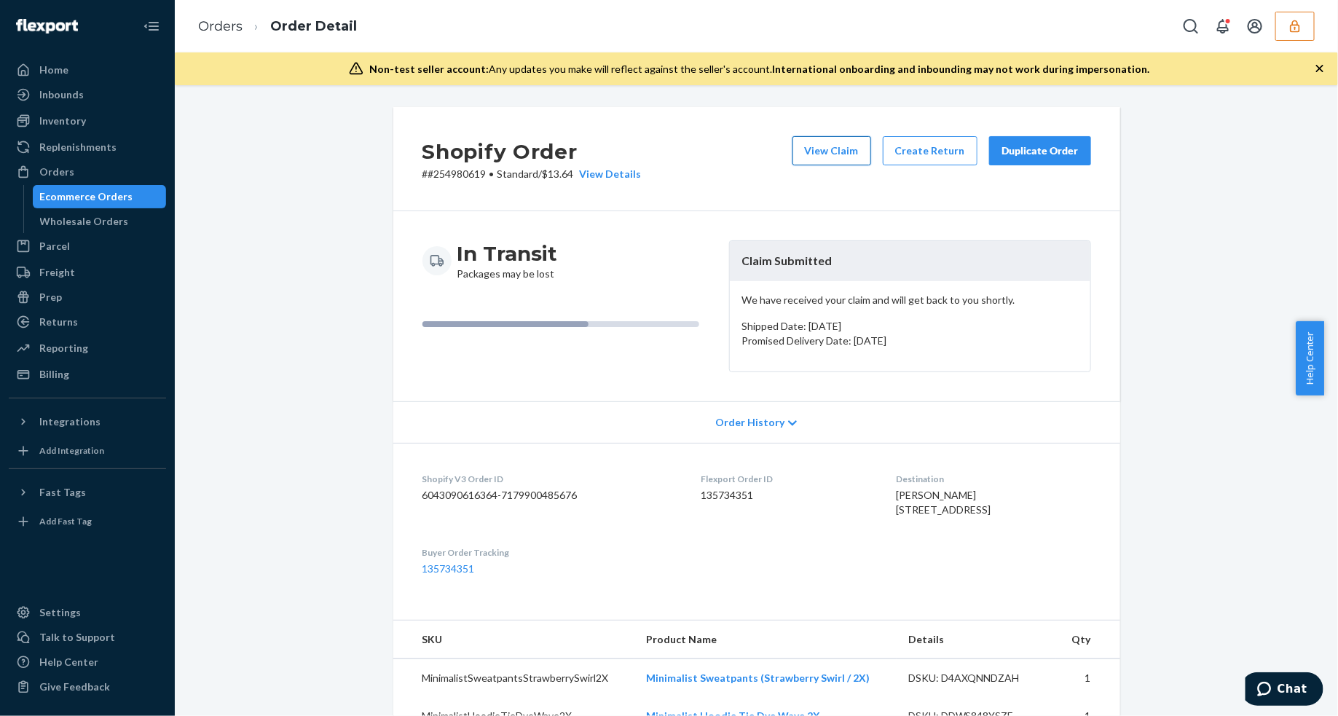
click at [830, 154] on button "View Claim" at bounding box center [831, 150] width 79 height 29
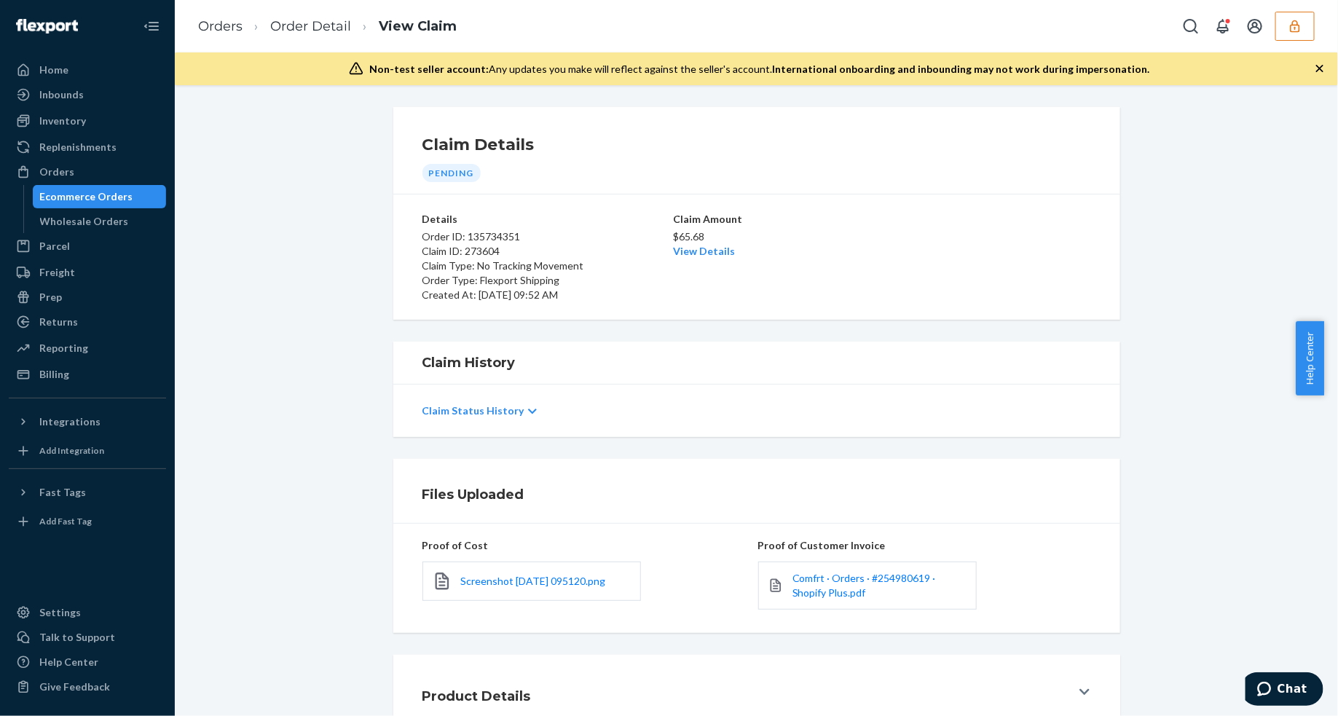
scroll to position [98, 0]
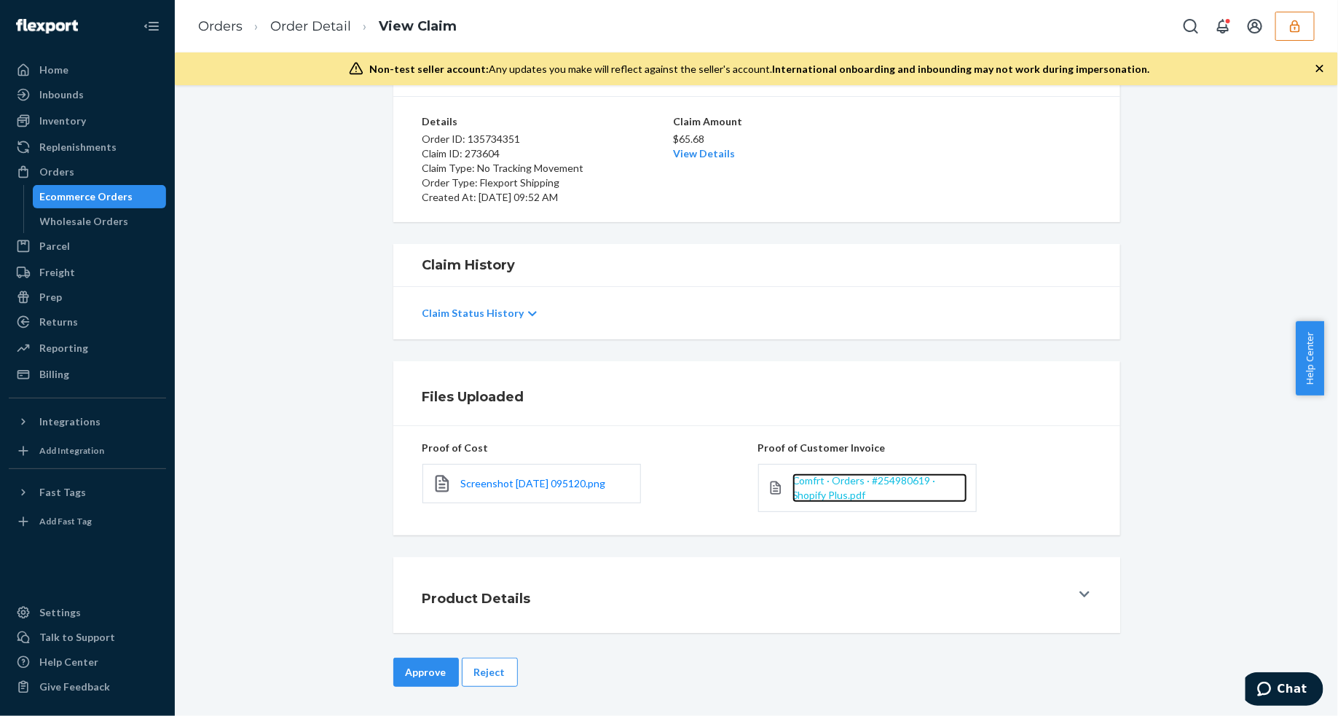
click at [815, 494] on span "Comfrt · Orders · #254980619 · Shopify Plus.pdf" at bounding box center [863, 487] width 143 height 27
click at [703, 154] on link "View Details" at bounding box center [705, 153] width 62 height 12
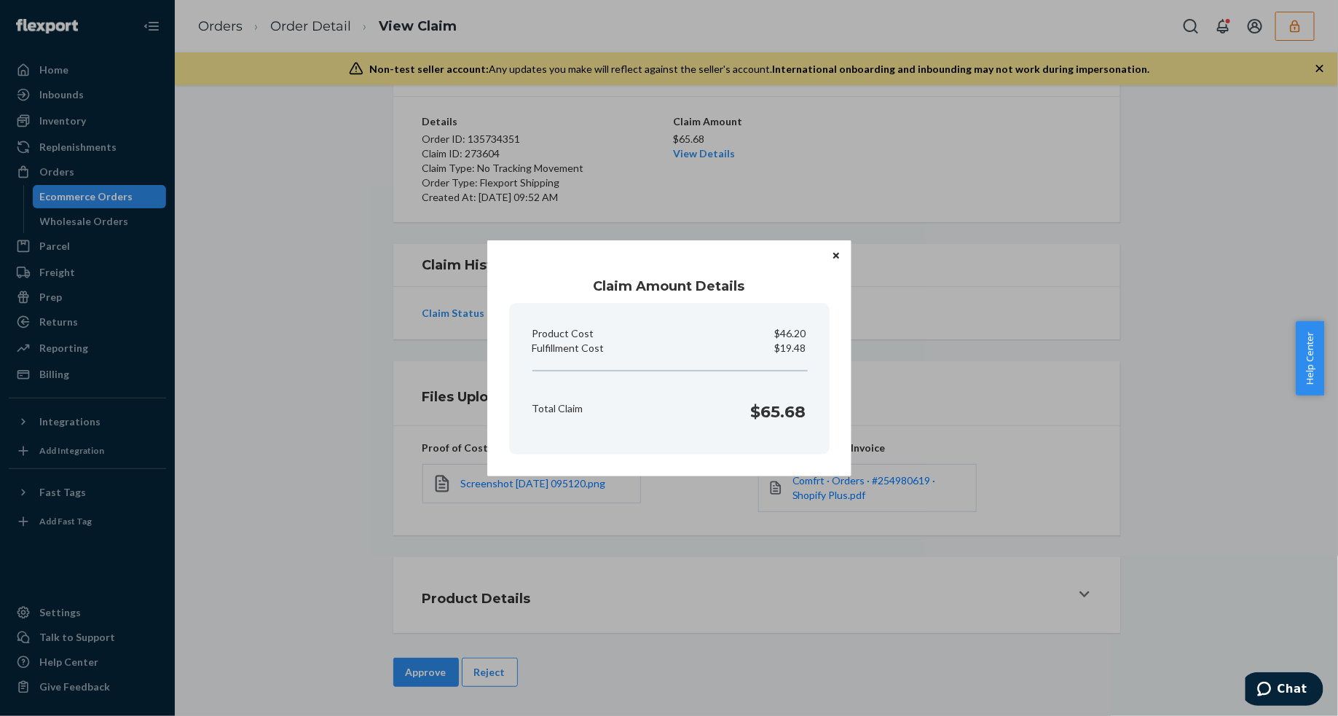
click at [941, 295] on div "Claim Amount Details Product Cost $46.20 Fulfillment Cost $19.48 Total Claim $6…" at bounding box center [669, 358] width 1338 height 716
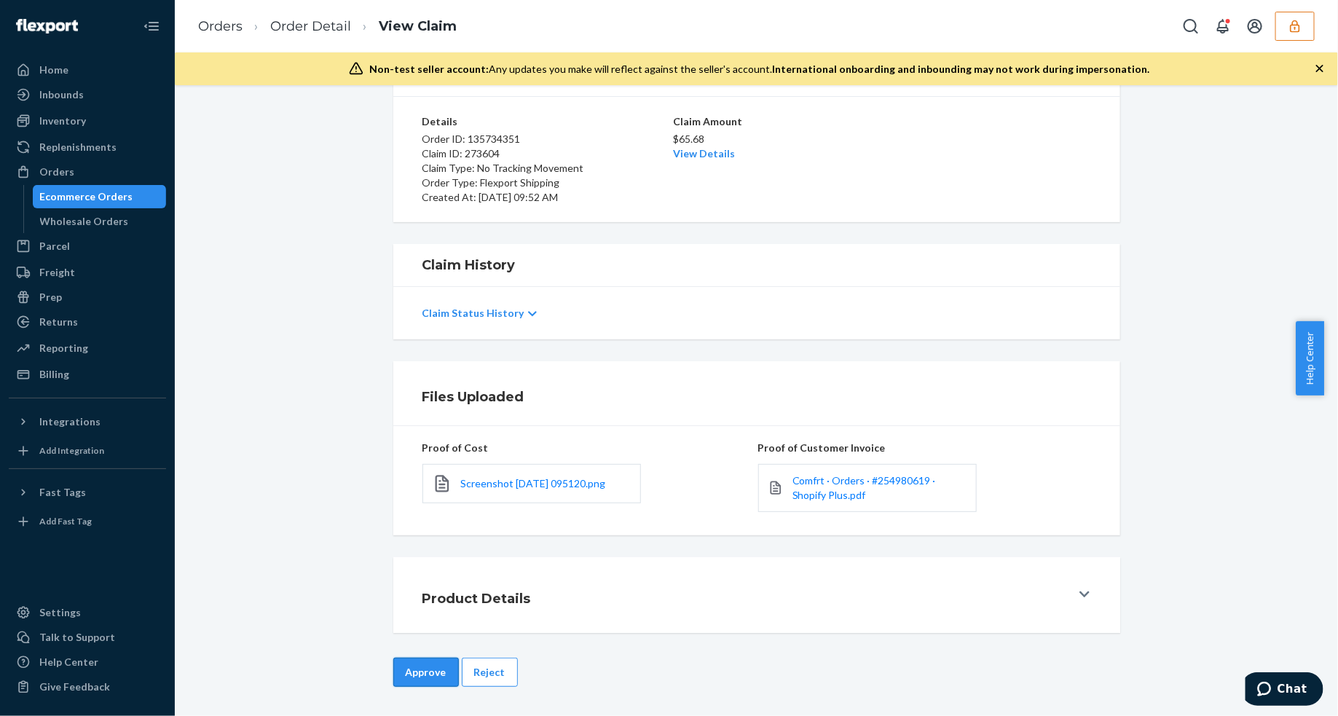
click at [424, 674] on button "Approve" at bounding box center [426, 671] width 66 height 29
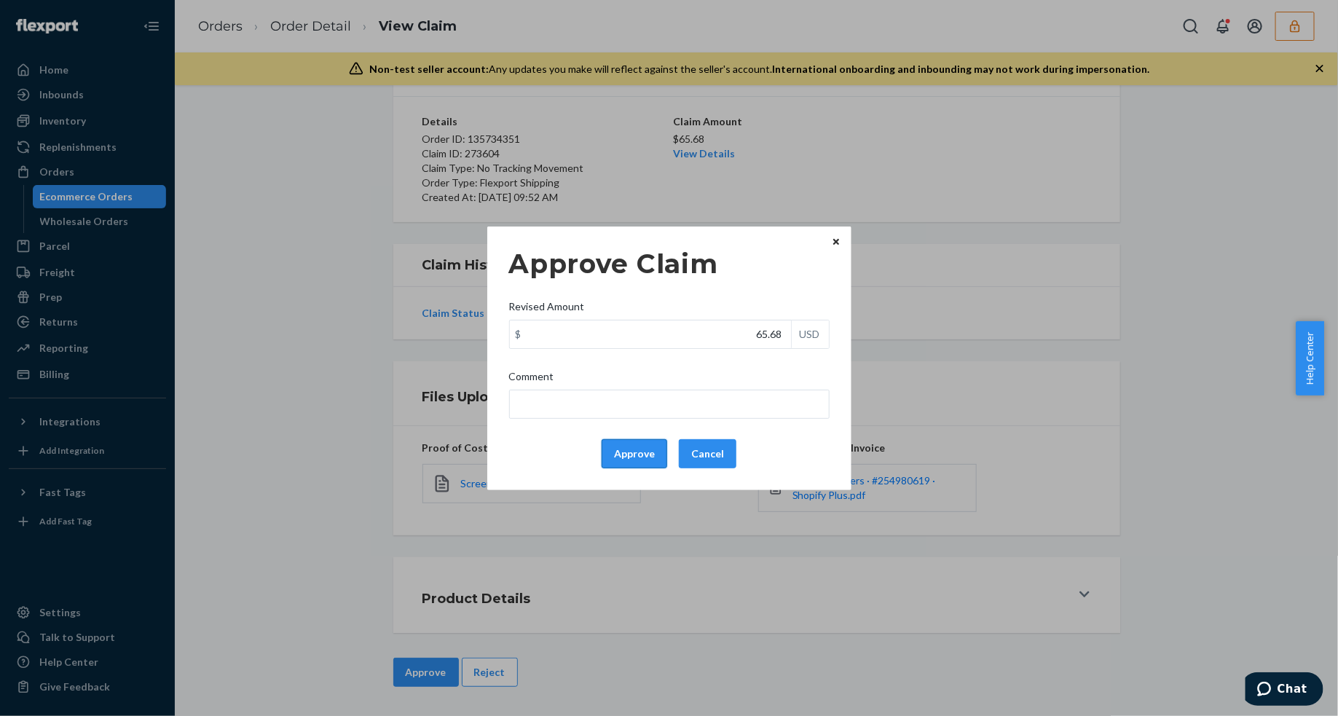
click at [619, 457] on button "Approve" at bounding box center [634, 453] width 66 height 29
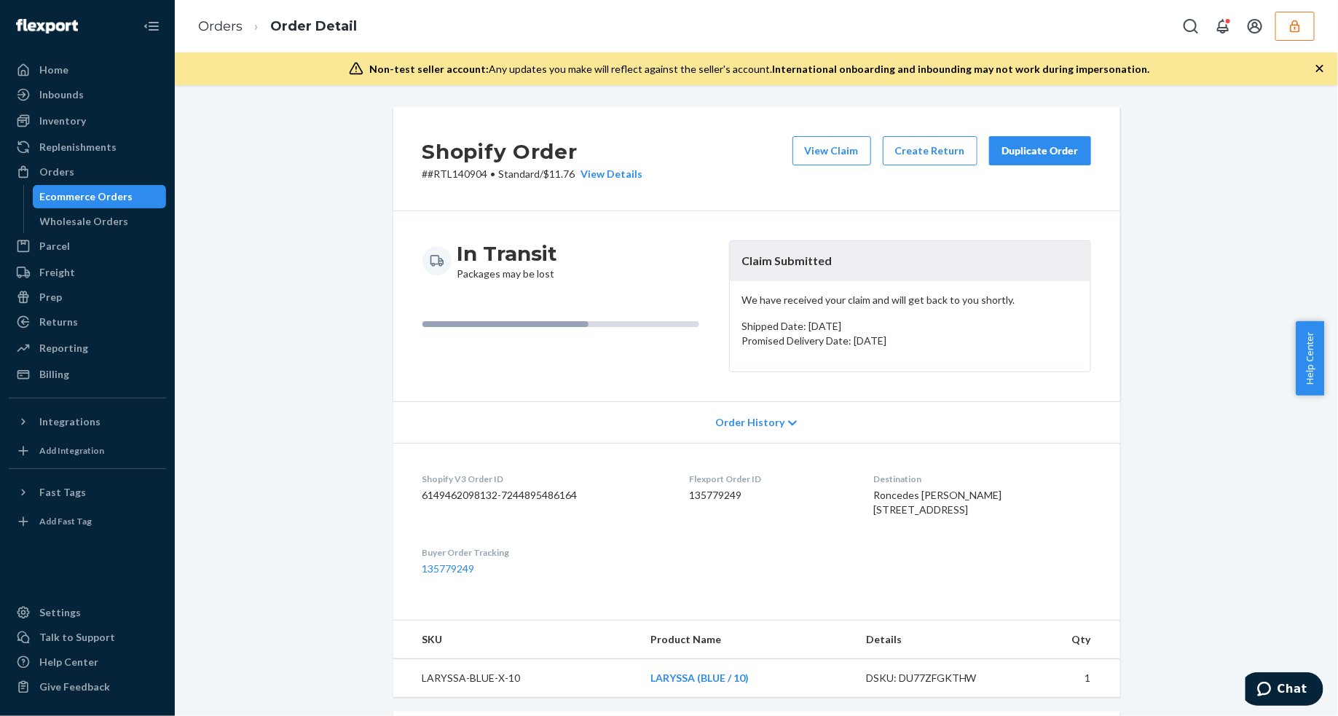
scroll to position [364, 0]
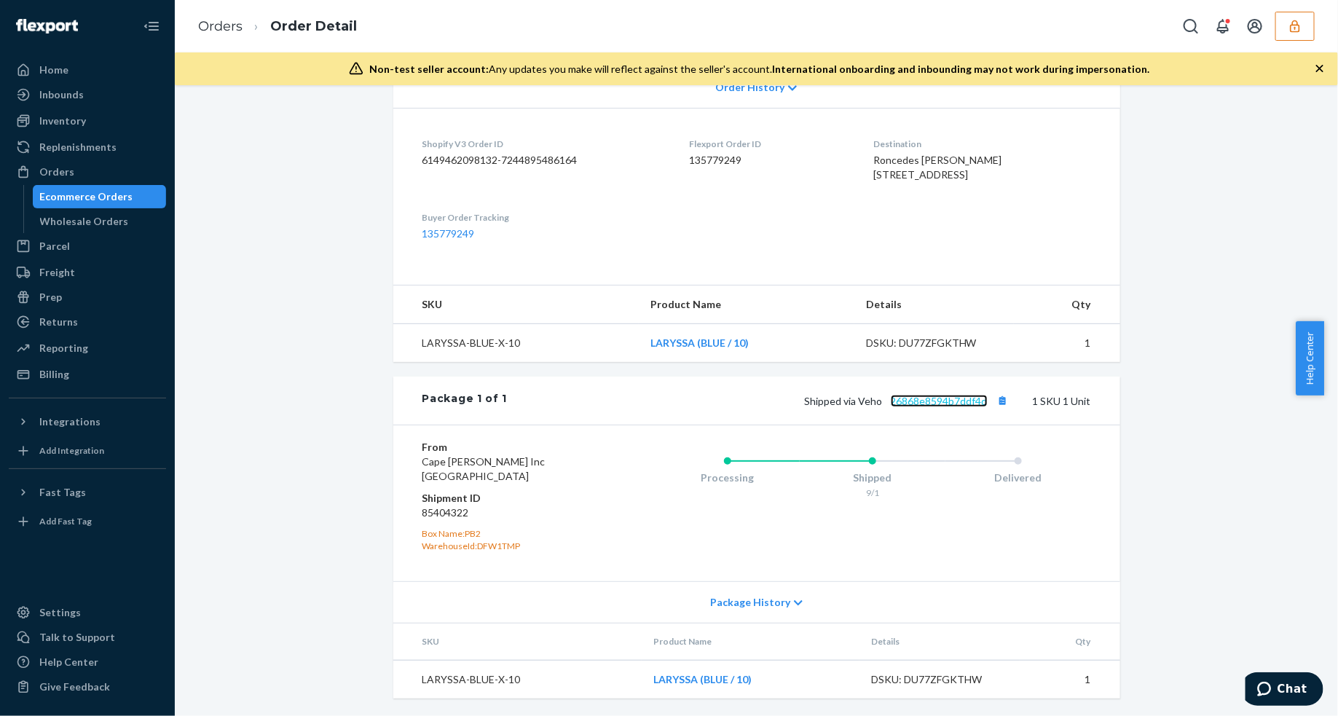
click at [925, 403] on link "26868e8594b7ddf4d" at bounding box center [938, 401] width 97 height 12
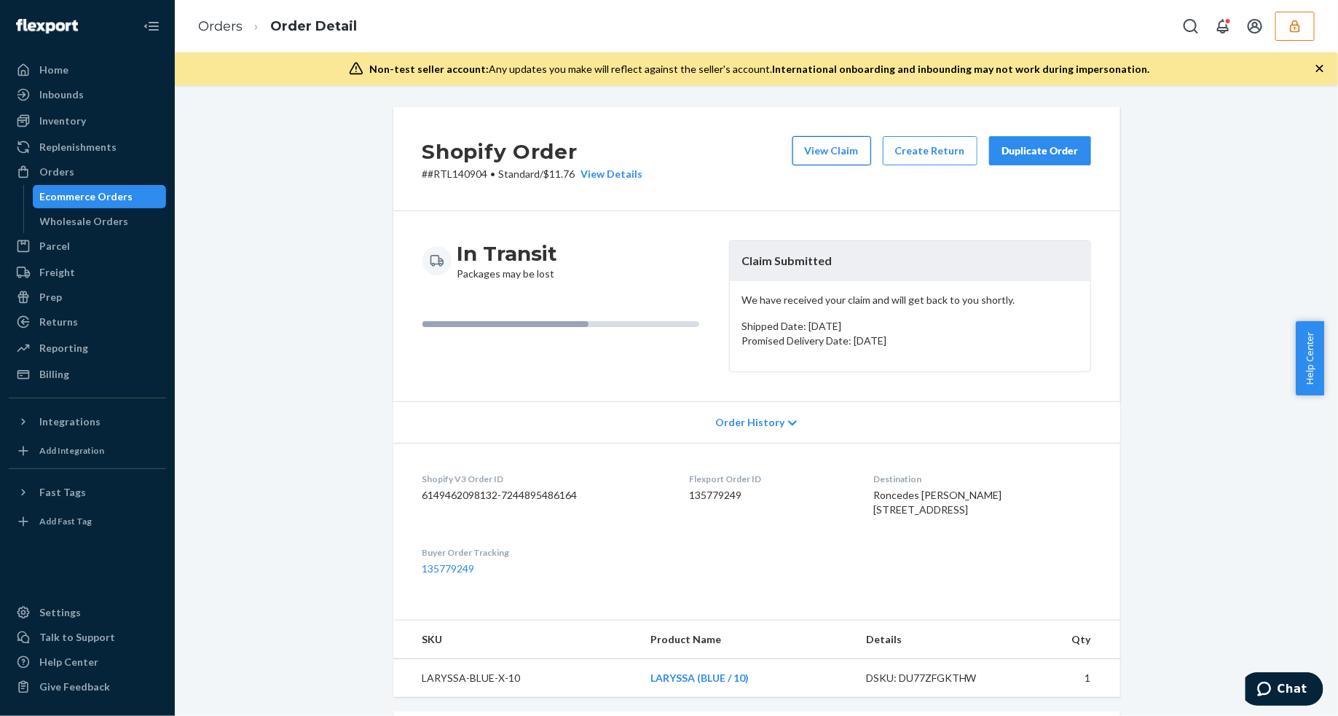
click at [836, 143] on button "View Claim" at bounding box center [831, 150] width 79 height 29
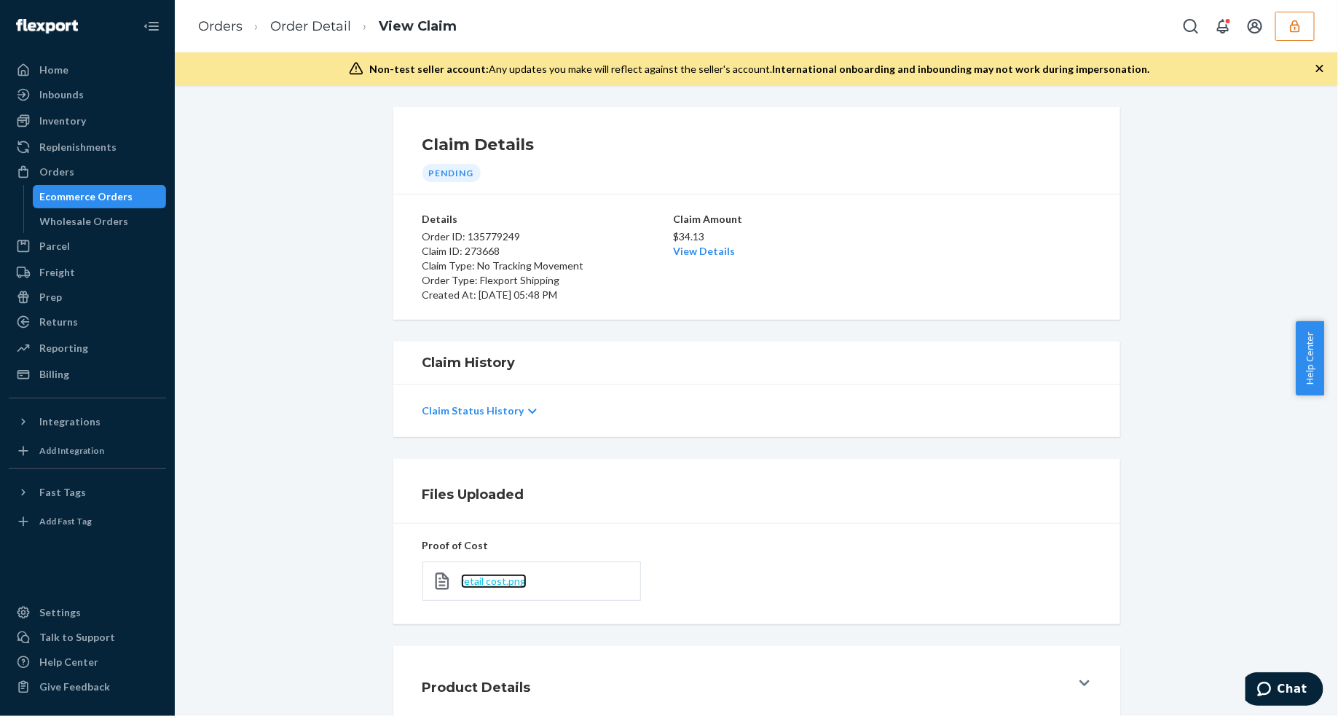
click at [486, 580] on span "retail cost.png" at bounding box center [494, 580] width 66 height 12
click at [681, 253] on link "View Details" at bounding box center [705, 251] width 62 height 12
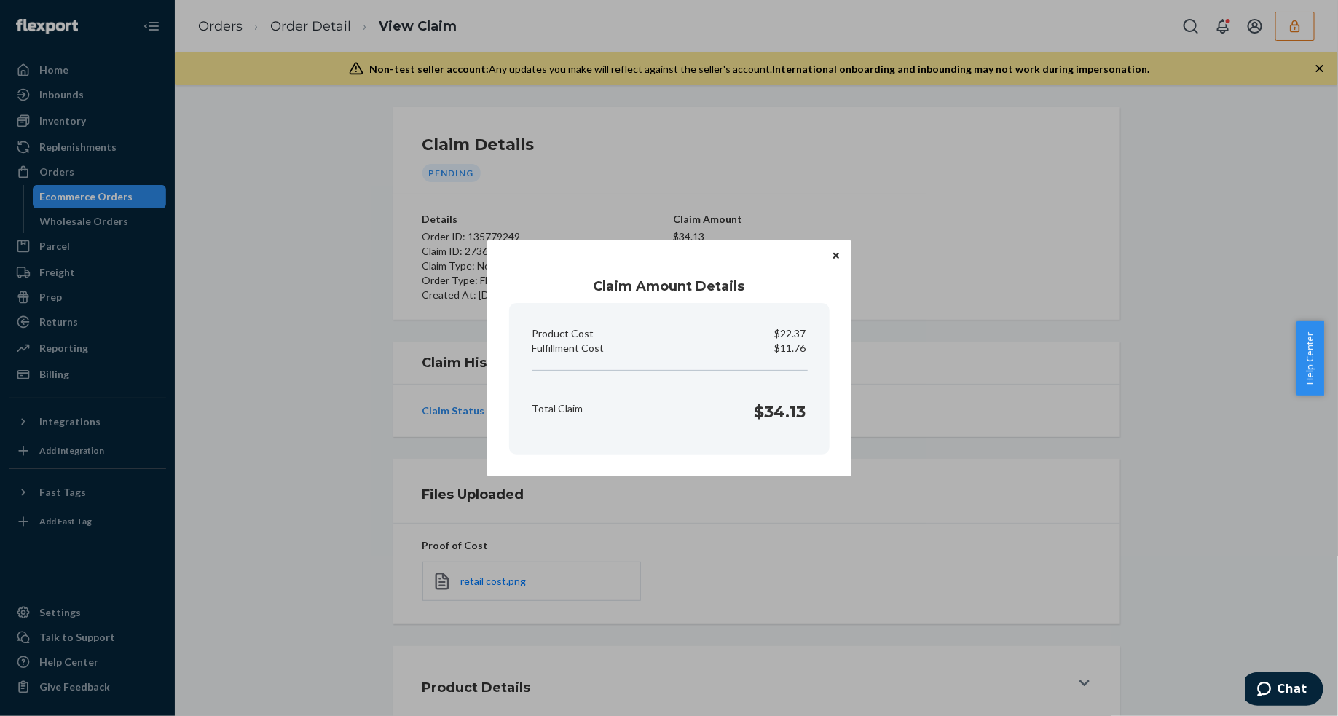
click at [834, 256] on icon "Close" at bounding box center [836, 256] width 6 height 6
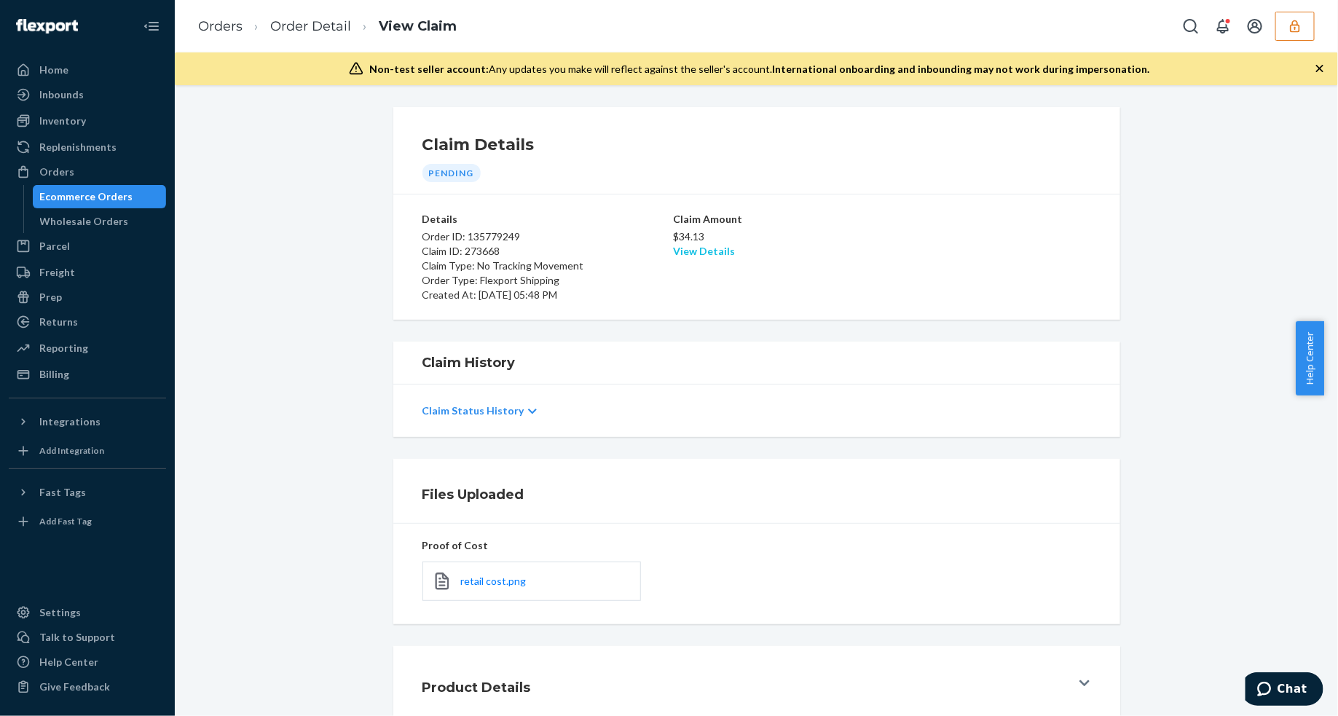
click at [697, 248] on link "View Details" at bounding box center [705, 251] width 62 height 12
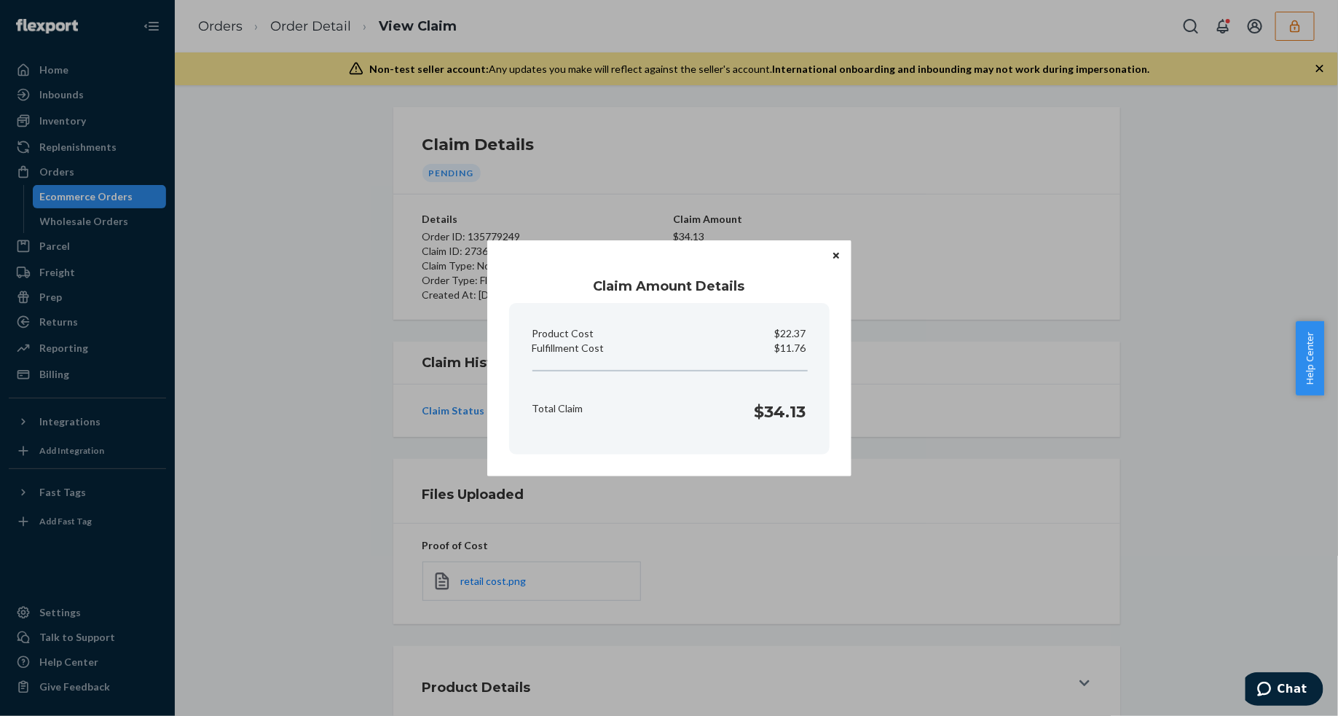
click at [791, 352] on p "$11.76" at bounding box center [790, 348] width 31 height 15
click at [790, 352] on p "$11.76" at bounding box center [790, 348] width 31 height 15
copy p "Fulfillment Cost"
click at [853, 540] on div "Claim Amount Details Product Cost $22.37 Fulfillment Cost $11.76 Total Claim $3…" at bounding box center [669, 358] width 1338 height 716
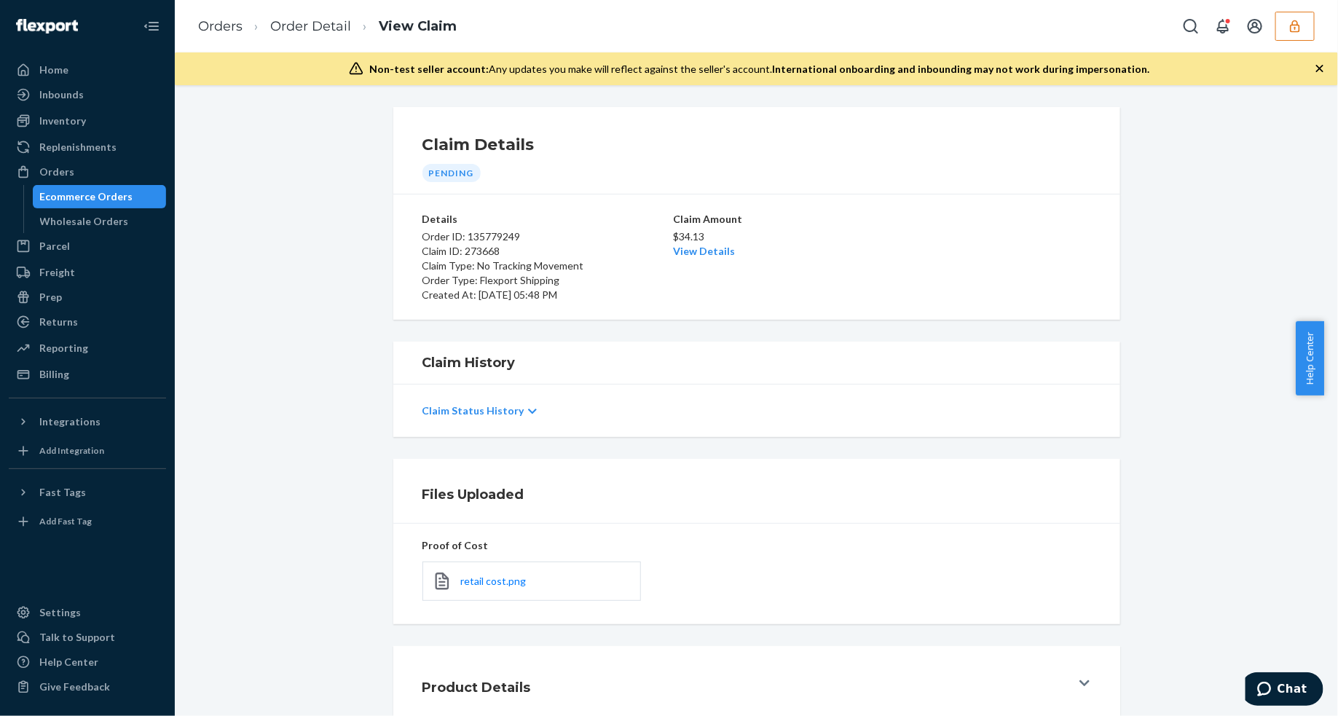
click at [910, 435] on div "Claim Status History" at bounding box center [756, 410] width 727 height 52
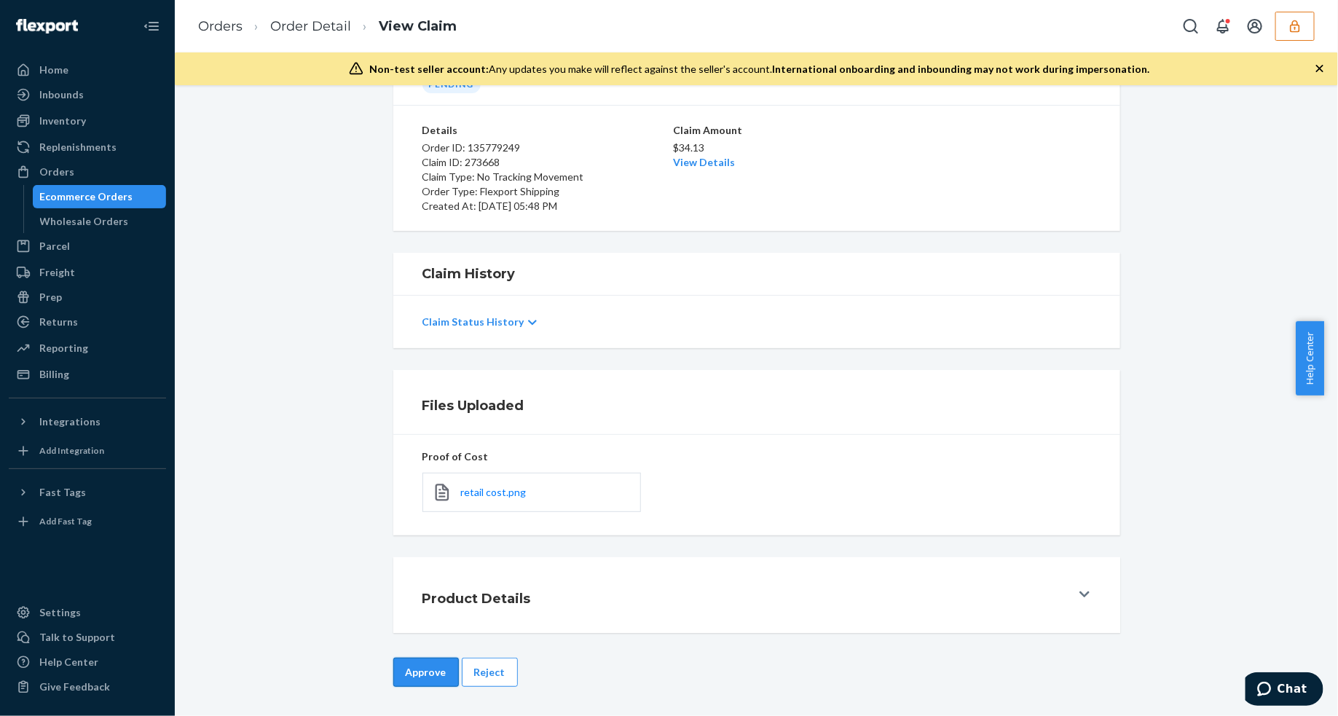
click at [430, 667] on button "Approve" at bounding box center [426, 671] width 66 height 29
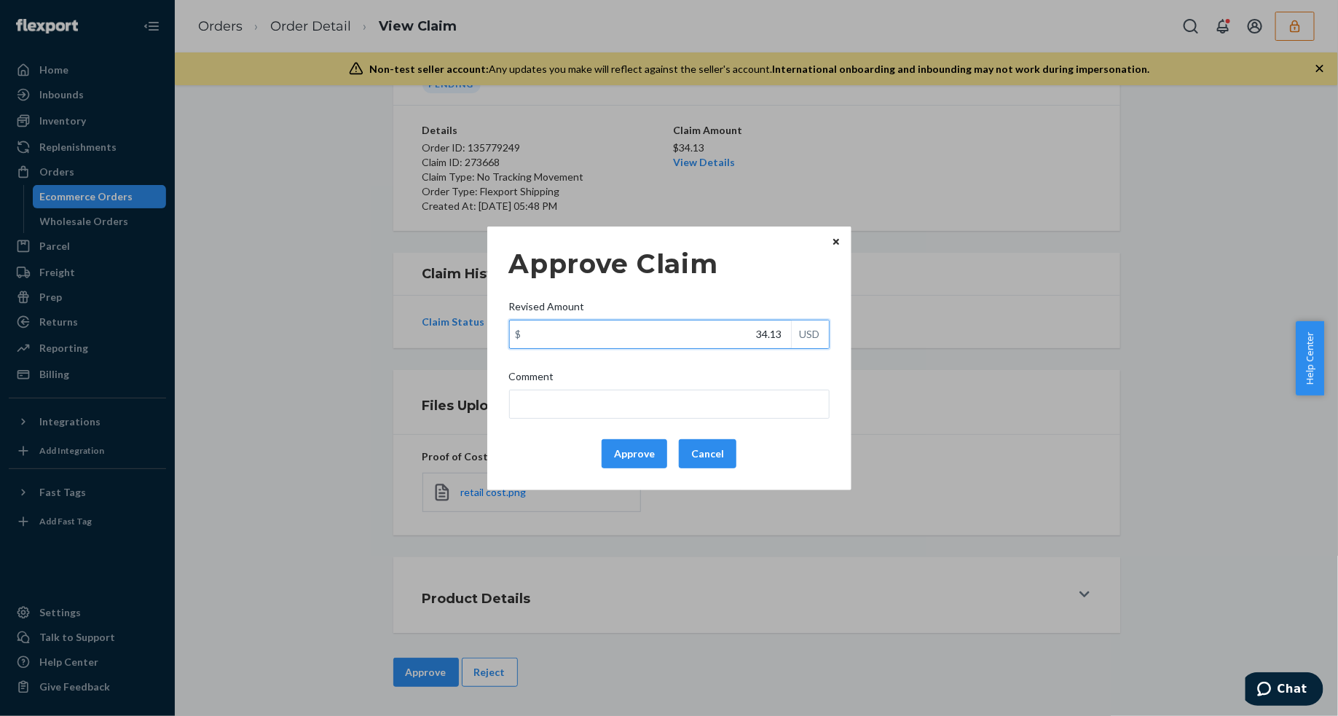
click at [699, 330] on input "34.13" at bounding box center [650, 334] width 281 height 28
type input "32.94"
click at [650, 446] on button "Approve" at bounding box center [634, 453] width 66 height 29
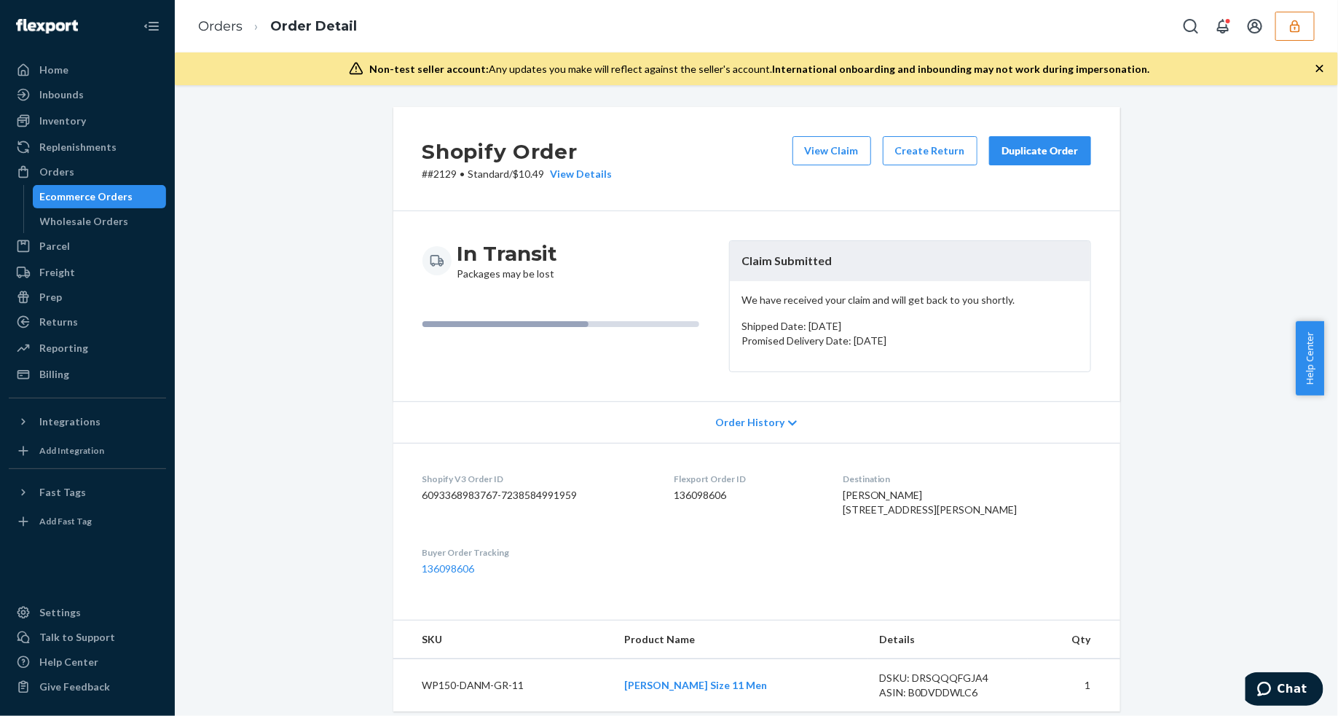
scroll to position [394, 0]
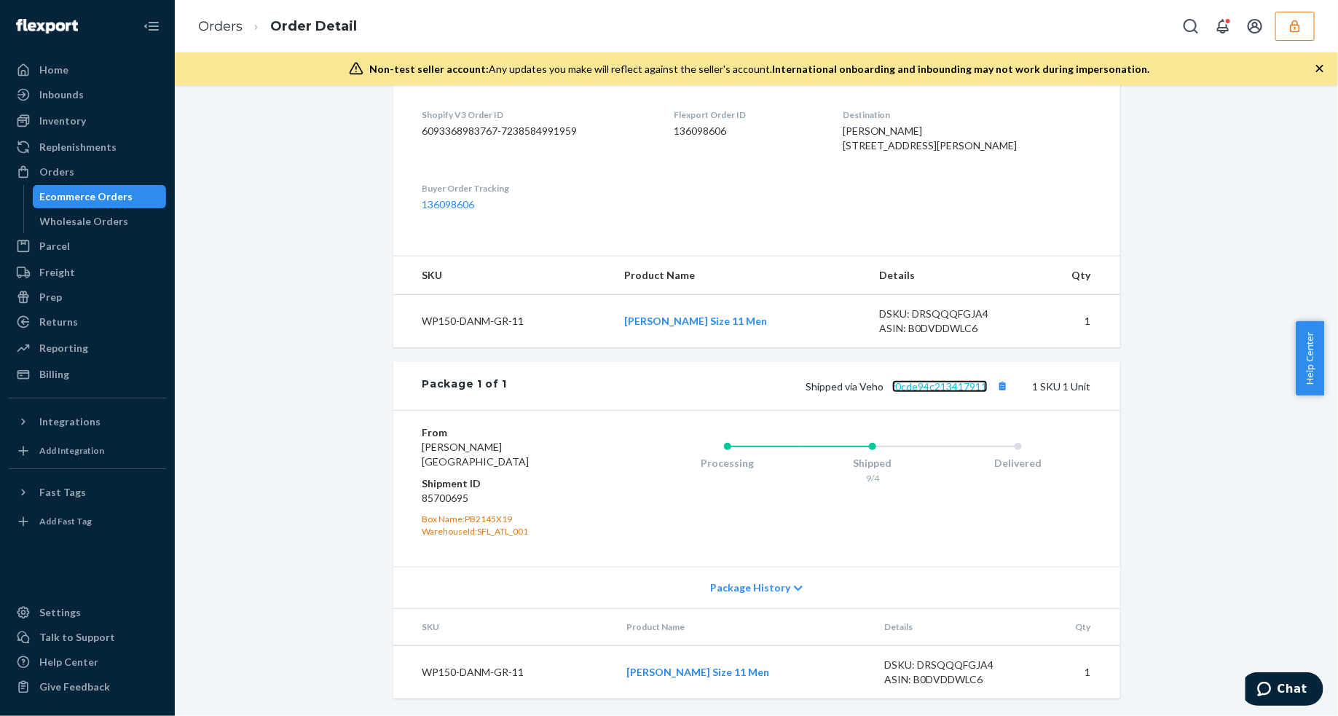
click at [957, 390] on link "f0cde94c213417911" at bounding box center [939, 386] width 95 height 12
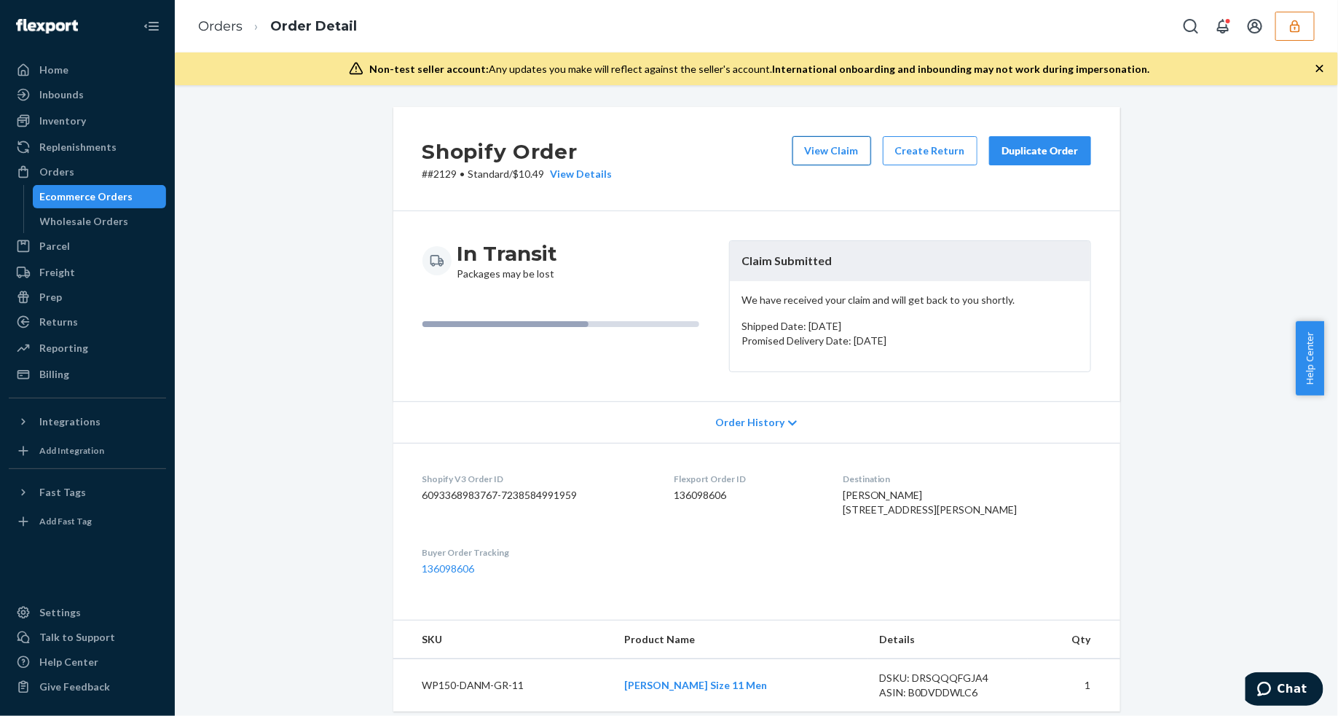
click at [842, 141] on button "View Claim" at bounding box center [831, 150] width 79 height 29
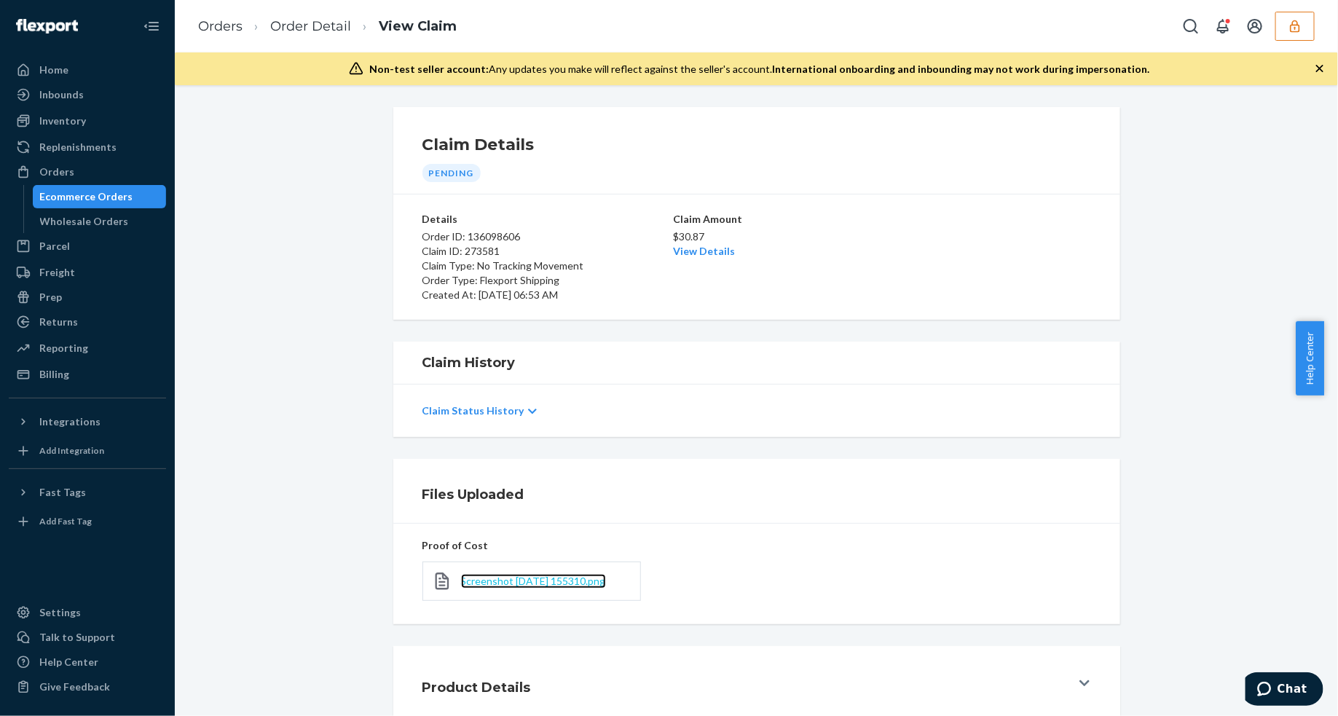
click at [503, 580] on span "Screenshot [DATE] 155310.png" at bounding box center [533, 580] width 145 height 12
click at [689, 242] on p "$30.87" at bounding box center [757, 236] width 166 height 15
click at [695, 246] on link "View Details" at bounding box center [705, 251] width 62 height 12
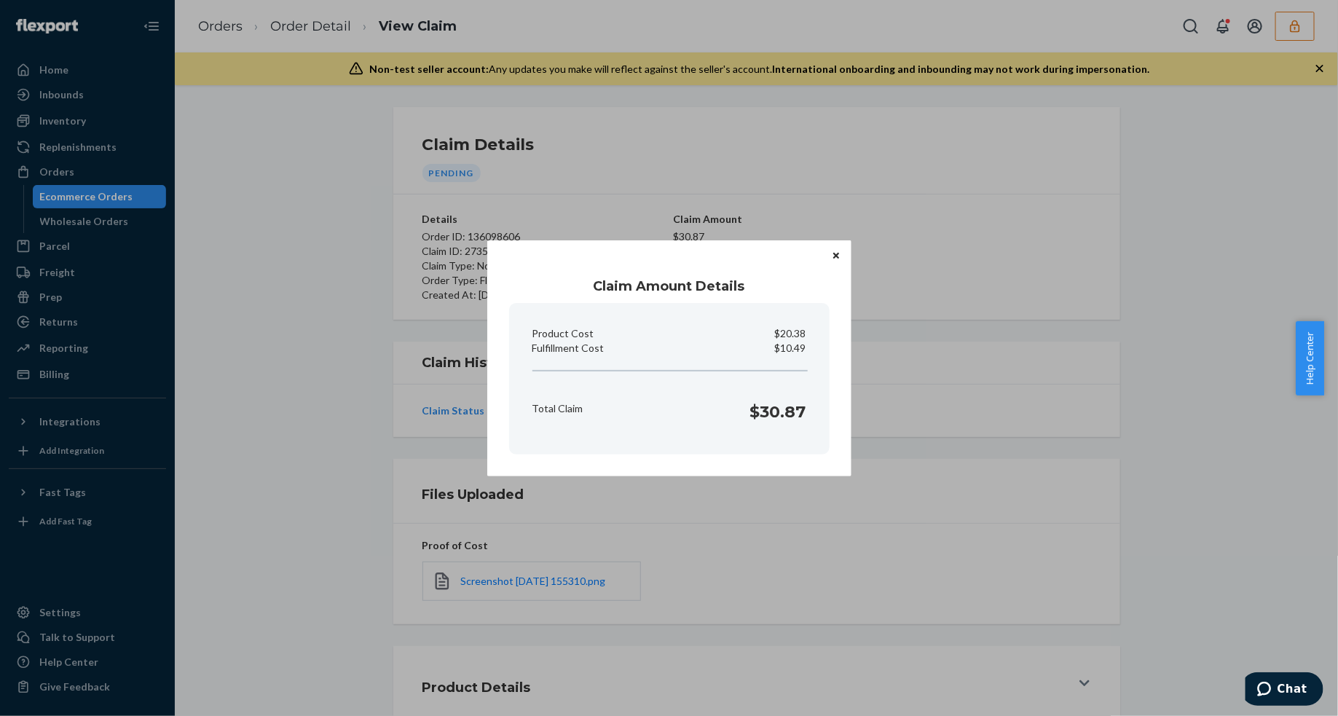
click at [836, 251] on icon "Close" at bounding box center [836, 255] width 6 height 9
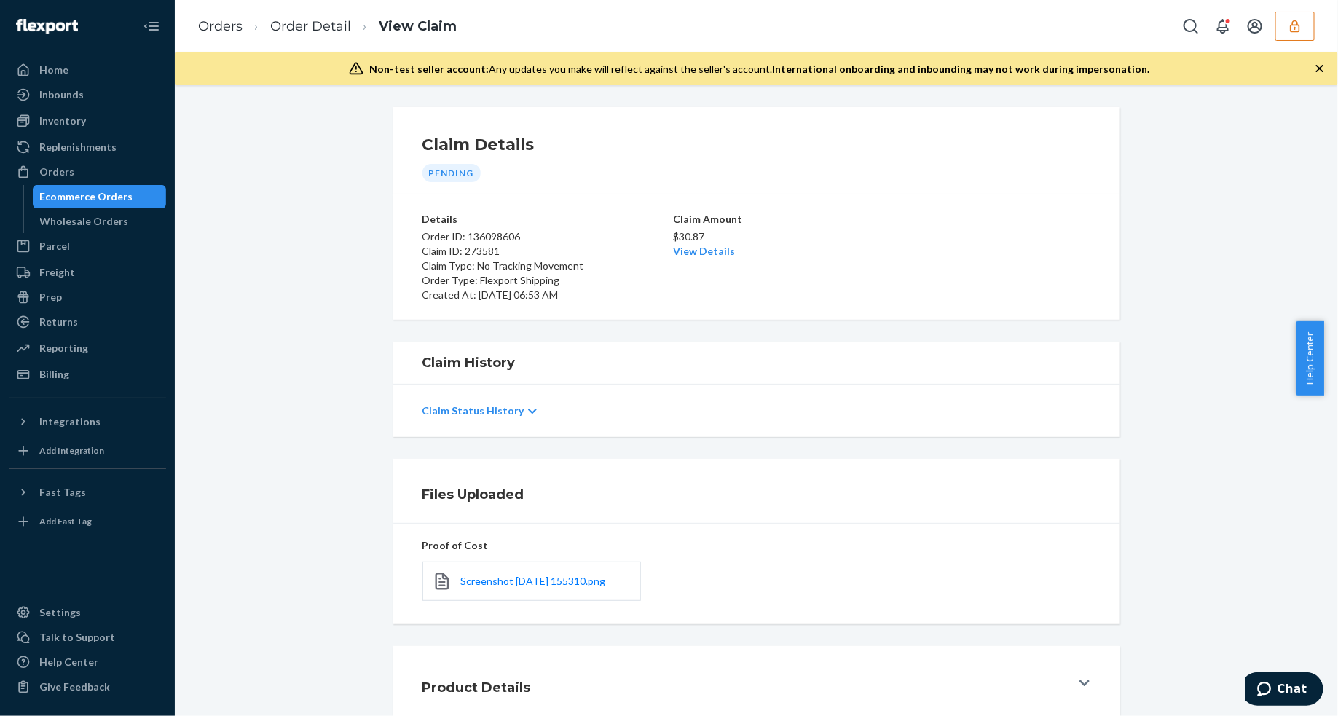
scroll to position [89, 0]
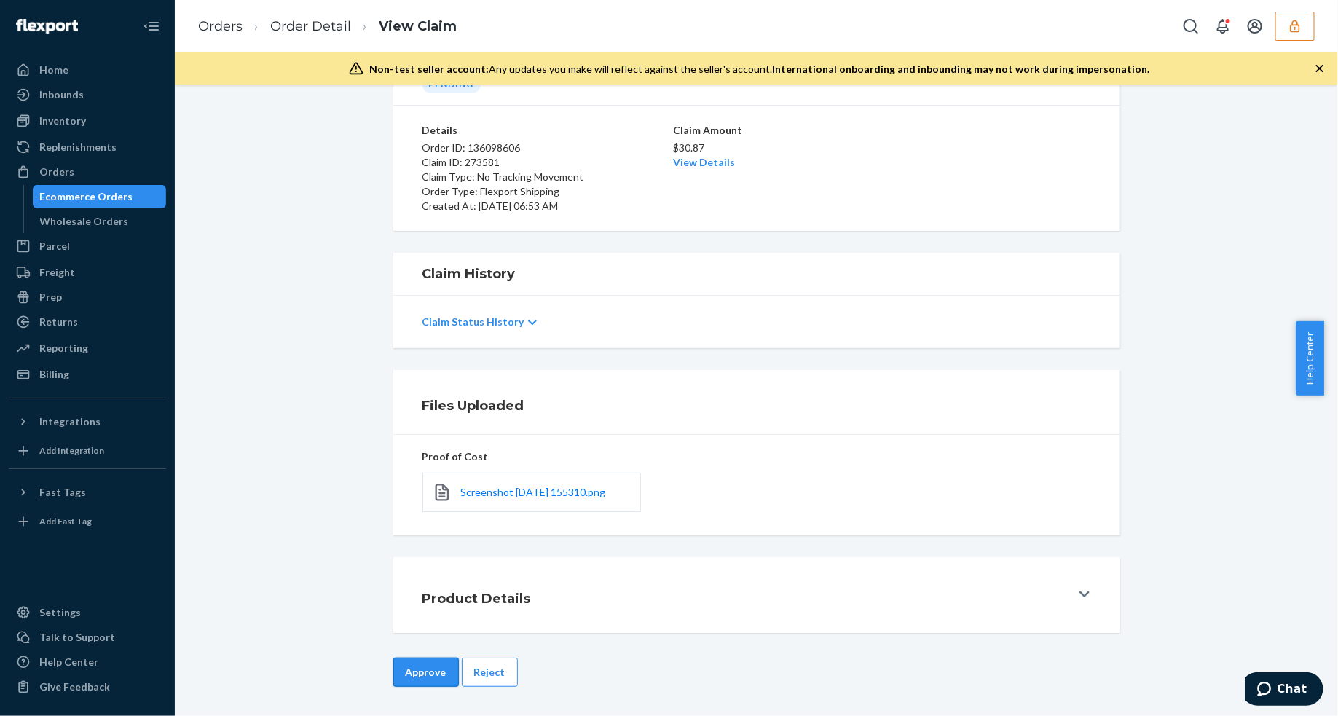
click at [430, 666] on button "Approve" at bounding box center [426, 671] width 66 height 29
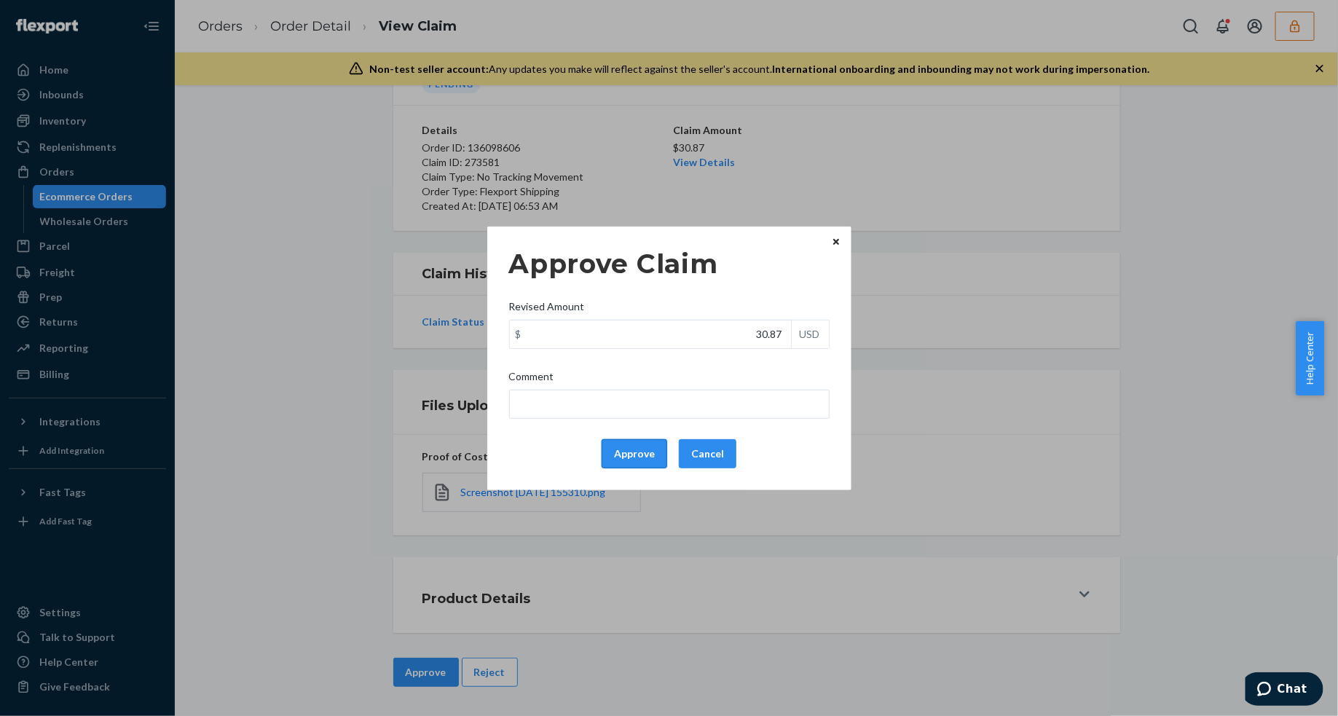
click at [624, 456] on button "Approve" at bounding box center [634, 453] width 66 height 29
